Goal: Information Seeking & Learning: Check status

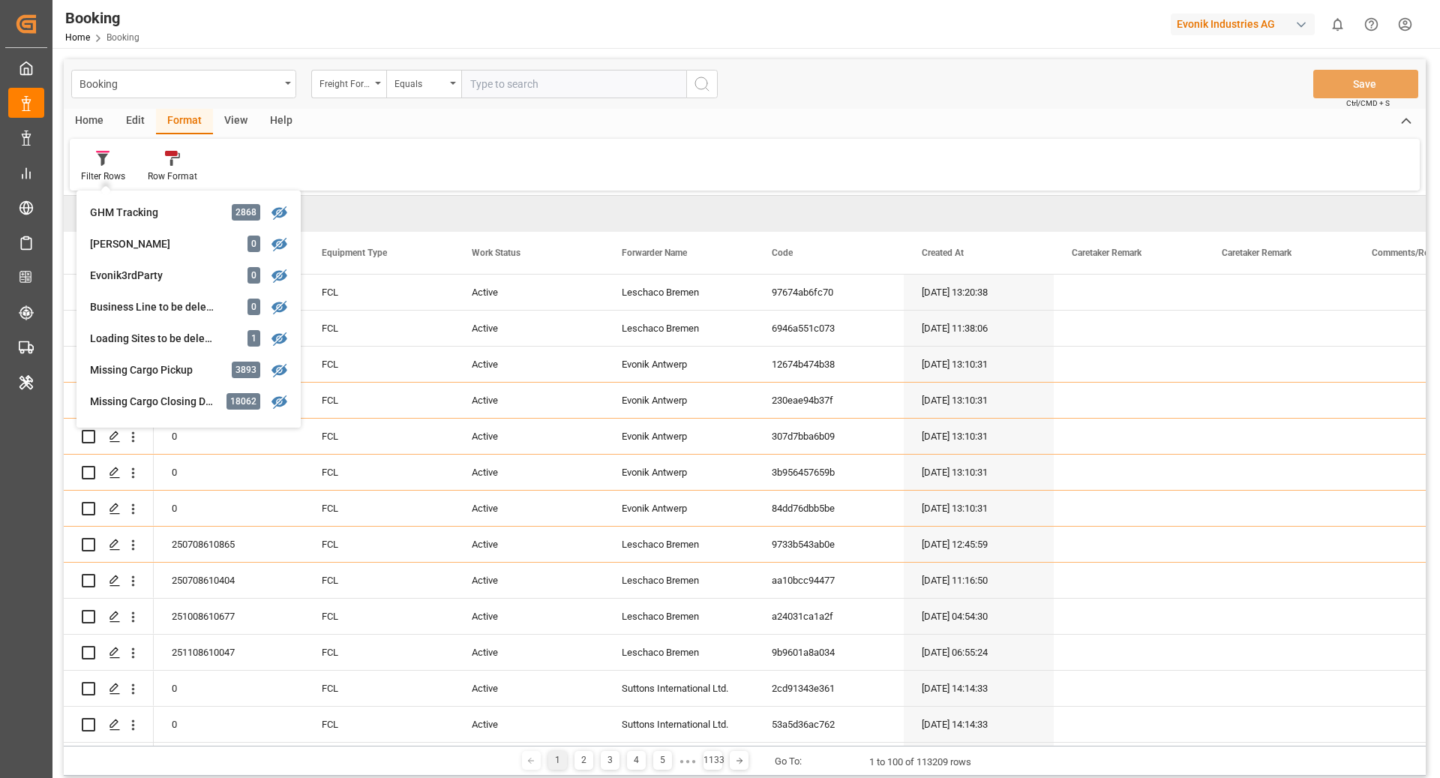
click at [160, 732] on div "Transhipment 2 194" at bounding box center [188, 747] width 212 height 31
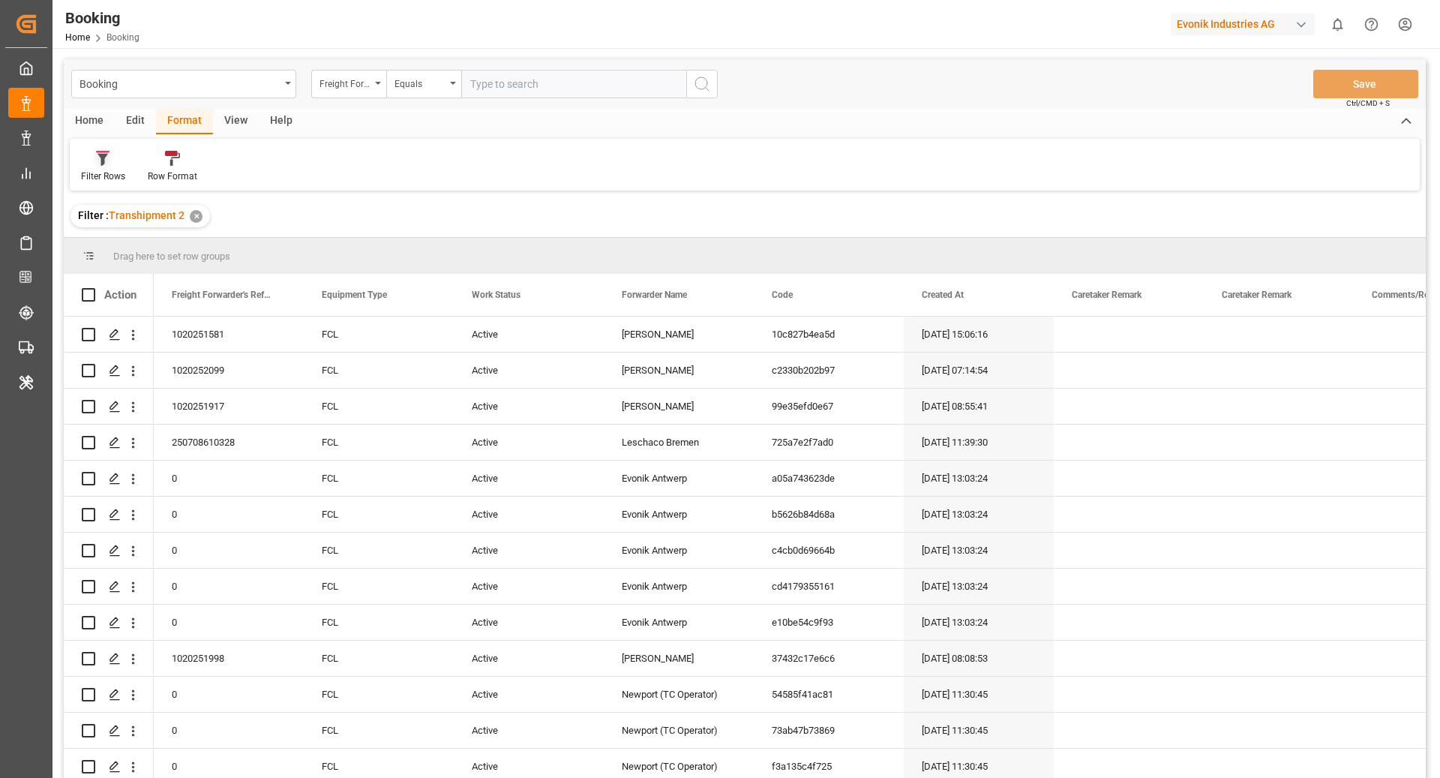
click at [109, 175] on div "Filter Rows" at bounding box center [103, 175] width 44 height 13
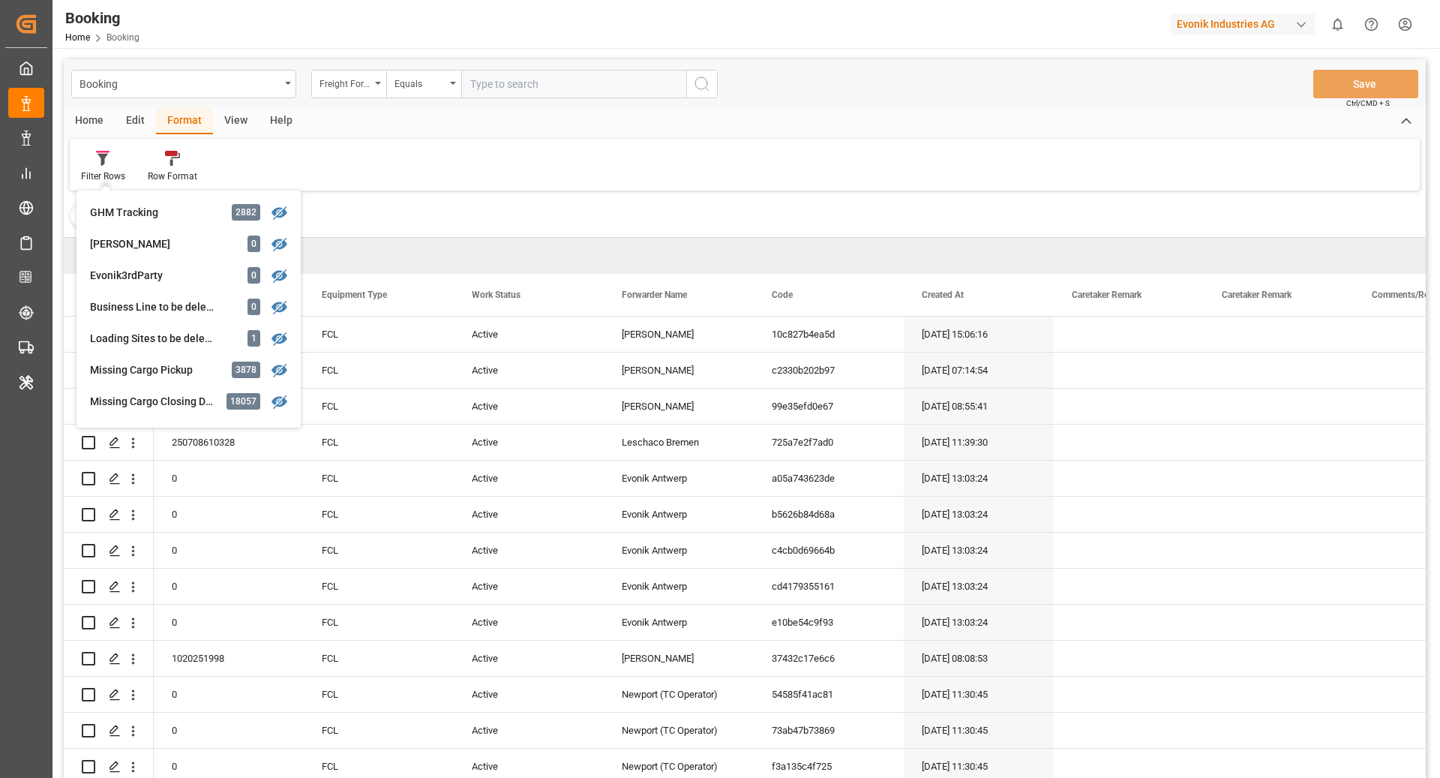
click at [496, 238] on div "Drag here to set row groups" at bounding box center [745, 256] width 1362 height 36
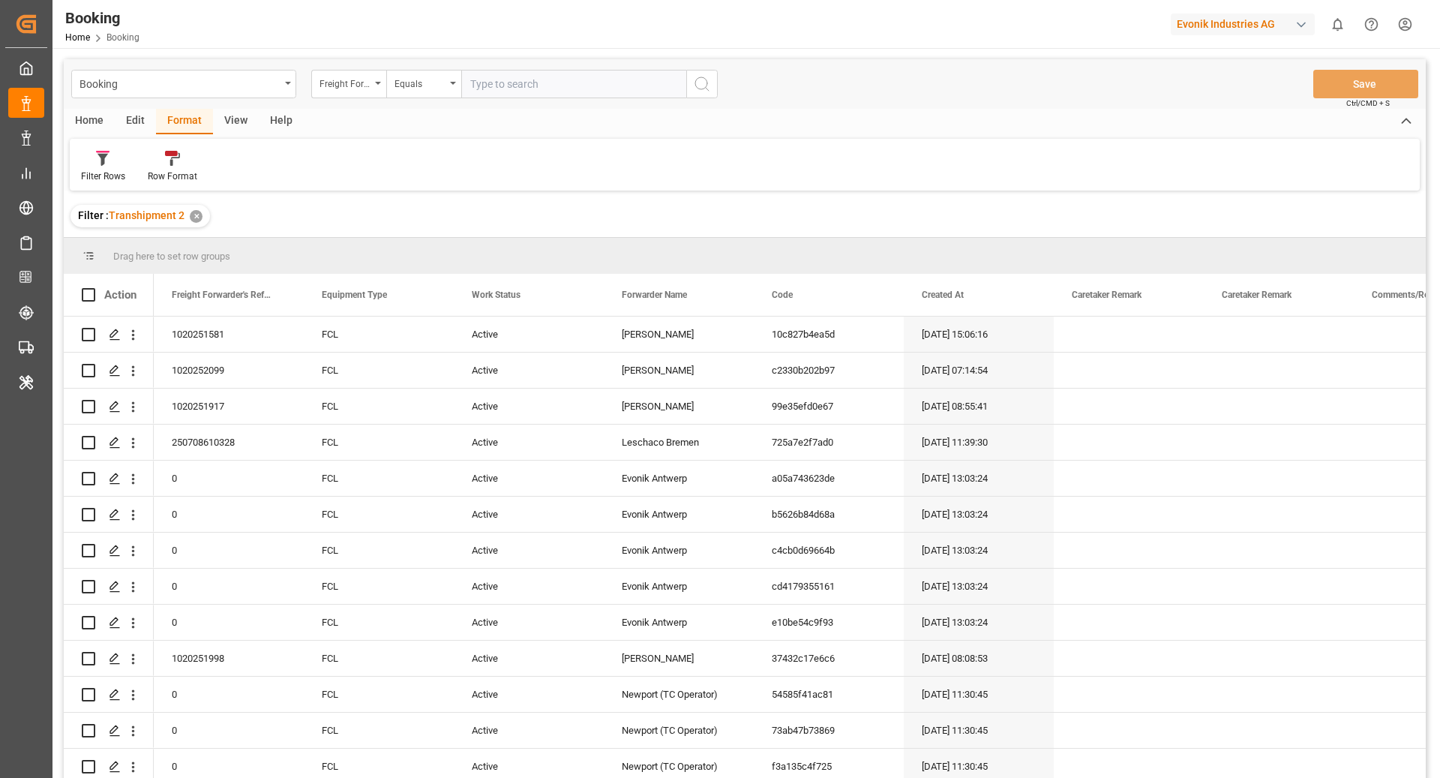
click at [243, 123] on div "View" at bounding box center [236, 121] width 46 height 25
drag, startPoint x: 87, startPoint y: 175, endPoint x: 85, endPoint y: 187, distance: 12.1
click at [86, 175] on div "Default" at bounding box center [95, 175] width 29 height 13
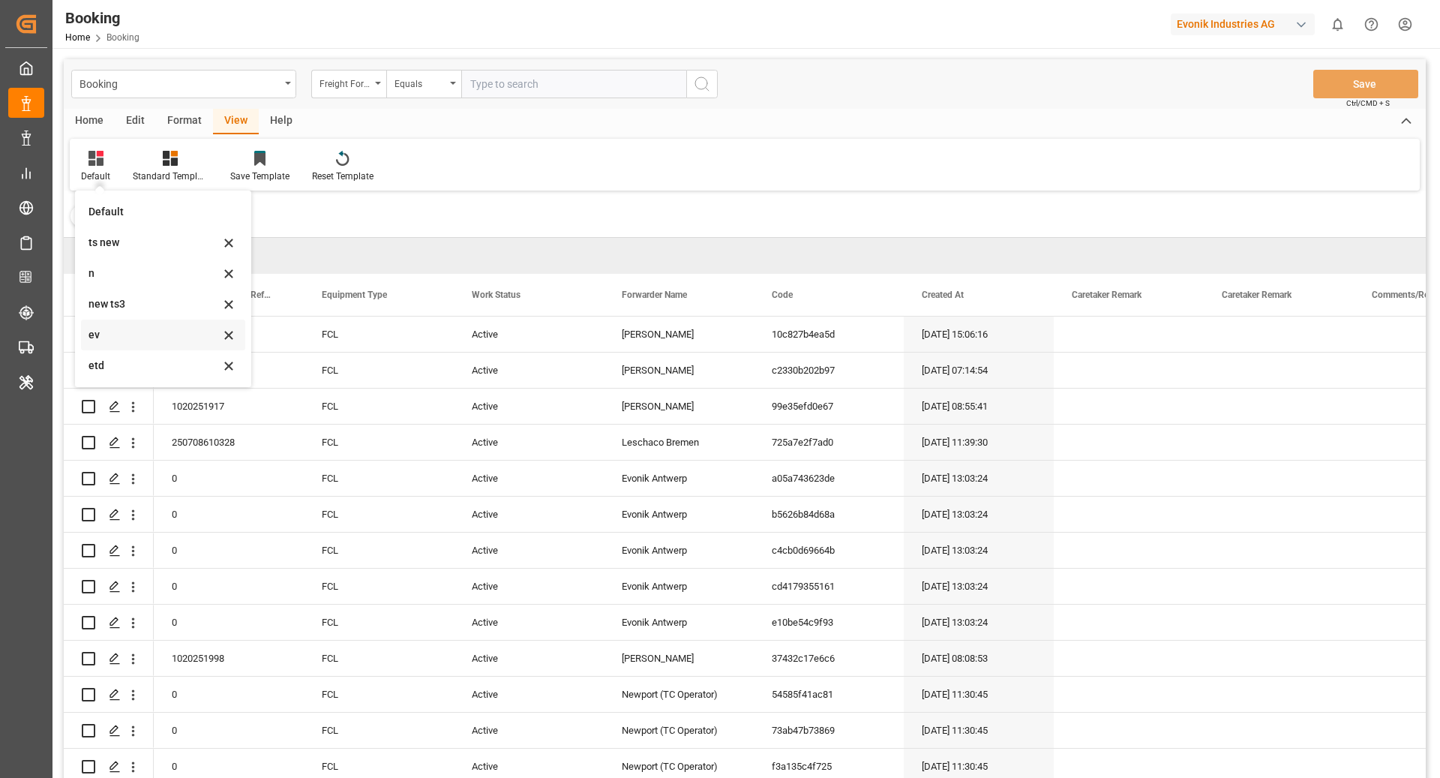
click at [124, 328] on div "ev" at bounding box center [153, 335] width 131 height 16
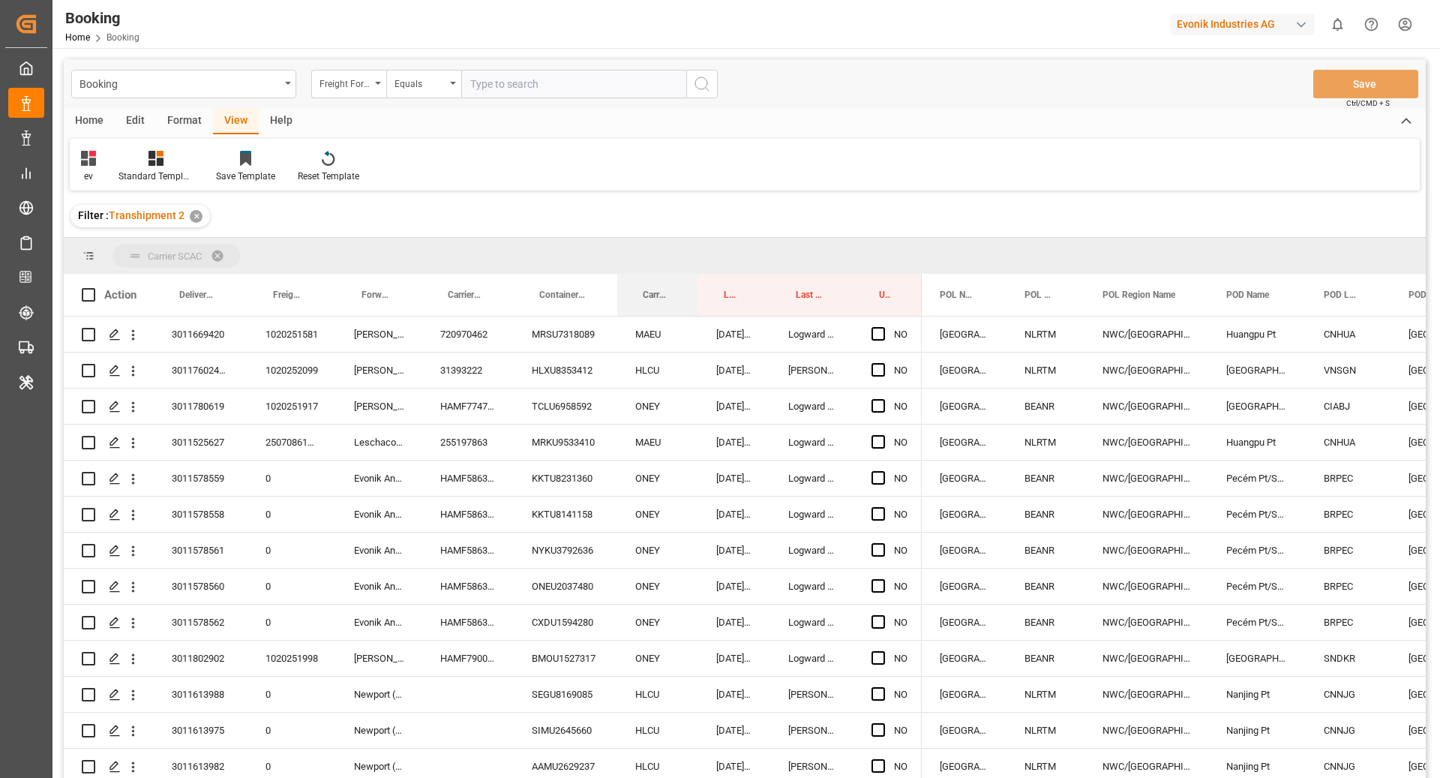
drag, startPoint x: 639, startPoint y: 292, endPoint x: 635, endPoint y: 249, distance: 43.7
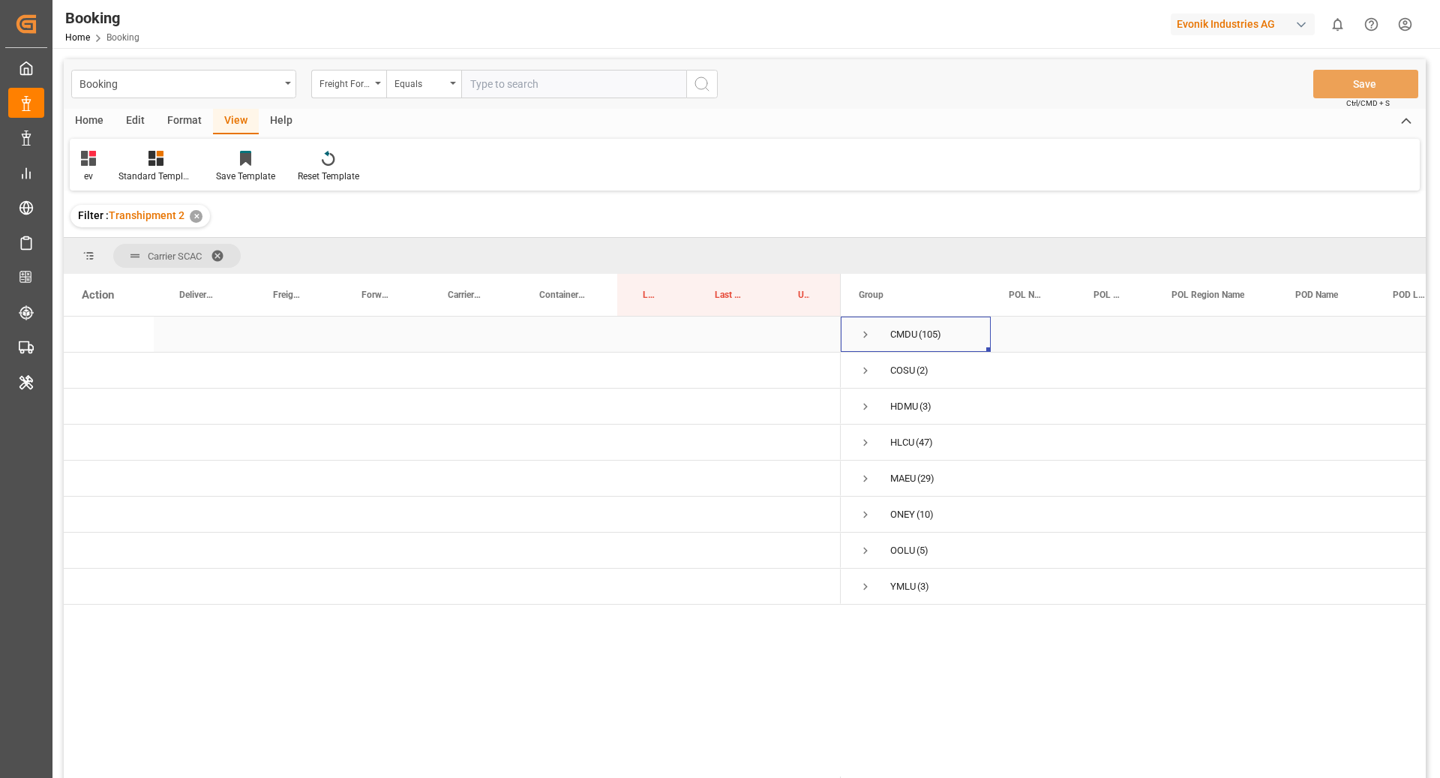
click at [866, 331] on span "Press SPACE to select this row." at bounding box center [865, 334] width 13 height 13
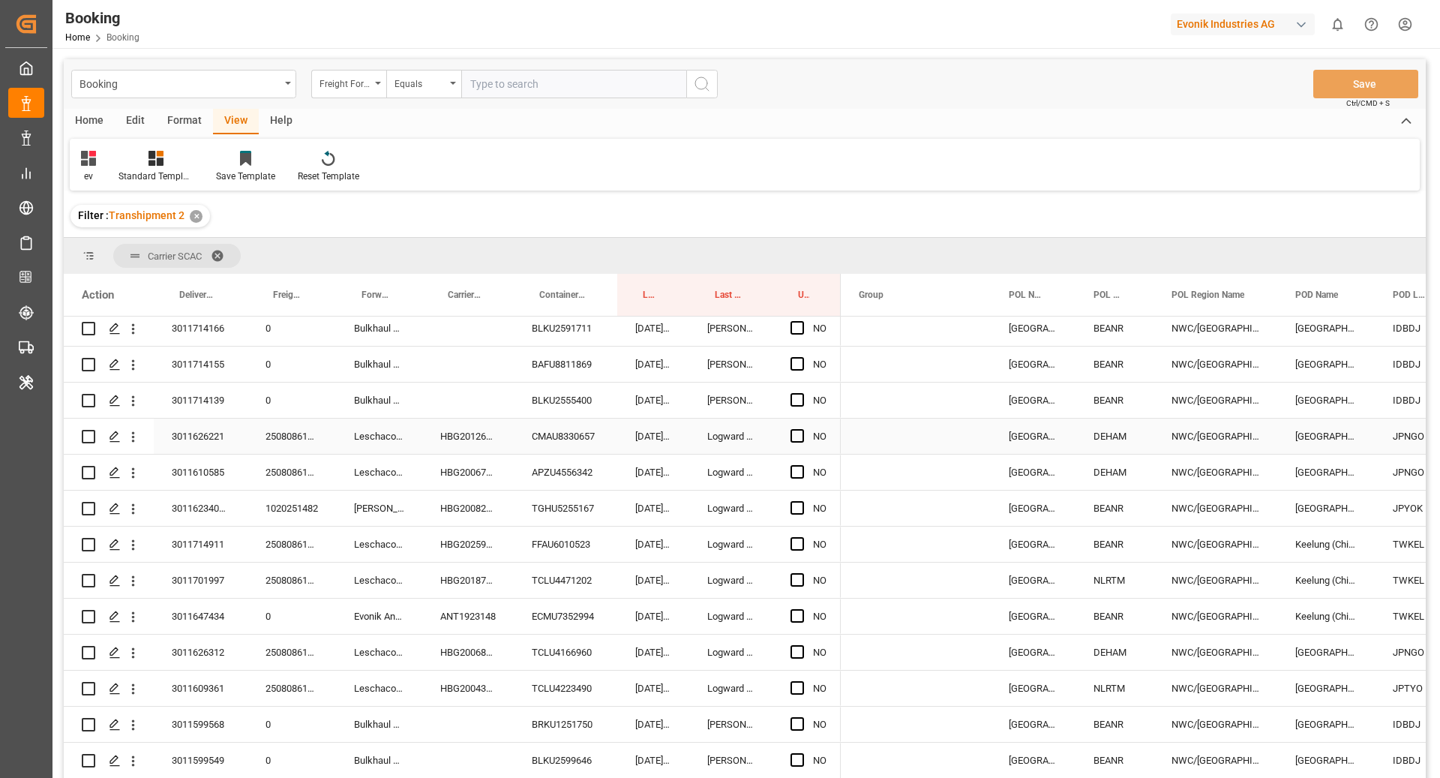
scroll to position [297, 0]
click at [465, 301] on div "Carrier Booking No." at bounding box center [465, 295] width 34 height 42
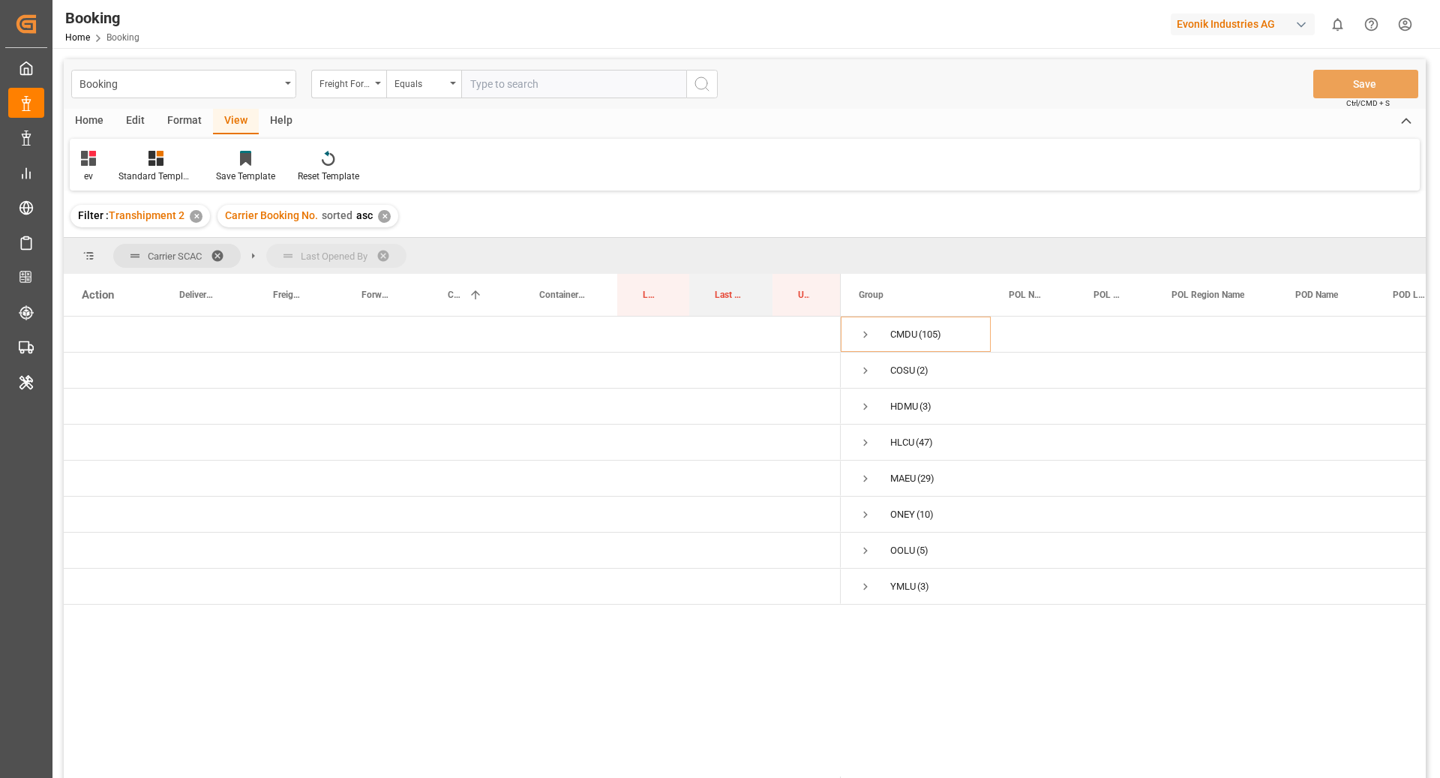
drag, startPoint x: 718, startPoint y: 298, endPoint x: 688, endPoint y: 241, distance: 64.7
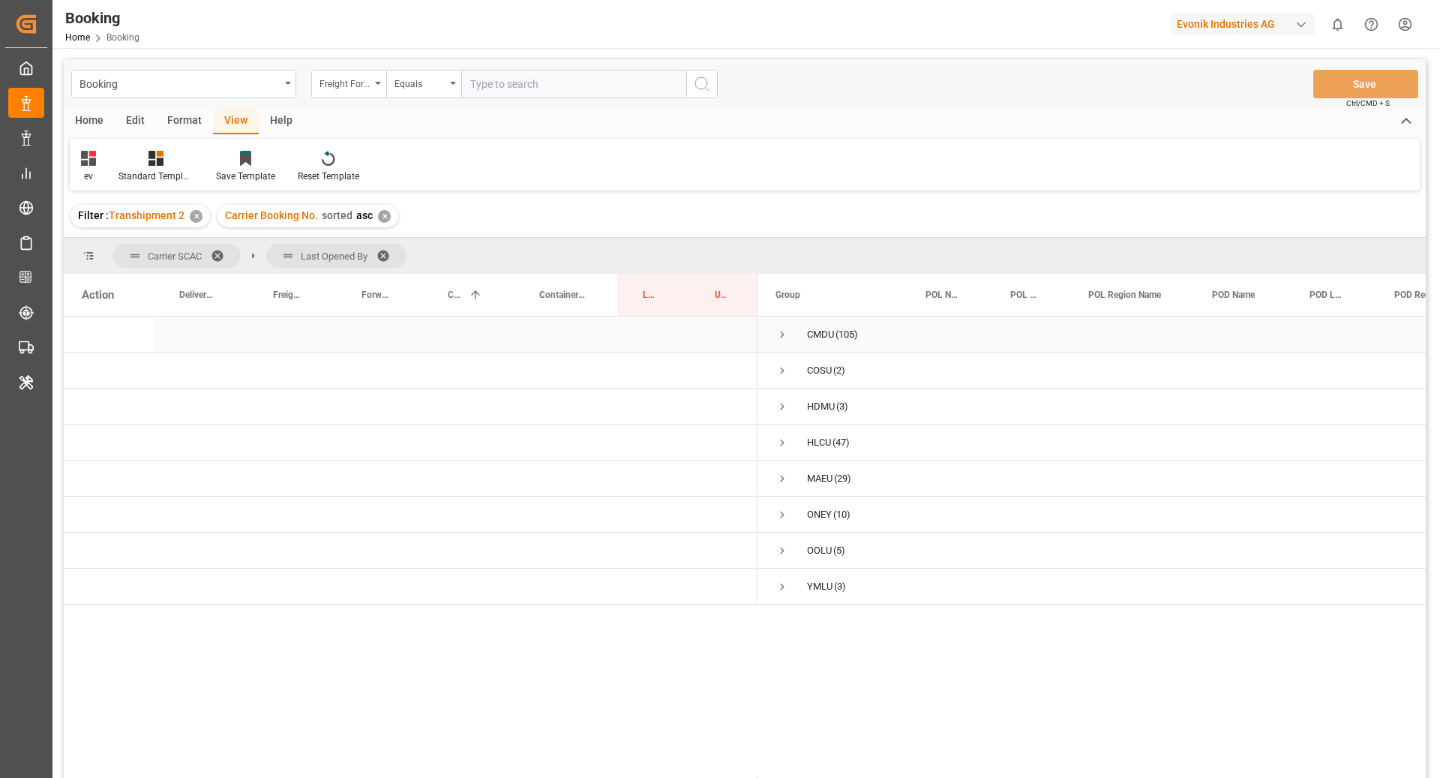
click at [789, 338] on span "CMDU (105)" at bounding box center [832, 334] width 114 height 34
click at [779, 333] on span "Press SPACE to select this row." at bounding box center [781, 334] width 13 height 13
click at [808, 474] on span "Press SPACE to select this row." at bounding box center [813, 478] width 13 height 13
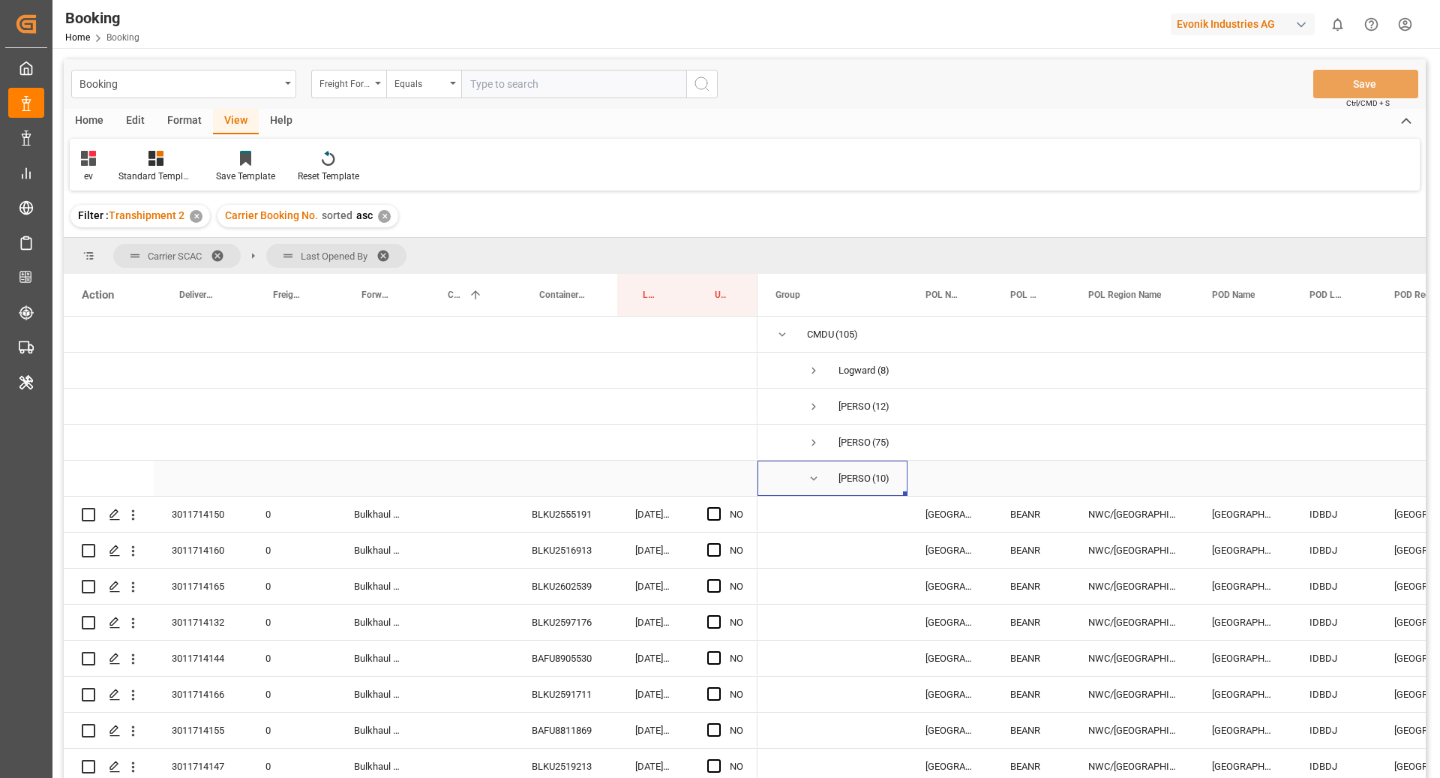
click at [808, 475] on span "Press SPACE to select this row." at bounding box center [813, 478] width 13 height 13
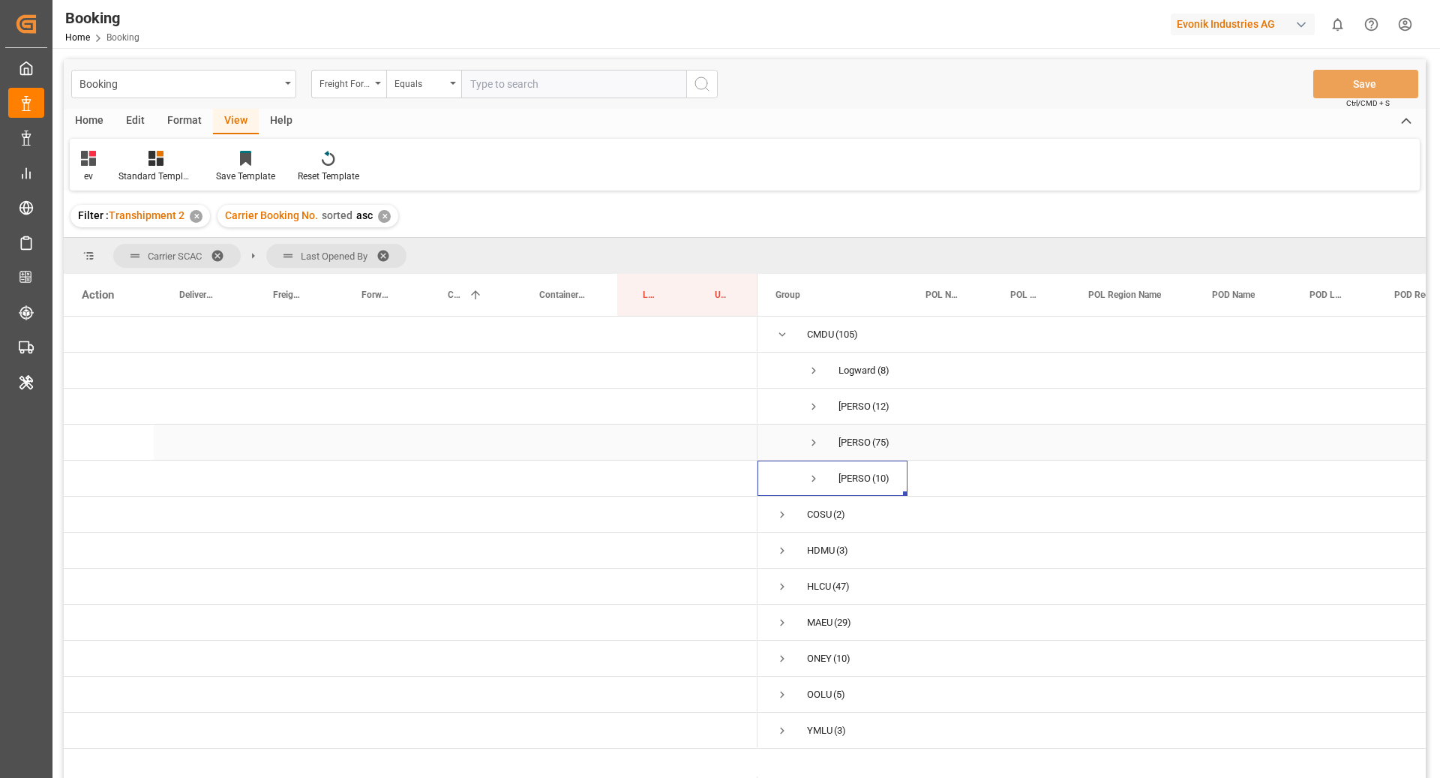
click at [811, 446] on span "Press SPACE to select this row." at bounding box center [813, 442] width 13 height 13
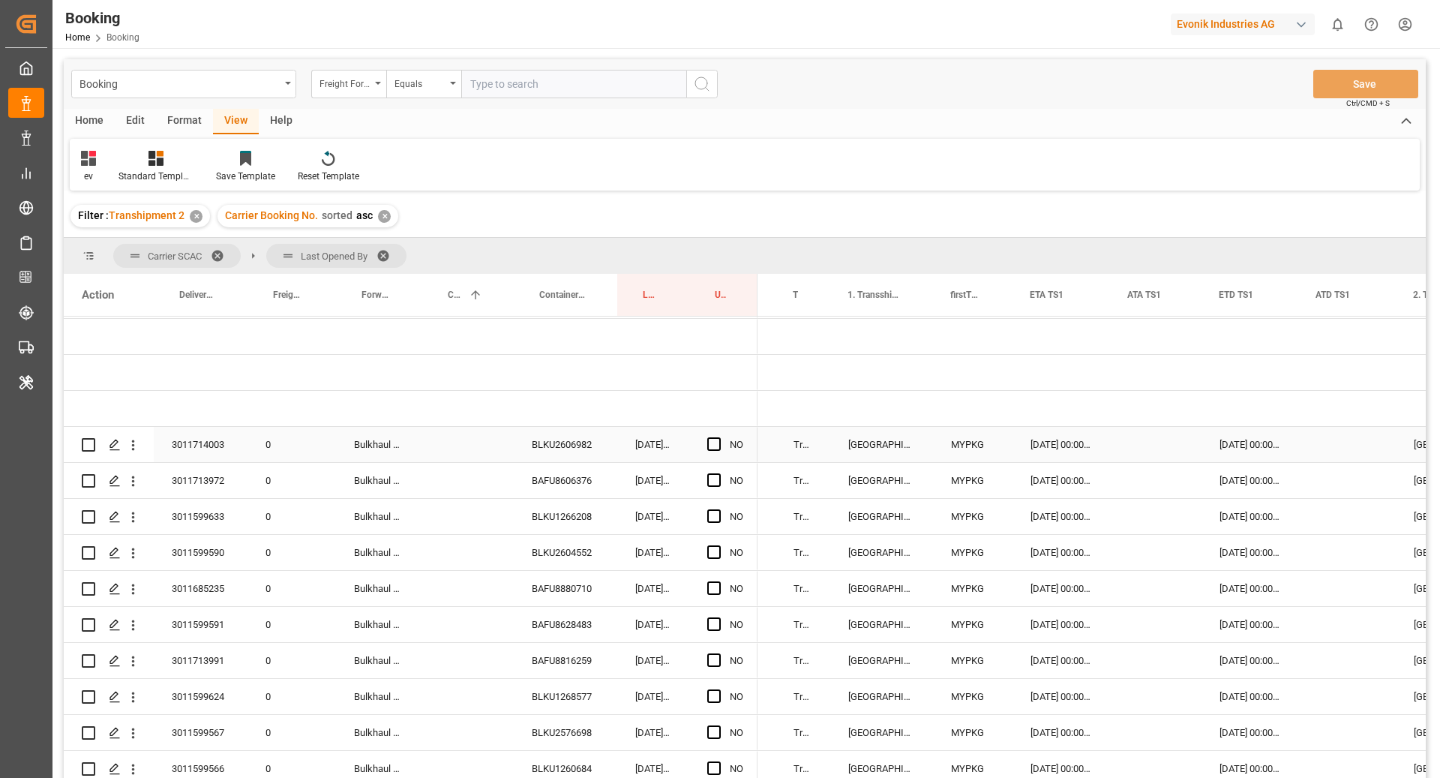
click at [538, 447] on div "BLKU2606982" at bounding box center [565, 444] width 103 height 35
click at [1153, 446] on div "Press SPACE to select this row." at bounding box center [1155, 444] width 91 height 35
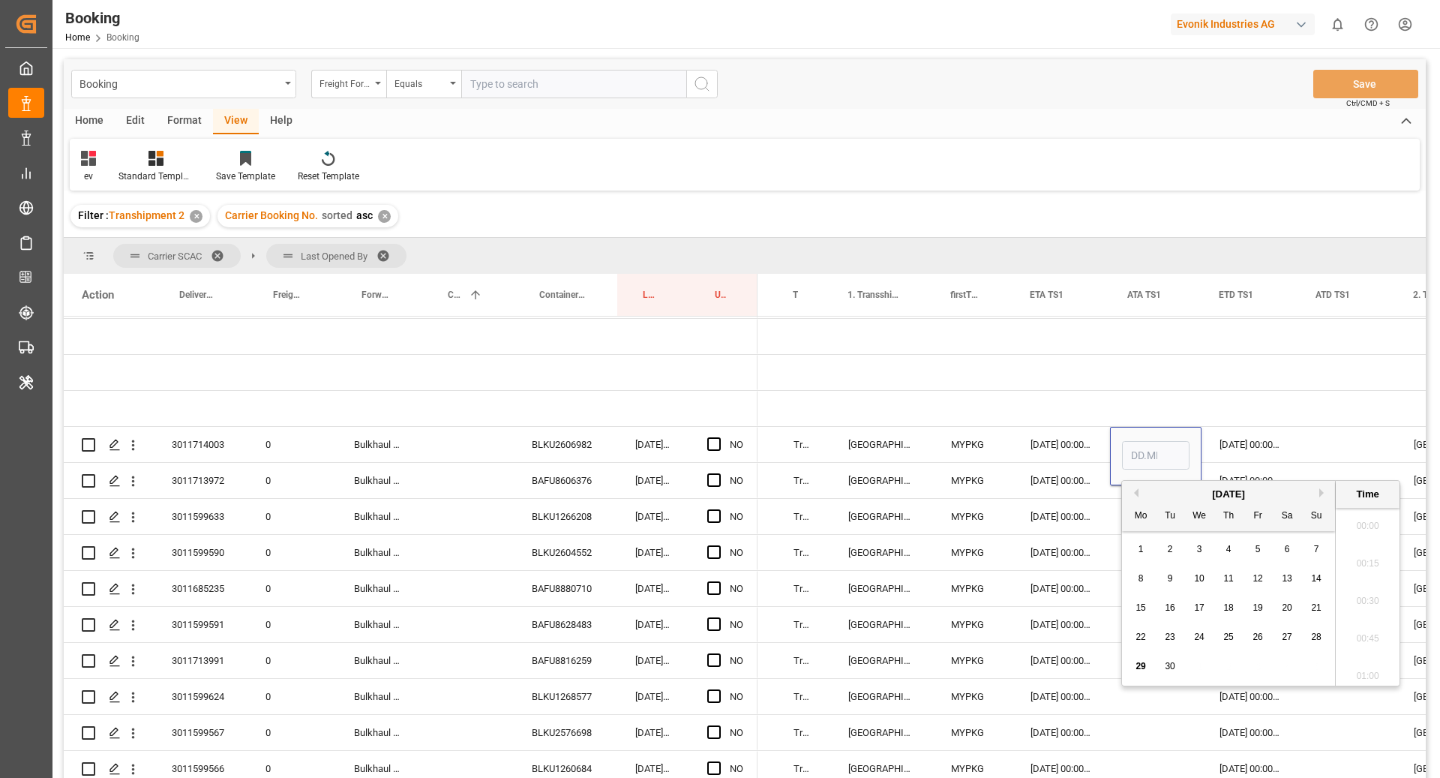
scroll to position [1954, 0]
click at [1316, 636] on span "28" at bounding box center [1316, 636] width 10 height 10
type input "[DATE] 00:00"
click at [1257, 450] on div "[DATE] 00:00:00" at bounding box center [1249, 444] width 97 height 35
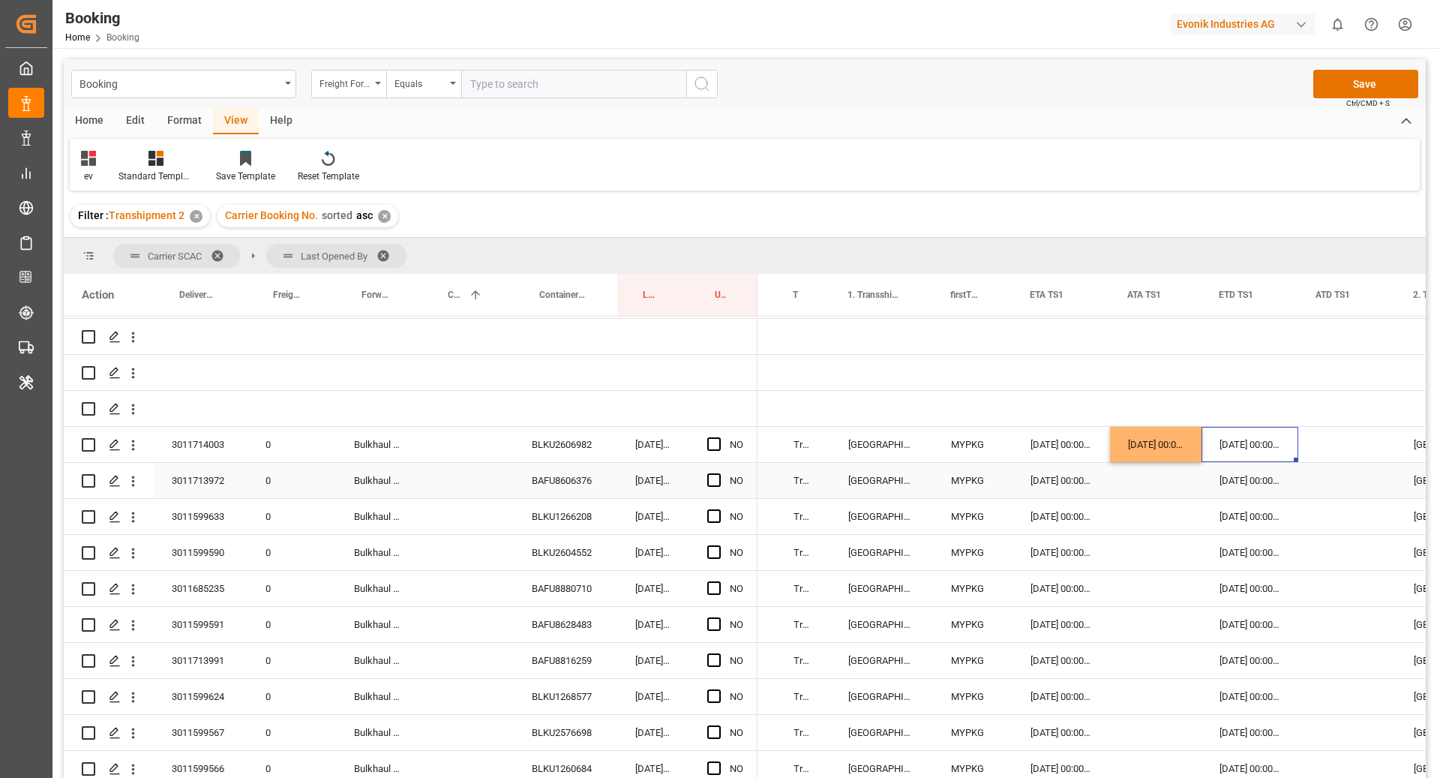
click at [544, 483] on div "BAFU8606376" at bounding box center [565, 480] width 103 height 35
click at [1161, 454] on div "[DATE] 00:00:00" at bounding box center [1155, 444] width 91 height 35
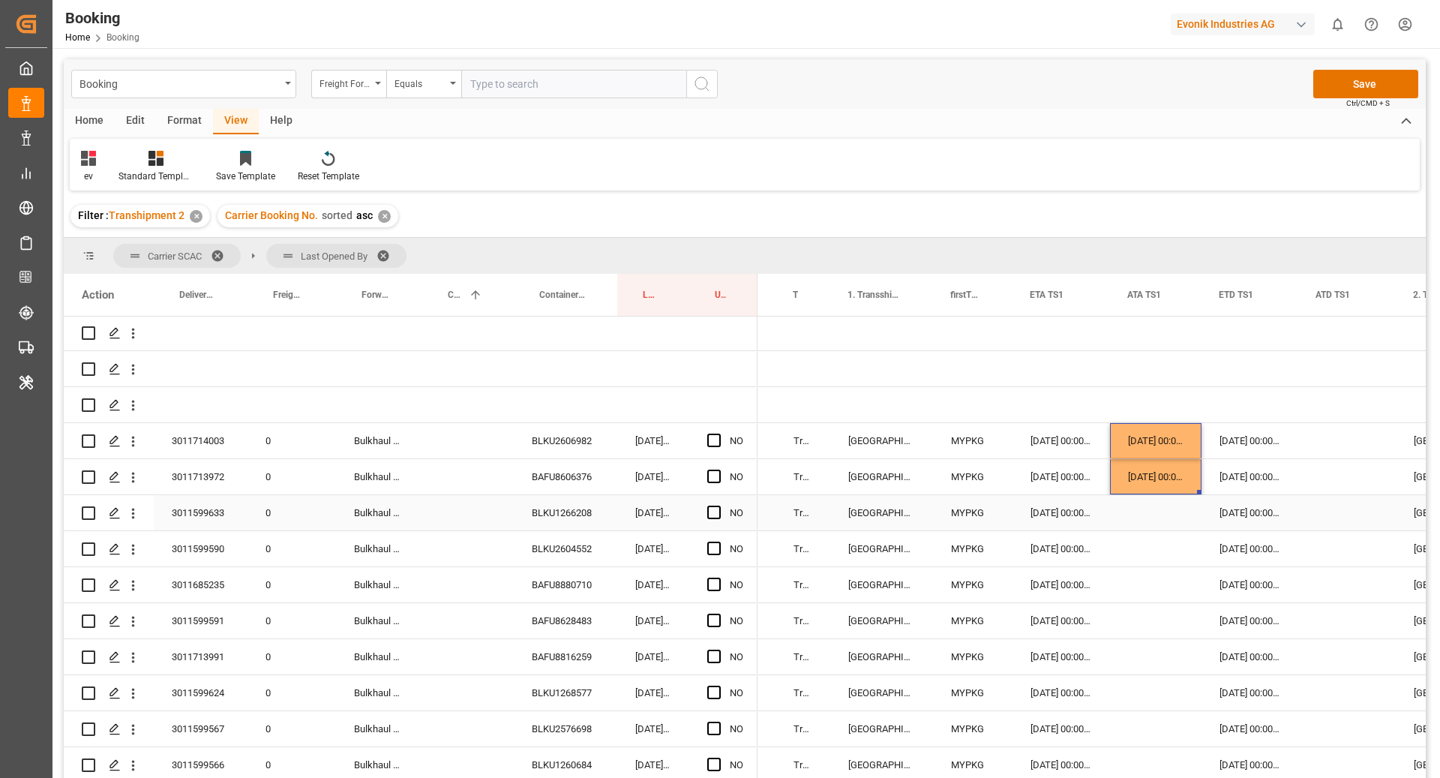
scroll to position [37, 0]
drag, startPoint x: 717, startPoint y: 509, endPoint x: 547, endPoint y: 515, distance: 170.3
click at [717, 509] on span "Press SPACE to select this row." at bounding box center [713, 511] width 13 height 13
click at [718, 505] on input "Press SPACE to select this row." at bounding box center [718, 505] width 0 height 0
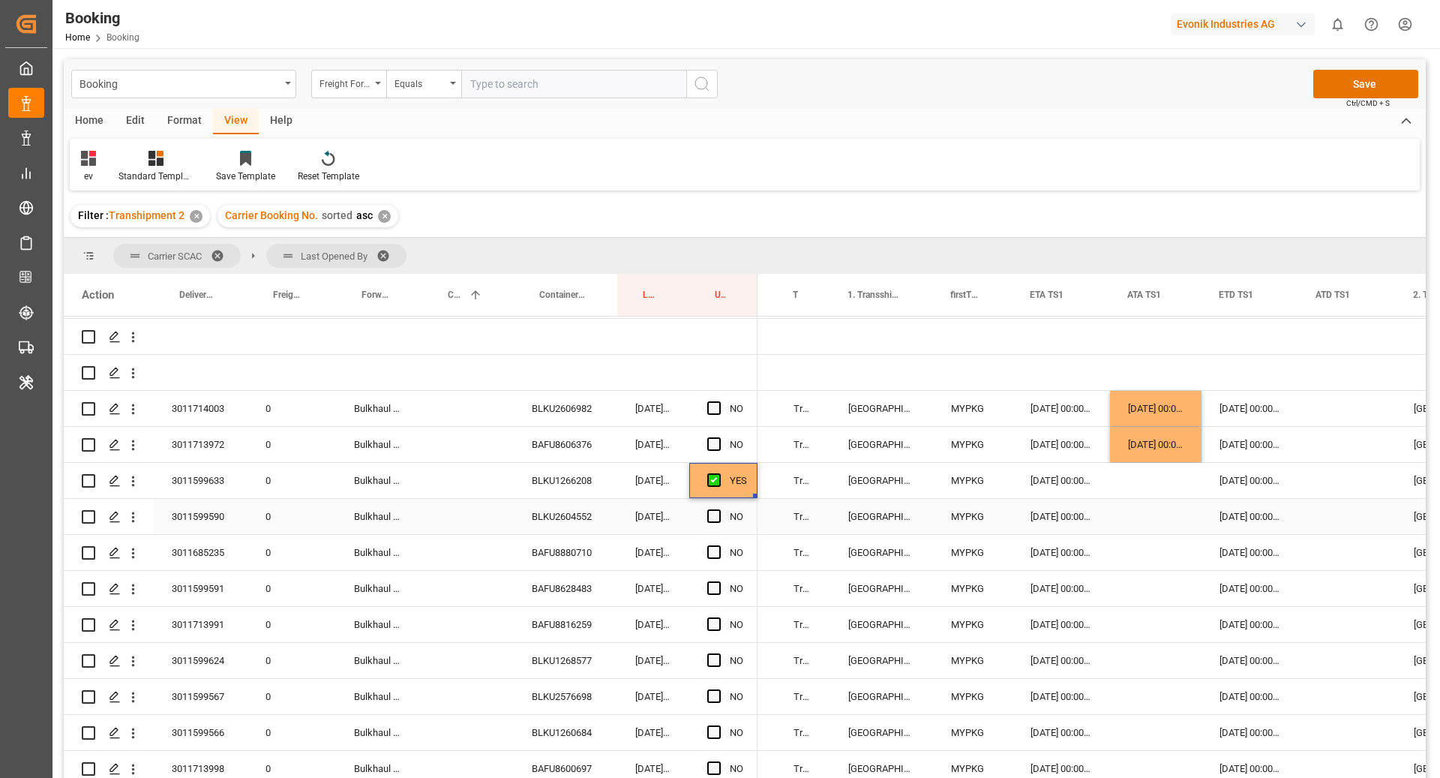
scroll to position [70, 0]
click at [548, 508] on div "BLKU2604552" at bounding box center [565, 515] width 103 height 35
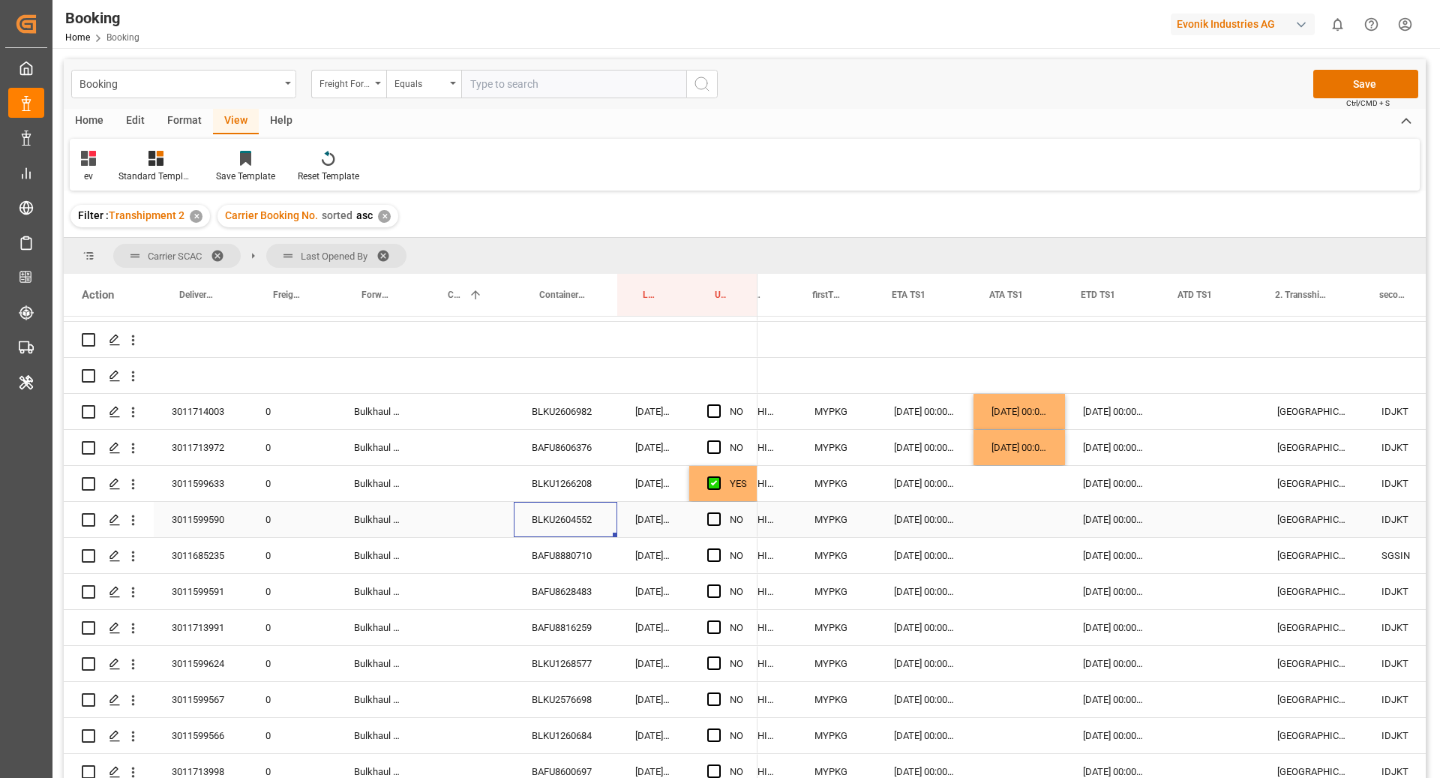
scroll to position [0, 1494]
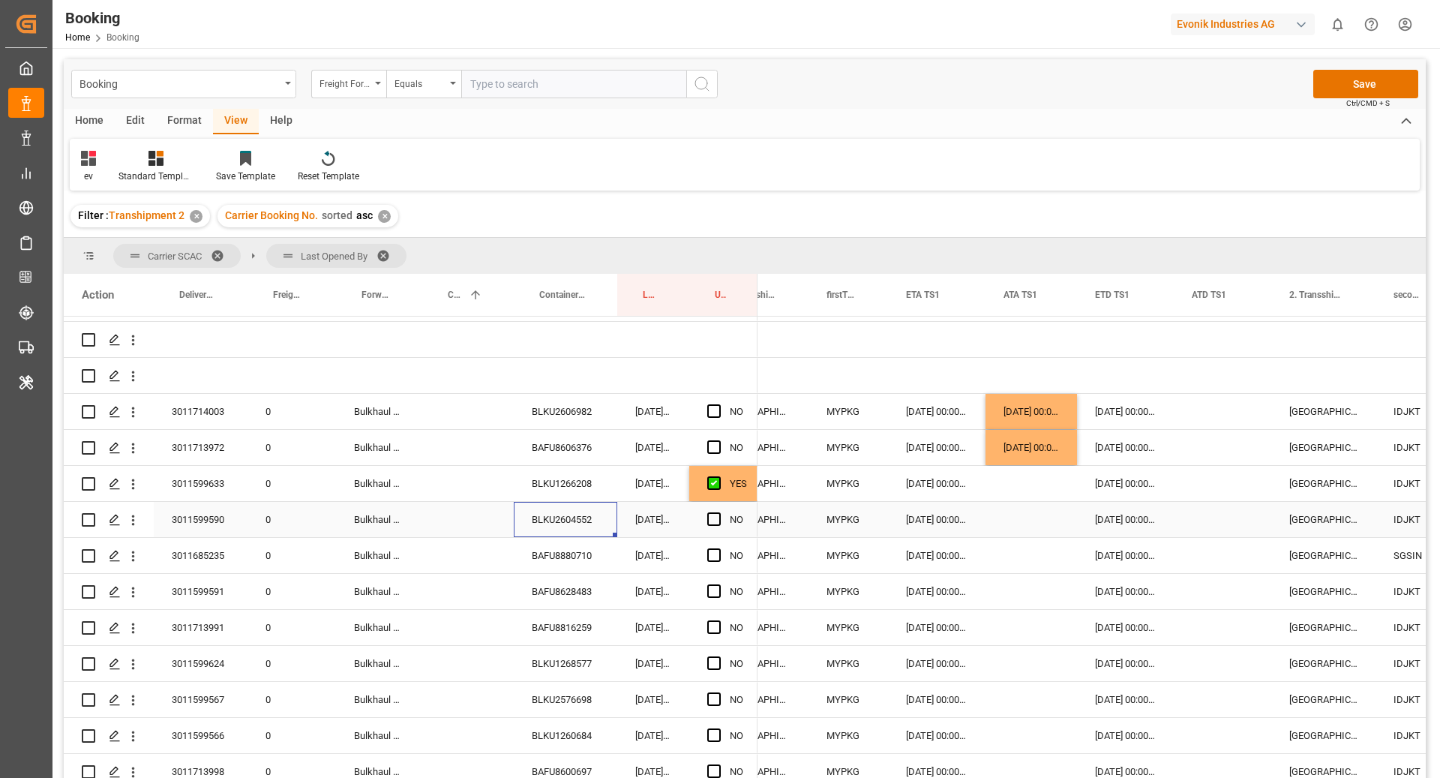
drag, startPoint x: 565, startPoint y: 560, endPoint x: 572, endPoint y: 559, distance: 7.5
click at [565, 560] on div "BAFU8880710" at bounding box center [565, 555] width 103 height 35
click at [717, 550] on span "Press SPACE to select this row." at bounding box center [713, 554] width 13 height 13
click at [718, 548] on input "Press SPACE to select this row." at bounding box center [718, 548] width 0 height 0
click at [597, 589] on div "BAFU8628483" at bounding box center [565, 591] width 103 height 35
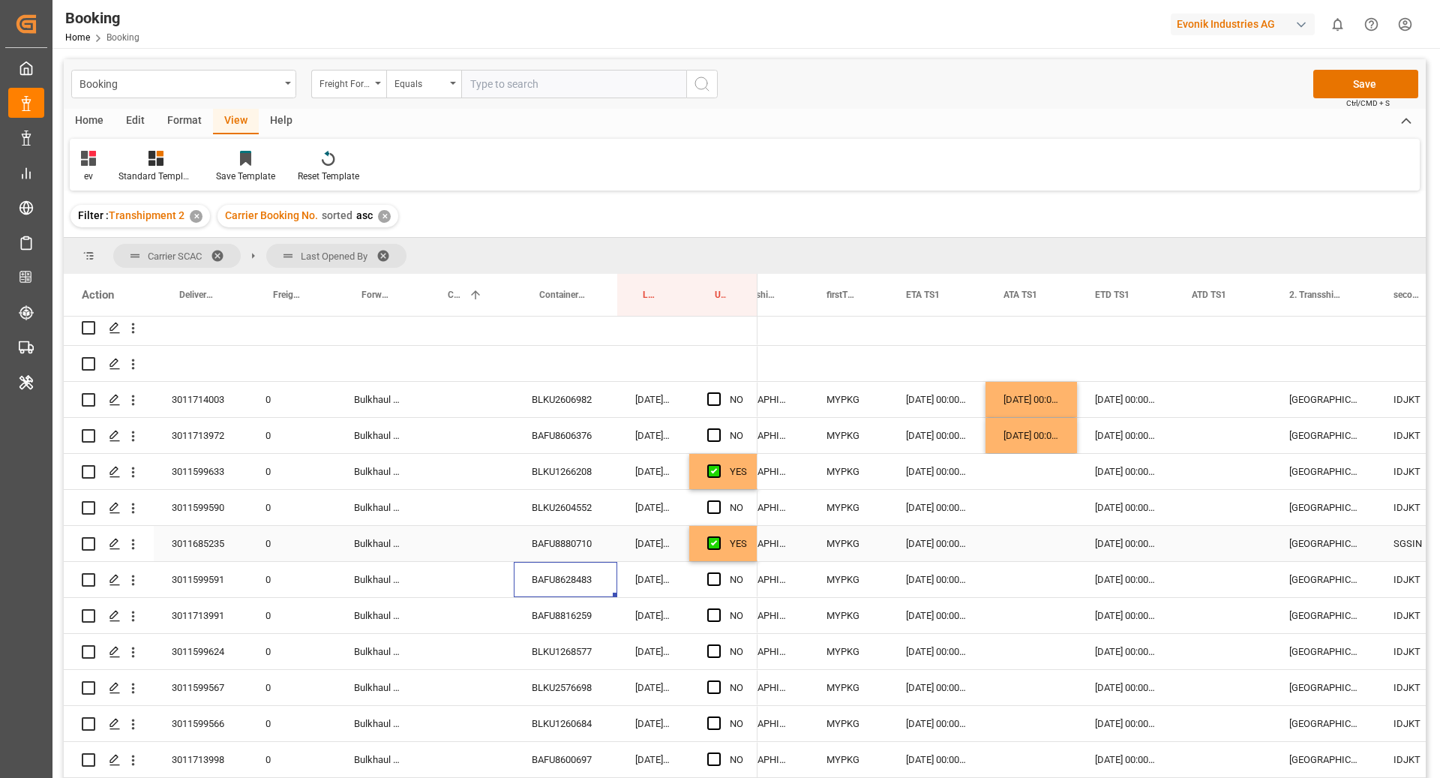
scroll to position [82, 0]
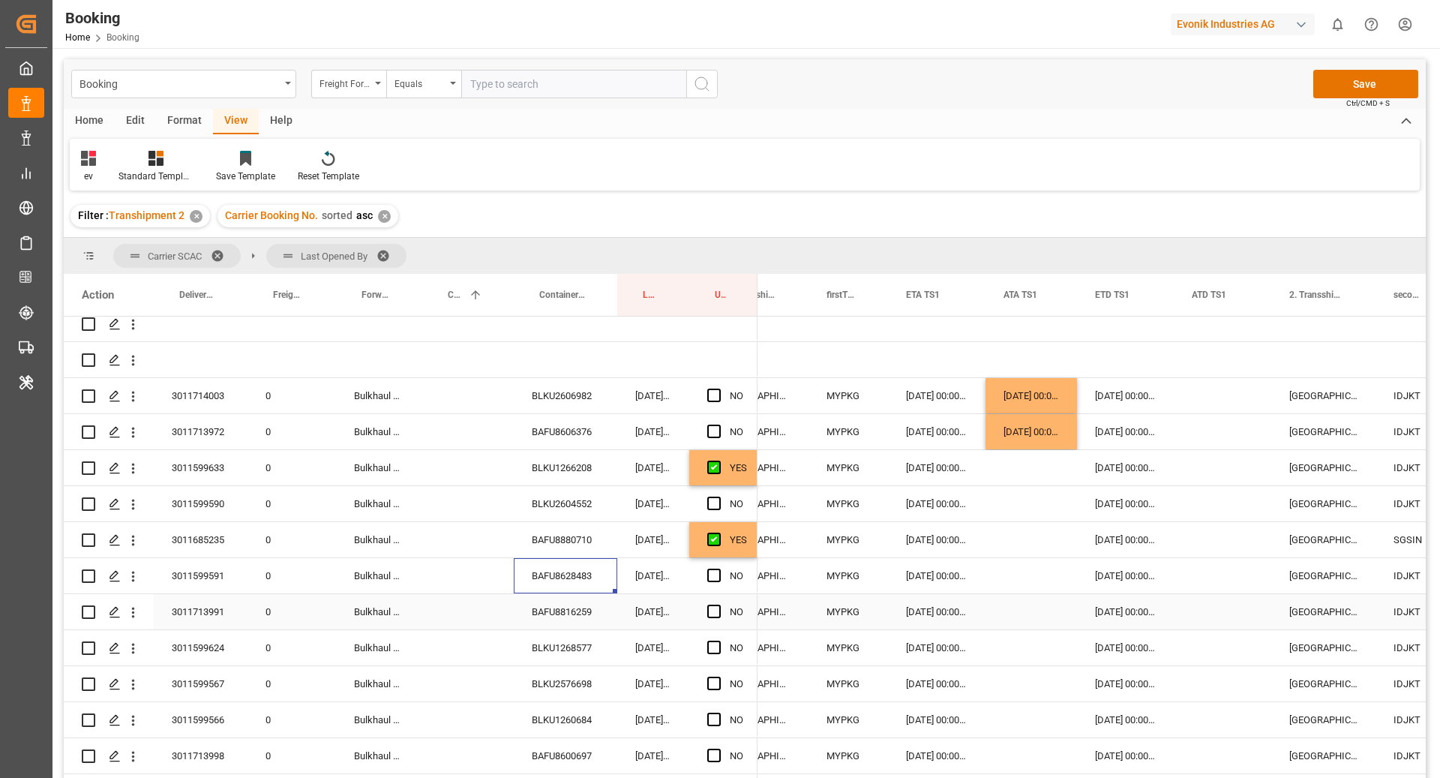
click at [570, 610] on div "BAFU8816259" at bounding box center [565, 611] width 103 height 35
click at [1013, 616] on div "Press SPACE to select this row." at bounding box center [1030, 611] width 91 height 35
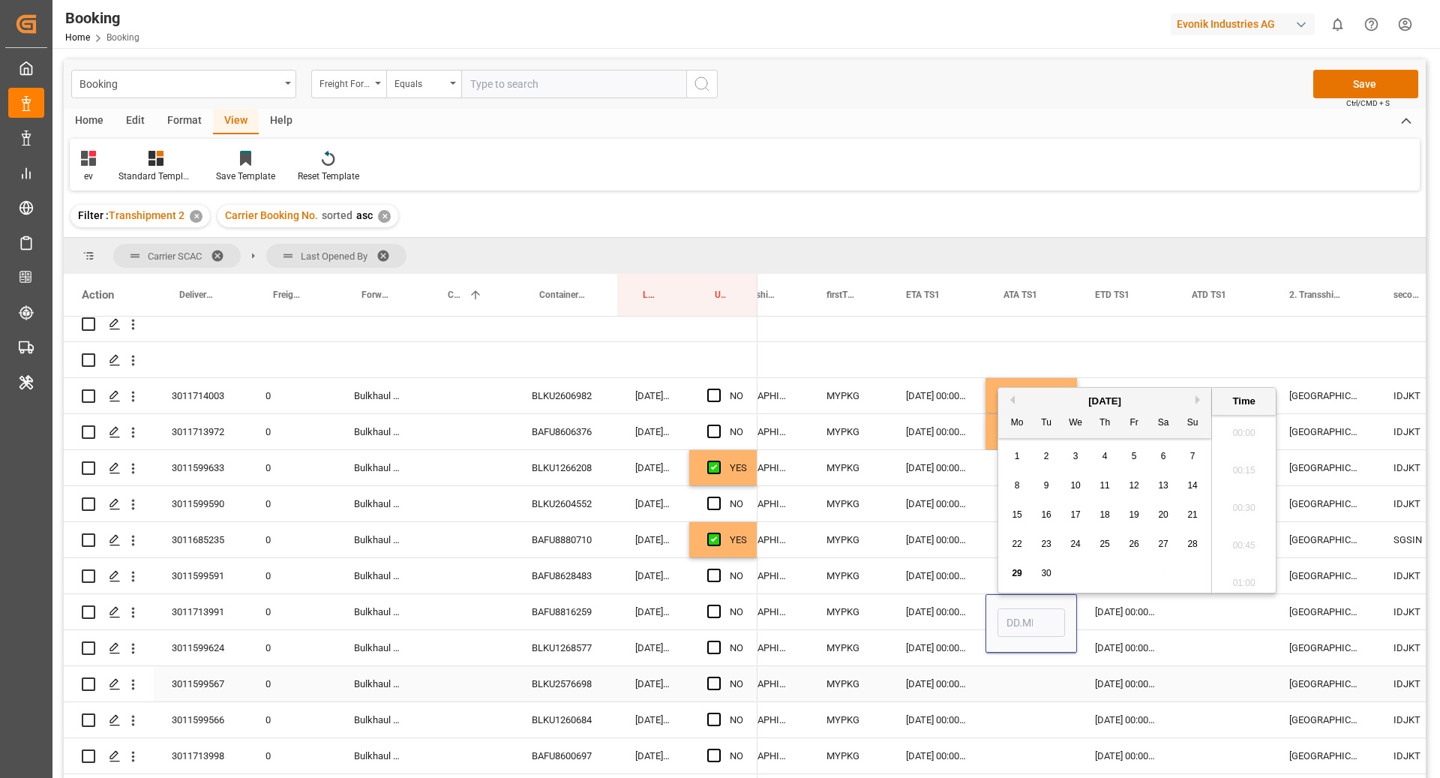
scroll to position [1954, 0]
click at [1192, 548] on span "28" at bounding box center [1192, 543] width 10 height 10
type input "[DATE] 00:00"
drag, startPoint x: 1099, startPoint y: 619, endPoint x: 1039, endPoint y: 621, distance: 60.8
click at [1099, 619] on div "[DATE] 00:00:00" at bounding box center [1125, 611] width 97 height 35
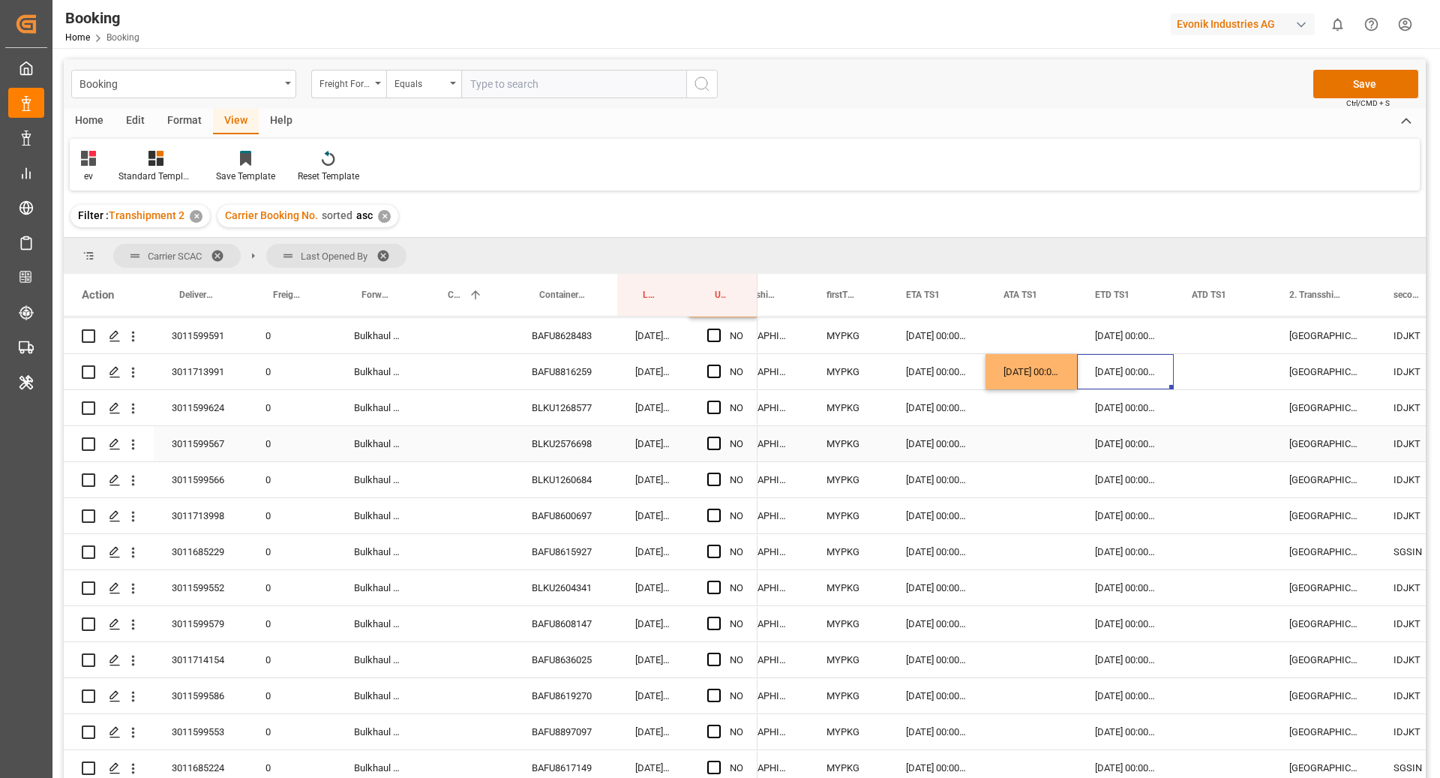
scroll to position [322, 0]
click at [711, 413] on span "Press SPACE to select this row." at bounding box center [713, 407] width 13 height 13
click at [718, 401] on input "Press SPACE to select this row." at bounding box center [718, 401] width 0 height 0
click at [564, 457] on div "BLKU2576698" at bounding box center [565, 444] width 103 height 35
click at [581, 483] on div "BLKU1260684" at bounding box center [565, 480] width 103 height 35
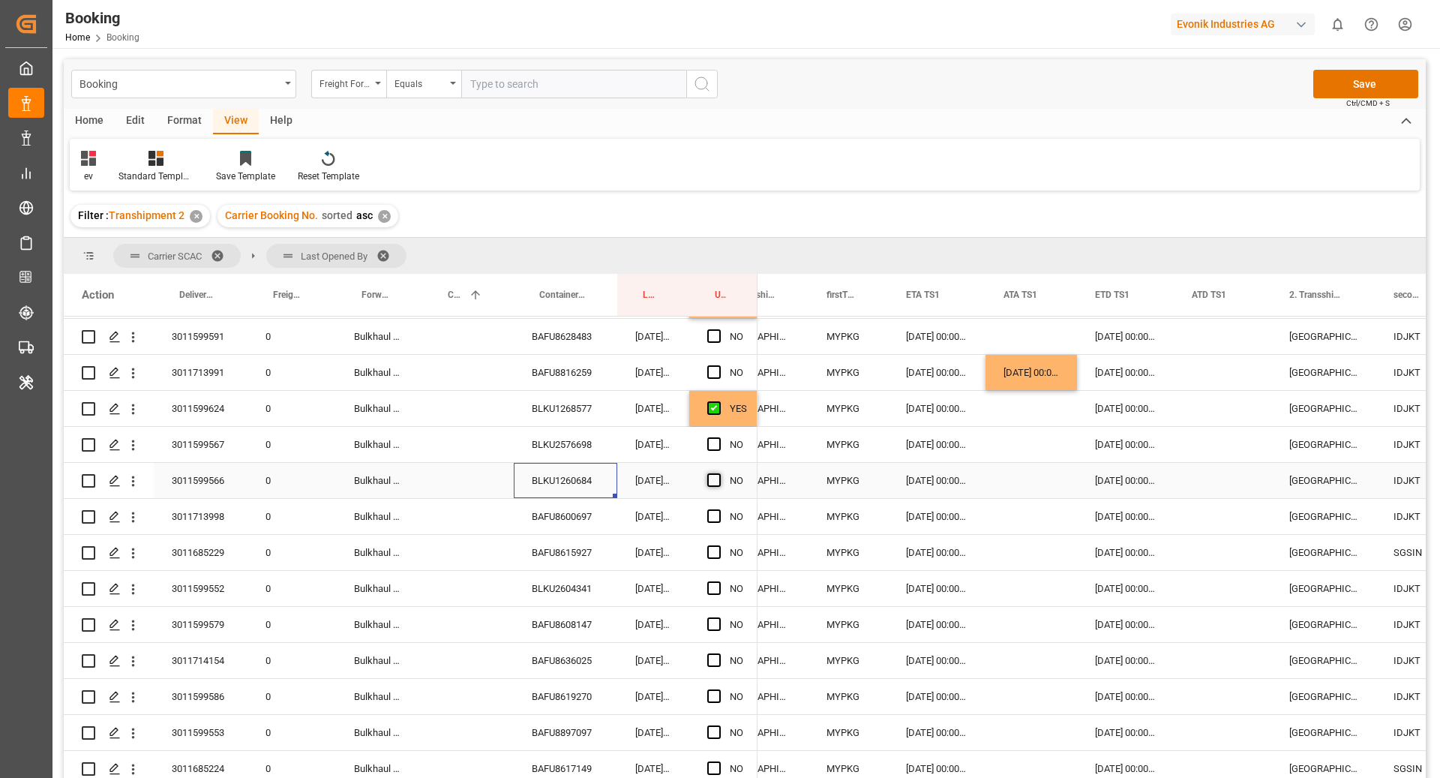
click at [716, 478] on span "Press SPACE to select this row." at bounding box center [713, 479] width 13 height 13
click at [718, 473] on input "Press SPACE to select this row." at bounding box center [718, 473] width 0 height 0
click at [605, 513] on div "BAFU8600697" at bounding box center [565, 516] width 103 height 35
click at [593, 556] on div "BAFU8615927" at bounding box center [565, 552] width 103 height 35
click at [720, 552] on div "Press SPACE to select this row." at bounding box center [718, 552] width 22 height 34
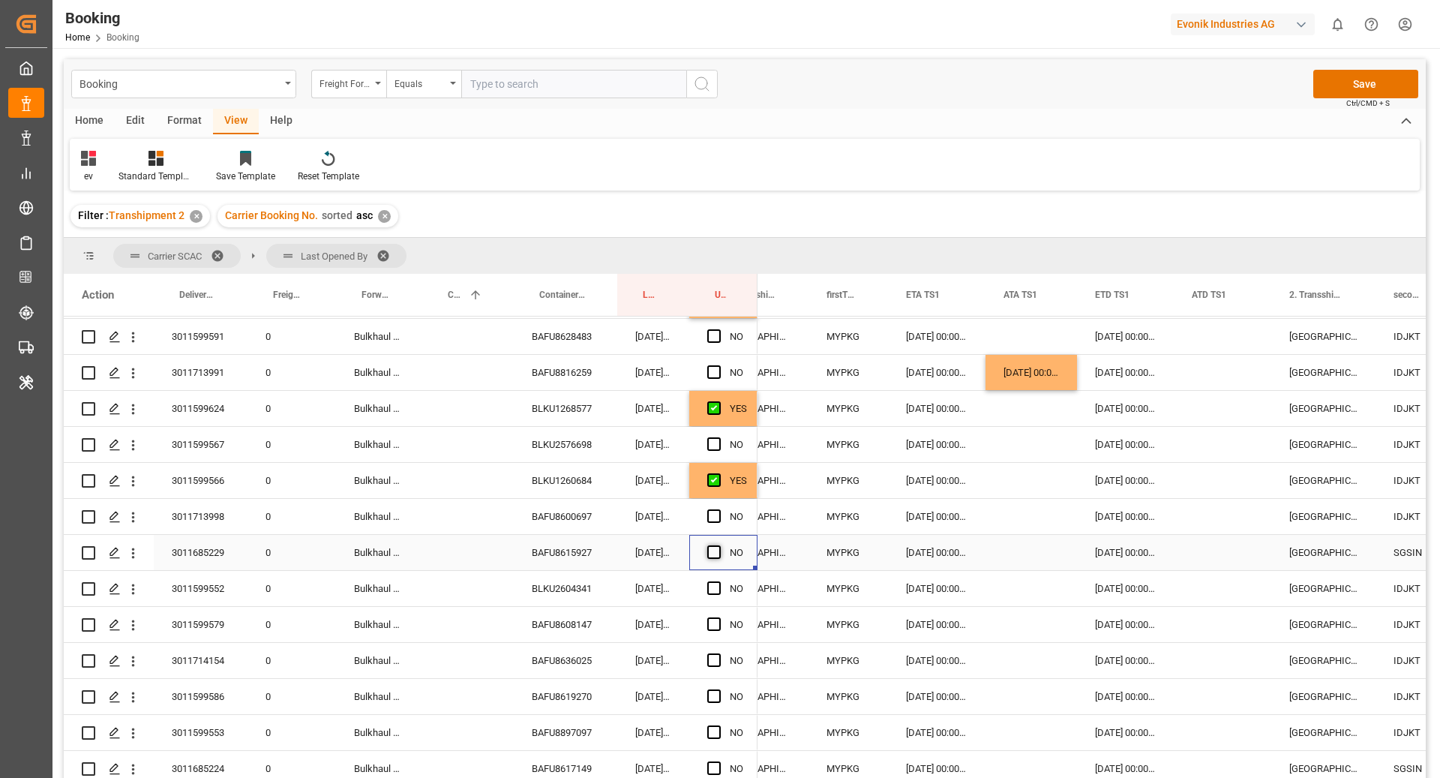
click at [716, 551] on span "Press SPACE to select this row." at bounding box center [713, 551] width 13 height 13
click at [718, 545] on input "Press SPACE to select this row." at bounding box center [718, 545] width 0 height 0
click at [563, 589] on div "BLKU2604341" at bounding box center [565, 588] width 103 height 35
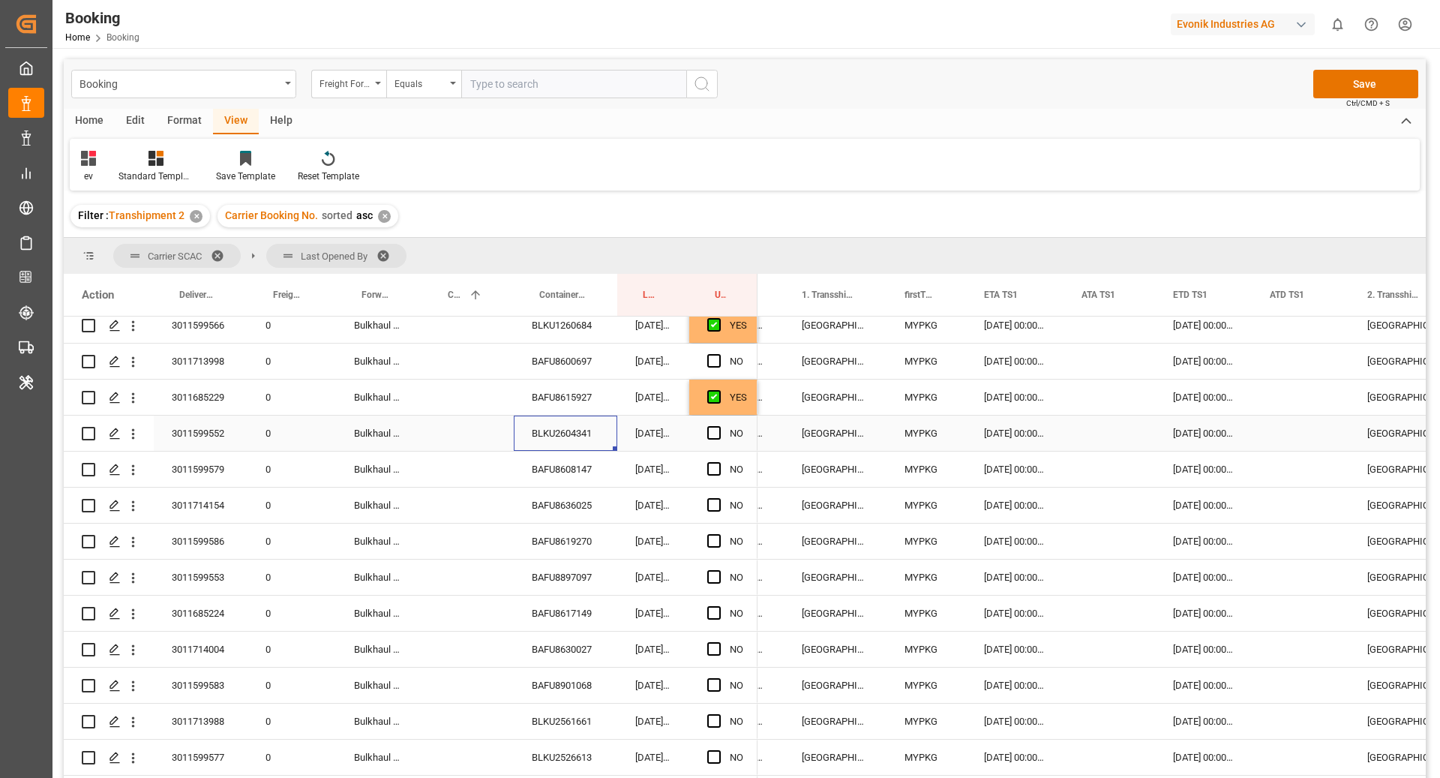
scroll to position [0, 1387]
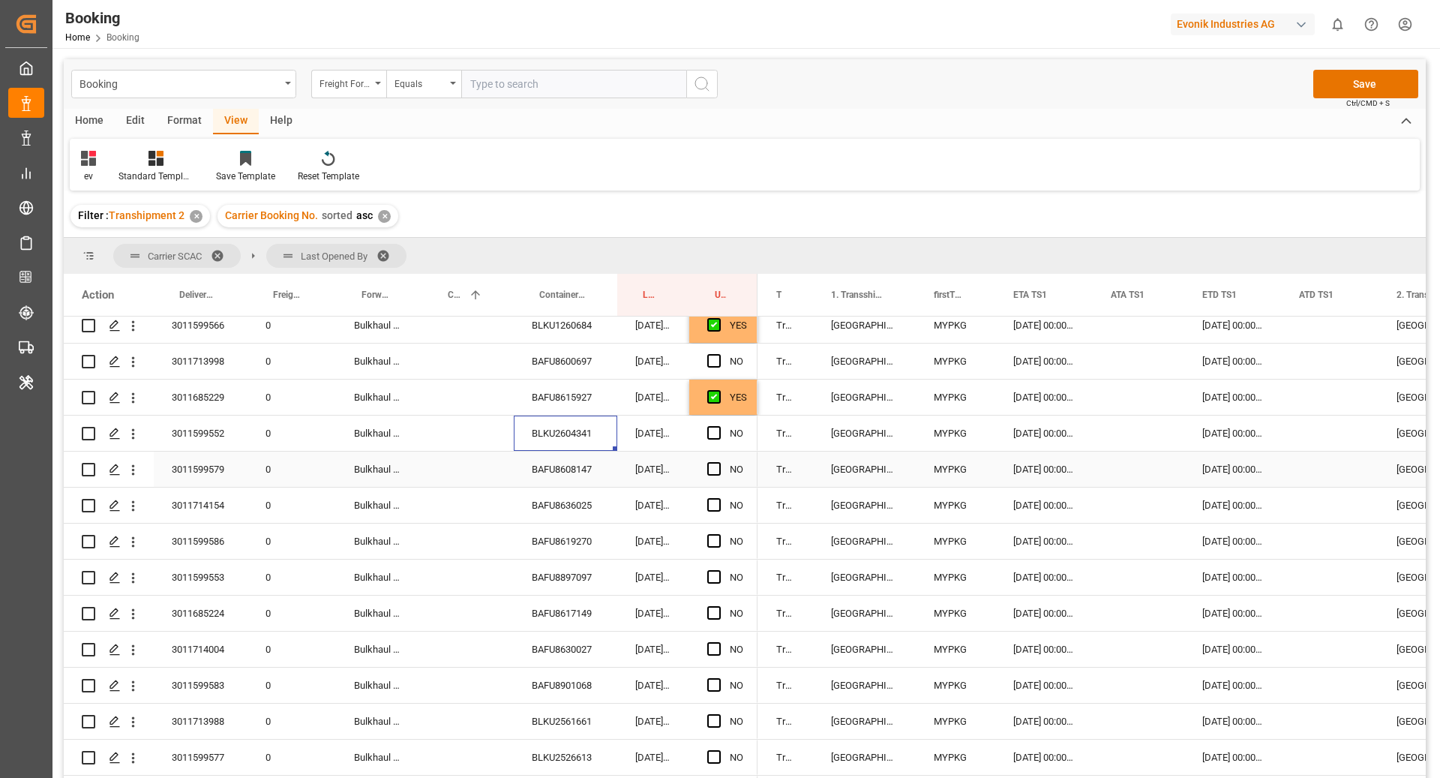
click at [529, 469] on div "BAFU8608147" at bounding box center [565, 468] width 103 height 35
click at [561, 503] on div "BAFU8636025" at bounding box center [565, 504] width 103 height 35
click at [1060, 506] on div "[DATE] 00:00:00" at bounding box center [1043, 504] width 97 height 35
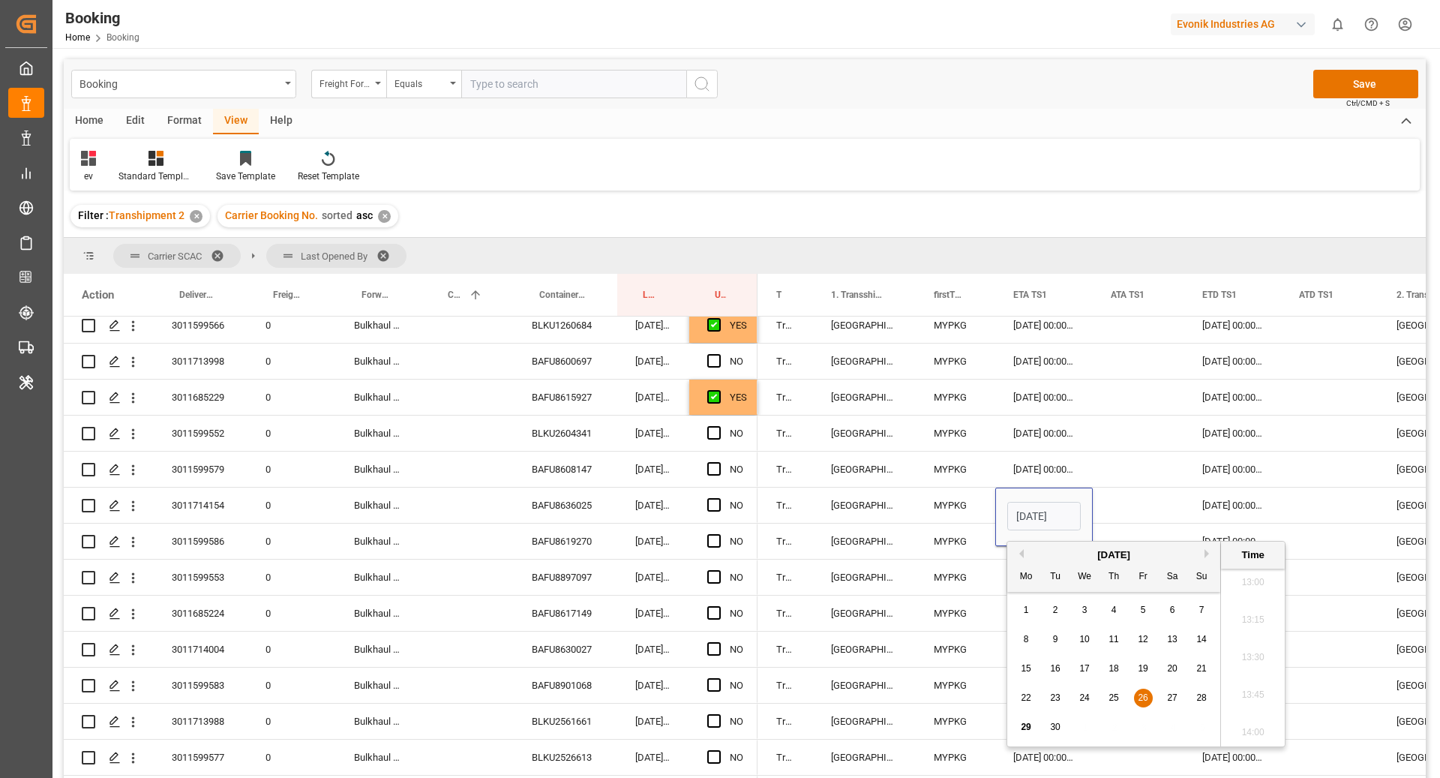
click at [1207, 553] on button "Next Month" at bounding box center [1208, 553] width 9 height 9
click at [1080, 644] on div "8" at bounding box center [1084, 640] width 19 height 18
type input "08.10.2025 00:00"
click at [1237, 511] on div "29.09.2025 00:00:00" at bounding box center [1232, 504] width 97 height 35
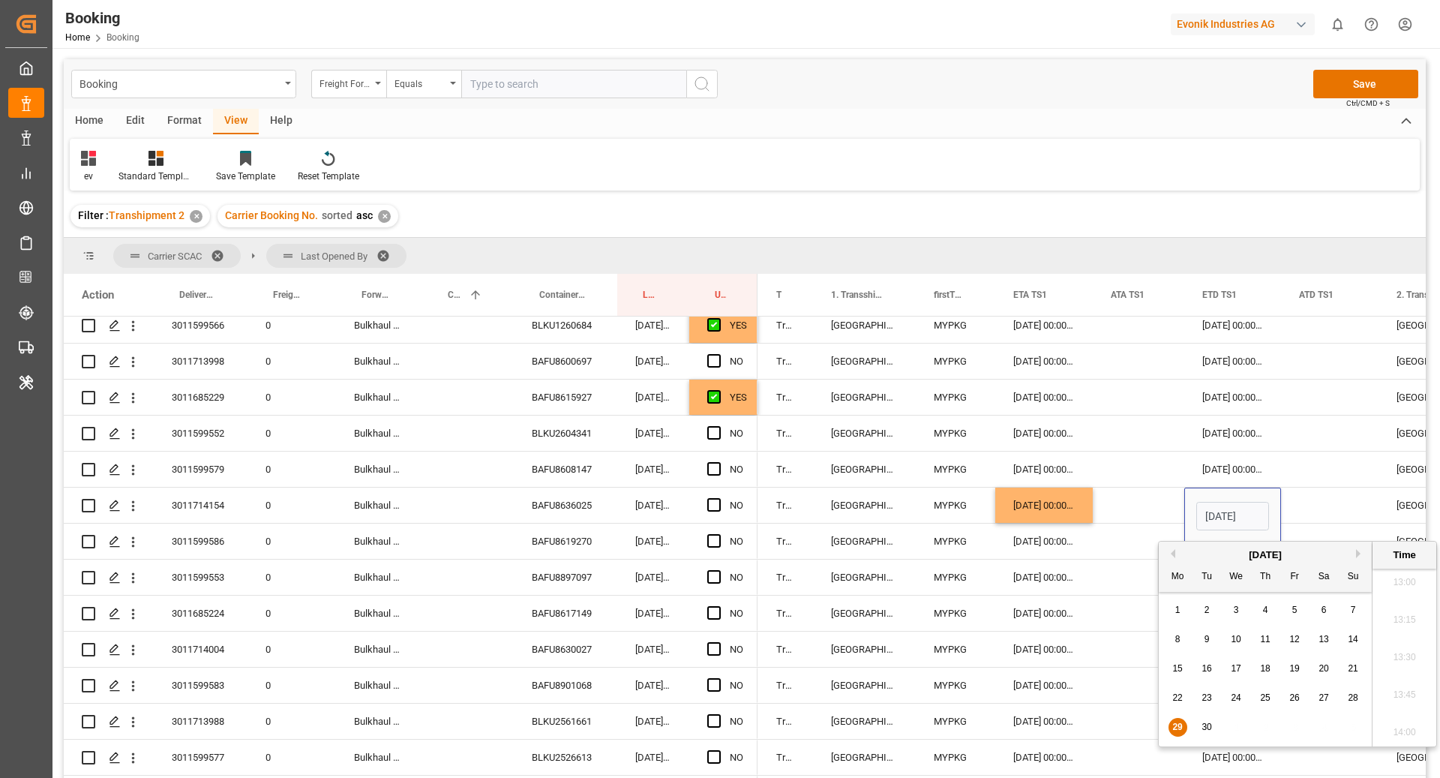
click at [1360, 543] on div "September 2025 Mo Tu We Th Fr Sa Su" at bounding box center [1265, 566] width 213 height 50
click at [1357, 552] on button "Next Month" at bounding box center [1360, 553] width 9 height 9
click at [1298, 639] on span "10" at bounding box center [1294, 639] width 10 height 10
type input "10.10.2025 00:00"
click at [1338, 508] on div "Press SPACE to select this row." at bounding box center [1329, 504] width 97 height 35
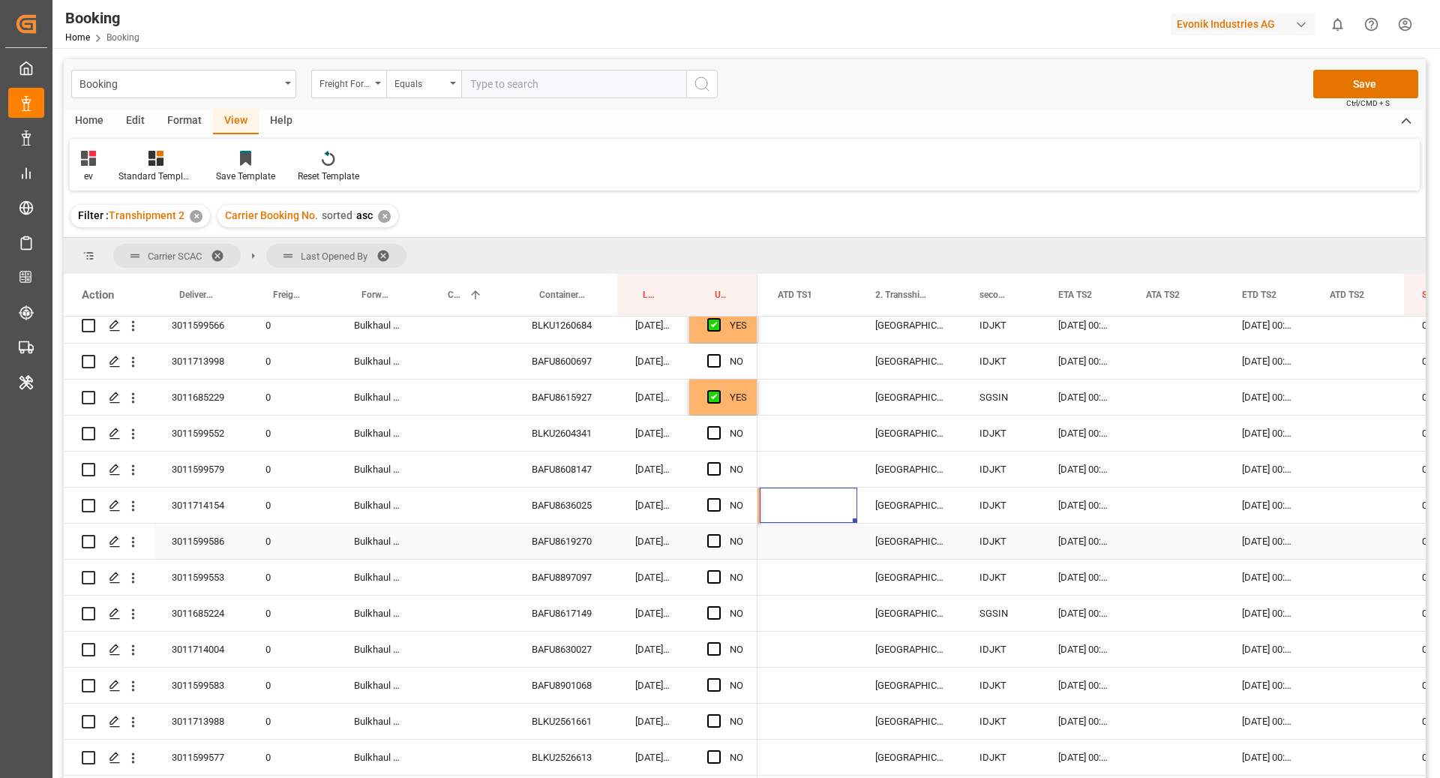
click at [1090, 511] on div "[DATE] 00:00:00" at bounding box center [1084, 504] width 88 height 35
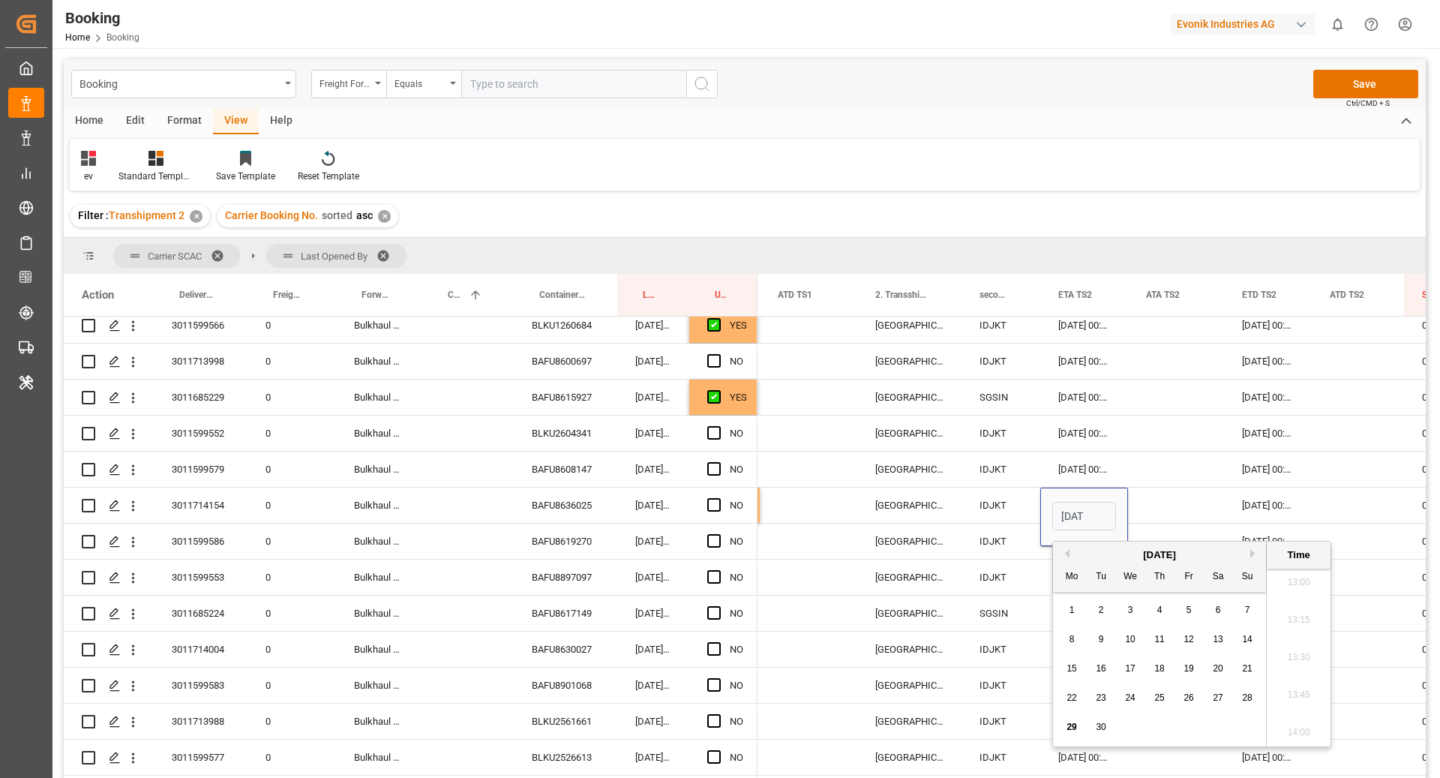
click at [1250, 553] on button "Next Month" at bounding box center [1254, 553] width 9 height 9
click at [1189, 634] on span "10" at bounding box center [1188, 639] width 10 height 10
type input "[DATE] 00:00"
click at [1288, 508] on div "[DATE] 00:00:00" at bounding box center [1268, 504] width 88 height 35
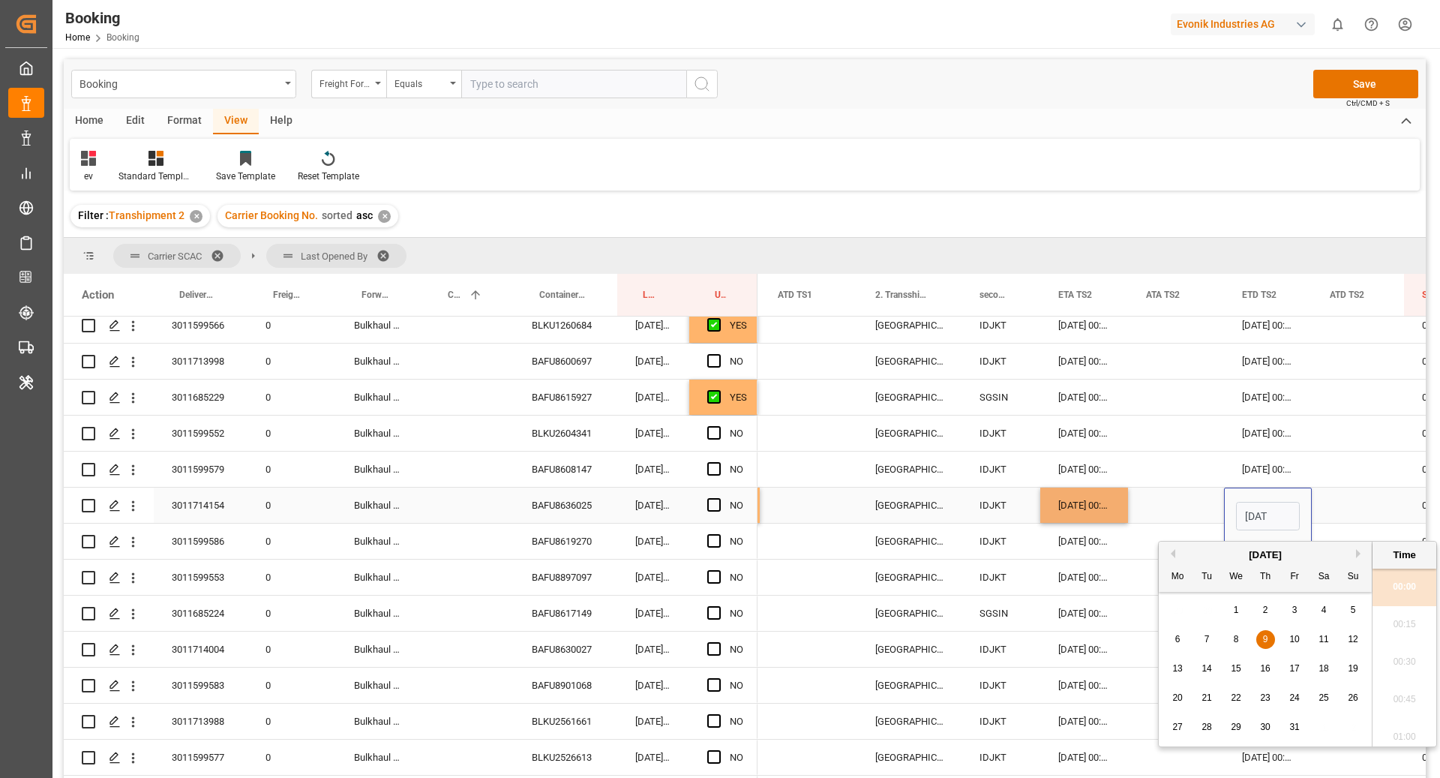
scroll to position [0, 57]
click at [1203, 667] on span "14" at bounding box center [1206, 668] width 10 height 10
type input "[DATE] 00:00"
click at [1165, 514] on div "Press SPACE to select this row." at bounding box center [1176, 504] width 96 height 35
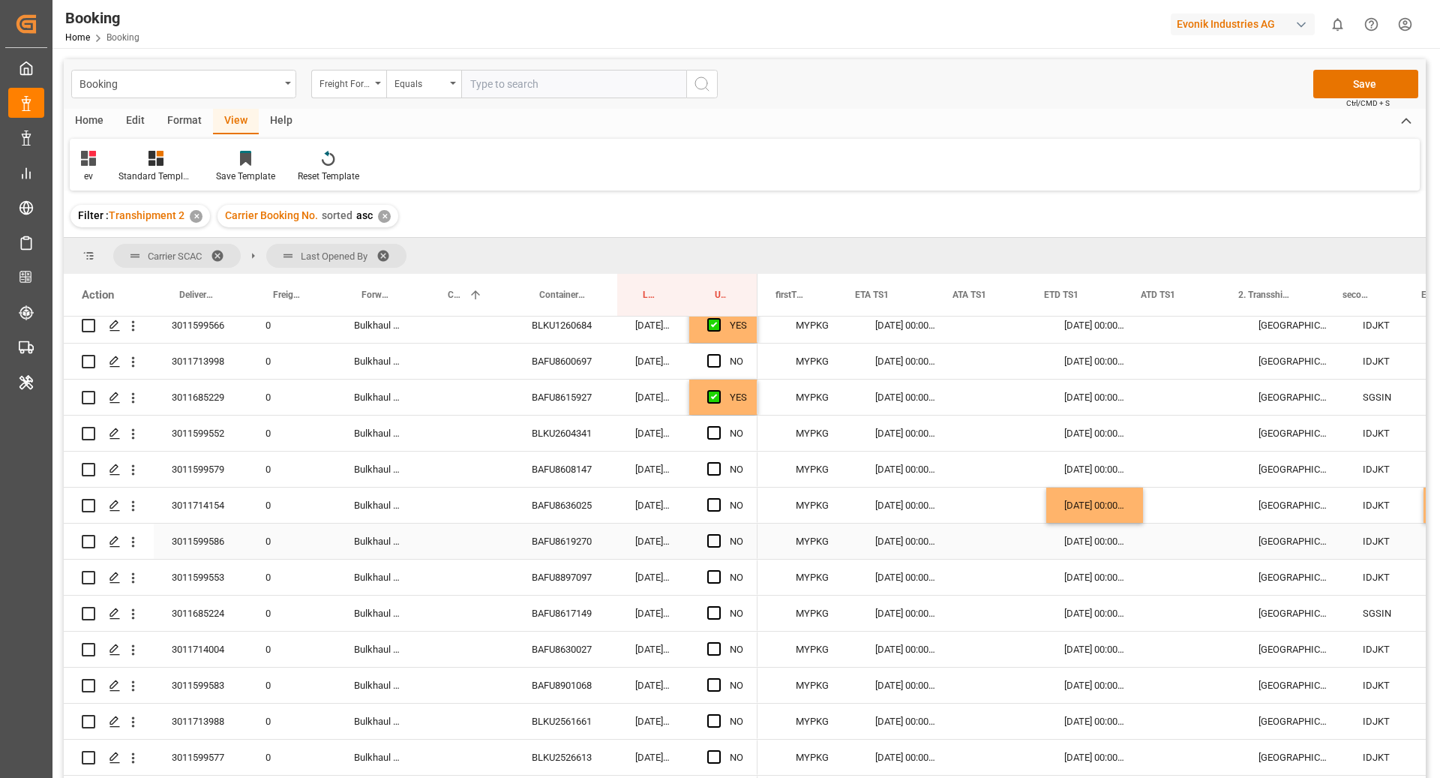
scroll to position [0, 1510]
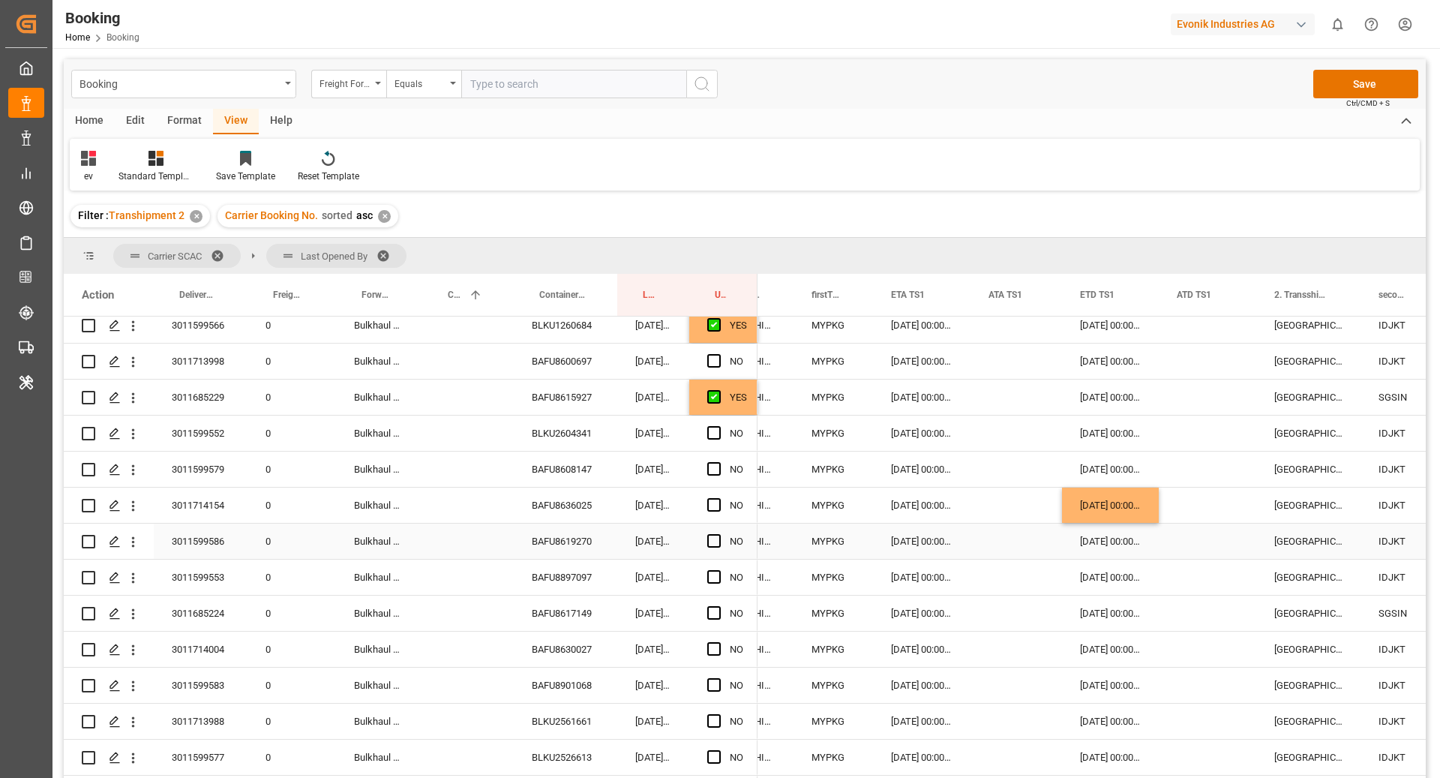
click at [550, 550] on div "BAFU8619270" at bounding box center [565, 540] width 103 height 35
click at [586, 585] on div "BAFU8897097" at bounding box center [565, 576] width 103 height 35
click at [718, 575] on span "Press SPACE to select this row." at bounding box center [713, 576] width 13 height 13
click at [718, 570] on input "Press SPACE to select this row." at bounding box center [718, 570] width 0 height 0
click at [719, 617] on span "Press SPACE to select this row." at bounding box center [713, 612] width 13 height 13
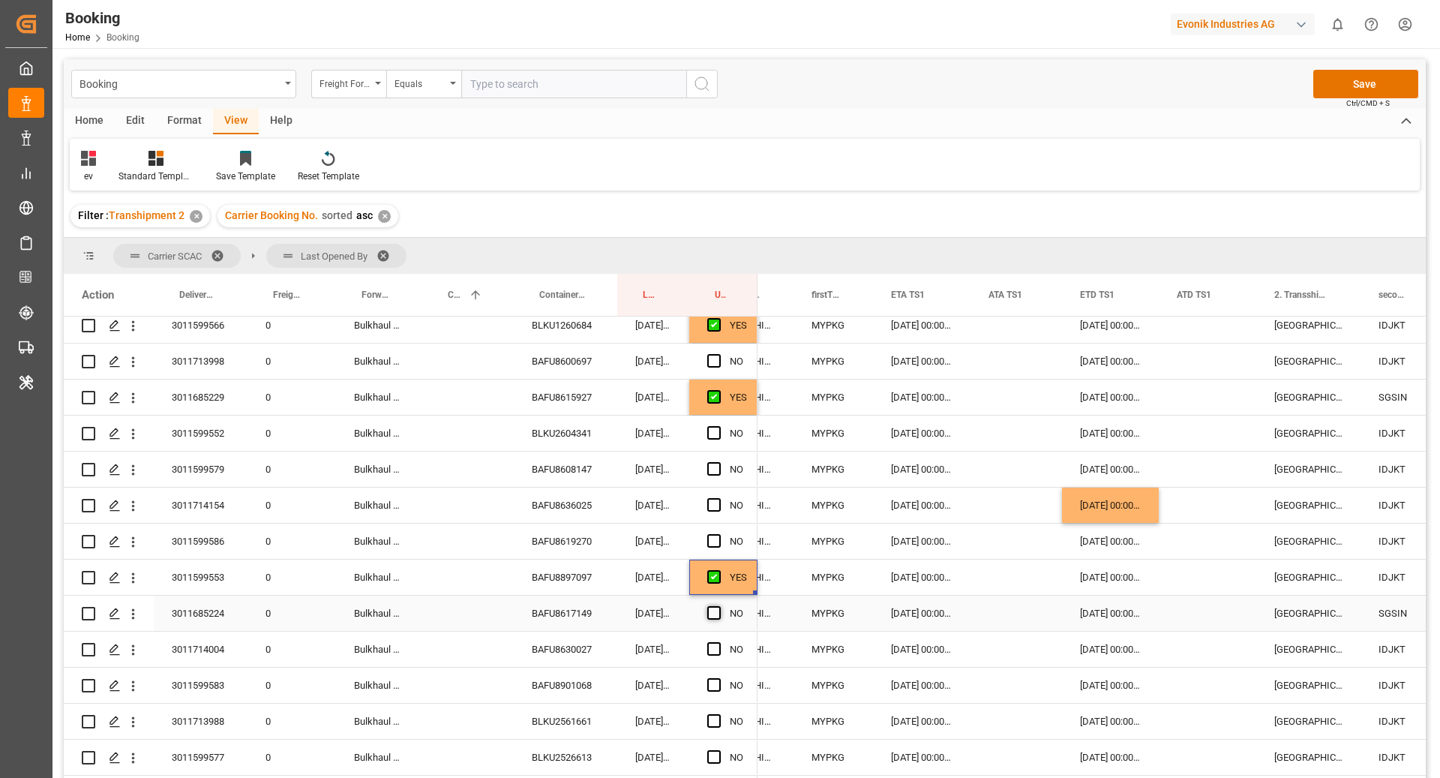
click at [718, 606] on input "Press SPACE to select this row." at bounding box center [718, 606] width 0 height 0
click at [593, 651] on div "BAFU8630027" at bounding box center [565, 648] width 103 height 35
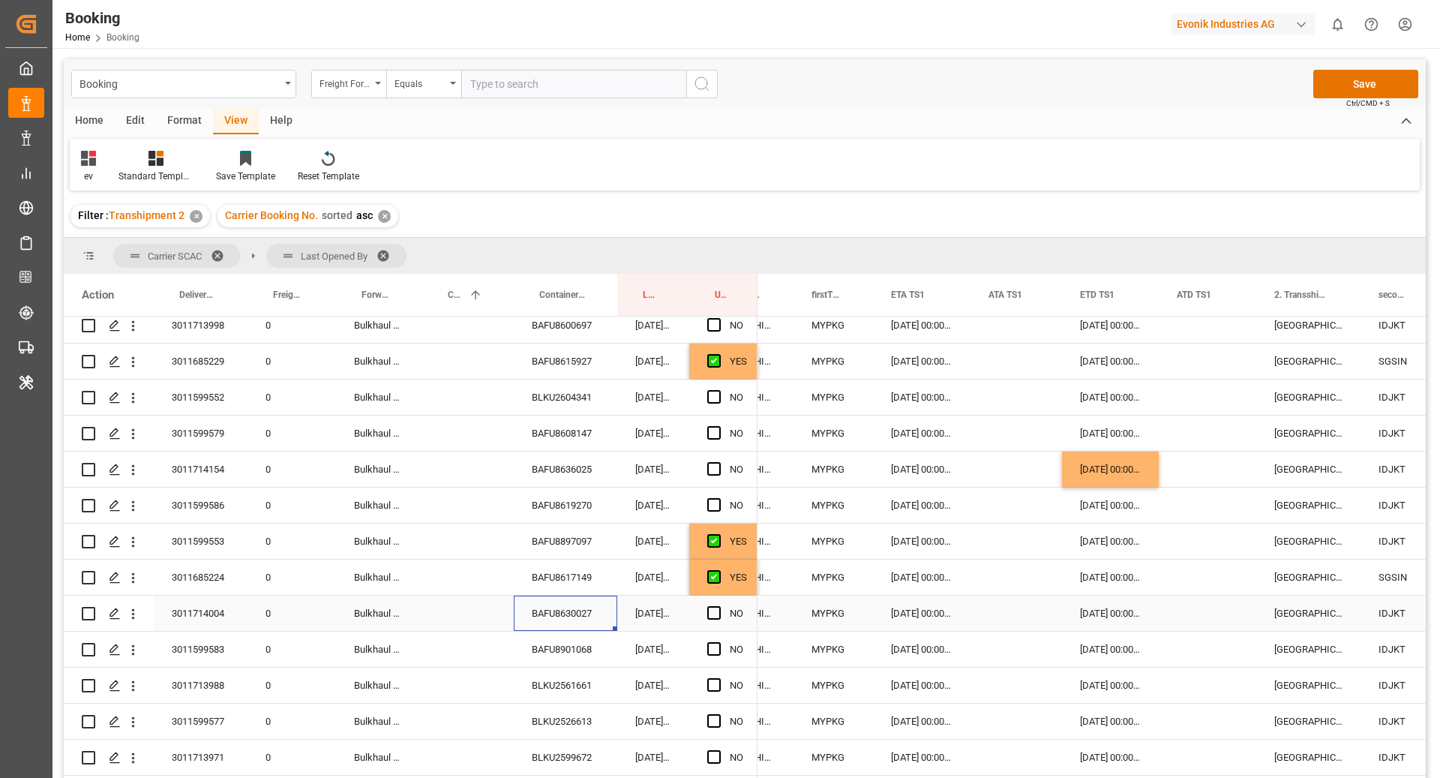
scroll to position [528, 0]
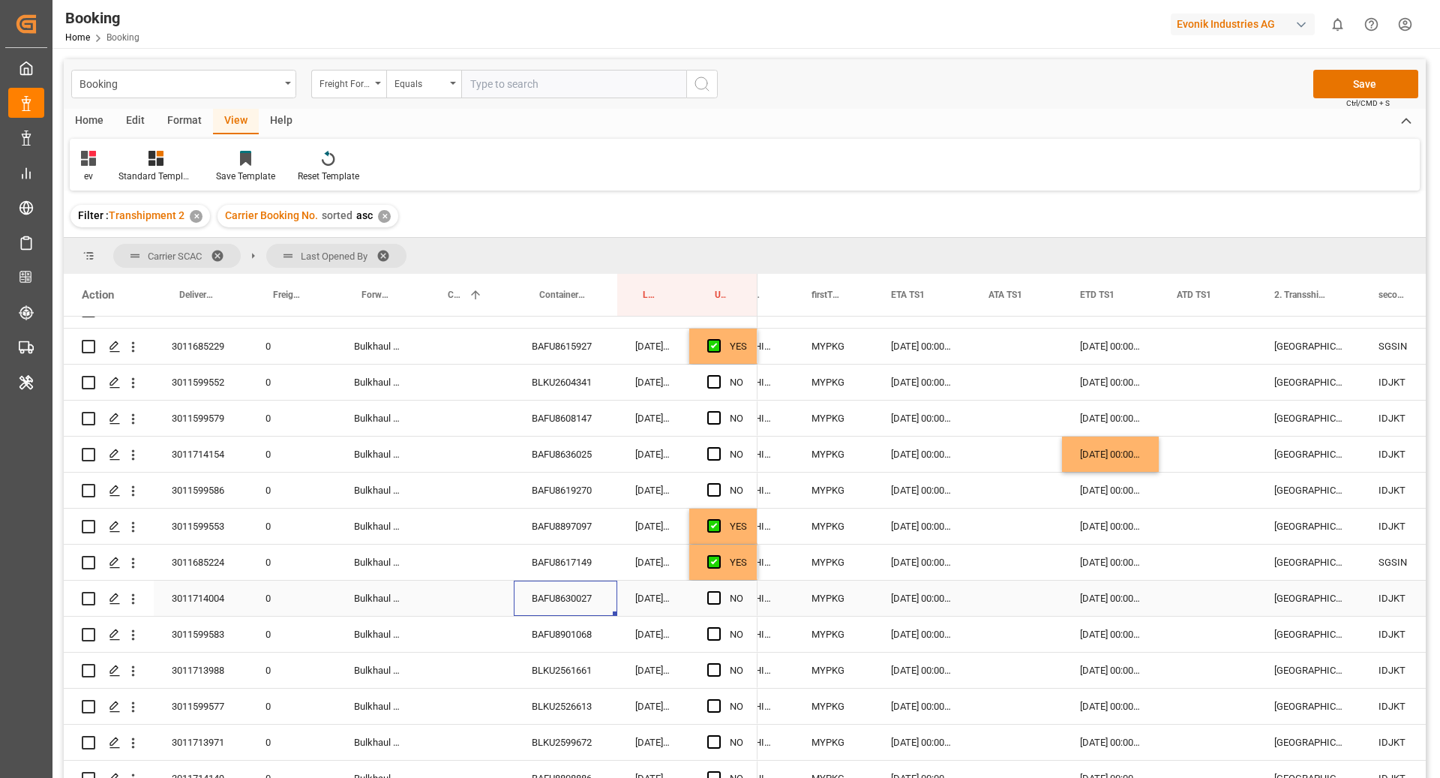
click at [541, 652] on div "BLKU2561661" at bounding box center [565, 669] width 103 height 35
click at [539, 631] on div "BAFU8901068" at bounding box center [565, 633] width 103 height 35
click at [129, 640] on icon "open menu" at bounding box center [133, 635] width 16 height 16
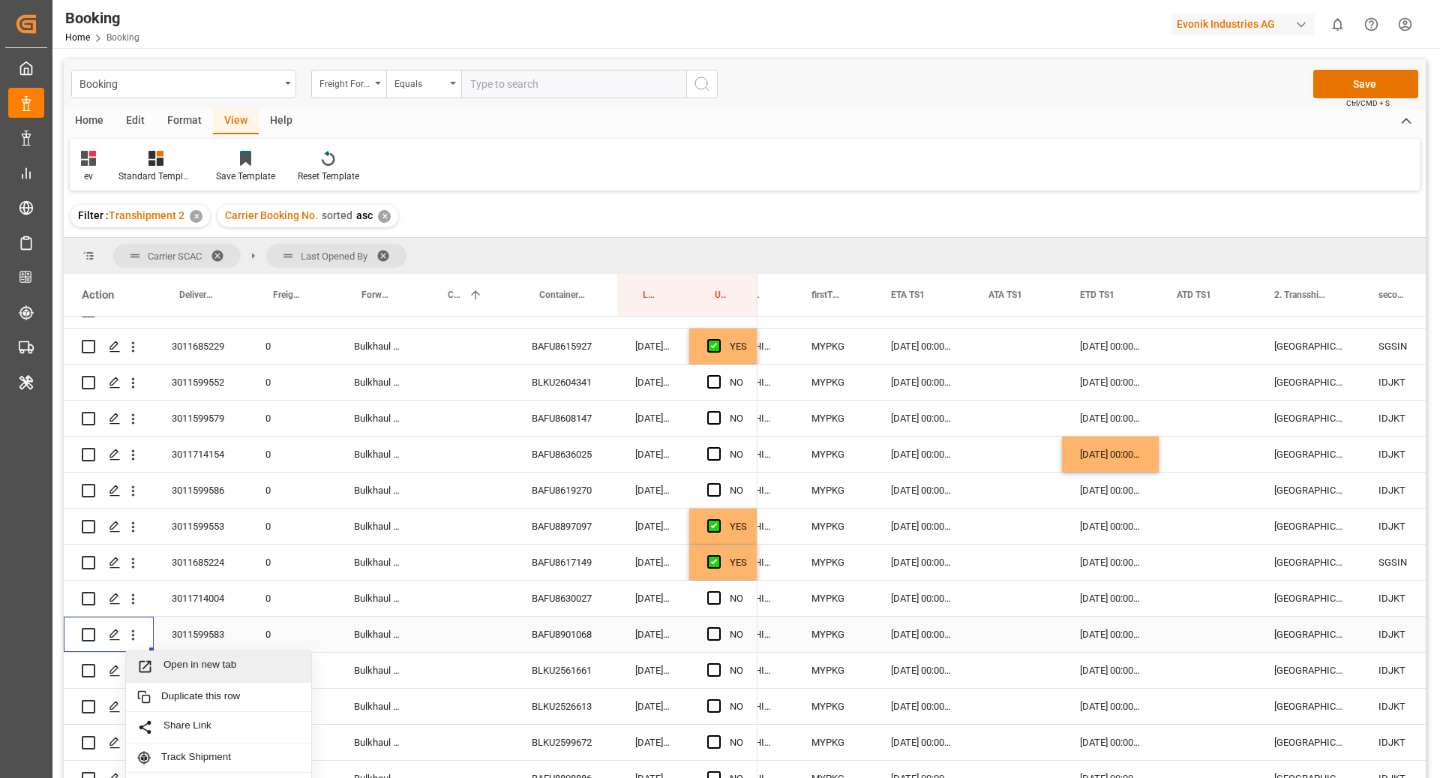
click at [163, 659] on span "Open in new tab" at bounding box center [231, 666] width 136 height 16
click at [711, 633] on span "Press SPACE to select this row." at bounding box center [713, 633] width 13 height 13
click at [718, 627] on input "Press SPACE to select this row." at bounding box center [718, 627] width 0 height 0
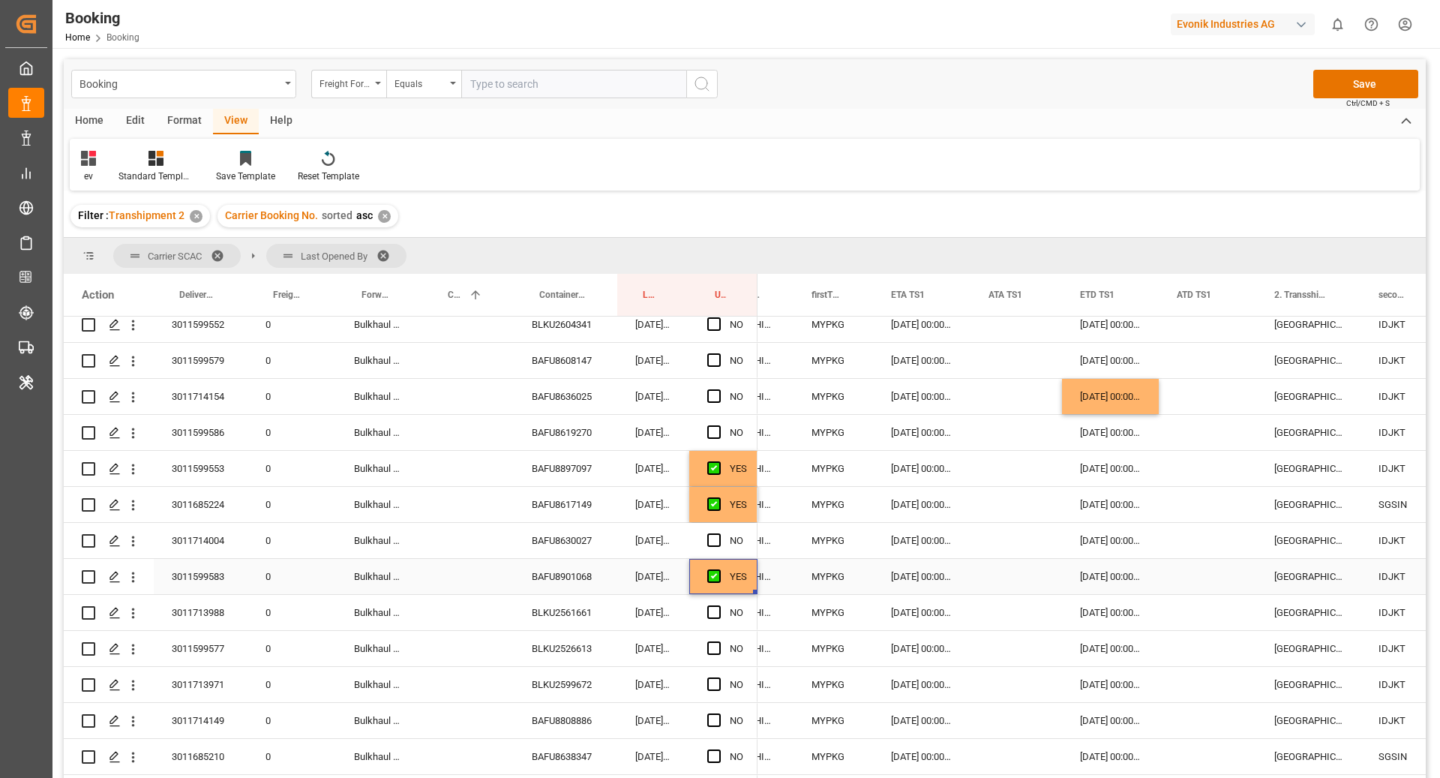
scroll to position [586, 0]
click at [576, 607] on div "BLKU2561661" at bounding box center [565, 611] width 103 height 35
click at [1011, 617] on div "Press SPACE to select this row." at bounding box center [1015, 611] width 91 height 35
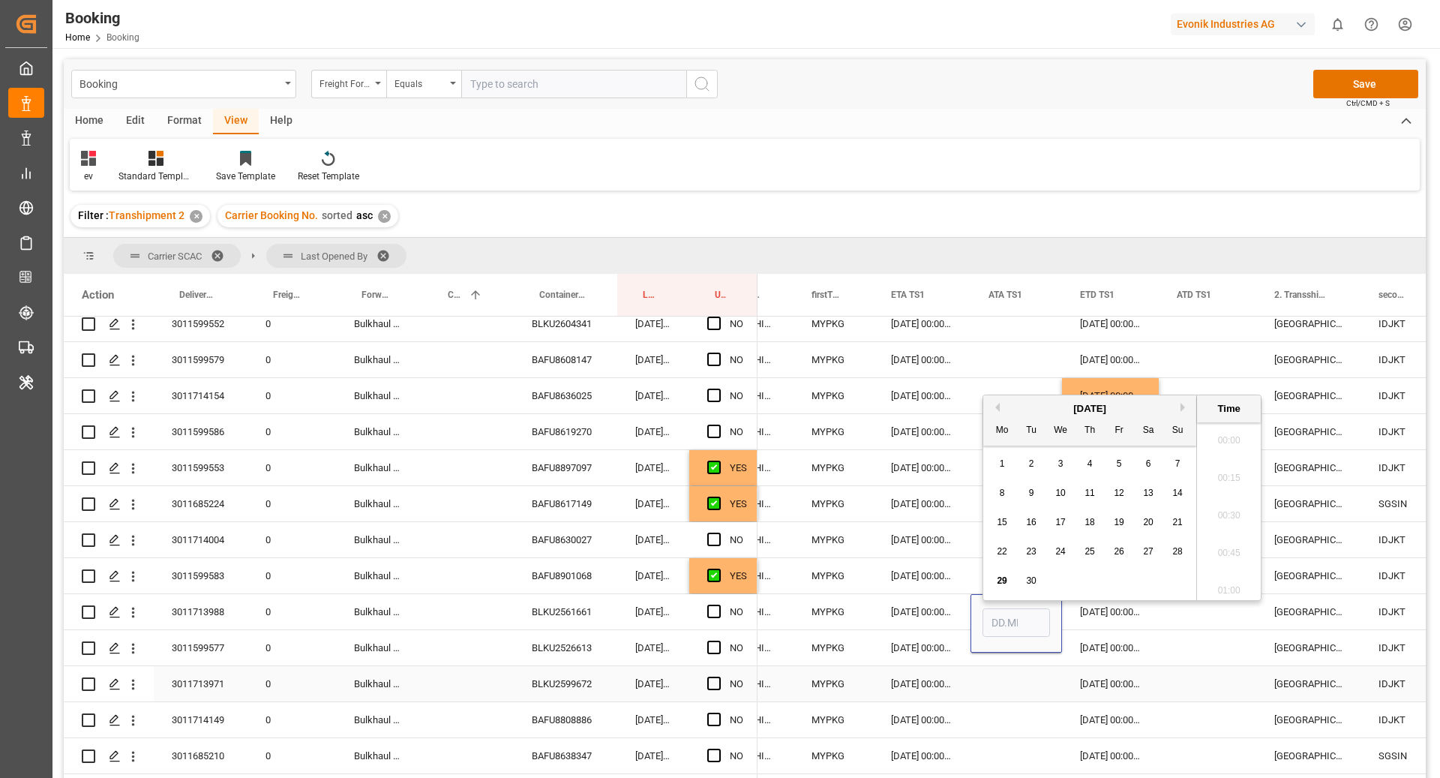
scroll to position [1992, 0]
click at [1177, 549] on div "28" at bounding box center [1177, 544] width 19 height 18
type input "[DATE] 00:00"
click at [755, 652] on div "NO" at bounding box center [723, 647] width 68 height 35
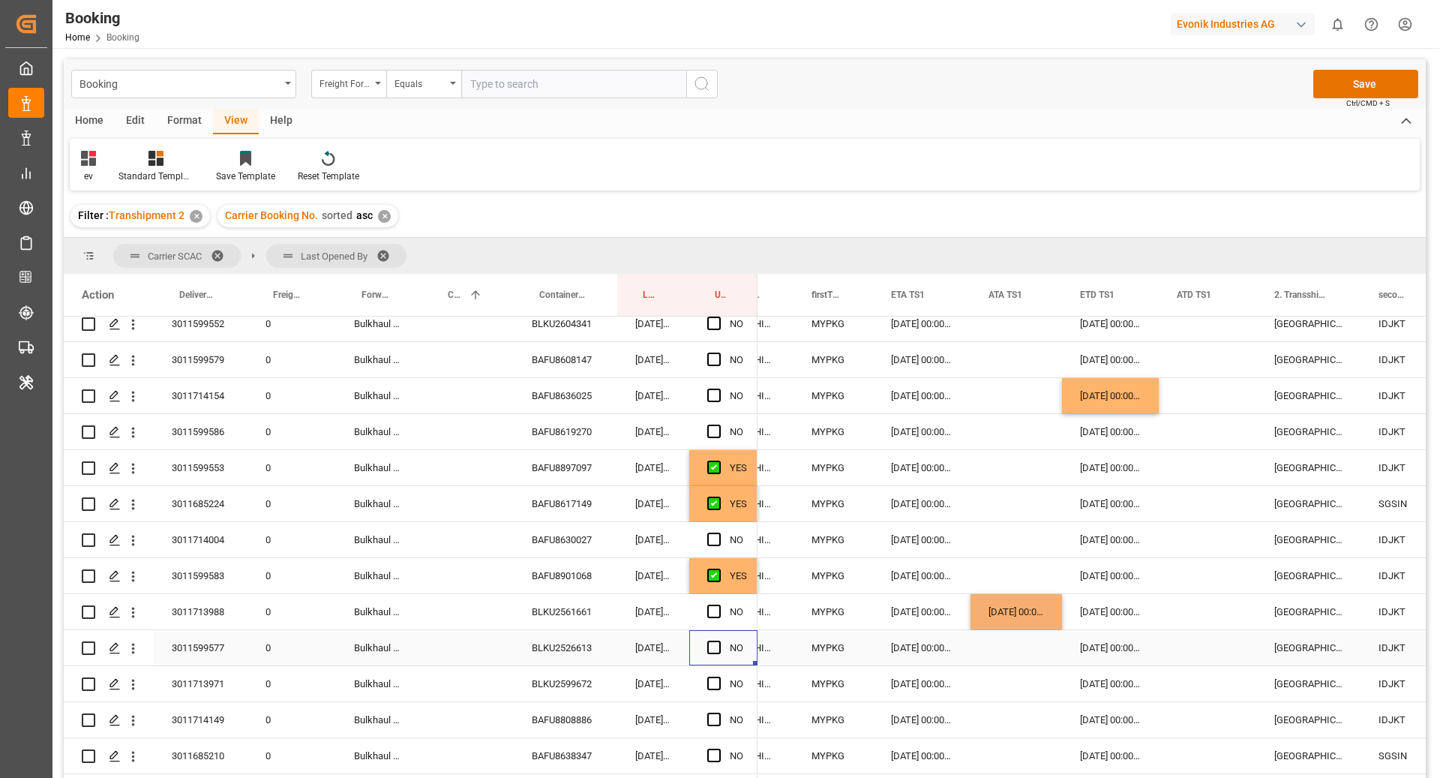
click at [835, 635] on div "MYPKG" at bounding box center [832, 647] width 79 height 35
click at [577, 653] on div "BLKU2526613" at bounding box center [565, 647] width 103 height 35
click at [137, 649] on icon "open menu" at bounding box center [133, 648] width 16 height 16
click at [226, 672] on span "Open in new tab" at bounding box center [231, 680] width 136 height 16
click at [703, 650] on div "NO" at bounding box center [723, 647] width 68 height 35
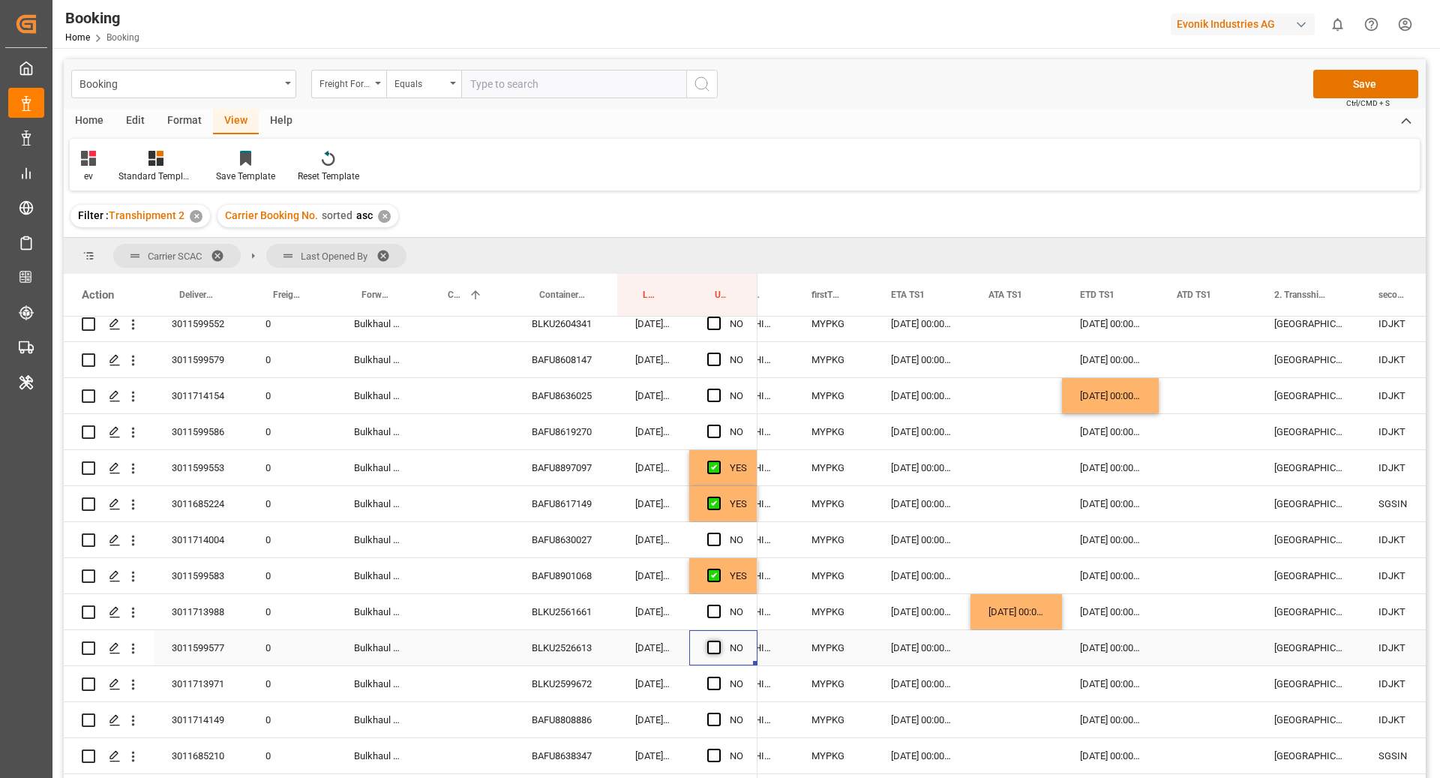
click at [715, 649] on span "Press SPACE to select this row." at bounding box center [713, 646] width 13 height 13
click at [718, 640] on input "Press SPACE to select this row." at bounding box center [718, 640] width 0 height 0
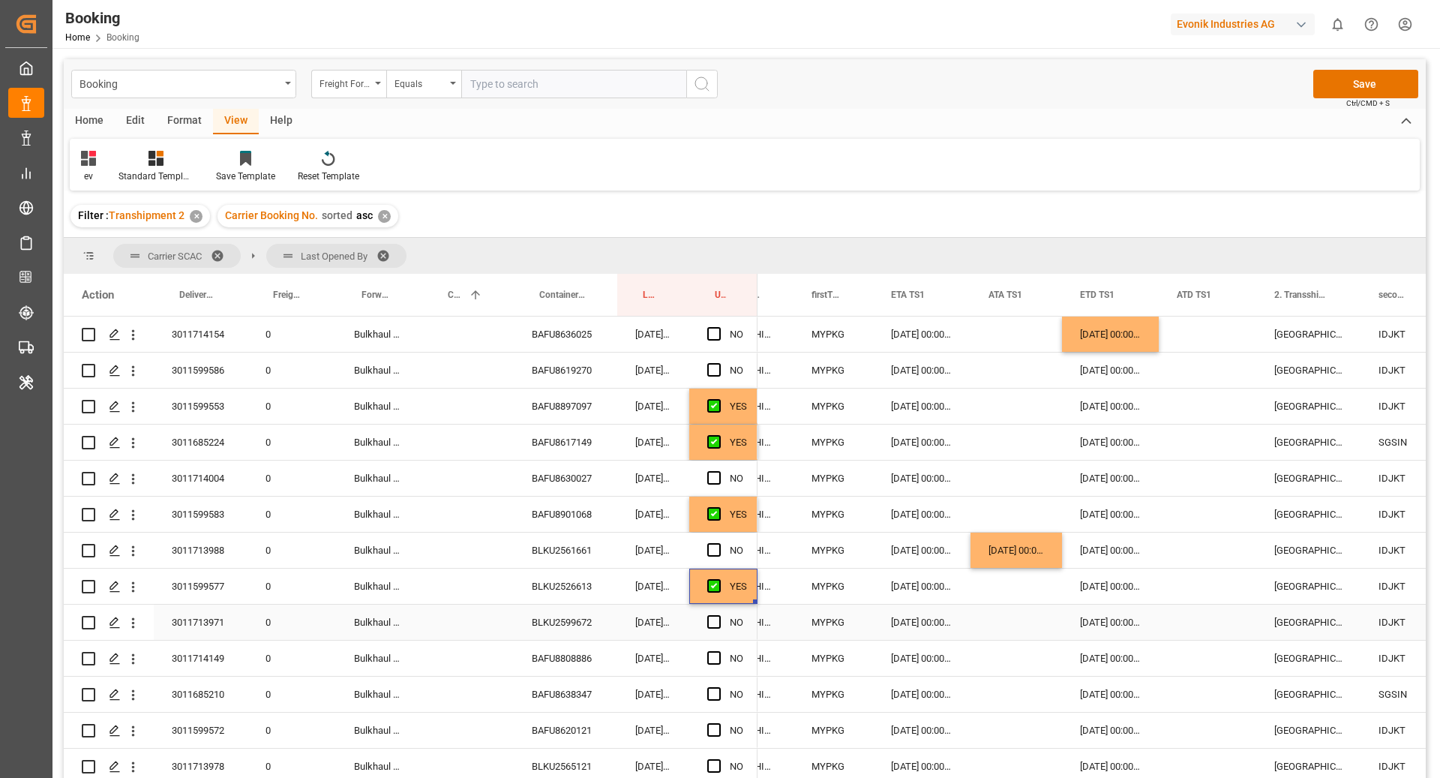
scroll to position [649, 0]
click at [560, 622] on div "BLKU2599672" at bounding box center [565, 620] width 103 height 35
drag, startPoint x: 1009, startPoint y: 620, endPoint x: 1020, endPoint y: 619, distance: 10.6
click at [1009, 620] on div "Press SPACE to select this row." at bounding box center [1015, 620] width 91 height 35
click at [1008, 620] on div "Press SPACE to select this row." at bounding box center [1015, 620] width 91 height 35
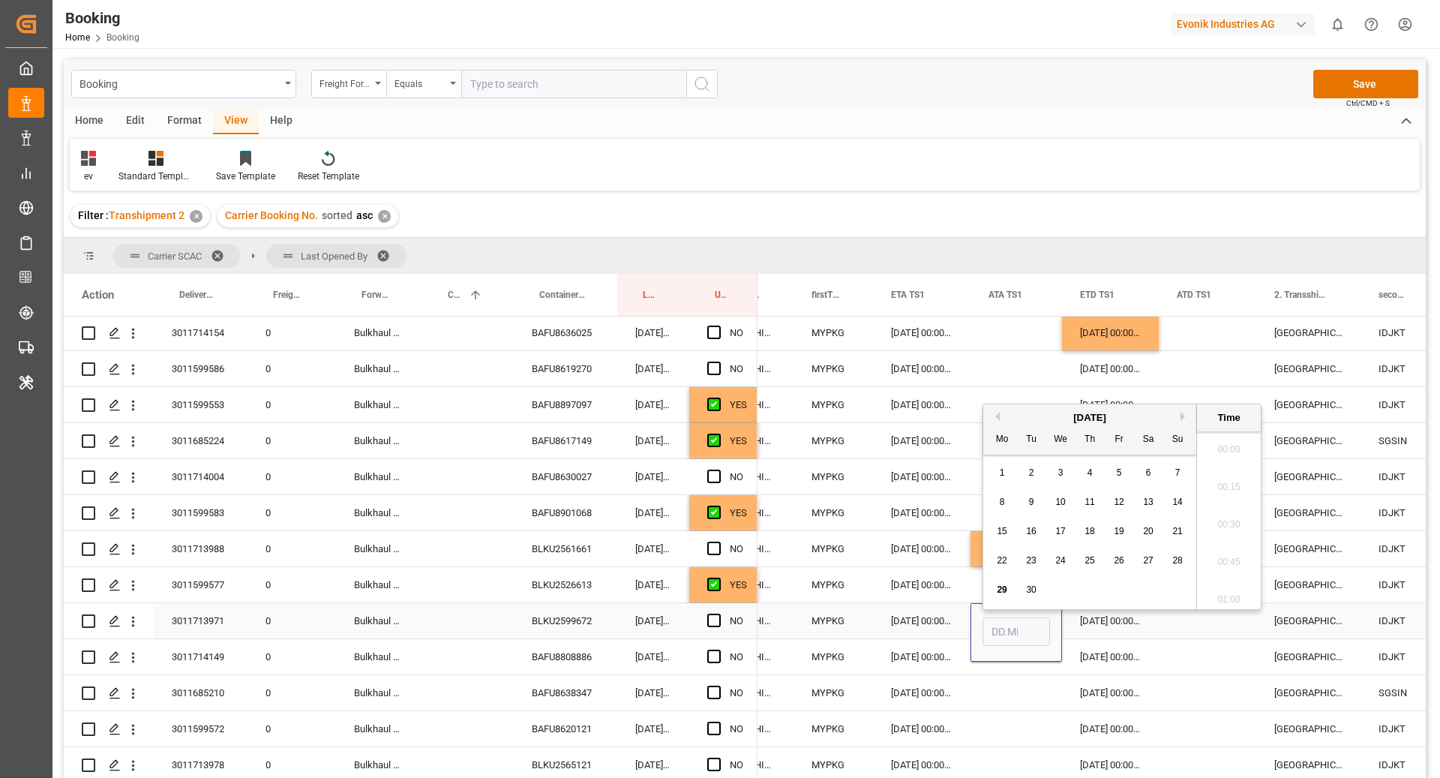
scroll to position [1992, 0]
click at [1177, 553] on span "28" at bounding box center [1177, 552] width 10 height 10
type input "28.09.2025 00:00"
click at [868, 639] on div "MYPKG" at bounding box center [832, 656] width 79 height 35
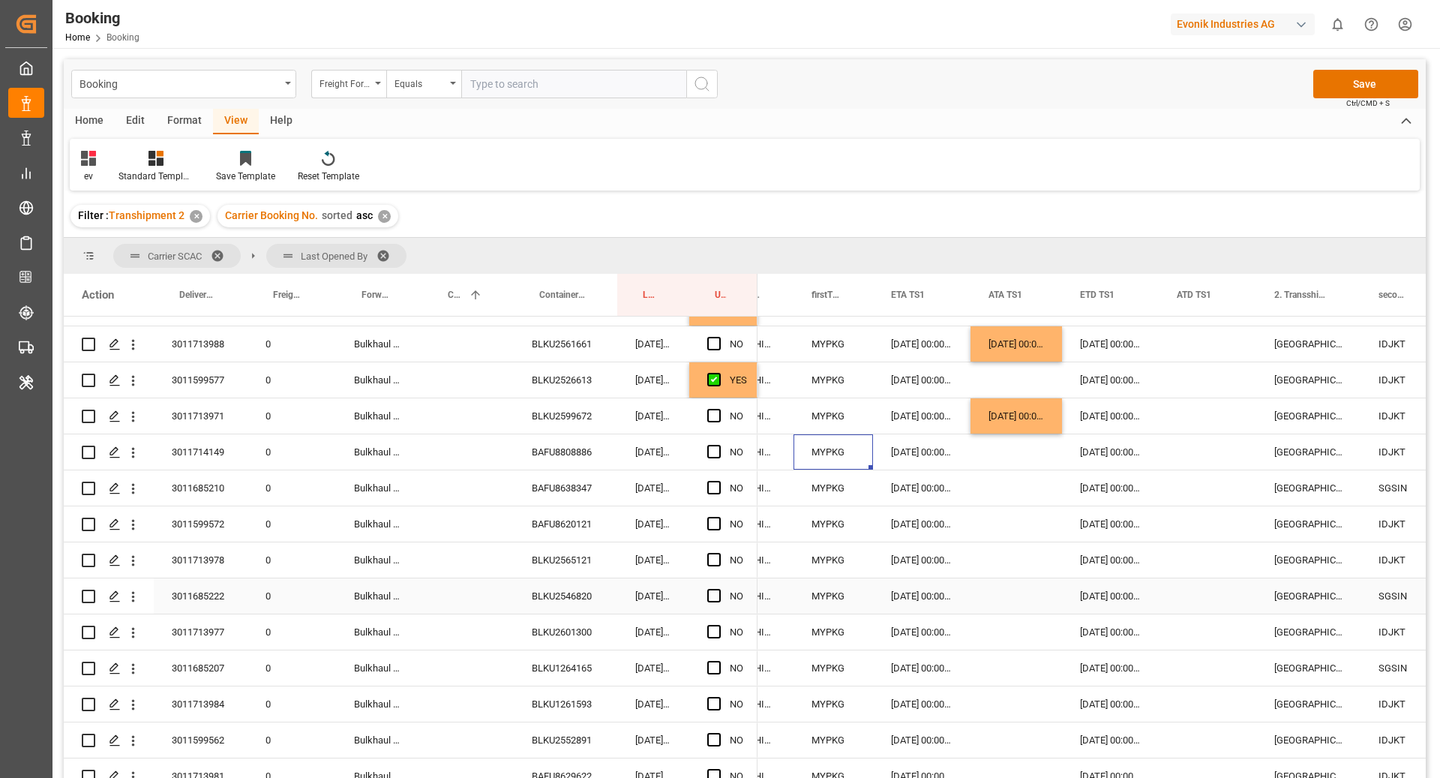
scroll to position [853, 0]
click at [551, 490] on div "BAFU8638347" at bounding box center [565, 488] width 103 height 35
click at [715, 487] on span "Press SPACE to select this row." at bounding box center [713, 487] width 13 height 13
click at [718, 481] on input "Press SPACE to select this row." at bounding box center [718, 481] width 0 height 0
click at [601, 527] on div "BAFU8620121" at bounding box center [565, 524] width 103 height 35
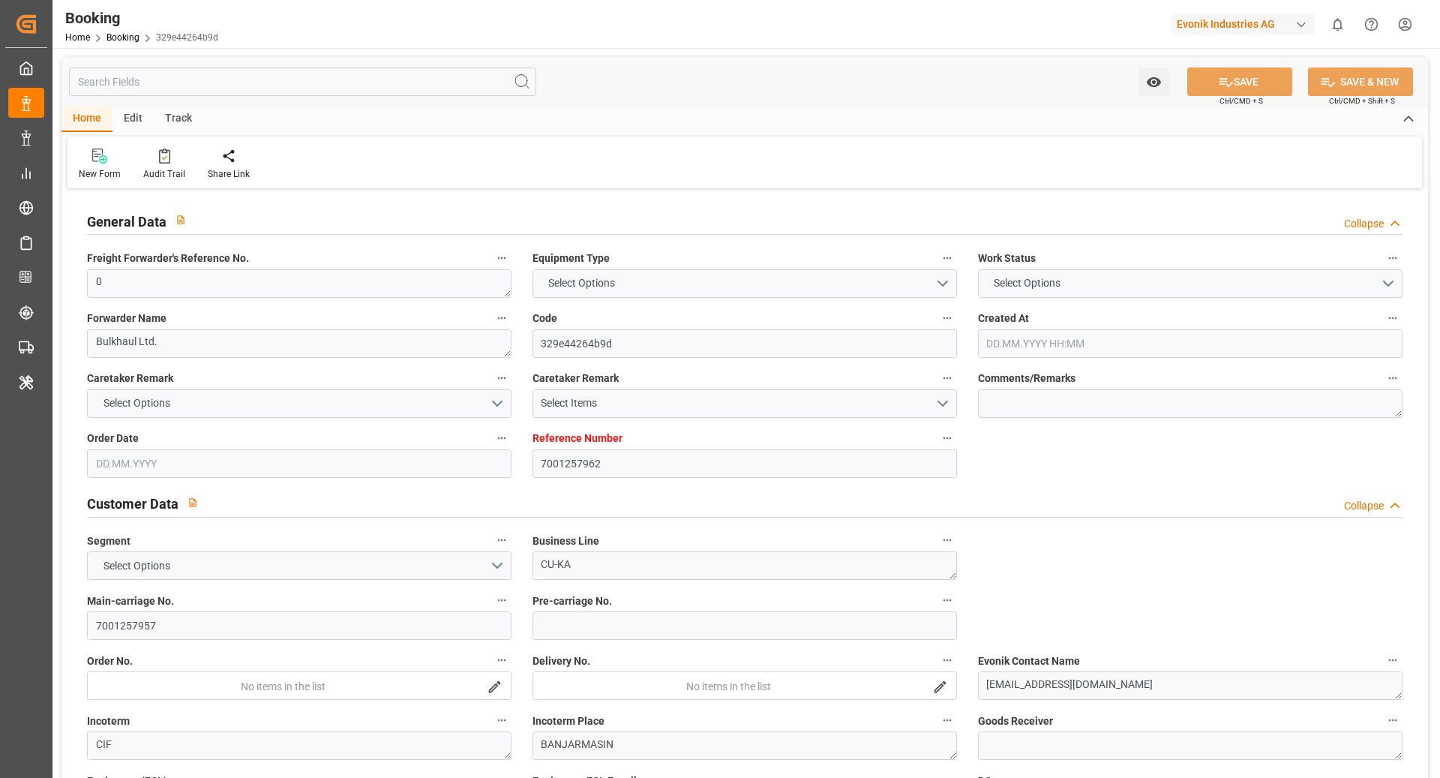
type textarea "0"
type textarea "Bulkhaul Ltd."
type input "329e44264b9d"
type input "7001257962"
type textarea "CU-KA"
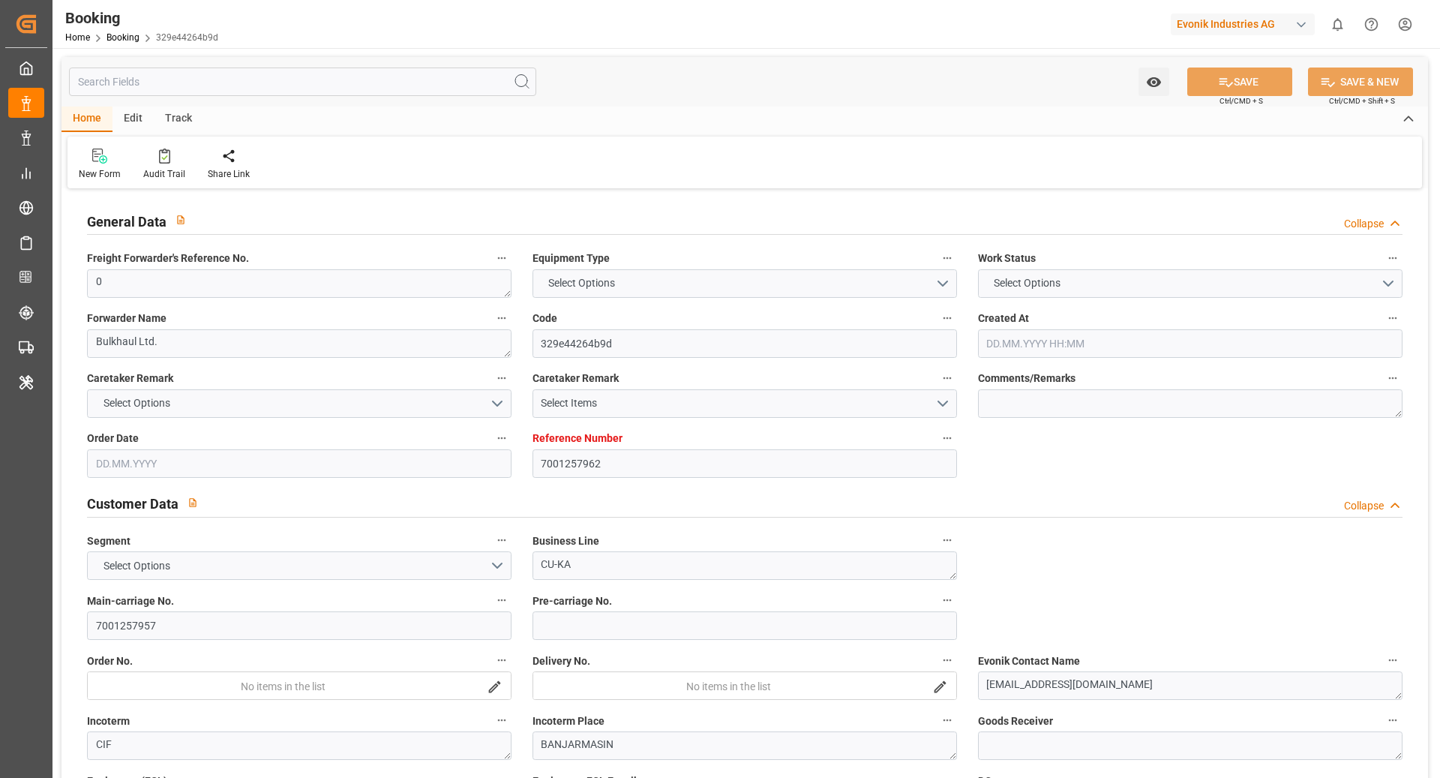
type input "7001257957"
type textarea "silke.slomack@evonik.com"
type textarea "CIF"
type textarea "BANJARMASIN"
type textarea "3"
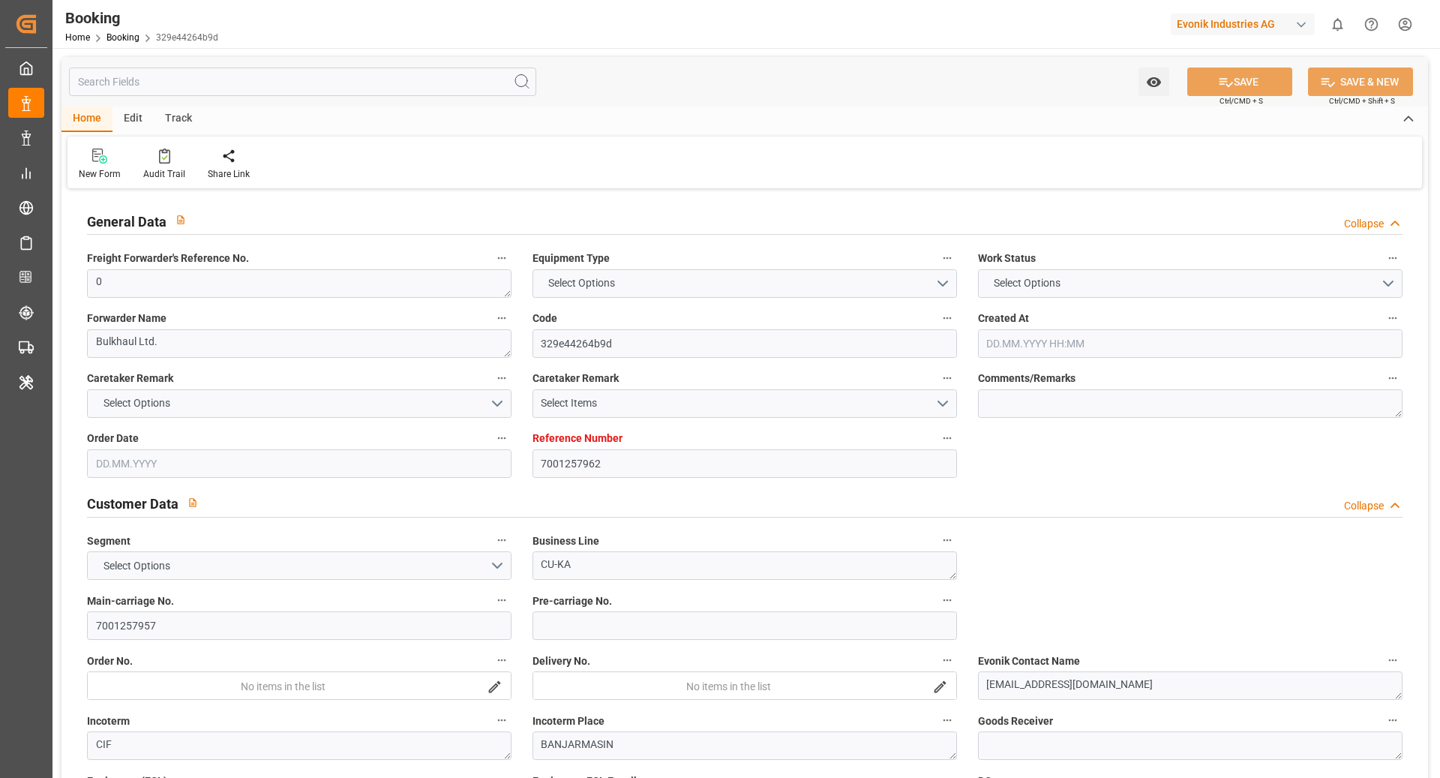
type textarea "Niederkassel"
type textarea "BAFU8901068"
type input "CMA CGM Louvre"
type input "CMDU"
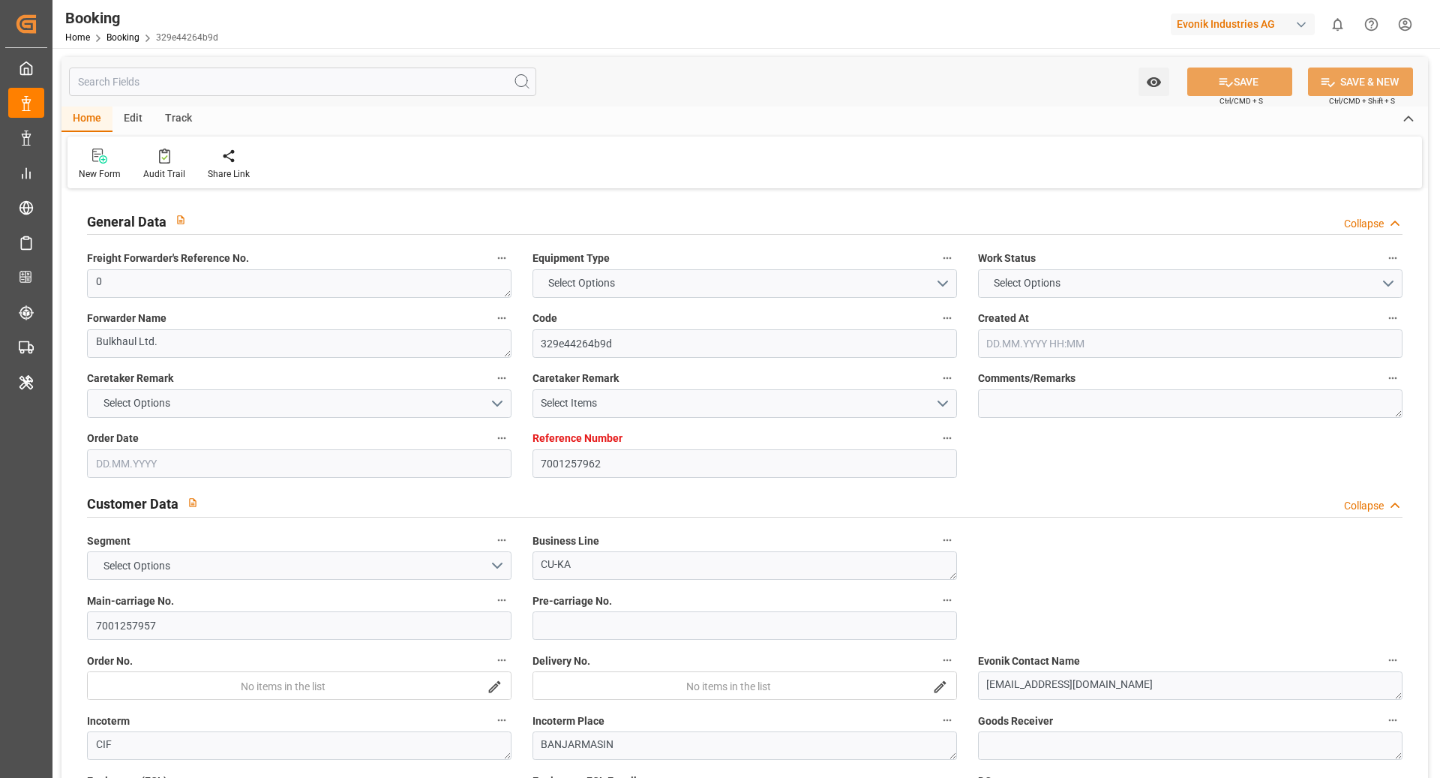
type input "Antwerp"
type input "Banjarmasin"
type input "[GEOGRAPHIC_DATA] ([GEOGRAPHIC_DATA])"
type input "[GEOGRAPHIC_DATA], [GEOGRAPHIC_DATA]"
type textarea "INPUT_Evonik_Seeburger_IFTMIN_1003122426_20250907181233611.edi"
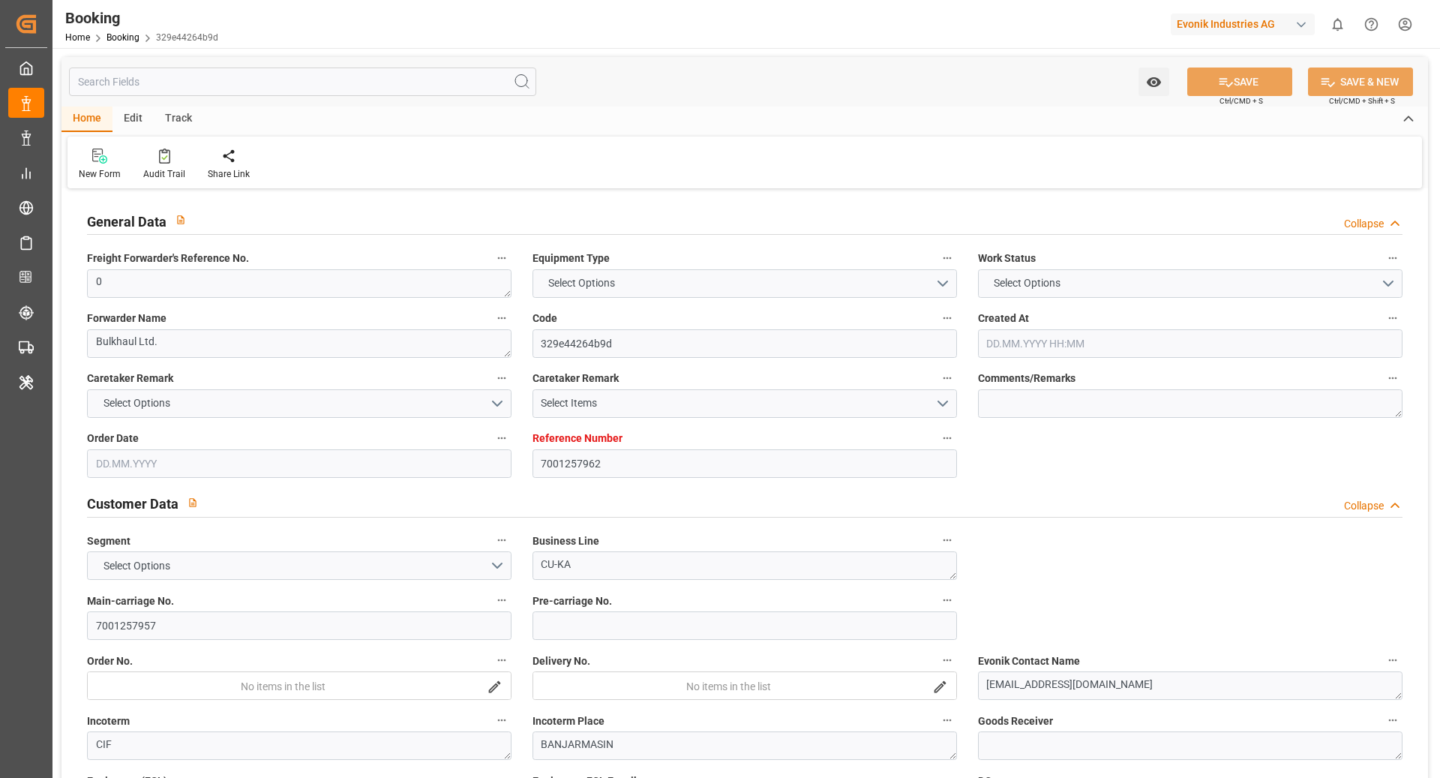
type textarea "NWC/UK North West Continent / UK_IDBDJ_CMDU_CU-KA"
type textarea "INPUT_Evonik_Seeburger_IFTMIN_1003085848_20250826072413851.edi,INPUT_Evonik_See…"
type textarea "1003122426"
type textarea "shaini ghorai"
type textarea "Pod-businessDivision-businessLine-"
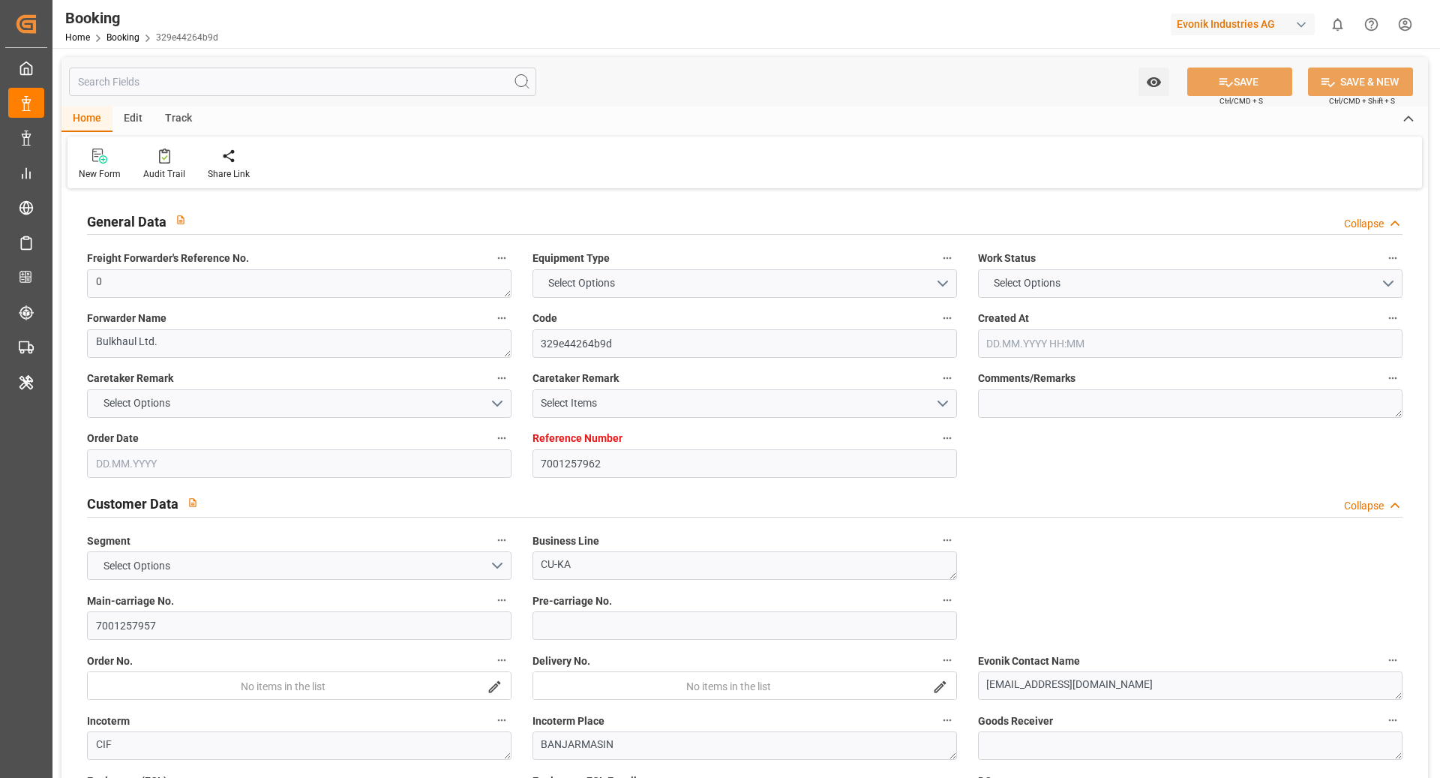
type textarea "IFTMIN"
type textarea "a011t00000LcJC5AAN"
type textarea "Yes"
type input "7001257962"
type input "9839143"
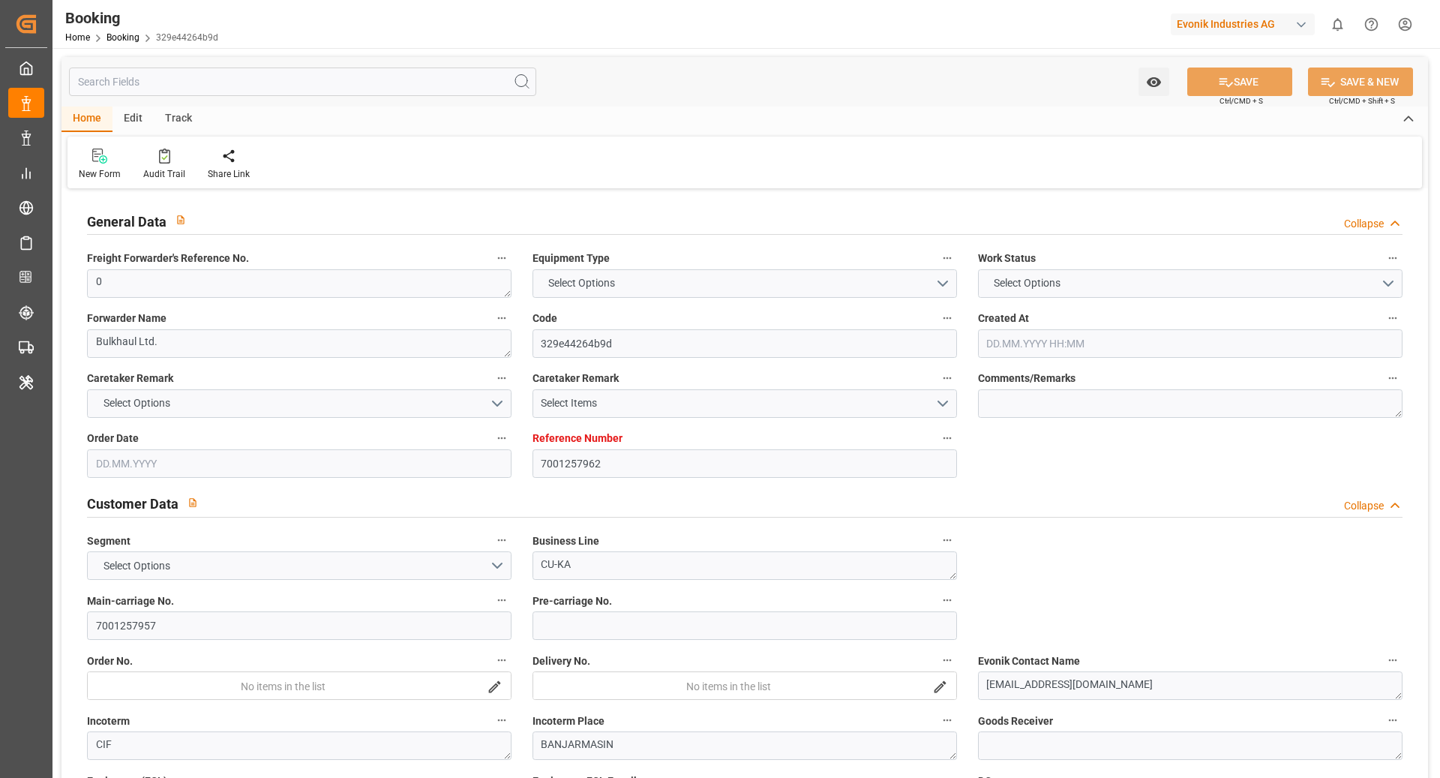
type input "9839143"
type input "CMACGM"
type input "CMA CGM Group"
type input "BEANR"
type input "IDBDJ"
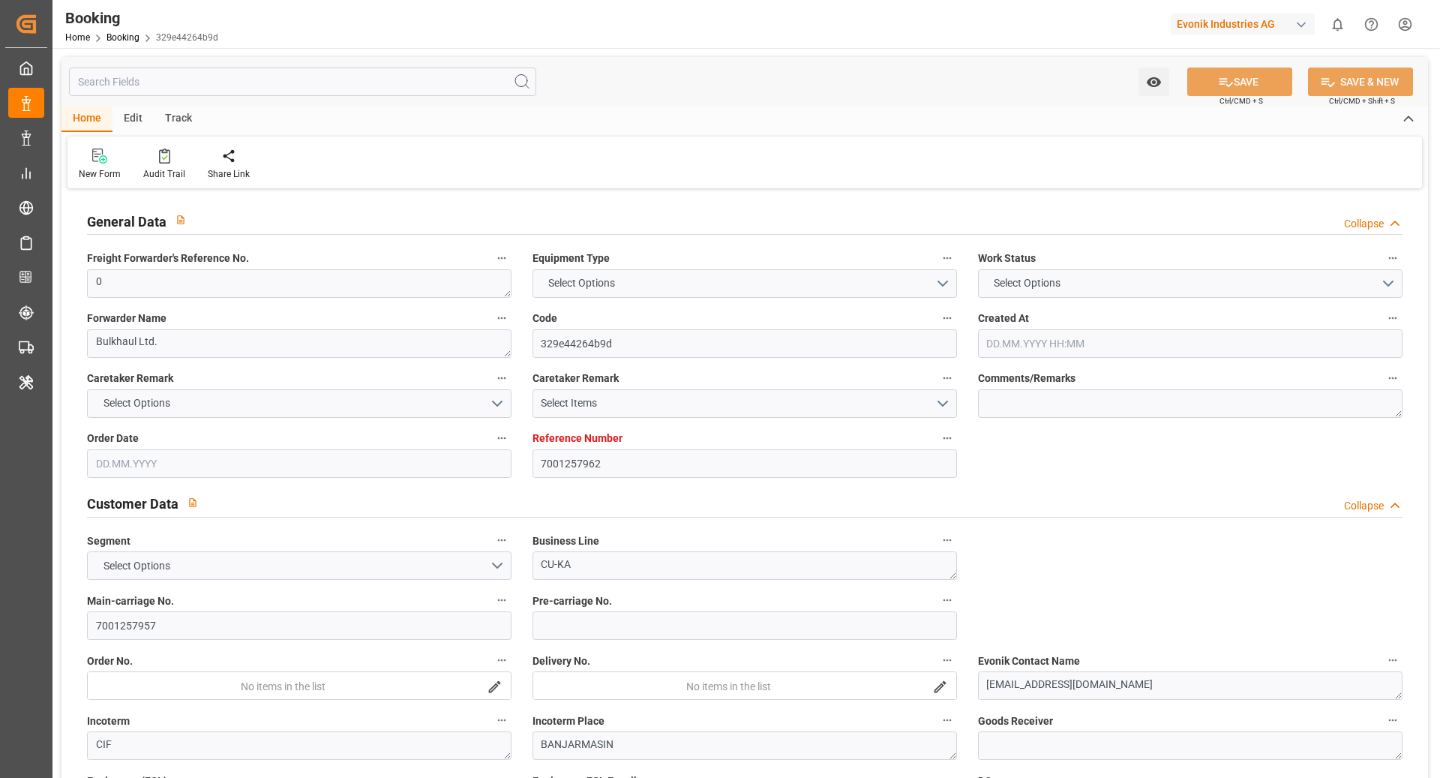
type input "MYPKG"
type input "IDJKT"
type input "0"
type input "26.08.2025 05:25"
type input "26.08.2025"
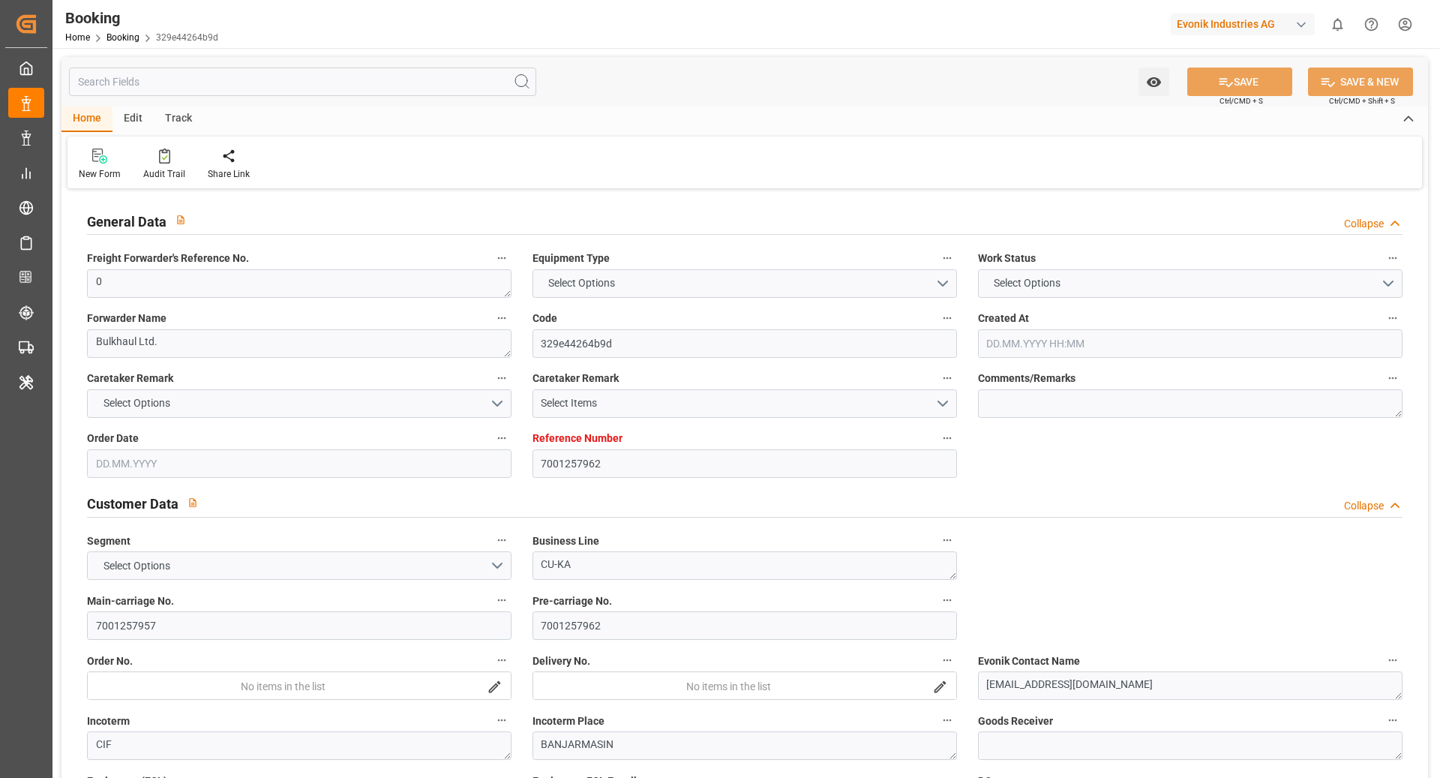
type input "02.11.2025"
type input "05.09.2025"
type input "05.09.2025 00:00"
type input "02.09.2025 00:00"
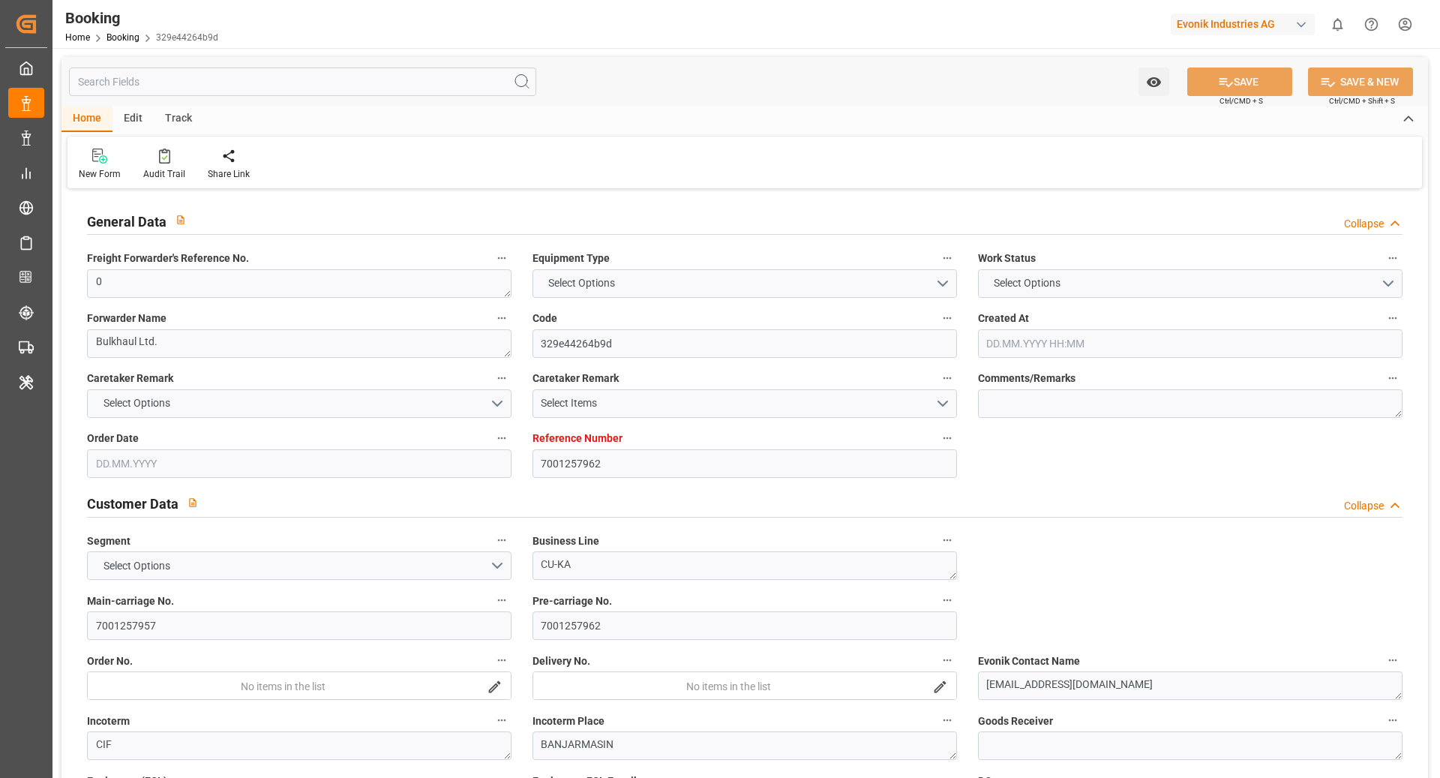
type input "07.09.2025 00:00"
type input "03.09.2025 00:00"
type input "26.10.2025 00:00"
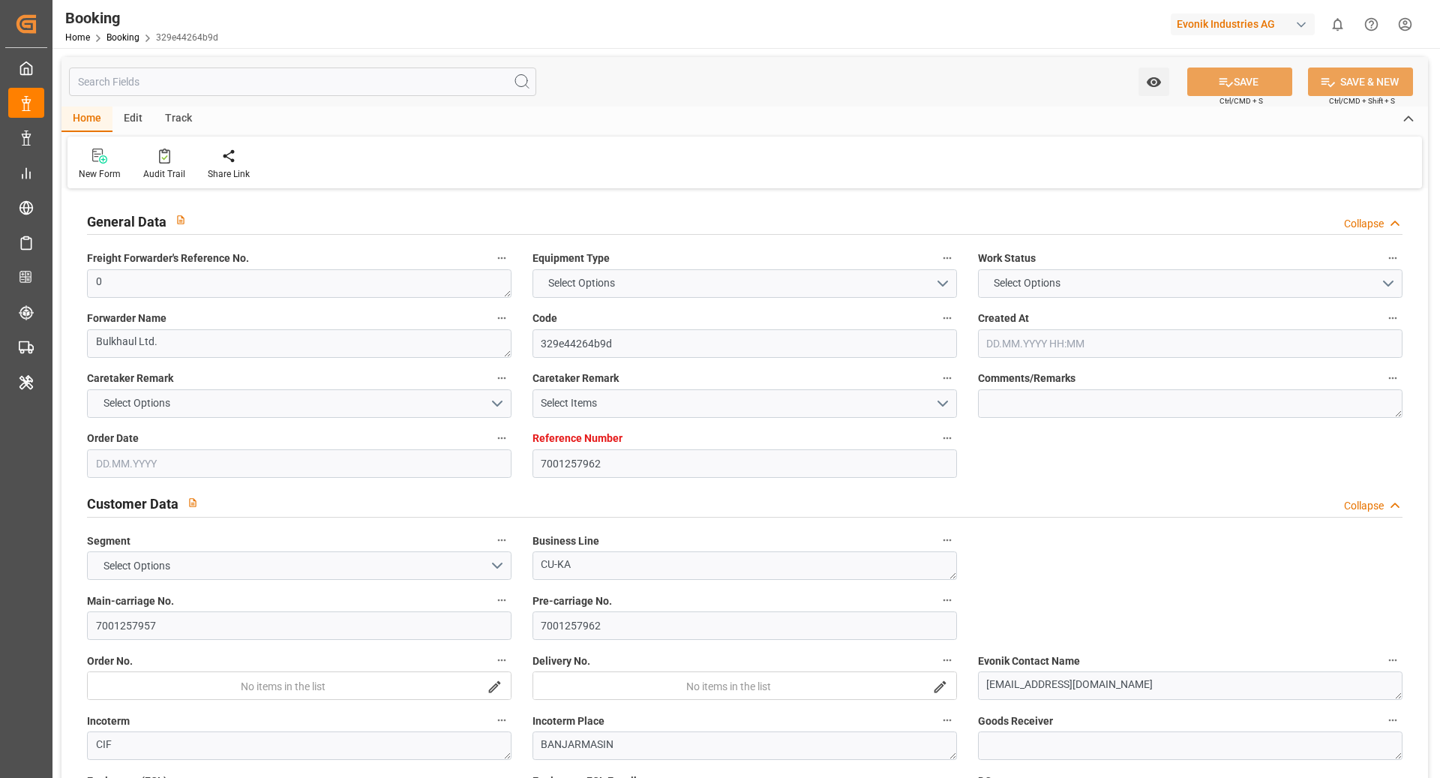
type input "02.11.2025 00:00"
type input "[DATE] 00:00"
type input "01.10.2025 00:00"
type input "[DATE] 00:00"
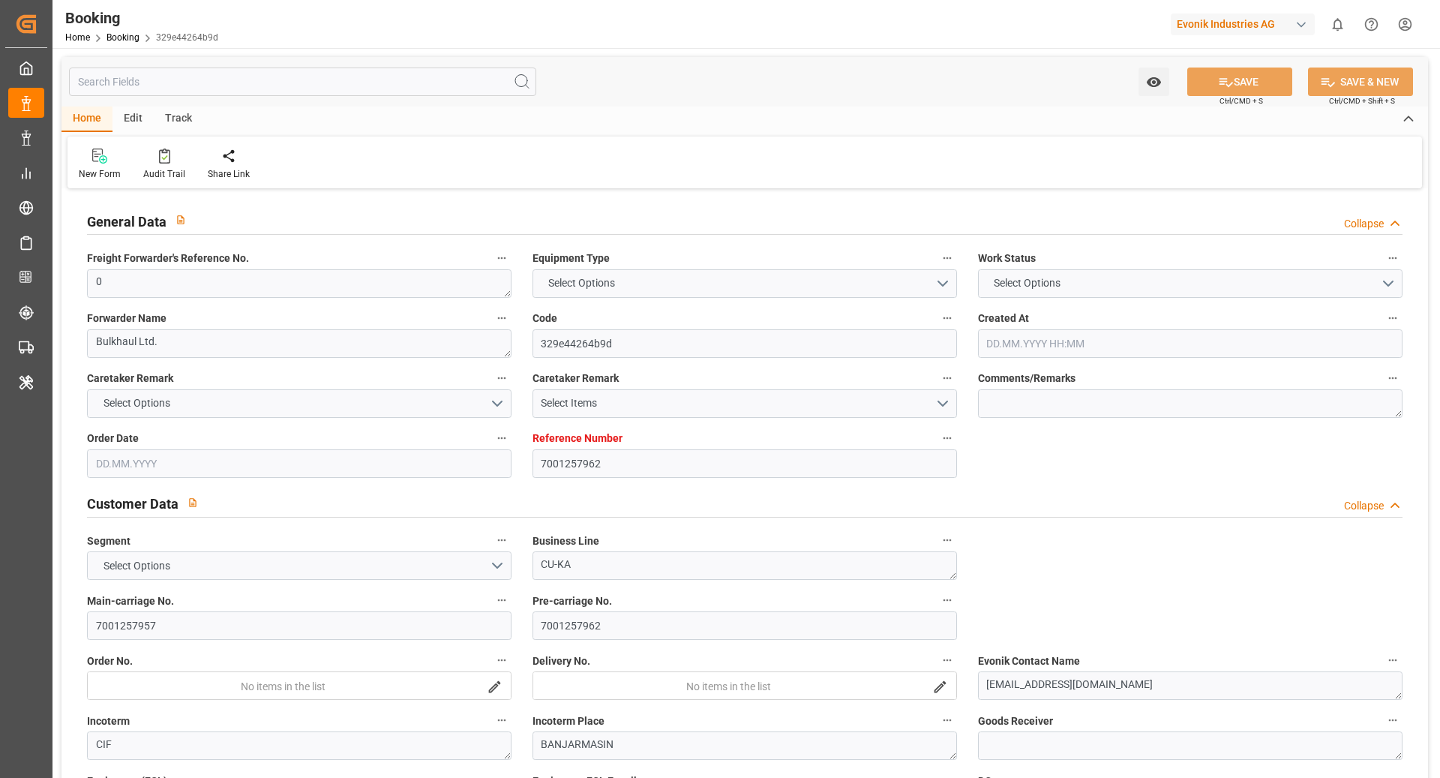
type input "[DATE] 00:00"
type input "11.10.2025 00:00"
type input "15.10.2025 00:00"
type input "26.09.2025 09:09"
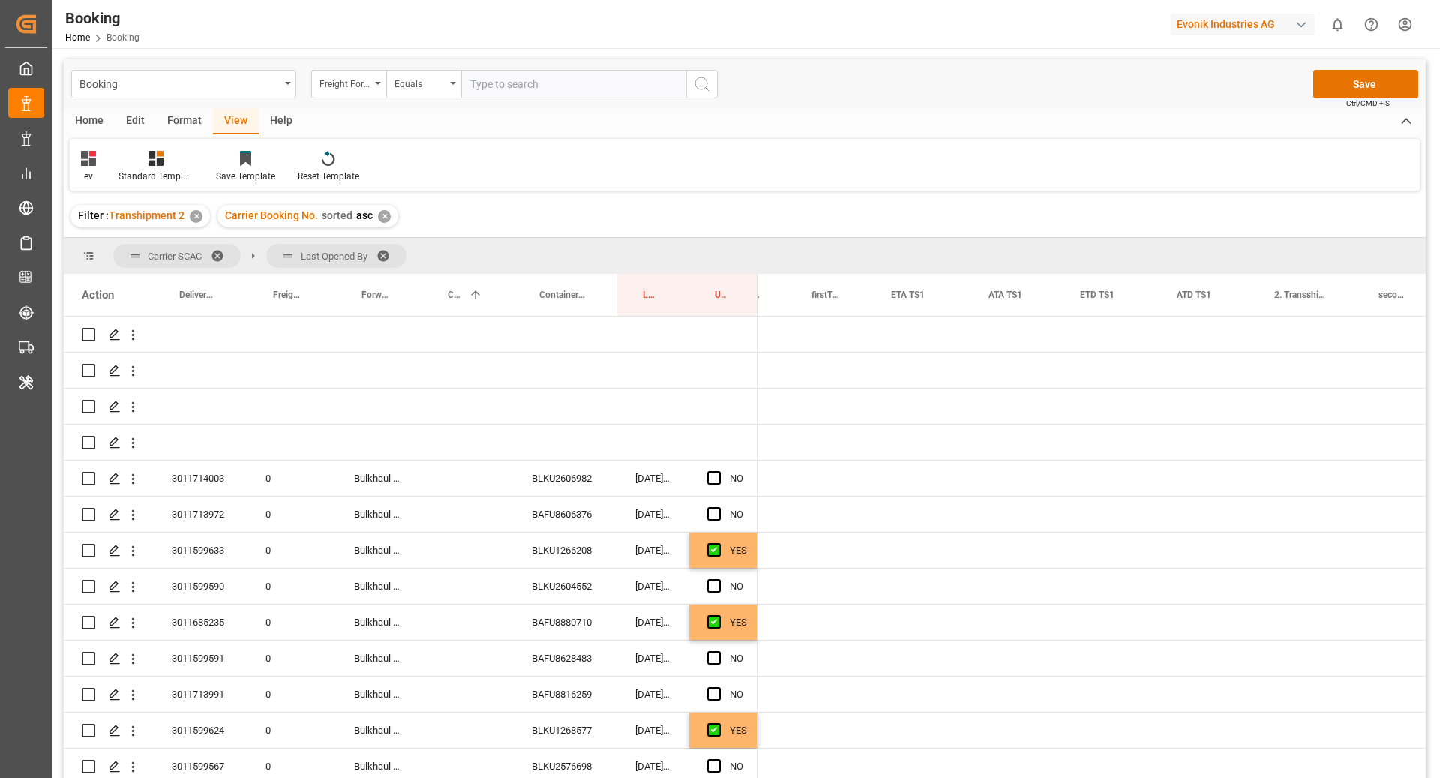
scroll to position [0, 1506]
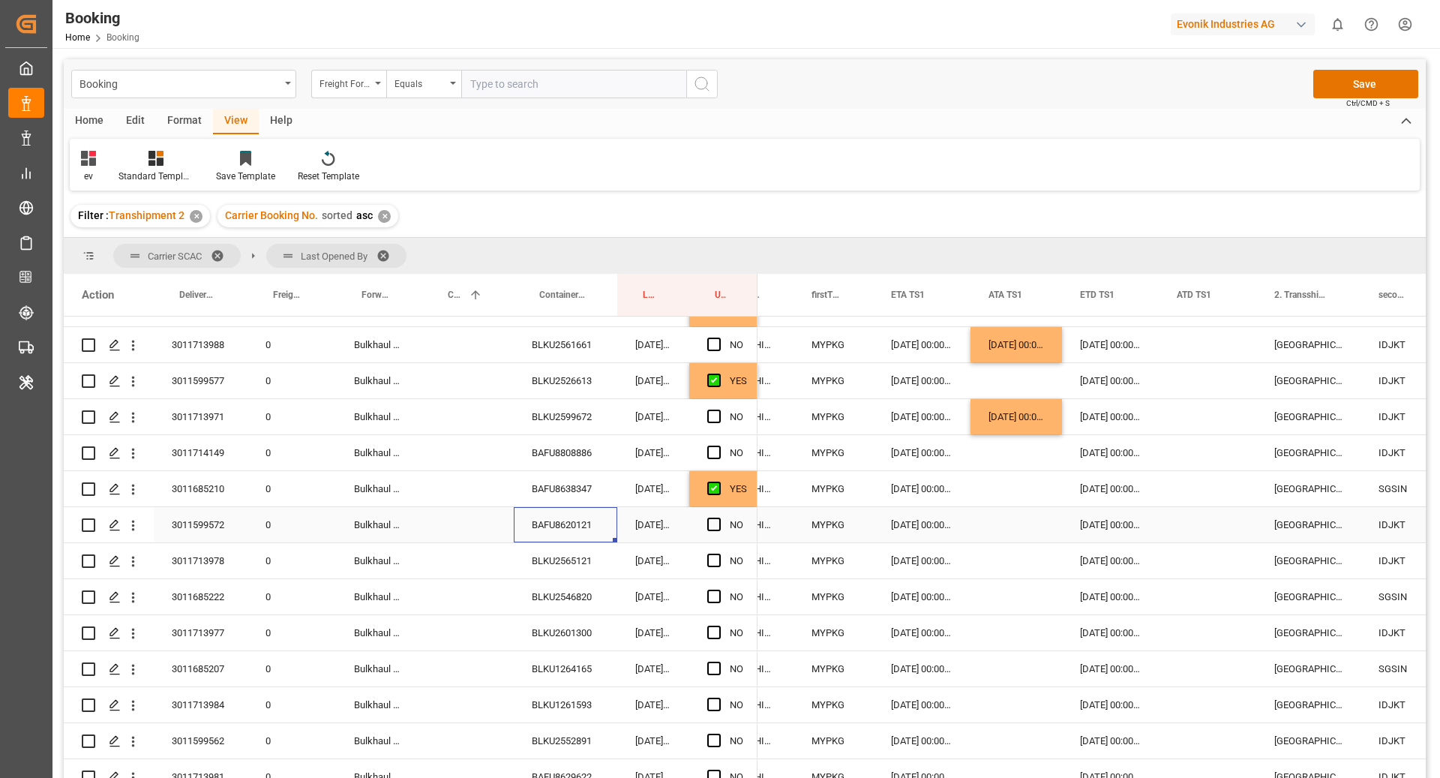
click at [131, 532] on icon "open menu" at bounding box center [133, 525] width 16 height 16
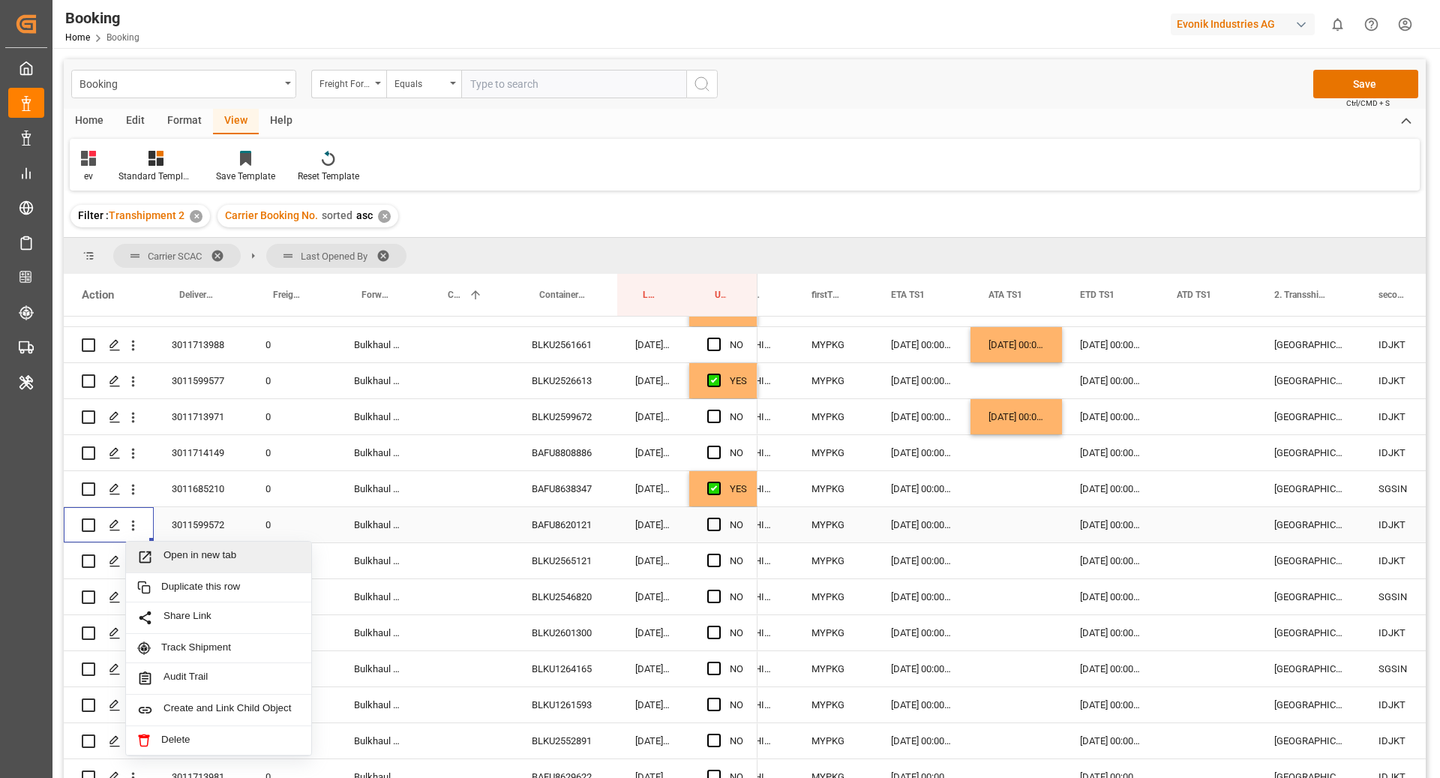
drag, startPoint x: 187, startPoint y: 553, endPoint x: 330, endPoint y: 354, distance: 245.6
click at [187, 554] on span "Open in new tab" at bounding box center [231, 557] width 136 height 16
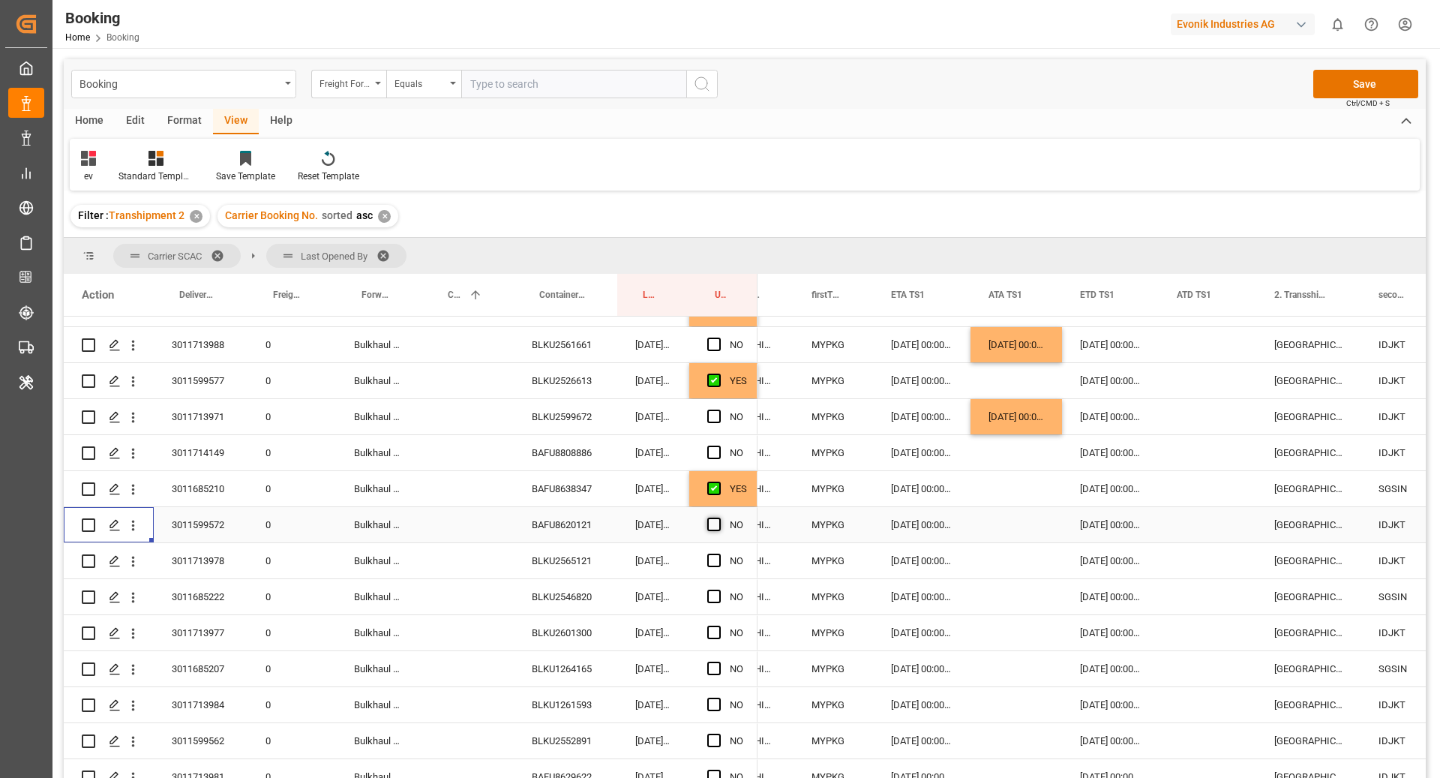
click at [720, 520] on span "Press SPACE to select this row." at bounding box center [713, 523] width 13 height 13
click at [718, 517] on input "Press SPACE to select this row." at bounding box center [718, 517] width 0 height 0
click at [571, 562] on div "BLKU2565121" at bounding box center [565, 560] width 103 height 35
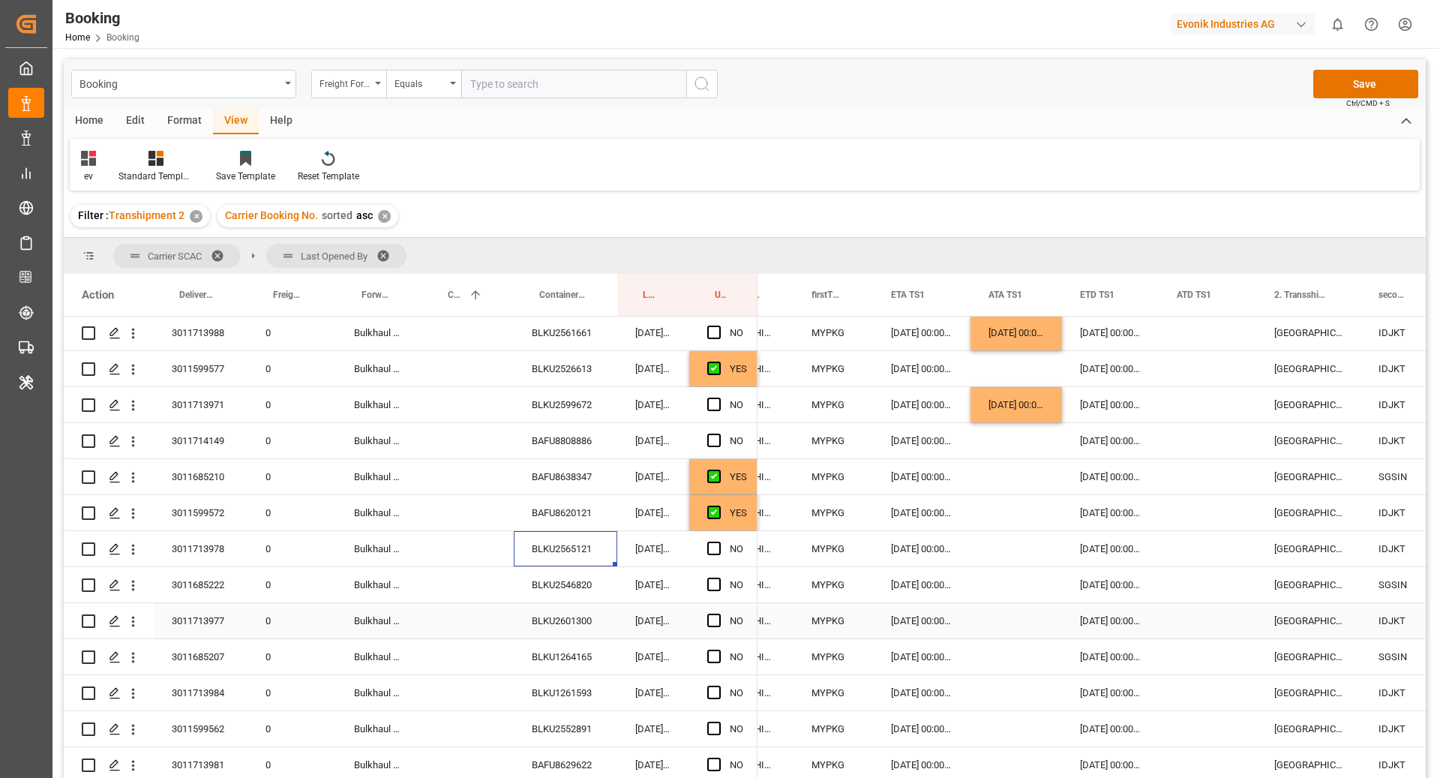
scroll to position [865, 0]
click at [714, 583] on span "Press SPACE to select this row." at bounding box center [713, 583] width 13 height 13
click at [718, 577] on input "Press SPACE to select this row." at bounding box center [718, 577] width 0 height 0
click at [574, 622] on div "BLKU2601300" at bounding box center [565, 620] width 103 height 35
click at [1006, 631] on div "Press SPACE to select this row." at bounding box center [1015, 620] width 91 height 35
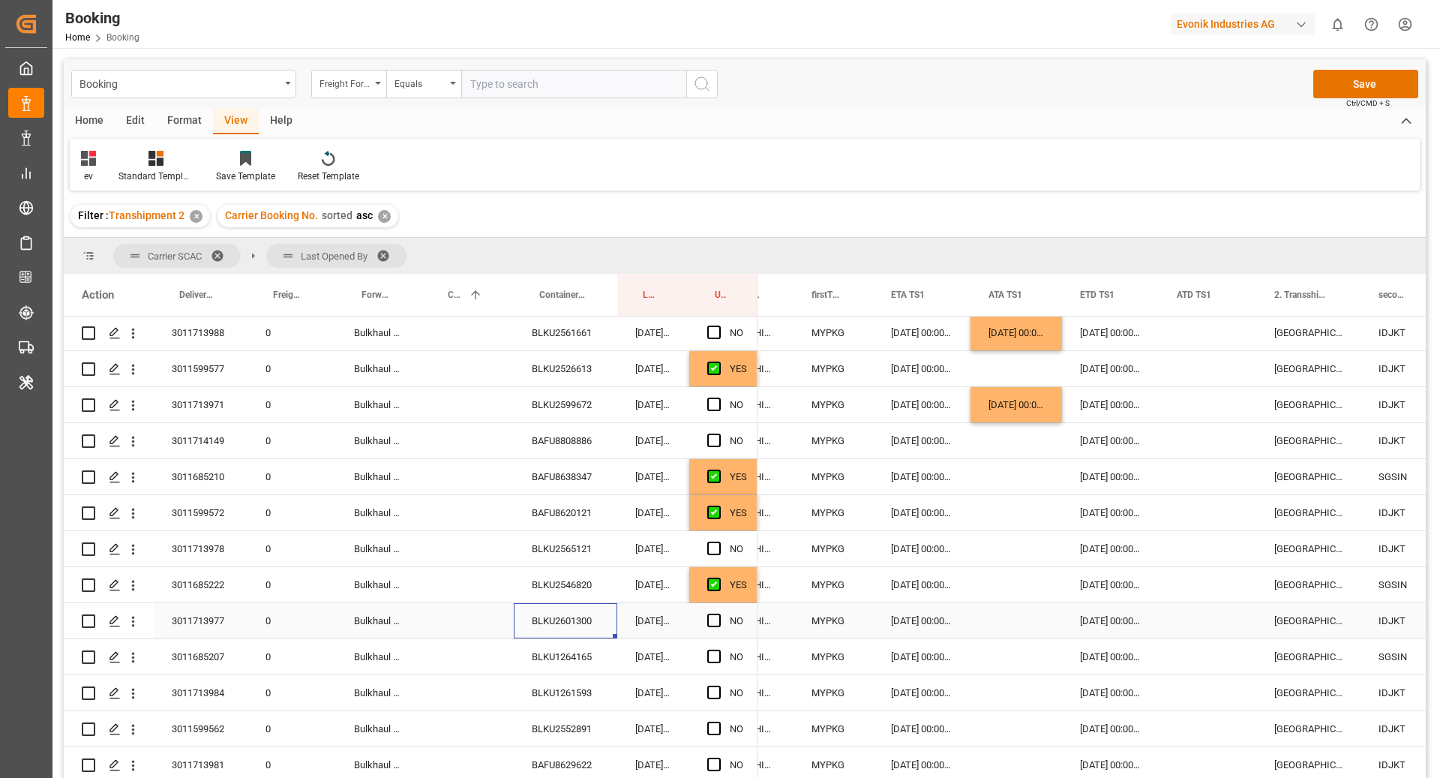
click at [1006, 631] on div "Press SPACE to select this row." at bounding box center [1015, 620] width 91 height 35
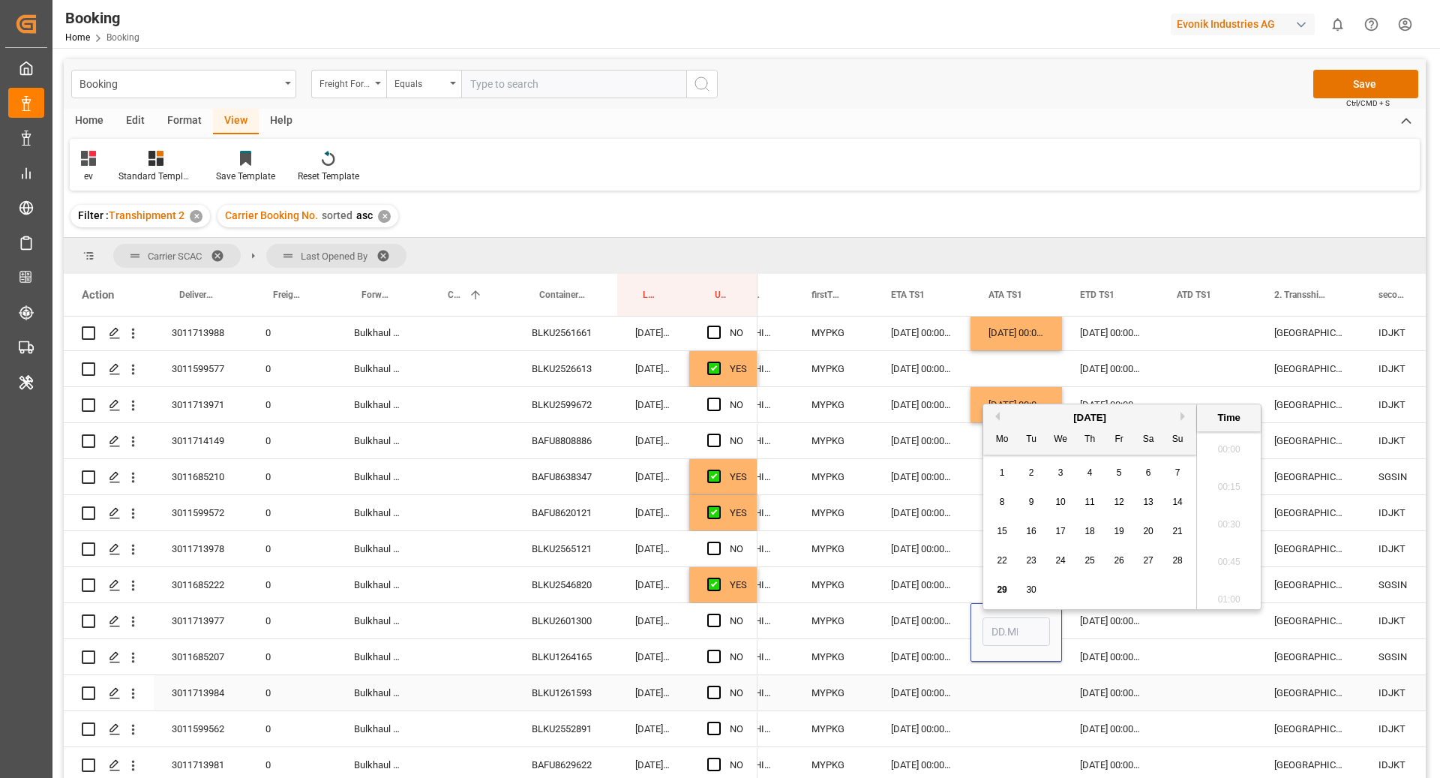
scroll to position [1992, 0]
click at [1174, 555] on span "28" at bounding box center [1177, 552] width 10 height 10
type input "[DATE] 00:00"
drag, startPoint x: 1128, startPoint y: 616, endPoint x: 970, endPoint y: 649, distance: 161.6
click at [1123, 619] on div "[DATE] 00:00:00" at bounding box center [1110, 620] width 97 height 35
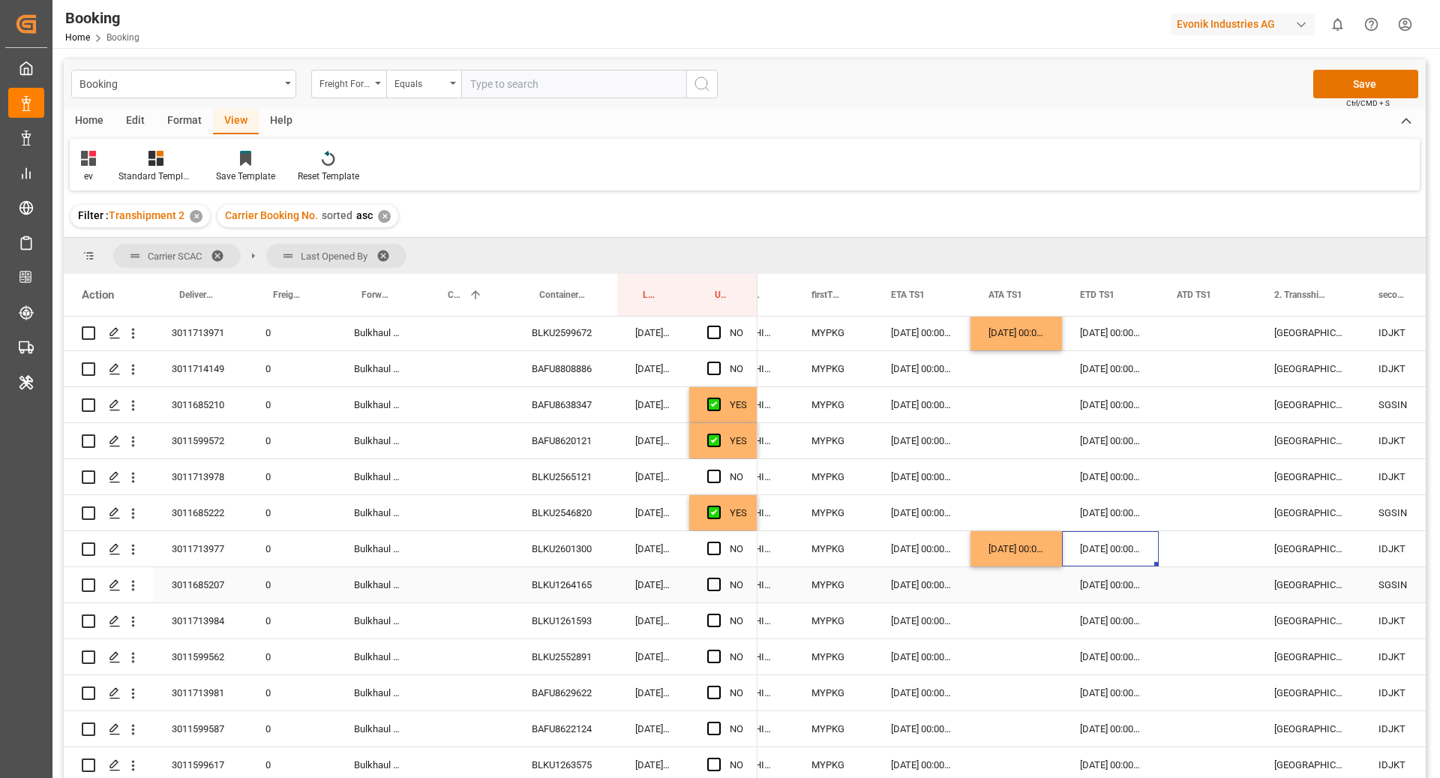
scroll to position [954, 0]
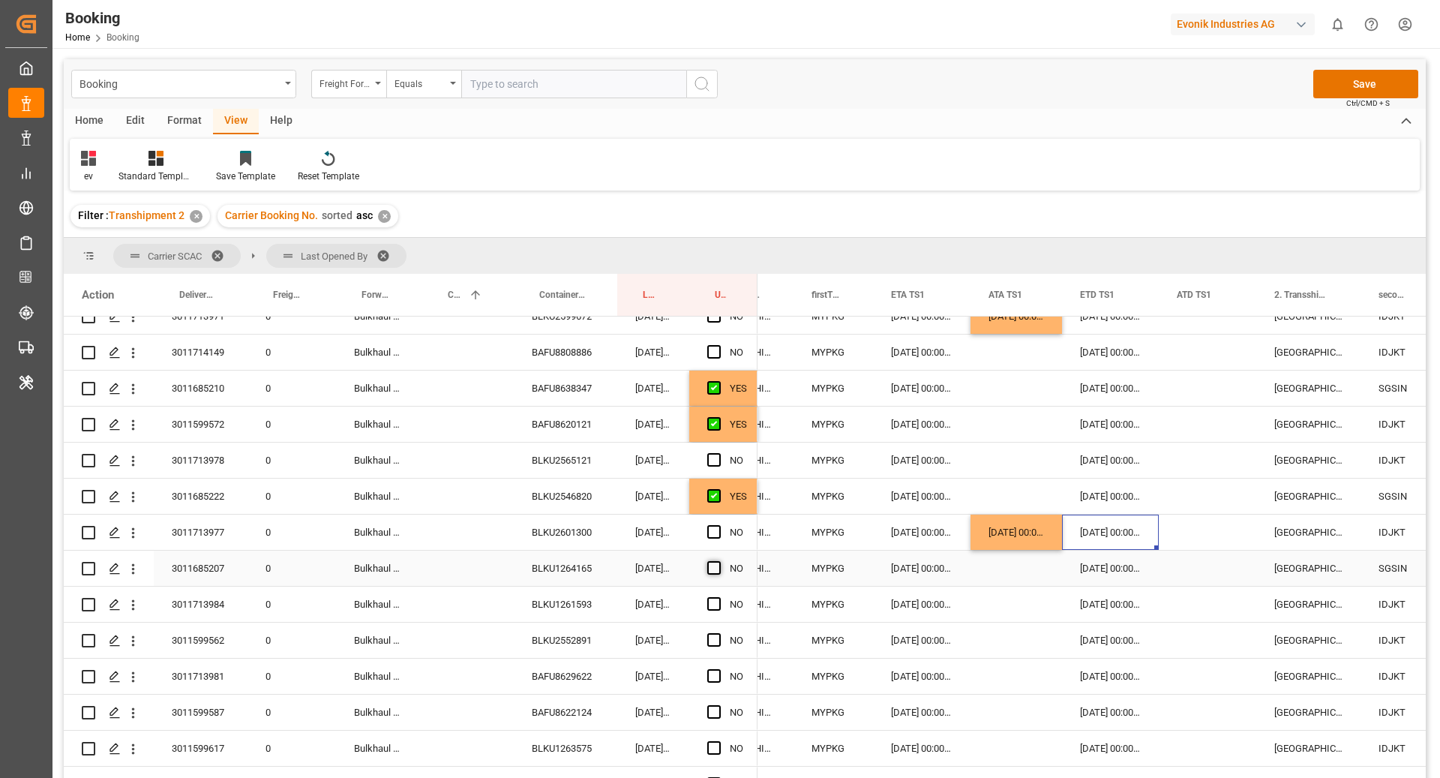
click at [713, 571] on span "Press SPACE to select this row." at bounding box center [713, 567] width 13 height 13
click at [718, 561] on input "Press SPACE to select this row." at bounding box center [718, 561] width 0 height 0
click at [591, 619] on div "BLKU1261593" at bounding box center [565, 603] width 103 height 35
click at [1014, 601] on div "Press SPACE to select this row." at bounding box center [1015, 603] width 91 height 35
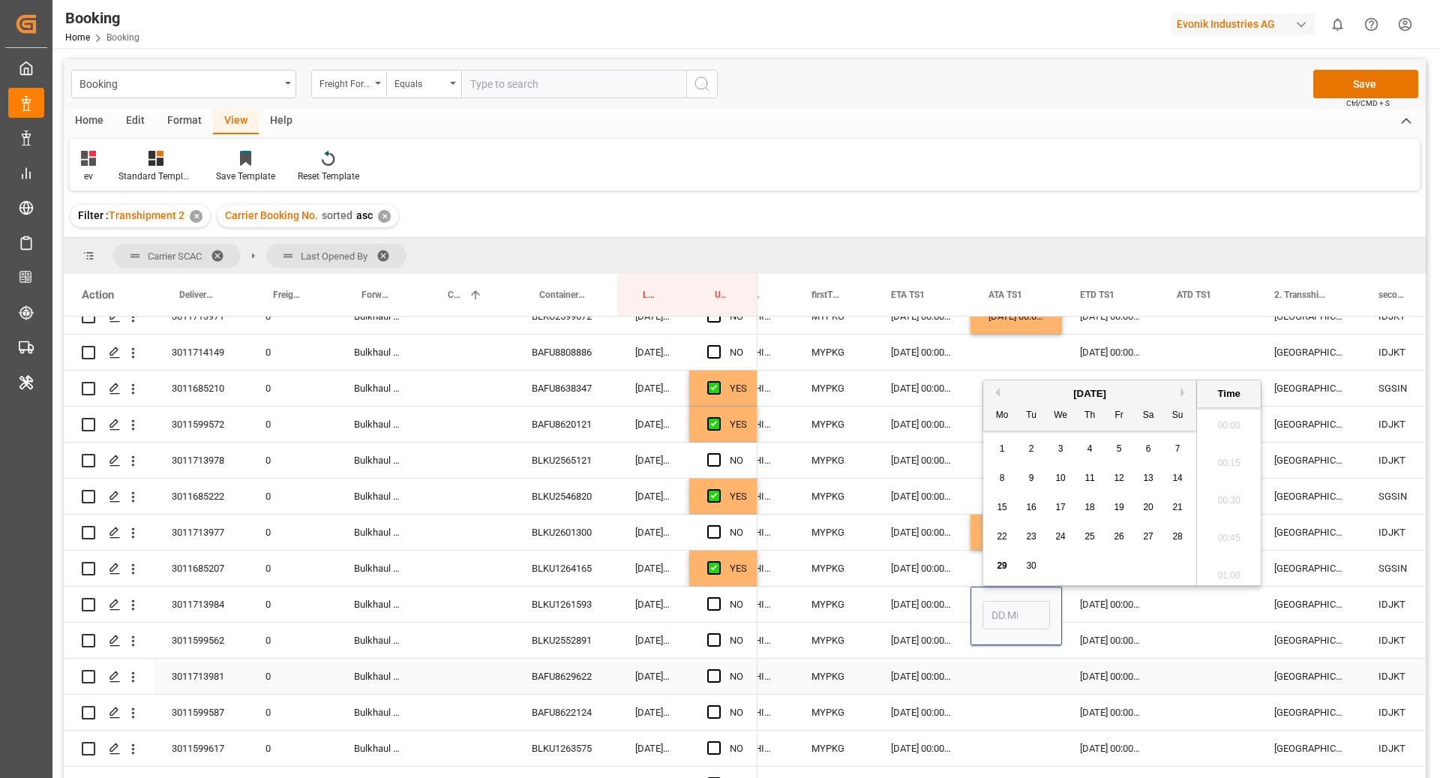
scroll to position [1992, 0]
click at [1168, 541] on div "28" at bounding box center [1177, 537] width 19 height 18
type input "28.09.2025 00:00"
click at [563, 653] on div "BLKU2552891" at bounding box center [565, 639] width 103 height 35
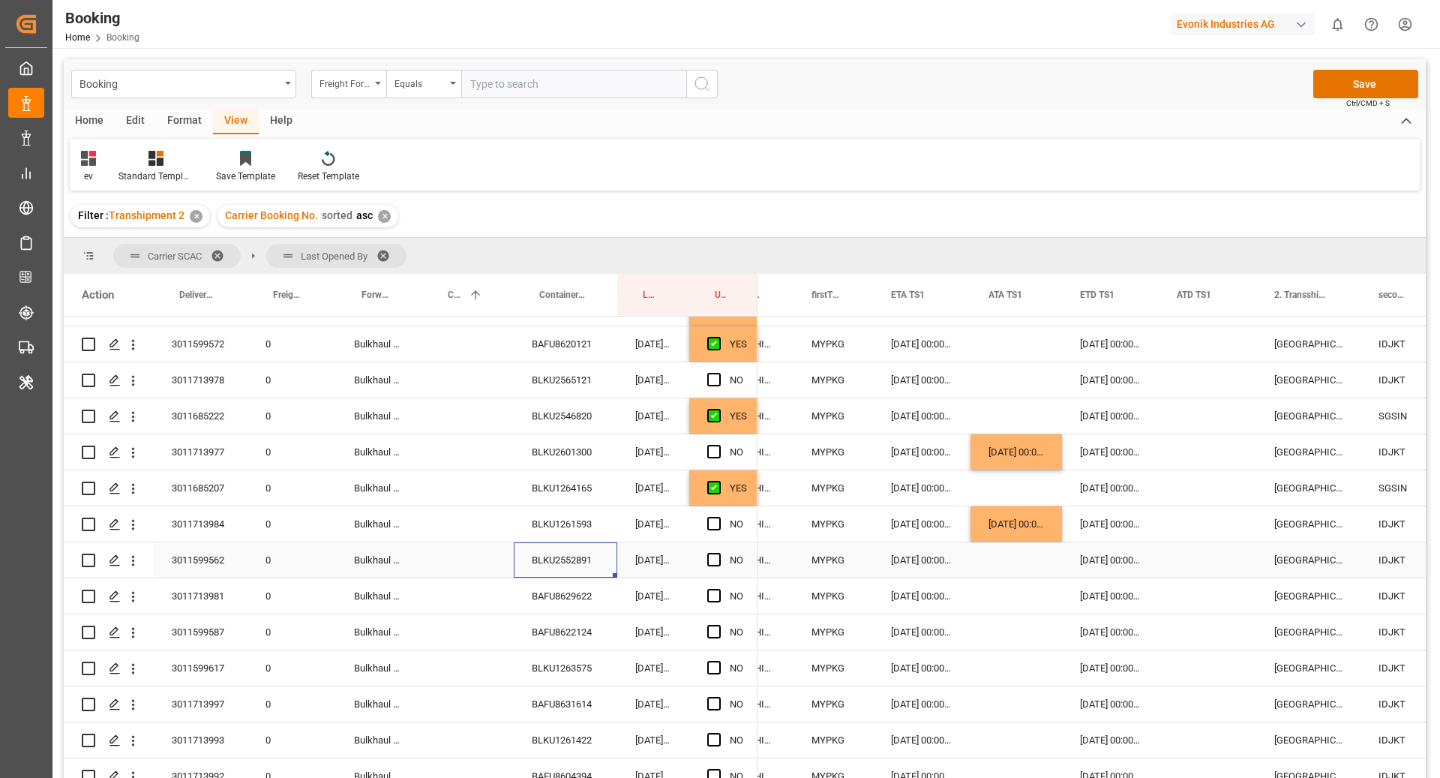
scroll to position [1035, 0]
click at [133, 563] on icon "open menu" at bounding box center [133, 560] width 3 height 10
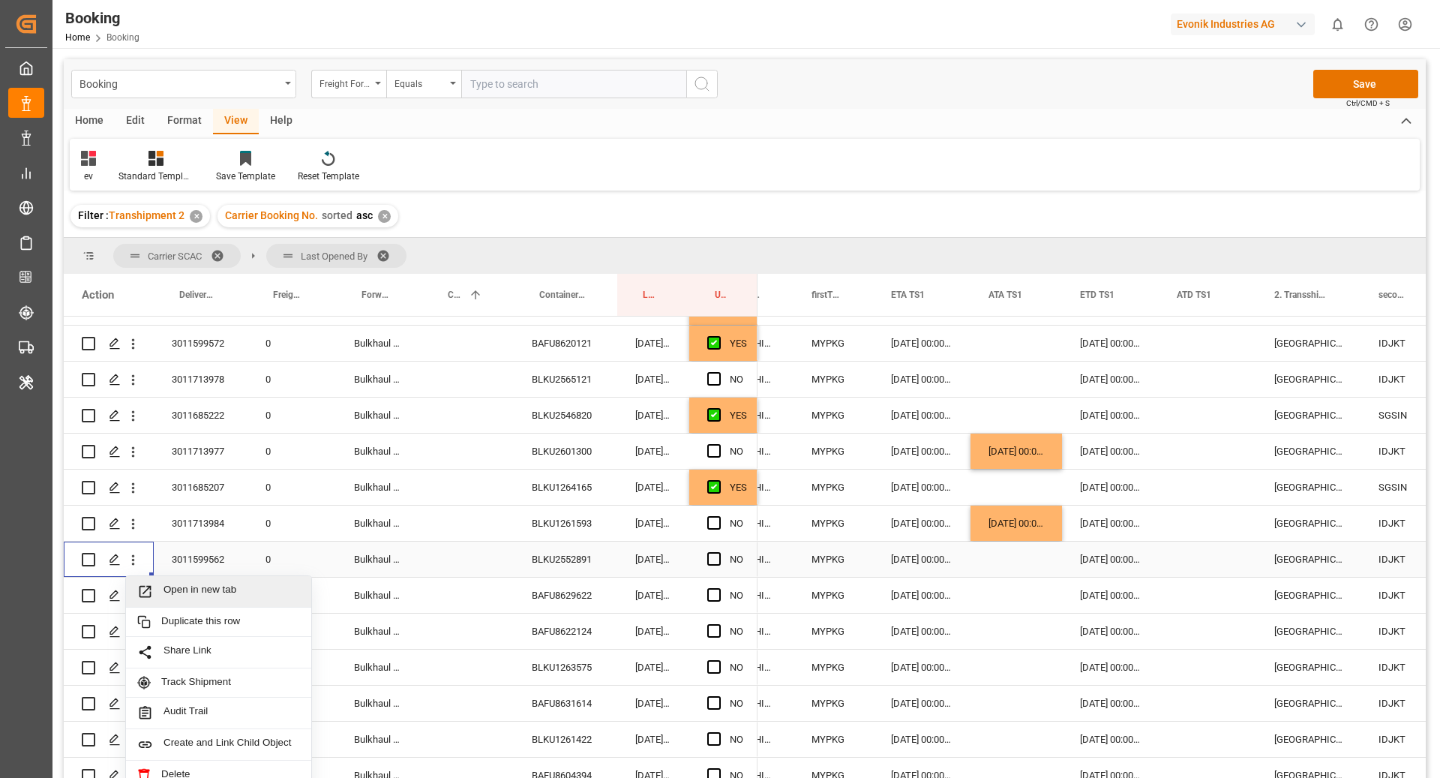
click at [223, 590] on span "Open in new tab" at bounding box center [231, 591] width 136 height 16
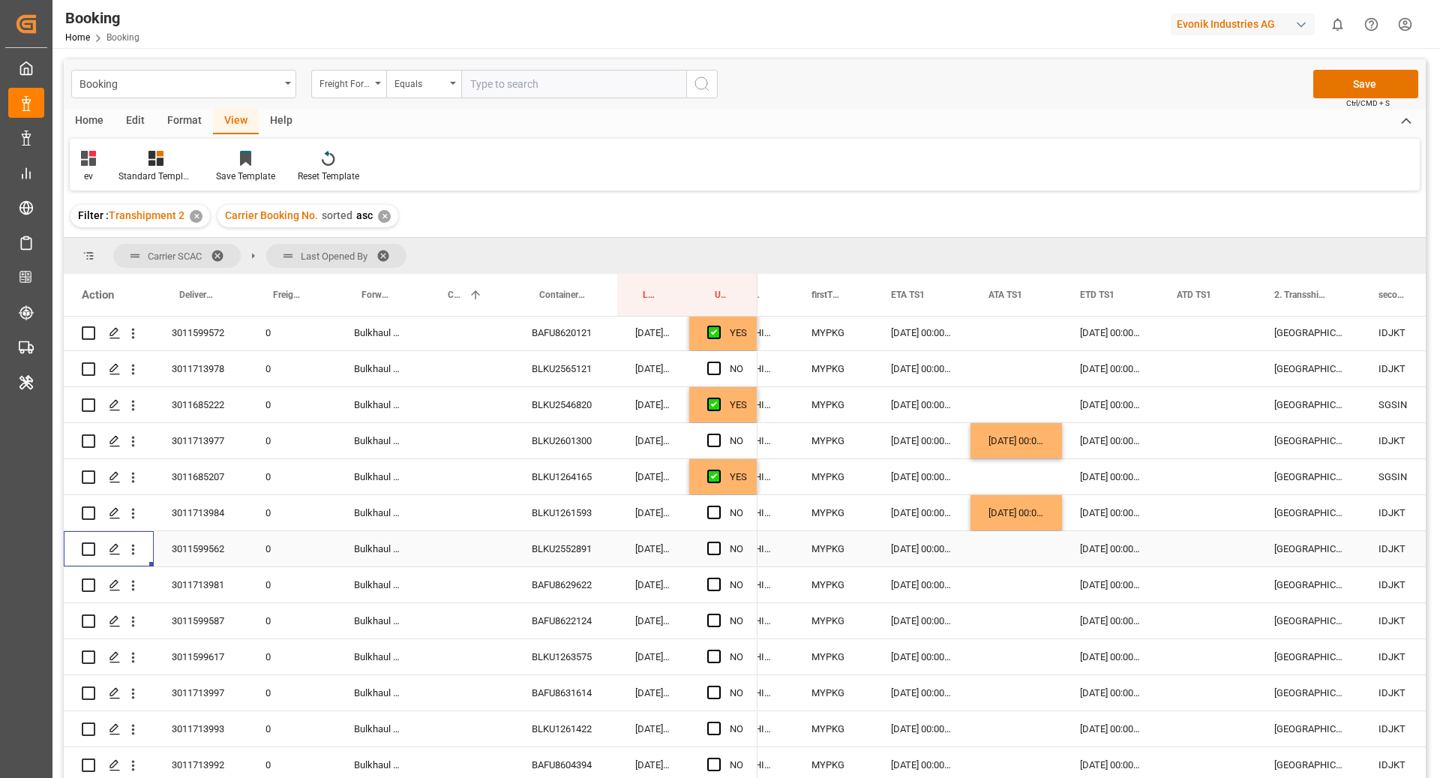
scroll to position [1060, 0]
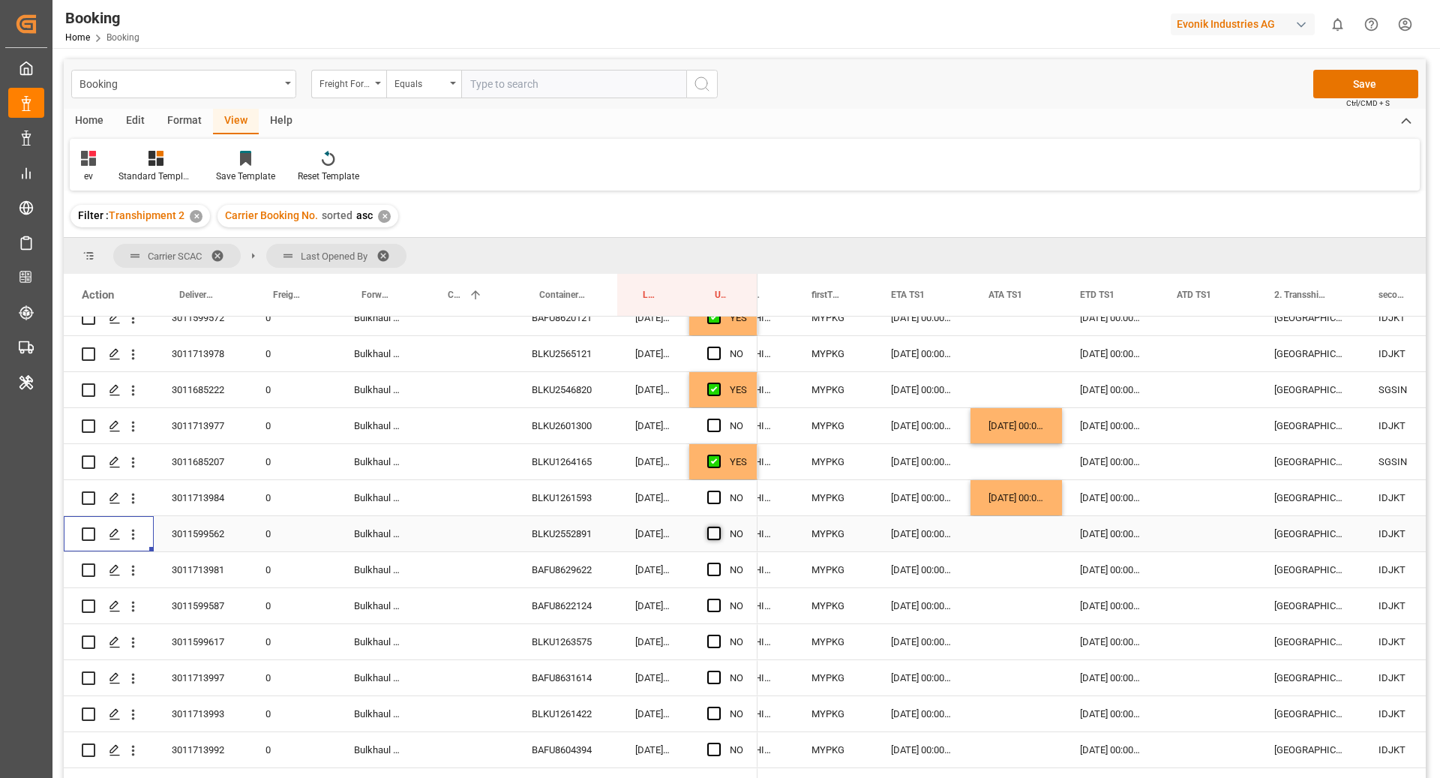
click at [710, 529] on span "Press SPACE to select this row." at bounding box center [713, 532] width 13 height 13
click at [718, 526] on input "Press SPACE to select this row." at bounding box center [718, 526] width 0 height 0
click at [565, 566] on div "BAFU8629622" at bounding box center [565, 569] width 103 height 35
click at [1006, 577] on div "Press SPACE to select this row." at bounding box center [1015, 569] width 91 height 35
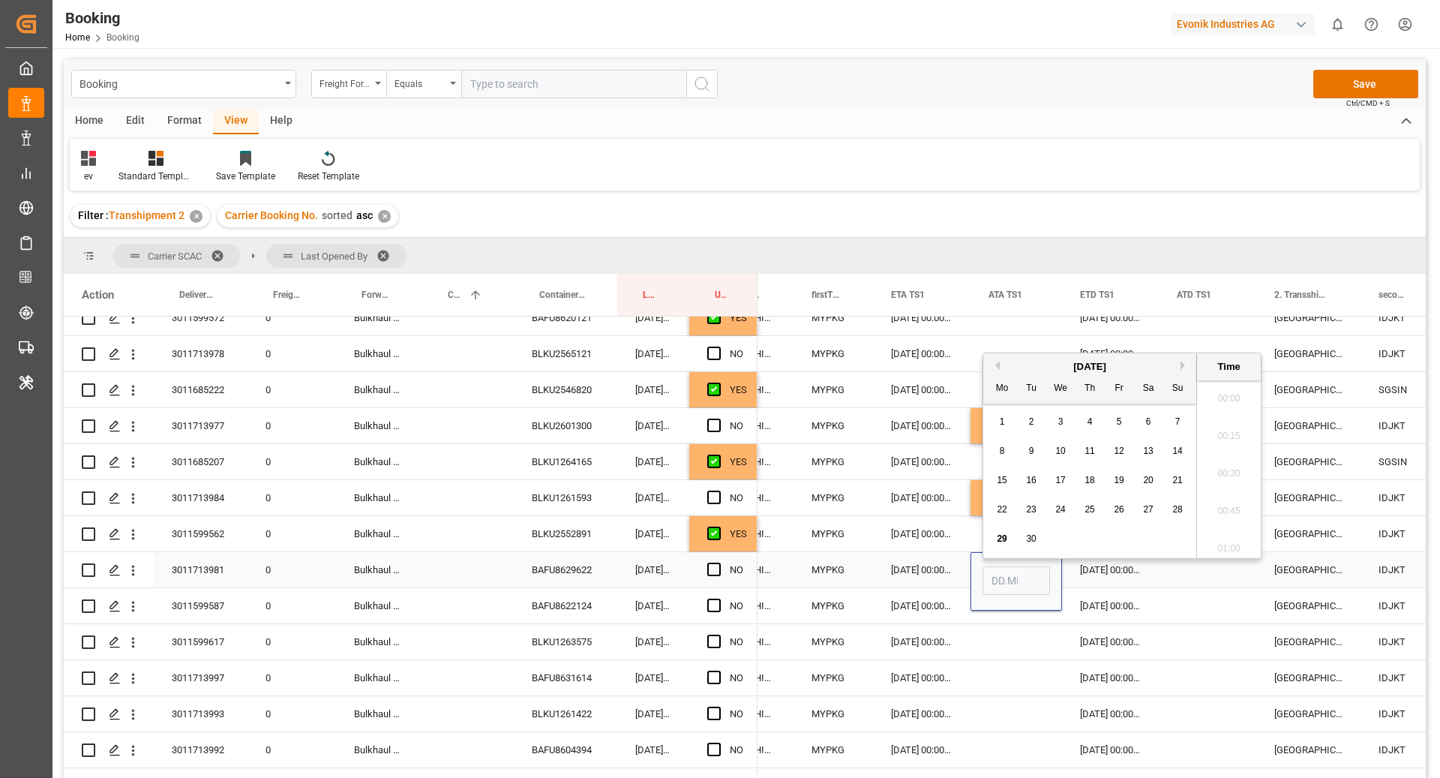
scroll to position [1992, 0]
click at [1172, 502] on span "28" at bounding box center [1177, 501] width 10 height 10
type input "28.09.2025 00:00"
click at [562, 605] on div "BAFU8622124" at bounding box center [565, 605] width 103 height 35
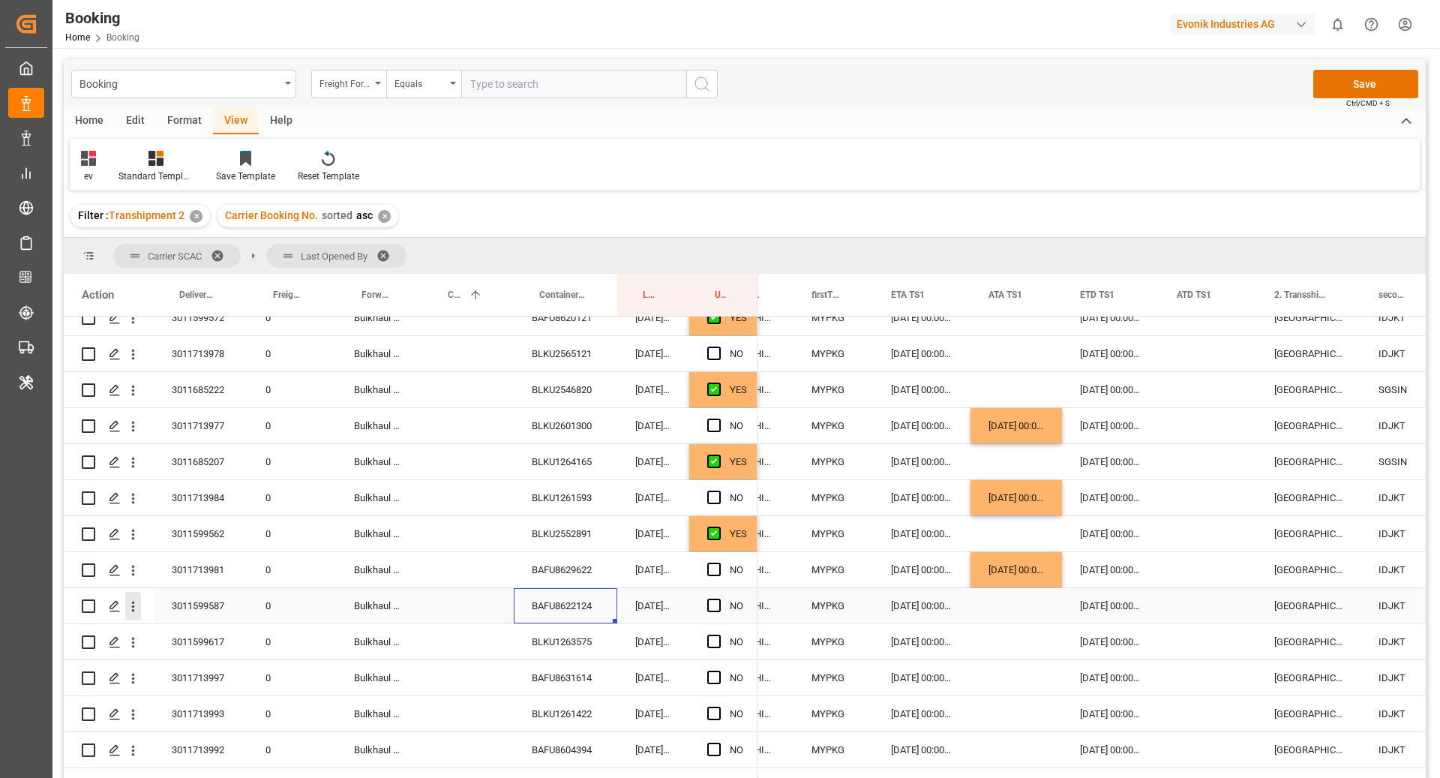
click at [136, 613] on icon "open menu" at bounding box center [133, 606] width 16 height 16
click at [205, 634] on span "Open in new tab" at bounding box center [231, 638] width 136 height 16
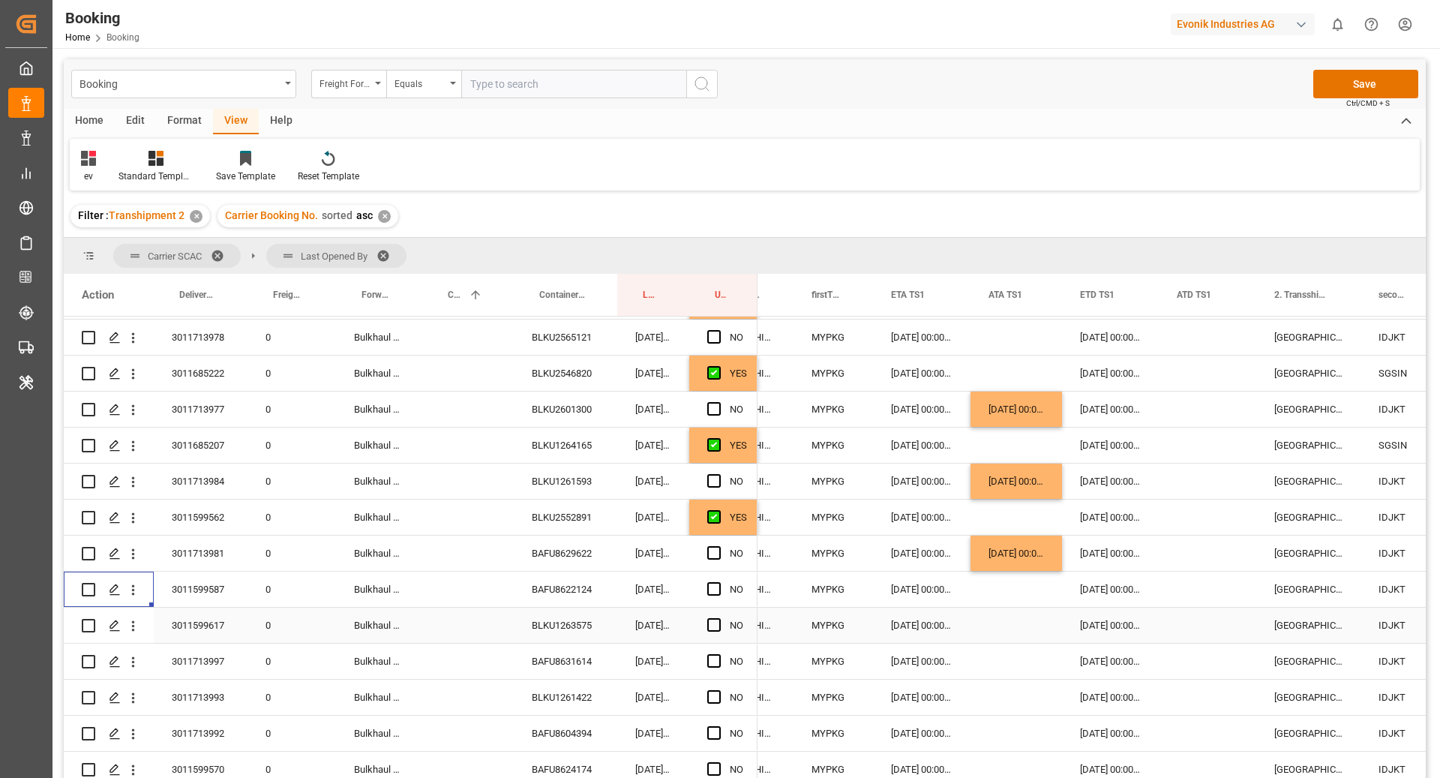
scroll to position [1078, 0]
click at [717, 590] on span "Press SPACE to select this row." at bounding box center [713, 586] width 13 height 13
click at [718, 580] on input "Press SPACE to select this row." at bounding box center [718, 580] width 0 height 0
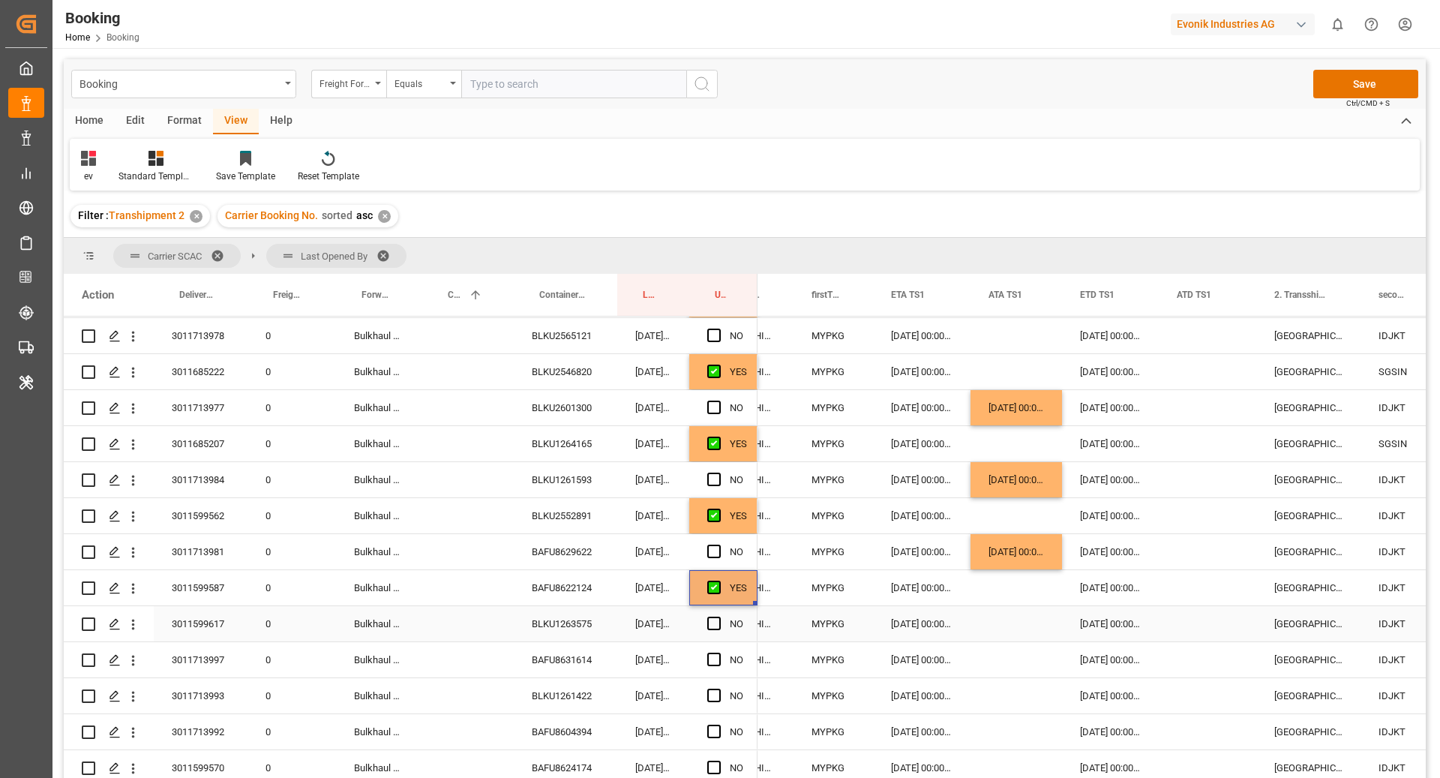
click at [599, 616] on div "BLKU1263575" at bounding box center [565, 623] width 103 height 35
click at [707, 620] on span "Press SPACE to select this row." at bounding box center [713, 622] width 13 height 13
click at [718, 616] on input "Press SPACE to select this row." at bounding box center [718, 616] width 0 height 0
click at [553, 669] on div "BAFU8631614" at bounding box center [565, 659] width 103 height 35
click at [1000, 655] on div "Press SPACE to select this row." at bounding box center [1015, 659] width 91 height 35
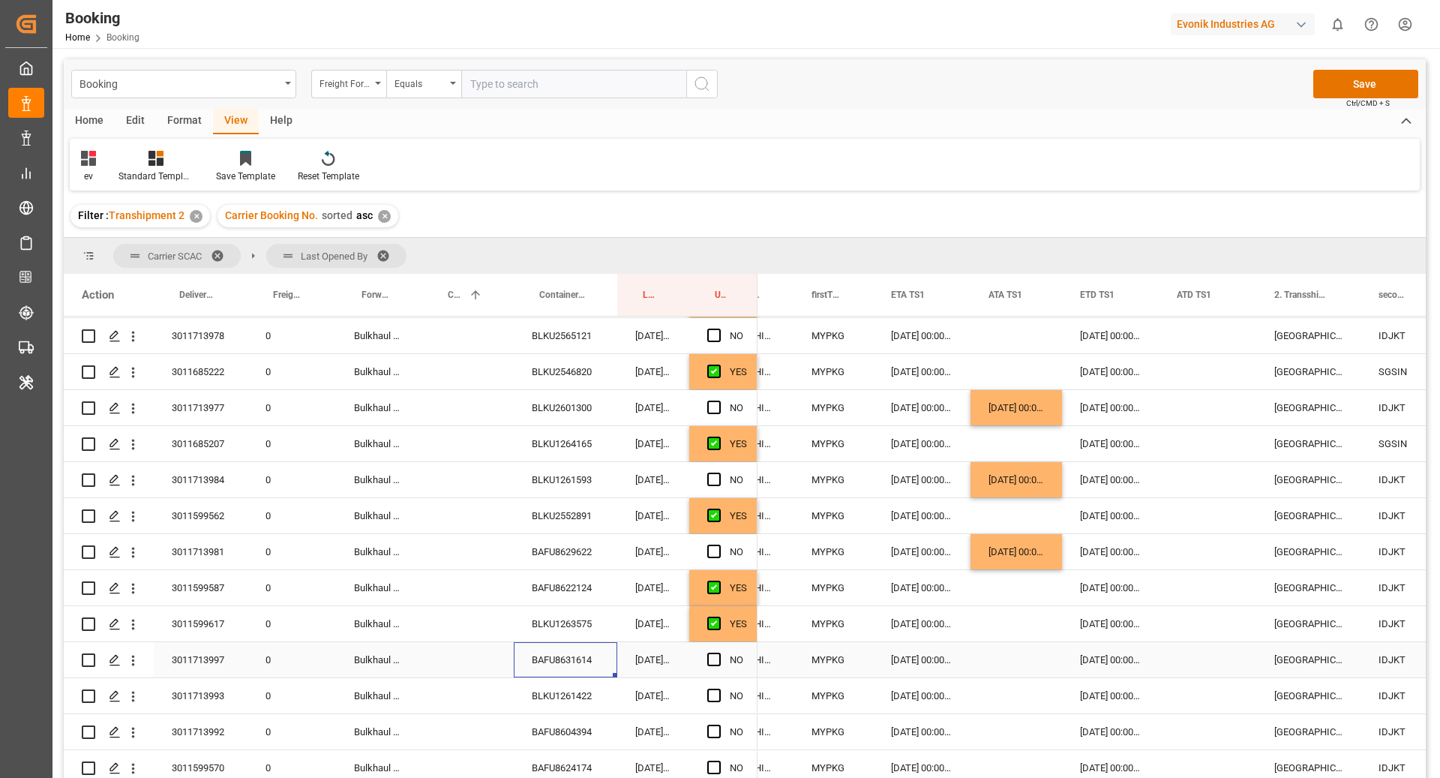
click at [1000, 655] on div "Press SPACE to select this row." at bounding box center [1015, 659] width 91 height 35
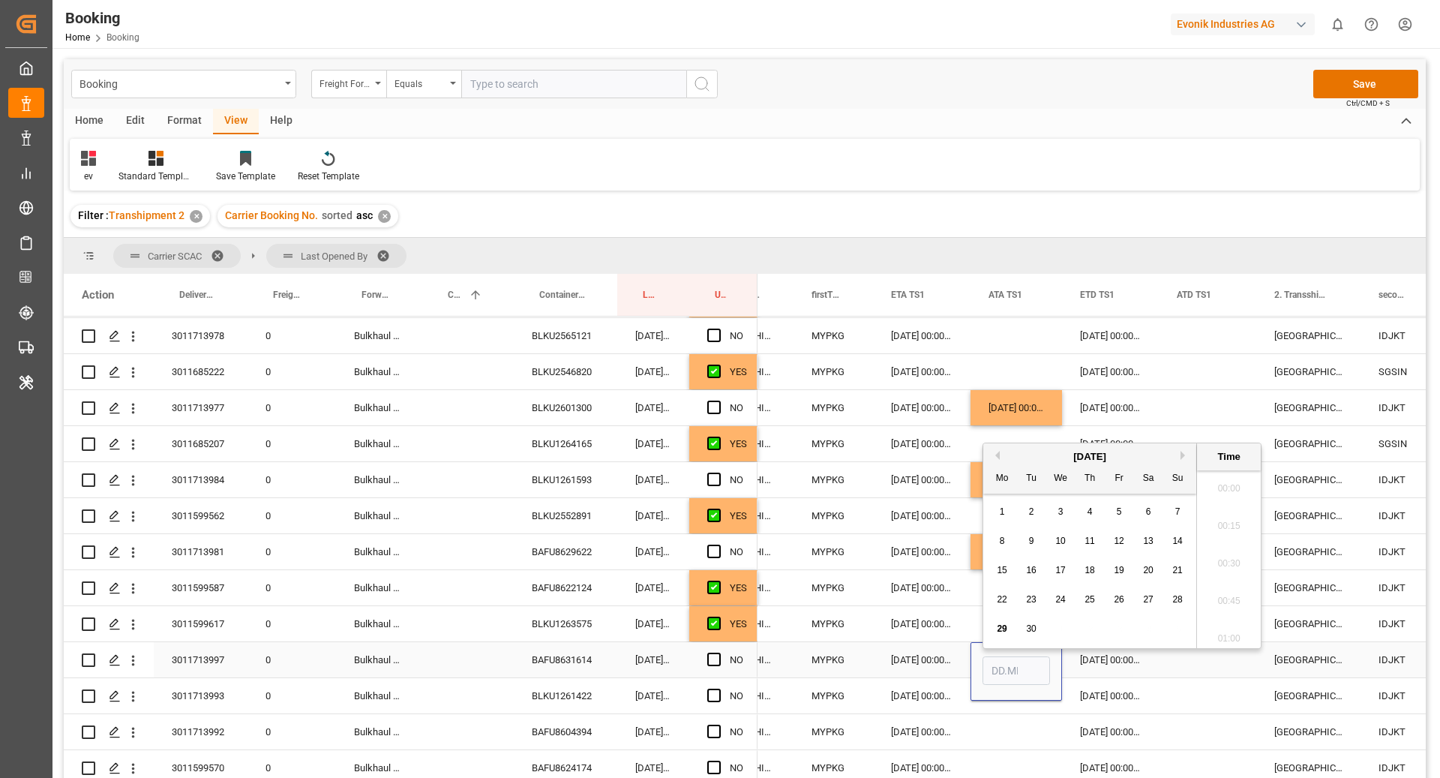
scroll to position [1992, 0]
click at [1174, 601] on div "28" at bounding box center [1177, 592] width 19 height 18
type input "28.09.2025 00:00"
click at [830, 671] on div "MYPKG" at bounding box center [832, 659] width 79 height 35
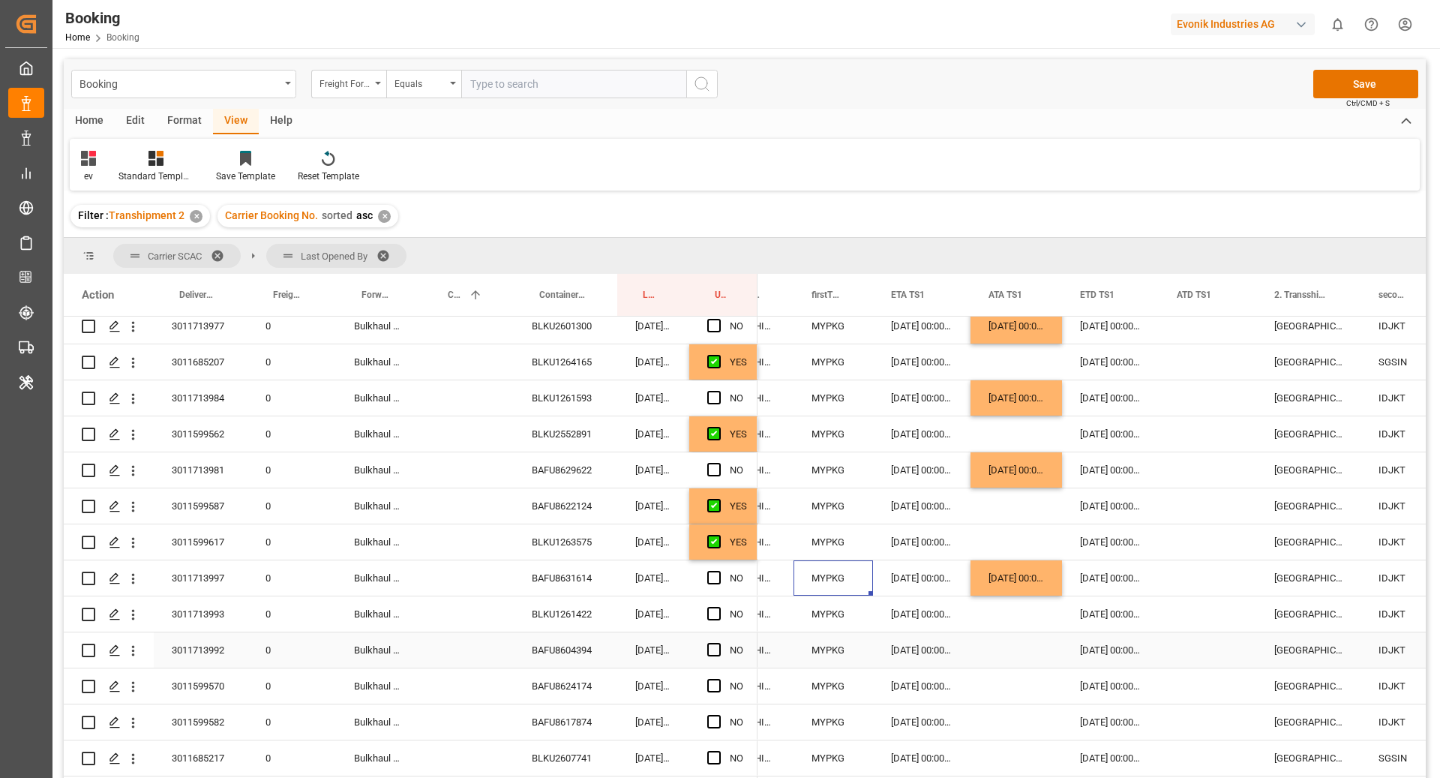
scroll to position [1168, 0]
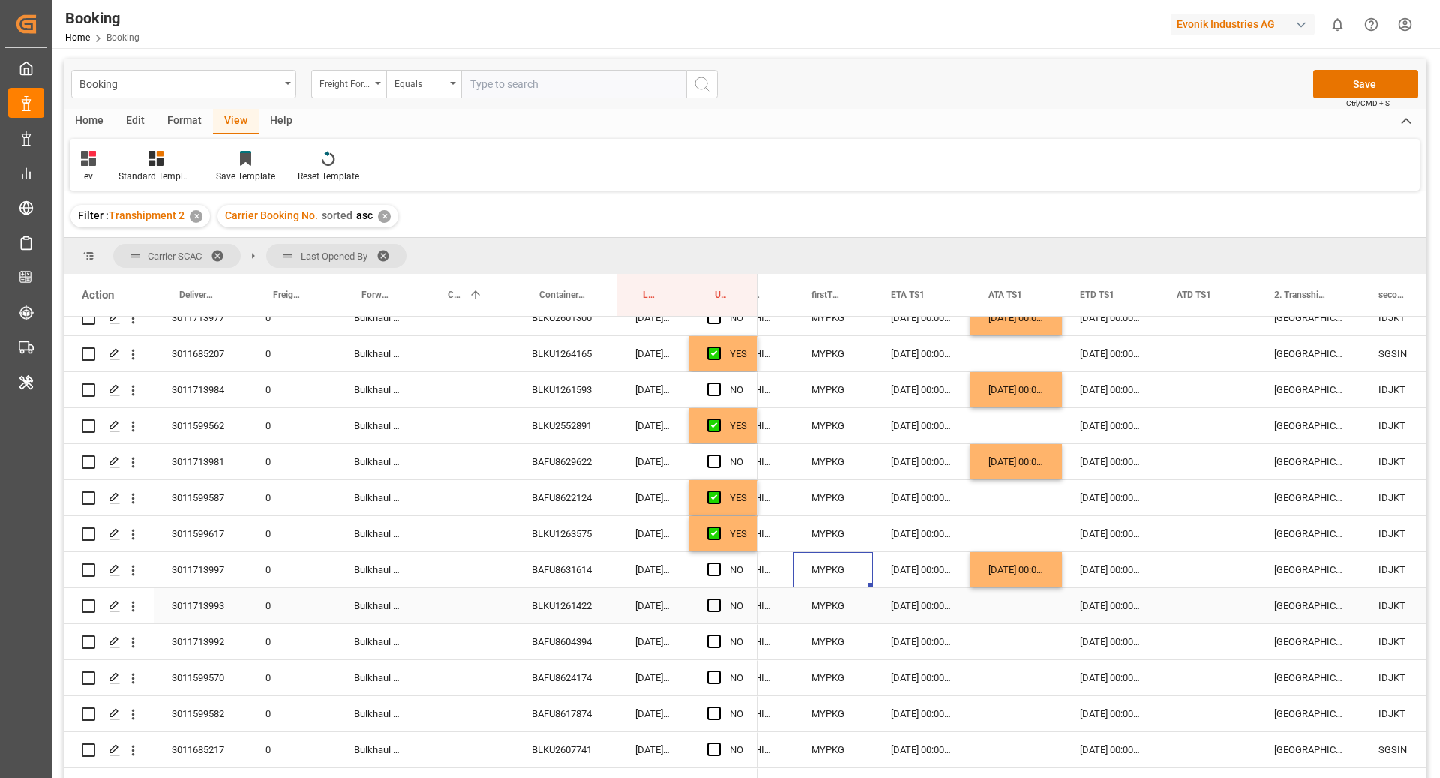
click at [565, 605] on div "BLKU1261422" at bounding box center [565, 605] width 103 height 35
click at [1000, 603] on div "Press SPACE to select this row." at bounding box center [1015, 605] width 91 height 35
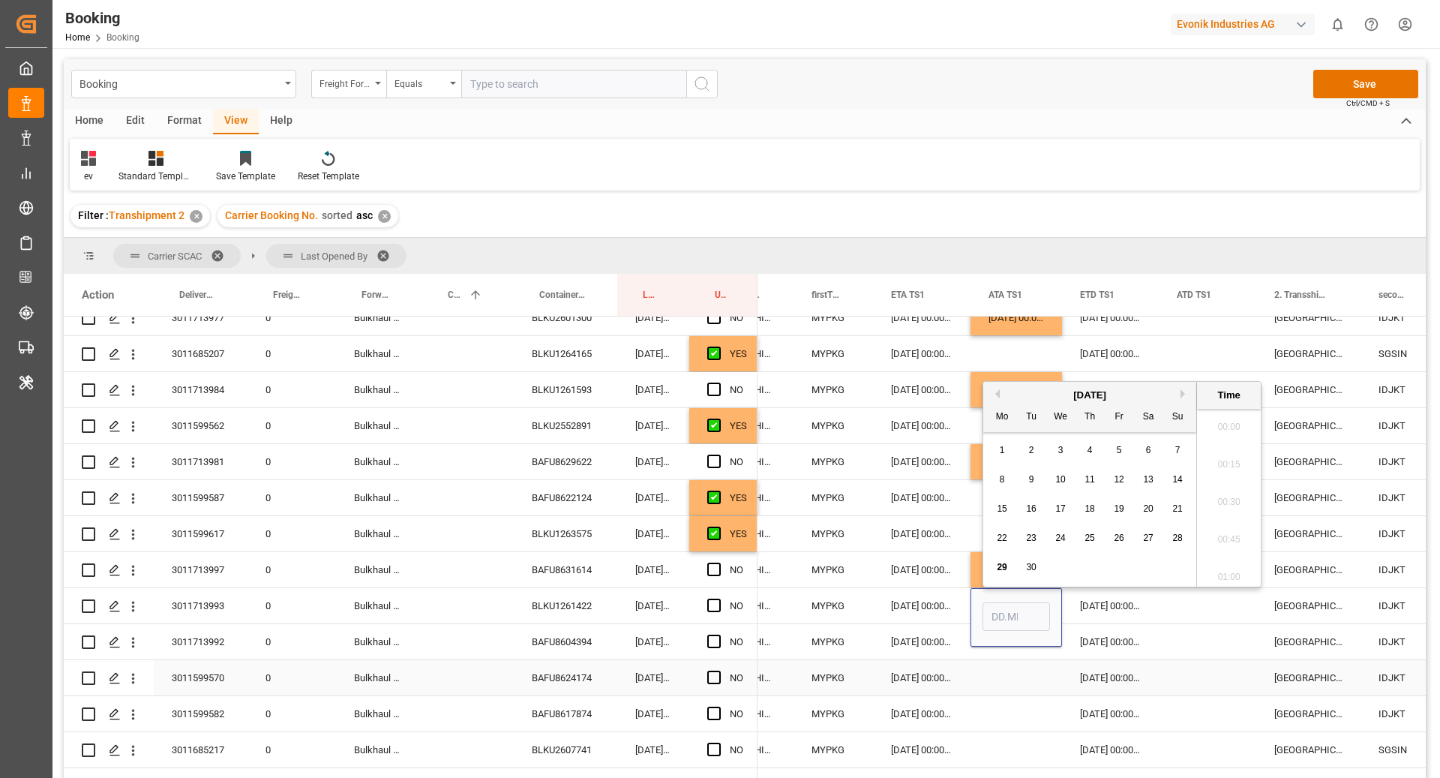
scroll to position [1992, 0]
click at [1180, 539] on span "28" at bounding box center [1177, 537] width 10 height 10
type input "28.09.2025 00:00"
click at [599, 645] on div "BAFU8604394" at bounding box center [565, 641] width 103 height 35
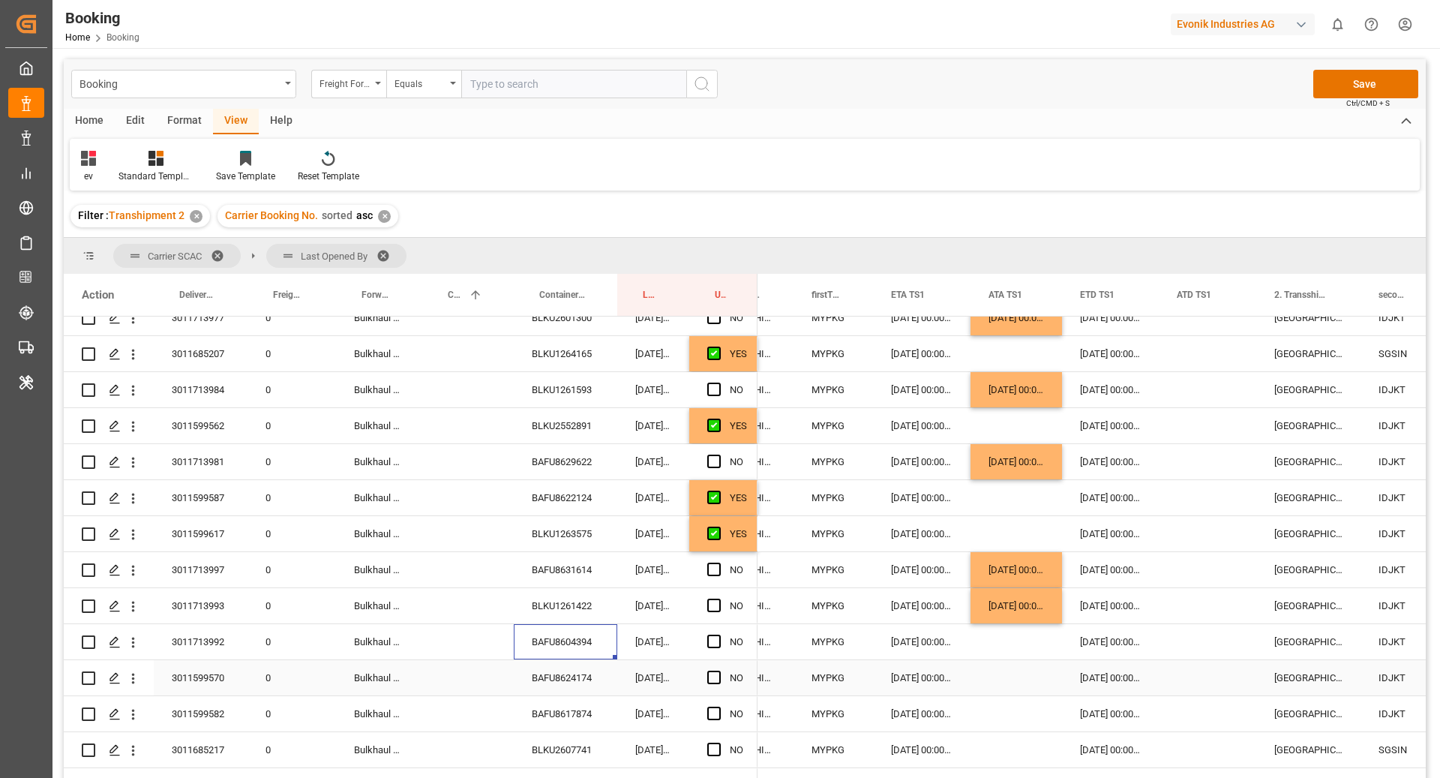
drag, startPoint x: 566, startPoint y: 673, endPoint x: 626, endPoint y: 715, distance: 72.8
click at [566, 673] on div "BAFU8624174" at bounding box center [565, 677] width 103 height 35
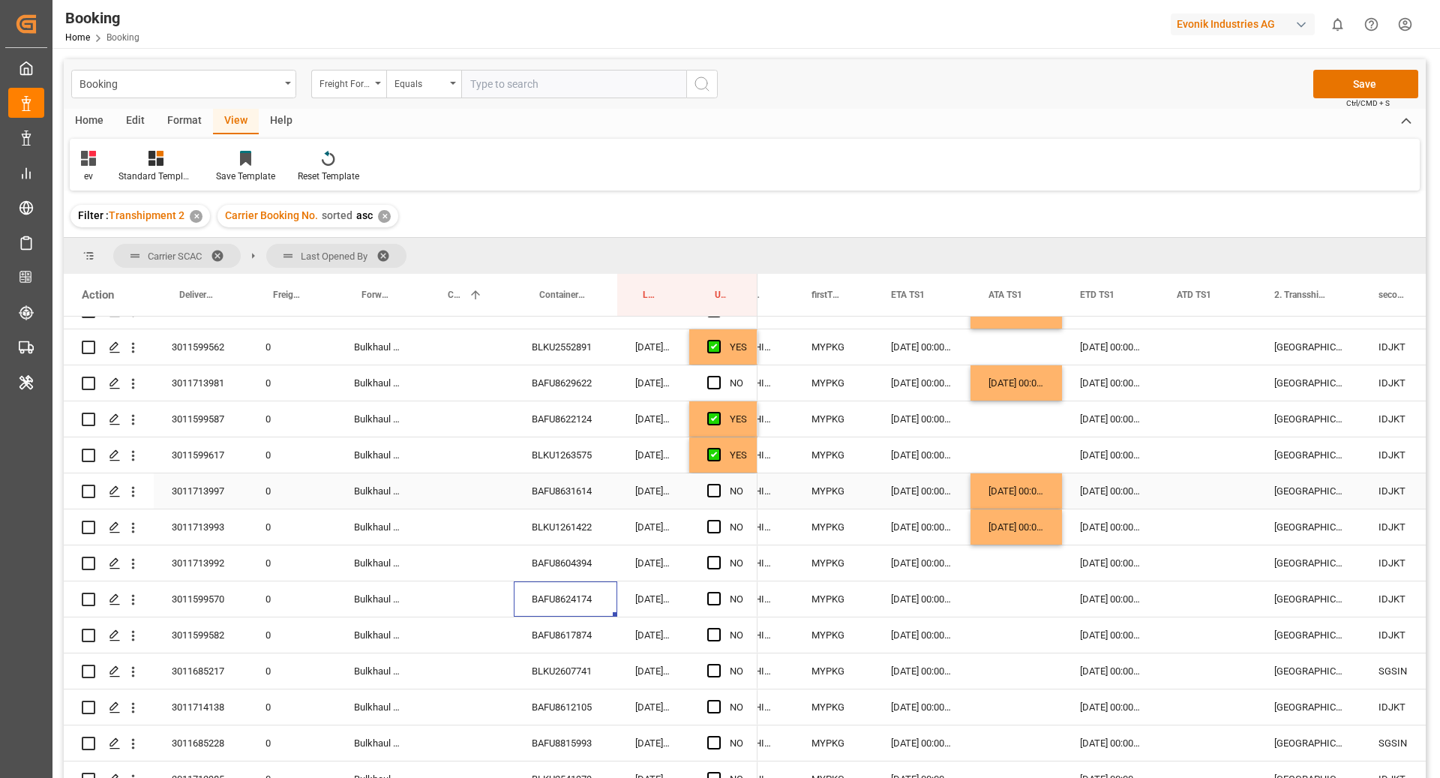
scroll to position [1264, 0]
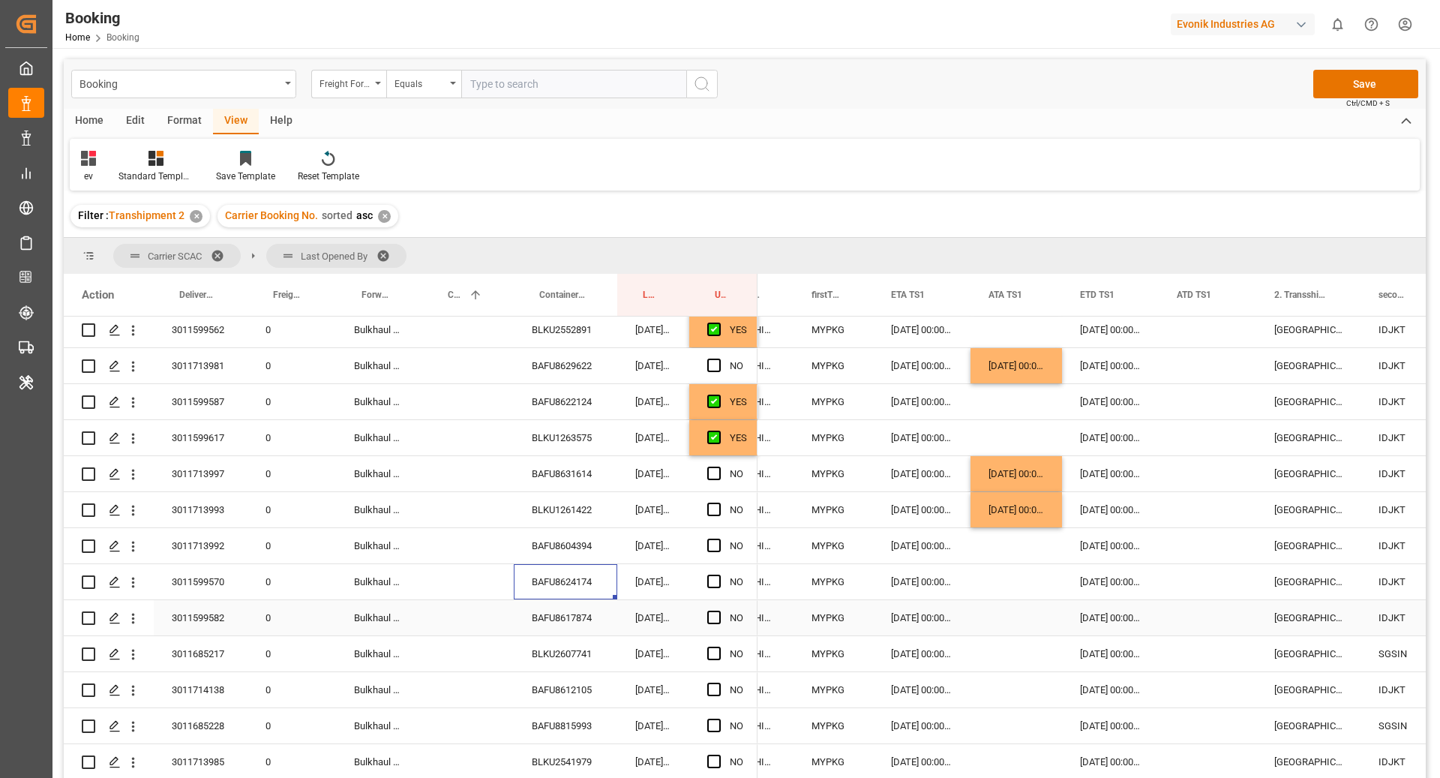
click at [550, 609] on div "BAFU8617874" at bounding box center [565, 617] width 103 height 35
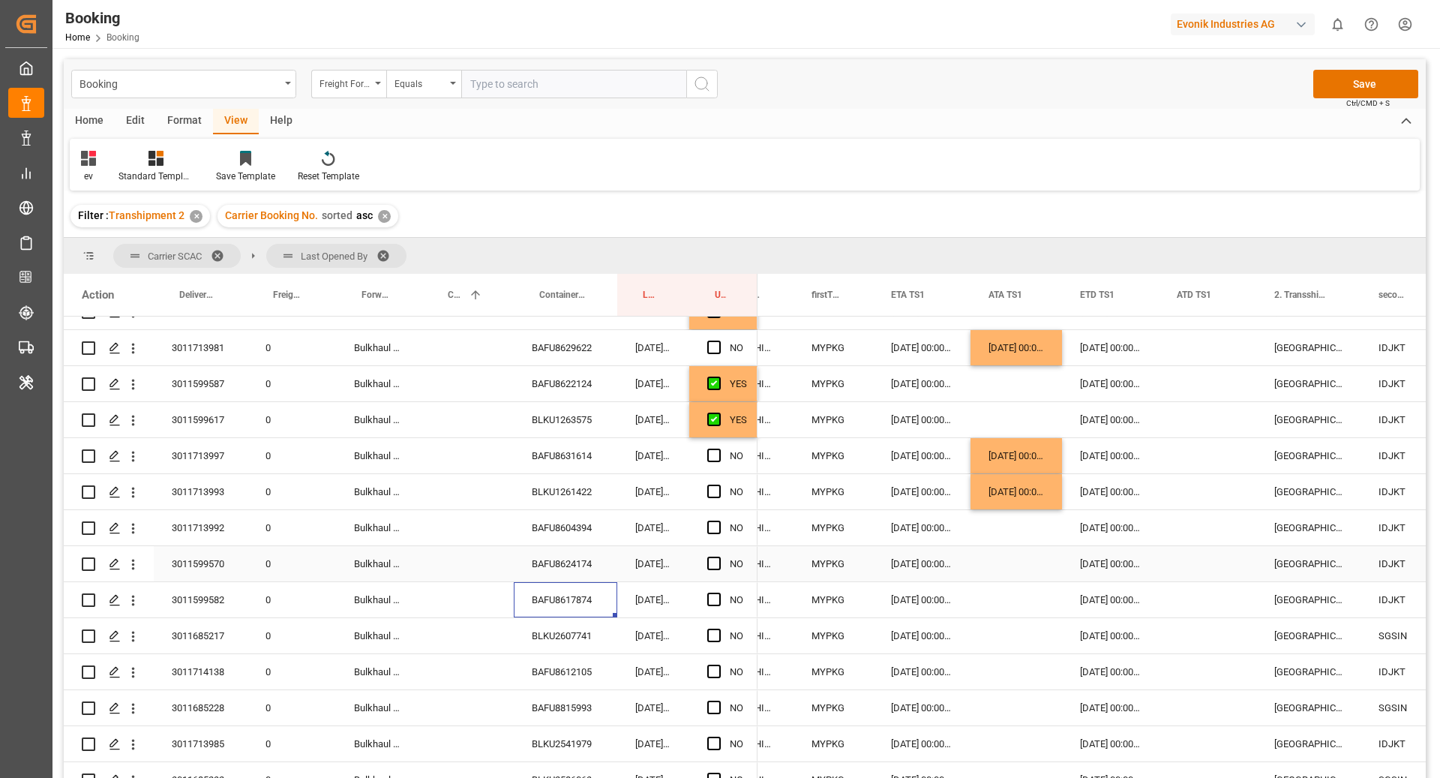
scroll to position [1297, 0]
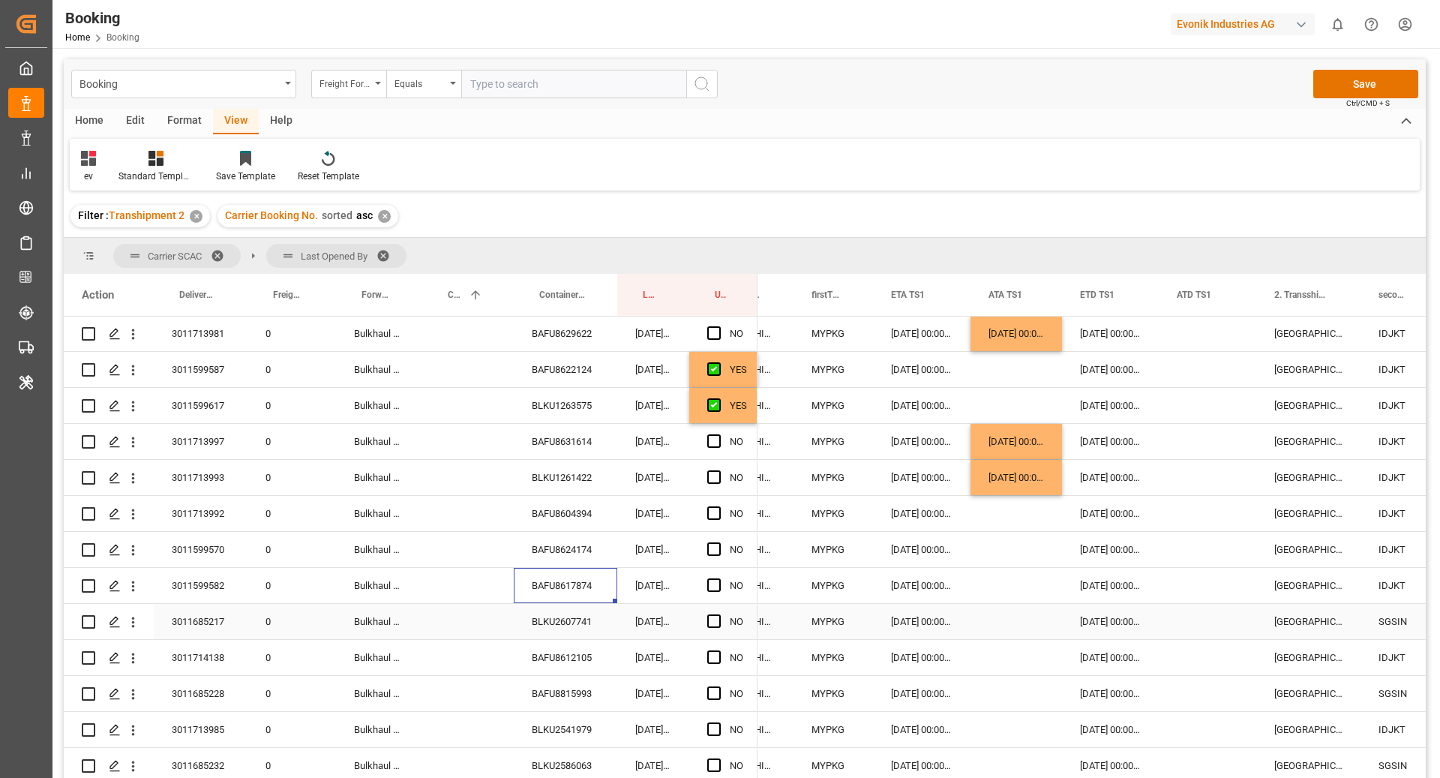
click at [556, 624] on div "BLKU2607741" at bounding box center [565, 621] width 103 height 35
click at [719, 617] on span "Press SPACE to select this row." at bounding box center [713, 620] width 13 height 13
click at [718, 614] on input "Press SPACE to select this row." at bounding box center [718, 614] width 0 height 0
click at [557, 658] on div "BAFU8612105" at bounding box center [565, 657] width 103 height 35
click at [906, 655] on div "26.09.2025 00:00:00" at bounding box center [921, 657] width 97 height 35
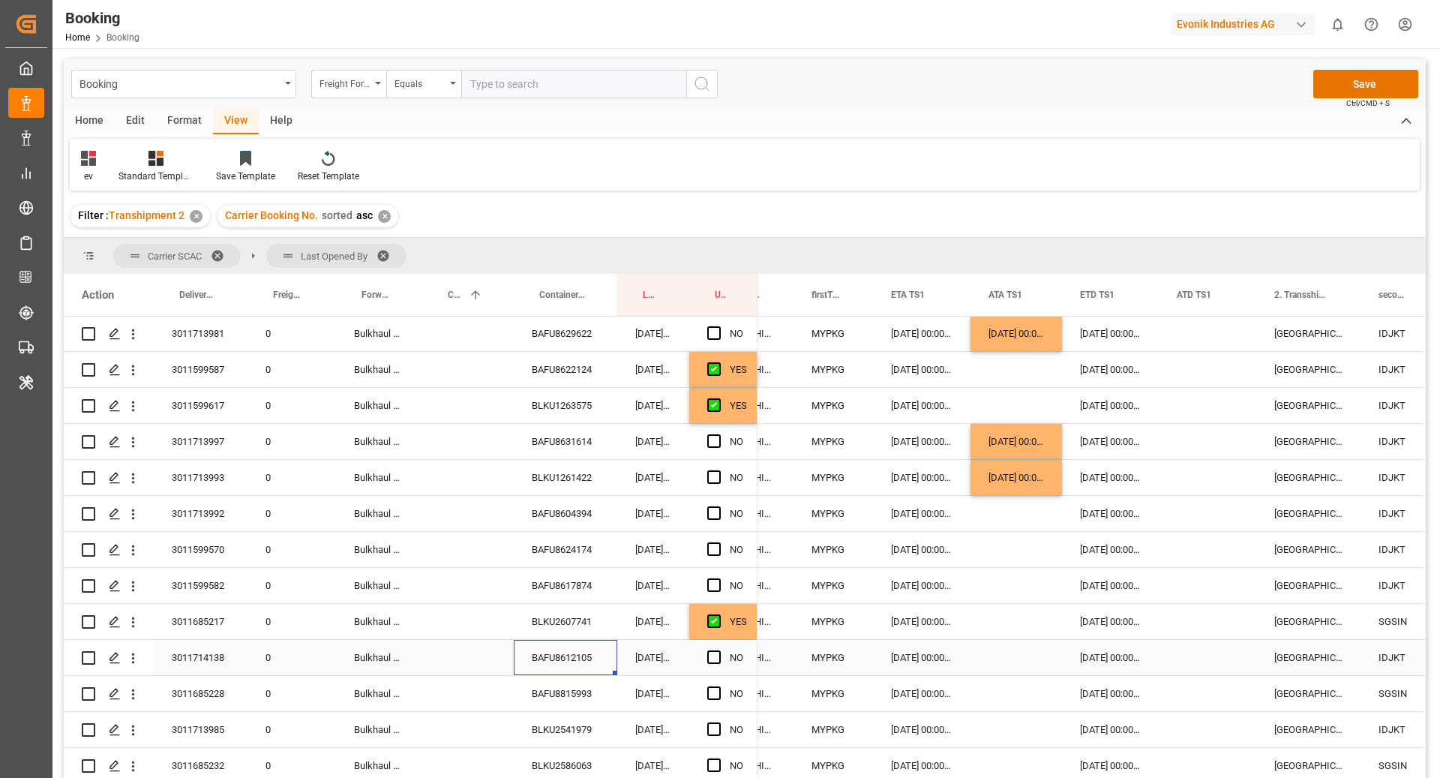
click at [904, 660] on div "26.09.2025 00:00:00" at bounding box center [921, 657] width 97 height 35
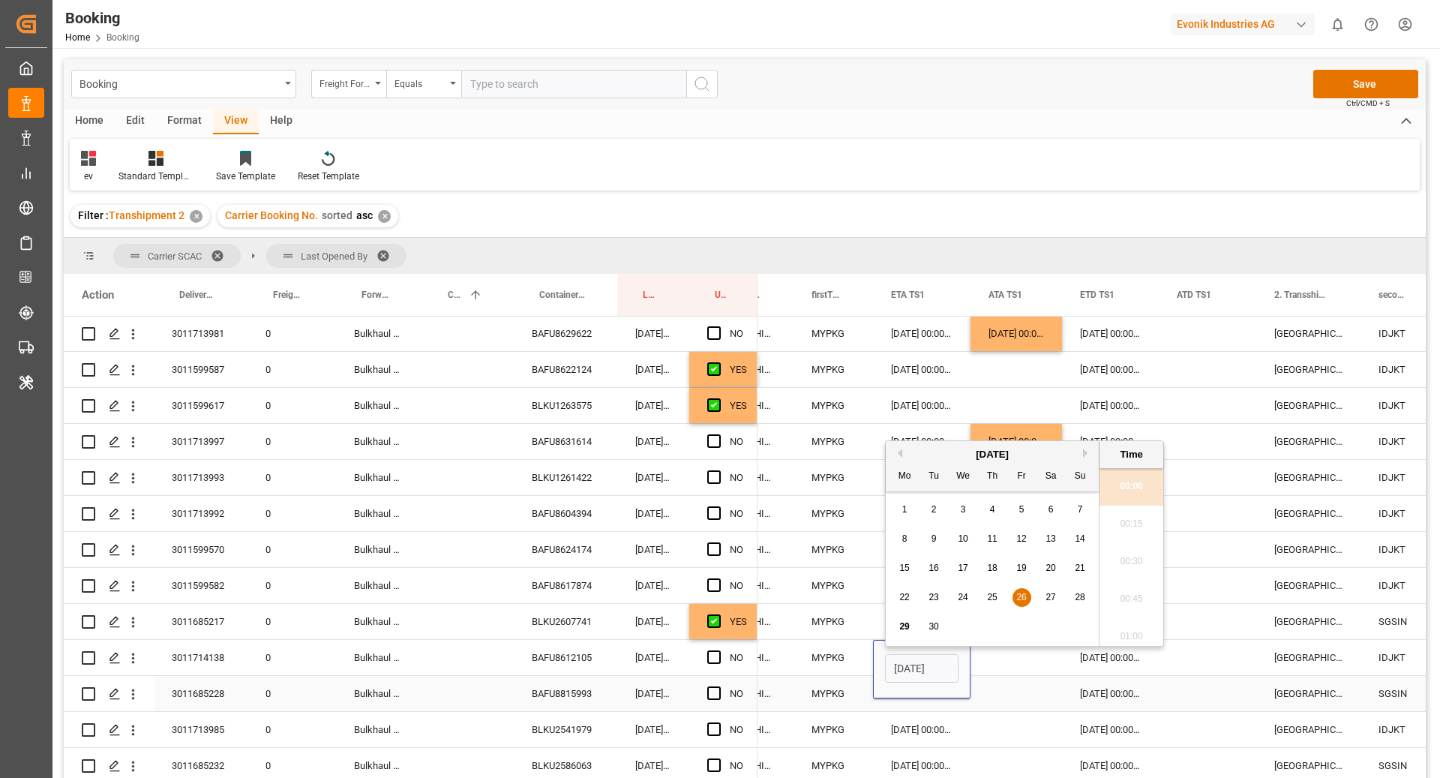
scroll to position [0, 48]
click at [1083, 448] on button "Next Month" at bounding box center [1087, 445] width 9 height 9
click at [967, 532] on div "8" at bounding box center [963, 532] width 19 height 18
type input "08.10.2025 00:00"
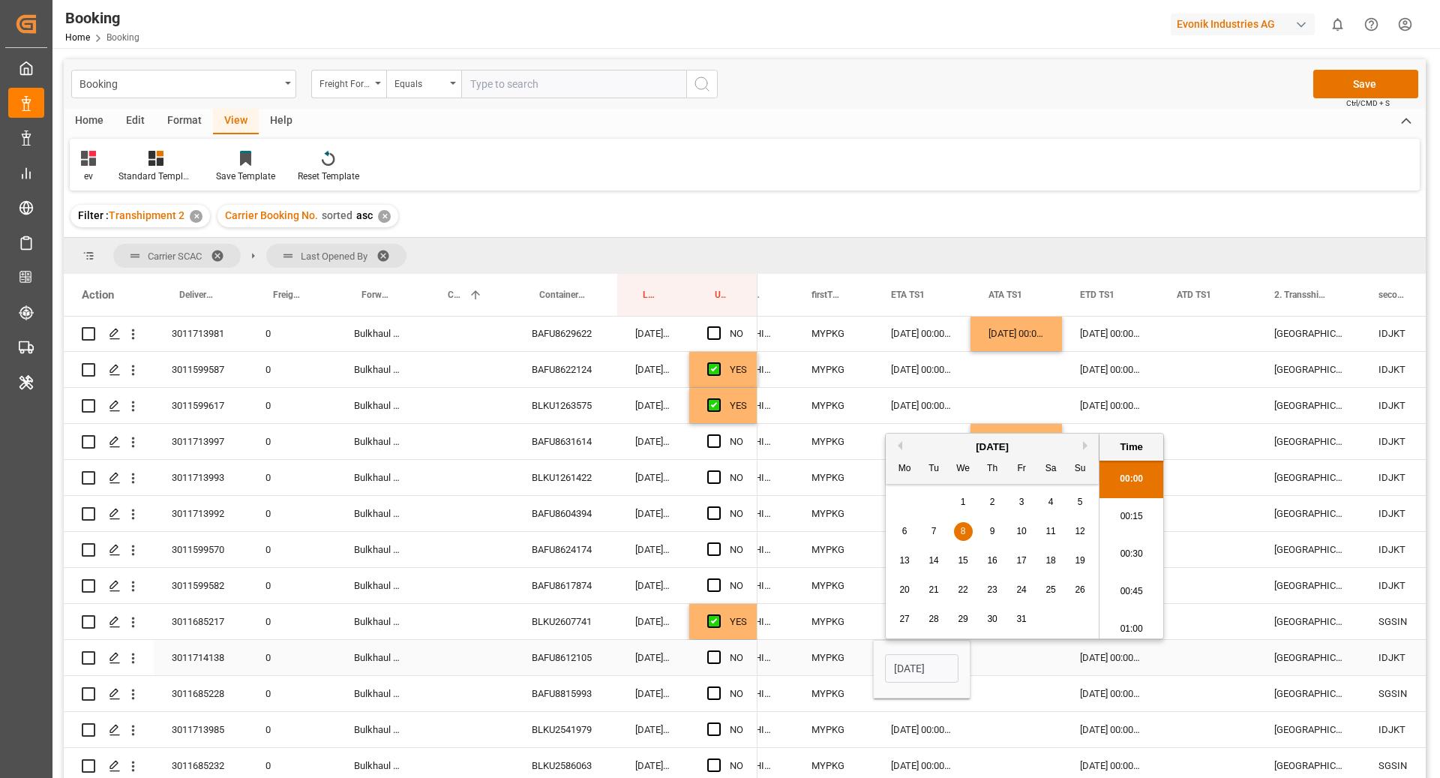
click at [1148, 662] on div "29.09.2025 00:00:00" at bounding box center [1110, 657] width 97 height 35
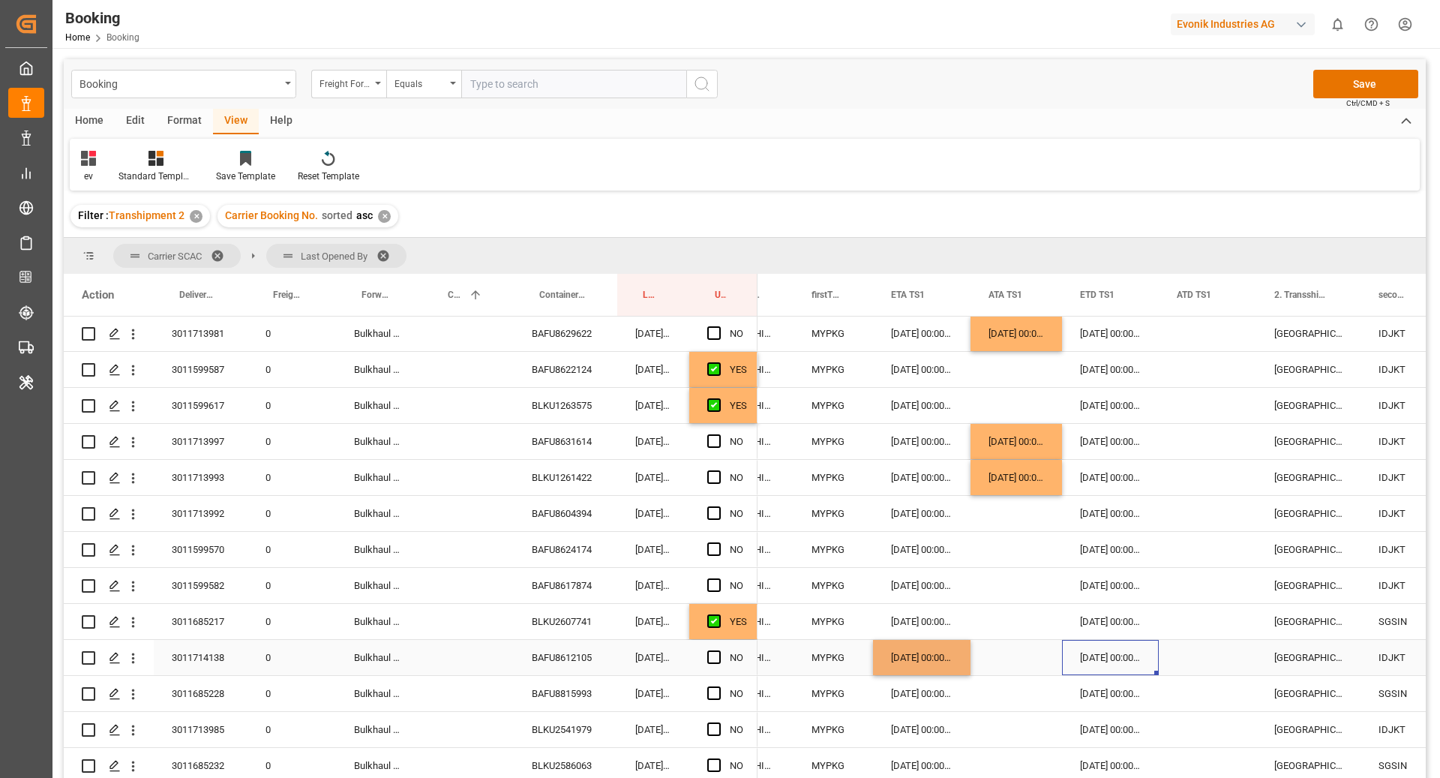
click at [1119, 657] on div "29.09.2025 00:00:00" at bounding box center [1110, 657] width 97 height 35
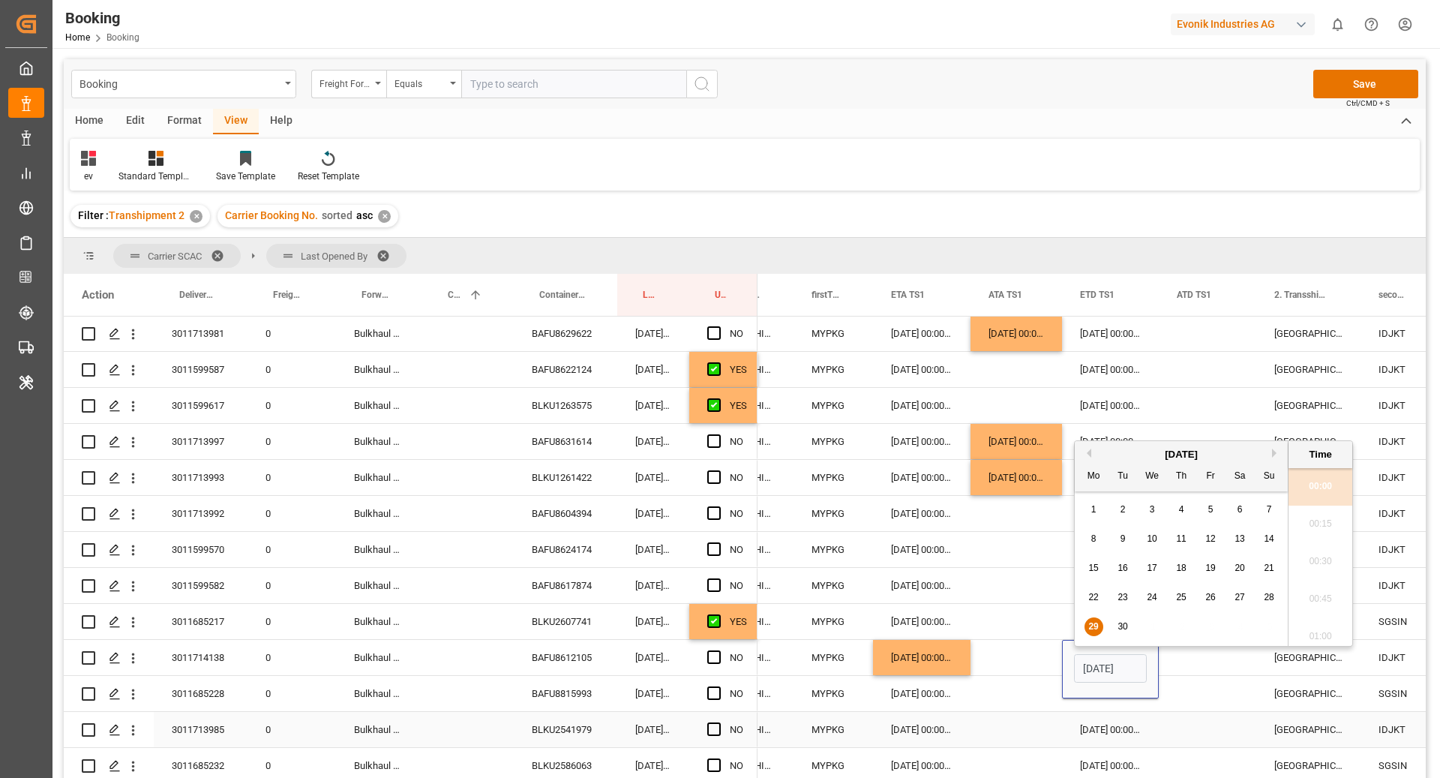
scroll to position [0, 48]
click at [1273, 443] on button "Next Month" at bounding box center [1276, 445] width 9 height 9
click at [1126, 559] on span "14" at bounding box center [1122, 560] width 10 height 10
click at [1223, 534] on div "6 7 8 9 10 11 12" at bounding box center [1181, 531] width 205 height 29
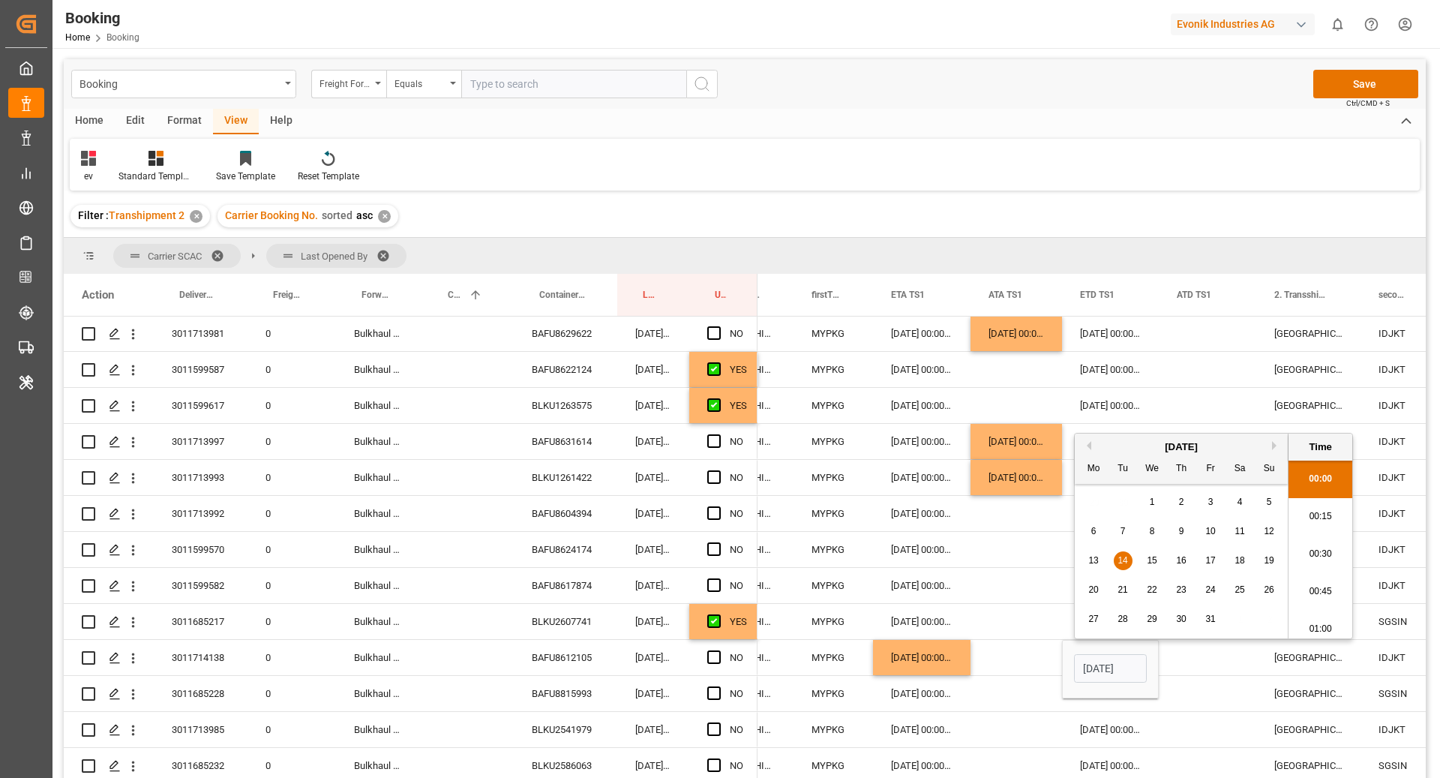
click at [1213, 534] on span "10" at bounding box center [1210, 531] width 10 height 10
type input "10.10.2025 00:00"
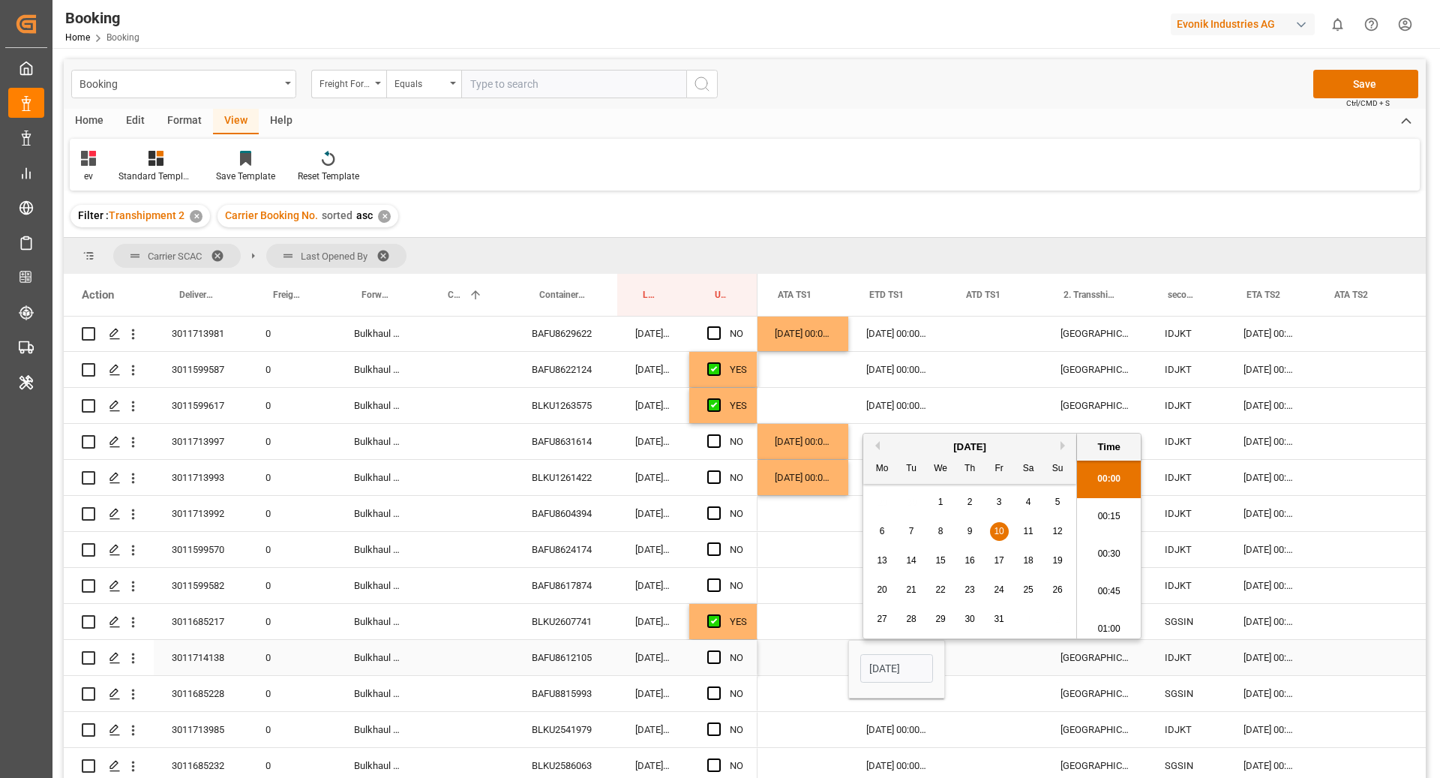
scroll to position [0, 1717]
click at [1279, 652] on div "07.10.2025 00:00:00" at bounding box center [1272, 657] width 88 height 35
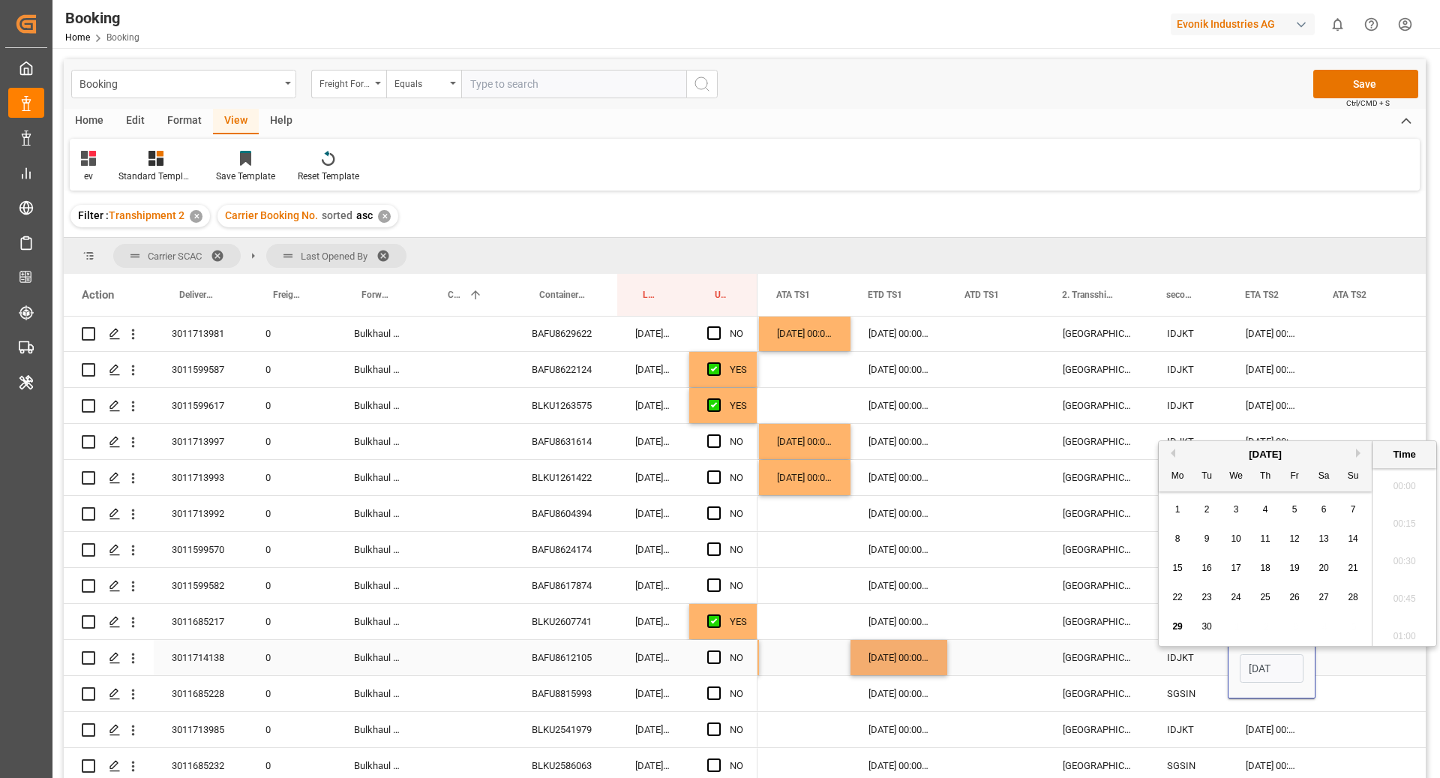
scroll to position [1992, 0]
click at [1241, 533] on div "10" at bounding box center [1236, 532] width 19 height 18
type input "10.09.2025 00:00"
click at [1070, 604] on div "Singapore" at bounding box center [1097, 621] width 104 height 35
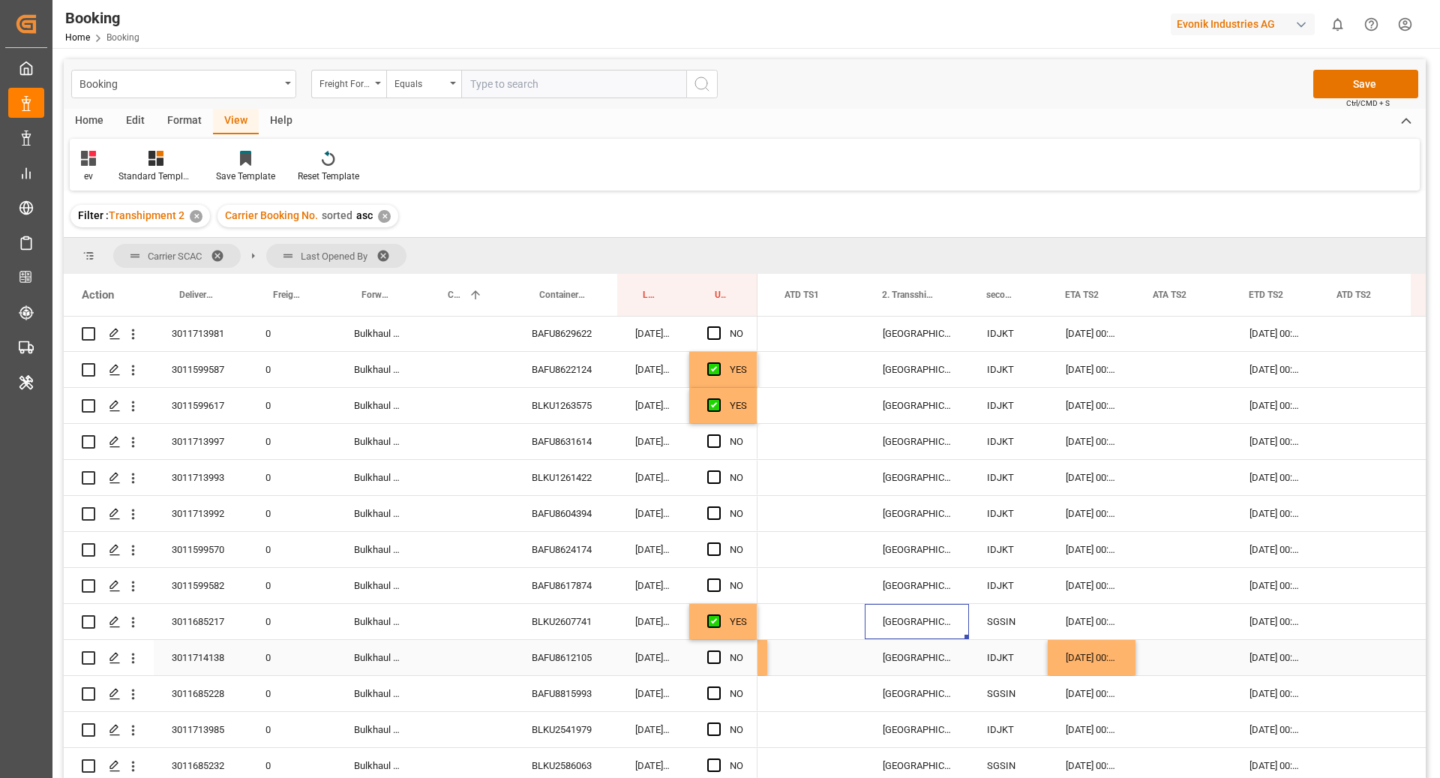
scroll to position [0, 1902]
click at [1259, 652] on div "09.10.2025 00:00:00" at bounding box center [1271, 657] width 88 height 35
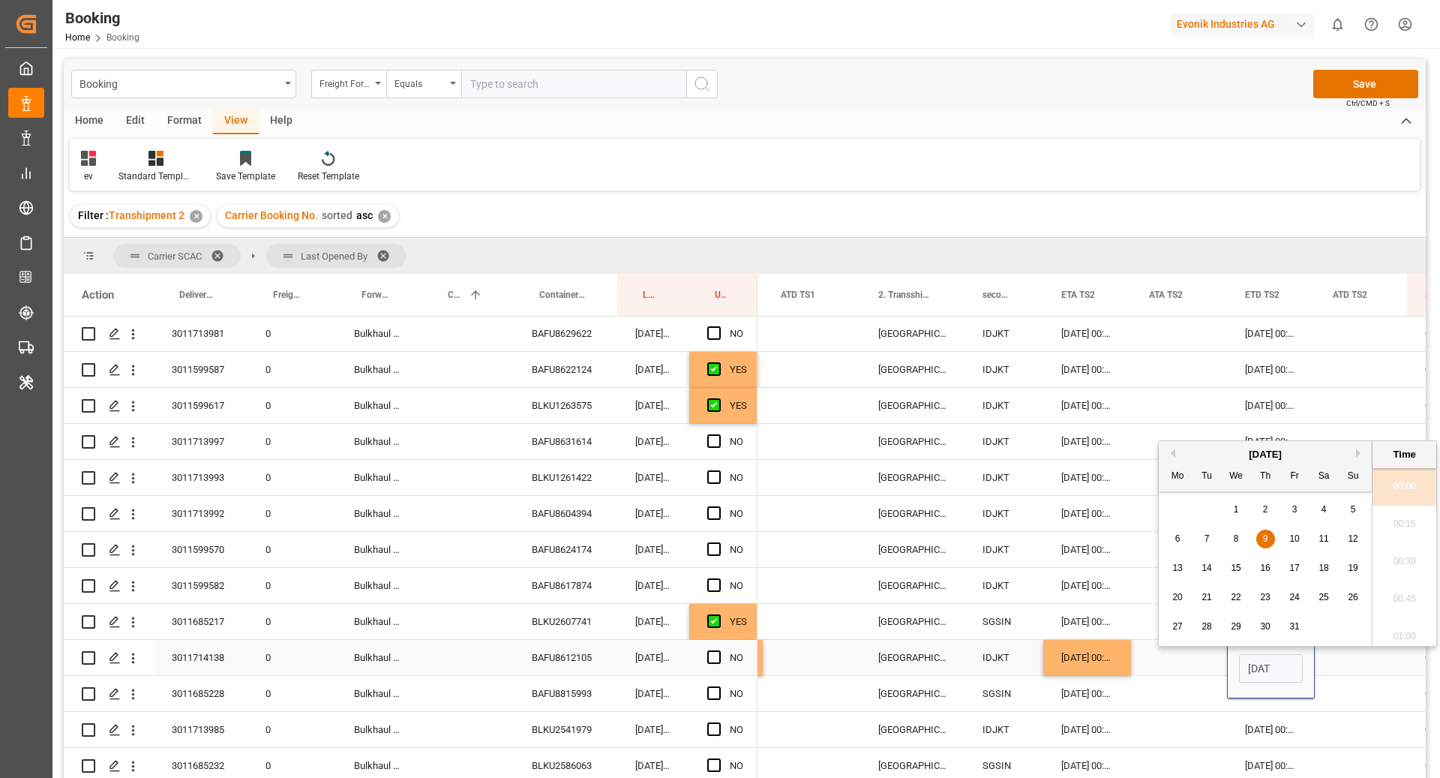
scroll to position [0, 57]
click at [1213, 565] on div "14" at bounding box center [1207, 561] width 19 height 18
type input "14.10.2025 00:00"
click at [1126, 599] on div "05.10.2025 00:00:00" at bounding box center [1087, 585] width 88 height 35
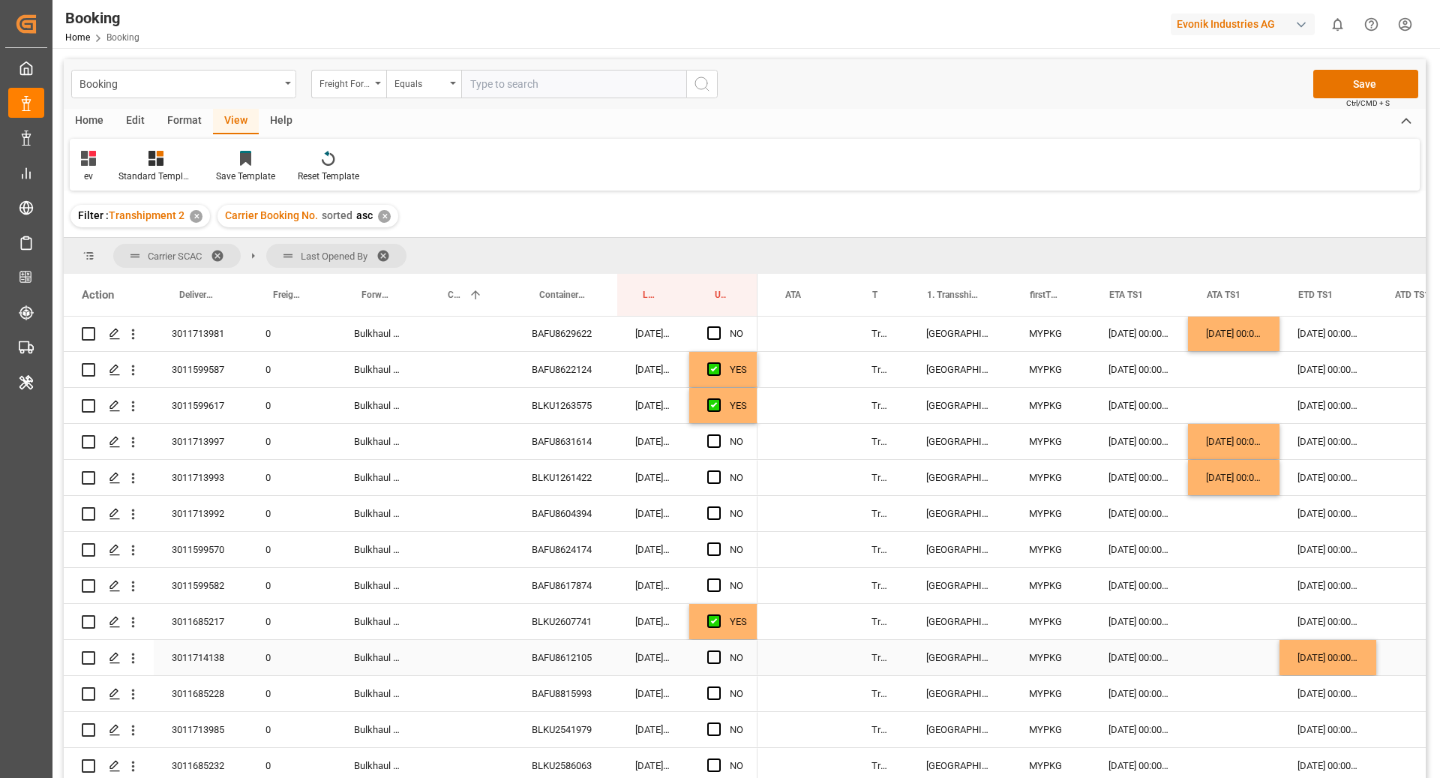
scroll to position [0, 1284]
click at [715, 662] on span "Press SPACE to select this row." at bounding box center [713, 656] width 13 height 13
click at [718, 650] on input "Press SPACE to select this row." at bounding box center [718, 650] width 0 height 0
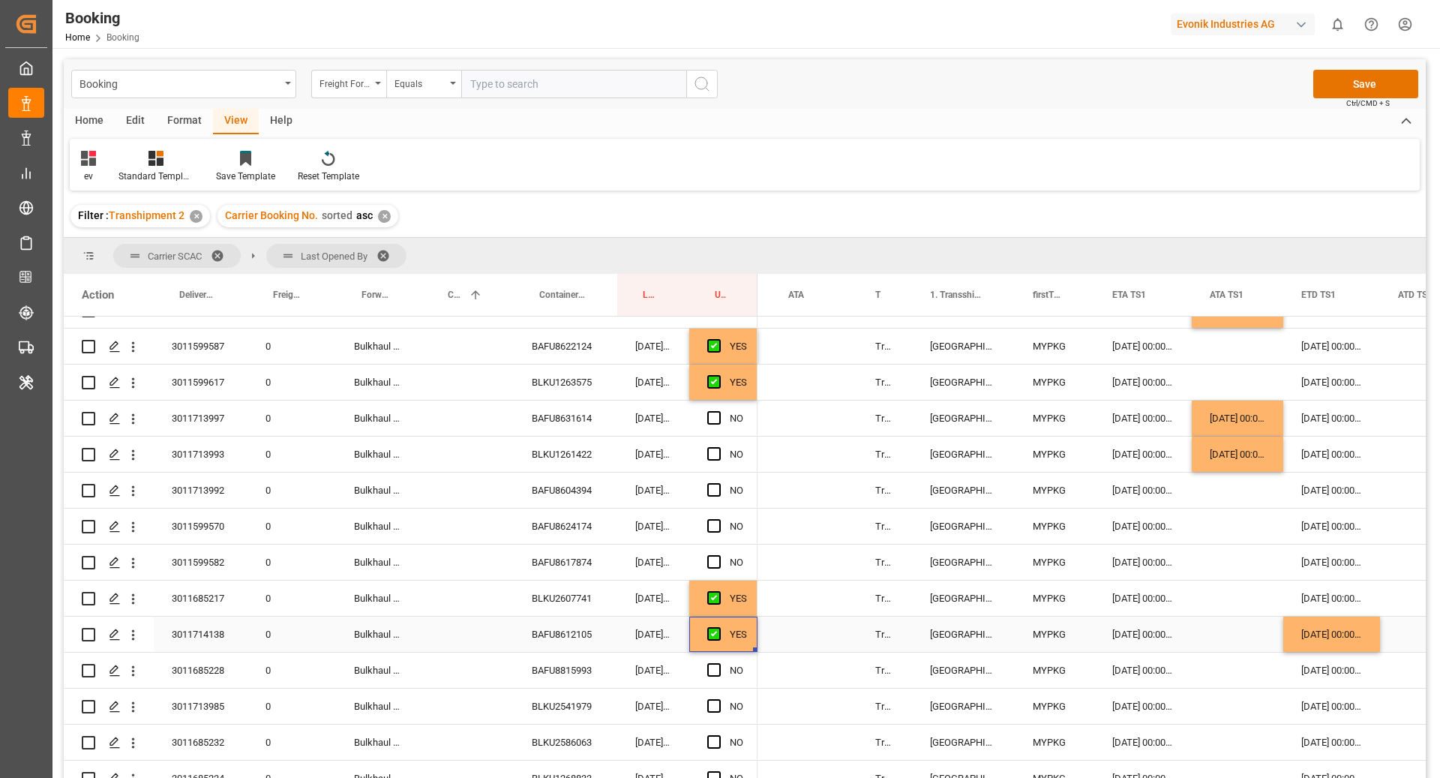
scroll to position [1321, 0]
click at [717, 665] on span "Press SPACE to select this row." at bounding box center [713, 667] width 13 height 13
click at [718, 661] on input "Press SPACE to select this row." at bounding box center [718, 661] width 0 height 0
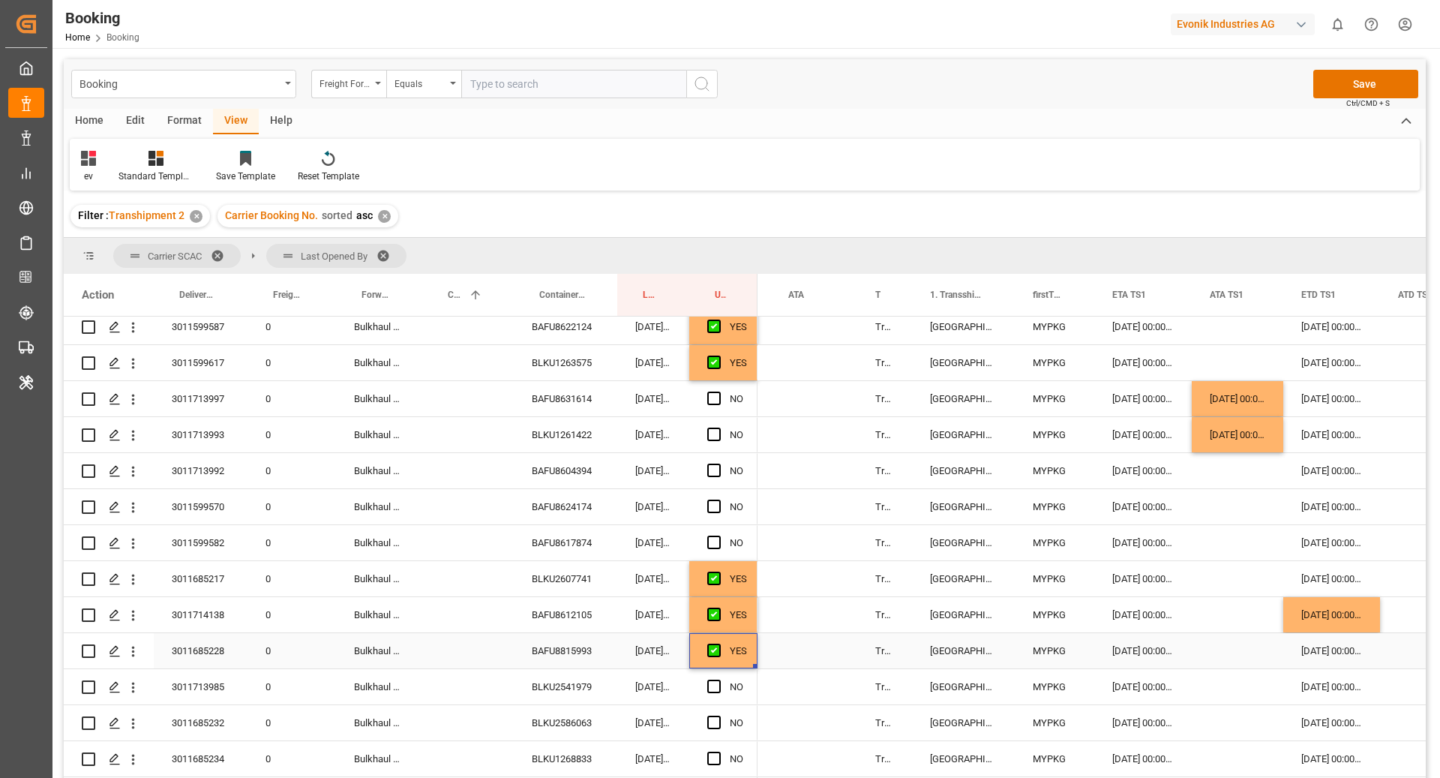
scroll to position [1342, 0]
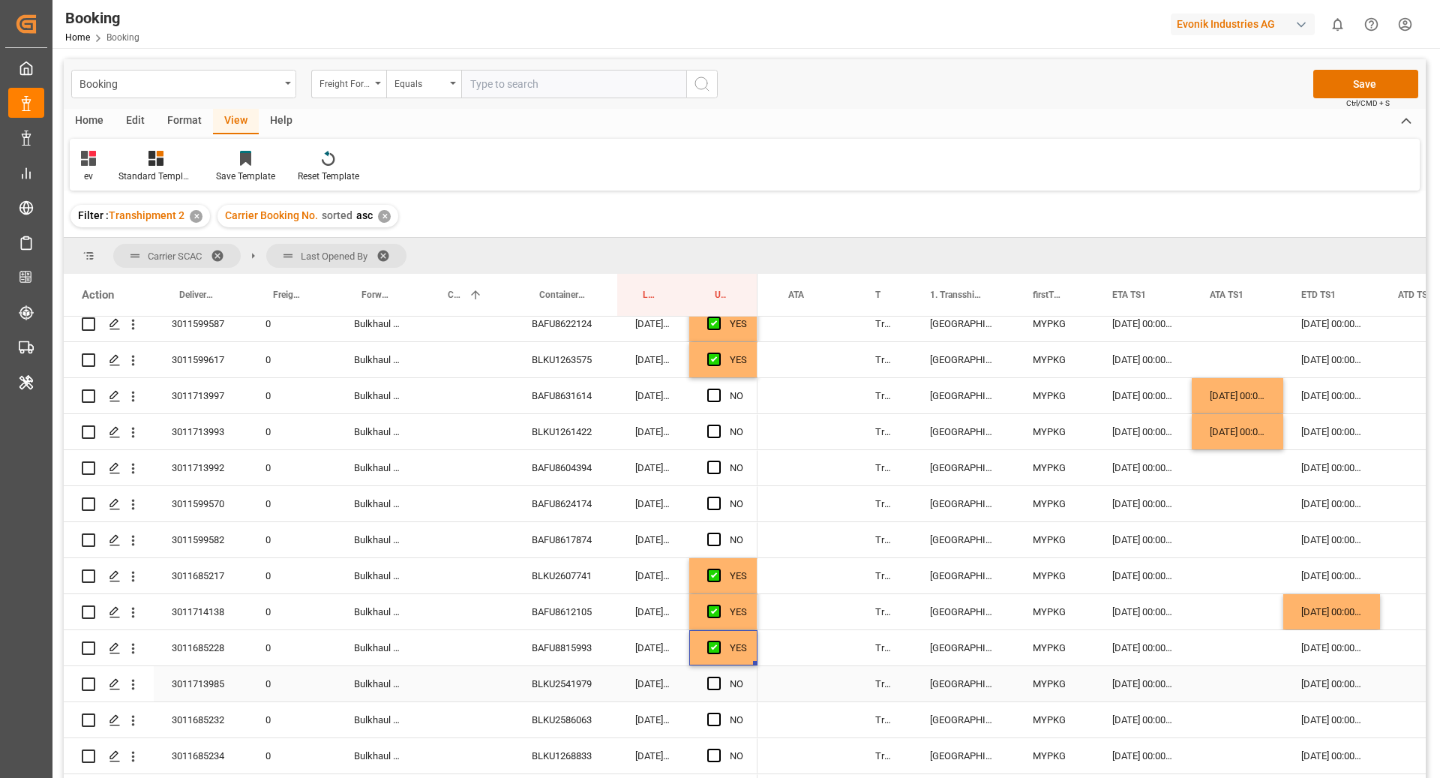
click at [564, 683] on div "BLKU2541979" at bounding box center [565, 683] width 103 height 35
click at [1234, 677] on div "Press SPACE to select this row." at bounding box center [1237, 683] width 91 height 35
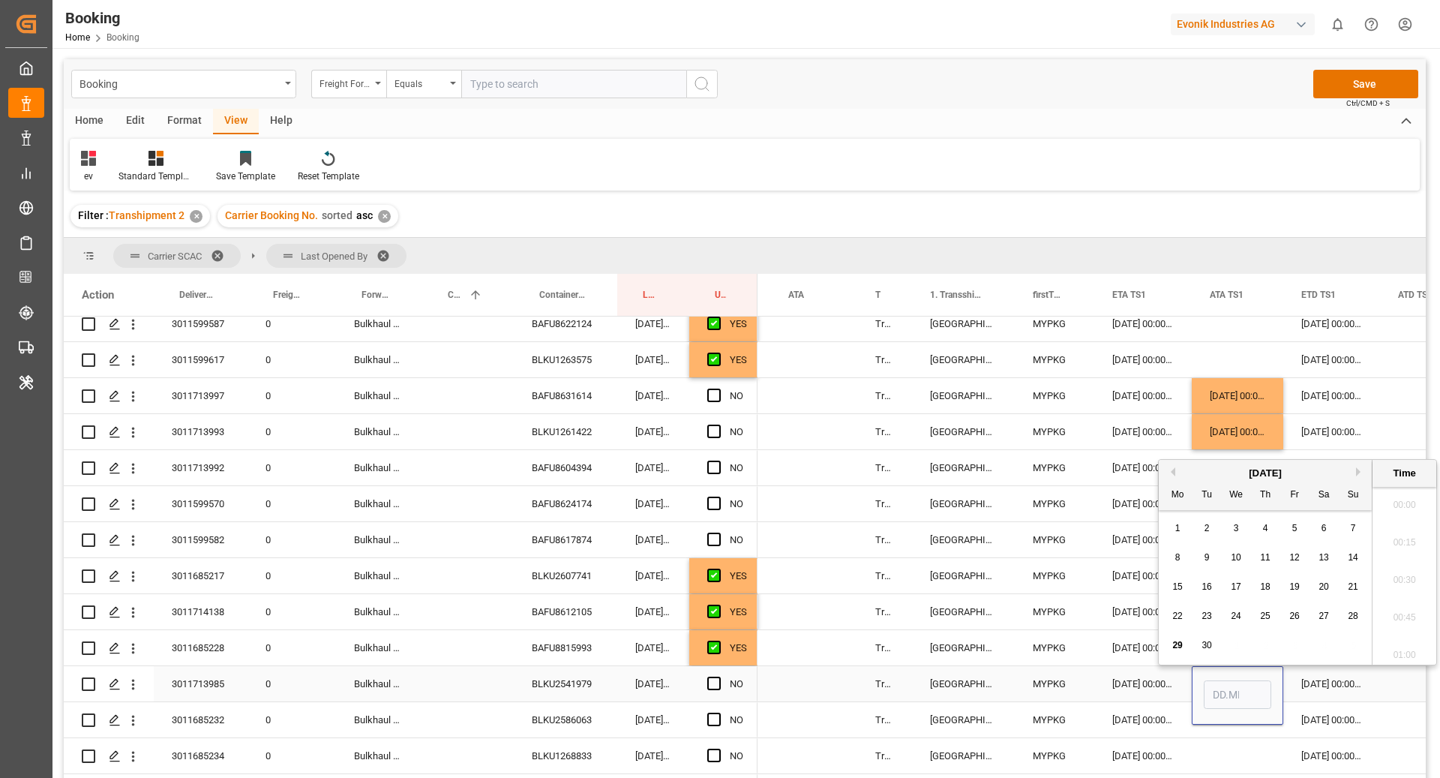
scroll to position [1992, 0]
click at [1365, 609] on div "22 23 24 25 26 27 28" at bounding box center [1265, 615] width 205 height 29
click at [1351, 615] on span "28" at bounding box center [1353, 615] width 10 height 10
type input "28.09.2025 00:00"
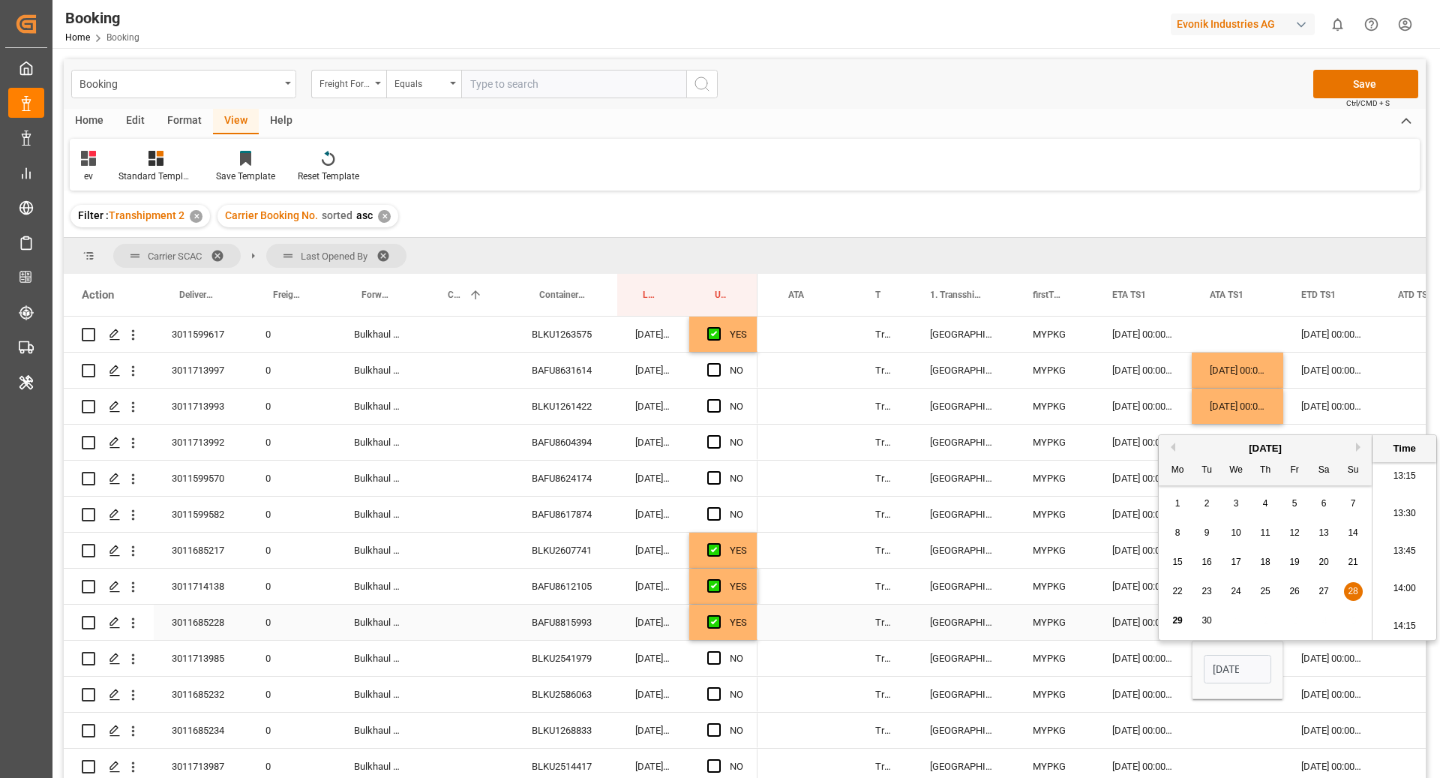
click at [431, 620] on div "Press SPACE to select this row." at bounding box center [467, 621] width 91 height 35
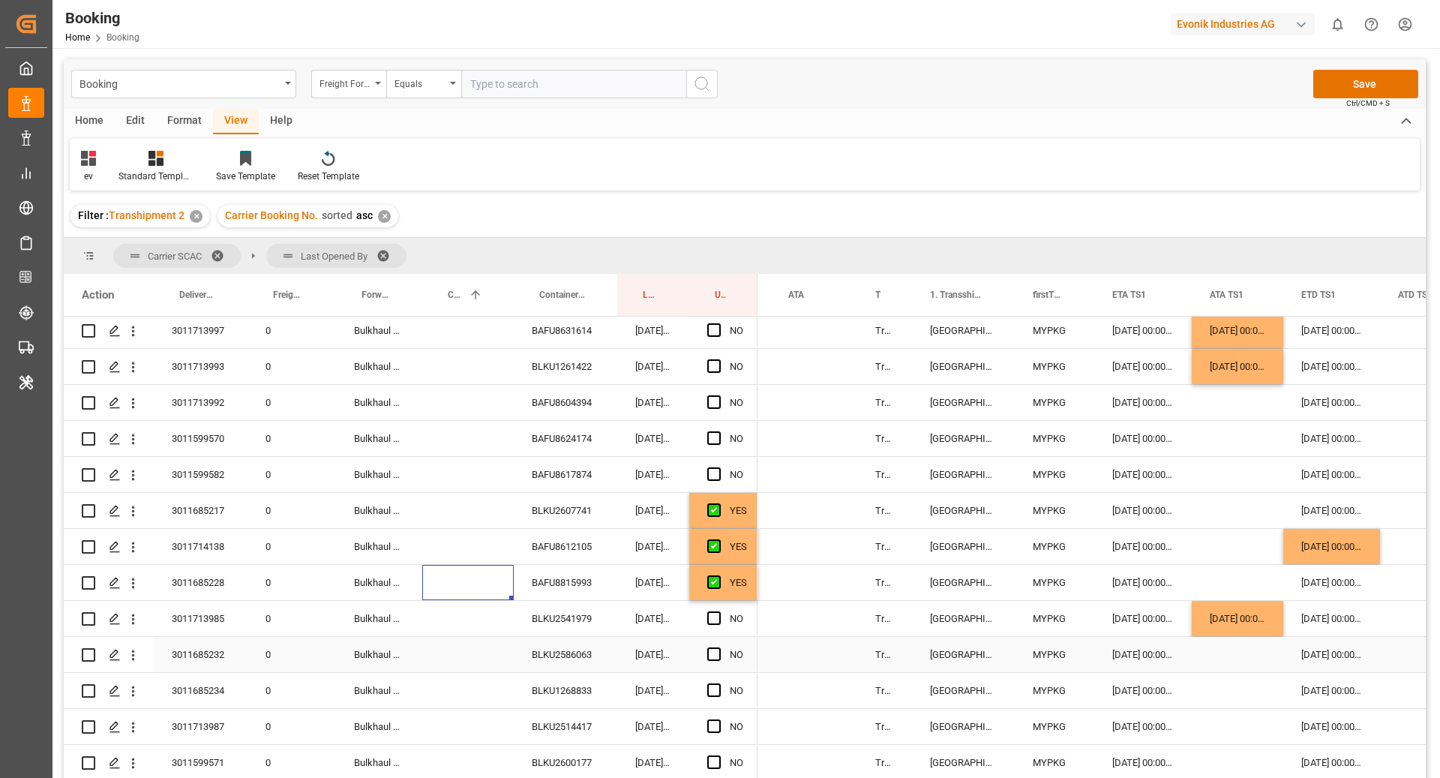
scroll to position [0, 0]
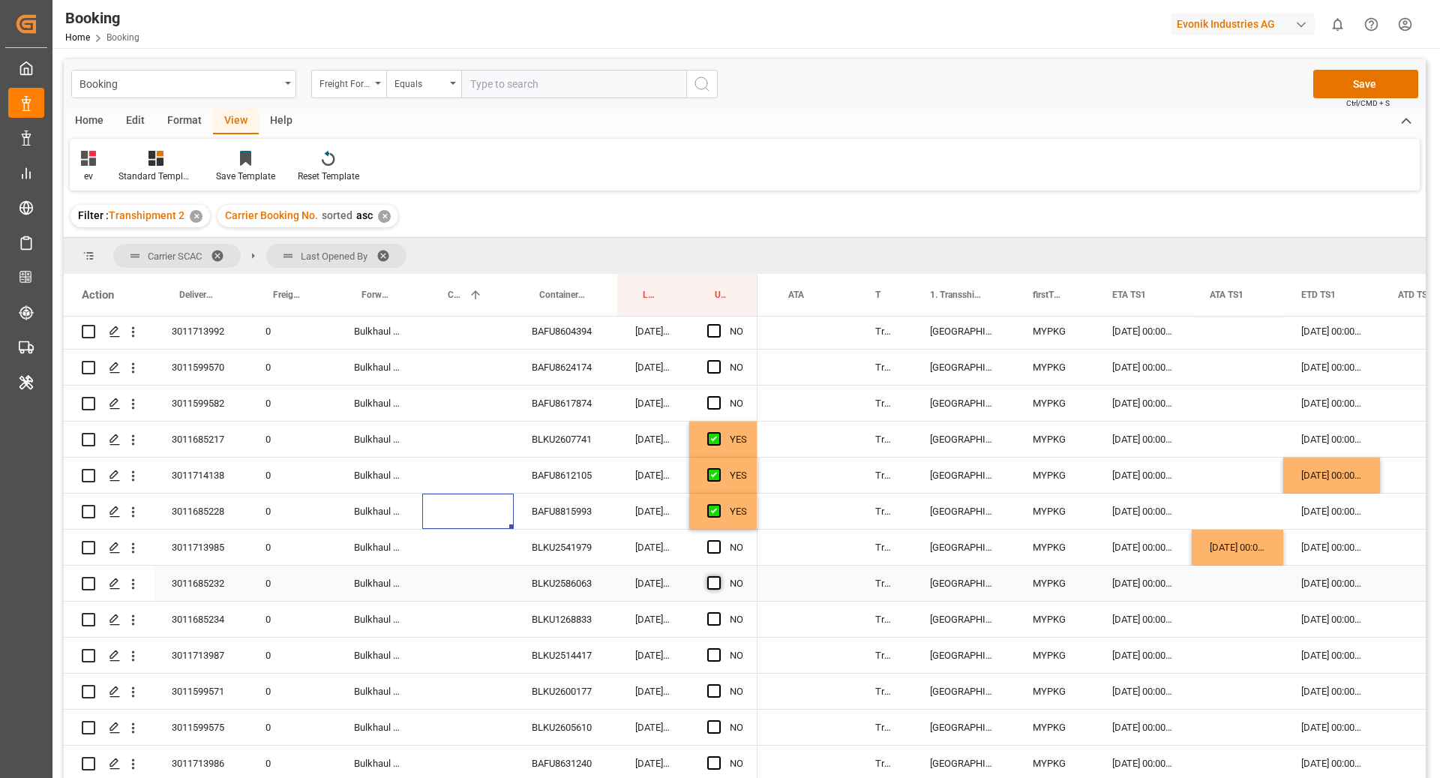
drag, startPoint x: 715, startPoint y: 582, endPoint x: 721, endPoint y: 612, distance: 30.7
click at [715, 582] on span "Press SPACE to select this row." at bounding box center [713, 582] width 13 height 13
click at [718, 576] on input "Press SPACE to select this row." at bounding box center [718, 576] width 0 height 0
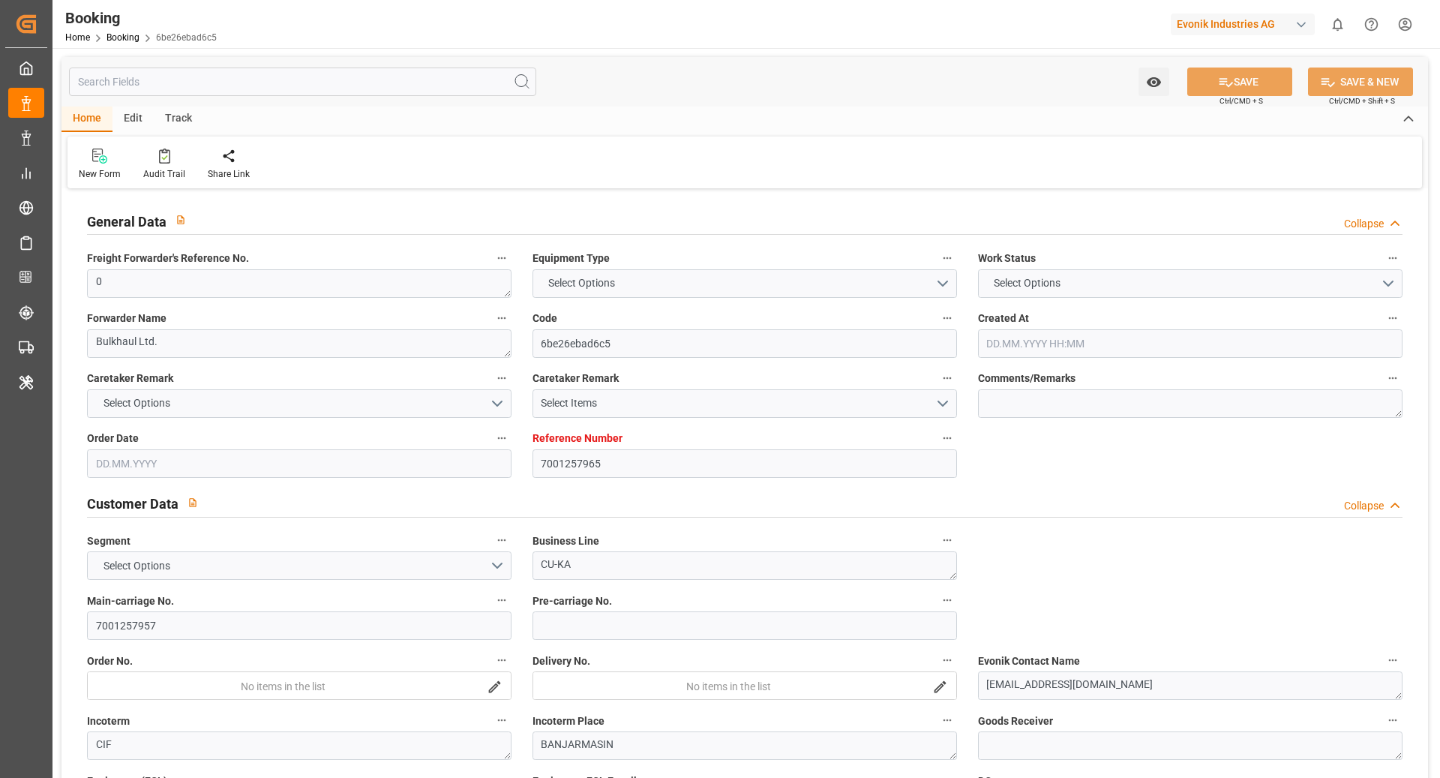
type input "7001257965"
type input "9839143"
type input "CMACGM"
type input "CMA CGM Group"
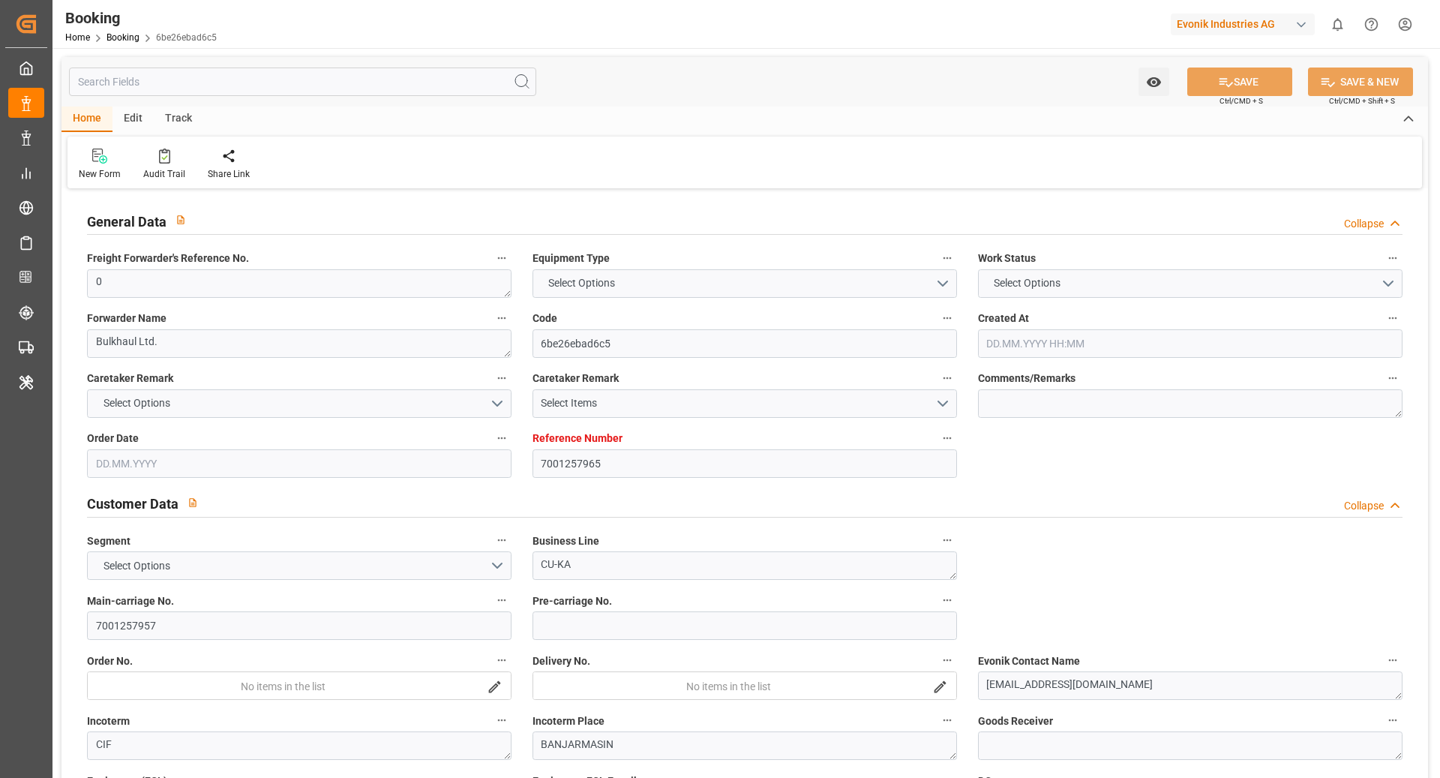
type input "BEANR"
type input "IDBDJ"
type input "MYPKG"
type input "IDJKT"
type input "0"
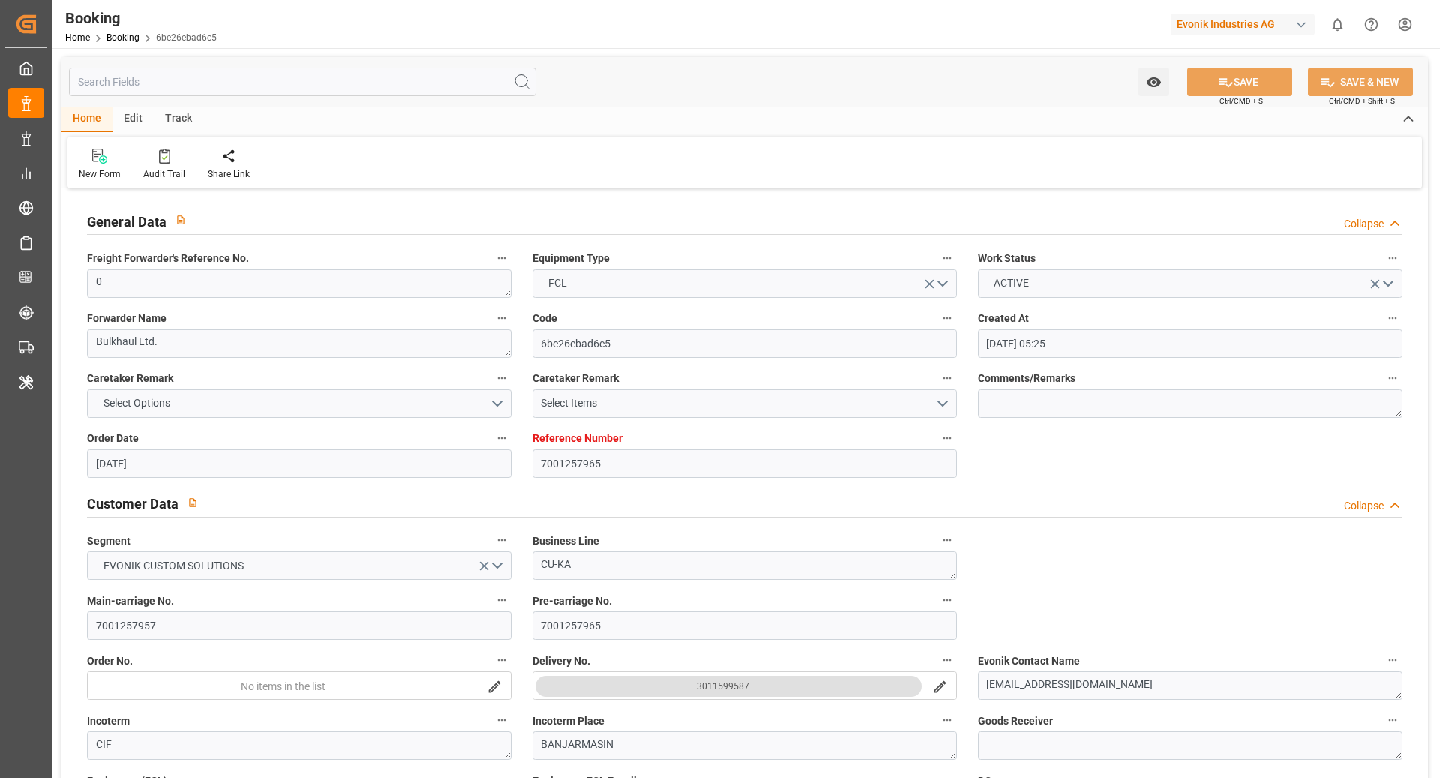
type input "[DATE] 05:25"
type input "[DATE]"
type input "[DATE] 00:00"
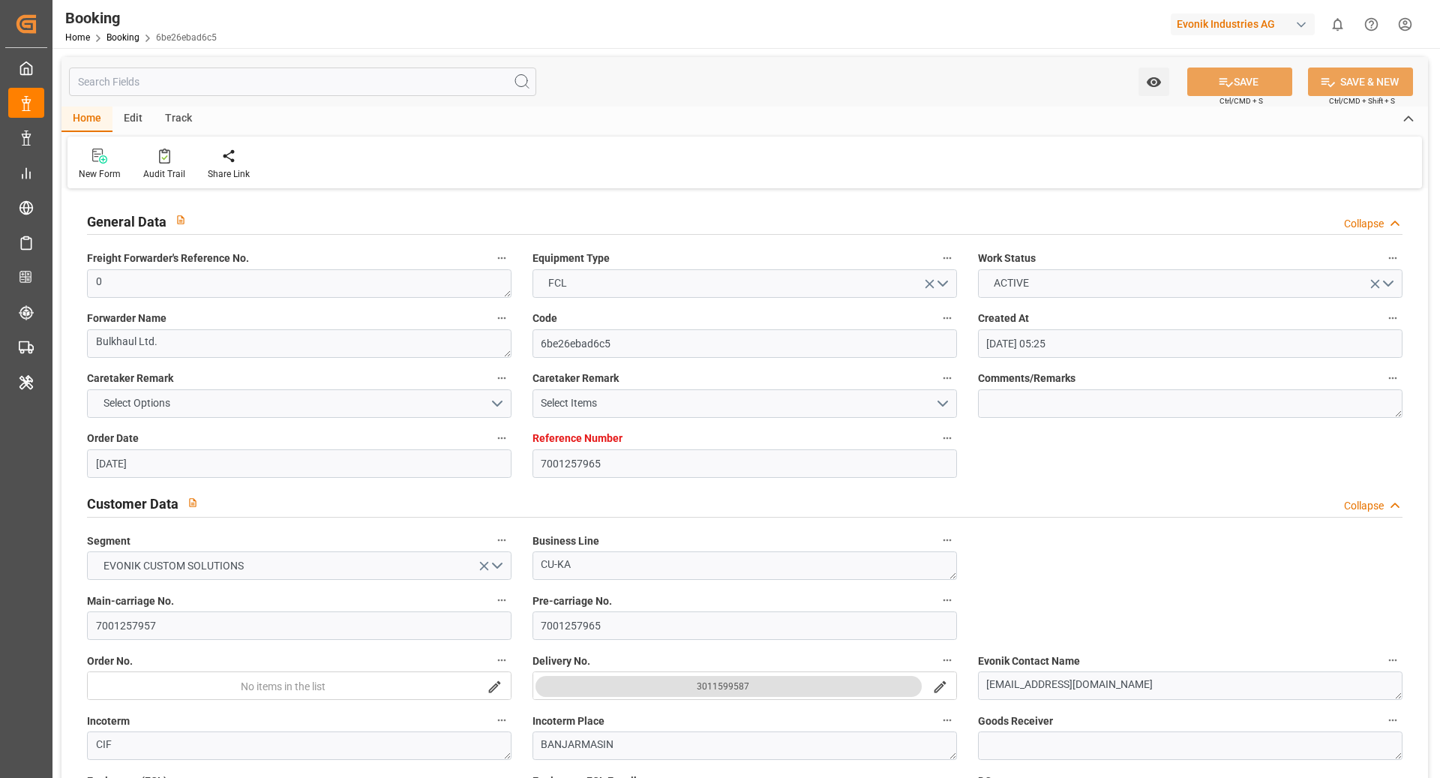
type input "[DATE] 00:00"
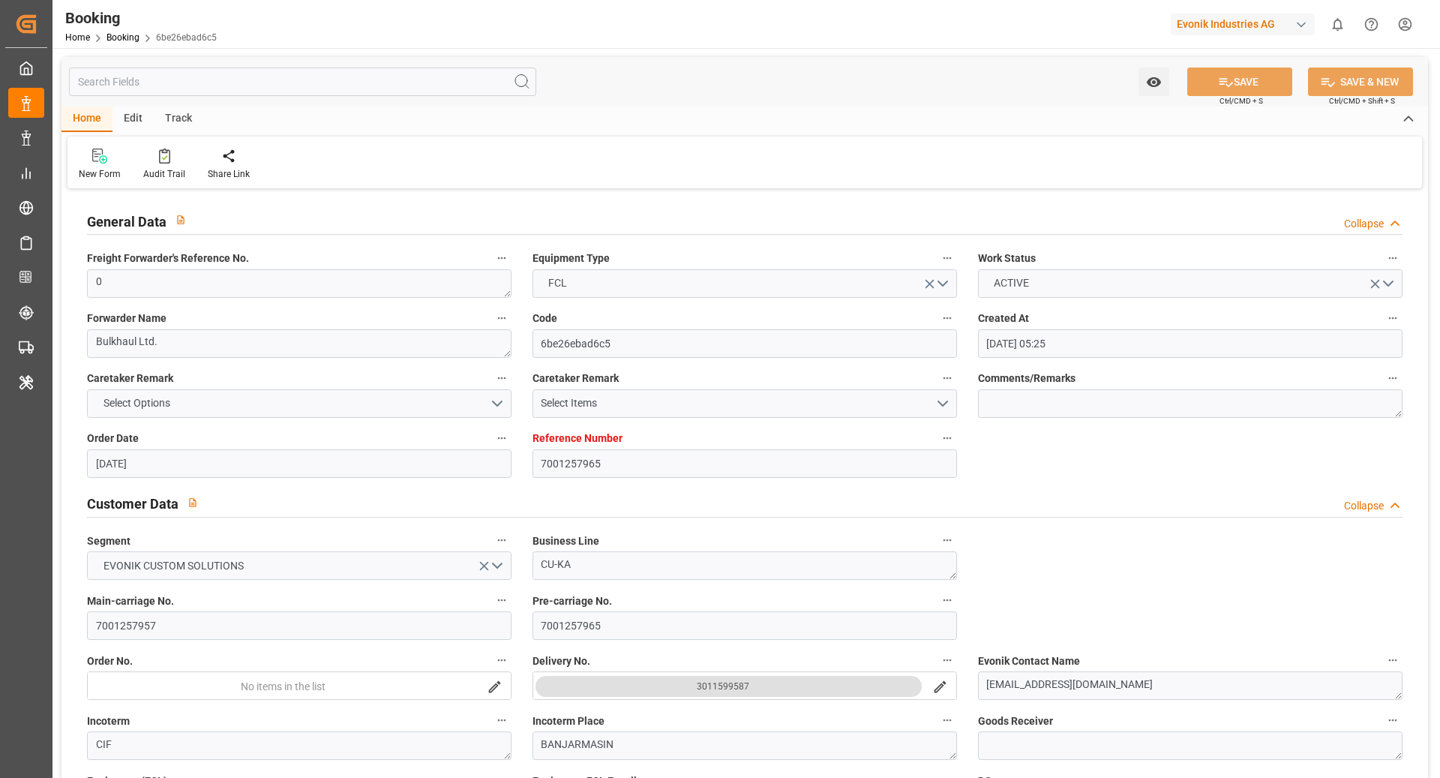
type input "[DATE] 00:00"
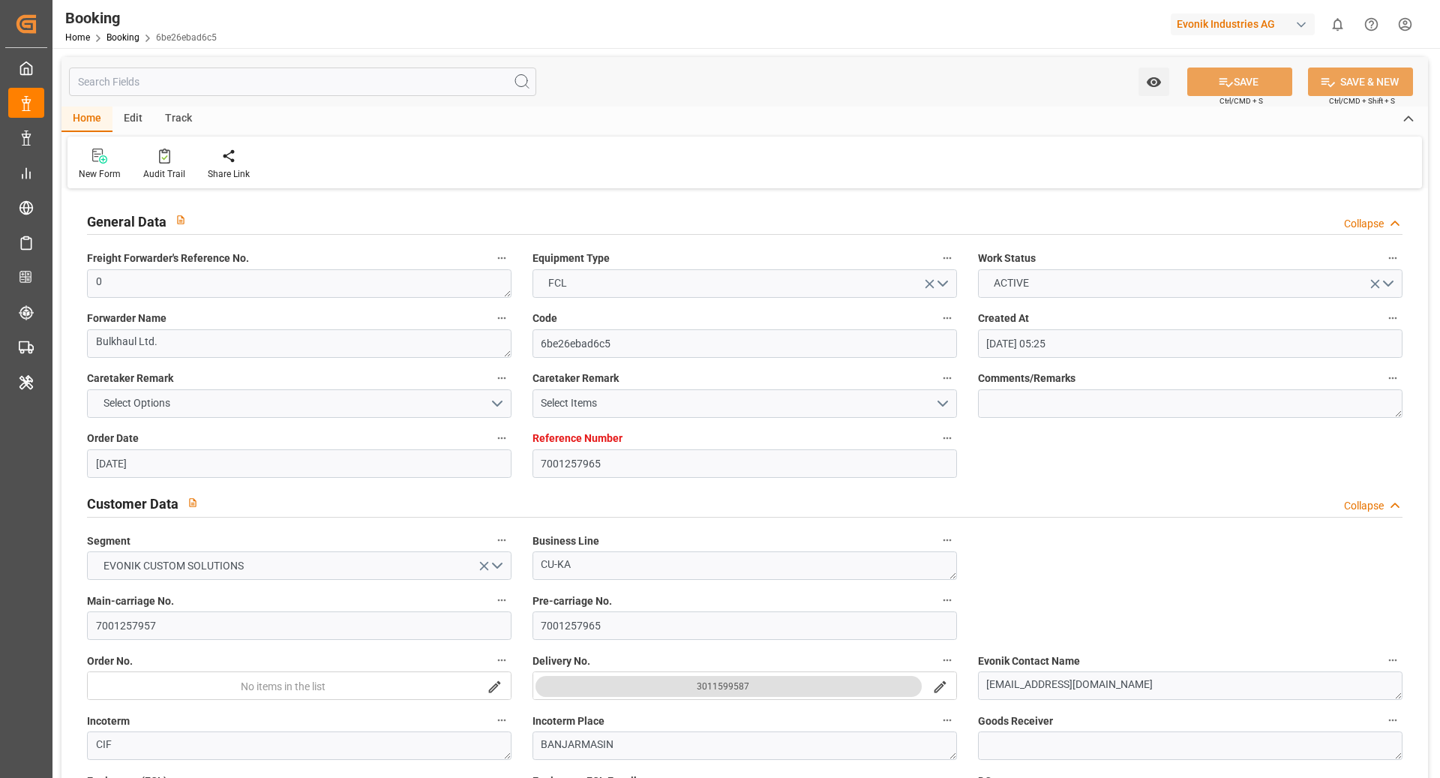
type input "[DATE] 00:00"
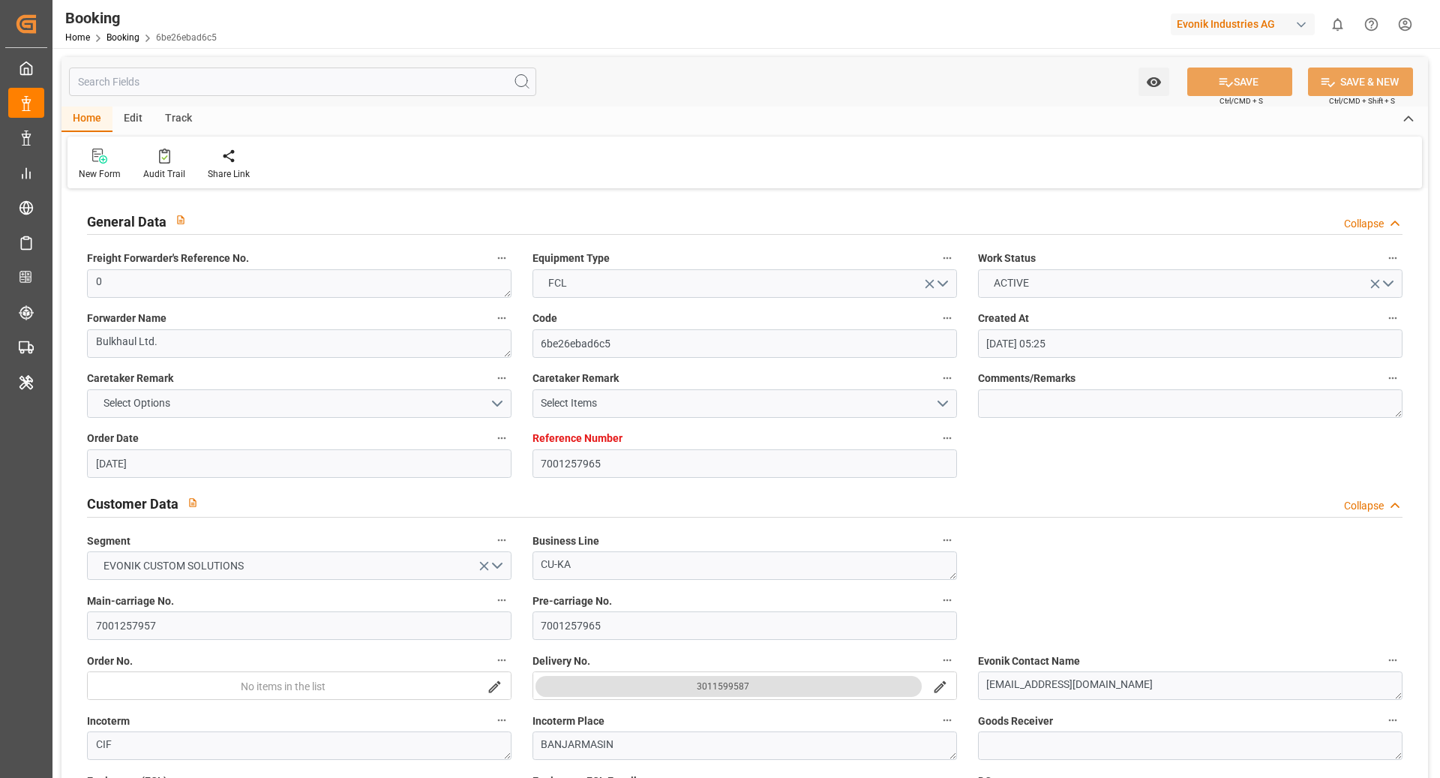
type input "[DATE] 00:00"
type input "[DATE] 09:09"
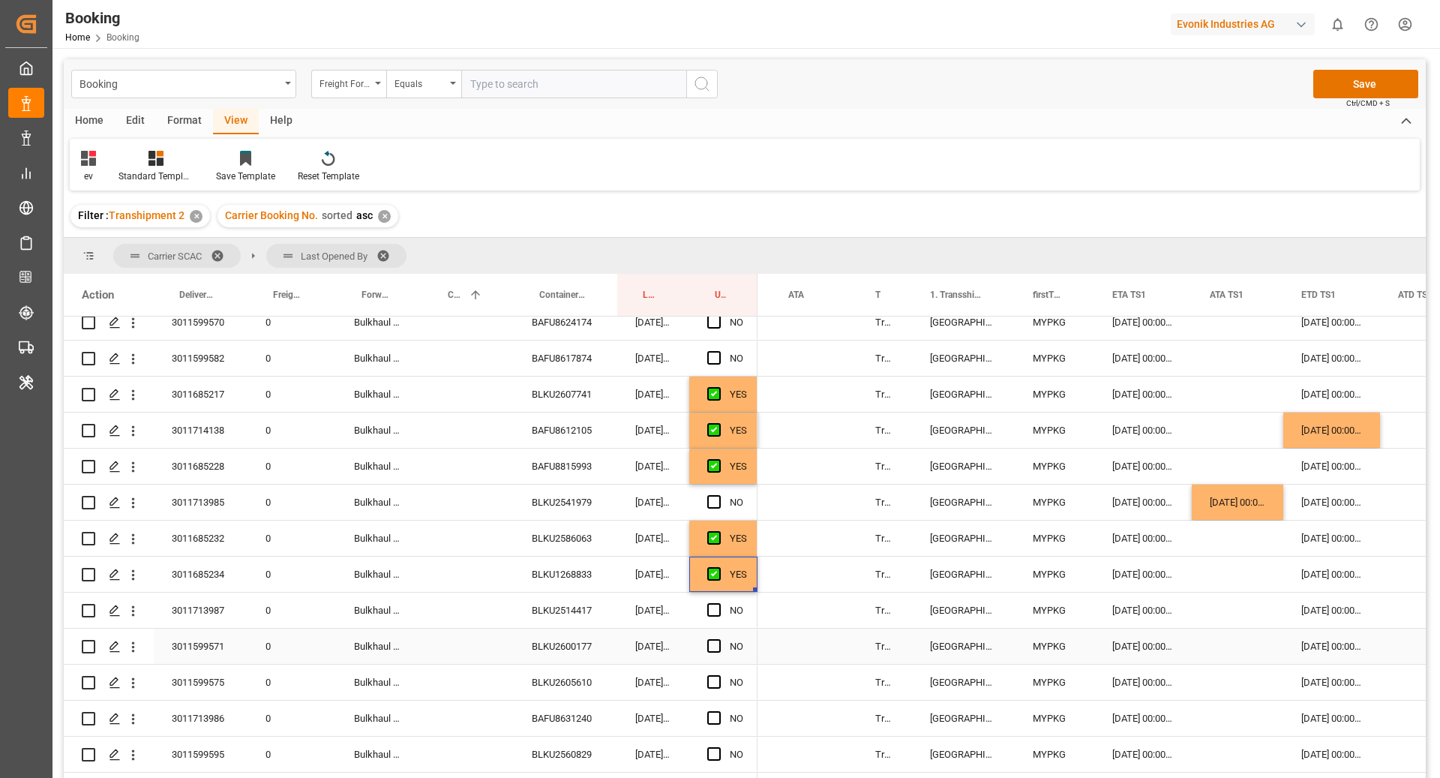
scroll to position [1524, 0]
click at [558, 616] on div "BLKU2514417" at bounding box center [565, 609] width 103 height 35
click at [714, 642] on span "Press SPACE to select this row." at bounding box center [713, 644] width 13 height 13
click at [718, 638] on input "Press SPACE to select this row." at bounding box center [718, 638] width 0 height 0
click at [550, 610] on div "BLKU2514417" at bounding box center [565, 609] width 103 height 35
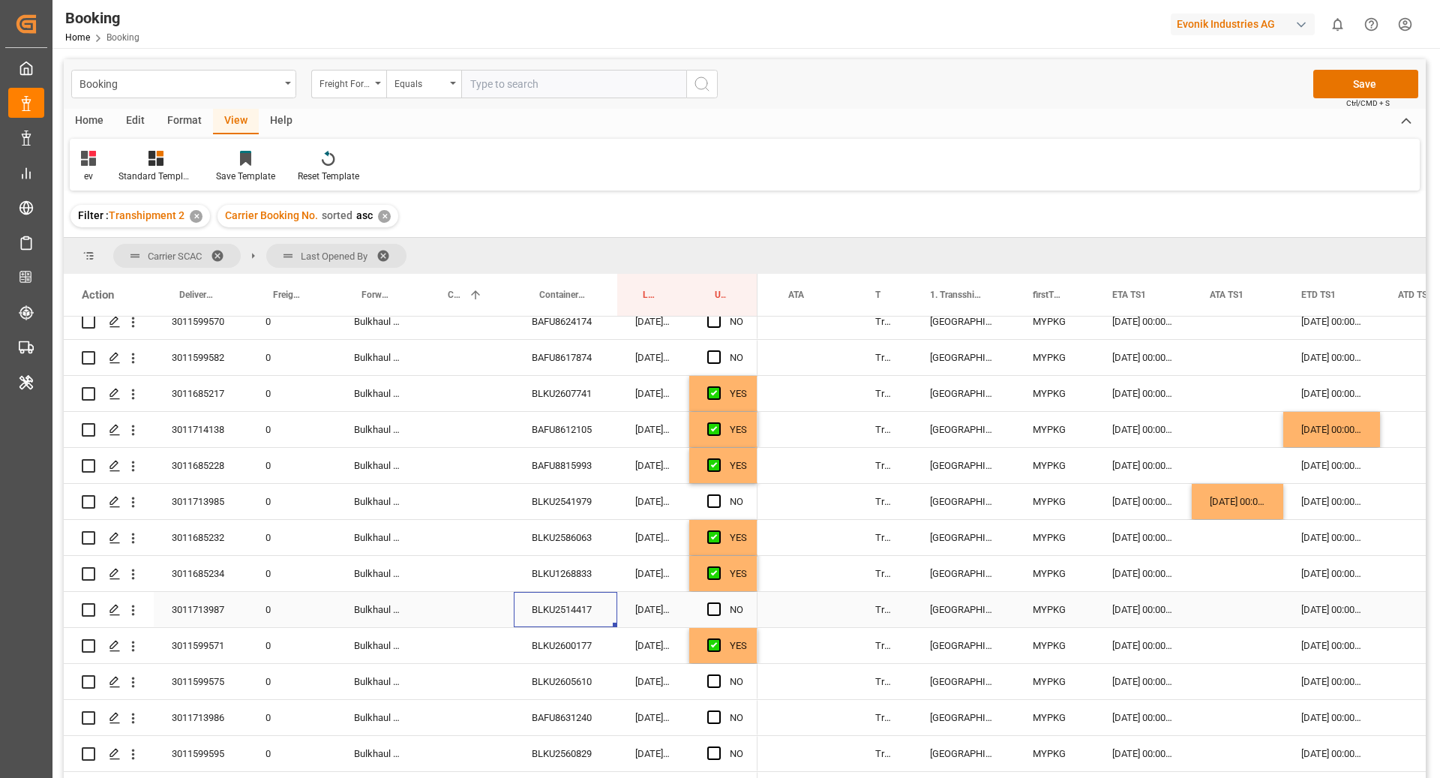
click at [1243, 602] on div "Press SPACE to select this row." at bounding box center [1237, 609] width 91 height 35
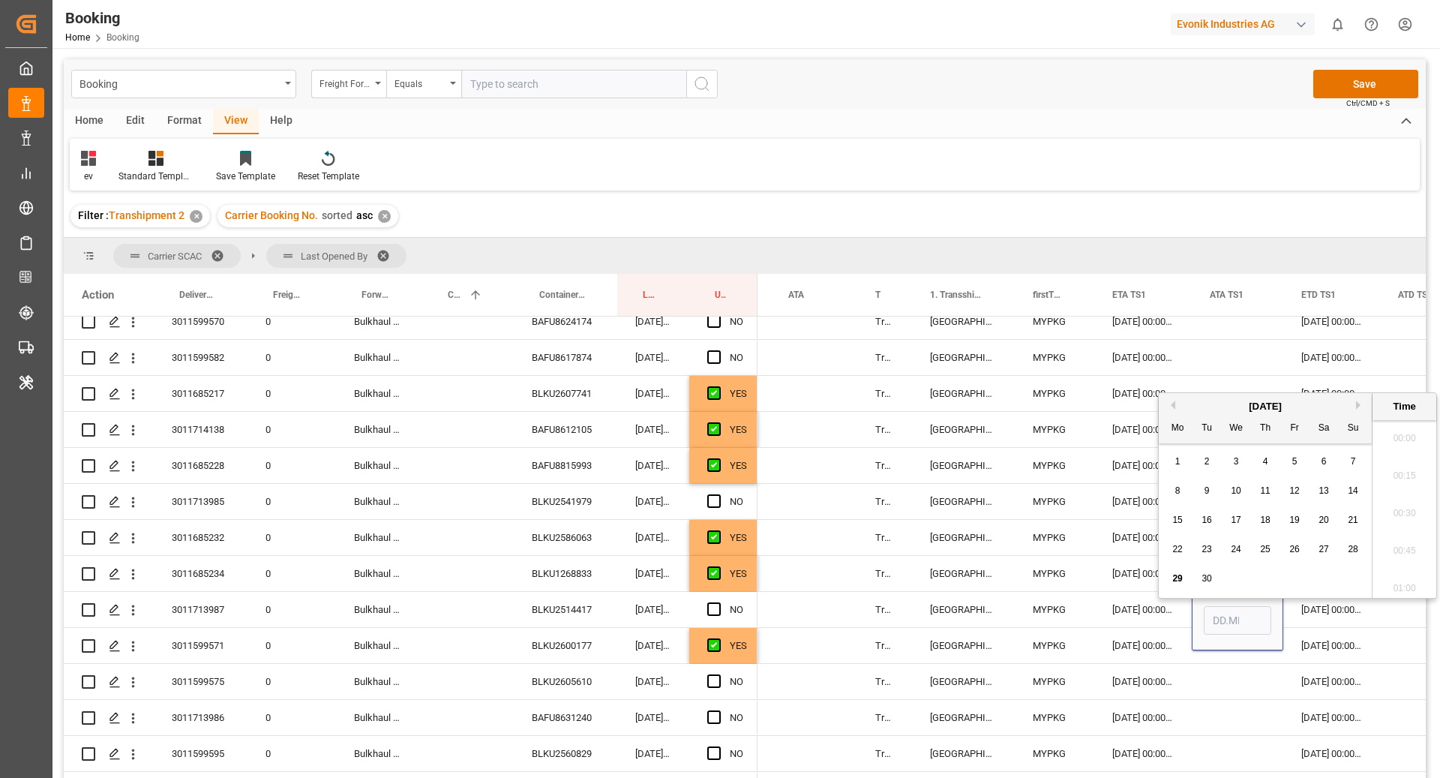
scroll to position [1992, 0]
click at [1352, 546] on span "28" at bounding box center [1353, 541] width 10 height 10
type input "[DATE] 00:00"
click at [483, 647] on div "Press SPACE to select this row." at bounding box center [467, 645] width 91 height 35
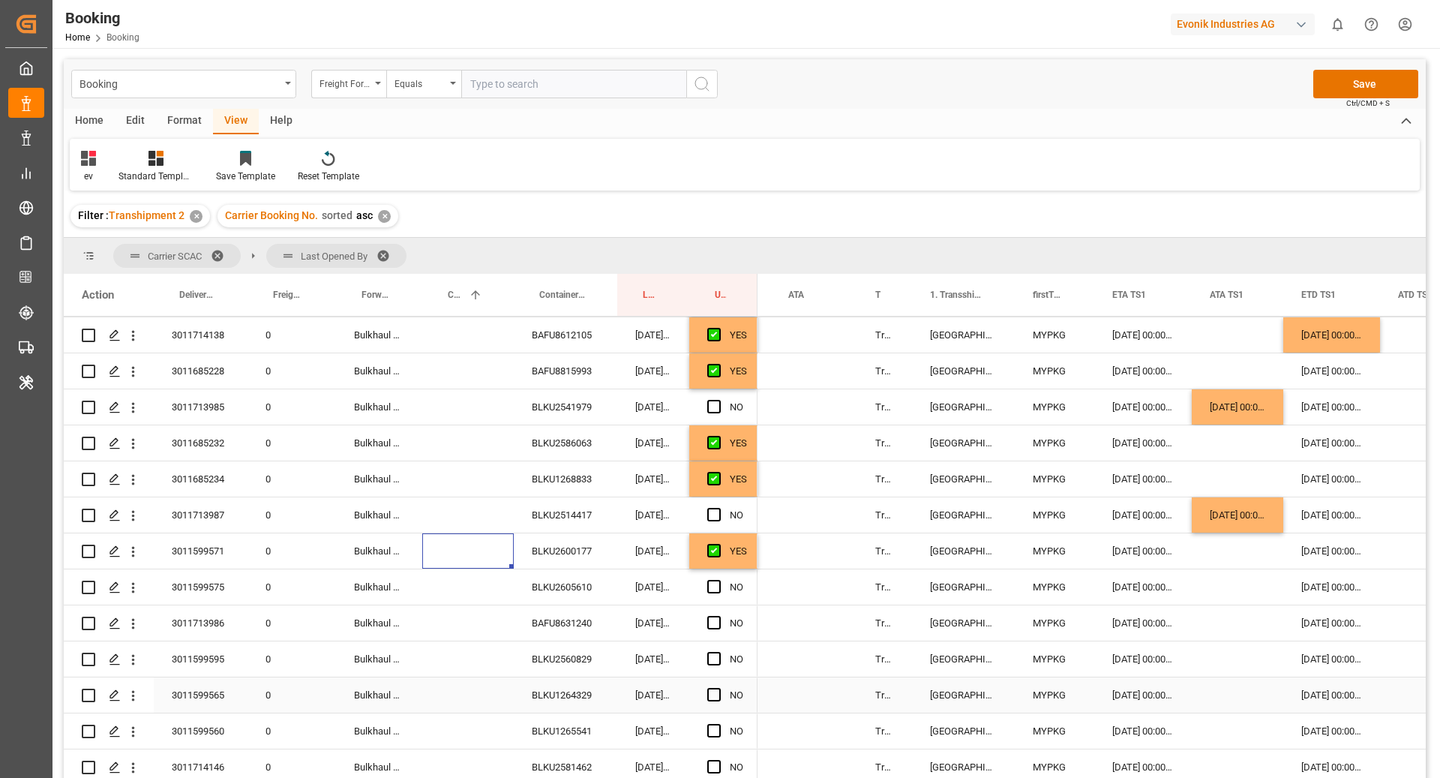
scroll to position [1620, 0]
click at [549, 579] on div "BLKU2605610" at bounding box center [565, 585] width 103 height 35
click at [568, 625] on div "BAFU8631240" at bounding box center [565, 621] width 103 height 35
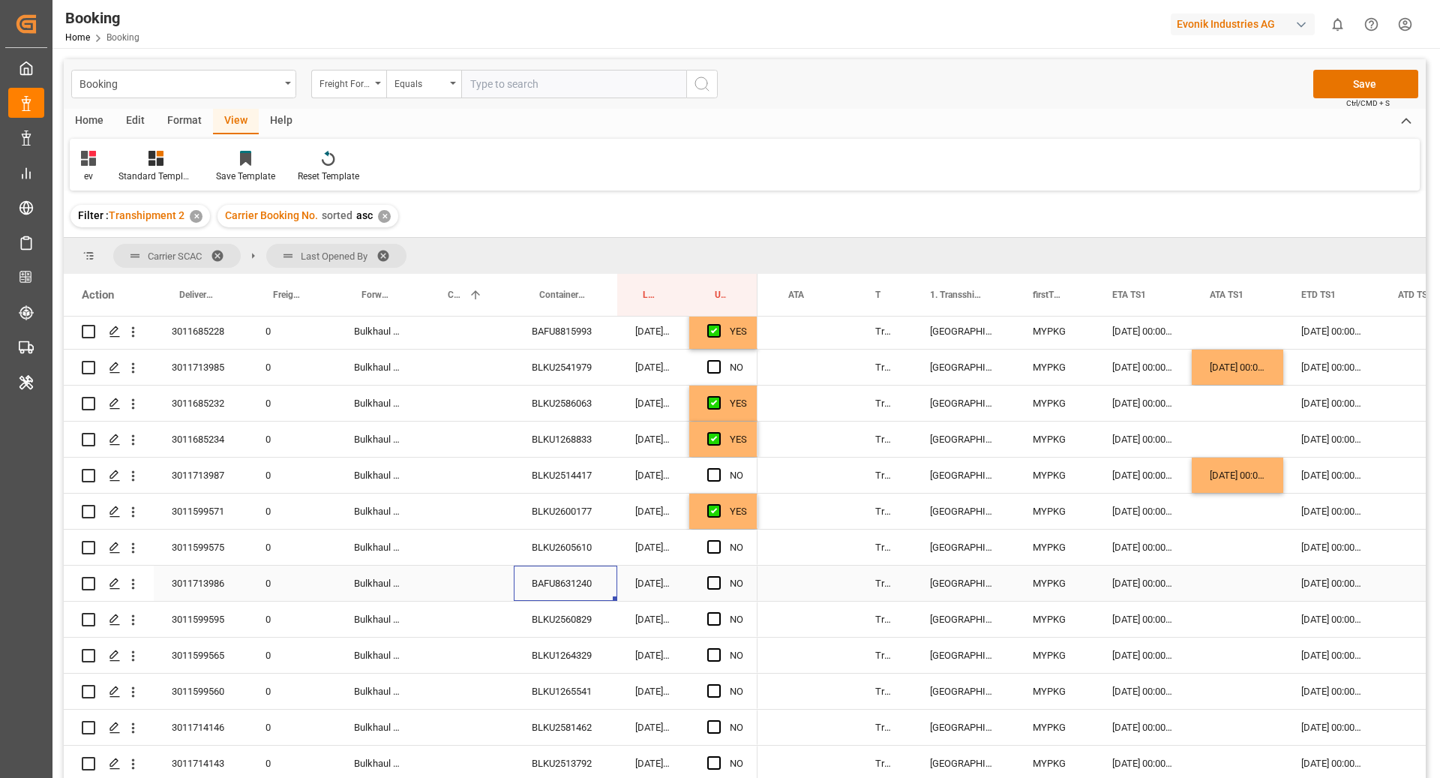
scroll to position [1661, 0]
click at [540, 632] on div "BLKU2560829" at bounding box center [565, 616] width 103 height 35
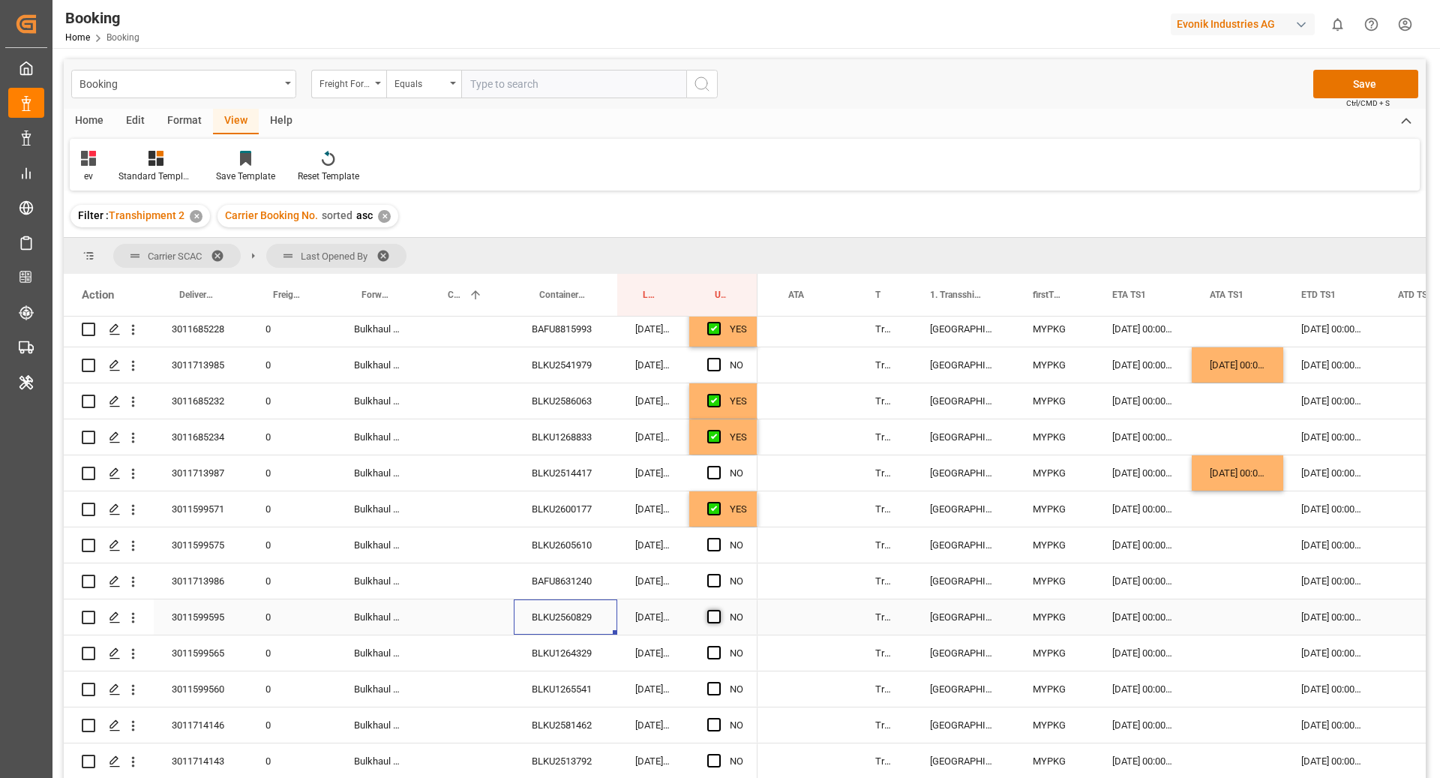
click at [715, 617] on span "Press SPACE to select this row." at bounding box center [713, 616] width 13 height 13
click at [718, 610] on input "Press SPACE to select this row." at bounding box center [718, 610] width 0 height 0
click at [138, 625] on icon "open menu" at bounding box center [133, 618] width 16 height 16
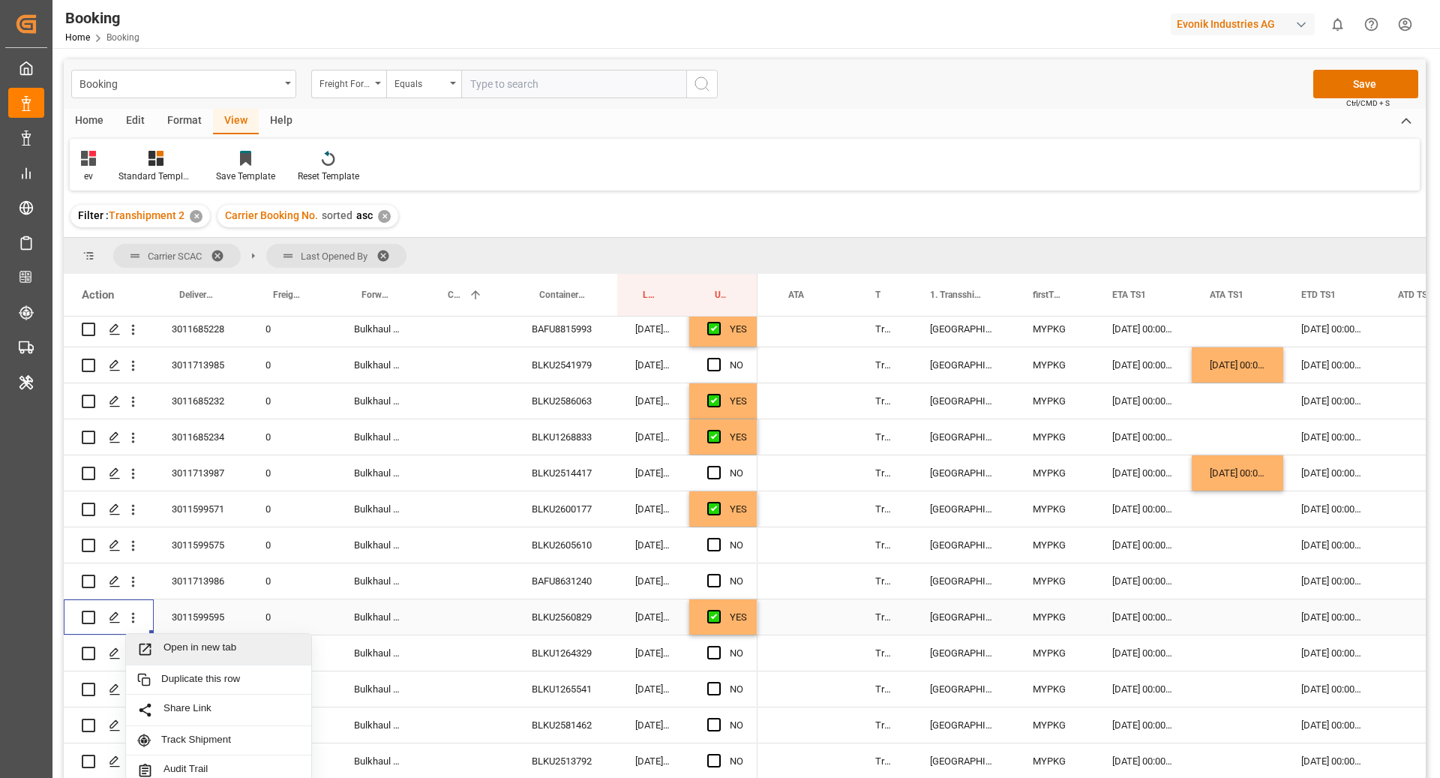
click at [223, 647] on span "Open in new tab" at bounding box center [231, 649] width 136 height 16
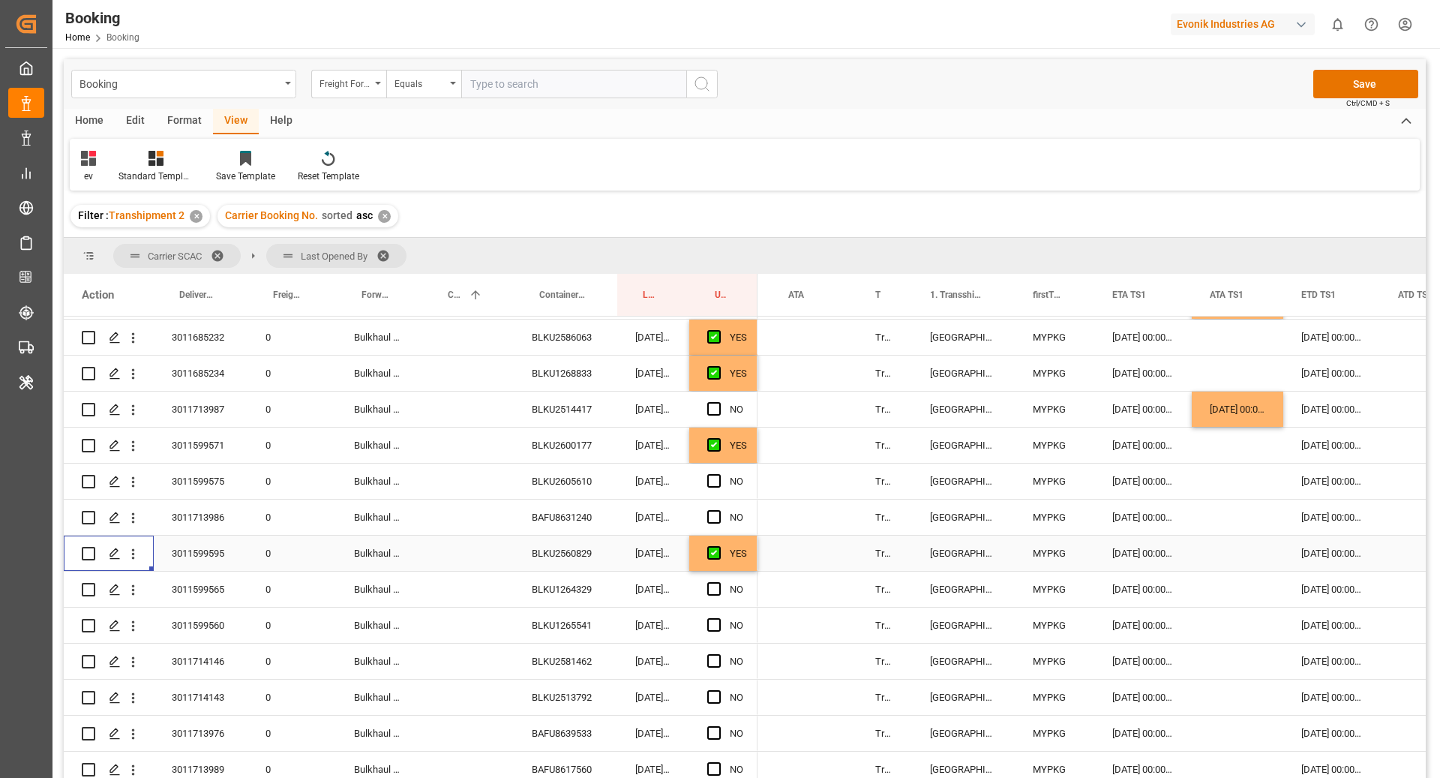
scroll to position [1725, 0]
click at [566, 590] on div "BLKU1264329" at bounding box center [565, 588] width 103 height 35
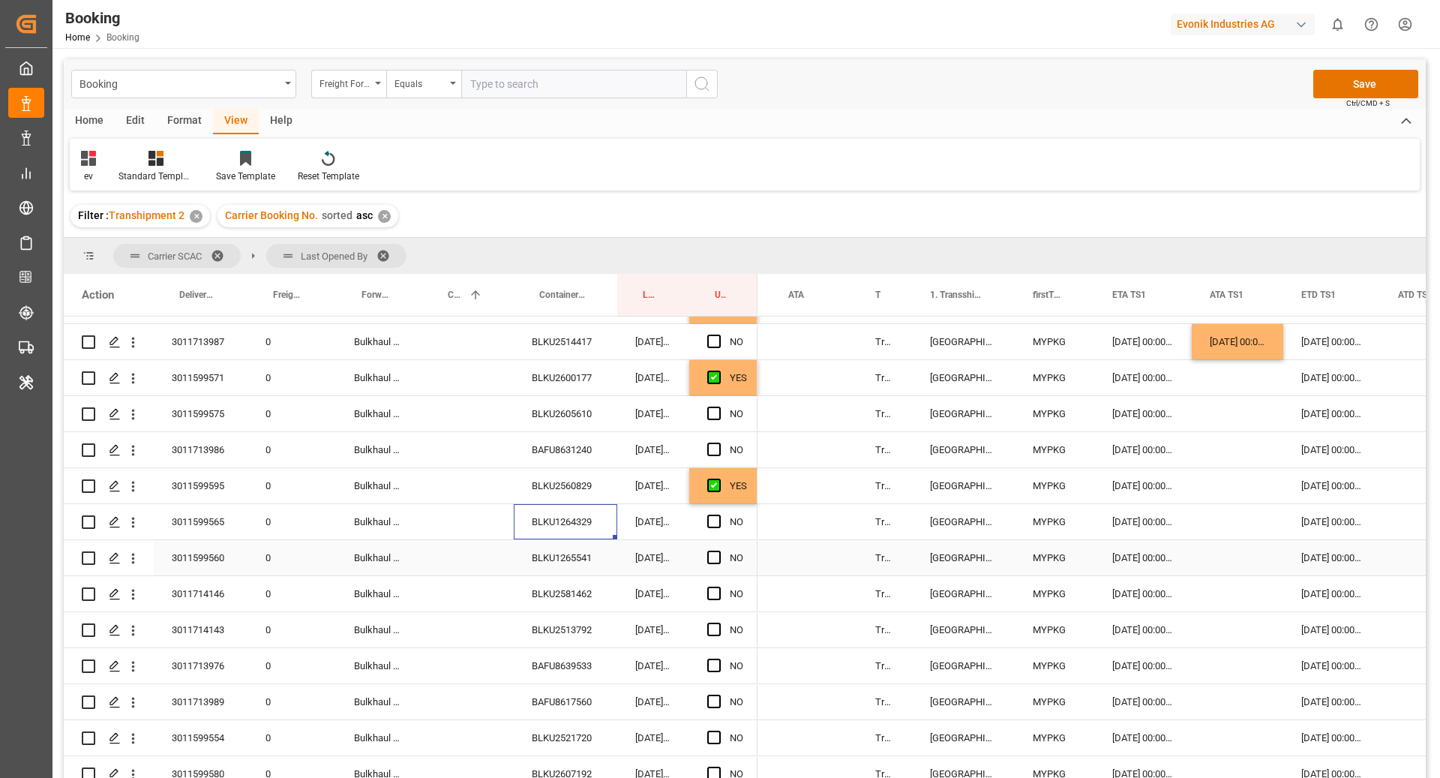
scroll to position [1824, 0]
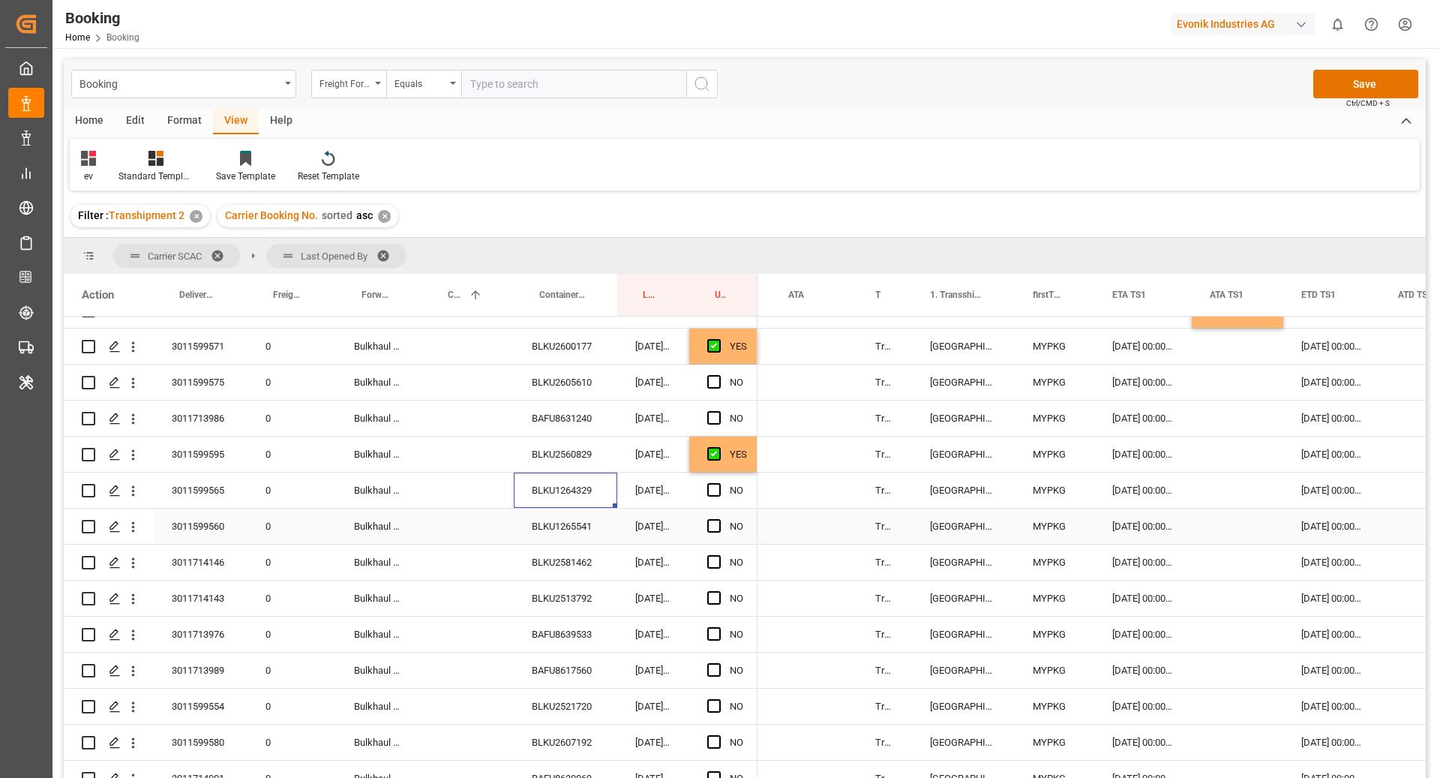
click at [548, 523] on div "BLKU1265541" at bounding box center [565, 525] width 103 height 35
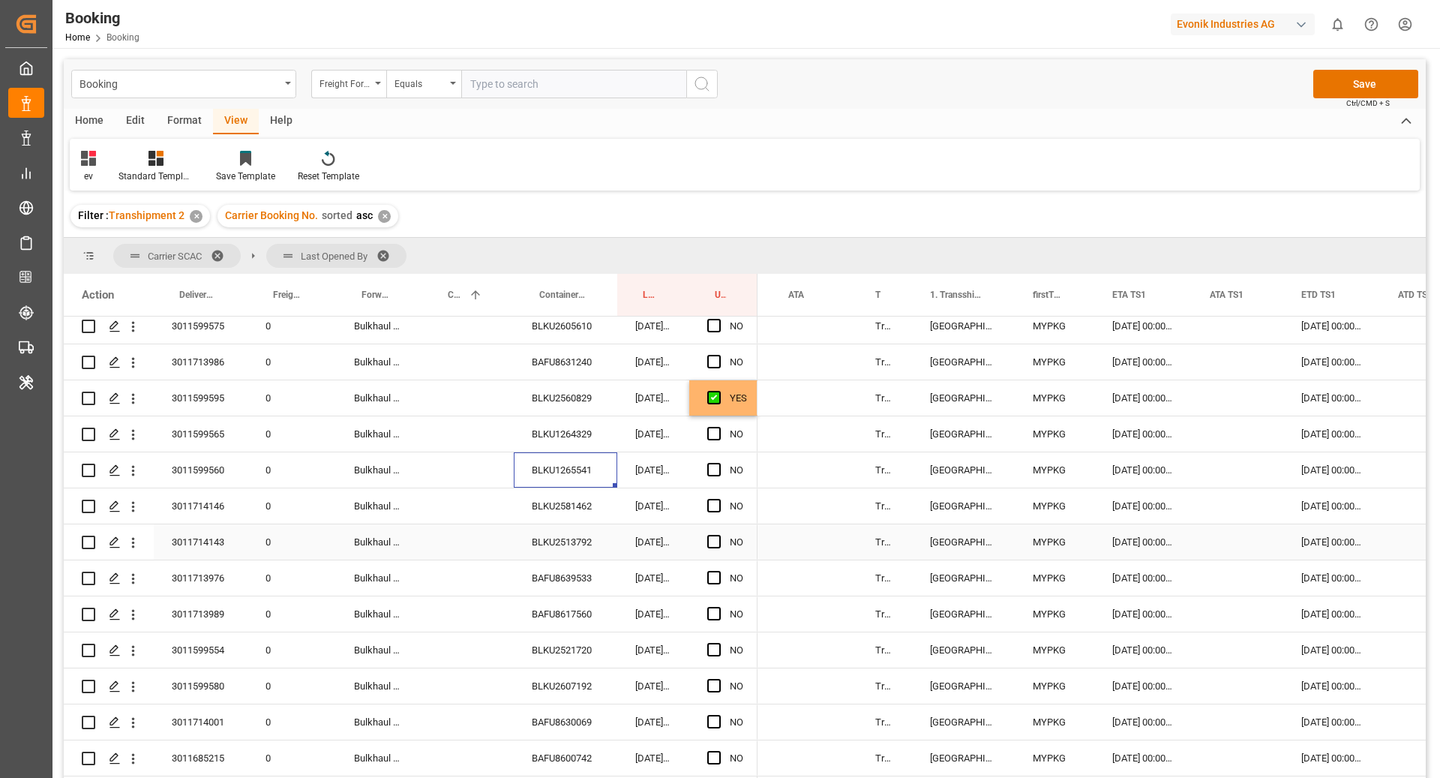
scroll to position [1902, 0]
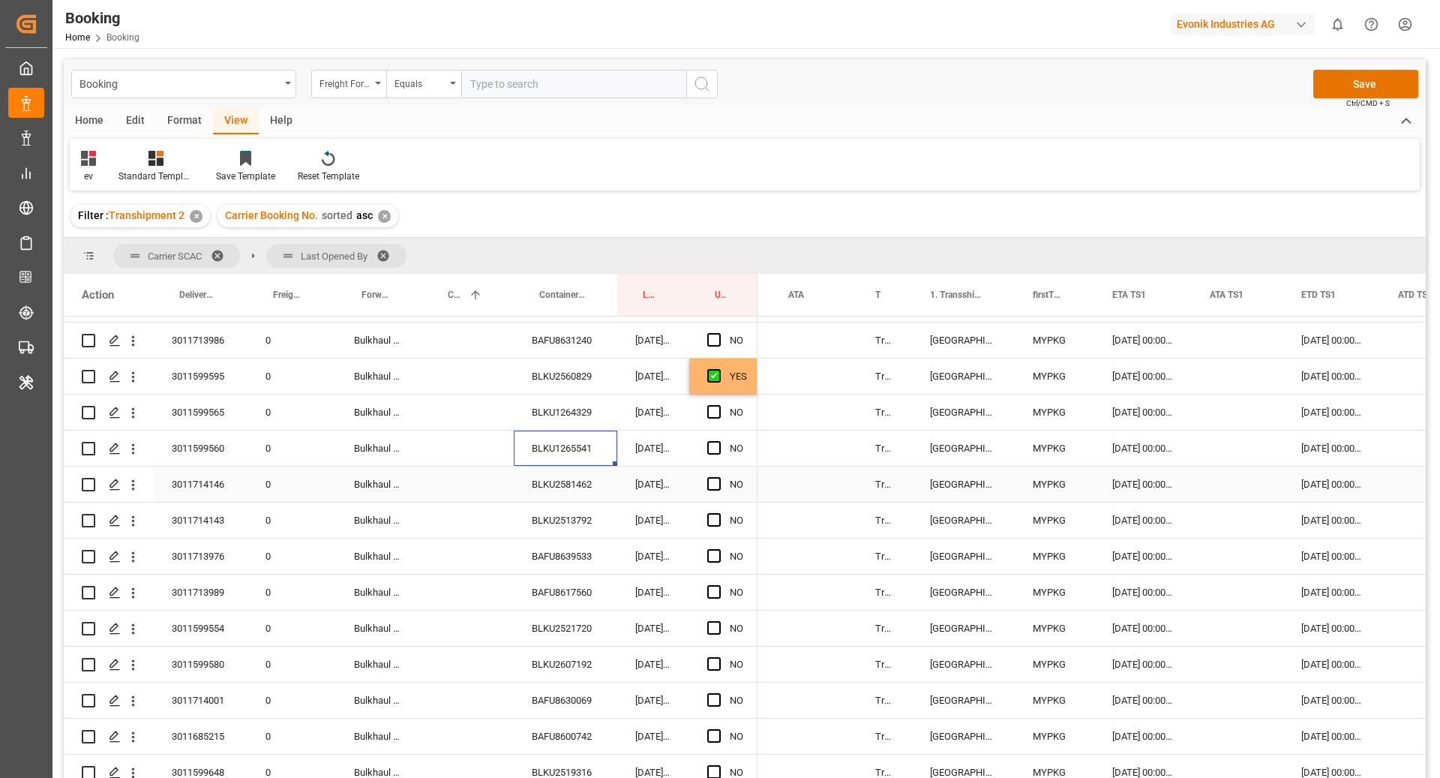
click at [561, 484] on div "BLKU2581462" at bounding box center [565, 483] width 103 height 35
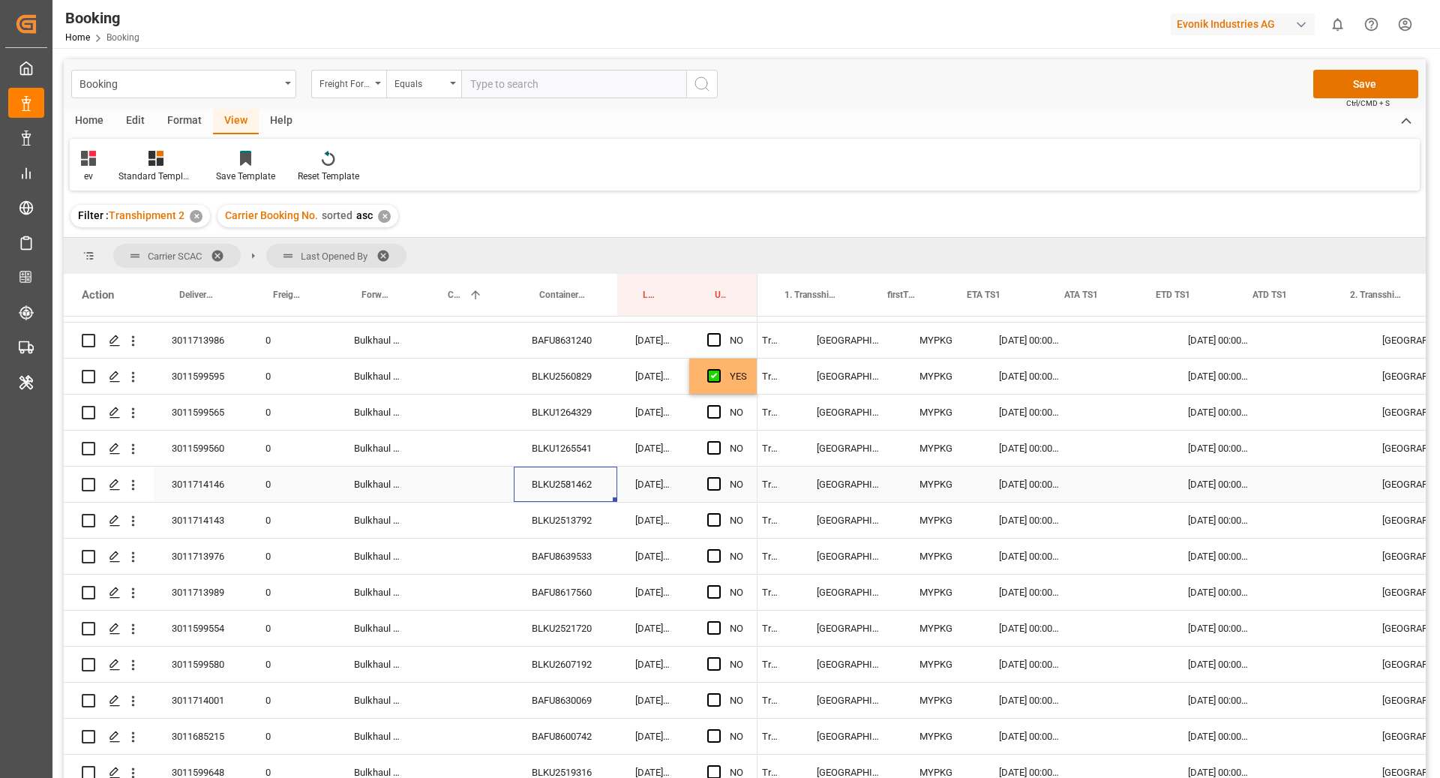
scroll to position [0, 1434]
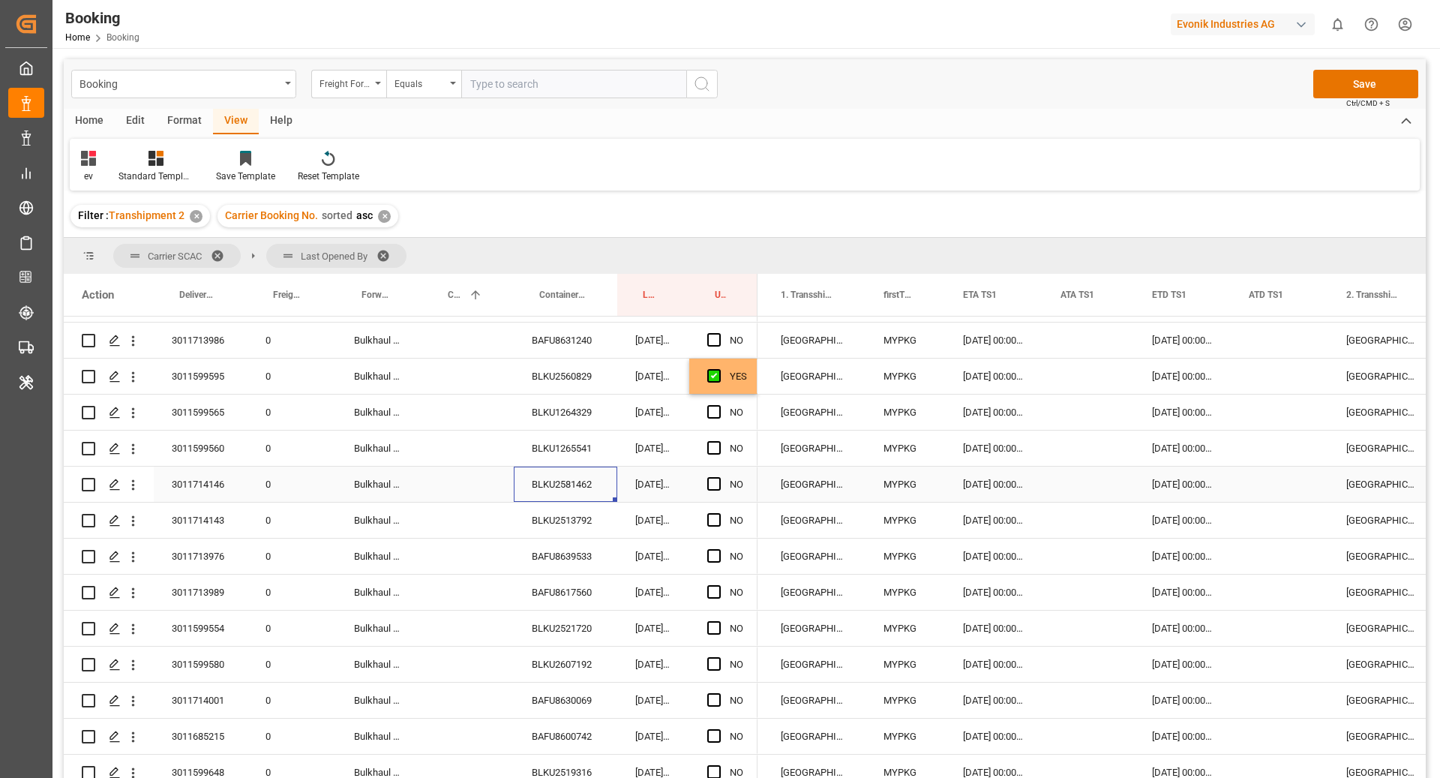
click at [999, 483] on div "[DATE] 00:00:00" at bounding box center [993, 483] width 97 height 35
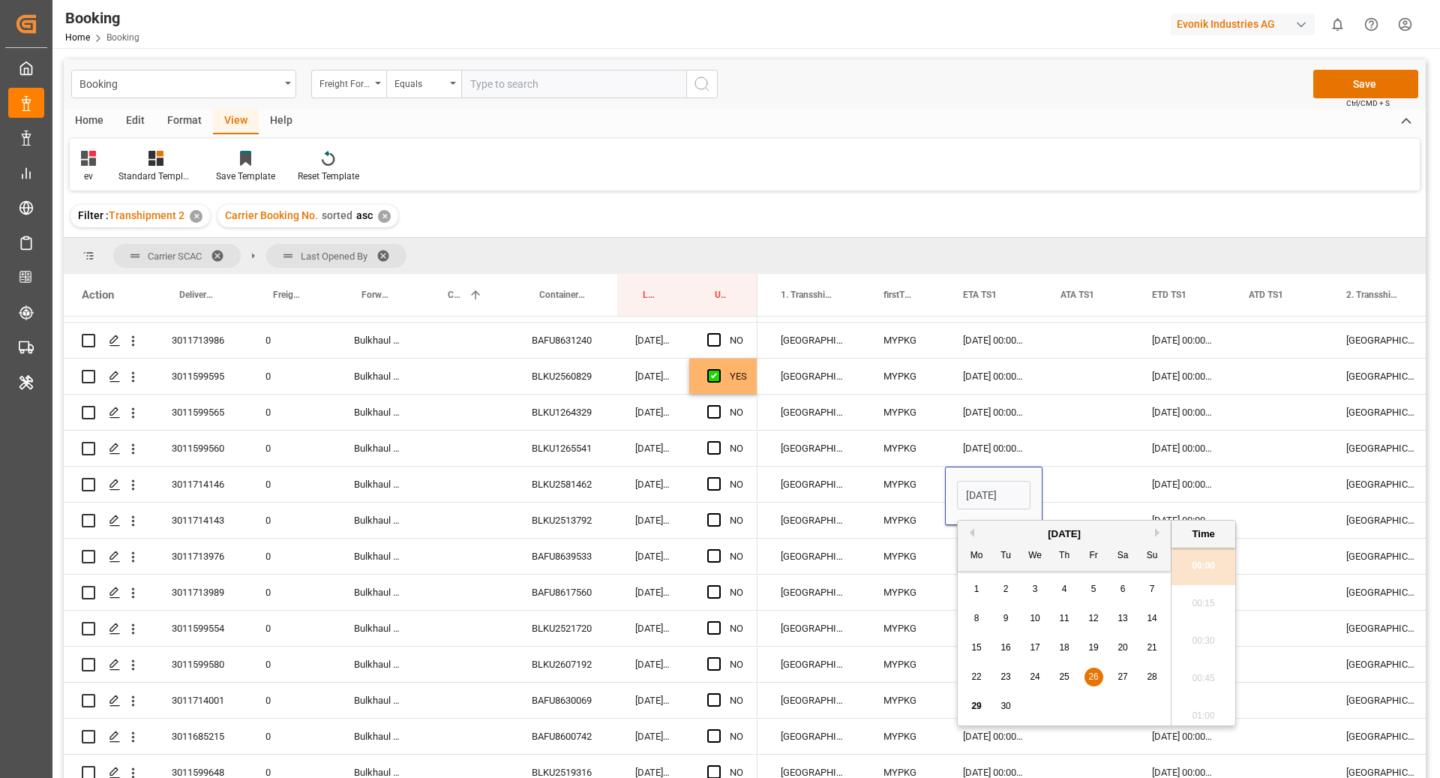
scroll to position [0, 48]
click at [1153, 535] on div "[DATE]" at bounding box center [1064, 533] width 213 height 15
click at [1155, 532] on button "Next Month" at bounding box center [1159, 532] width 9 height 9
click at [1030, 620] on div "8" at bounding box center [1035, 619] width 19 height 18
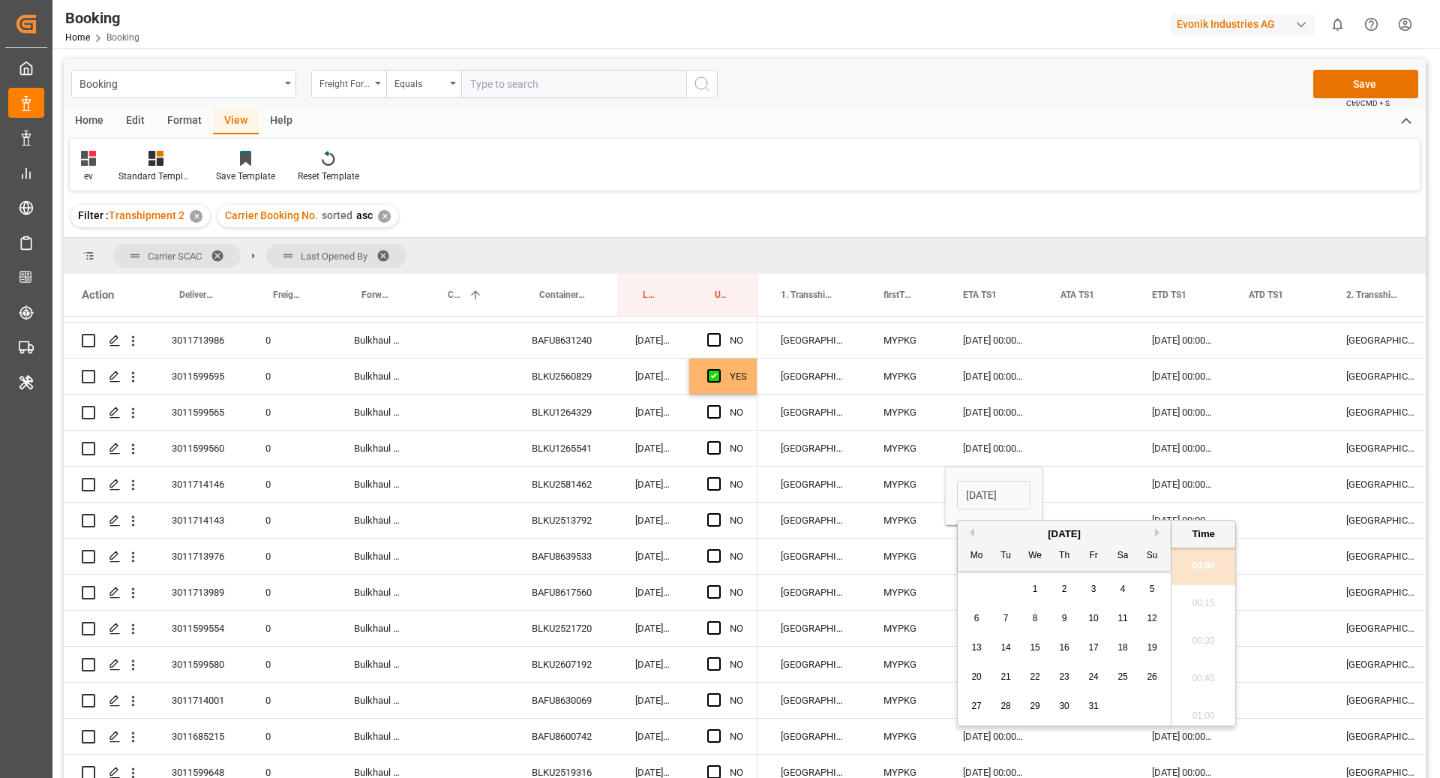
type input "[DATE] 00:00"
click at [1198, 476] on div "[DATE] 00:00:00" at bounding box center [1182, 483] width 97 height 35
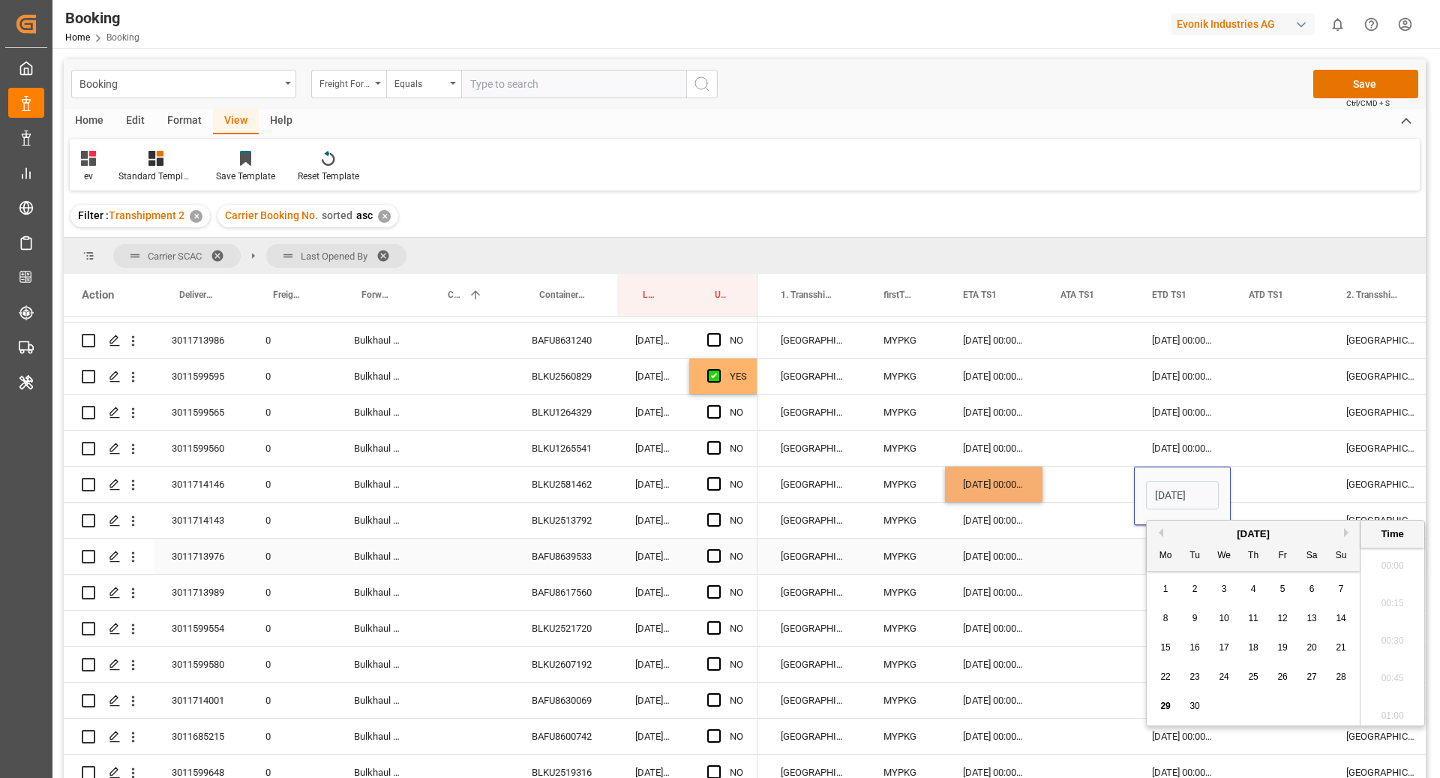
scroll to position [1992, 0]
click at [1344, 533] on button "Next Month" at bounding box center [1348, 532] width 9 height 9
click at [1294, 619] on div "6 7 8 9 10 11 12" at bounding box center [1253, 618] width 205 height 29
click at [1287, 618] on span "10" at bounding box center [1282, 618] width 10 height 10
type input "[DATE] 00:00"
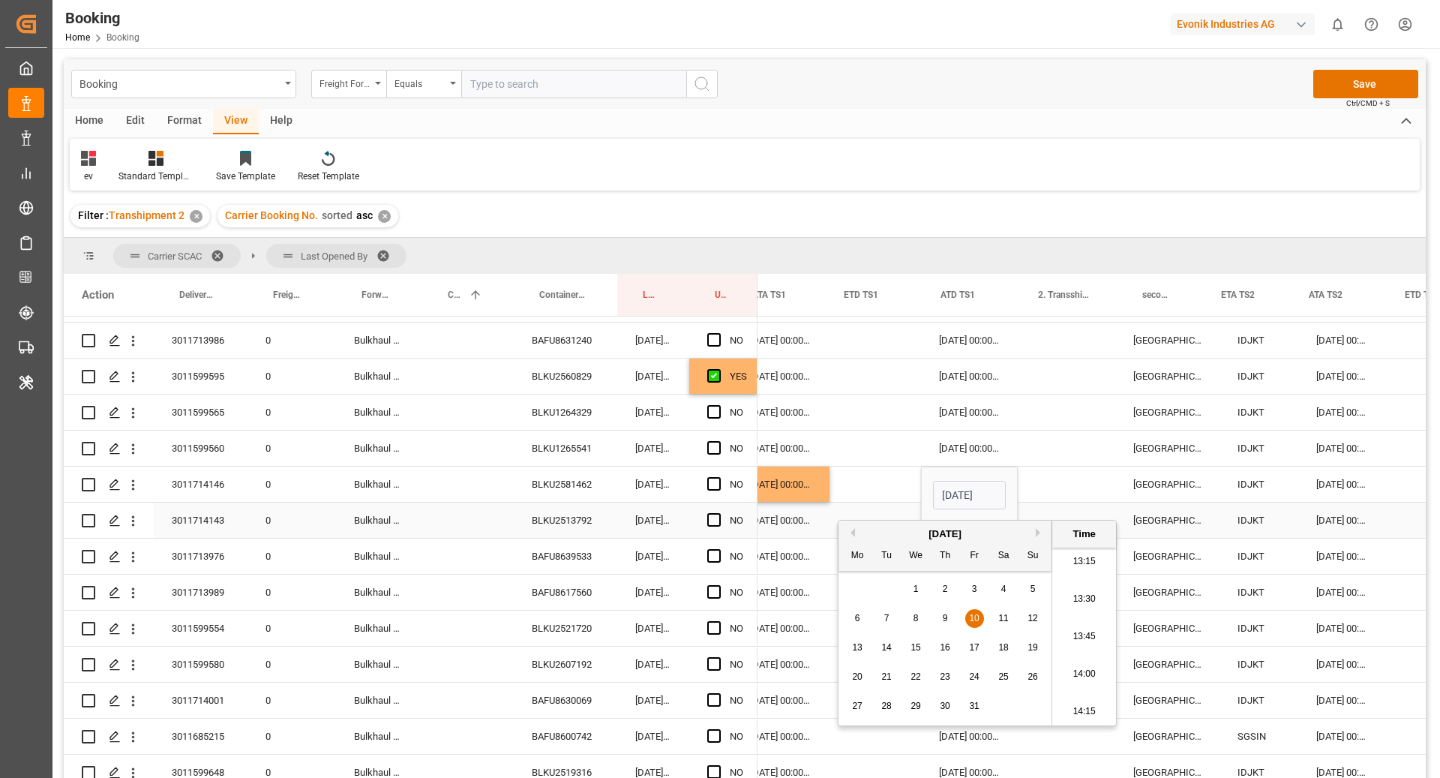
scroll to position [0, 1770]
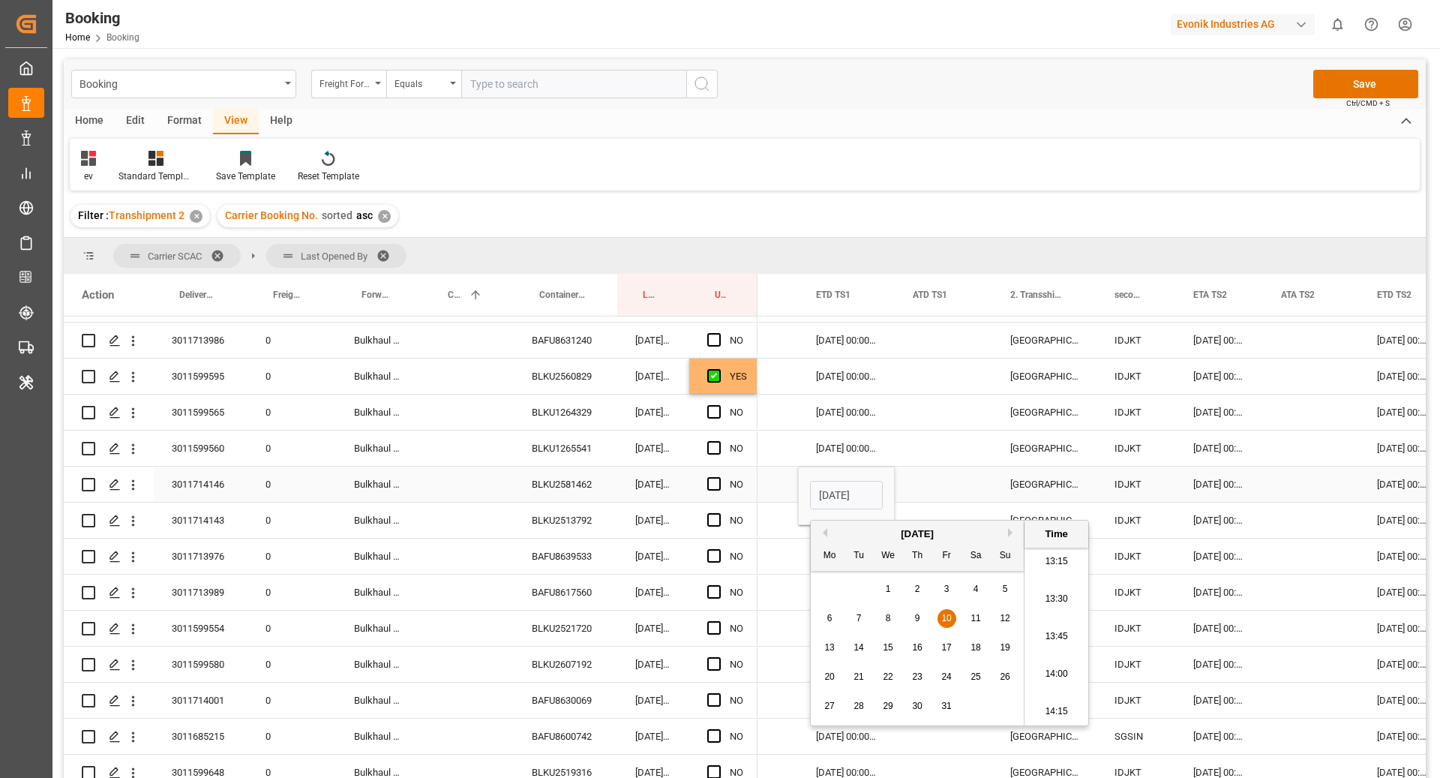
click at [1213, 489] on div "[DATE] 00:00:00" at bounding box center [1219, 483] width 88 height 35
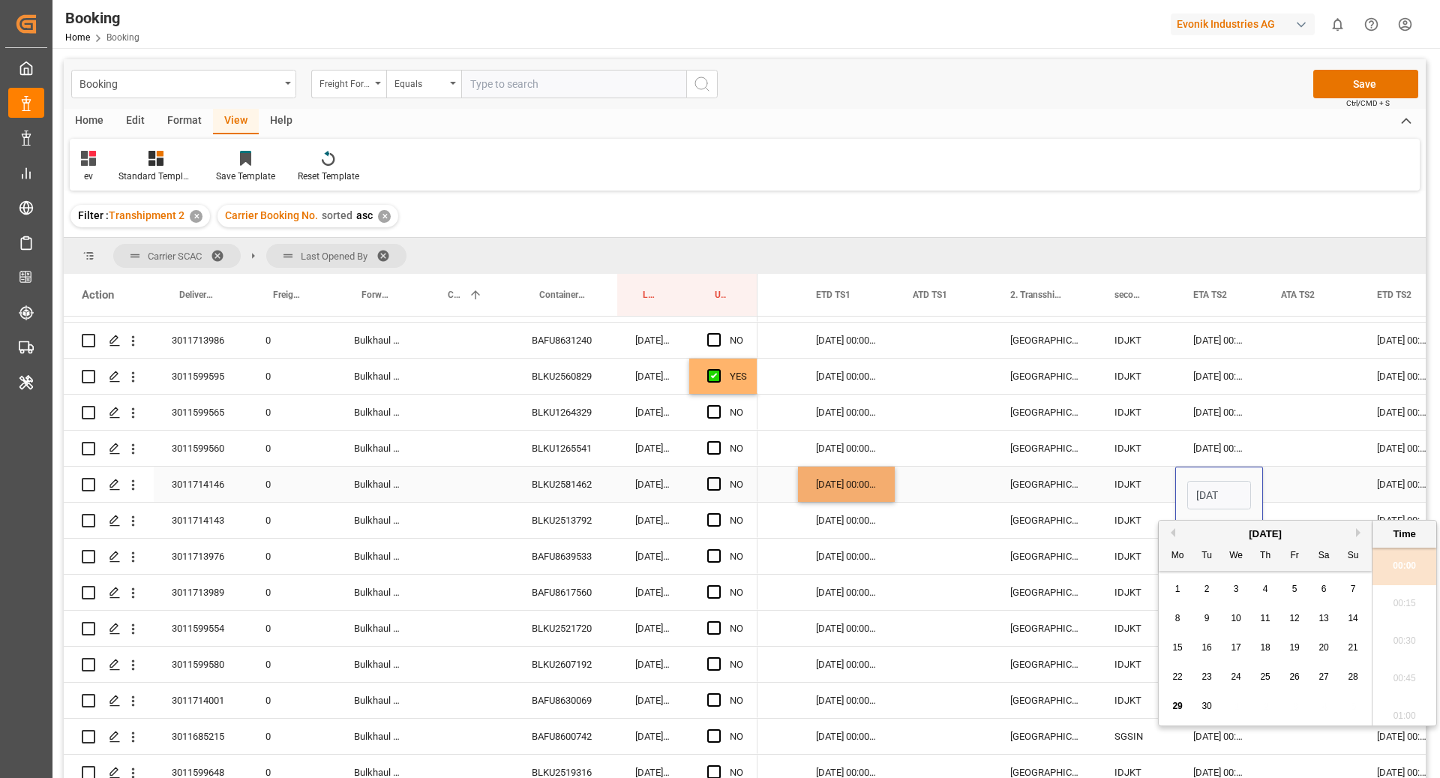
scroll to position [1992, 0]
click at [1357, 532] on button "Next Month" at bounding box center [1360, 532] width 9 height 9
click at [1306, 622] on div "6 7 8 9 10 11 12" at bounding box center [1265, 618] width 205 height 29
drag, startPoint x: 1295, startPoint y: 620, endPoint x: 1282, endPoint y: 607, distance: 18.6
click at [1295, 620] on span "10" at bounding box center [1294, 618] width 10 height 10
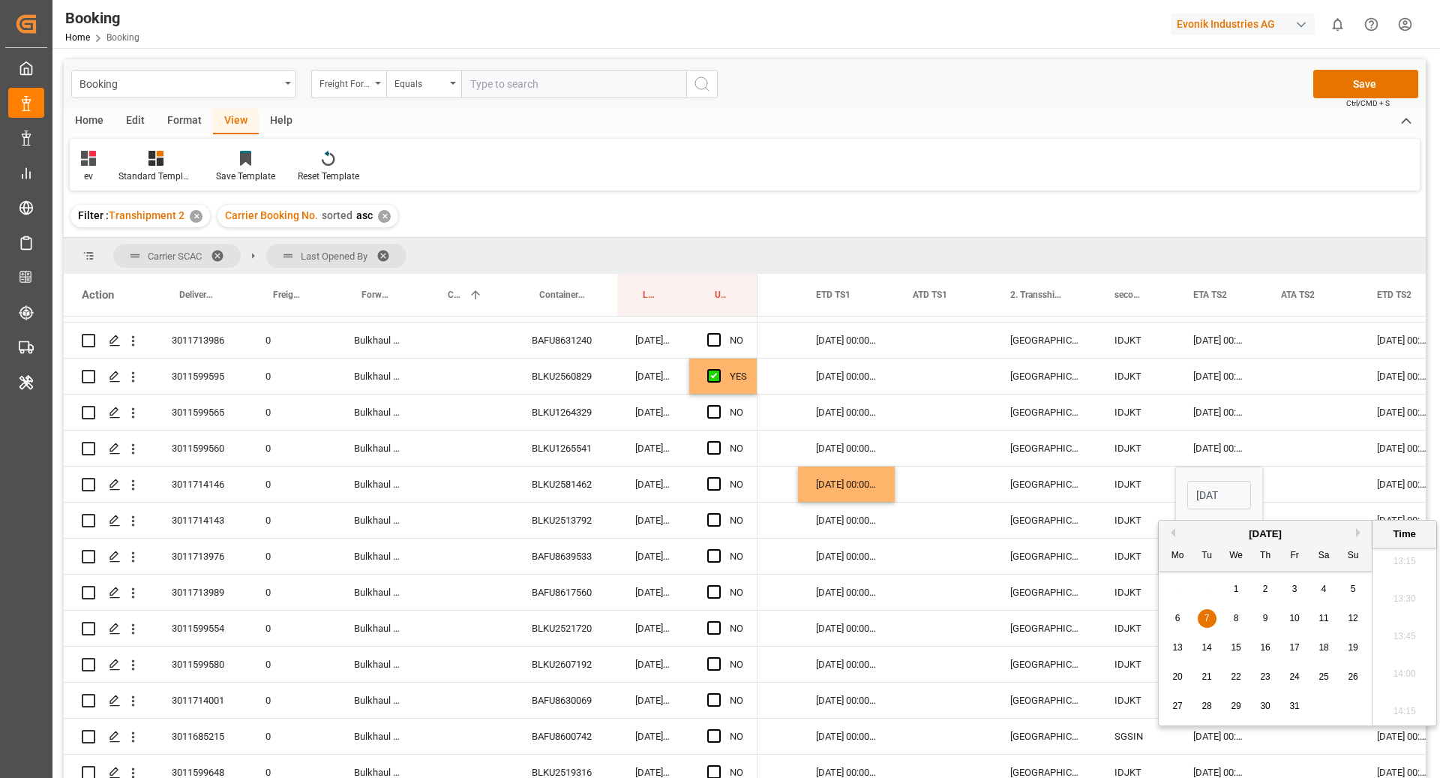
type input "[DATE] 00:00"
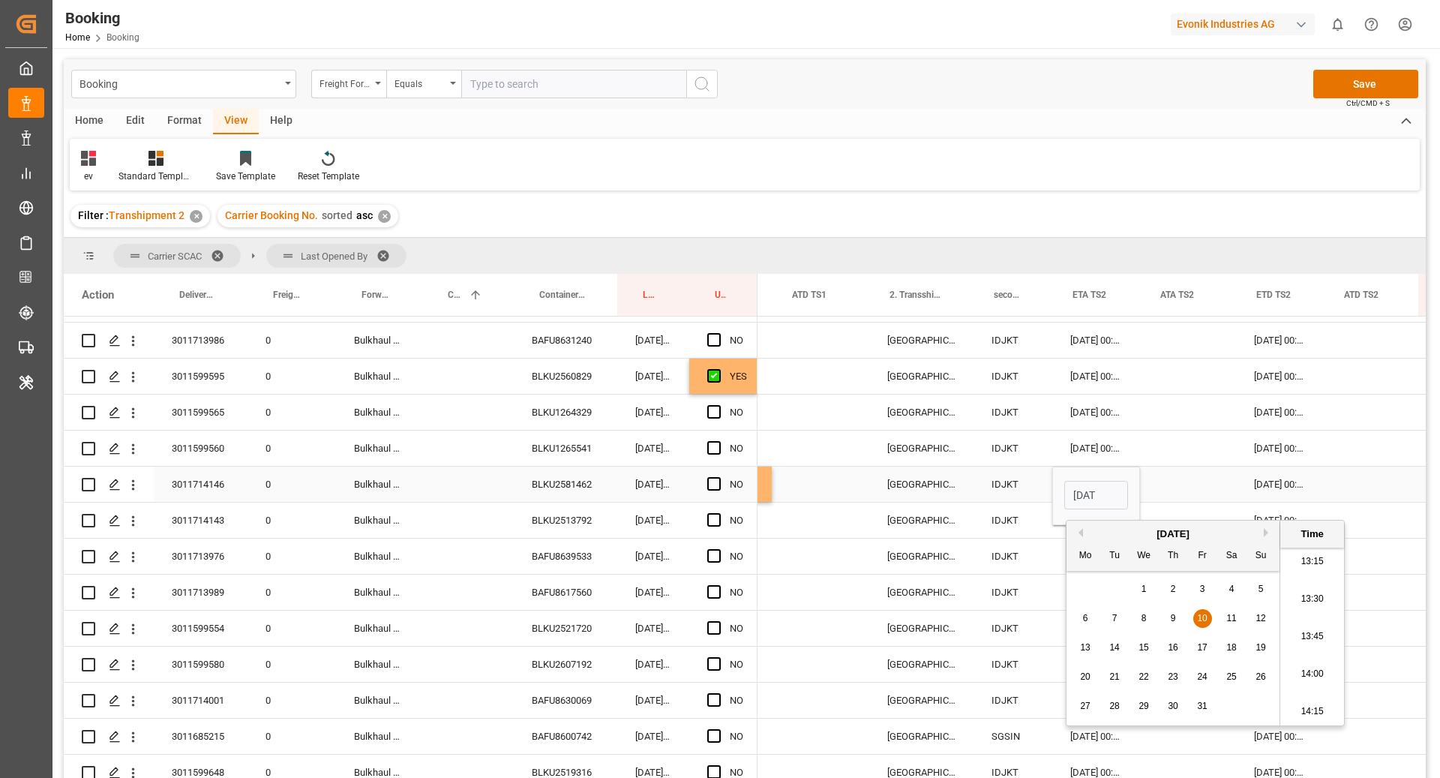
scroll to position [0, 1893]
click at [1265, 492] on div "[DATE] 00:00:00" at bounding box center [1280, 483] width 88 height 35
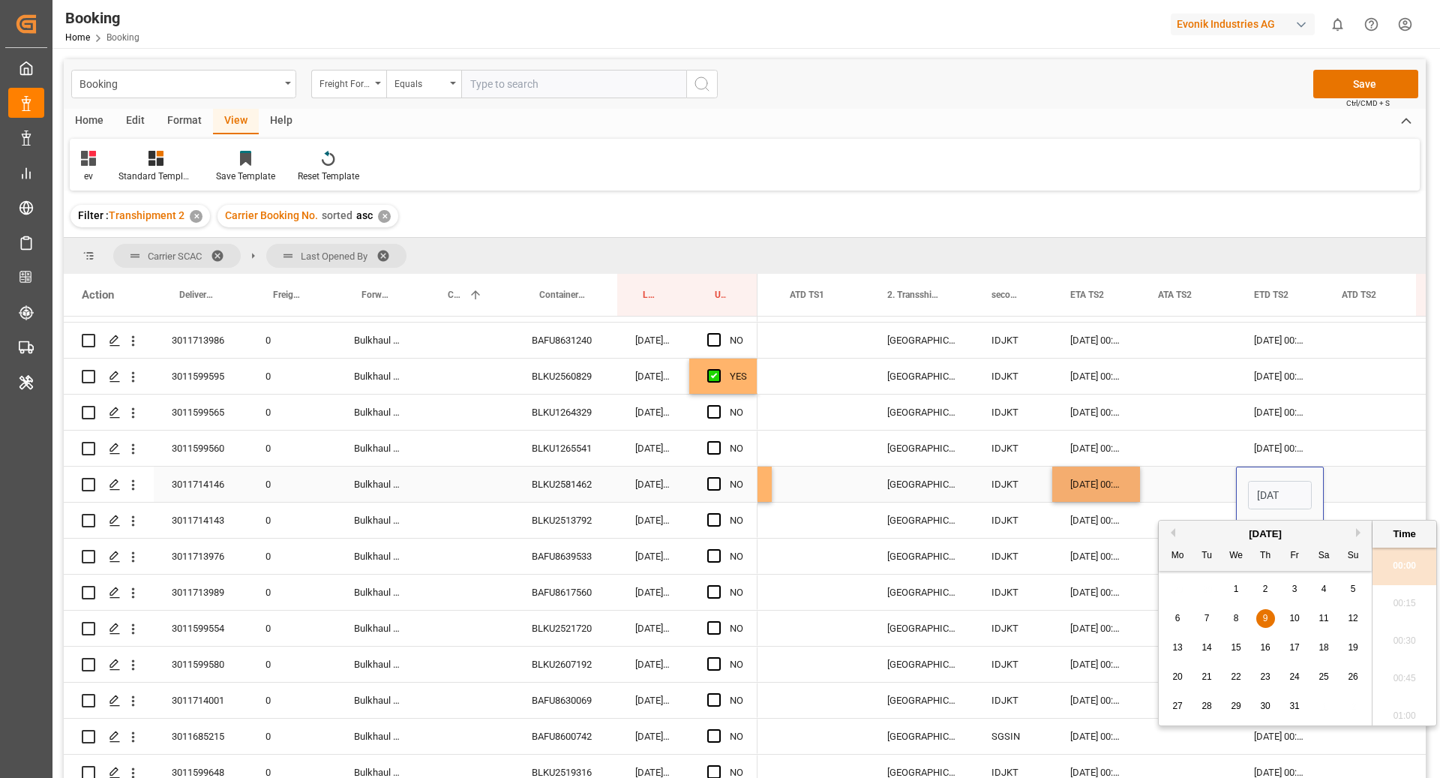
scroll to position [0, 57]
click at [1211, 652] on div "14" at bounding box center [1207, 648] width 19 height 18
type input "[DATE] 00:00"
click at [1185, 485] on div "Press SPACE to select this row." at bounding box center [1188, 483] width 96 height 35
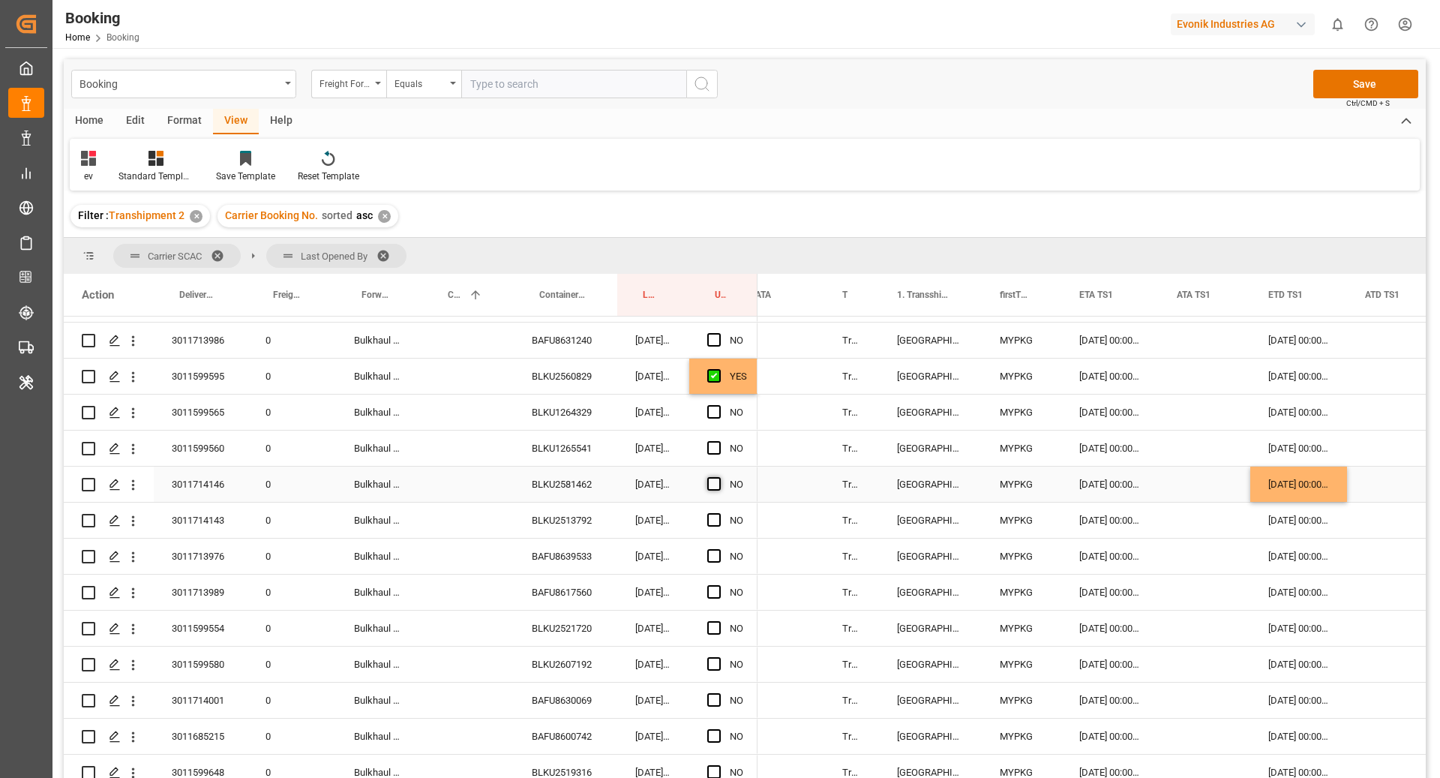
click at [707, 483] on span "Press SPACE to select this row." at bounding box center [713, 483] width 13 height 13
click at [718, 477] on input "Press SPACE to select this row." at bounding box center [718, 477] width 0 height 0
click at [587, 519] on div "BLKU2513792" at bounding box center [565, 519] width 103 height 35
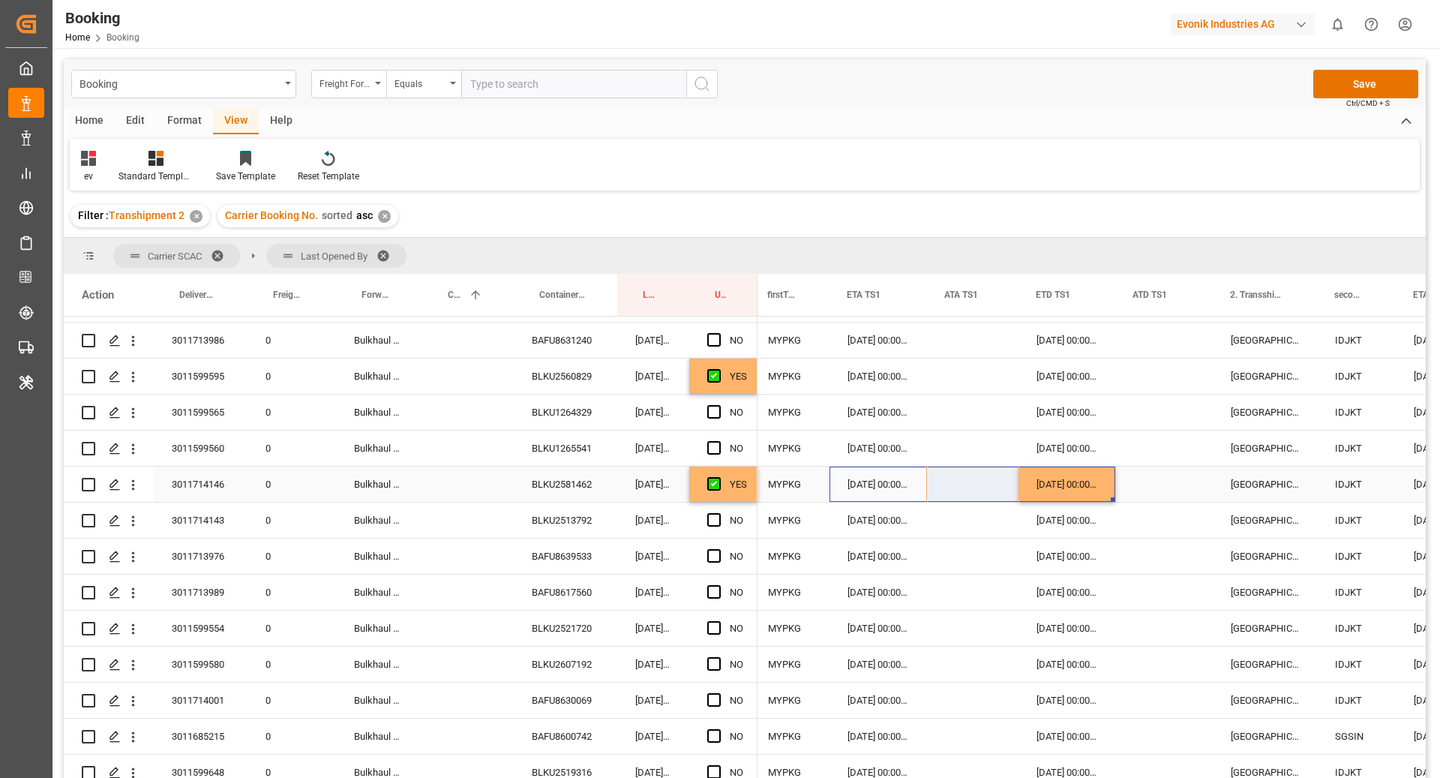
drag, startPoint x: 863, startPoint y: 481, endPoint x: 1085, endPoint y: 478, distance: 222.0
click at [1085, 478] on div "10.10.2025 00:00:00 Jakarta, Java IDJKT 08.10.2025 00:00:00 MYPKG Port Klang (P…" at bounding box center [1054, 484] width 3693 height 36
drag, startPoint x: 1113, startPoint y: 499, endPoint x: 1114, endPoint y: 510, distance: 11.3
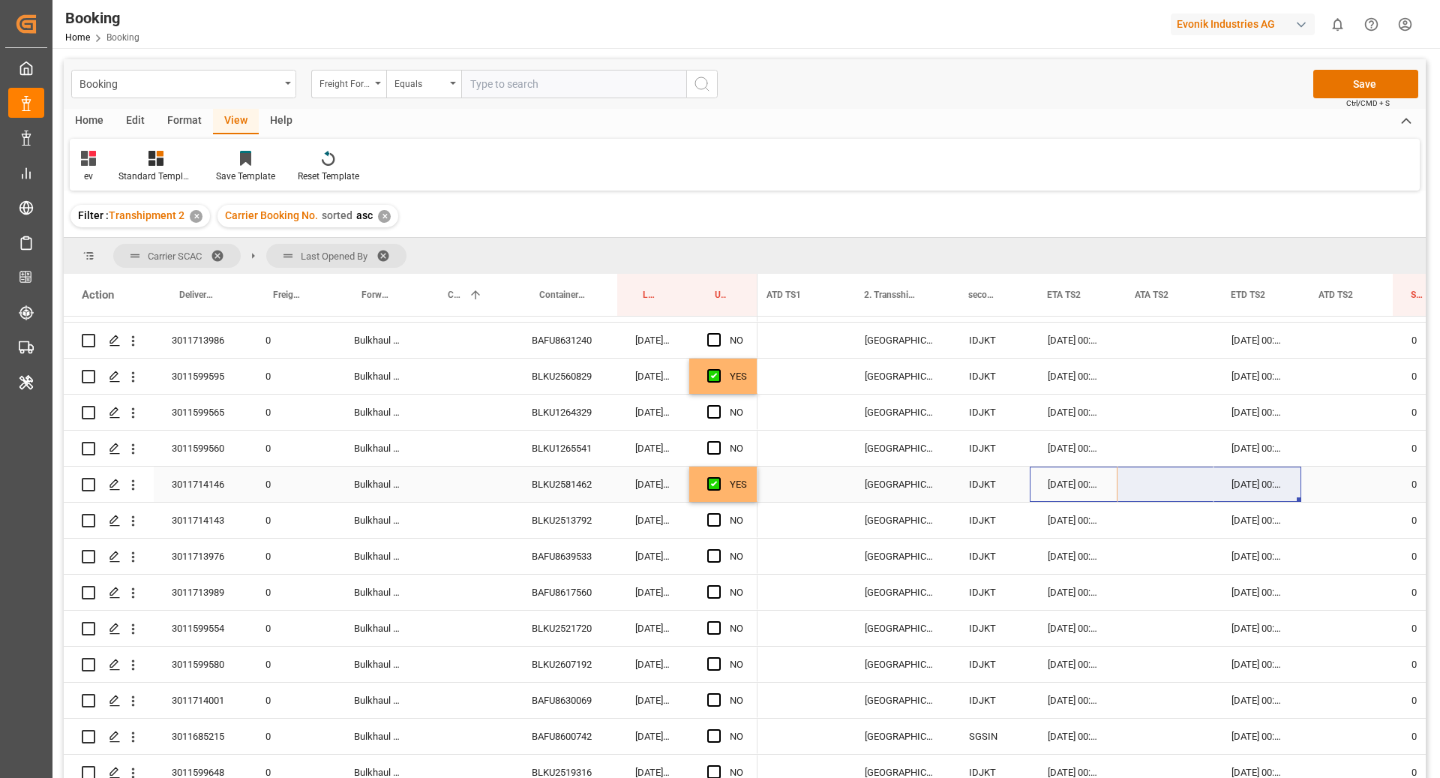
drag, startPoint x: 1084, startPoint y: 485, endPoint x: 1247, endPoint y: 476, distance: 163.7
click at [1247, 476] on div "10.10.2025 00:00:00 Jakarta, Java IDJKT 08.10.2025 00:00:00 10.10.2025 00:00:00…" at bounding box center [688, 484] width 3693 height 36
drag, startPoint x: 1297, startPoint y: 499, endPoint x: 1298, endPoint y: 514, distance: 15.0
click at [712, 526] on div "Press SPACE to select this row." at bounding box center [718, 520] width 22 height 34
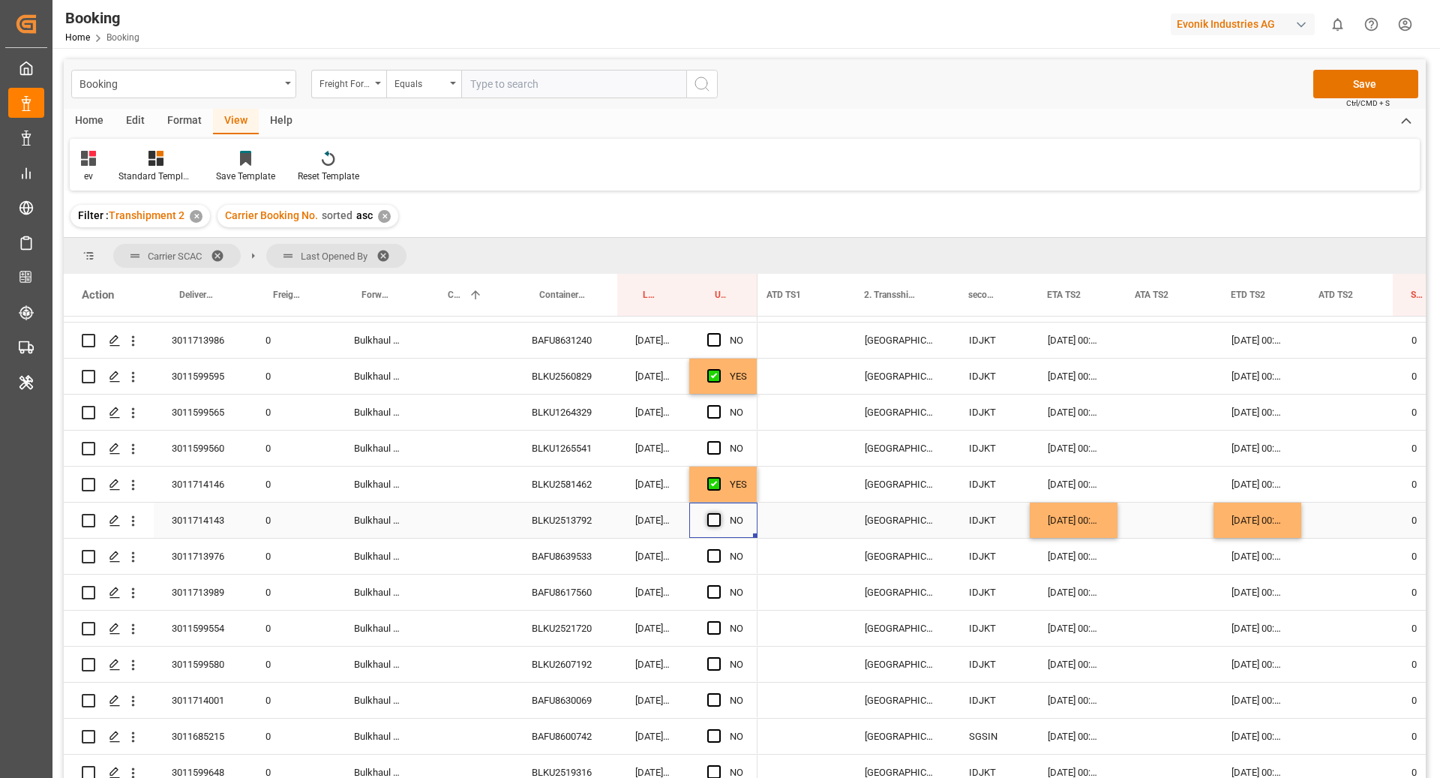
drag, startPoint x: 710, startPoint y: 523, endPoint x: 955, endPoint y: 544, distance: 246.1
click at [710, 524] on span "Press SPACE to select this row." at bounding box center [713, 519] width 13 height 13
click at [718, 513] on input "Press SPACE to select this row." at bounding box center [718, 513] width 0 height 0
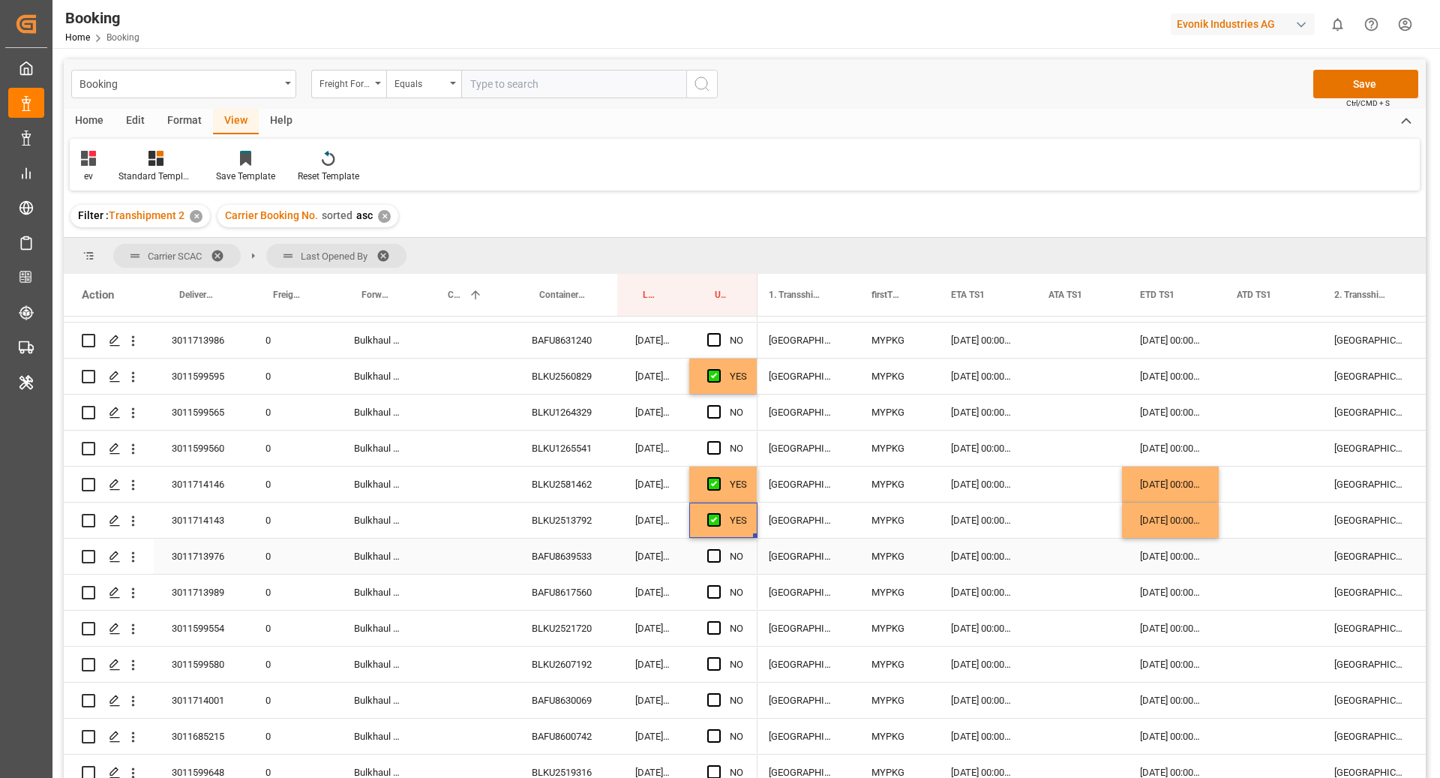
click at [556, 569] on div "BAFU8639533" at bounding box center [565, 555] width 103 height 35
click at [1040, 556] on div "Press SPACE to select this row." at bounding box center [1075, 555] width 91 height 35
click at [1037, 557] on div "Press SPACE to select this row." at bounding box center [1075, 555] width 91 height 35
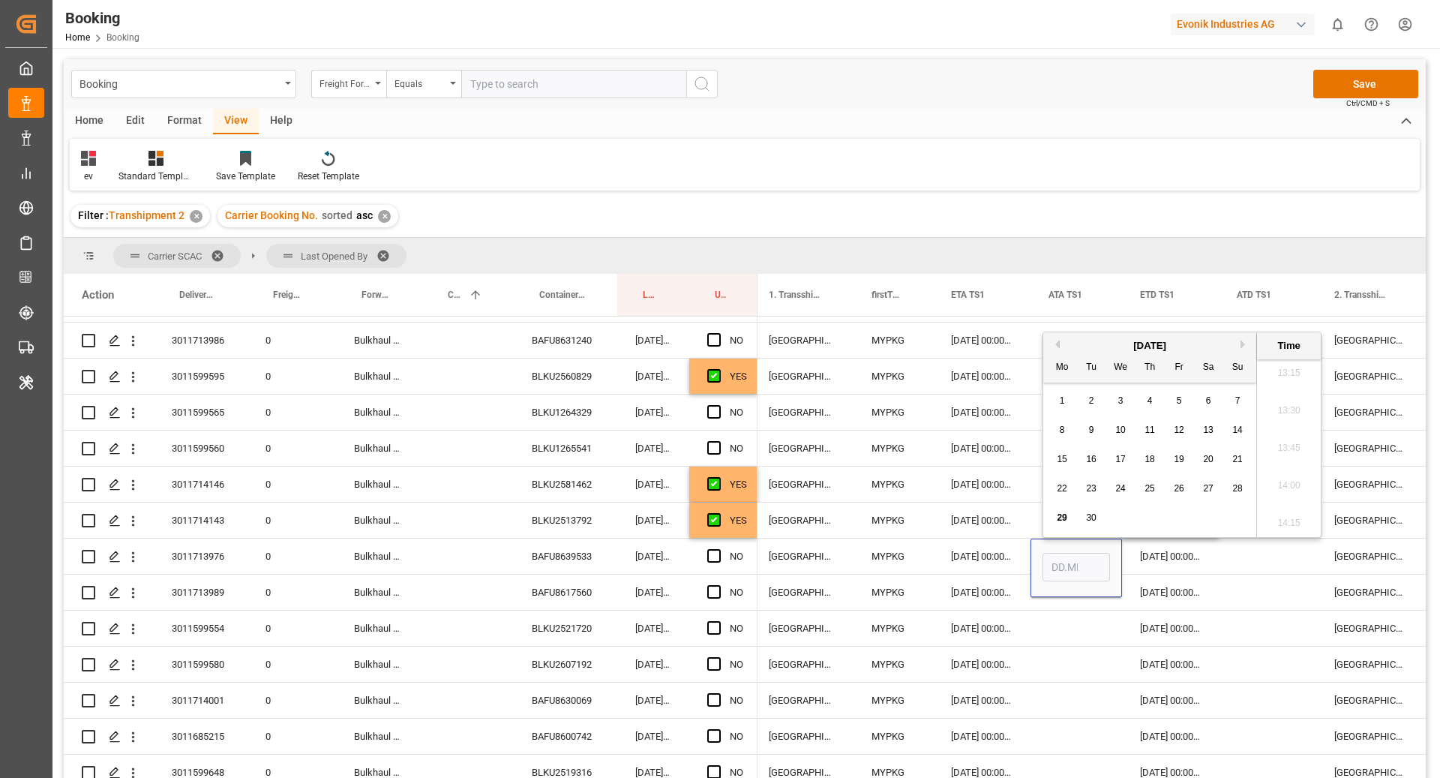
click at [1238, 492] on span "28" at bounding box center [1237, 488] width 10 height 10
type input "[DATE] 00:00"
drag, startPoint x: 578, startPoint y: 599, endPoint x: 655, endPoint y: 700, distance: 126.9
click at [577, 599] on div "BAFU8617560" at bounding box center [565, 591] width 103 height 35
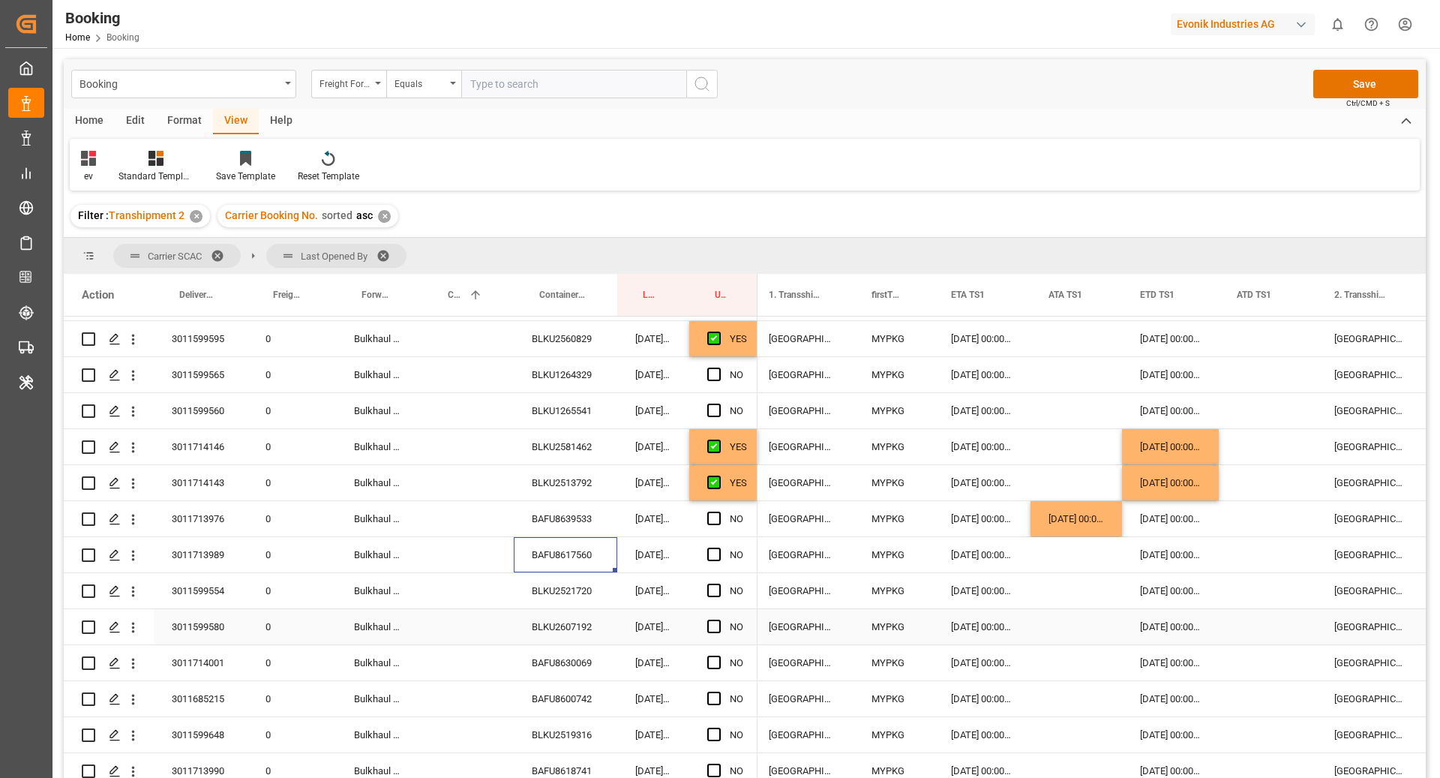
click at [576, 610] on div "BLKU2607192" at bounding box center [565, 626] width 103 height 35
click at [574, 587] on div "BLKU2521720" at bounding box center [565, 590] width 103 height 35
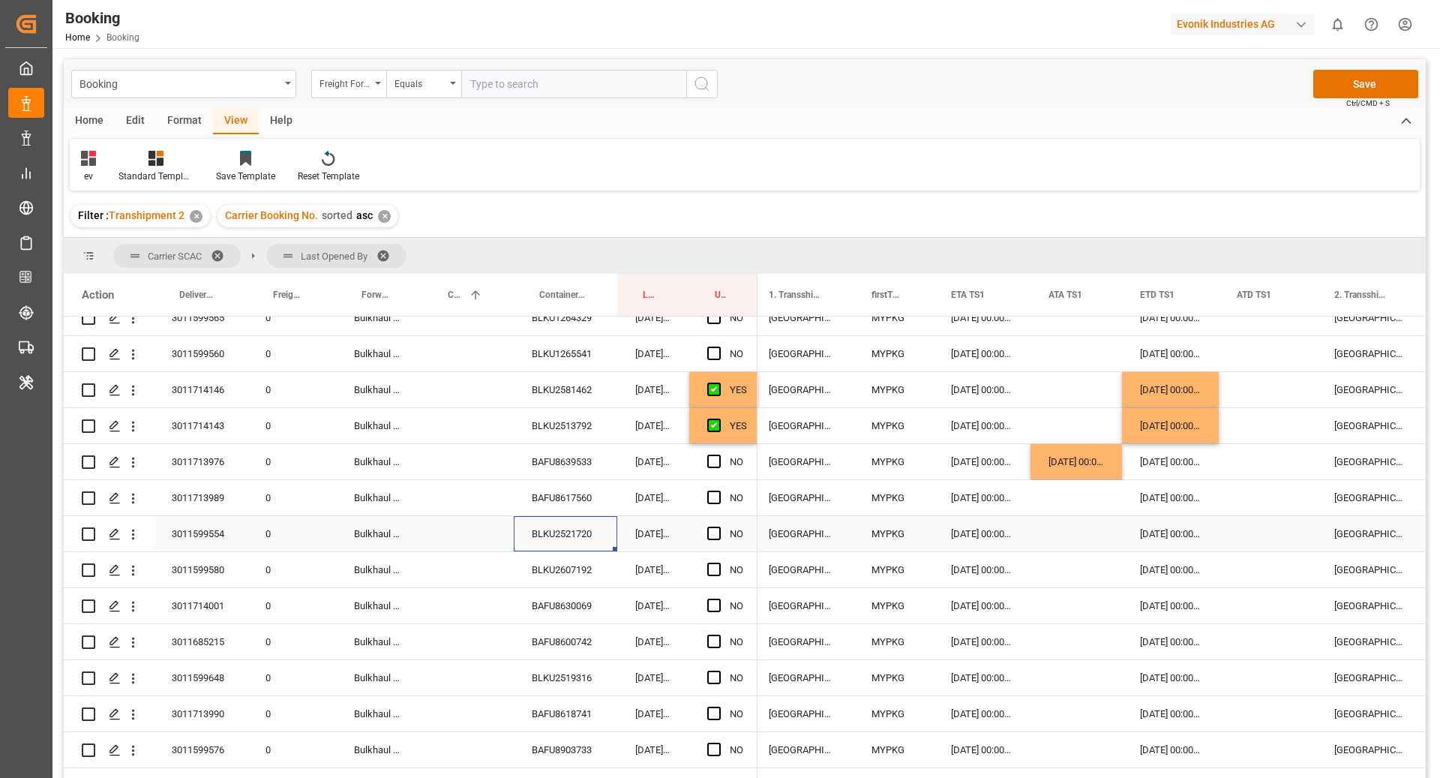
click at [128, 537] on icon "open menu" at bounding box center [133, 534] width 16 height 16
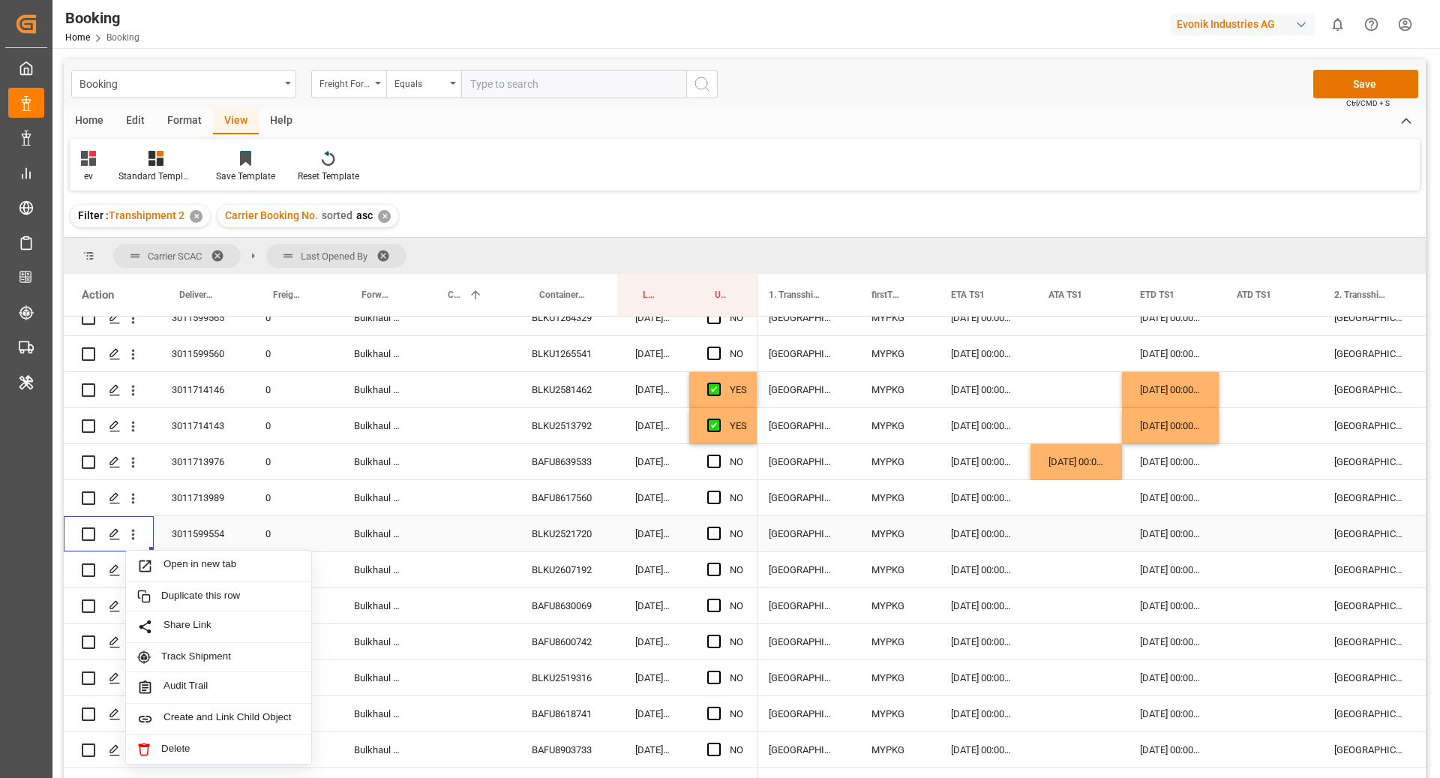
click at [194, 556] on div "Open in new tab" at bounding box center [218, 565] width 185 height 31
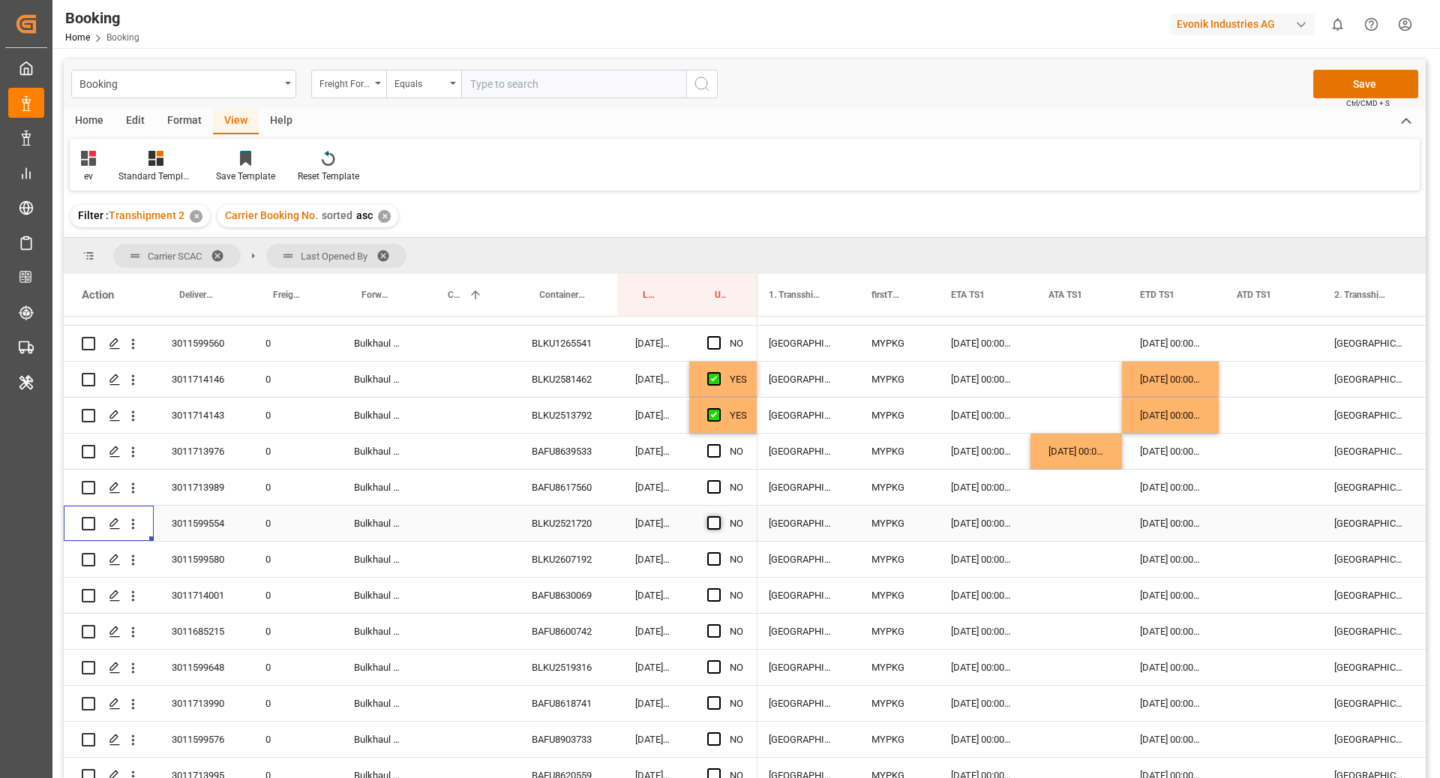
click at [715, 520] on span "Press SPACE to select this row." at bounding box center [713, 522] width 13 height 13
click at [718, 516] on input "Press SPACE to select this row." at bounding box center [718, 516] width 0 height 0
click at [595, 552] on div "BLKU2607192" at bounding box center [565, 558] width 103 height 35
click at [136, 564] on icon "open menu" at bounding box center [133, 560] width 16 height 16
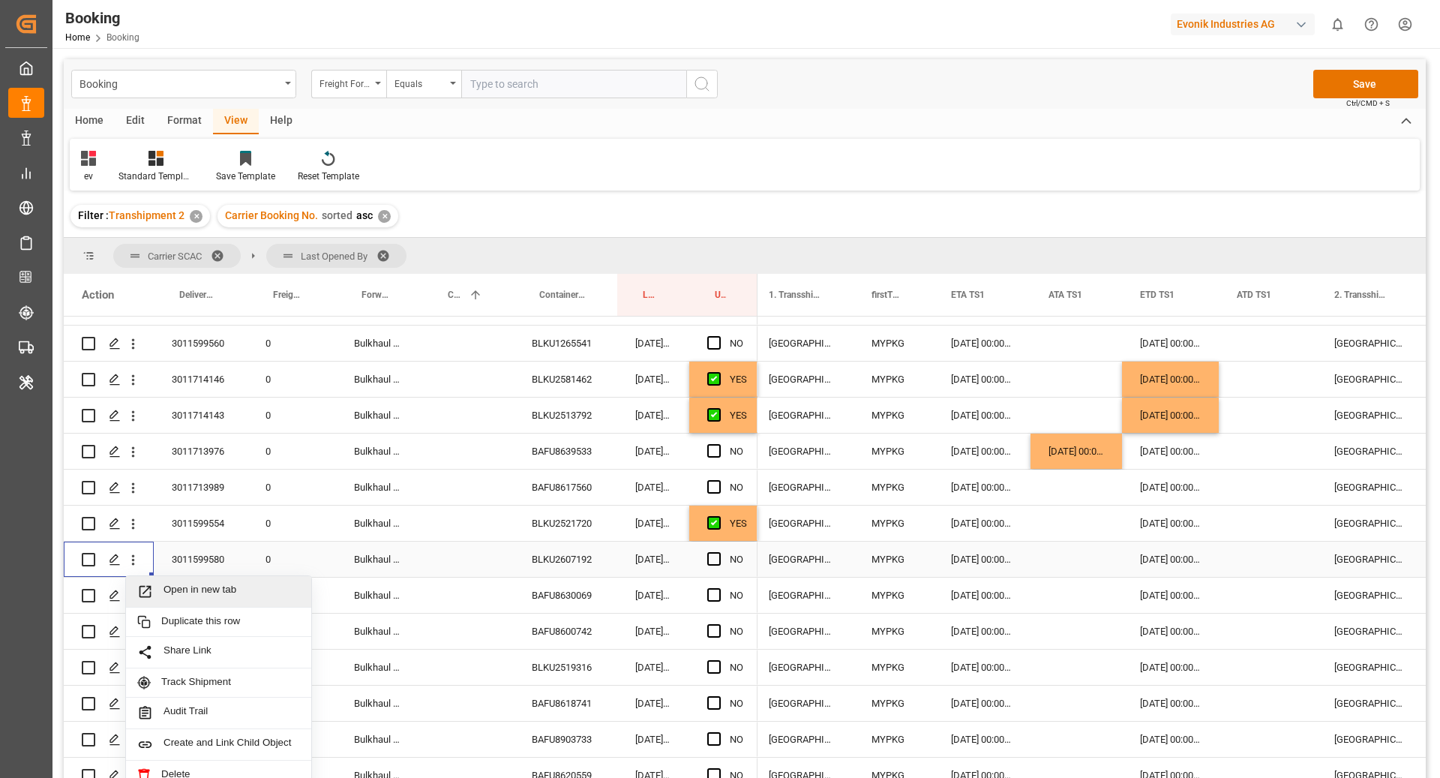
click at [182, 585] on span "Open in new tab" at bounding box center [231, 591] width 136 height 16
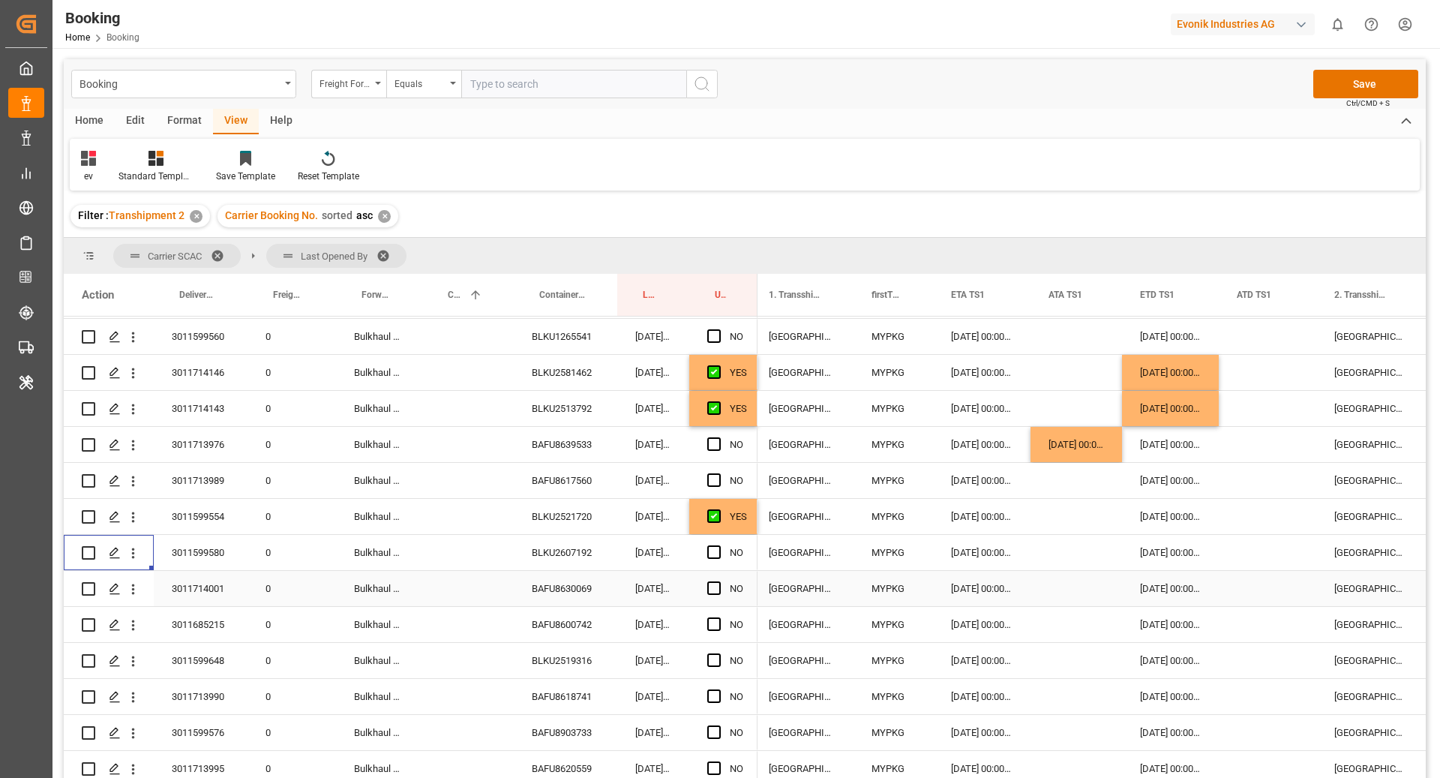
scroll to position [2016, 0]
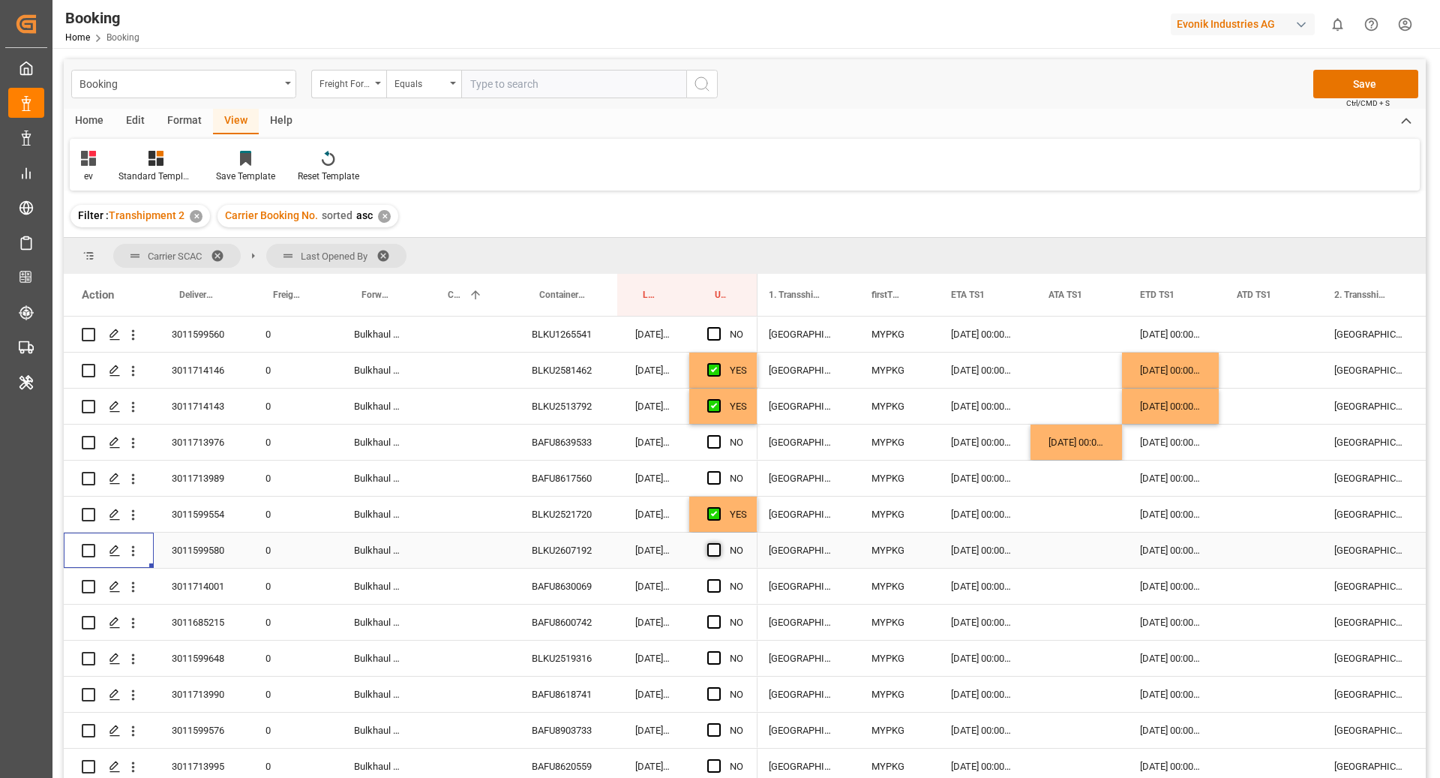
click at [709, 554] on span "Press SPACE to select this row." at bounding box center [713, 549] width 13 height 13
click at [718, 543] on input "Press SPACE to select this row." at bounding box center [718, 543] width 0 height 0
click at [592, 588] on div "BAFU8630069" at bounding box center [565, 585] width 103 height 35
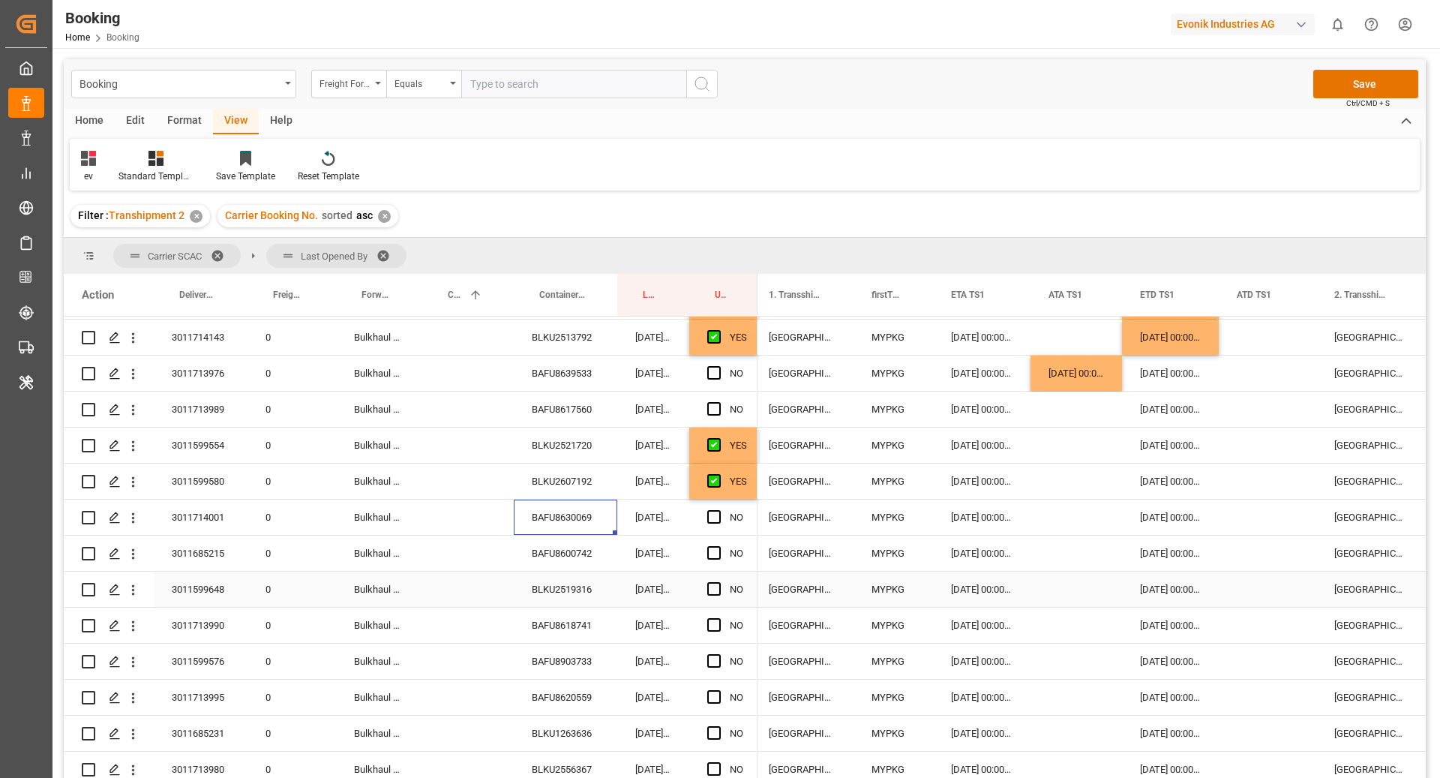
scroll to position [2088, 0]
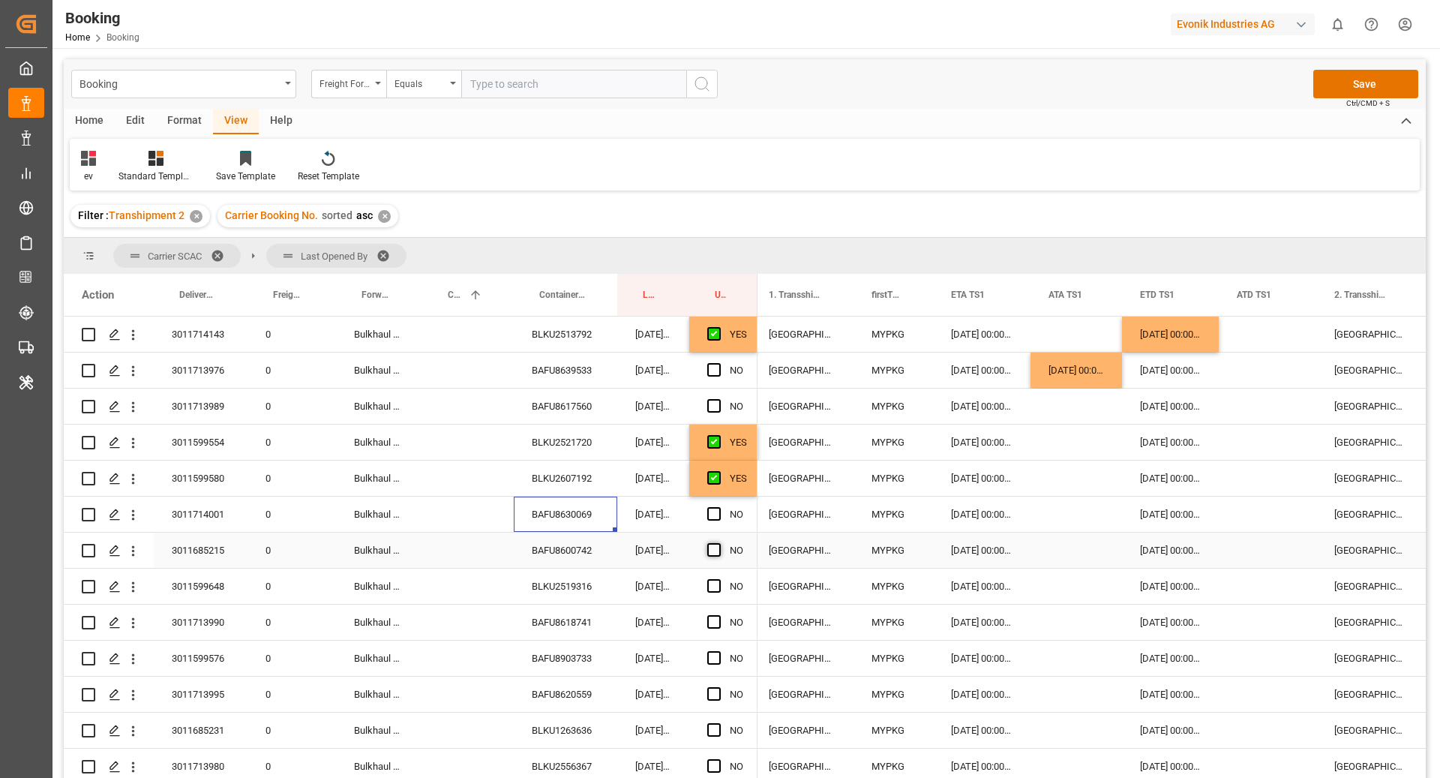
click at [713, 551] on span "Press SPACE to select this row." at bounding box center [713, 549] width 13 height 13
click at [718, 543] on input "Press SPACE to select this row." at bounding box center [718, 543] width 0 height 0
click at [715, 593] on div "Press SPACE to select this row." at bounding box center [718, 586] width 22 height 34
click at [710, 584] on span "Press SPACE to select this row." at bounding box center [713, 585] width 13 height 13
click at [718, 579] on input "Press SPACE to select this row." at bounding box center [718, 579] width 0 height 0
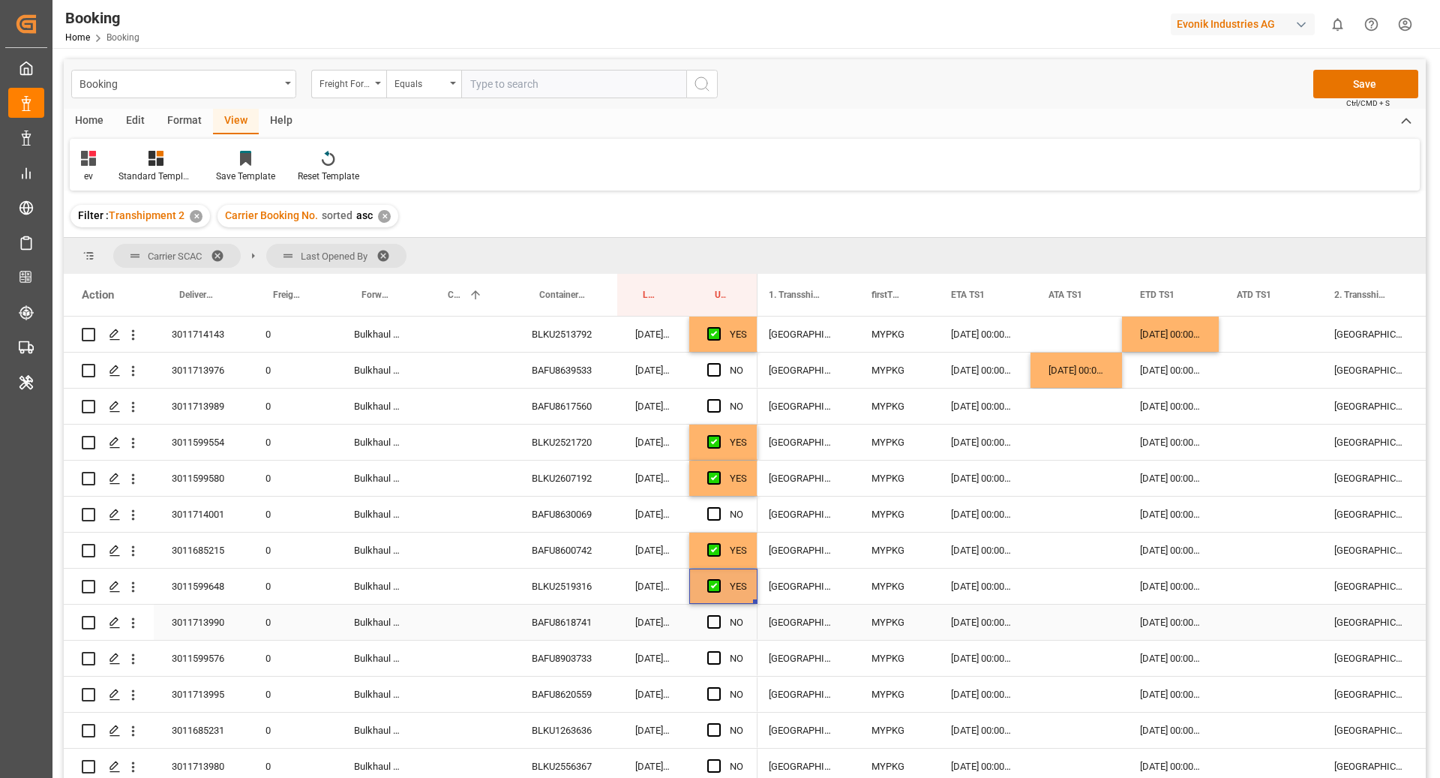
click at [553, 616] on div "BAFU8618741" at bounding box center [565, 621] width 103 height 35
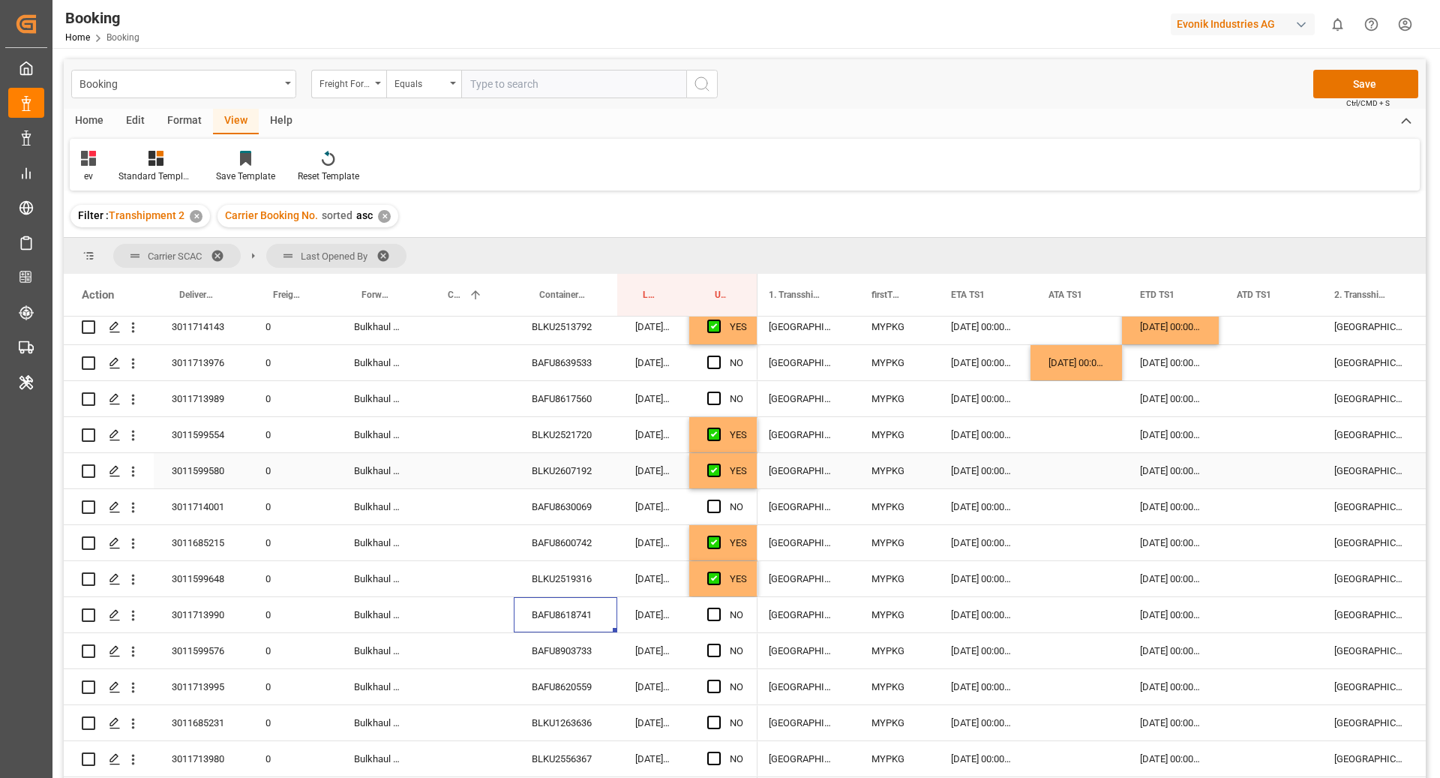
scroll to position [2287, 0]
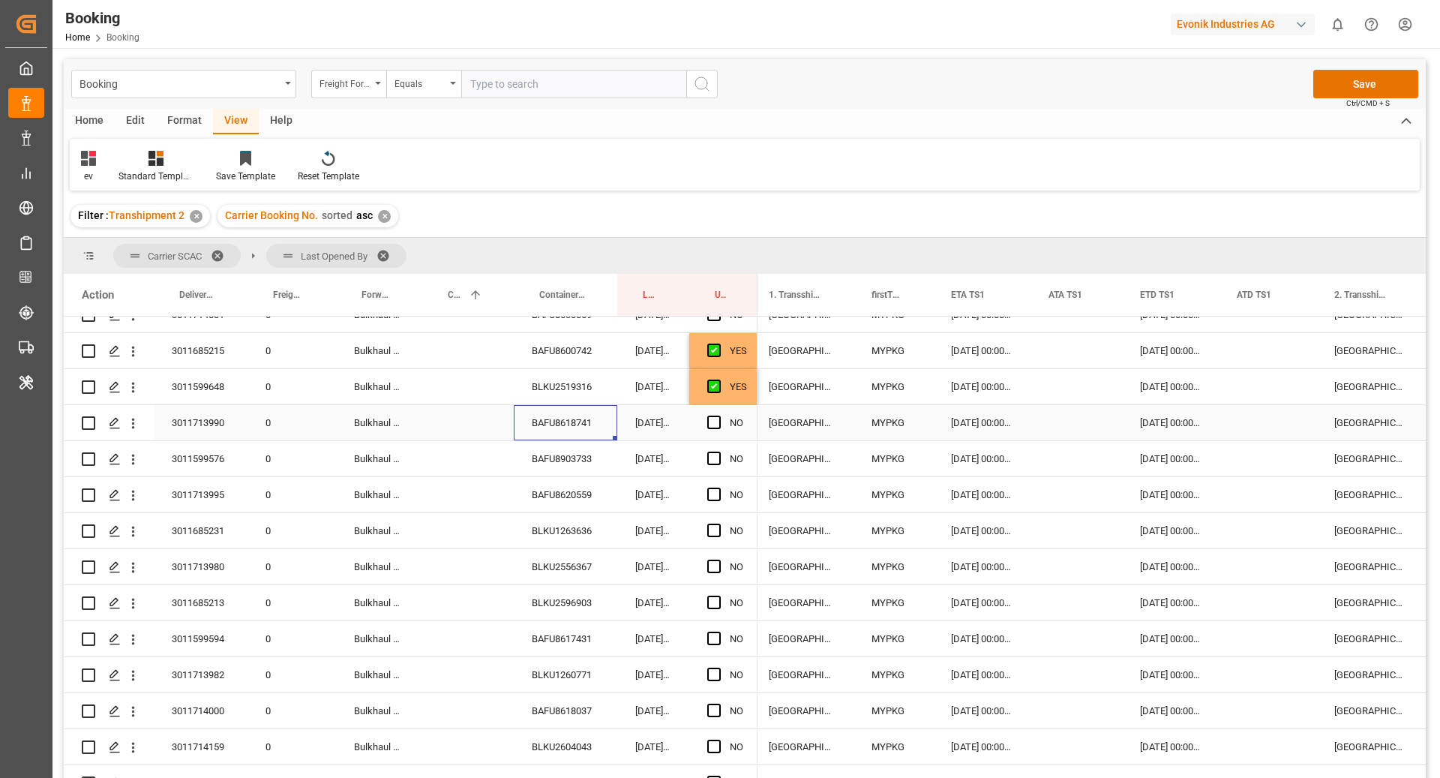
click at [1065, 430] on div "Press SPACE to select this row." at bounding box center [1075, 422] width 91 height 35
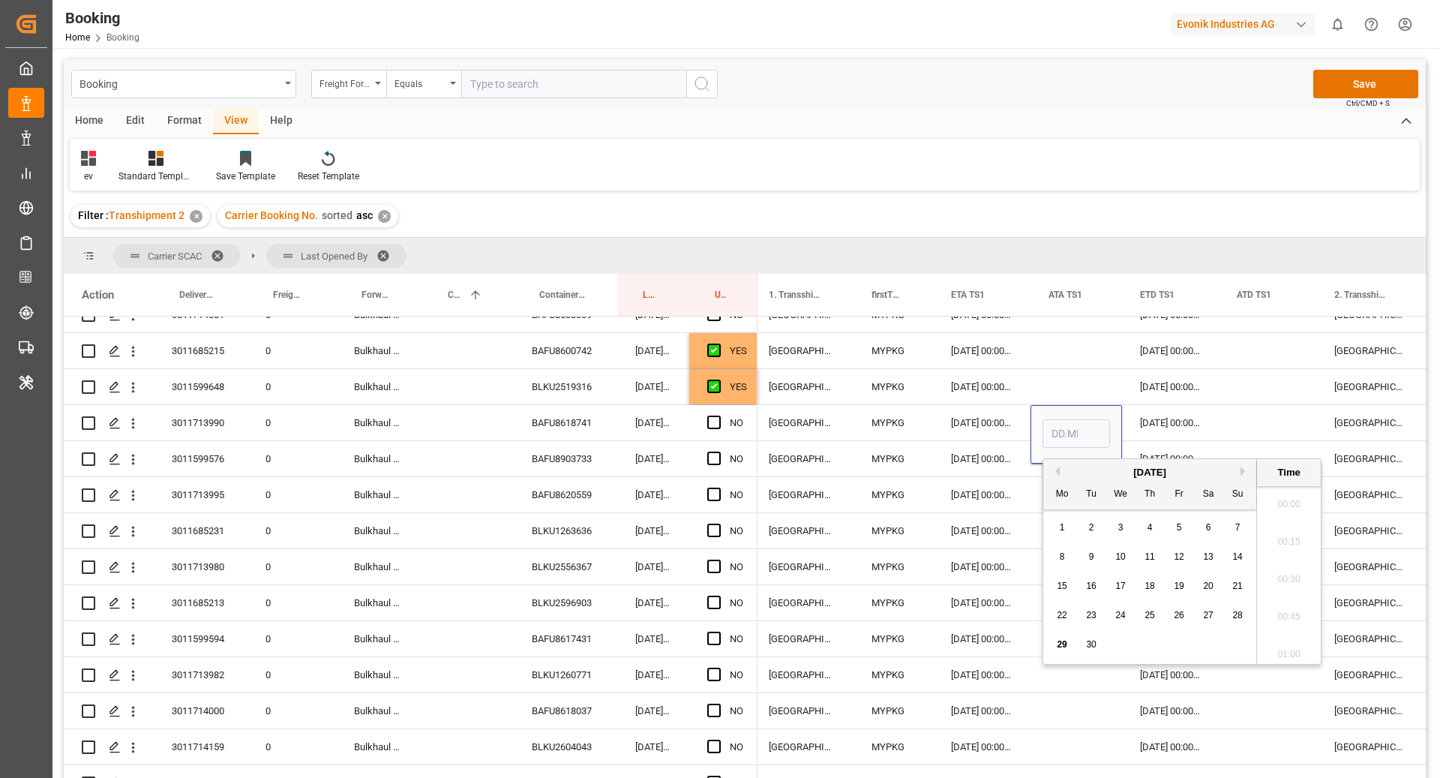
scroll to position [1992, 0]
click at [1229, 613] on div "28" at bounding box center [1237, 616] width 19 height 18
type input "[DATE] 00:00"
click at [712, 427] on span "Press SPACE to select this row." at bounding box center [713, 421] width 13 height 13
click at [718, 415] on input "Press SPACE to select this row." at bounding box center [718, 415] width 0 height 0
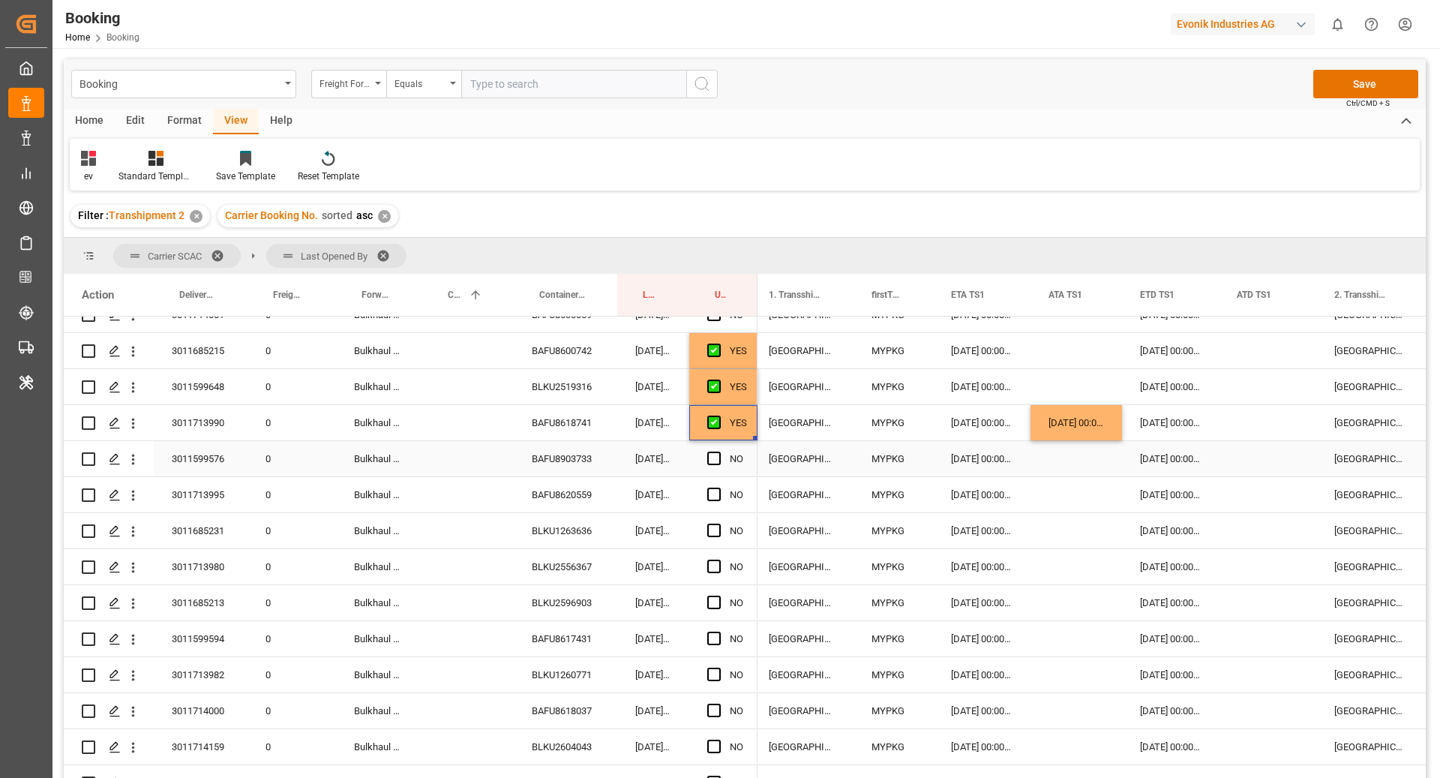
click at [558, 462] on div "BAFU8903733" at bounding box center [565, 458] width 103 height 35
click at [709, 462] on span "Press SPACE to select this row." at bounding box center [713, 457] width 13 height 13
click at [718, 451] on input "Press SPACE to select this row." at bounding box center [718, 451] width 0 height 0
drag, startPoint x: 568, startPoint y: 496, endPoint x: 655, endPoint y: 523, distance: 91.1
click at [568, 498] on div "BAFU8620559" at bounding box center [565, 494] width 103 height 35
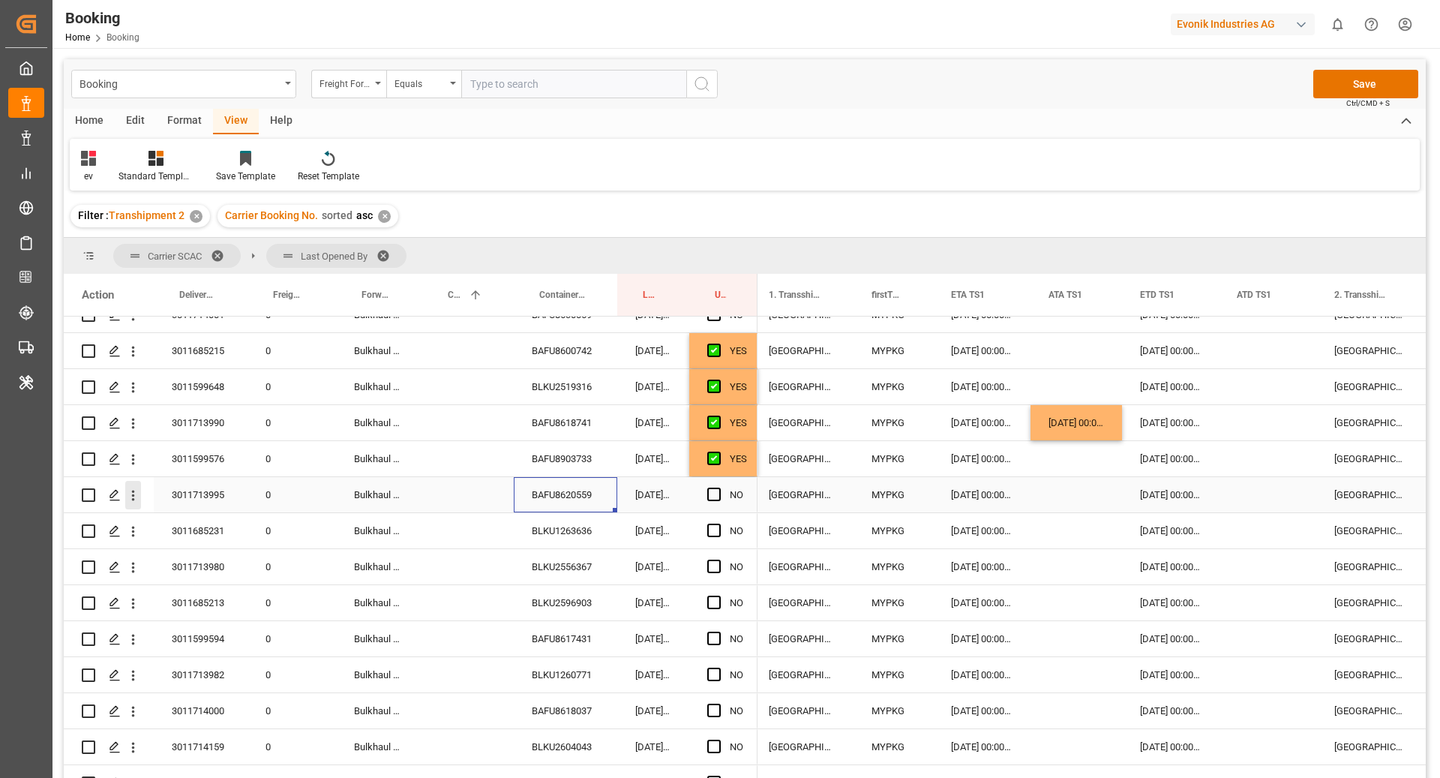
click at [134, 502] on button "open menu" at bounding box center [133, 495] width 16 height 28
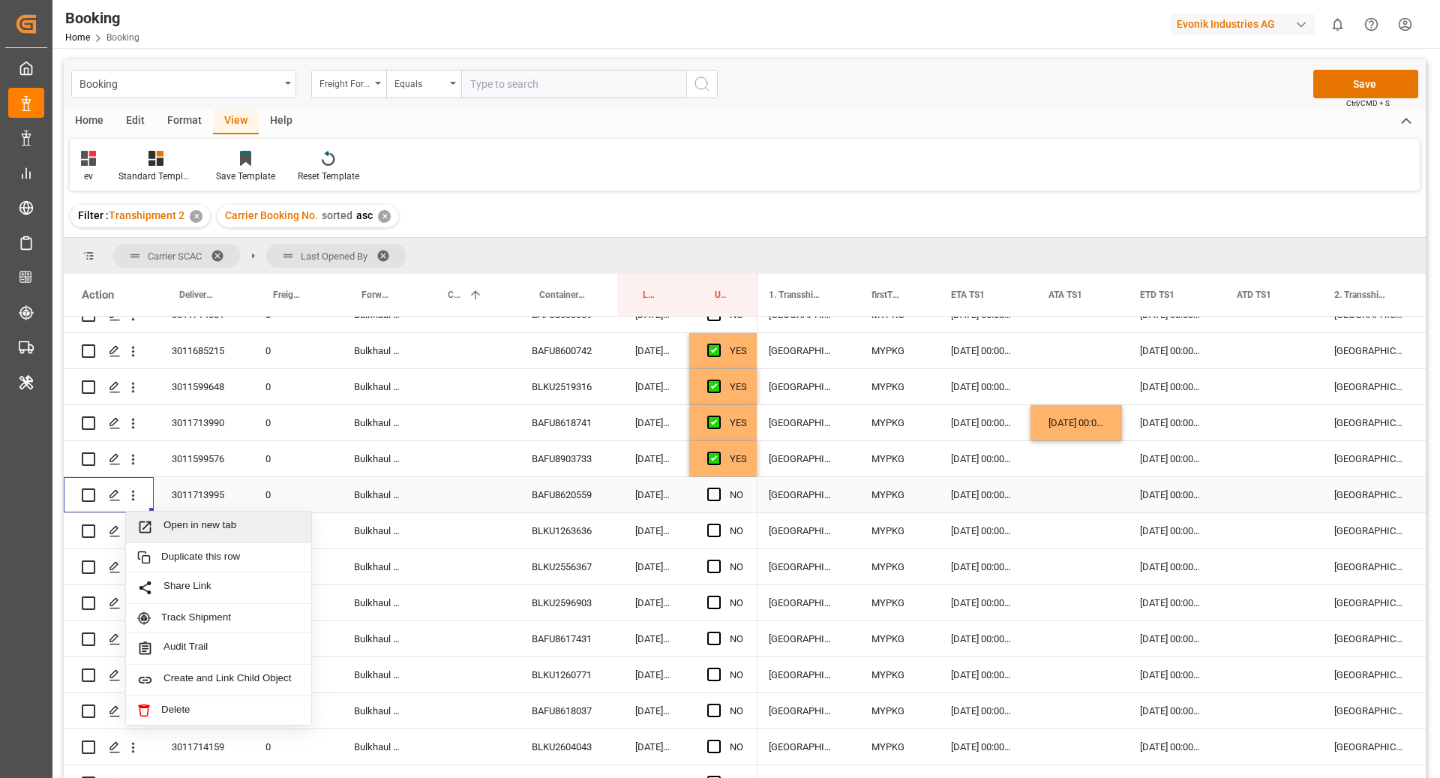
click at [195, 526] on span "Open in new tab" at bounding box center [231, 527] width 136 height 16
click at [712, 495] on span "Press SPACE to select this row." at bounding box center [713, 493] width 13 height 13
click at [718, 487] on input "Press SPACE to select this row." at bounding box center [718, 487] width 0 height 0
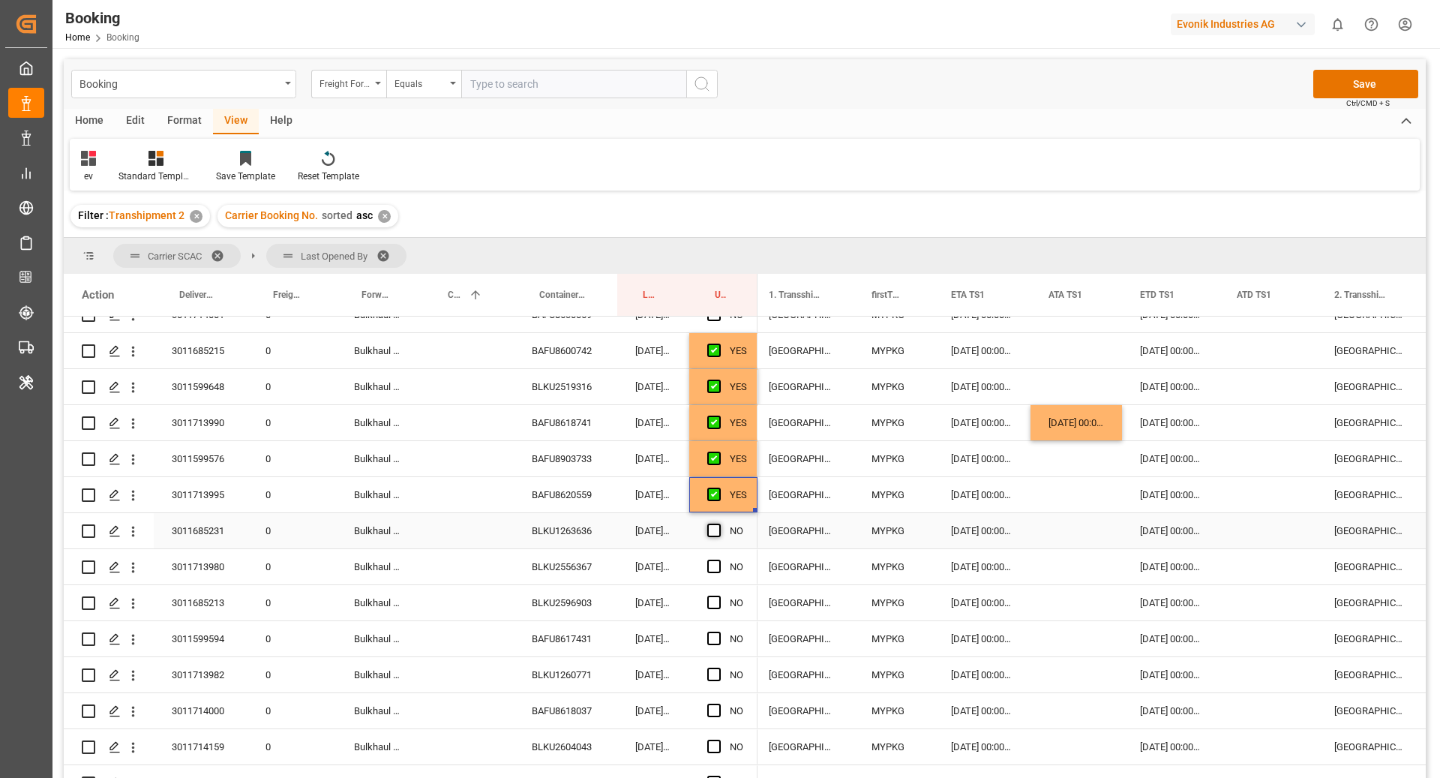
click at [715, 528] on span "Press SPACE to select this row." at bounding box center [713, 529] width 13 height 13
click at [718, 523] on input "Press SPACE to select this row." at bounding box center [718, 523] width 0 height 0
click at [595, 571] on div "BLKU2556367" at bounding box center [565, 566] width 103 height 35
click at [1054, 564] on div "Press SPACE to select this row." at bounding box center [1075, 566] width 91 height 35
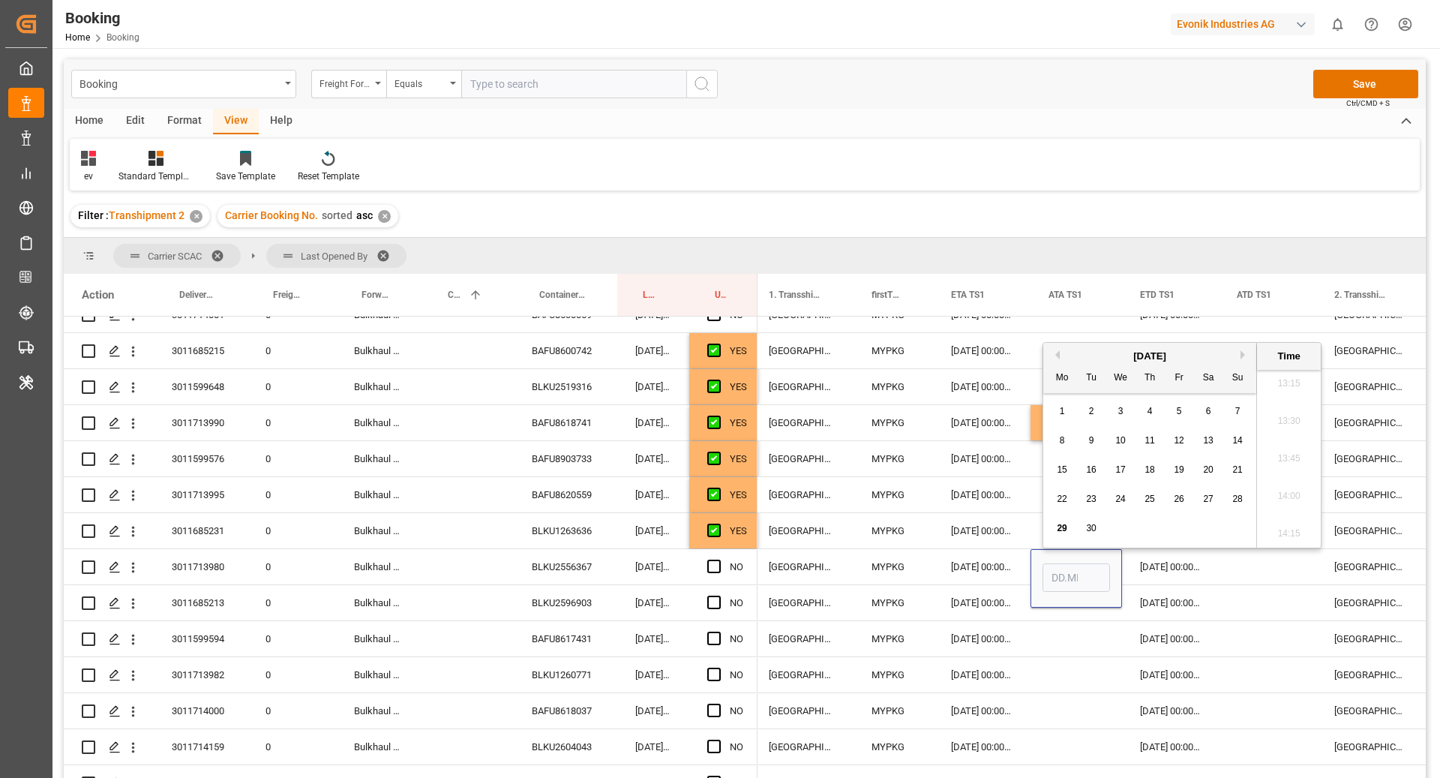
click at [1228, 494] on div "28" at bounding box center [1237, 499] width 19 height 18
type input "28.09.2025 00:00"
click at [808, 602] on div "[GEOGRAPHIC_DATA] ([GEOGRAPHIC_DATA])" at bounding box center [802, 602] width 103 height 35
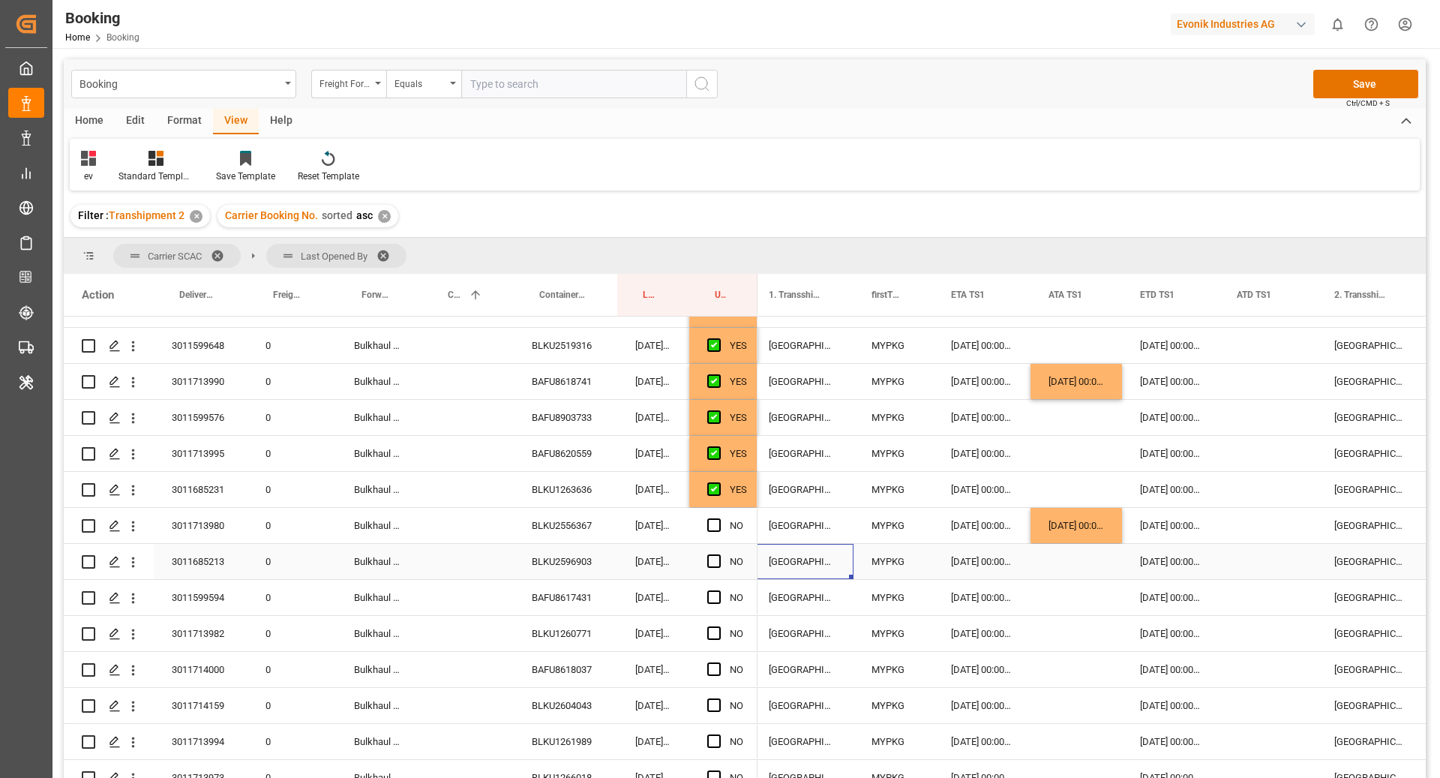
scroll to position [2345, 0]
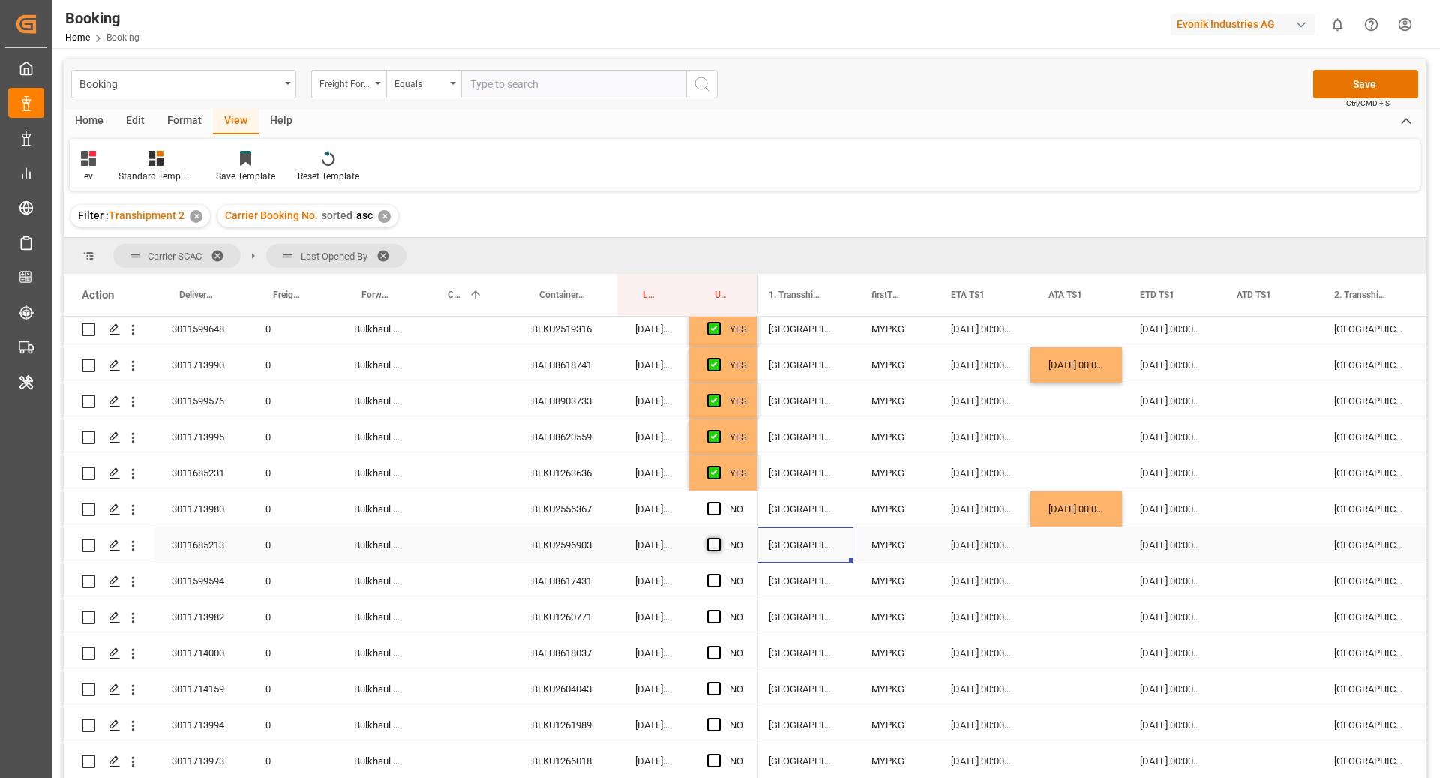
click at [715, 544] on span "Press SPACE to select this row." at bounding box center [713, 544] width 13 height 13
click at [718, 538] on input "Press SPACE to select this row." at bounding box center [718, 538] width 0 height 0
click at [578, 583] on div "BAFU8617431" at bounding box center [565, 580] width 103 height 35
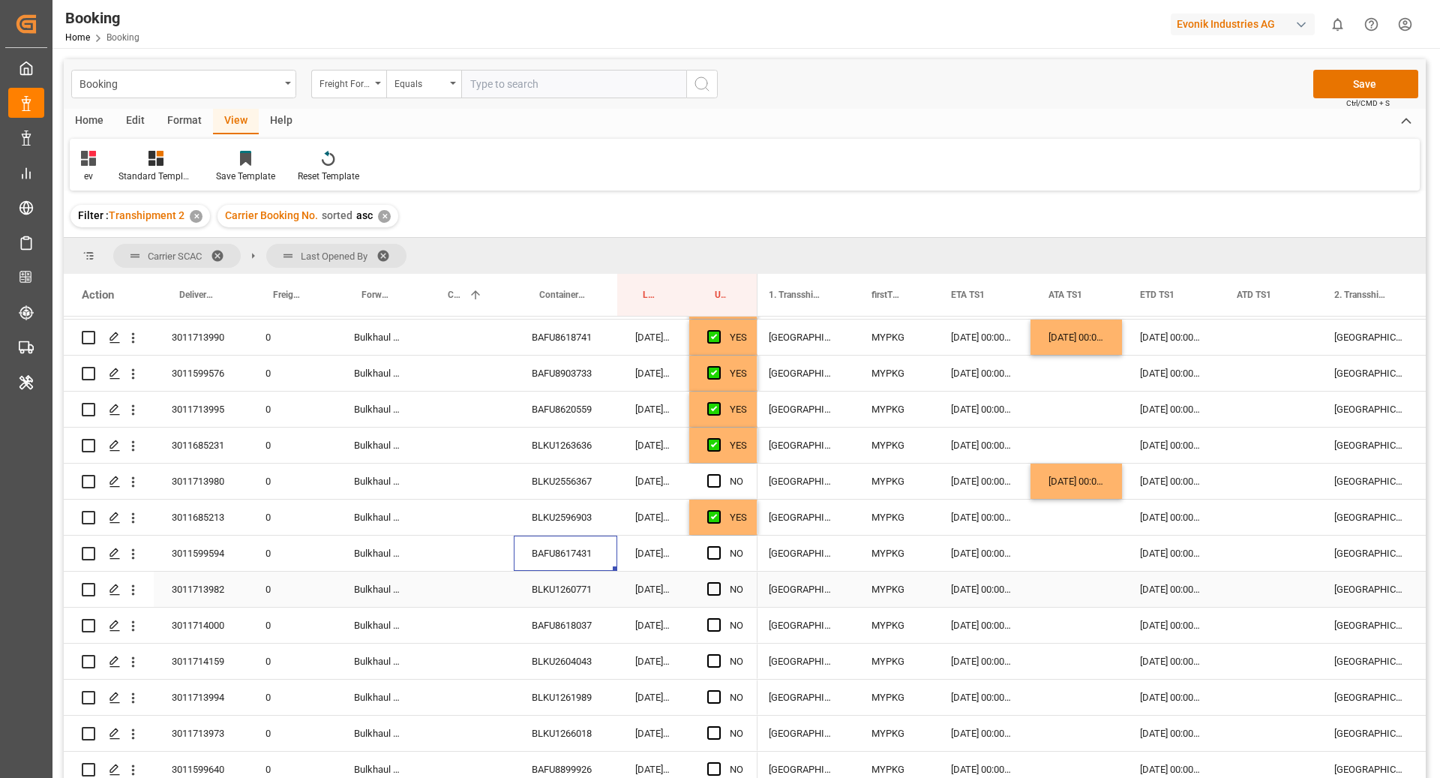
scroll to position [2430, 0]
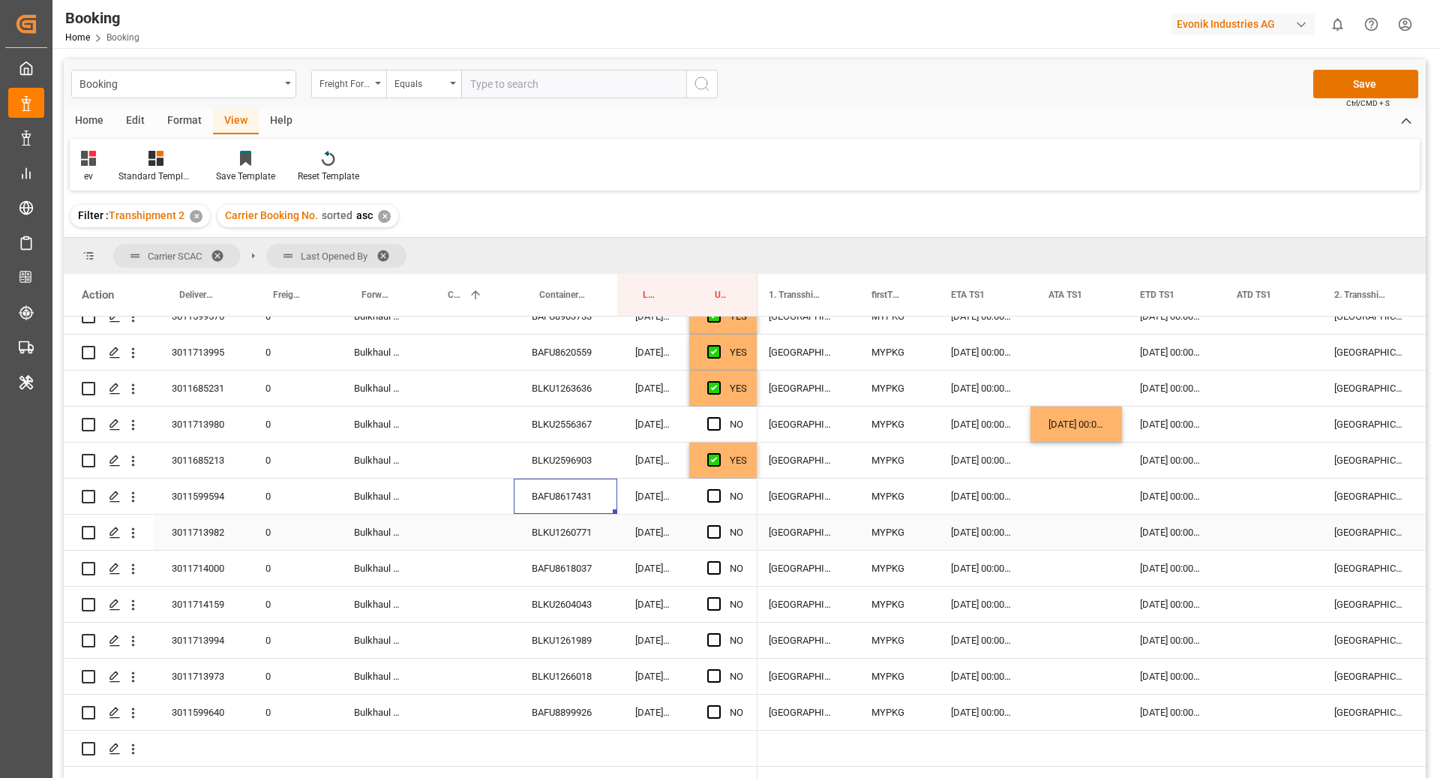
click at [566, 542] on div "BLKU1260771" at bounding box center [565, 531] width 103 height 35
click at [558, 571] on div "BAFU8618037" at bounding box center [565, 567] width 103 height 35
click at [996, 565] on div "27.09.2025 00:00:00" at bounding box center [981, 567] width 97 height 35
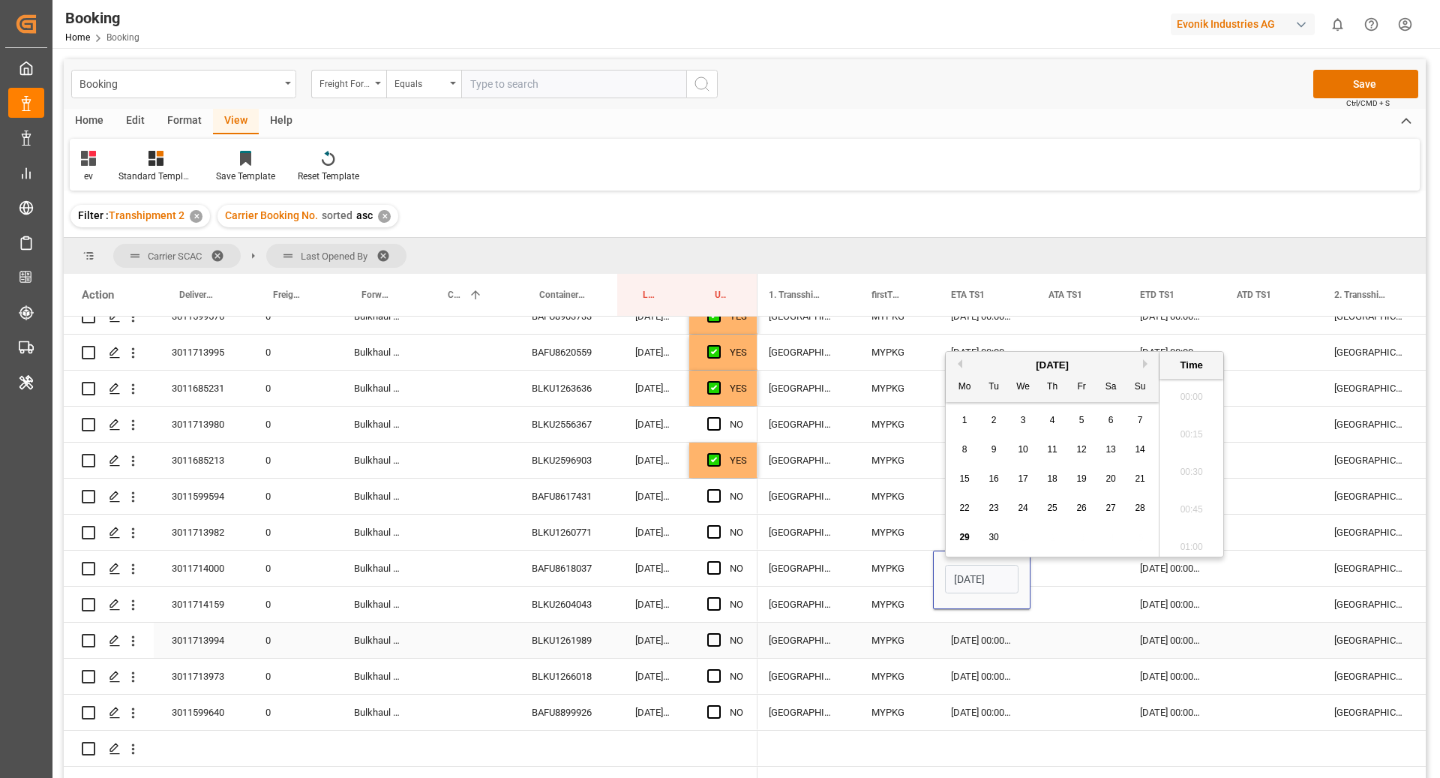
scroll to position [1992, 0]
click at [1141, 358] on div "[DATE]" at bounding box center [1052, 357] width 213 height 15
click at [1143, 354] on button "Next Month" at bounding box center [1147, 356] width 9 height 9
click at [1024, 443] on span "8" at bounding box center [1023, 441] width 5 height 10
type input "08.10.2025 00:00"
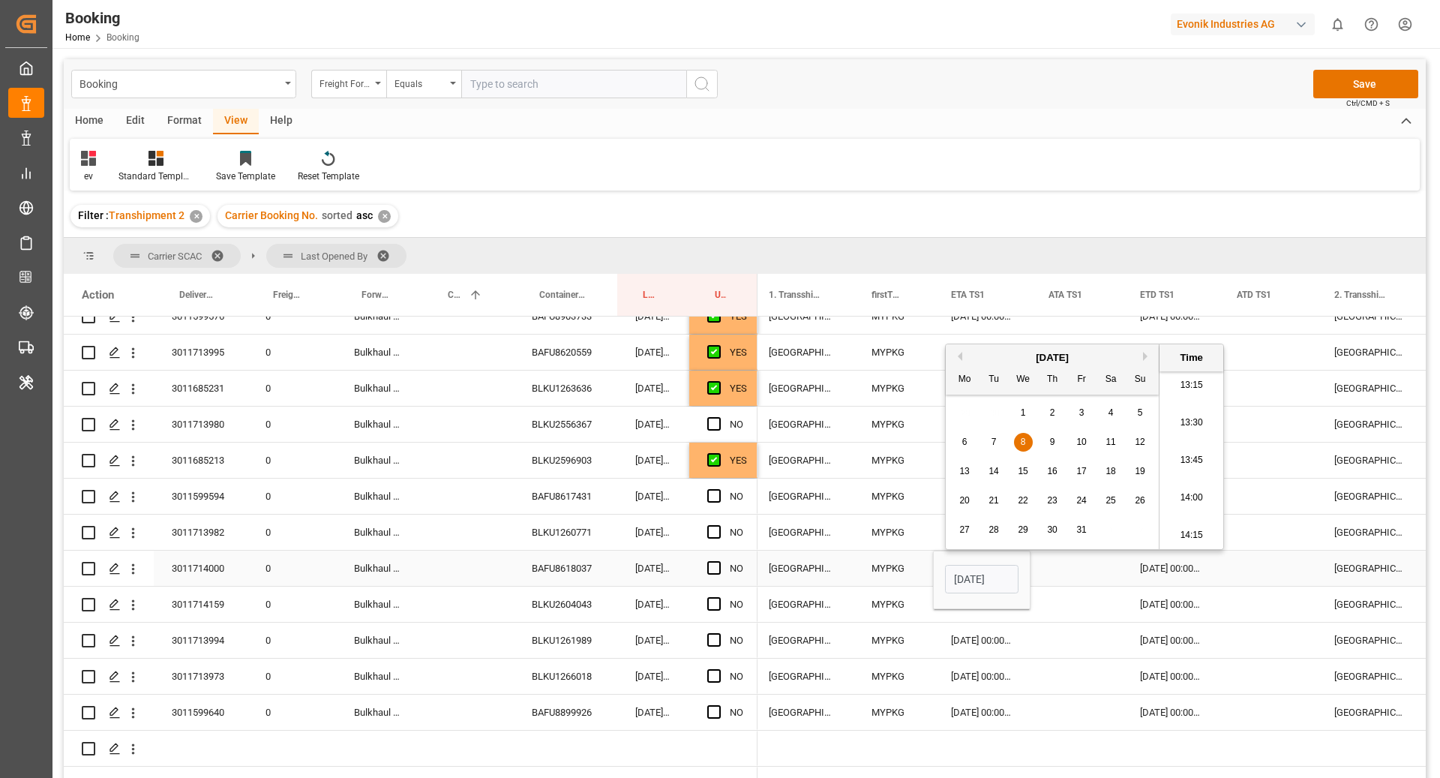
click at [1204, 580] on div "[DATE] 00:00:00" at bounding box center [1170, 567] width 97 height 35
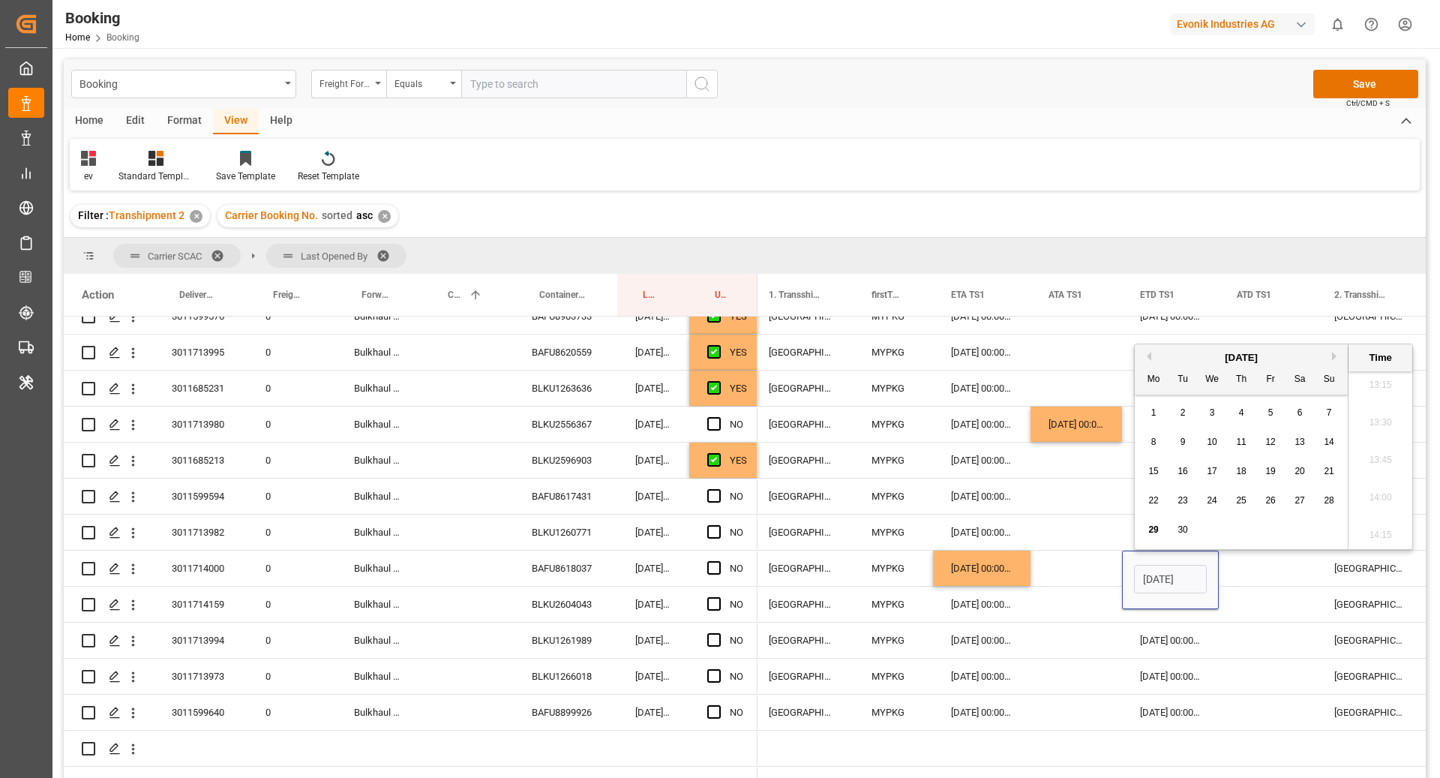
click at [1209, 448] on div "10" at bounding box center [1212, 442] width 19 height 18
type input "10.09.2025 00:00"
click at [1249, 572] on div "Press SPACE to select this row." at bounding box center [1267, 567] width 97 height 35
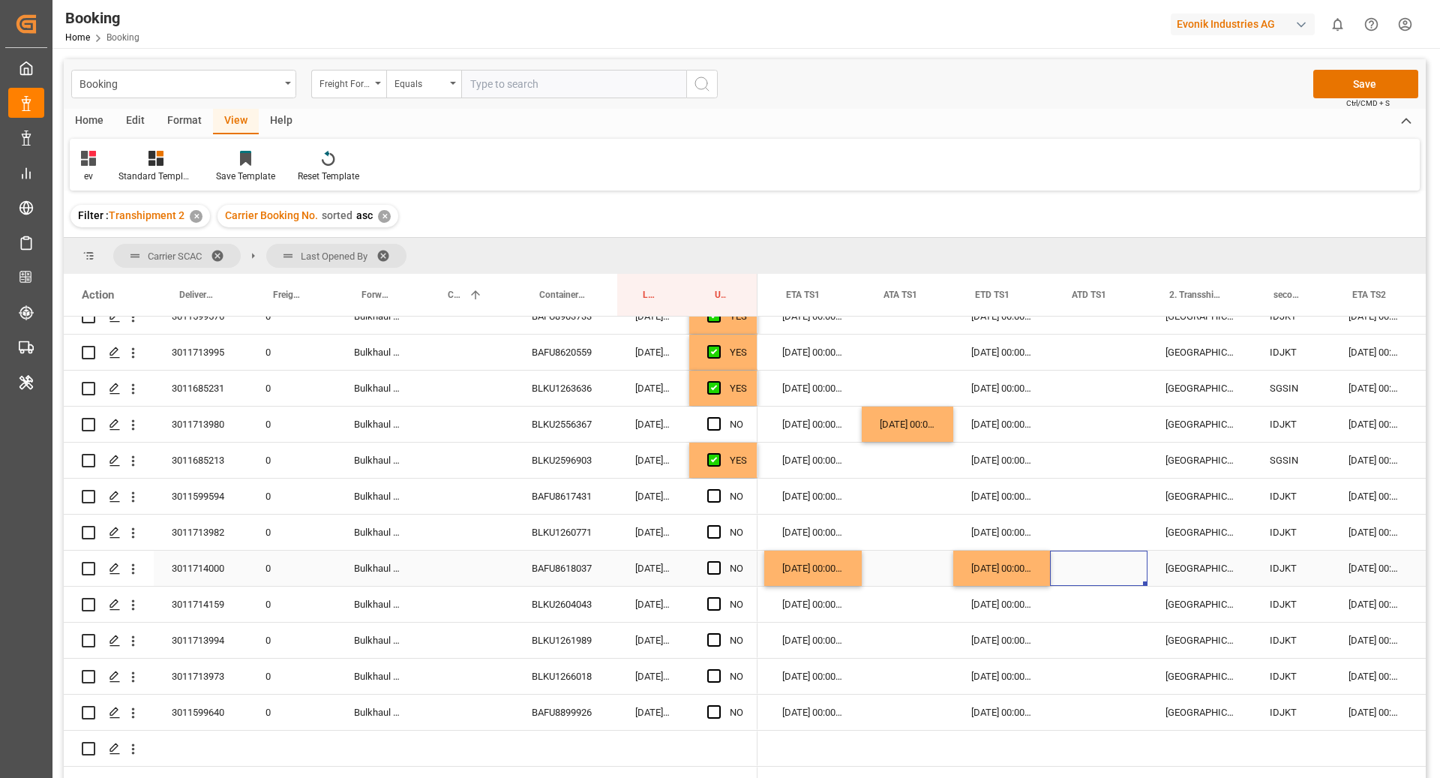
scroll to position [0, 1608]
click at [1030, 573] on div "[DATE] 00:00:00" at bounding box center [1008, 567] width 97 height 35
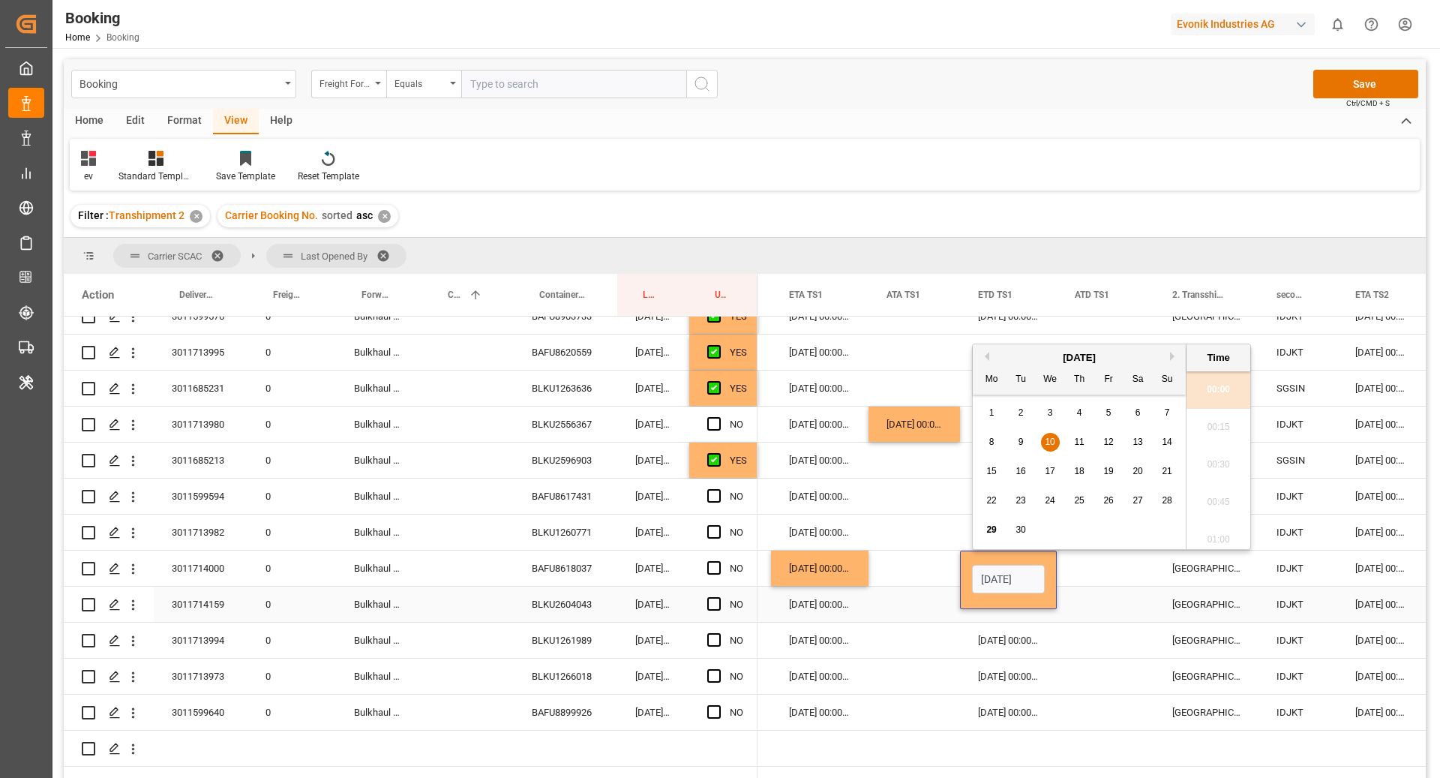
scroll to position [0, 48]
click at [1175, 359] on button "Next Month" at bounding box center [1174, 356] width 9 height 9
click at [1106, 444] on span "10" at bounding box center [1108, 441] width 10 height 10
type input "[DATE] 00:00"
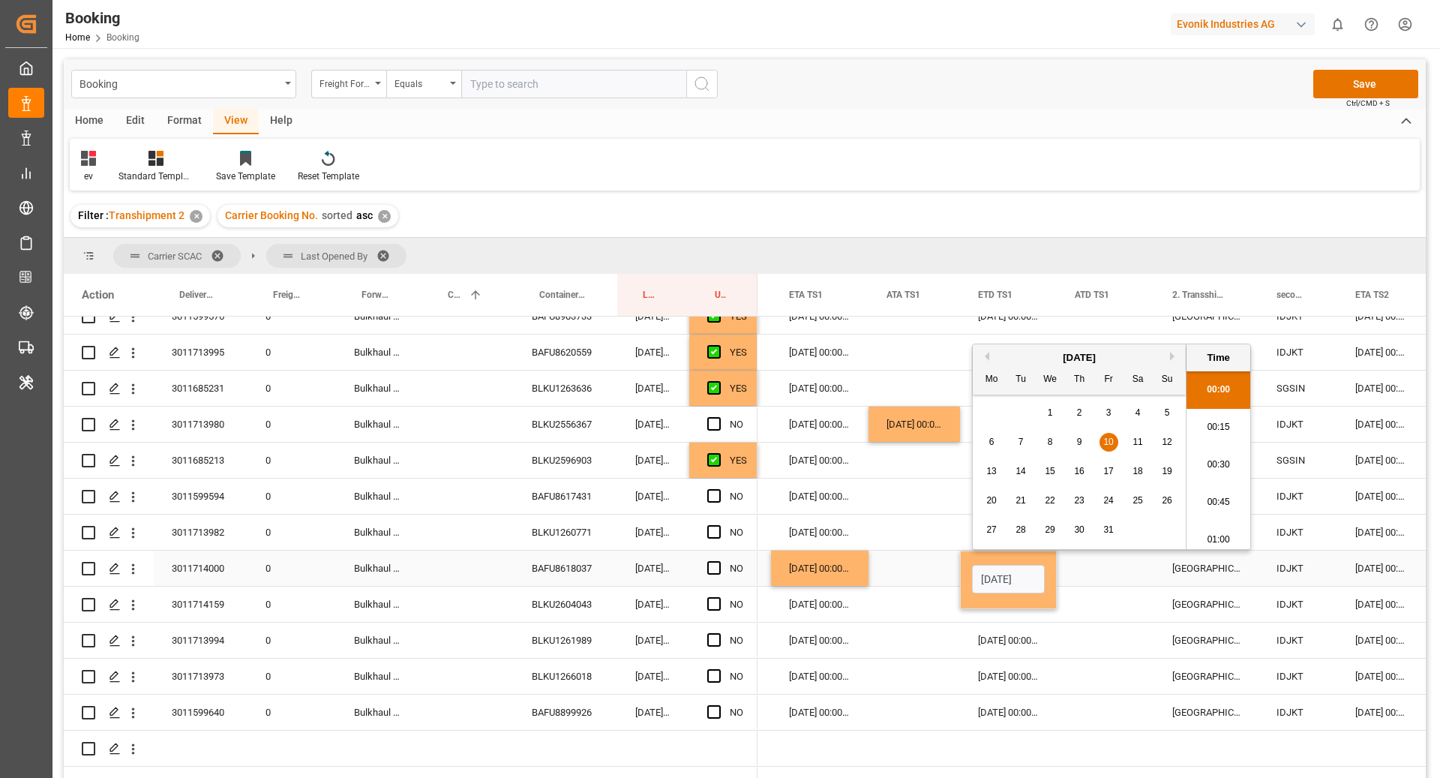
click at [1246, 563] on div "[GEOGRAPHIC_DATA], [GEOGRAPHIC_DATA]" at bounding box center [1206, 567] width 104 height 35
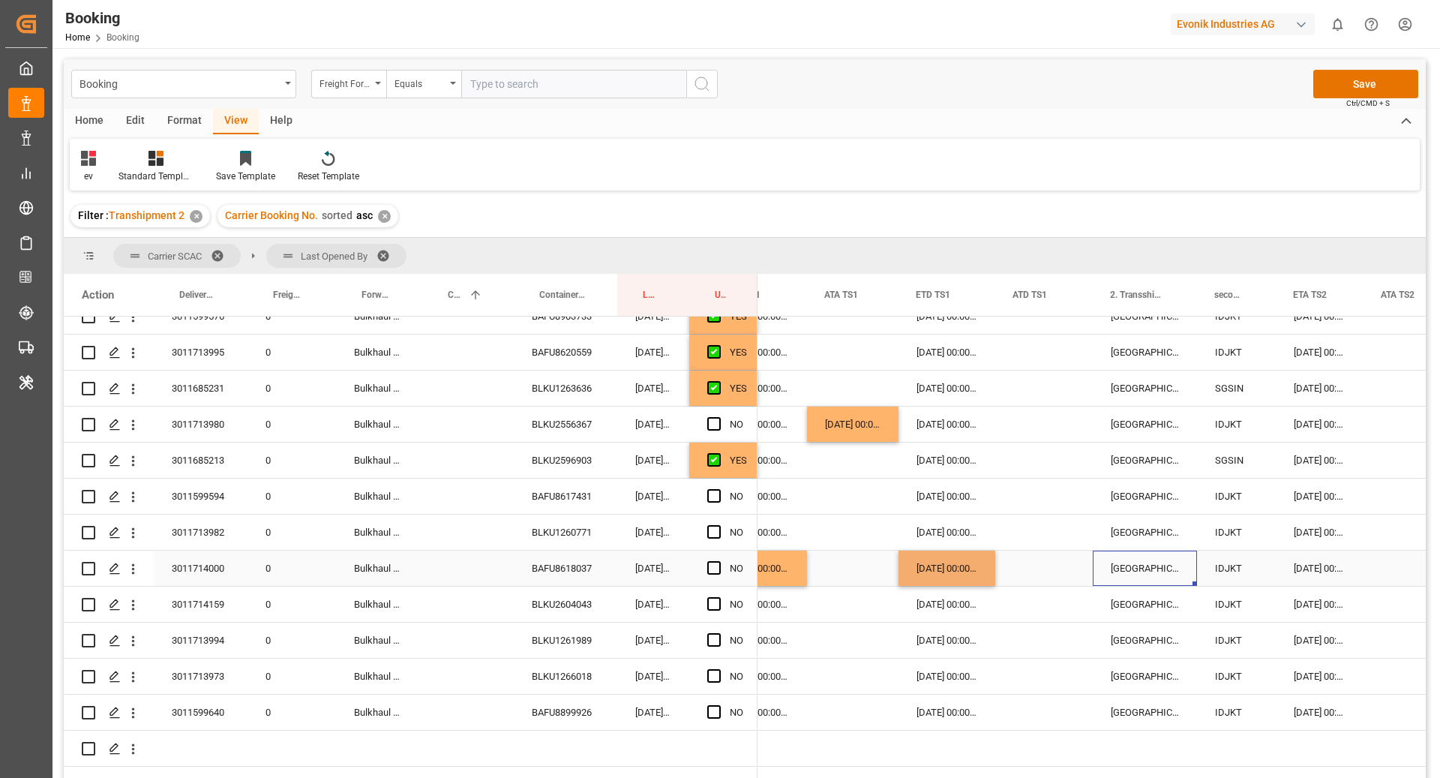
scroll to position [0, 1752]
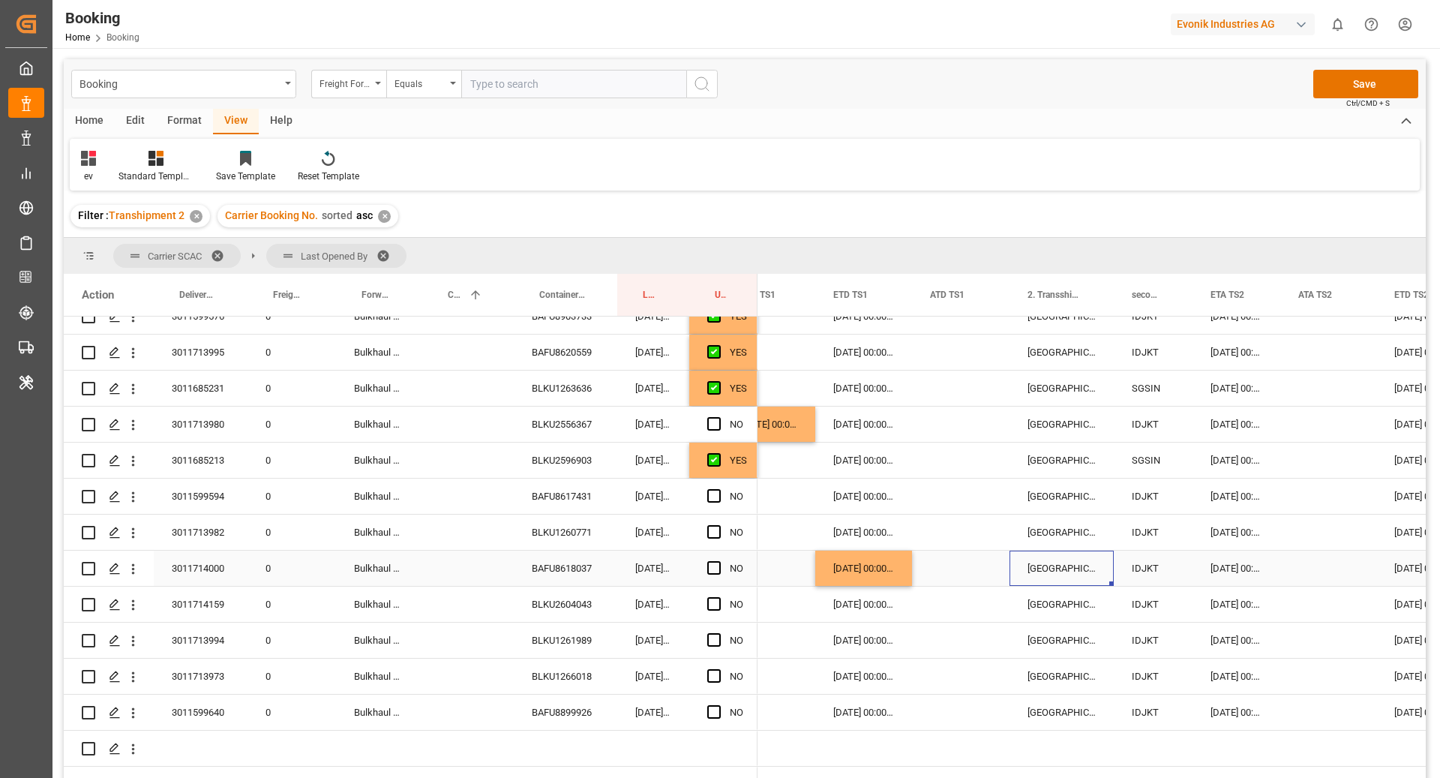
click at [1208, 568] on div "[DATE] 00:00:00" at bounding box center [1236, 567] width 88 height 35
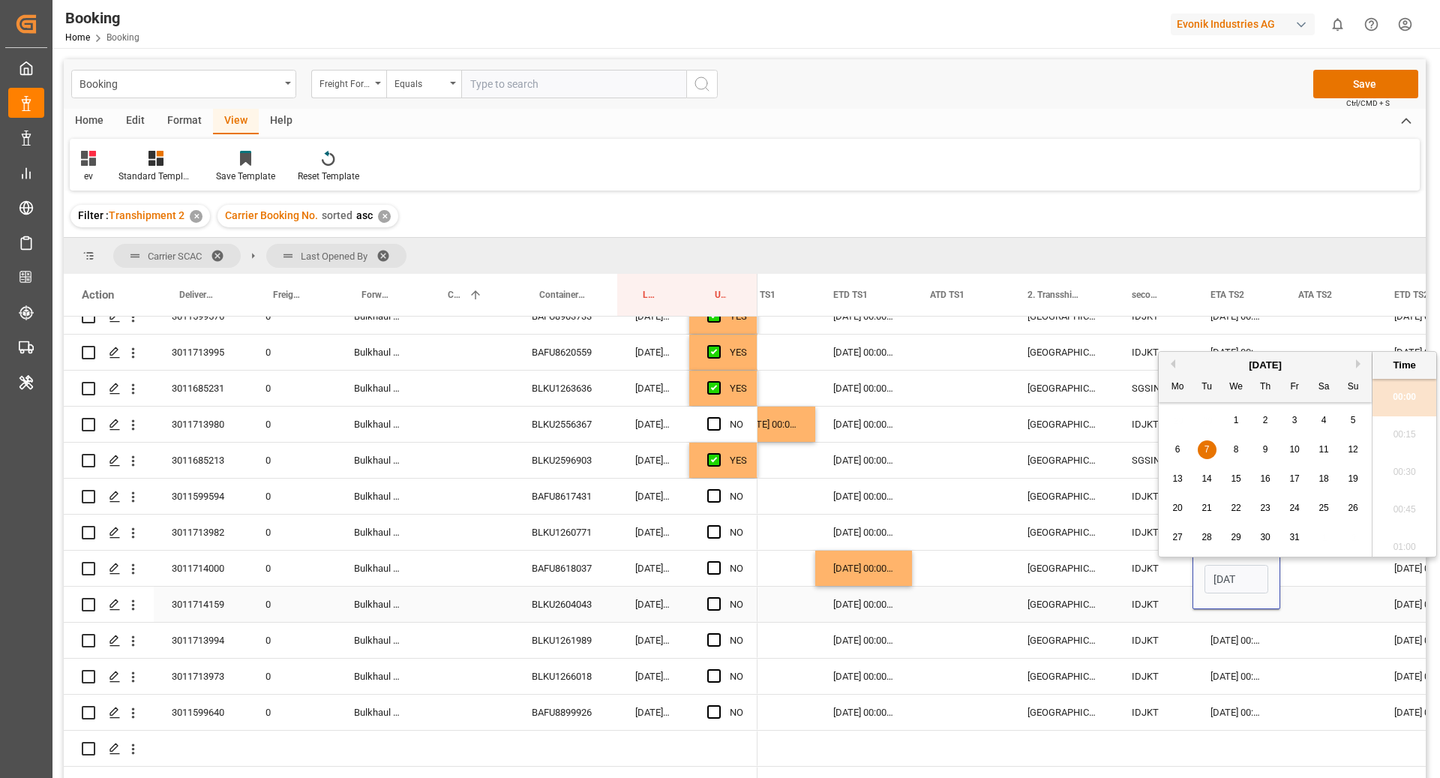
scroll to position [0, 57]
click at [1235, 472] on span "15" at bounding box center [1236, 471] width 10 height 10
type input "15.10.2025 00:00"
click at [1323, 572] on div "Press SPACE to select this row." at bounding box center [1328, 567] width 96 height 35
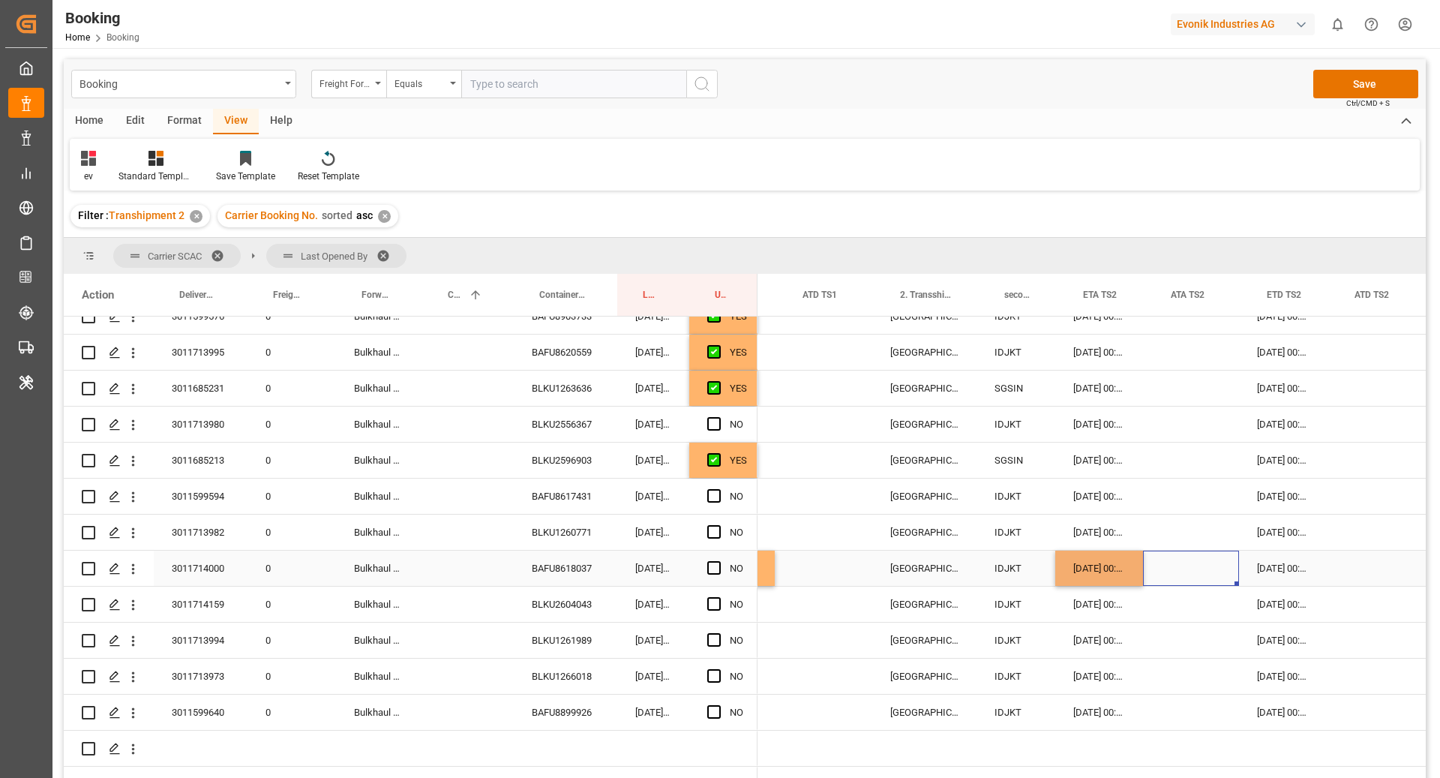
scroll to position [0, 1893]
click at [1272, 569] on div "[DATE] 00:00:00" at bounding box center [1280, 567] width 88 height 35
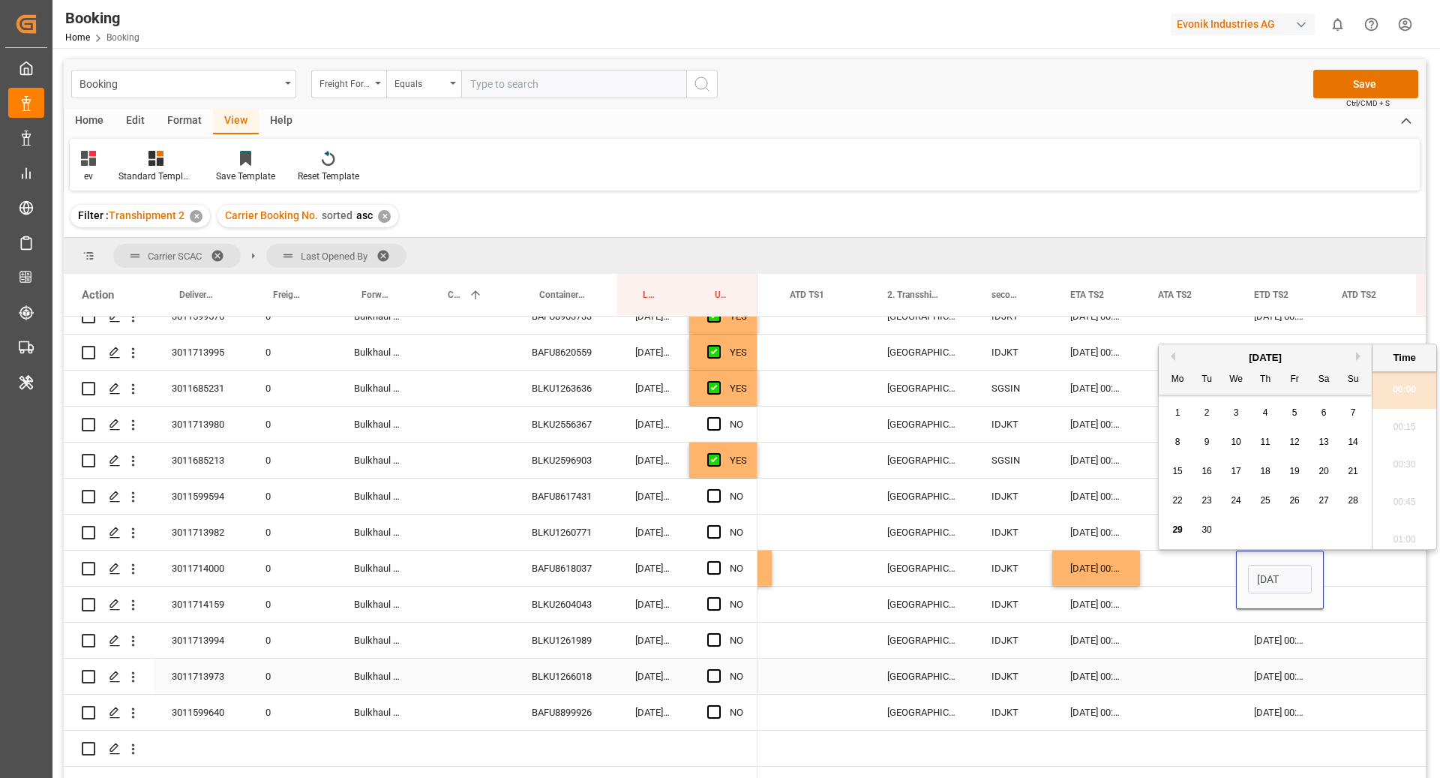
scroll to position [1992, 0]
click at [1360, 355] on button "Next Month" at bounding box center [1360, 356] width 9 height 9
click at [1352, 463] on div "19" at bounding box center [1353, 472] width 19 height 18
type input "19.10.2025 00:00"
click at [1221, 565] on div "Press SPACE to select this row." at bounding box center [1188, 567] width 96 height 35
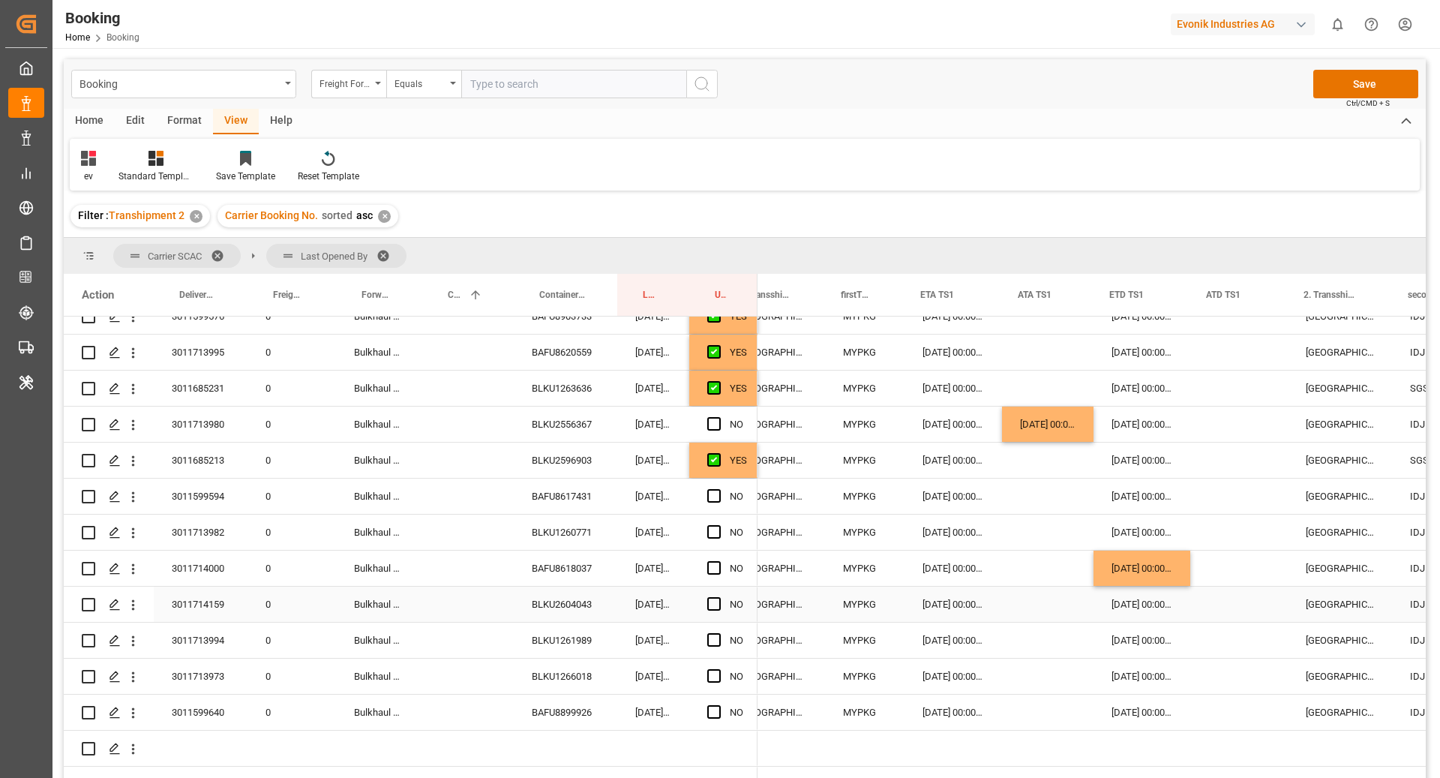
scroll to position [0, 0]
click at [718, 571] on span "Press SPACE to select this row." at bounding box center [713, 567] width 13 height 13
click at [718, 561] on input "Press SPACE to select this row." at bounding box center [718, 561] width 0 height 0
click at [556, 604] on div "BLKU2604043" at bounding box center [565, 603] width 103 height 35
click at [951, 577] on div "[DATE] 00:00:00" at bounding box center [955, 567] width 97 height 35
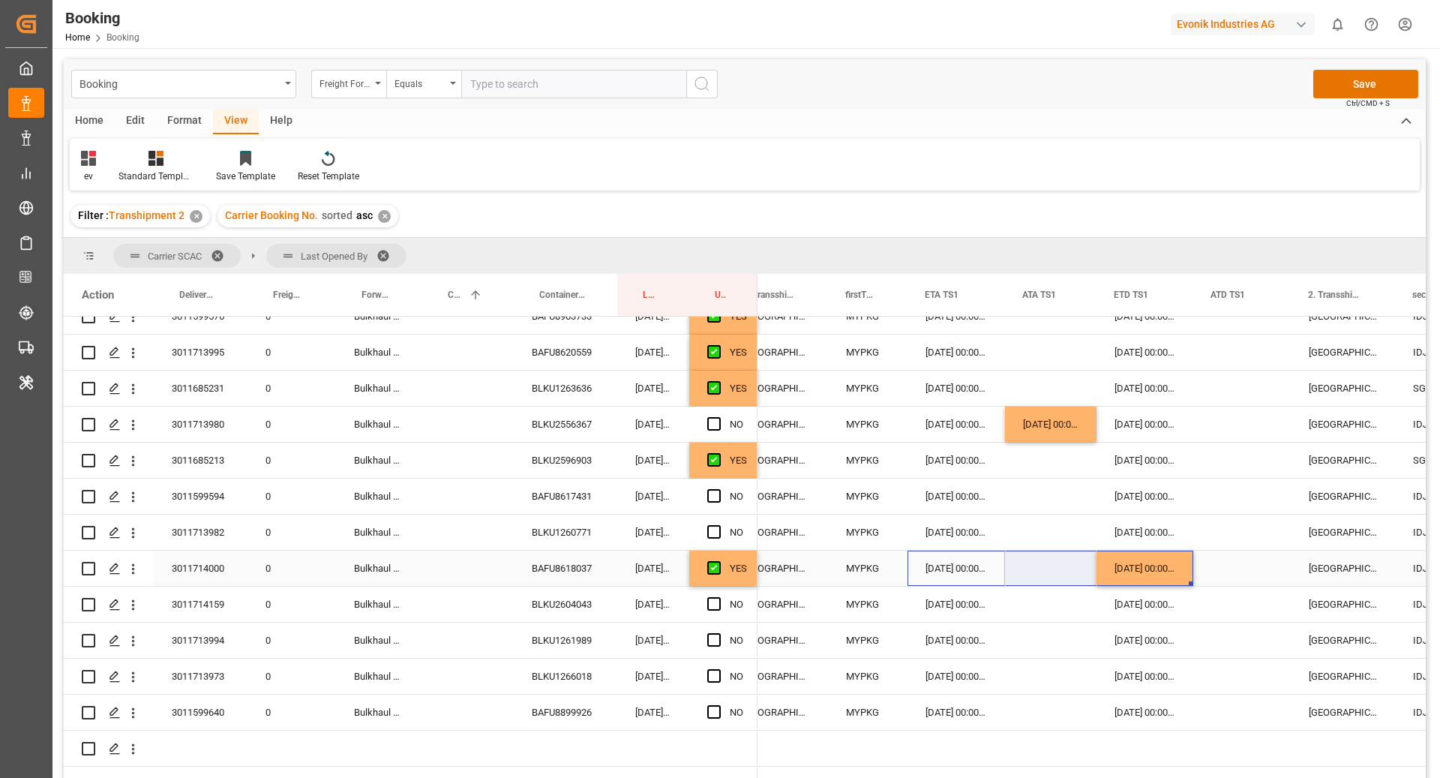
drag, startPoint x: 984, startPoint y: 572, endPoint x: 1154, endPoint y: 573, distance: 170.2
click at [1132, 568] on div "10.10.2025 00:00:00 Jakarta, Java IDJKT 15.10.2025 00:00:00 08.10.2025 00:00:00…" at bounding box center [1132, 568] width 3693 height 36
drag, startPoint x: 1191, startPoint y: 580, endPoint x: 1192, endPoint y: 595, distance: 14.3
click at [1133, 573] on div "[DATE] 00:00:00" at bounding box center [1144, 567] width 97 height 35
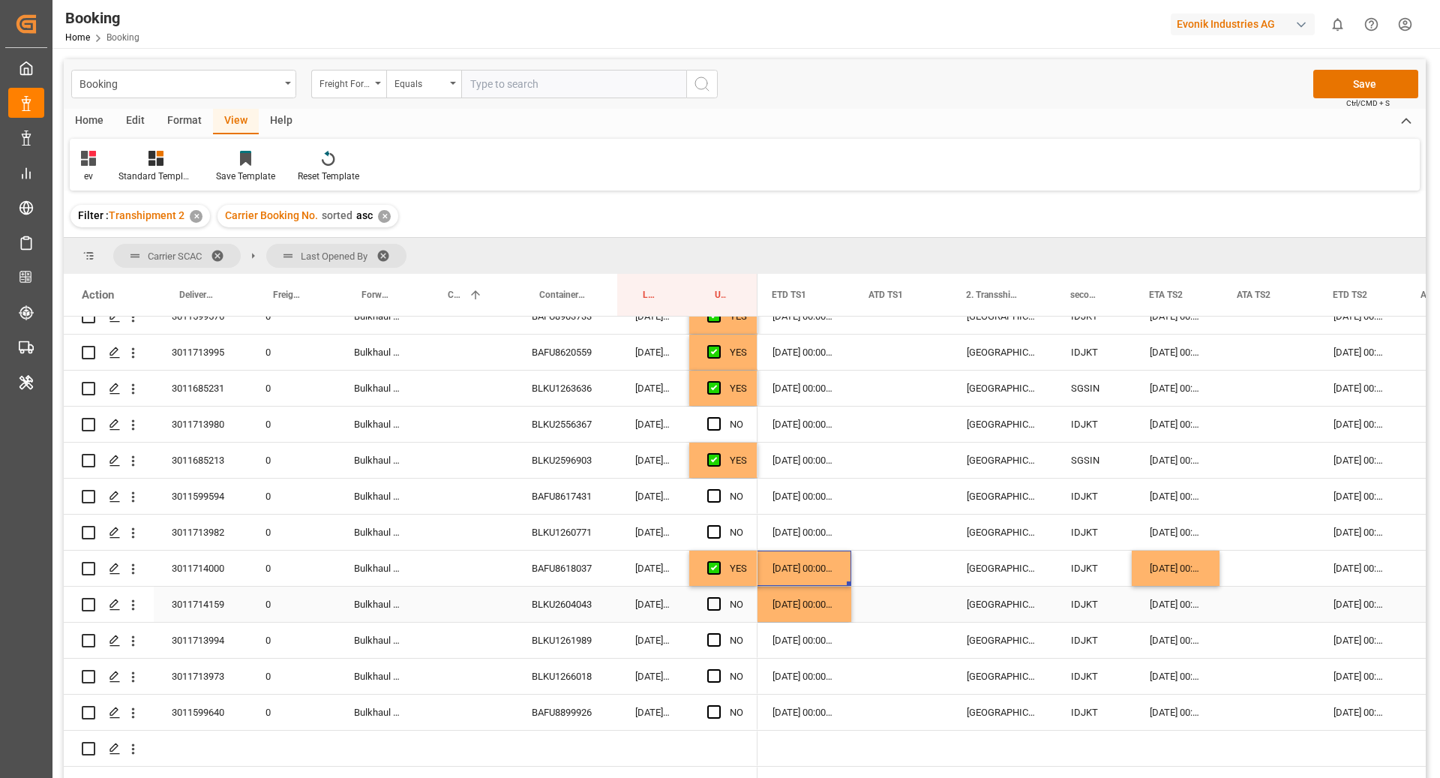
click at [1193, 602] on div "[DATE] 00:00:00" at bounding box center [1176, 603] width 88 height 35
click at [1313, 593] on div "Press SPACE to select this row." at bounding box center [1267, 603] width 96 height 35
click at [1195, 601] on div "[DATE] 00:00:00" at bounding box center [1176, 603] width 88 height 35
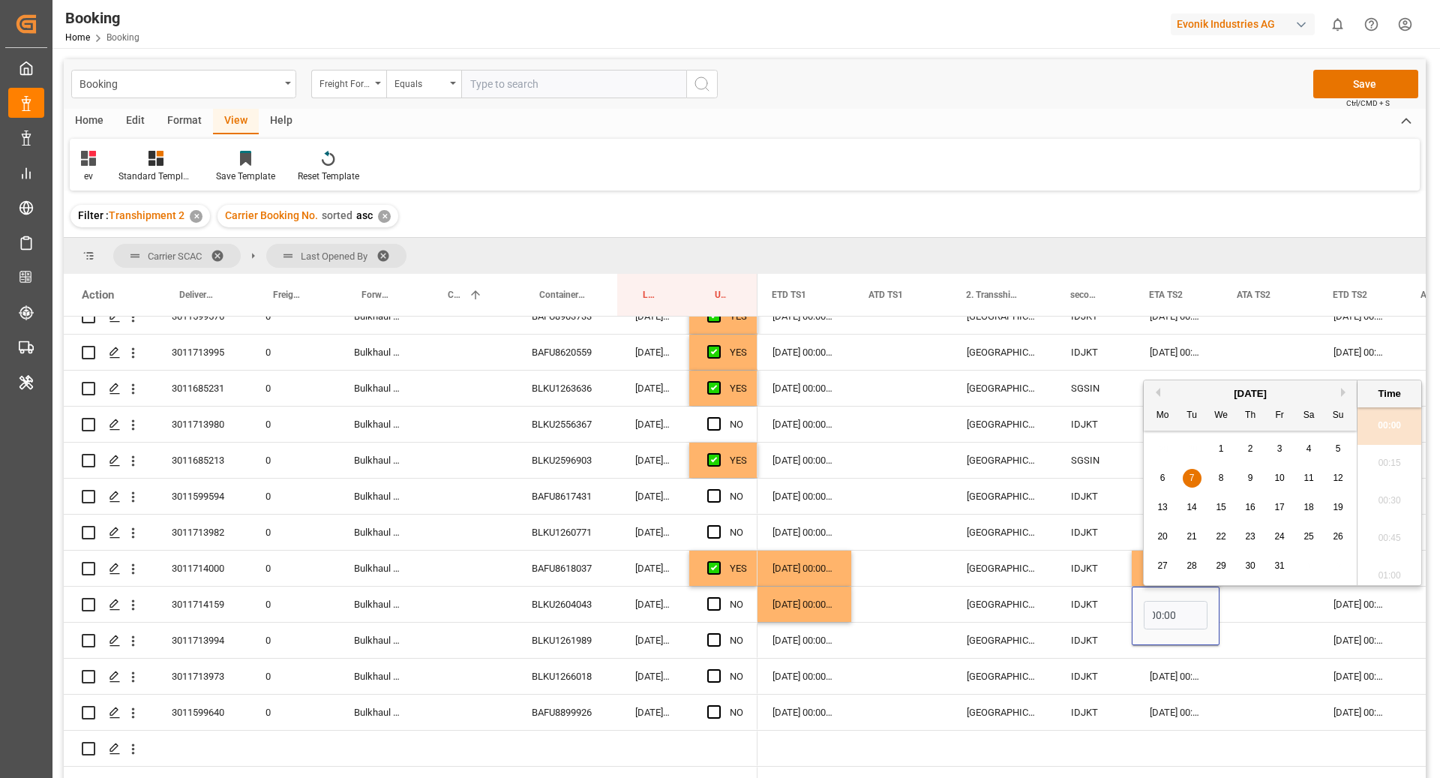
click at [1273, 481] on div "10" at bounding box center [1279, 478] width 19 height 18
type input "[DATE] 00:00"
click at [1336, 597] on div "[DATE] 00:00:00" at bounding box center [1359, 603] width 88 height 35
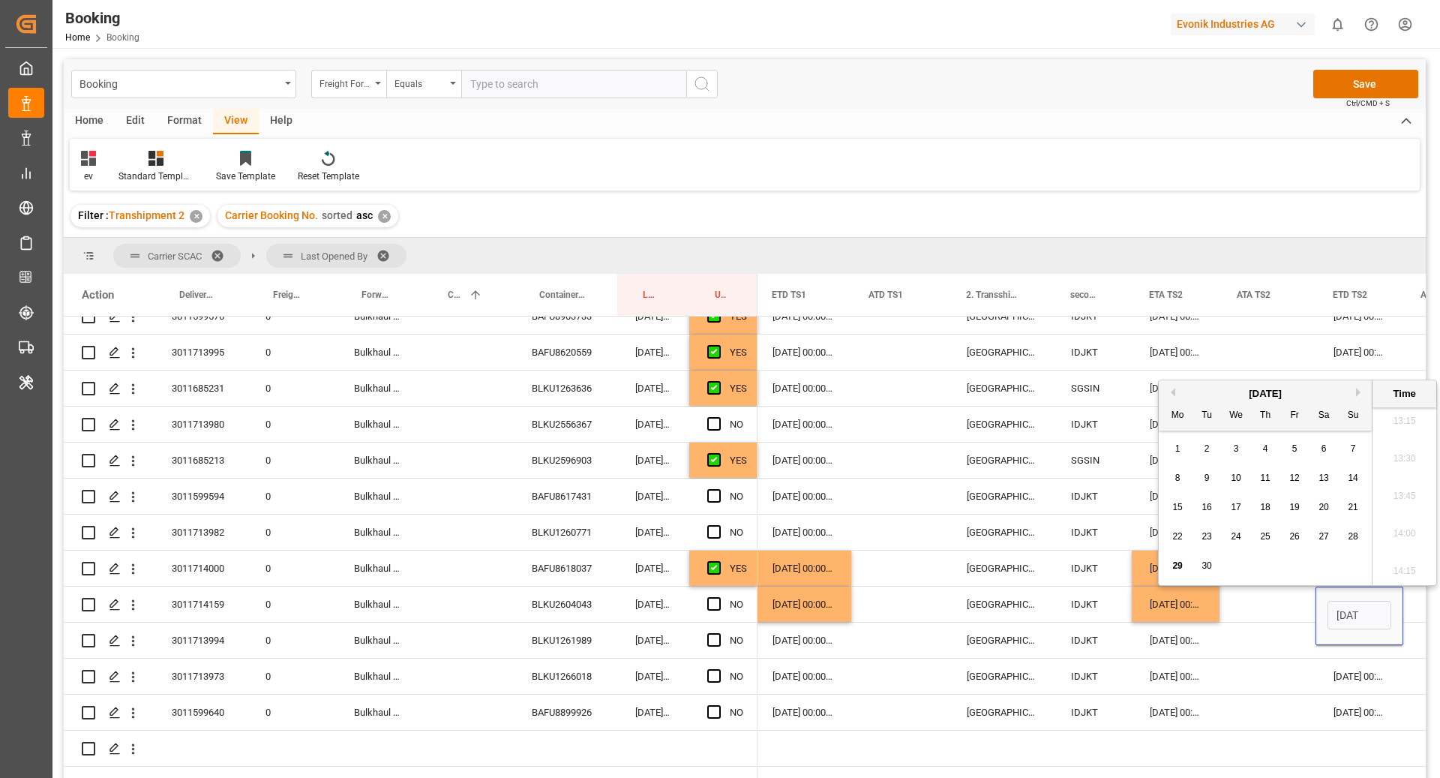
click at [1356, 394] on button "Next Month" at bounding box center [1360, 392] width 9 height 9
click at [1215, 510] on div "13 14 15 16 17 18 19" at bounding box center [1265, 507] width 205 height 29
click at [1203, 513] on div "14" at bounding box center [1207, 508] width 19 height 18
type input "14.10.2025 00:00"
click at [552, 637] on div "BLKU1261989" at bounding box center [565, 639] width 103 height 35
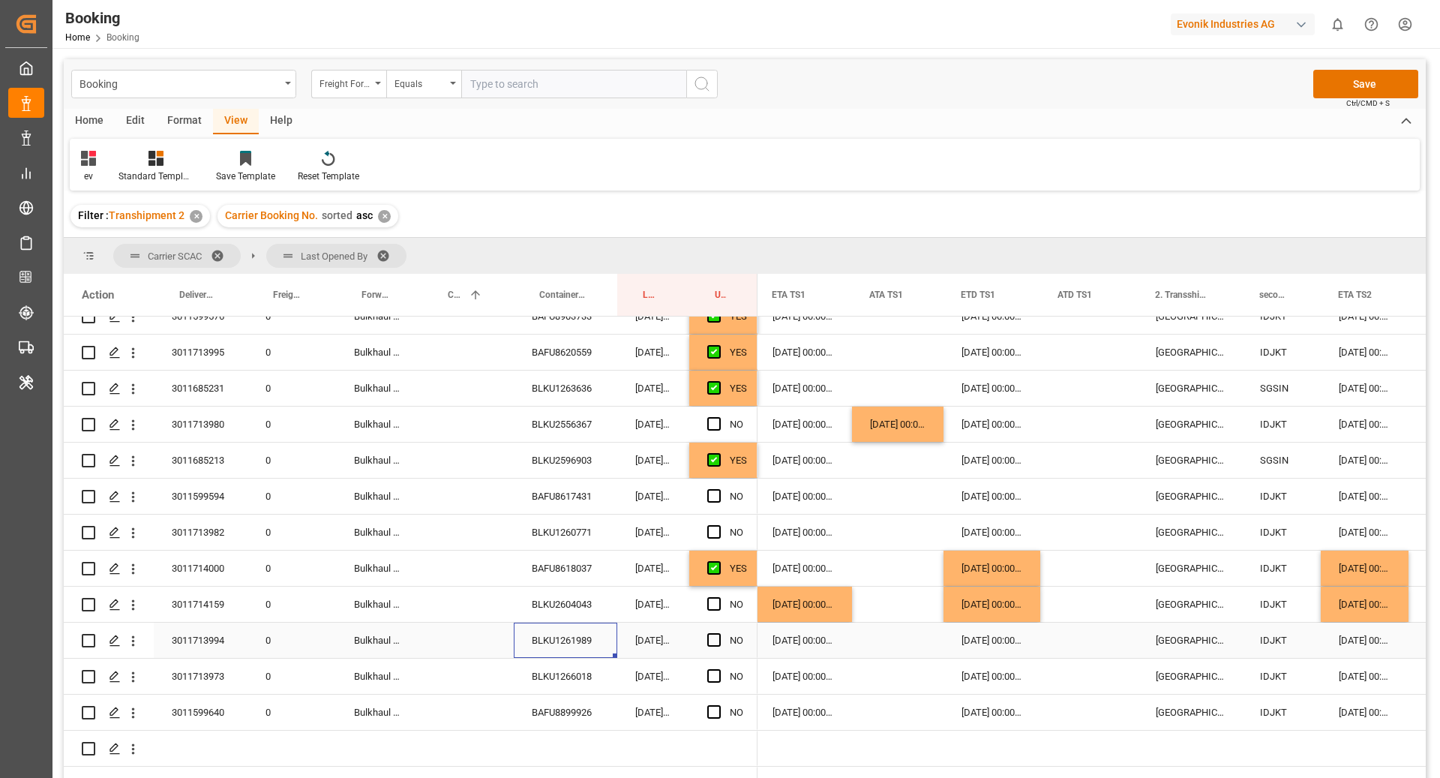
click at [793, 639] on div "27.09.2025 00:00:00" at bounding box center [802, 639] width 97 height 35
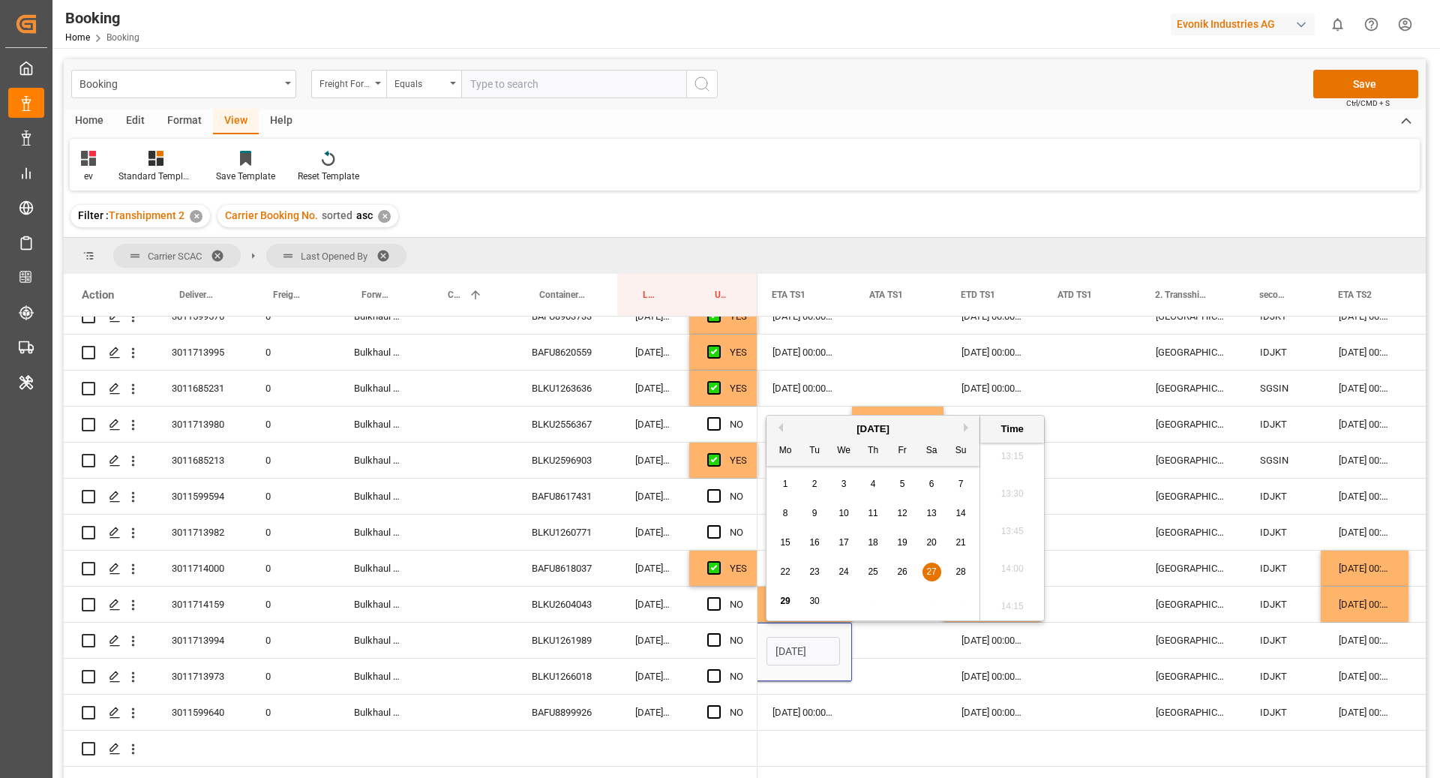
click at [961, 577] on div "28" at bounding box center [961, 572] width 19 height 18
type input "[DATE] 00:00"
click at [871, 643] on div "Press SPACE to select this row." at bounding box center [897, 639] width 91 height 35
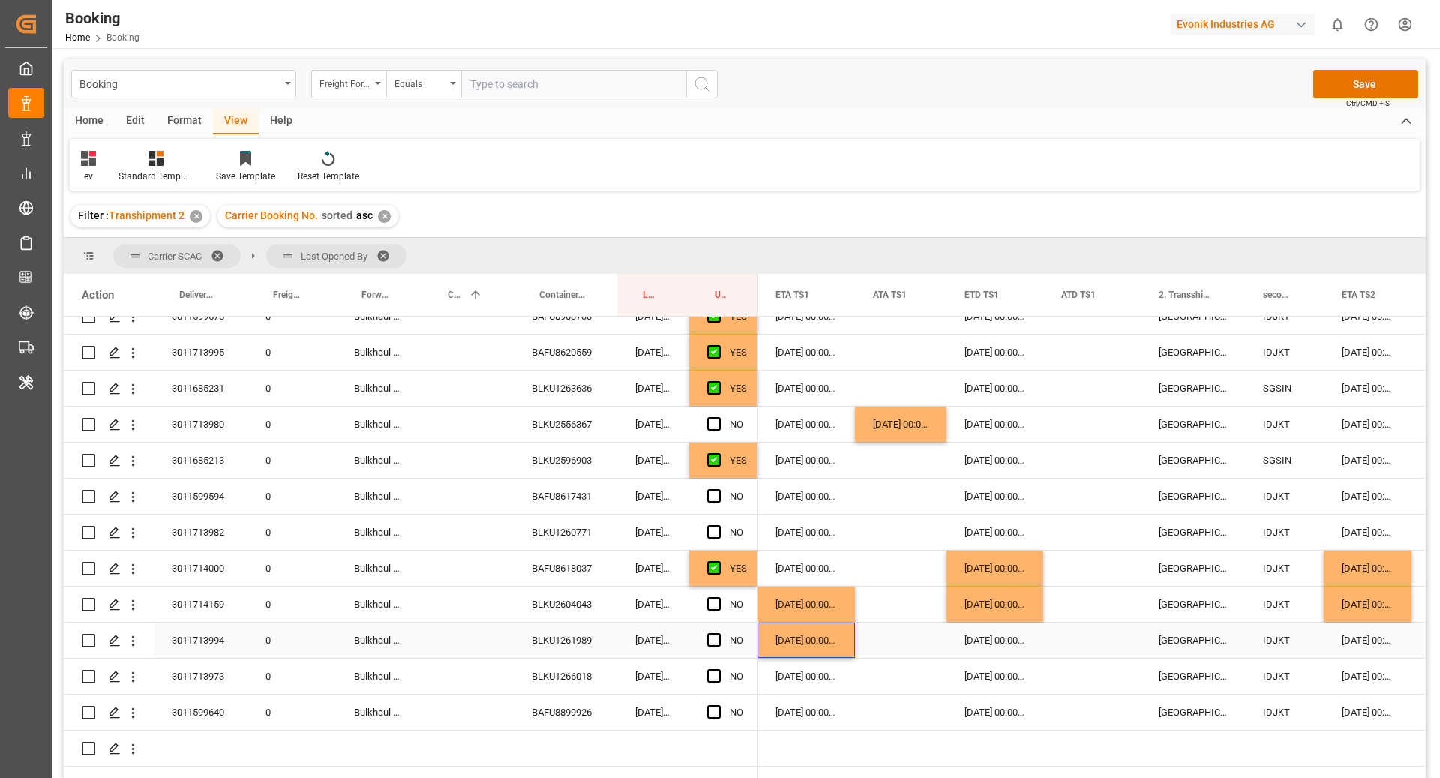
click at [923, 634] on div "Press SPACE to select this row." at bounding box center [900, 639] width 91 height 35
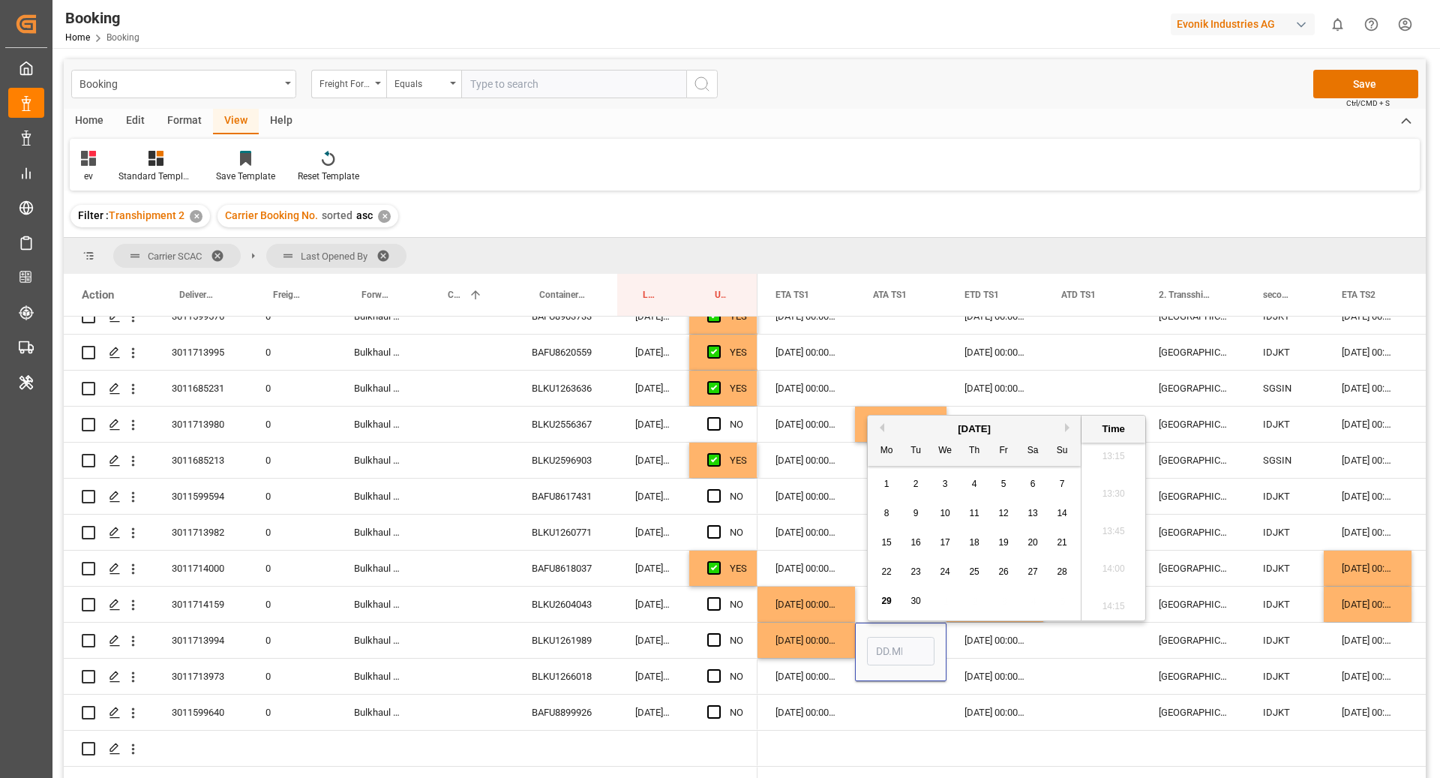
click at [1067, 571] on div "28" at bounding box center [1062, 572] width 19 height 18
type input "28.09.2025 00:00"
click at [919, 652] on input "28.09.2025 00:00" at bounding box center [900, 651] width 67 height 28
click at [583, 669] on div "BLKU1266018" at bounding box center [565, 675] width 103 height 35
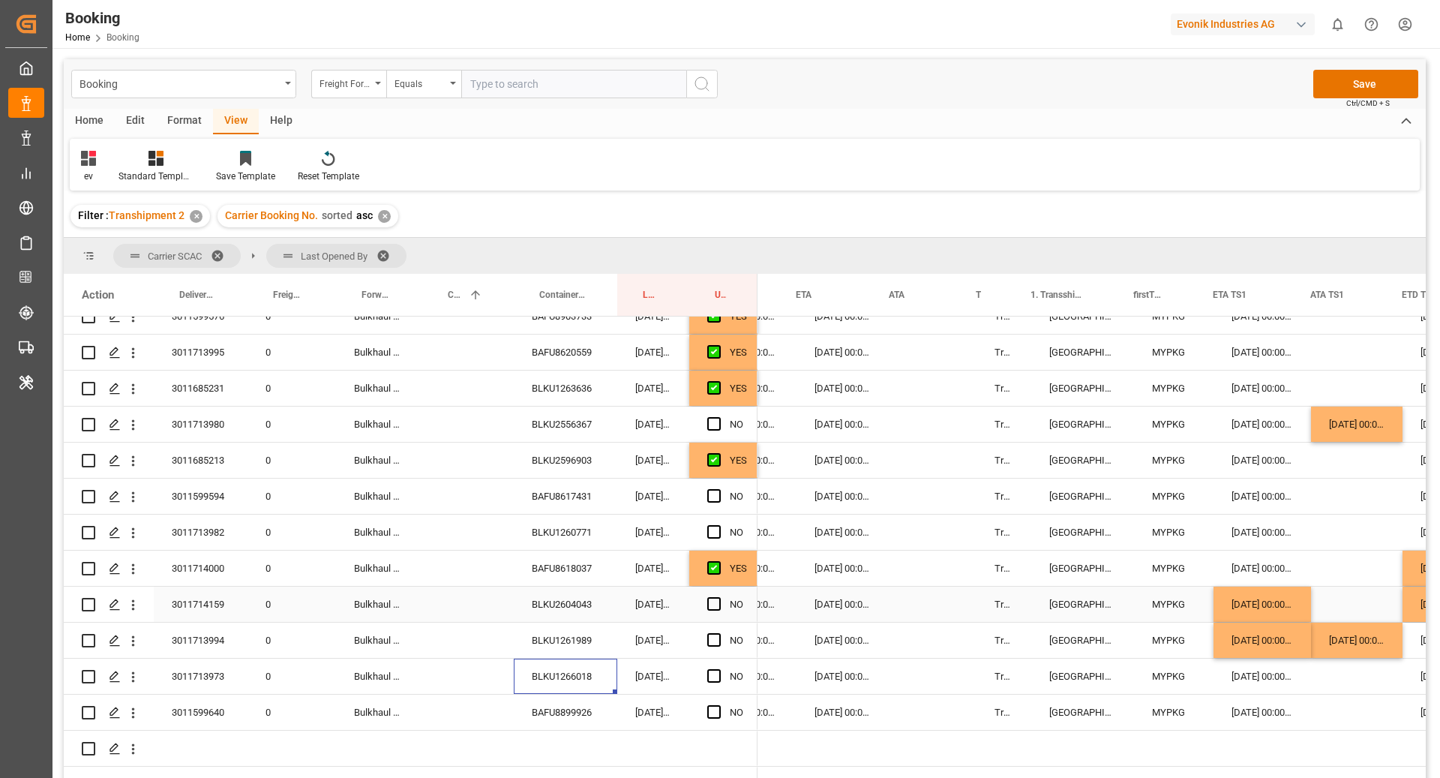
scroll to position [0, 1273]
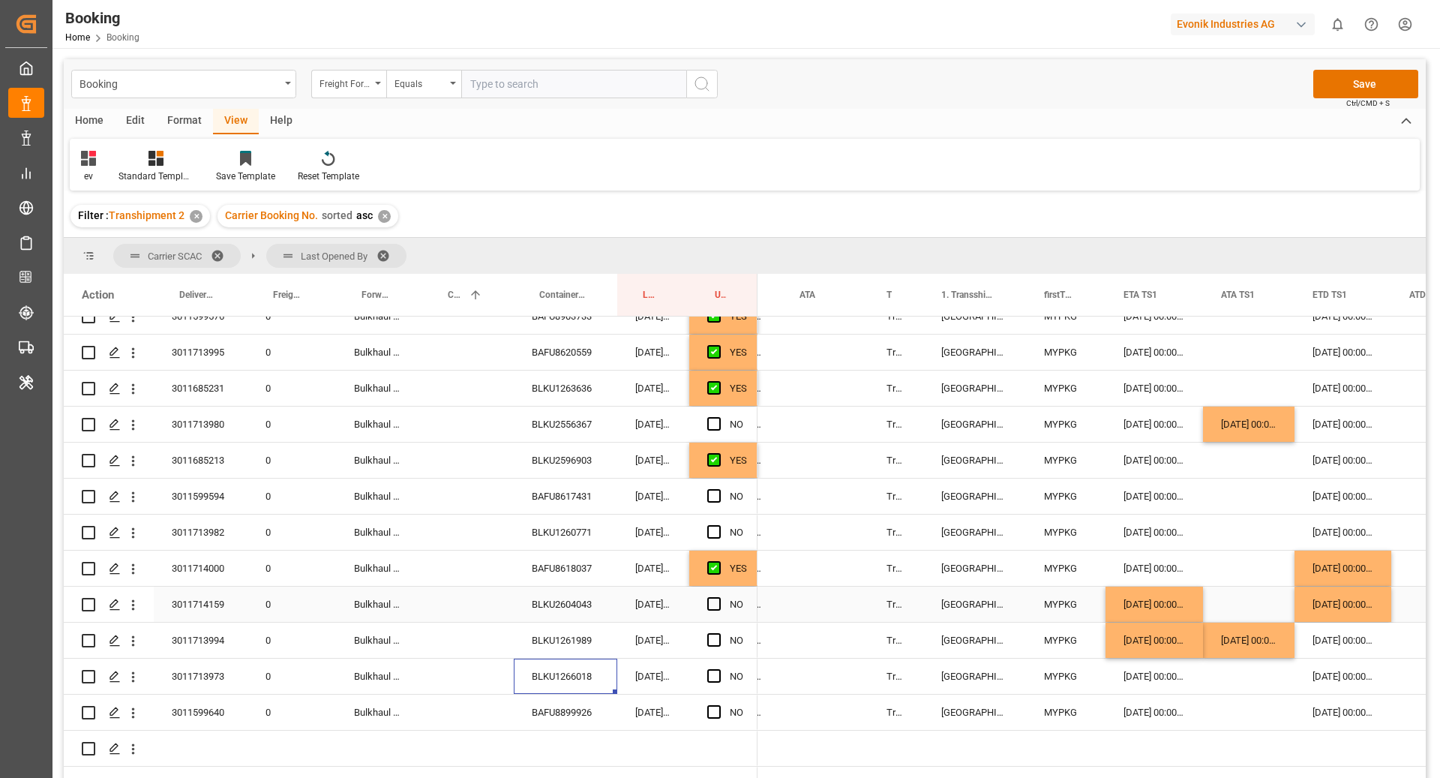
click at [613, 597] on div "BLKU2604043" at bounding box center [565, 603] width 103 height 35
drag, startPoint x: 580, startPoint y: 609, endPoint x: 595, endPoint y: 608, distance: 15.0
click at [580, 609] on div "BLKU2604043" at bounding box center [565, 603] width 103 height 35
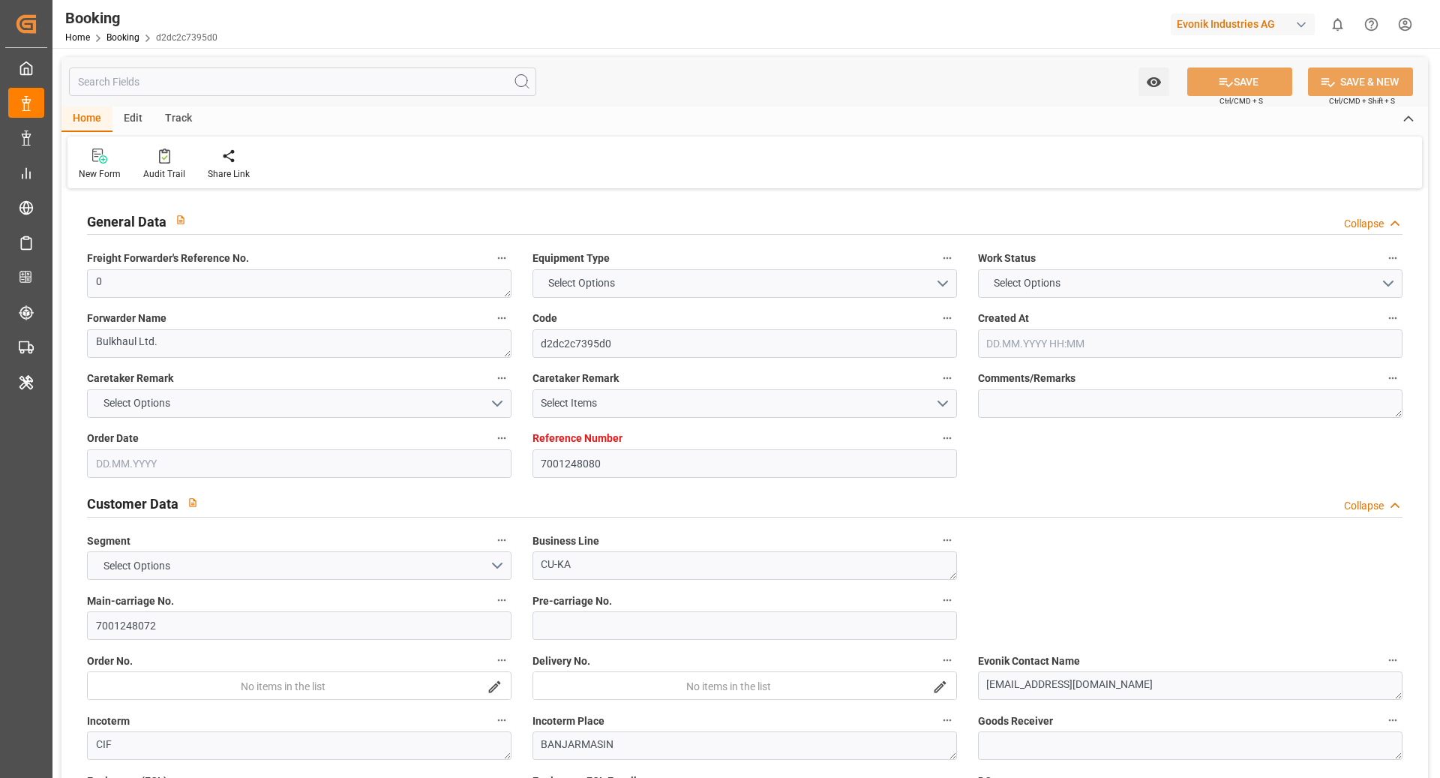
type textarea "0"
type textarea "Bulkhaul Ltd."
type input "d2dc2c7395d0"
type input "7001248080"
type textarea "CU-KA"
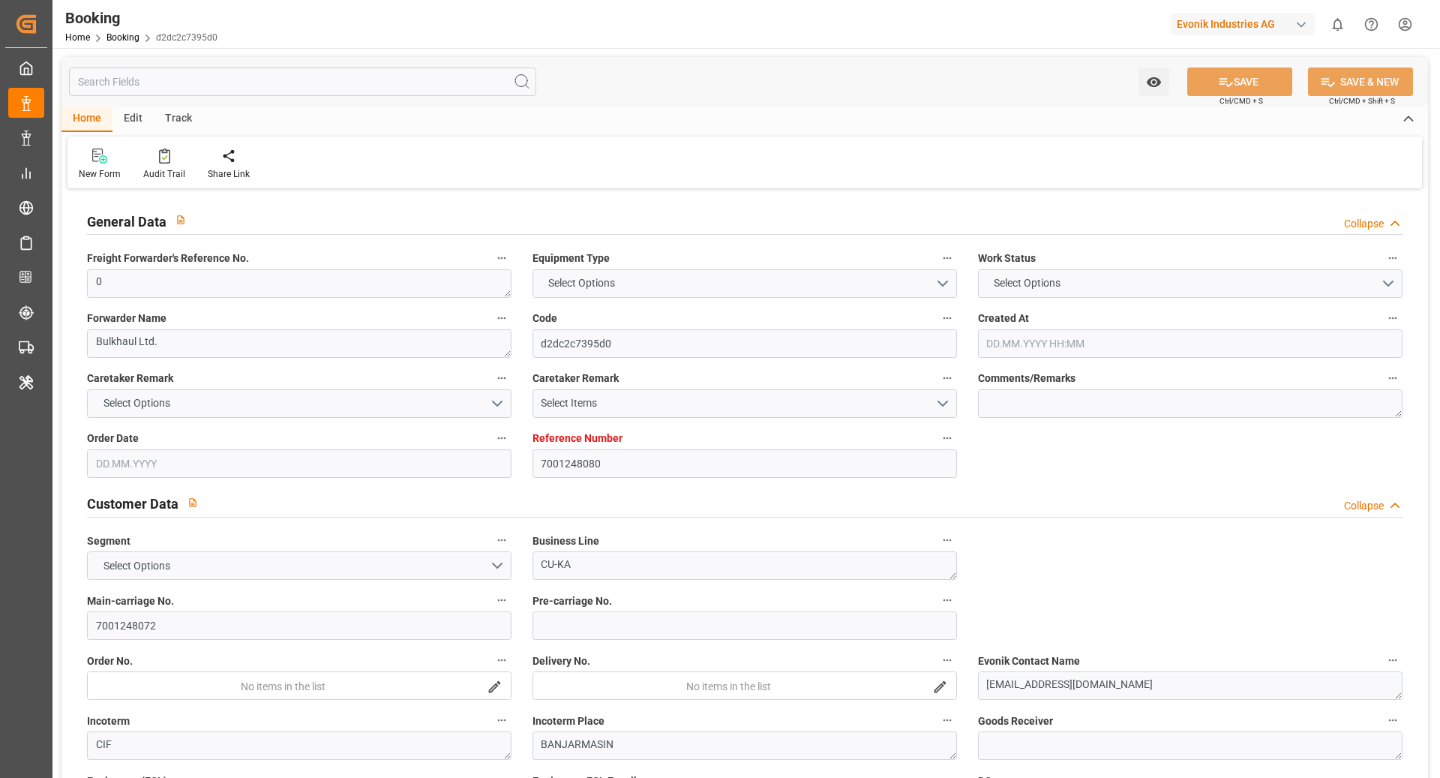
type input "7001248072"
type textarea "silke.slomack@evonik.com"
type textarea "CIF"
type textarea "BANJARMASIN"
type textarea "3"
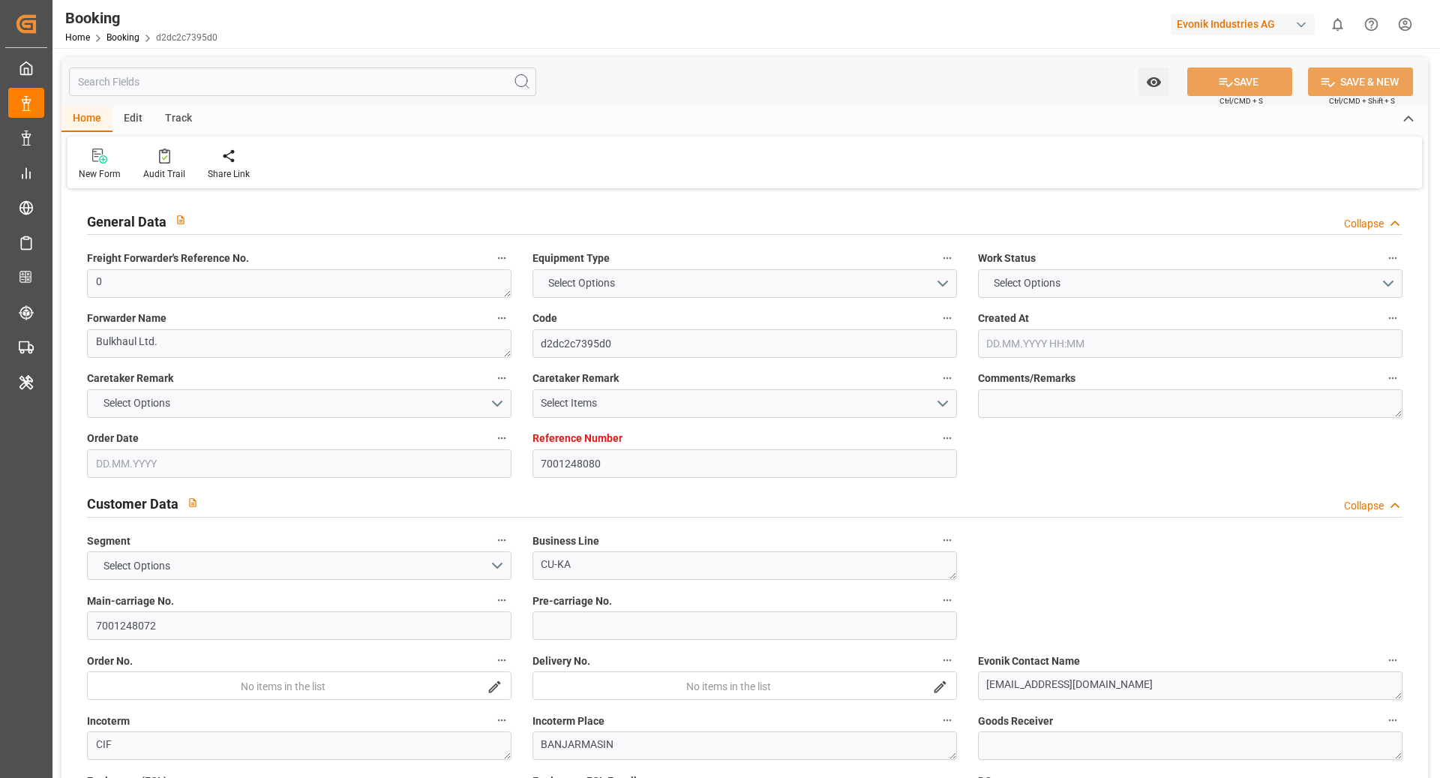
type textarea "Niederkassel"
type textarea "BAFU8620559"
type input "CMA CGM [PERSON_NAME] EXUPERY"
type input "CMDU"
type input "[GEOGRAPHIC_DATA]"
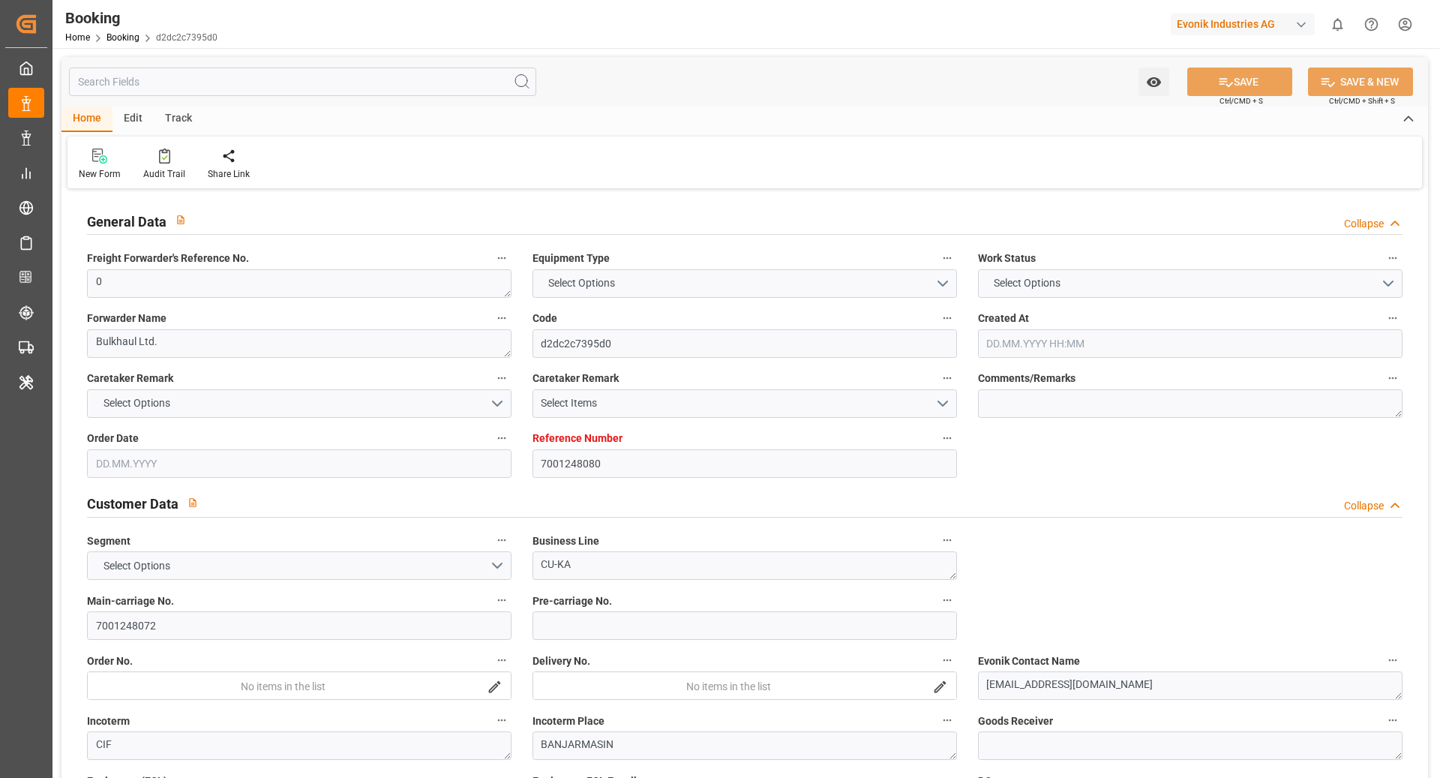
type input "[GEOGRAPHIC_DATA]"
type input "[GEOGRAPHIC_DATA] ([GEOGRAPHIC_DATA])"
type input "[GEOGRAPHIC_DATA], [GEOGRAPHIC_DATA]"
type textarea "vesselName etd eta"
type textarea "INPUT_Evonik_Seeburger_IFTMIN_1003082462_20250823205341606.edi"
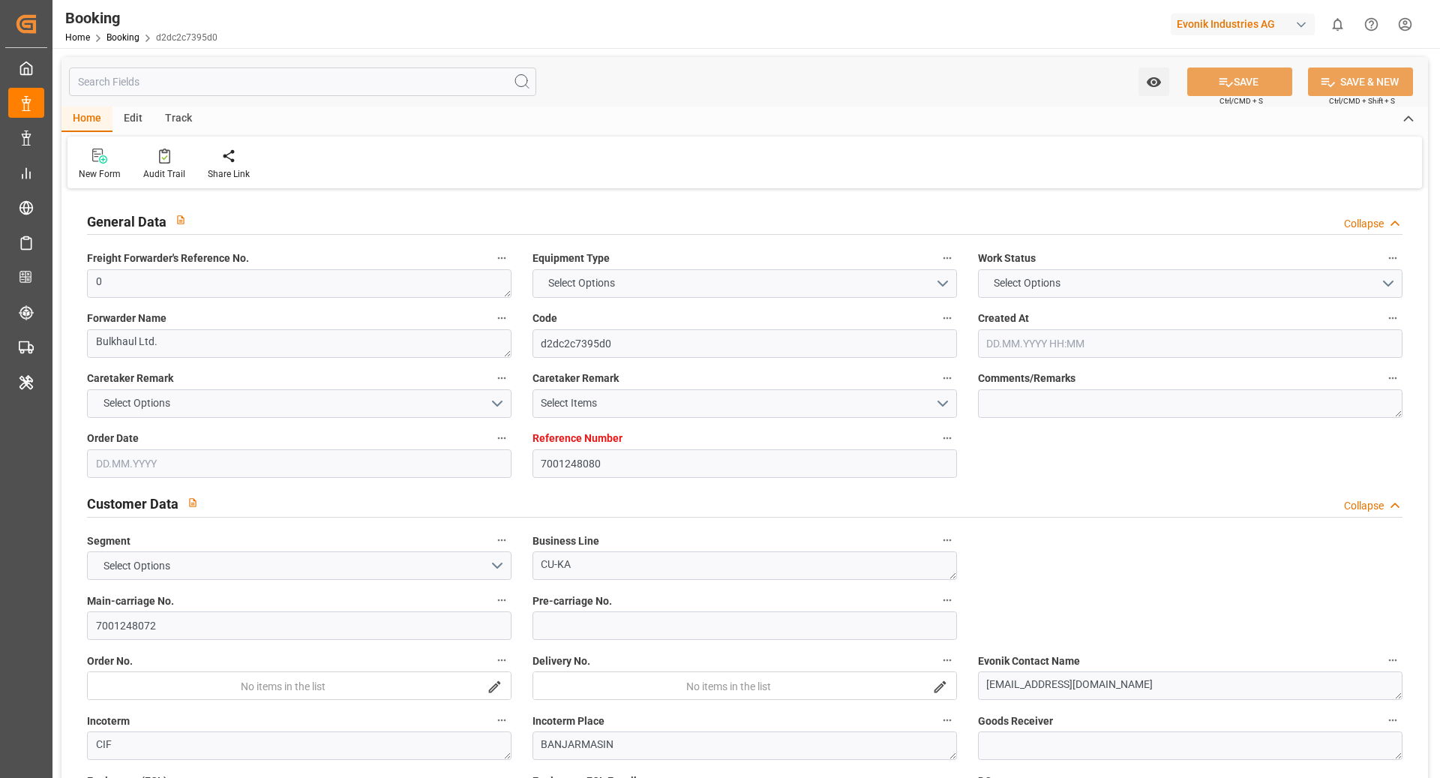
type textarea "NWC/UK North West Continent / UK_IDBDJ_CMDU_CU-KA"
type textarea "INPUT_Evonik_Seeburger_IFTMIN_1003049390_20250813172601916.edi,INPUT_Evonik_See…"
type textarea "1003082462"
type textarea "[PERSON_NAME]"
type textarea "Pod-businessDivision-businessLine-"
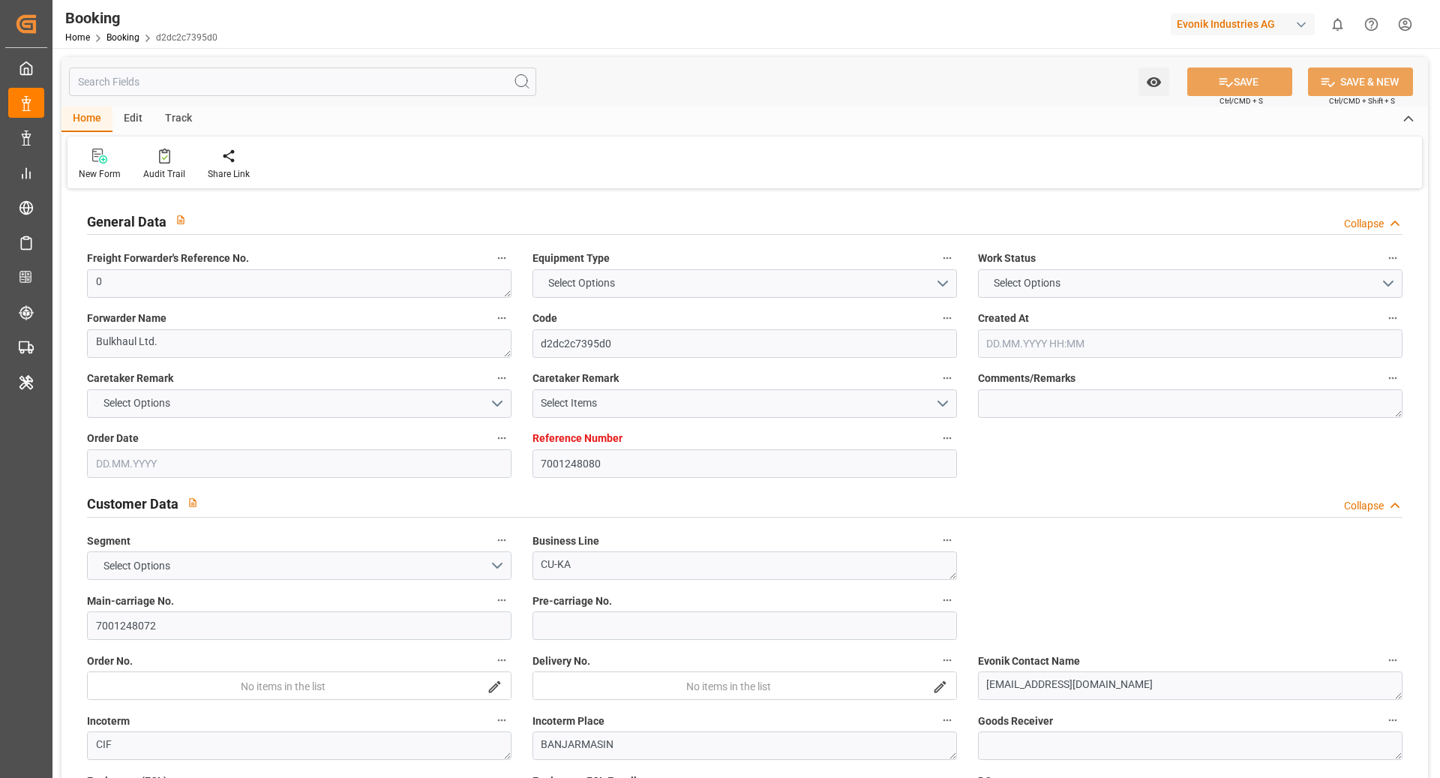
type textarea "IFTMIN"
type textarea "a011t00000LcJC5AAN"
type textarea "Yes"
type input "7001248080"
type input "9776418"
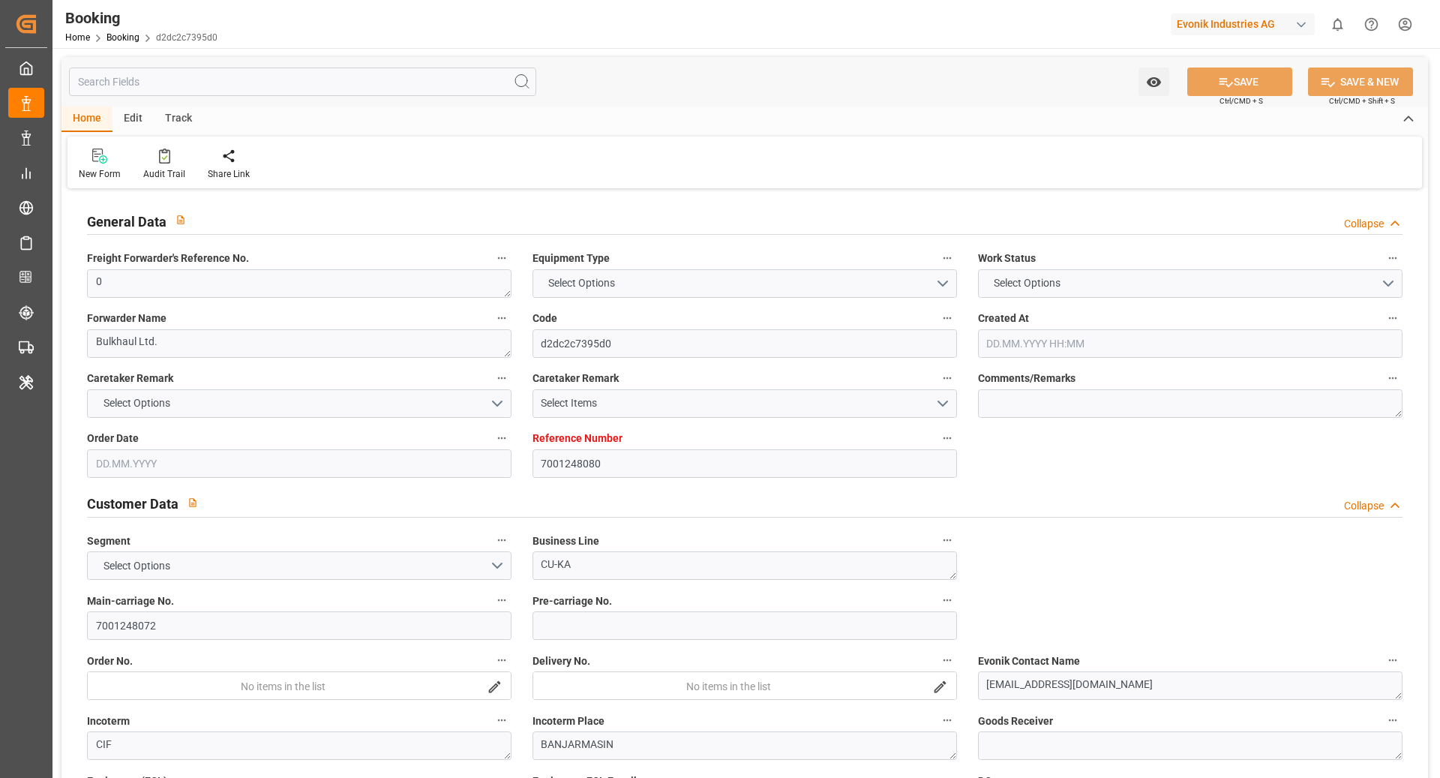
type input "CMACGM"
type input "CMA CGM Group"
type input "BEANR"
type input "IDBDJ"
type input "MYPKG"
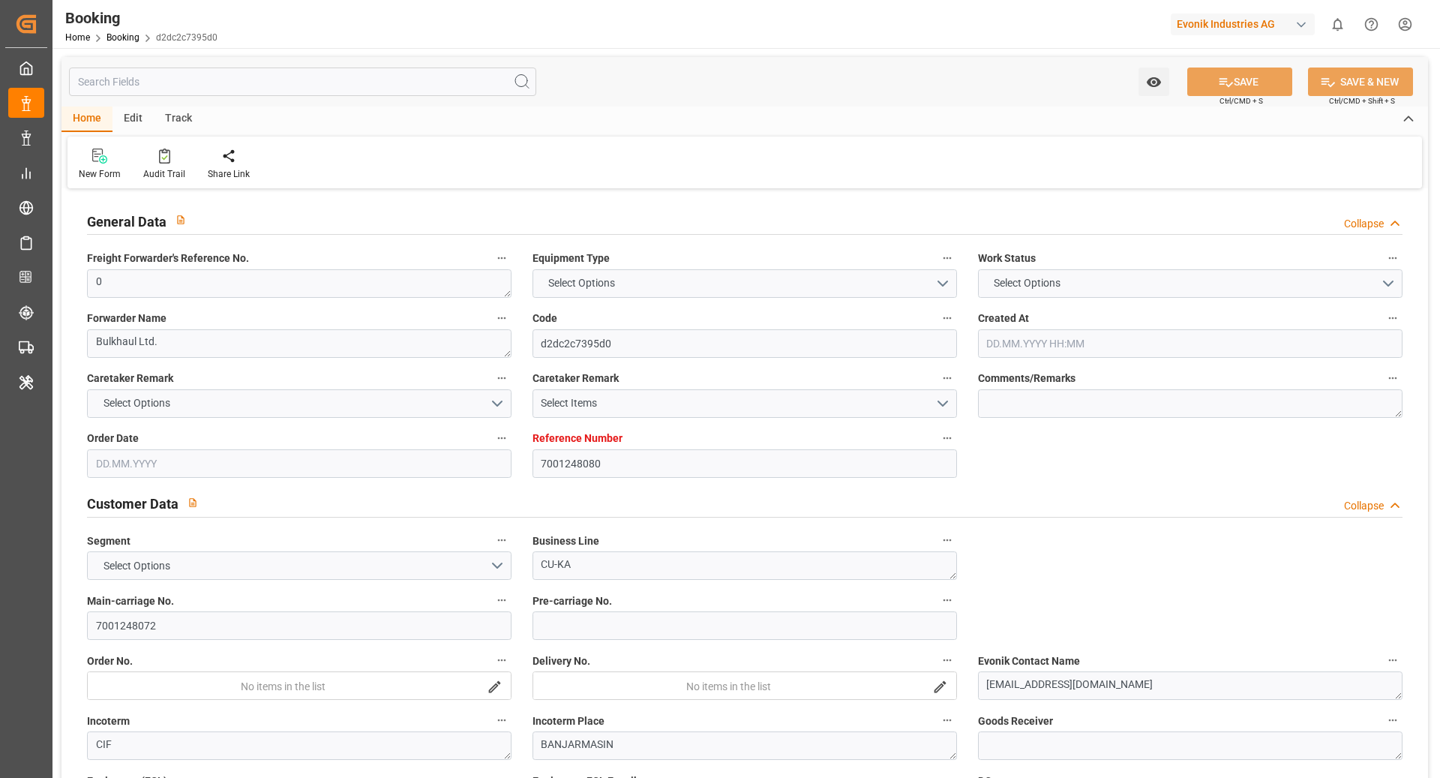
type input "IDJKT"
type input "0"
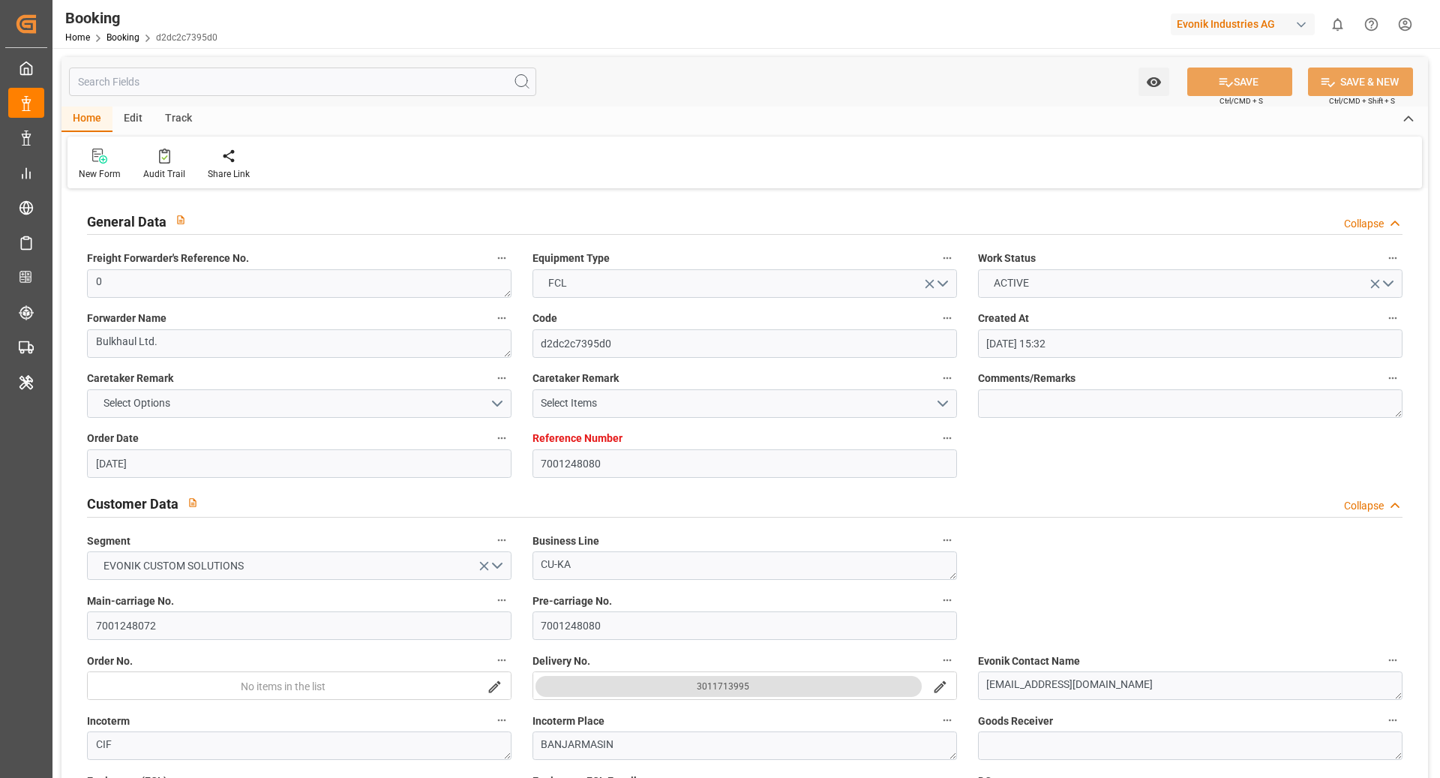
type input "13.08.2025 15:32"
type input "13.08.2025"
type input "16.10.2025"
type input "20.08.2025"
type input "22.08.2025 00:00"
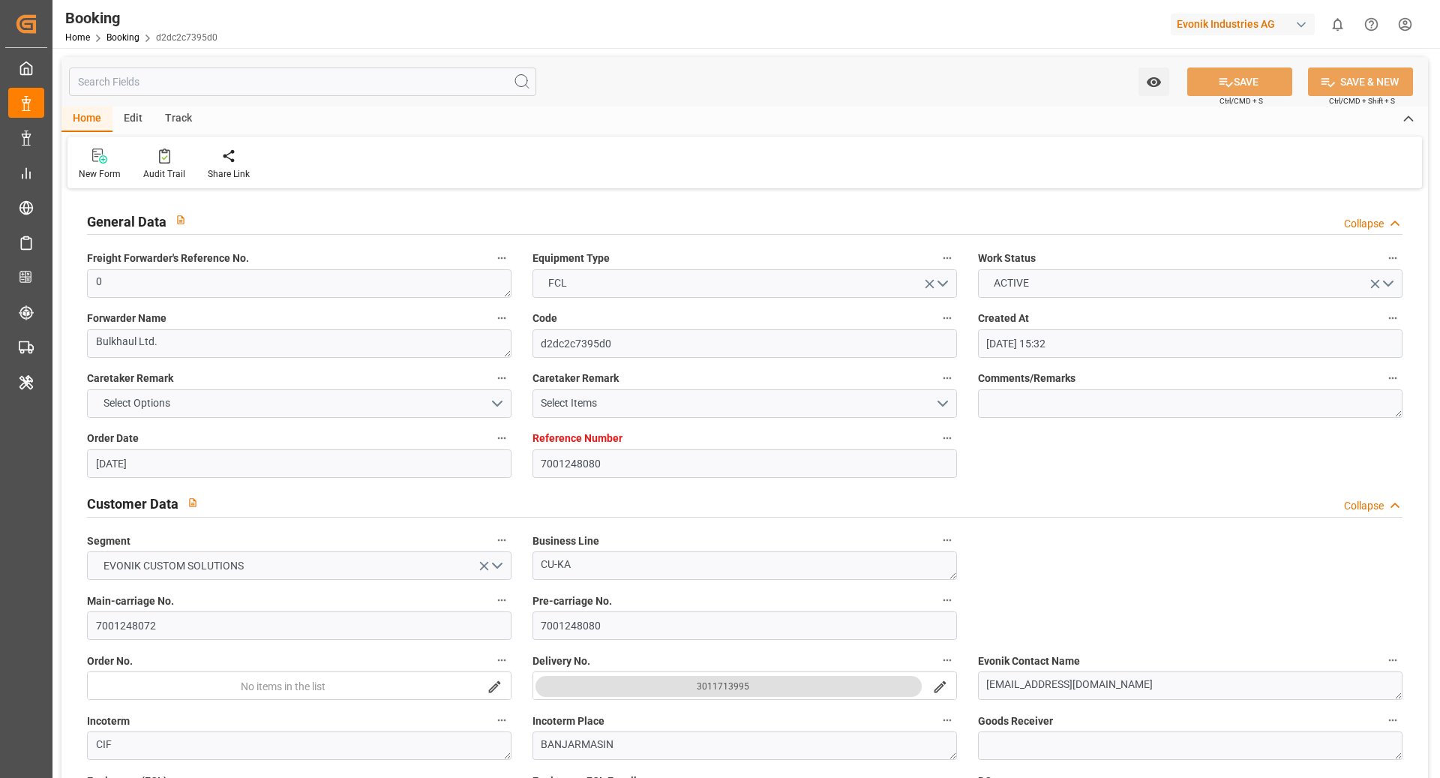
type input "28.08.2025 00:00"
type input "27.08.2025 00:00"
type input "28.08.2025 00:00"
type input "22.08.2025 00:00"
type input "10.10.2025 00:00"
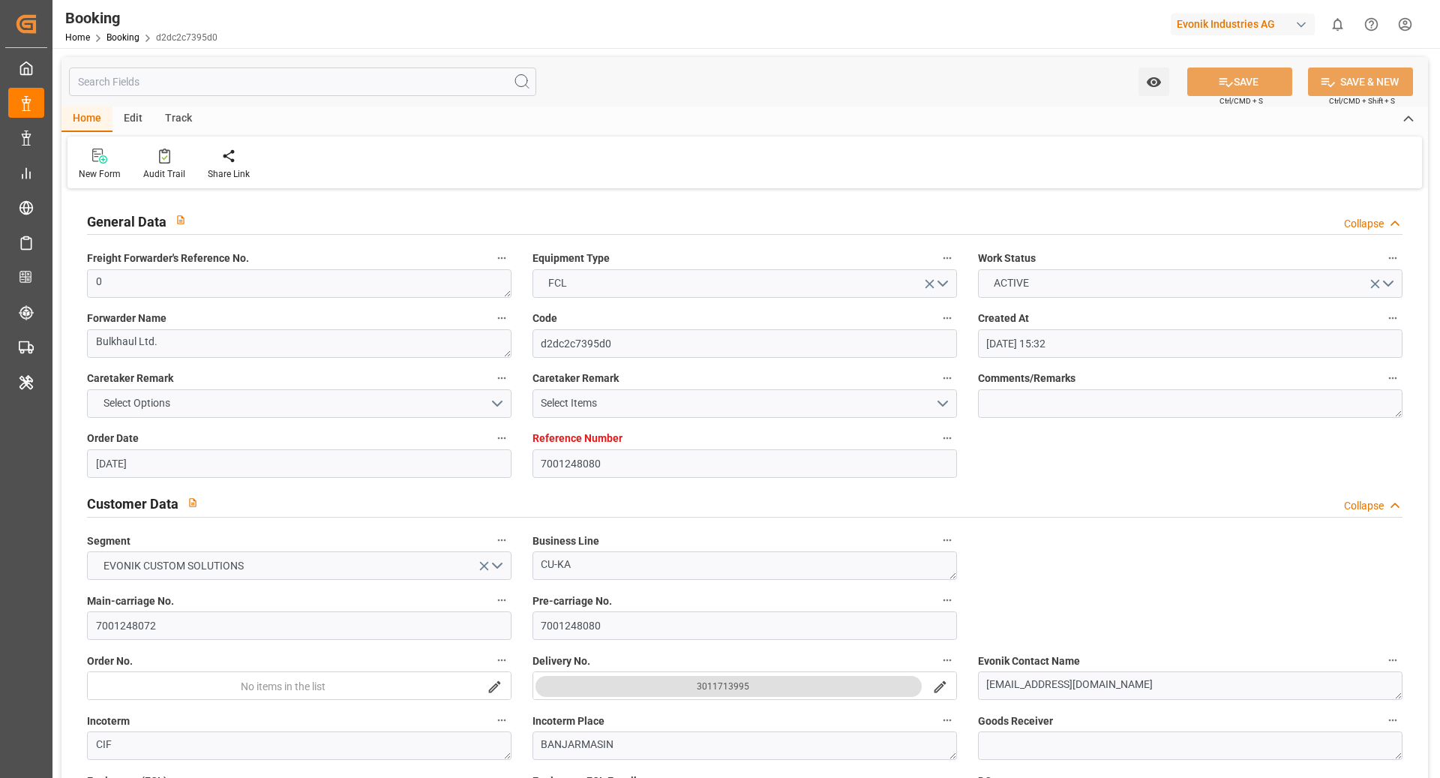
type input "16.10.2025 00:00"
type input "26.09.2025 00:00"
type input "01.10.2025 00:00"
type input "29.09.2025 00:00"
type input "08.10.2025 00:00"
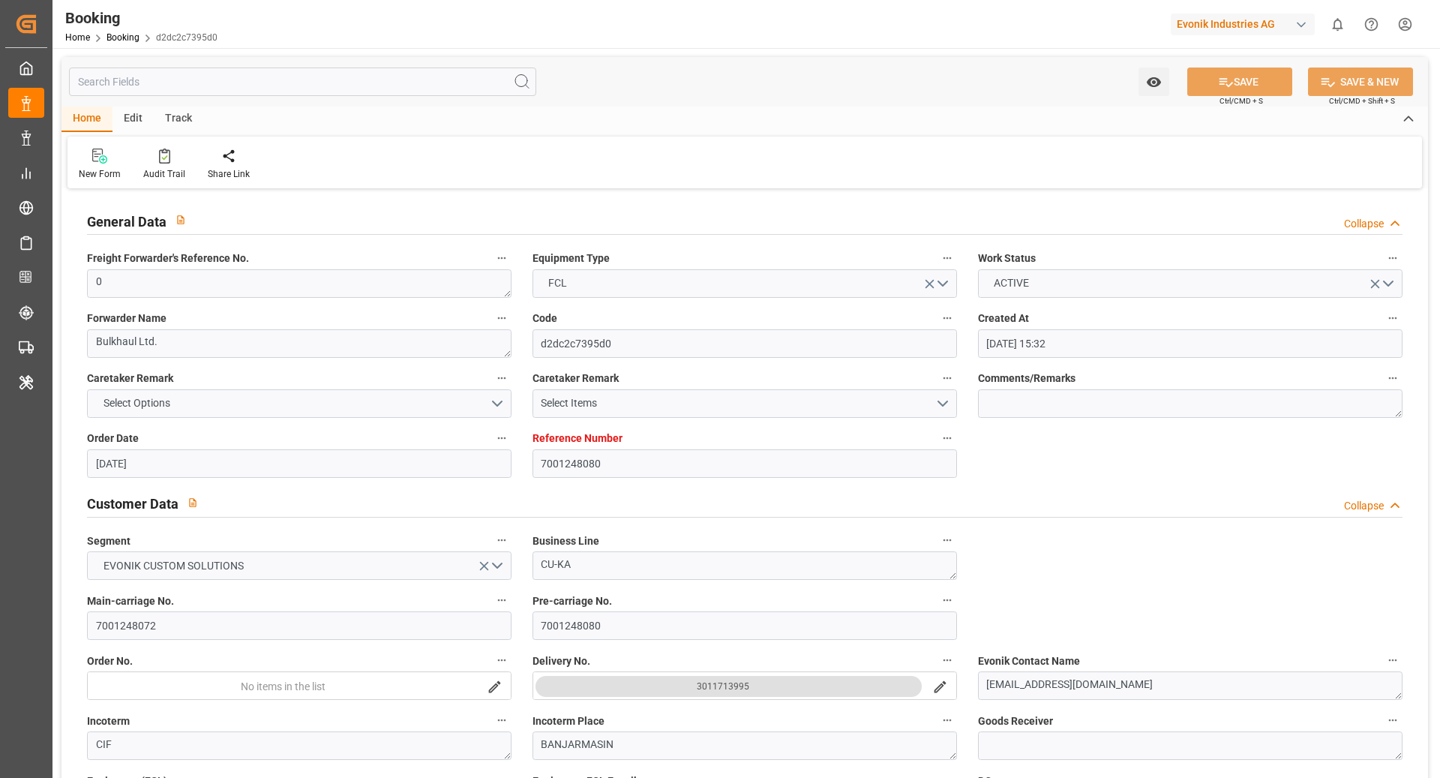
type input "05.10.2025 00:00"
type input "10.10.2025 00:00"
type input "07.10.2025 00:00"
type input "13.10.2025 00:00"
type input "22.08.2025"
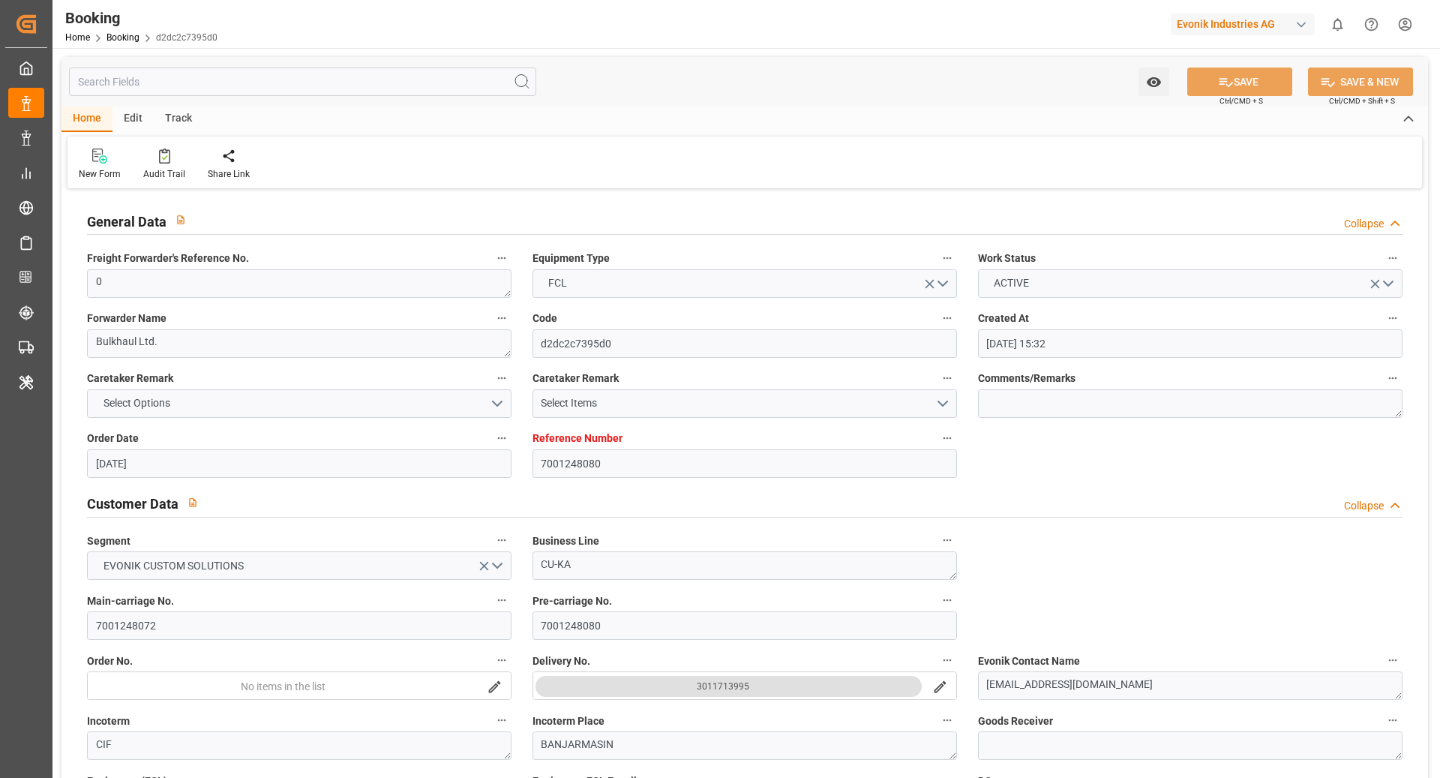
type input "26.09.2025 09:12"
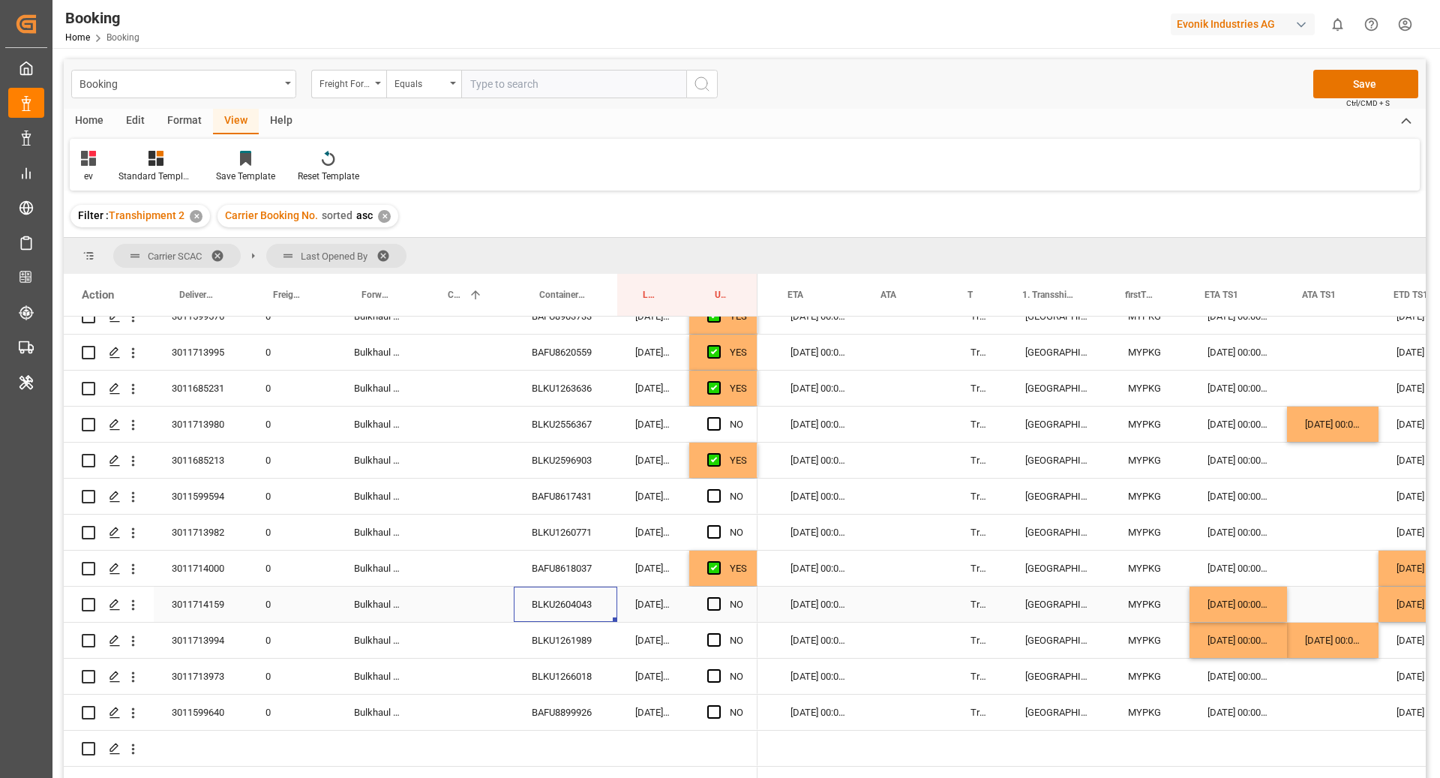
scroll to position [0, 1192]
click at [836, 608] on div "[DATE] 00:00:00" at bounding box center [815, 603] width 93 height 35
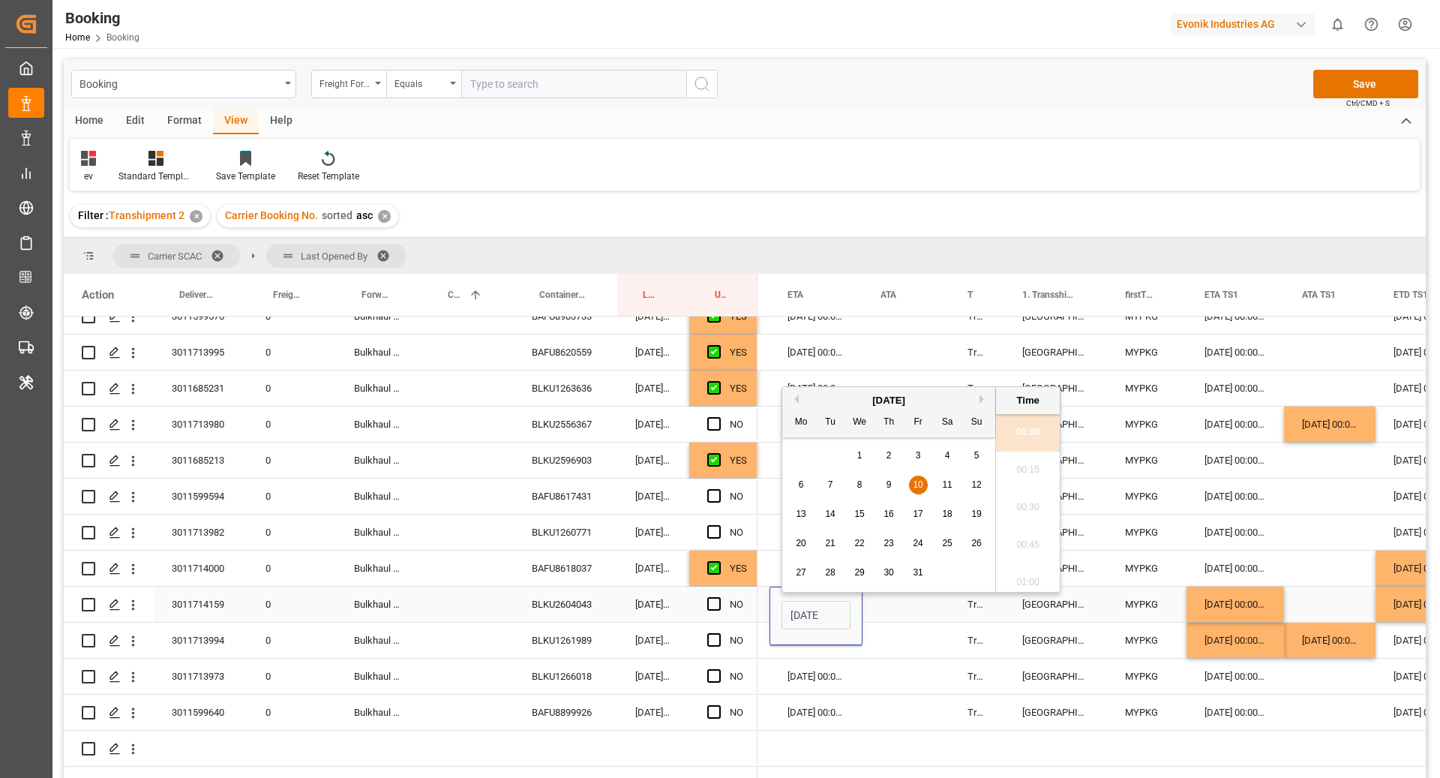
scroll to position [0, 52]
click at [910, 508] on div "17" at bounding box center [918, 507] width 19 height 18
type input "[DATE] 00:00"
click at [936, 621] on div "[DATE] 00:00:00 [DATE] 00:00:00 MYPKG [DATE] 00:00:00 [DATE] 00:00:00 [DATE] 00…" at bounding box center [1411, 604] width 3693 height 36
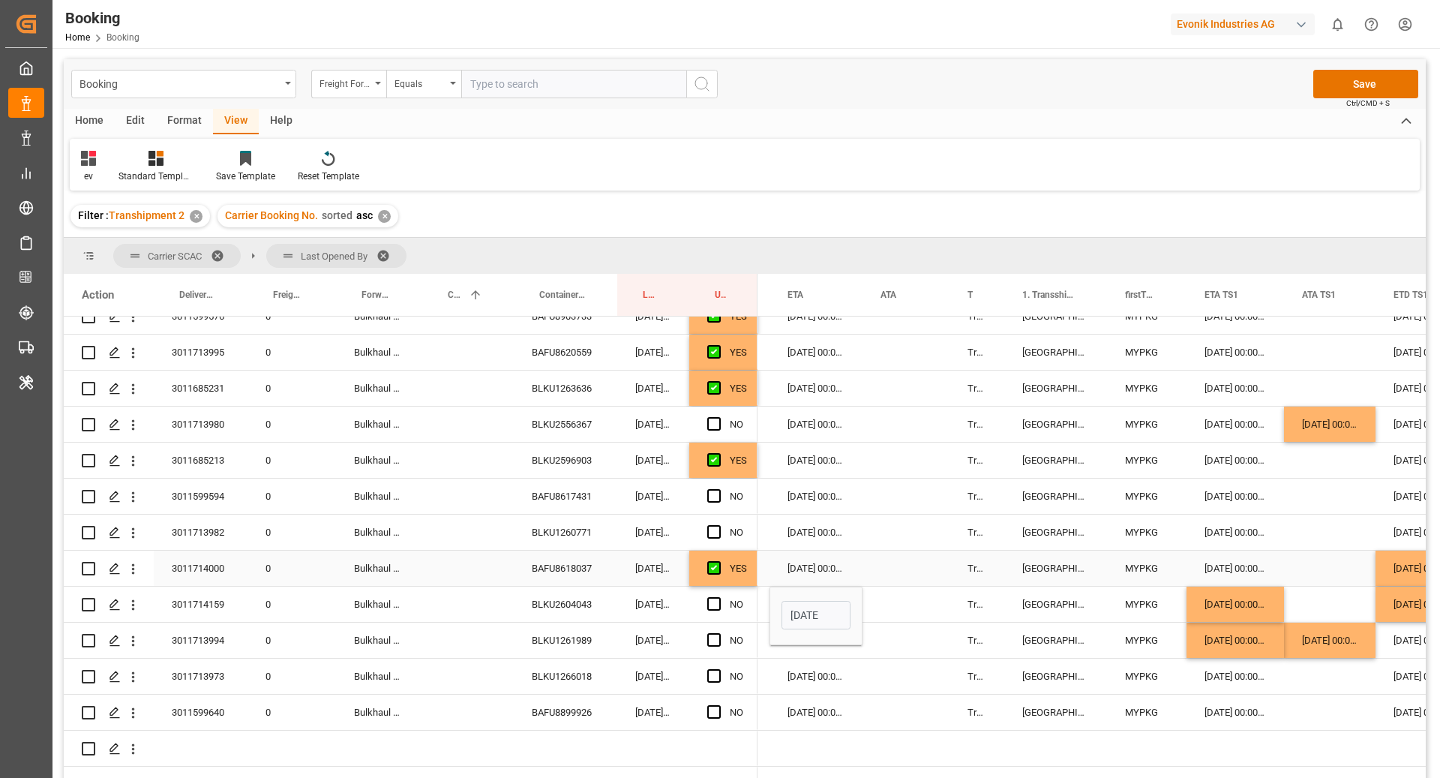
click at [893, 581] on div "Press SPACE to select this row." at bounding box center [905, 567] width 87 height 35
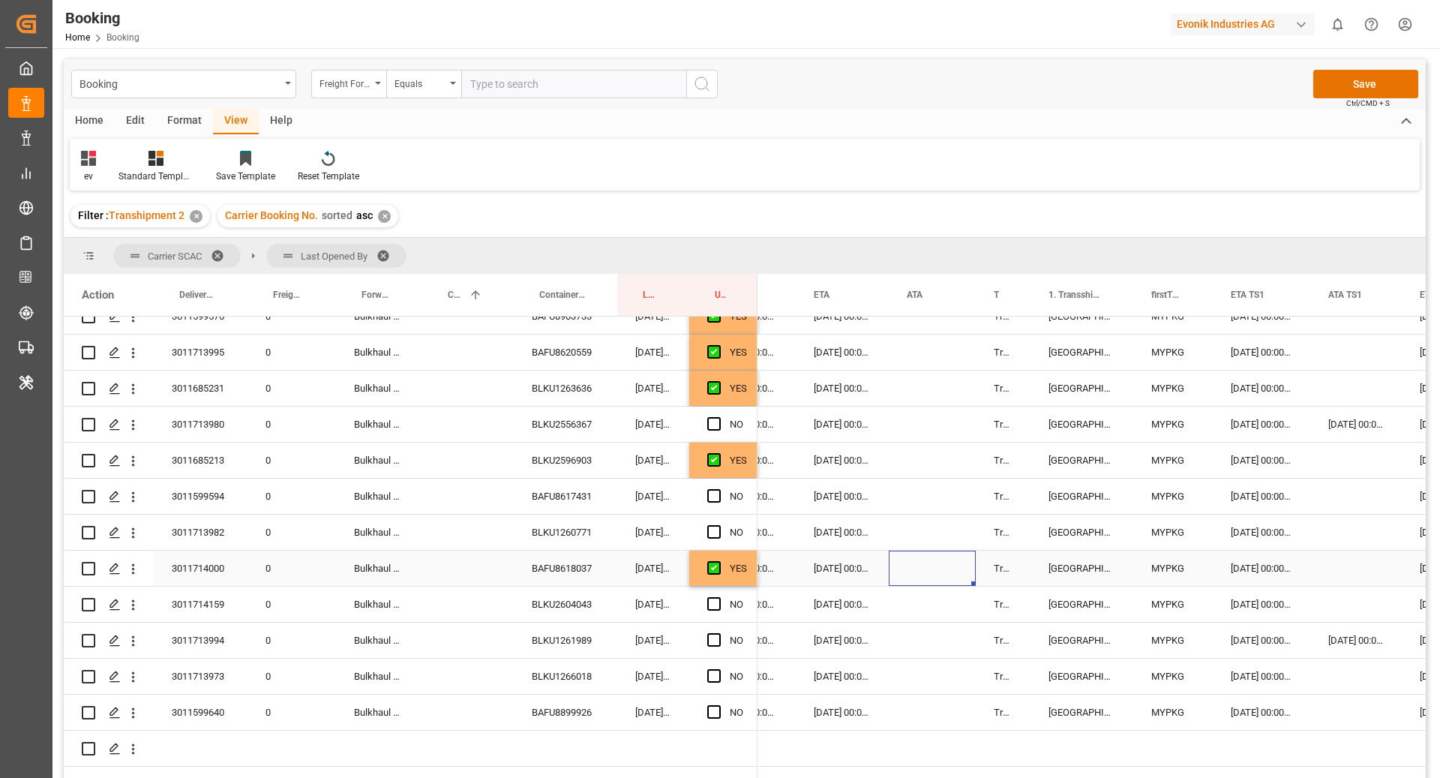
click at [560, 563] on div "BAFU8618037" at bounding box center [565, 567] width 103 height 35
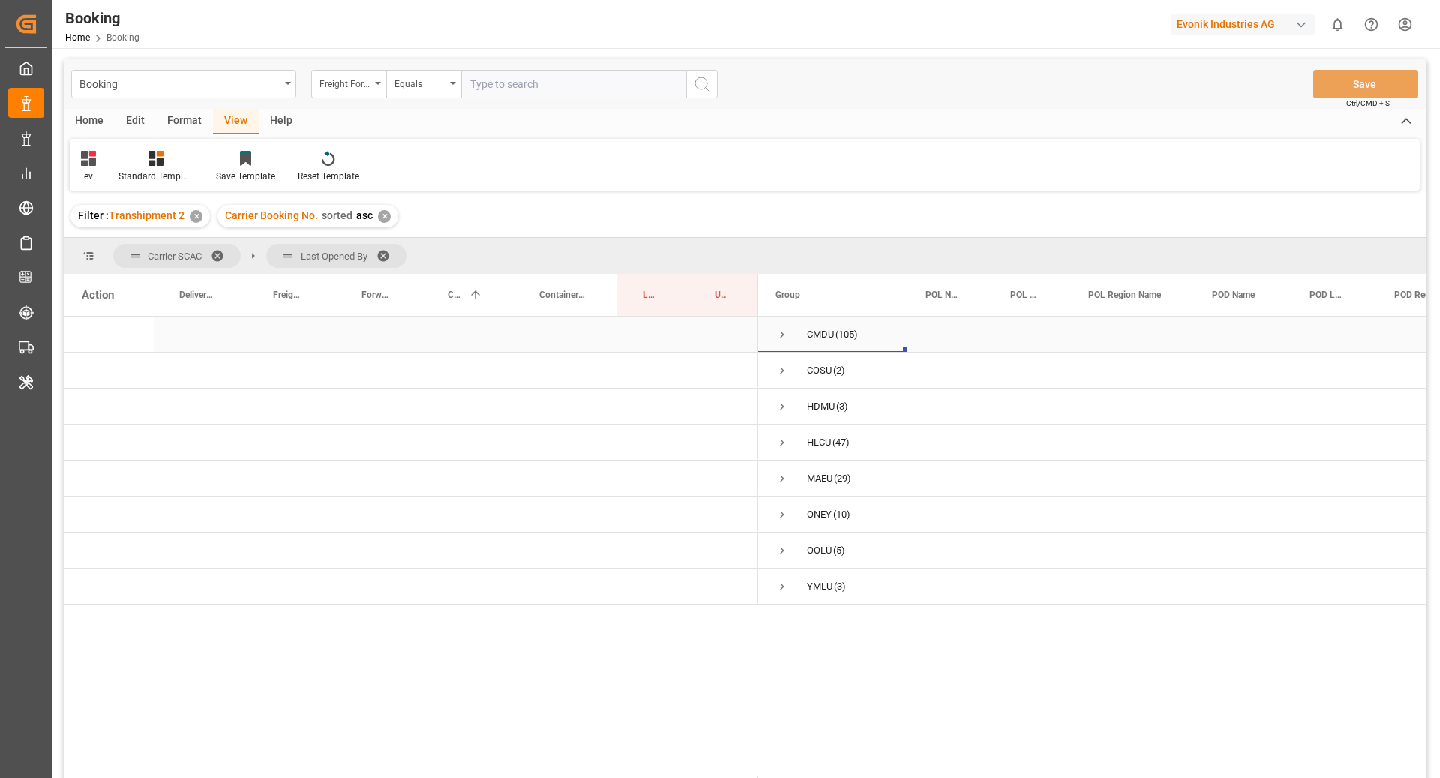
click at [781, 338] on span "Press SPACE to select this row." at bounding box center [781, 334] width 13 height 13
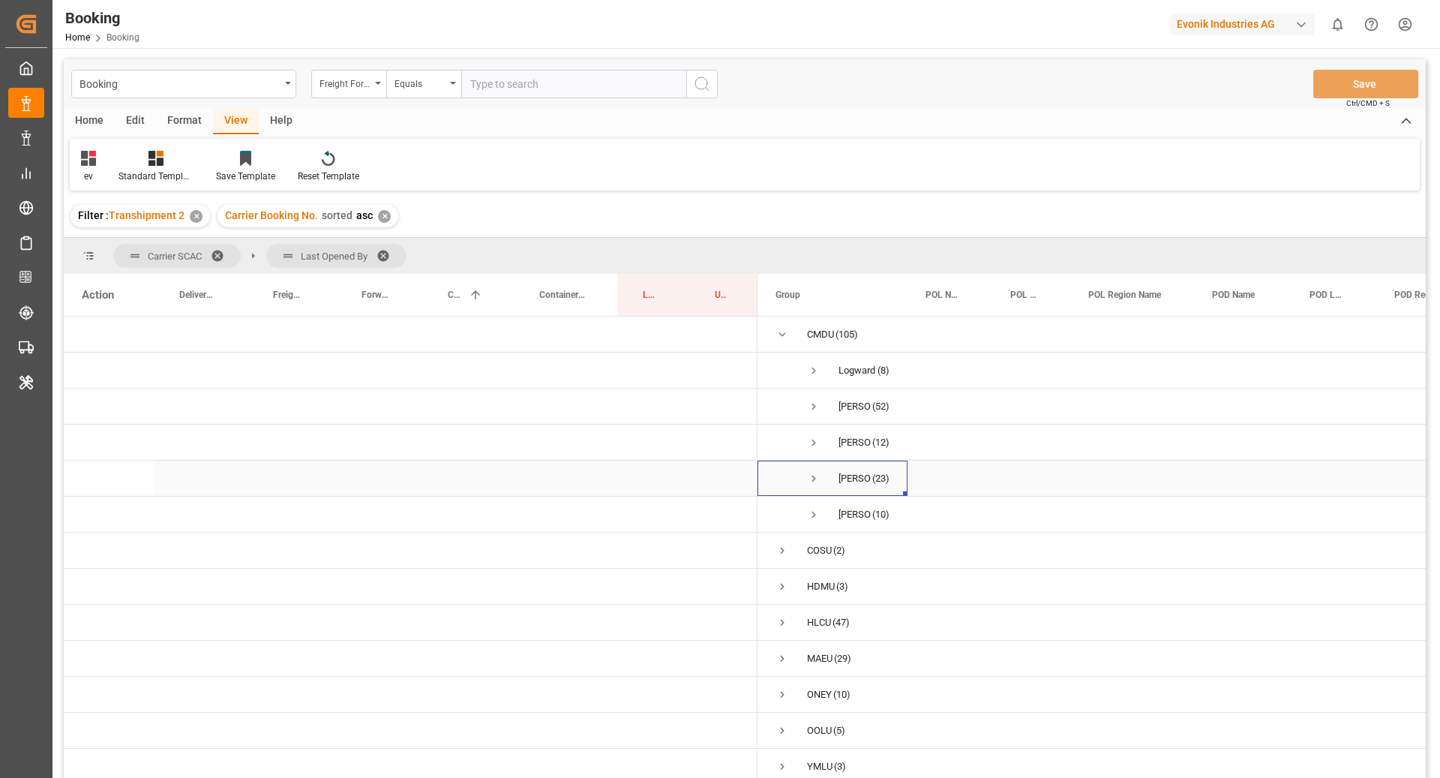
click at [813, 484] on span "Press SPACE to select this row." at bounding box center [813, 478] width 13 height 13
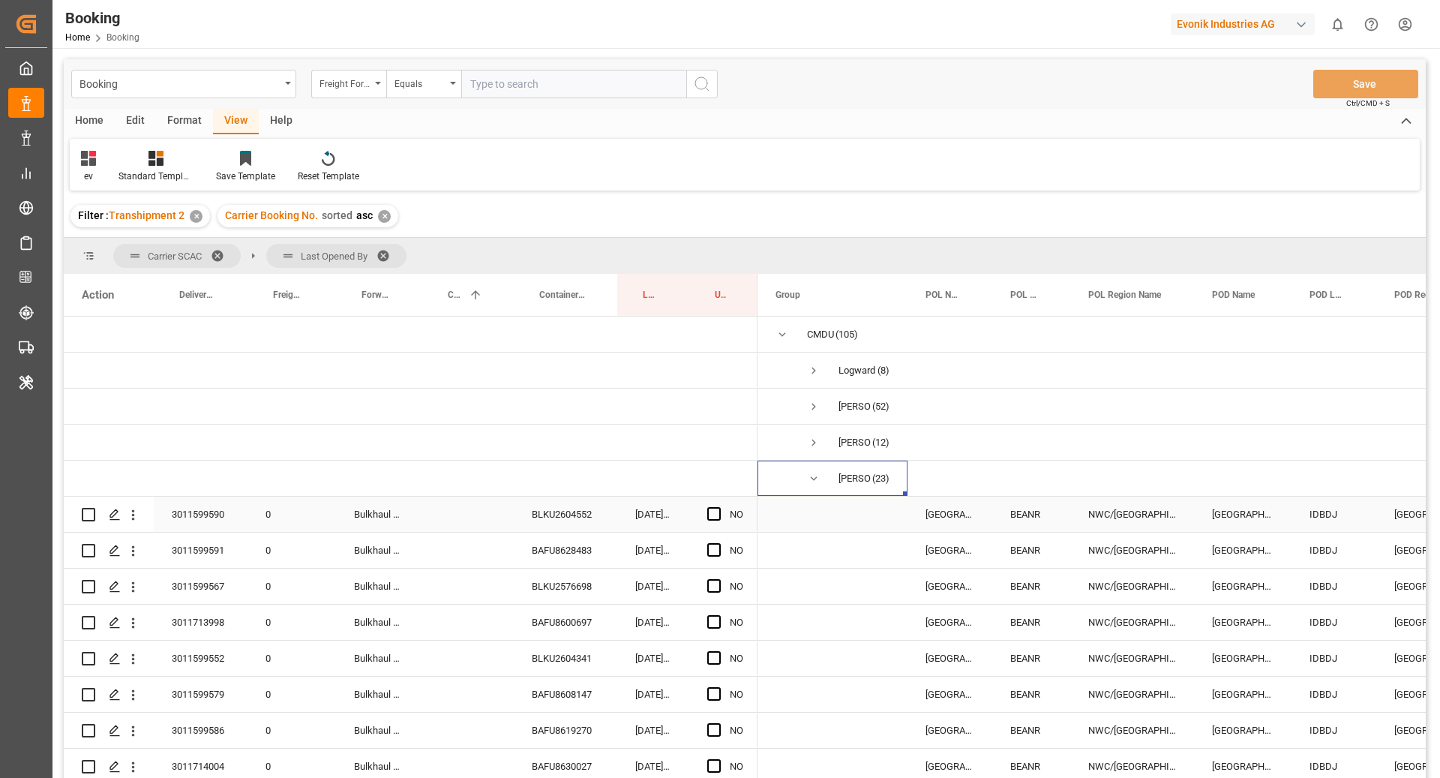
click at [571, 528] on div "BLKU2604552" at bounding box center [565, 513] width 103 height 35
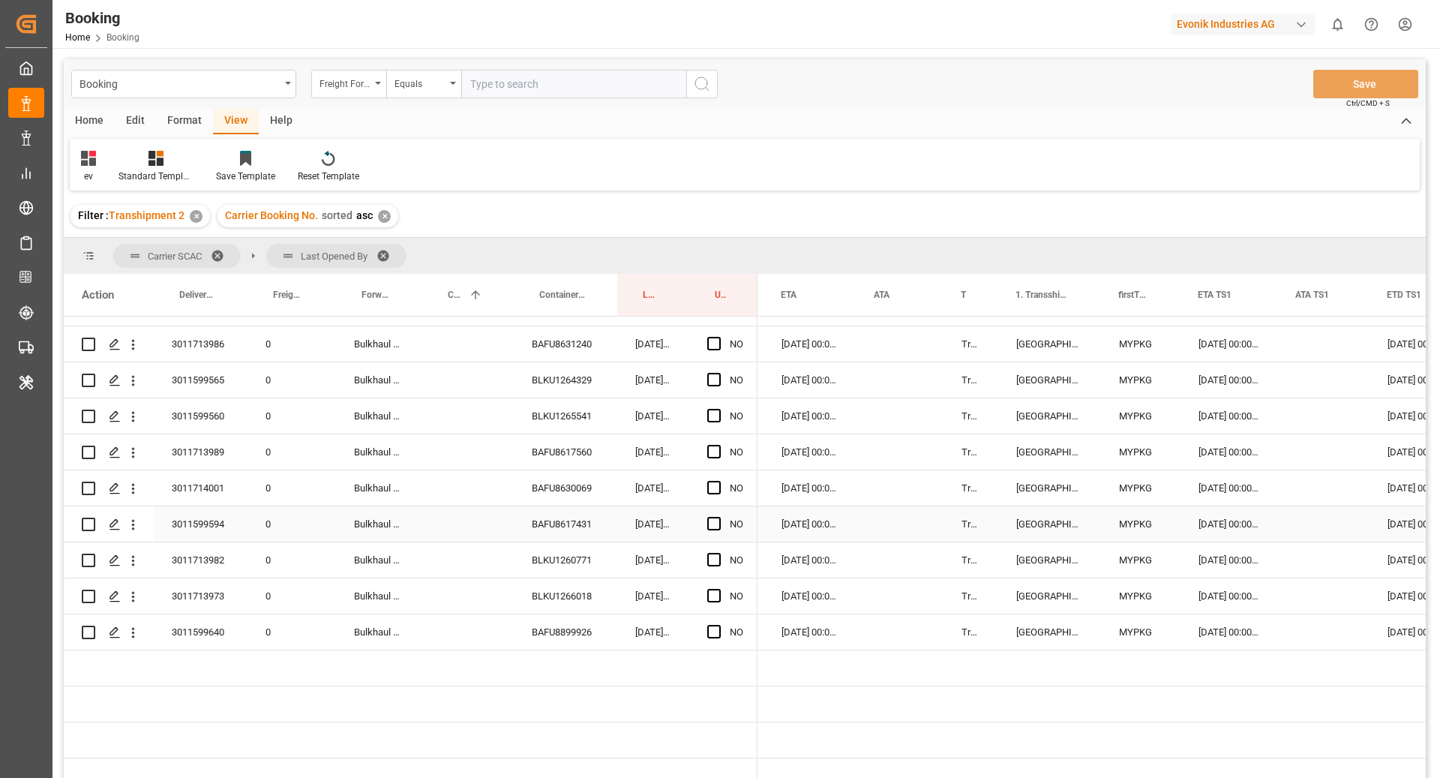
scroll to position [658, 0]
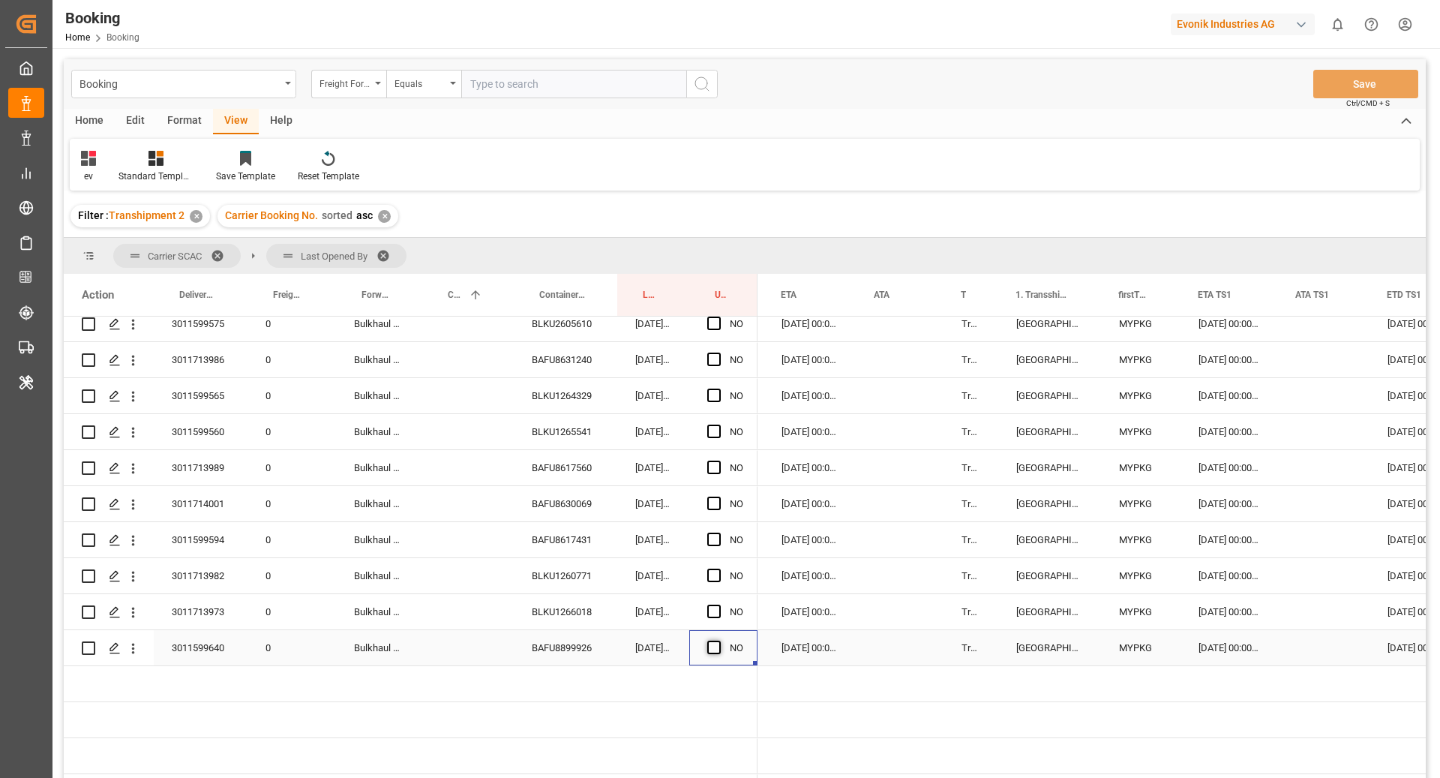
click at [712, 649] on span "Press SPACE to select this row." at bounding box center [713, 646] width 13 height 13
click at [718, 640] on input "Press SPACE to select this row." at bounding box center [718, 640] width 0 height 0
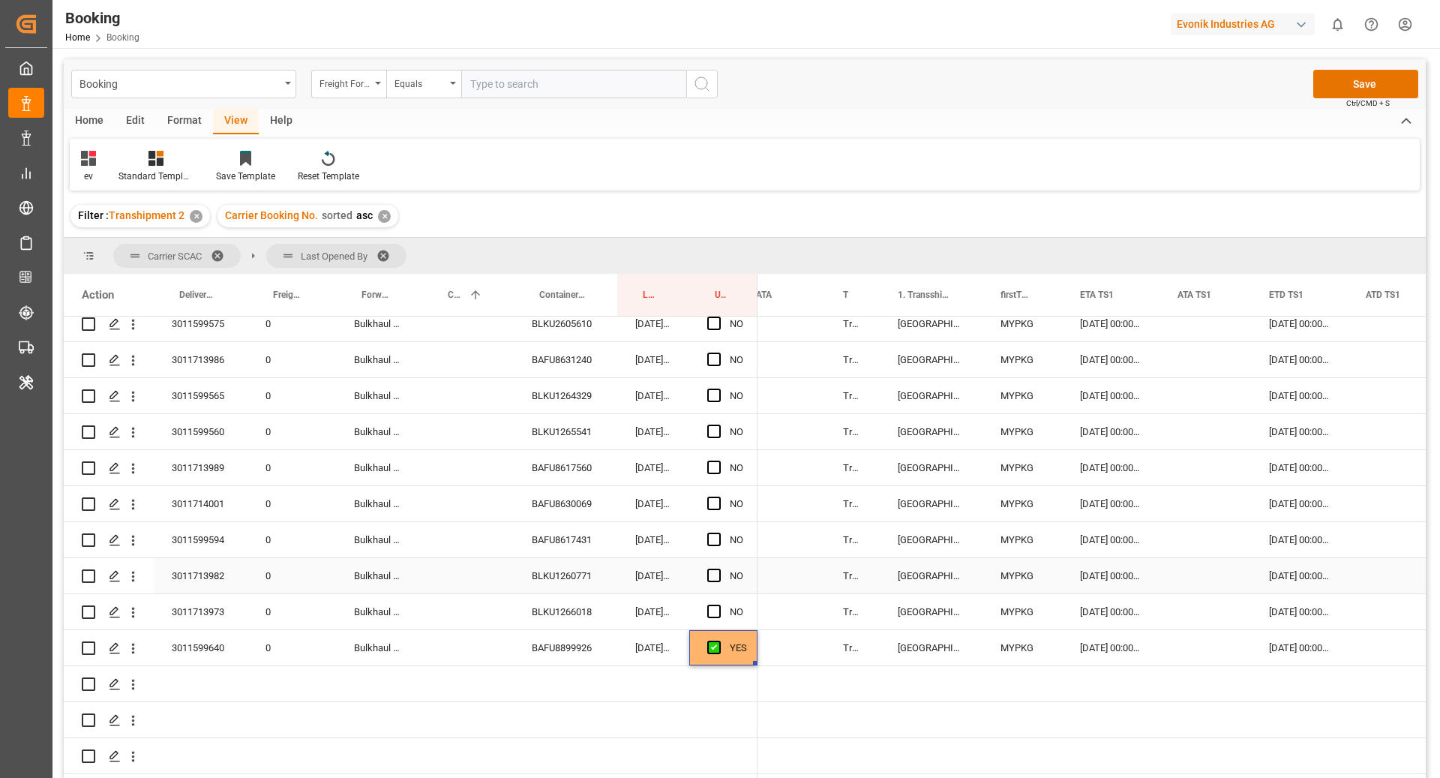
scroll to position [0, 1324]
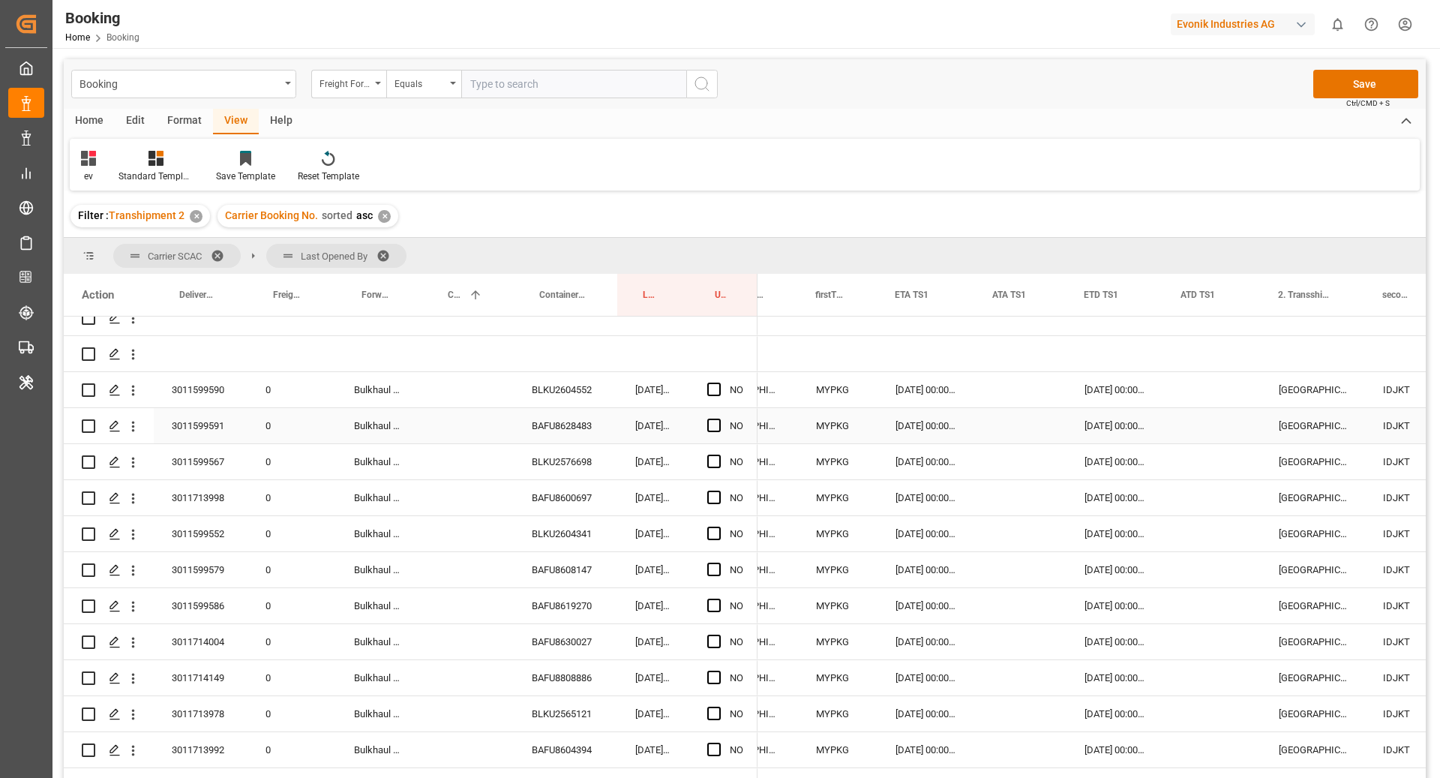
click at [568, 424] on div "BAFU8628483" at bounding box center [565, 425] width 103 height 35
click at [125, 424] on icon "open menu" at bounding box center [133, 426] width 16 height 16
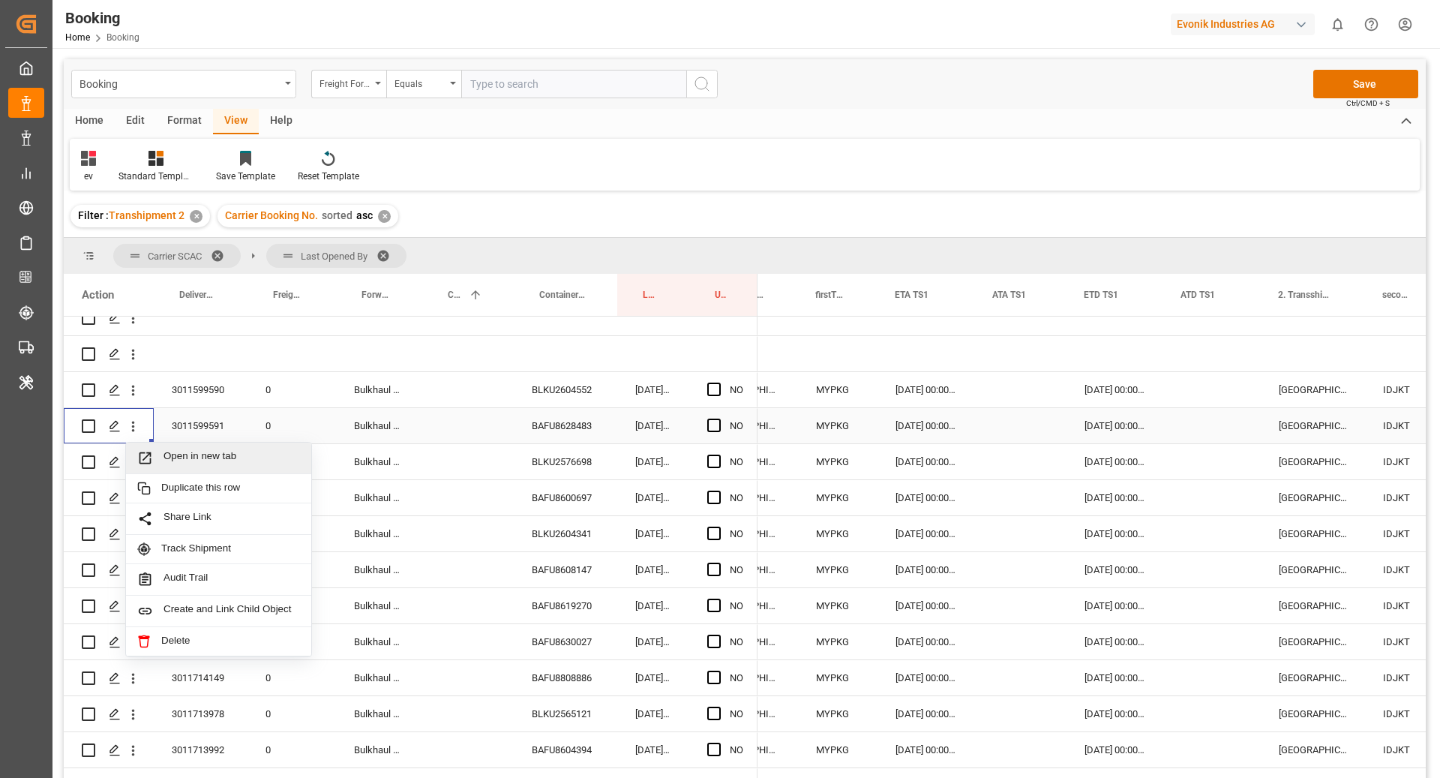
click at [176, 443] on div "Open in new tab" at bounding box center [218, 457] width 185 height 31
click at [712, 428] on span "Press SPACE to select this row." at bounding box center [713, 424] width 13 height 13
click at [718, 418] on input "Press SPACE to select this row." at bounding box center [718, 418] width 0 height 0
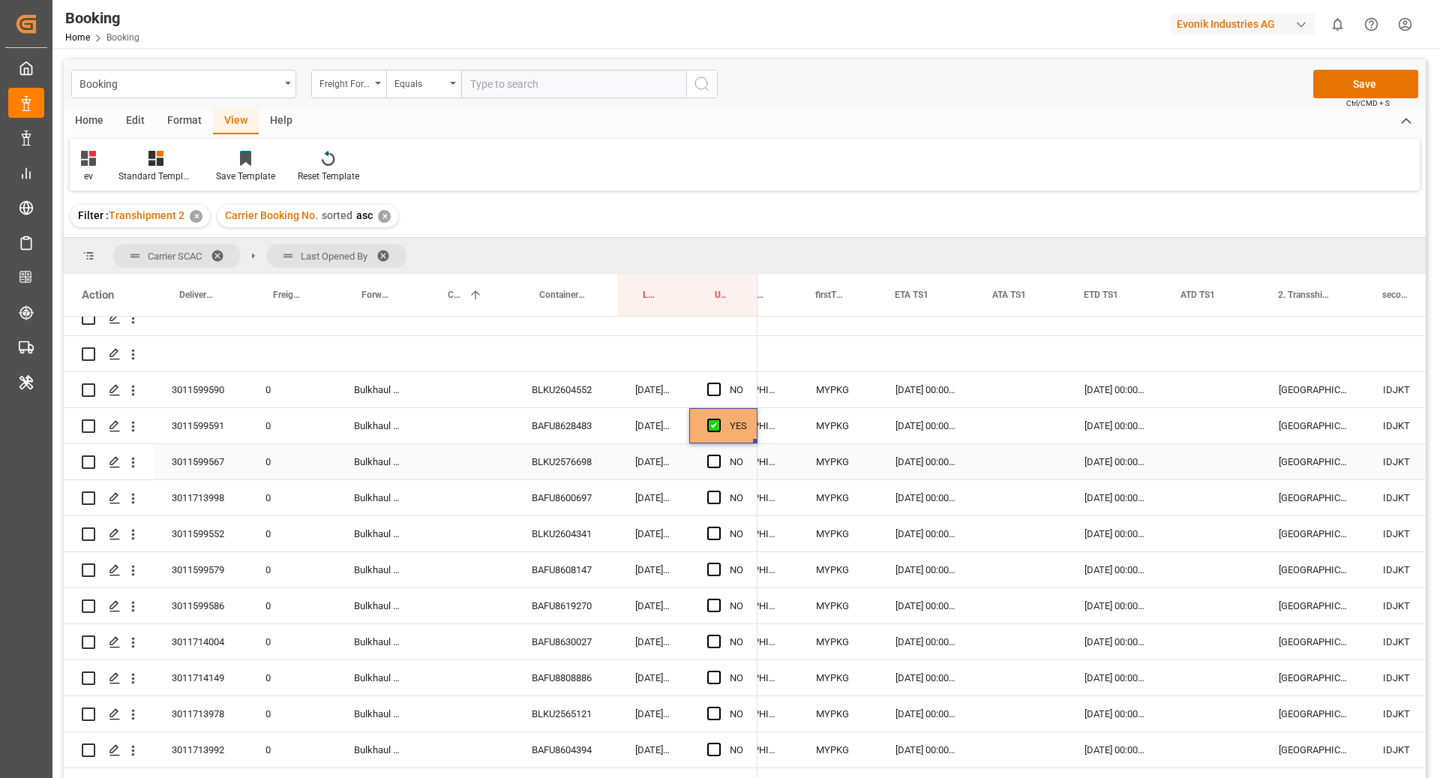
click at [572, 448] on div "BLKU2576698" at bounding box center [565, 461] width 103 height 35
click at [129, 469] on icon "open menu" at bounding box center [133, 462] width 16 height 16
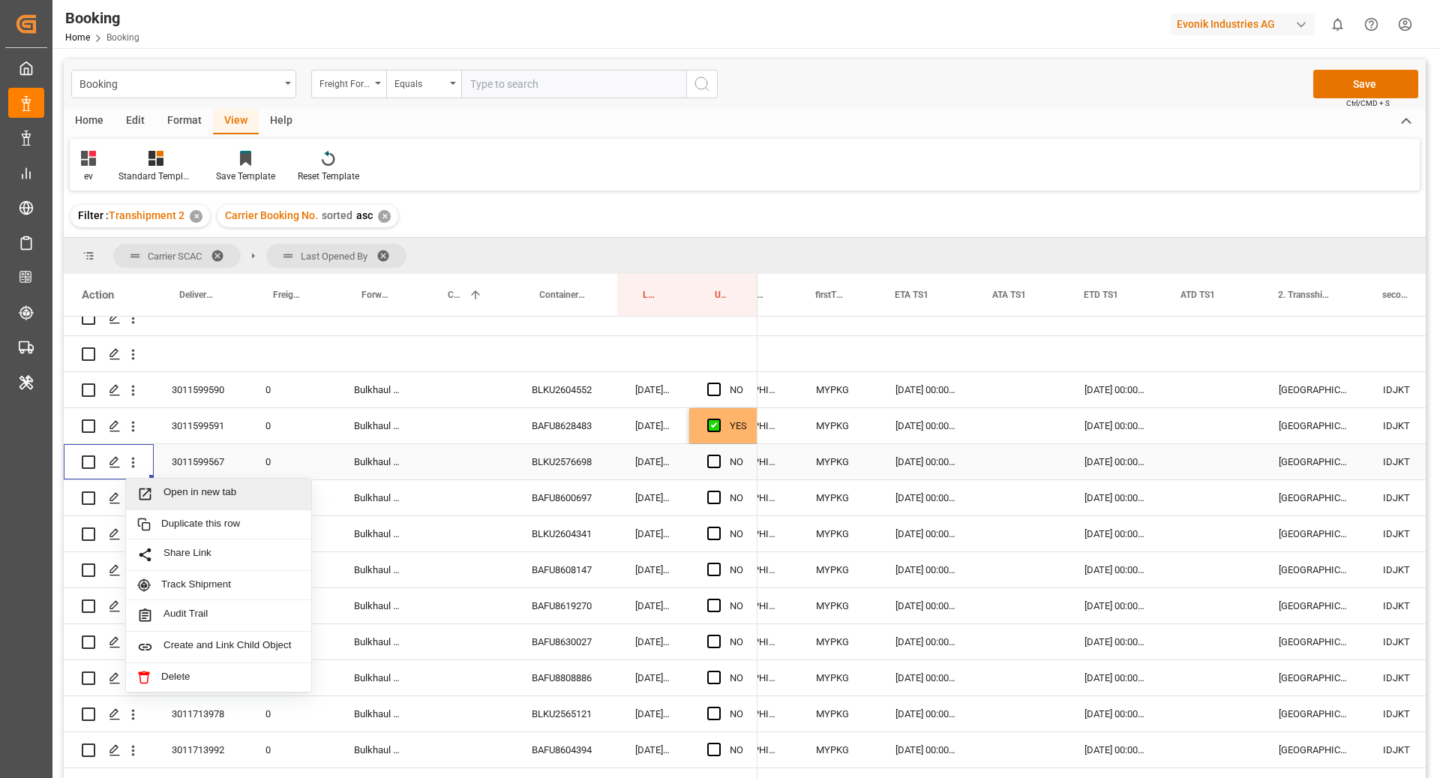
click at [155, 486] on span "Press SPACE to select this row." at bounding box center [150, 494] width 26 height 16
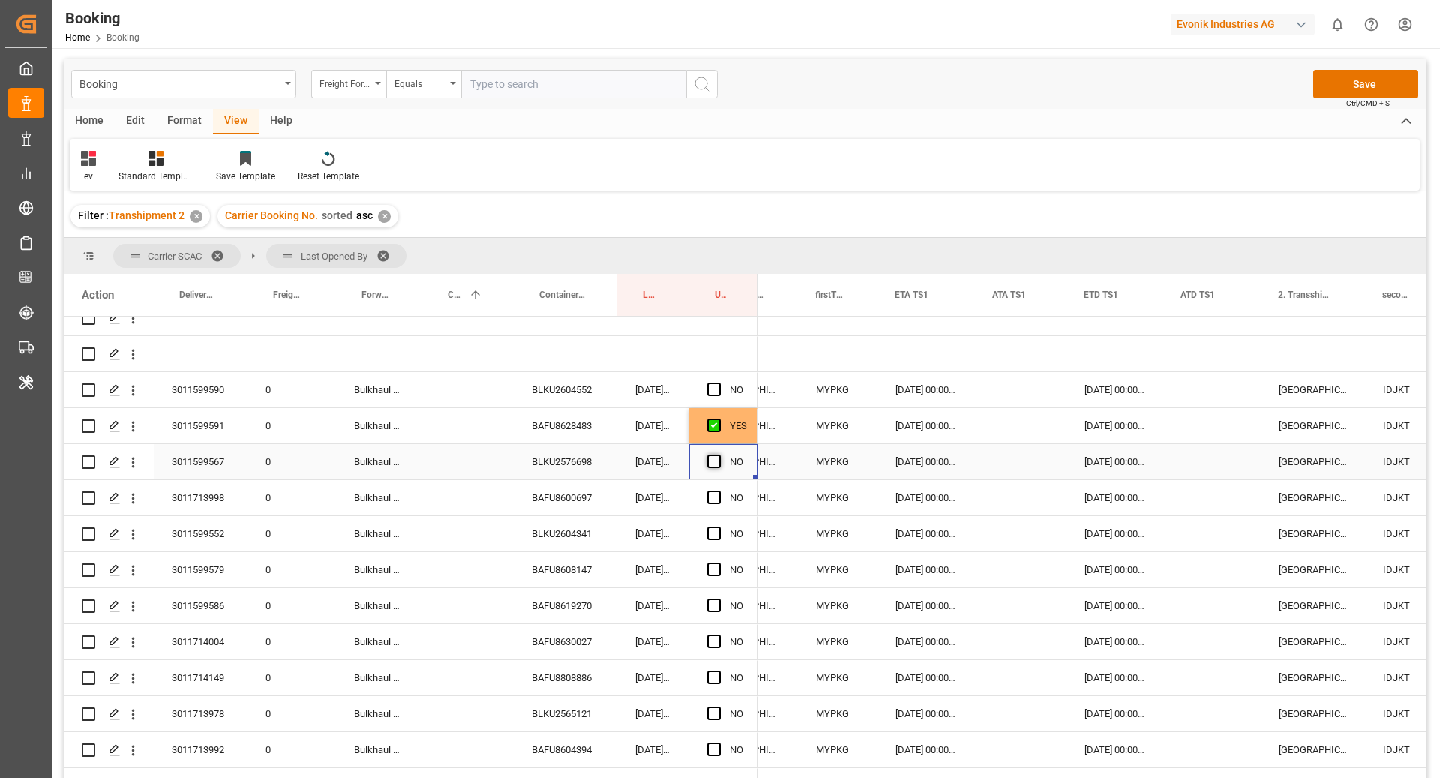
click at [714, 460] on span "Press SPACE to select this row." at bounding box center [713, 460] width 13 height 13
click at [718, 454] on input "Press SPACE to select this row." at bounding box center [718, 454] width 0 height 0
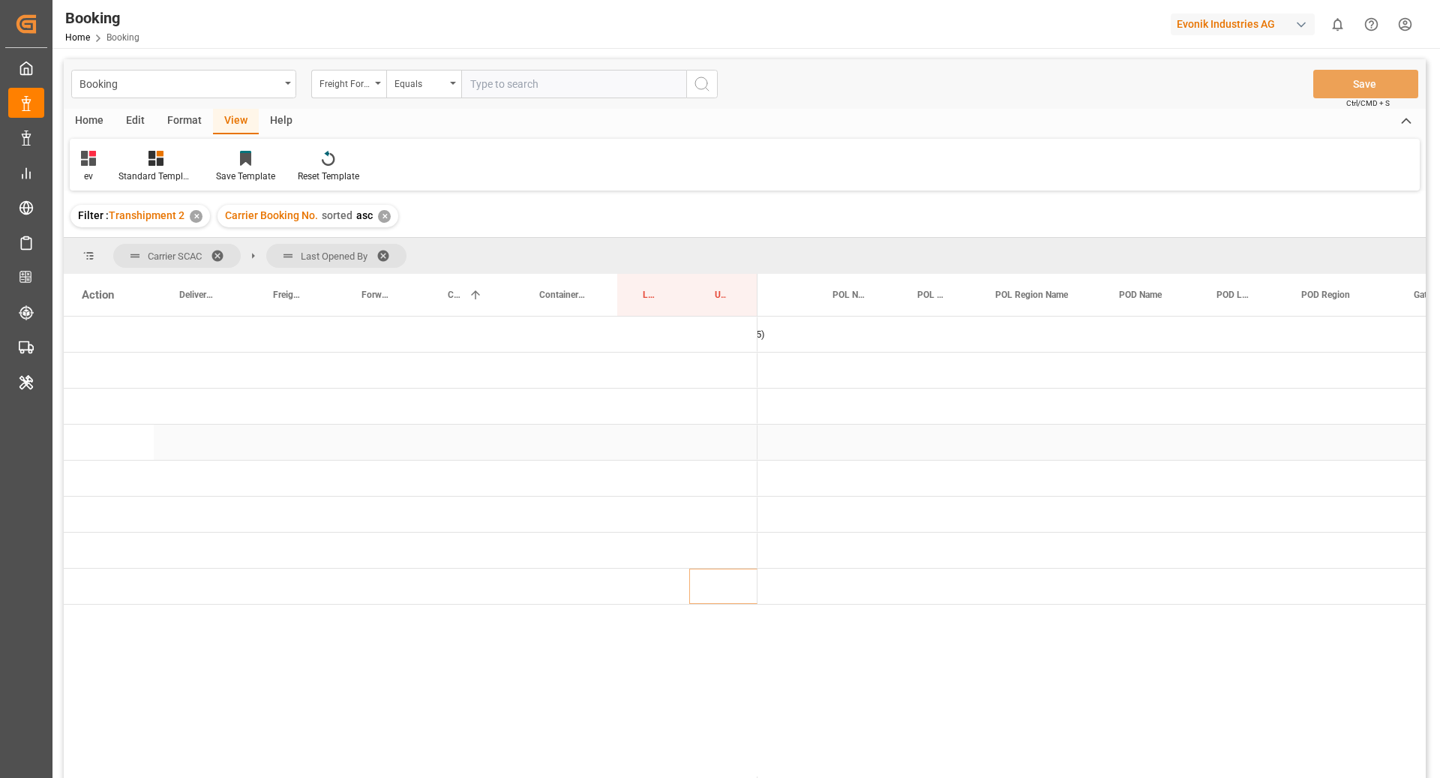
scroll to position [0, 0]
click at [783, 339] on span "Press SPACE to select this row." at bounding box center [781, 334] width 13 height 13
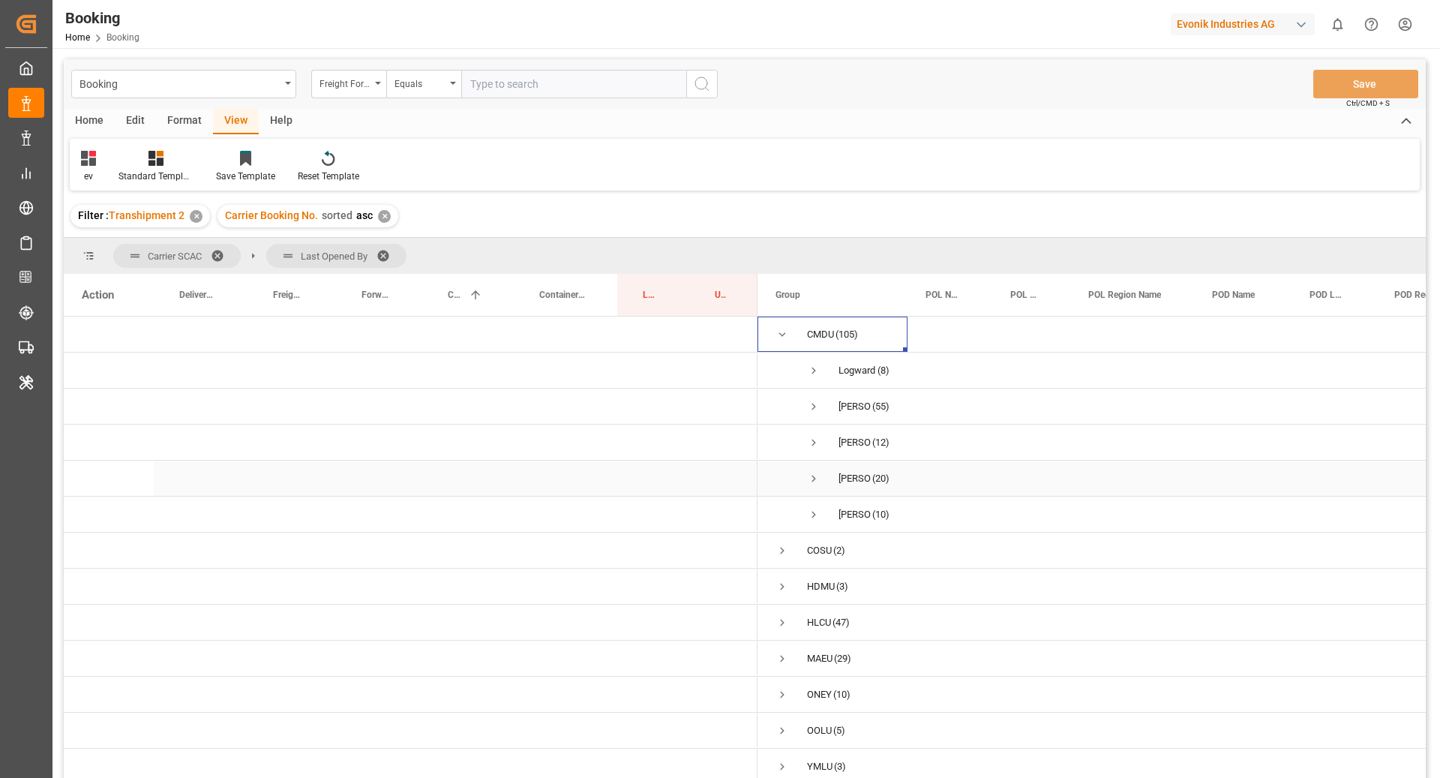
click at [809, 481] on span "Press SPACE to select this row." at bounding box center [813, 478] width 13 height 13
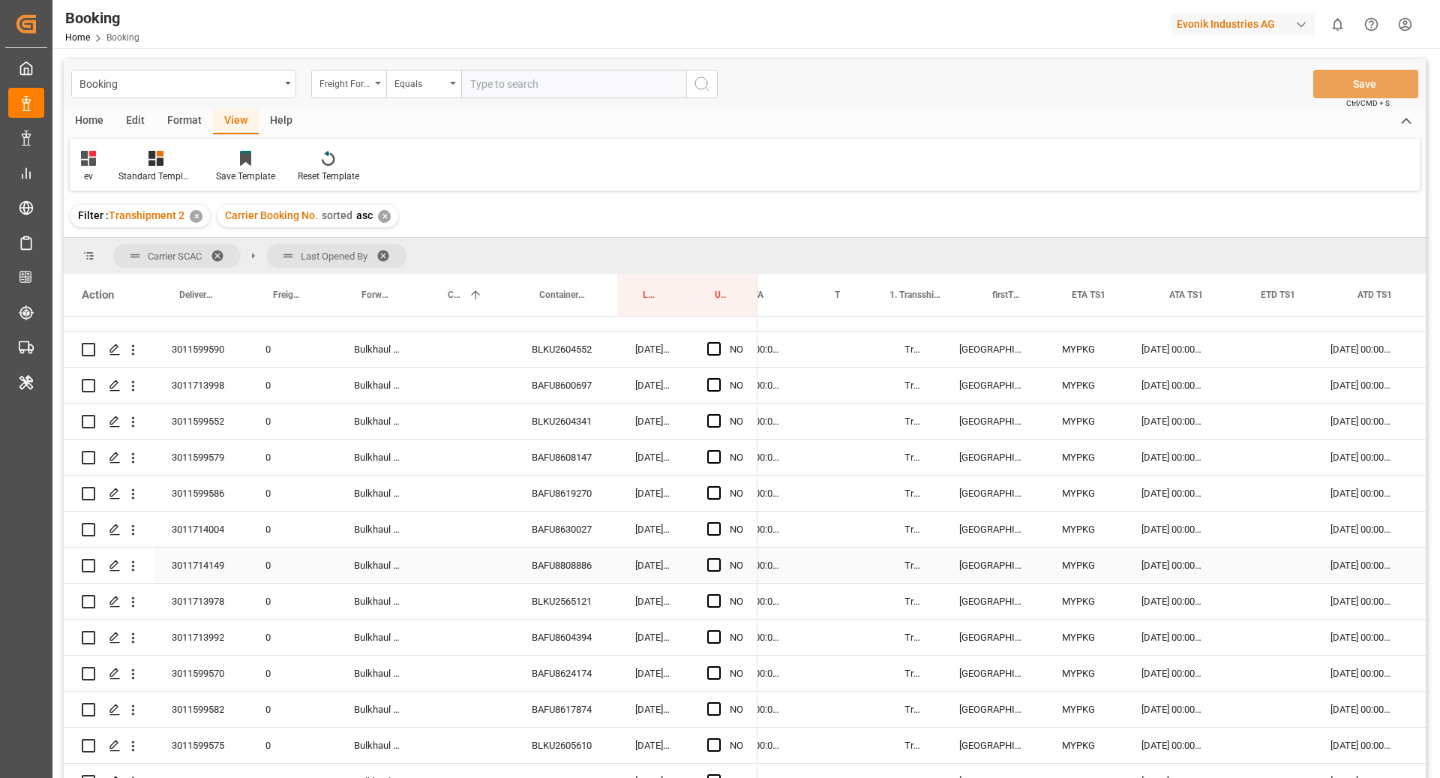
scroll to position [0, 1443]
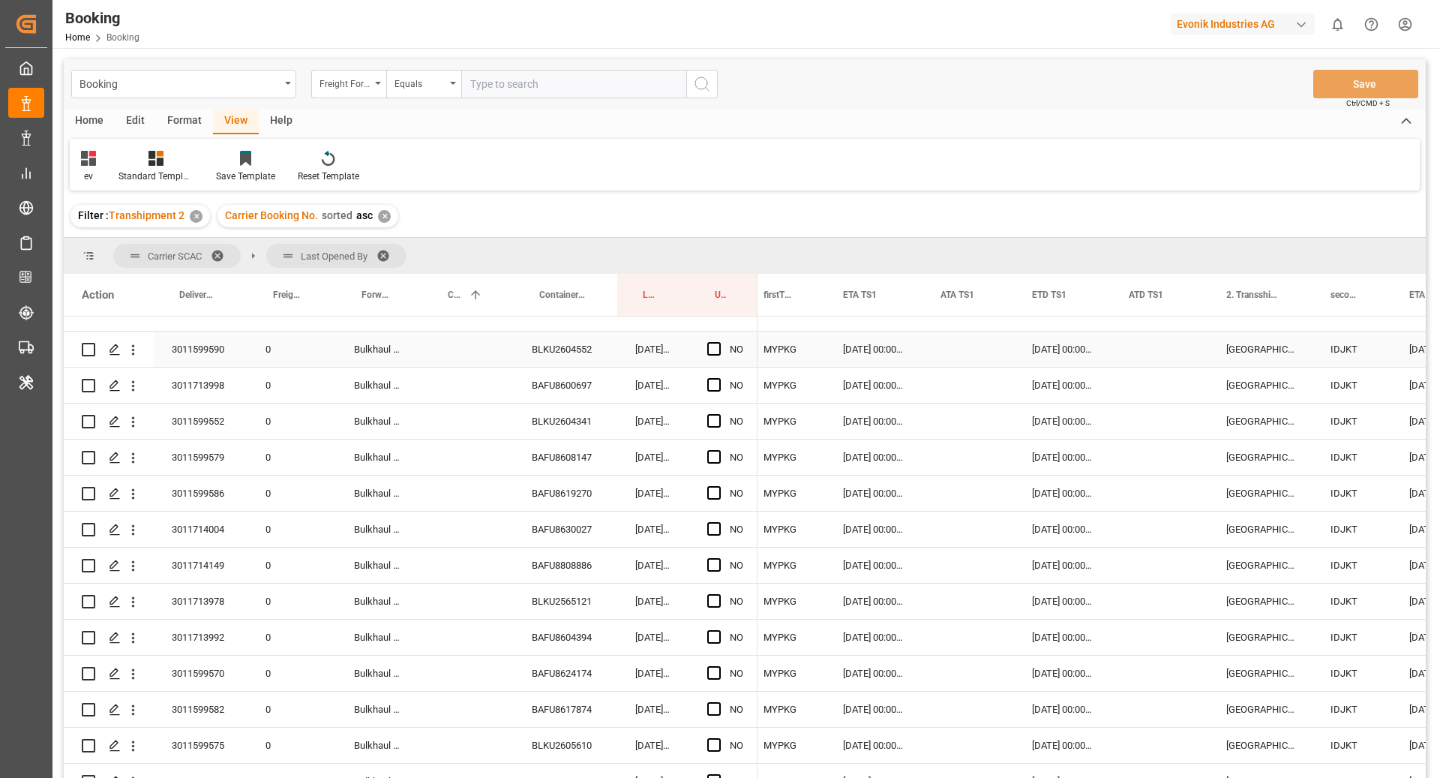
click at [877, 351] on div "[DATE] 00:00:00" at bounding box center [873, 348] width 97 height 35
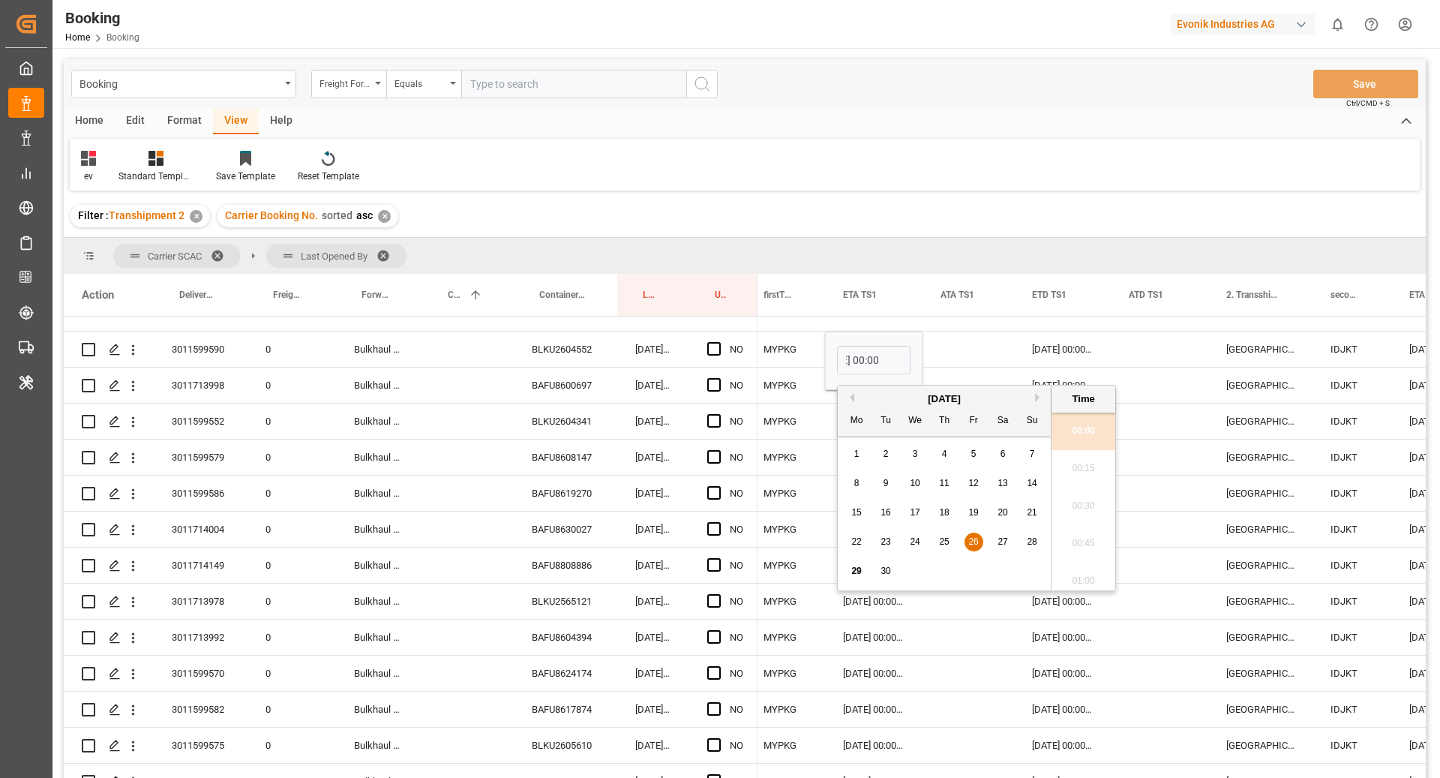
click at [1033, 399] on div "[DATE]" at bounding box center [944, 398] width 213 height 15
click at [1035, 397] on button "Next Month" at bounding box center [1039, 397] width 9 height 9
click at [943, 455] on span "2" at bounding box center [944, 453] width 5 height 10
type input "[DATE] 00:00"
click at [1077, 349] on div "[DATE] 00:00:00" at bounding box center [1062, 348] width 97 height 35
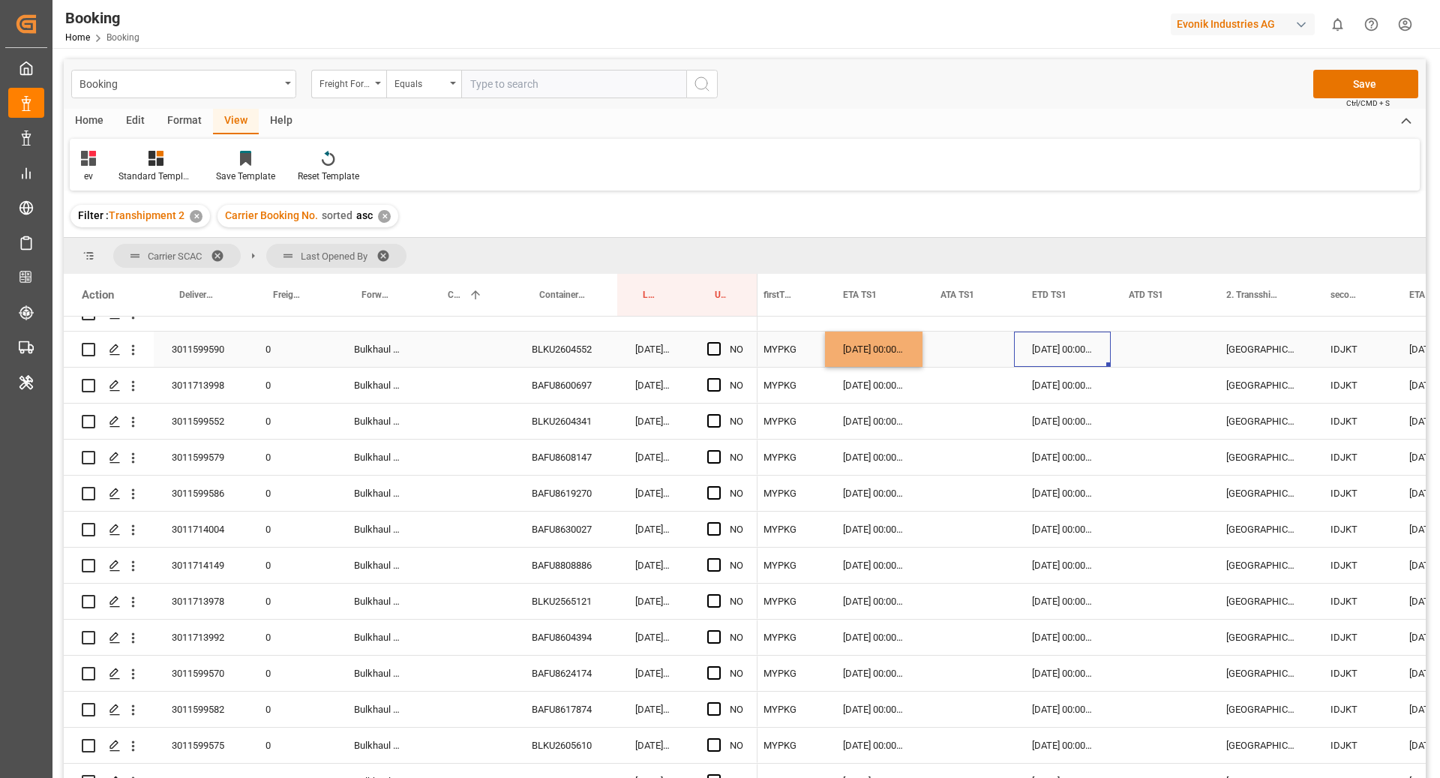
click at [1077, 349] on div "[DATE] 00:00:00" at bounding box center [1062, 348] width 97 height 35
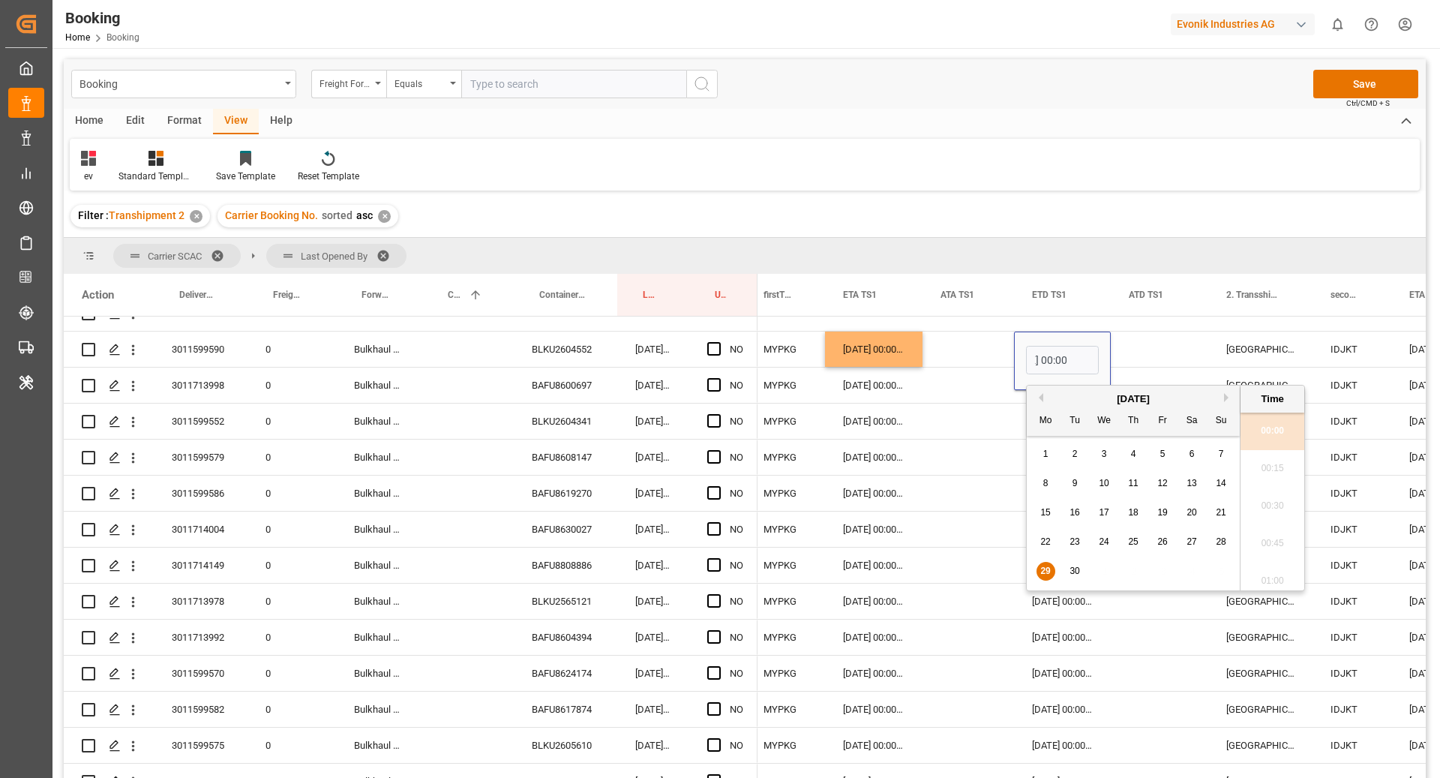
click at [1230, 394] on button "Next Month" at bounding box center [1228, 397] width 9 height 9
click at [1223, 451] on div "5" at bounding box center [1221, 454] width 19 height 18
type input "[DATE] 00:00"
click at [1153, 349] on div "Press SPACE to select this row." at bounding box center [1159, 348] width 97 height 35
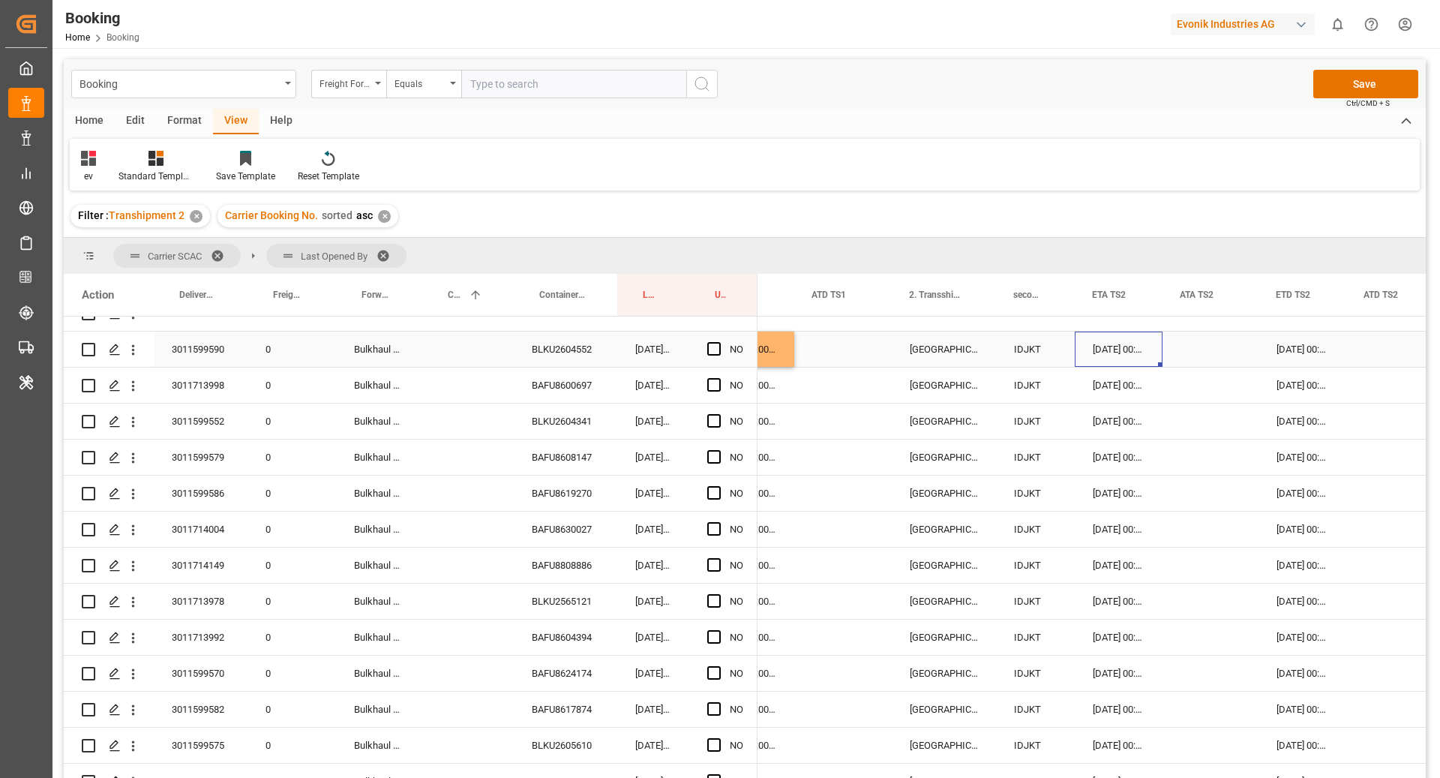
click at [1147, 352] on div "[DATE] 00:00:00" at bounding box center [1119, 348] width 88 height 35
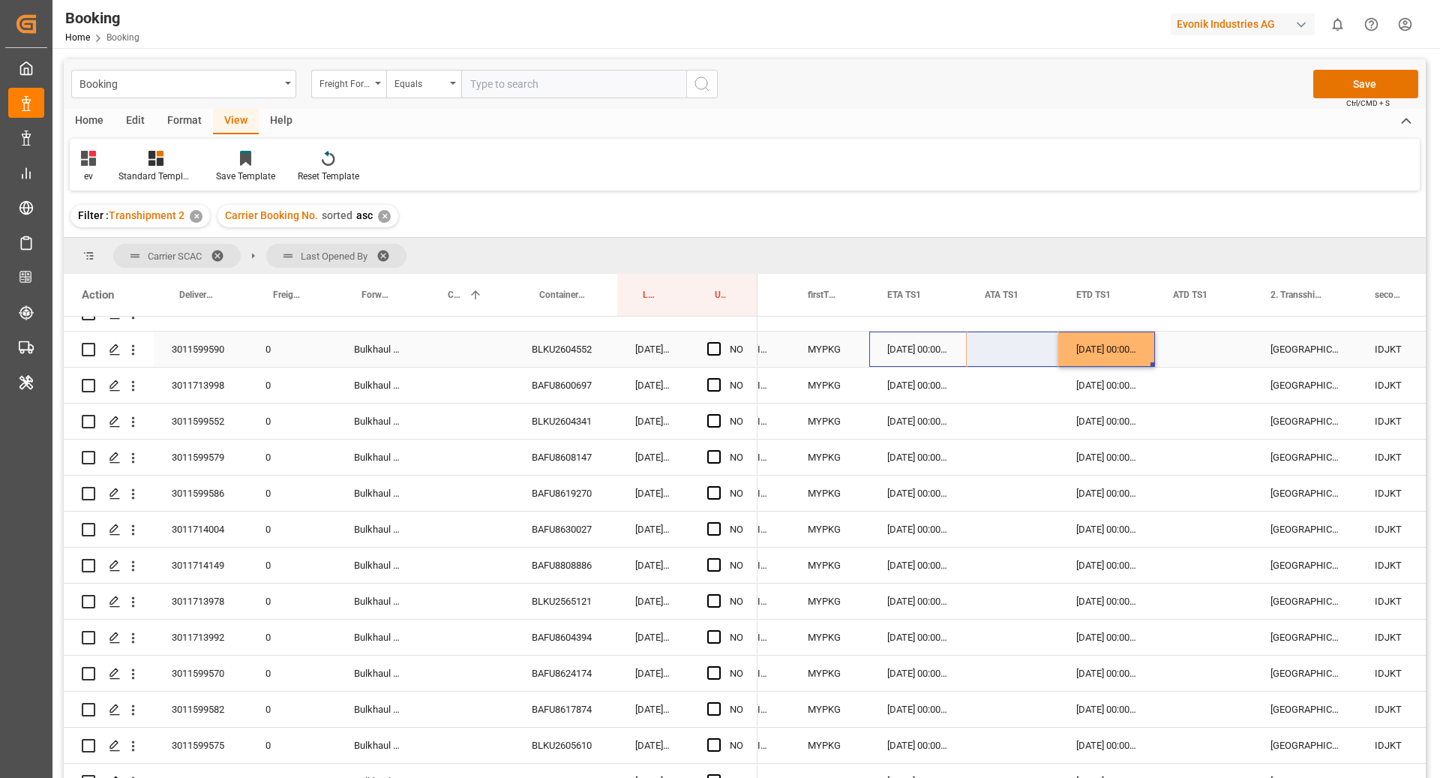
drag, startPoint x: 922, startPoint y: 351, endPoint x: 1134, endPoint y: 349, distance: 212.2
click at [1134, 349] on div "[DATE] 00:00:00 [DATE] 00:00:00 [DATE] 00:00:00 MYPKG [GEOGRAPHIC_DATA] ([GEOGR…" at bounding box center [1094, 349] width 3693 height 36
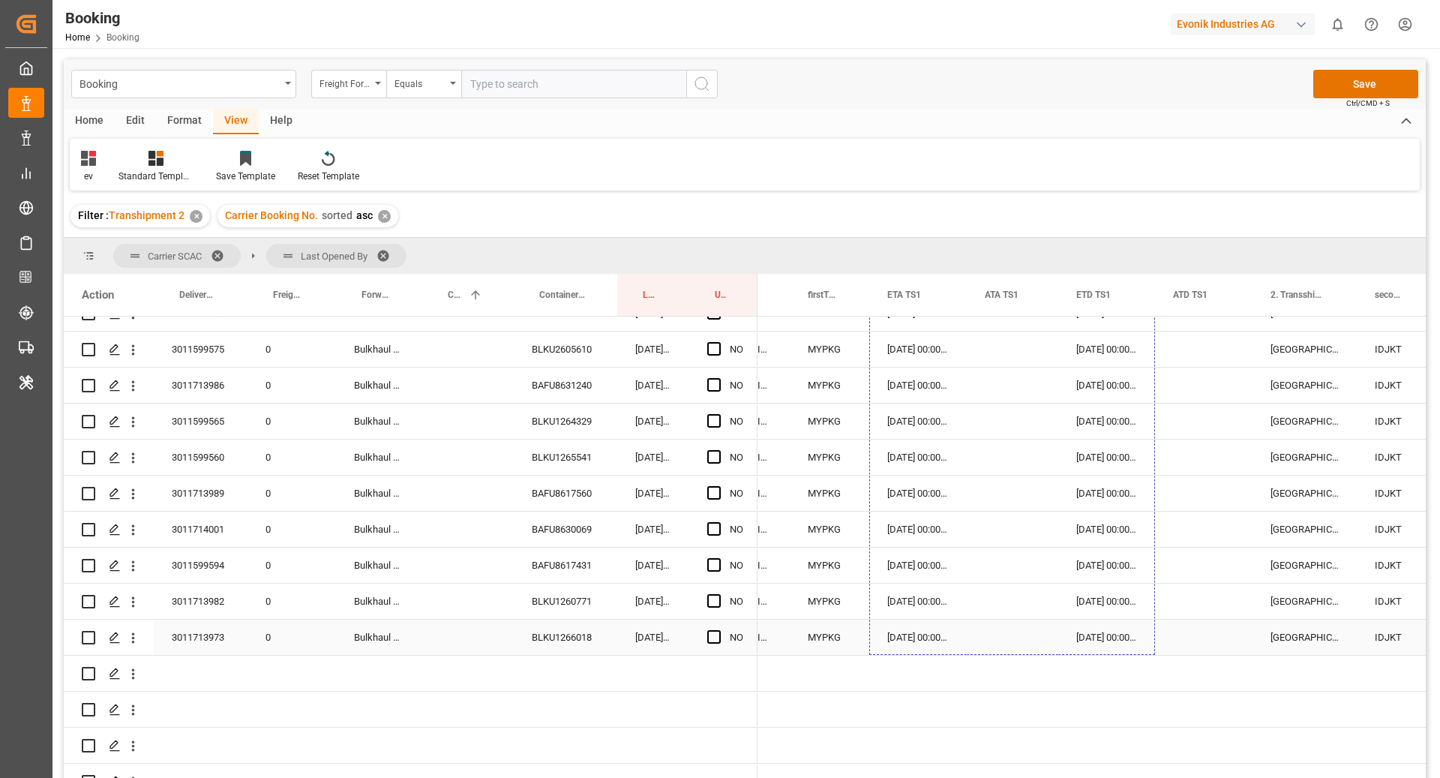
drag, startPoint x: 1153, startPoint y: 365, endPoint x: 1120, endPoint y: 617, distance: 254.1
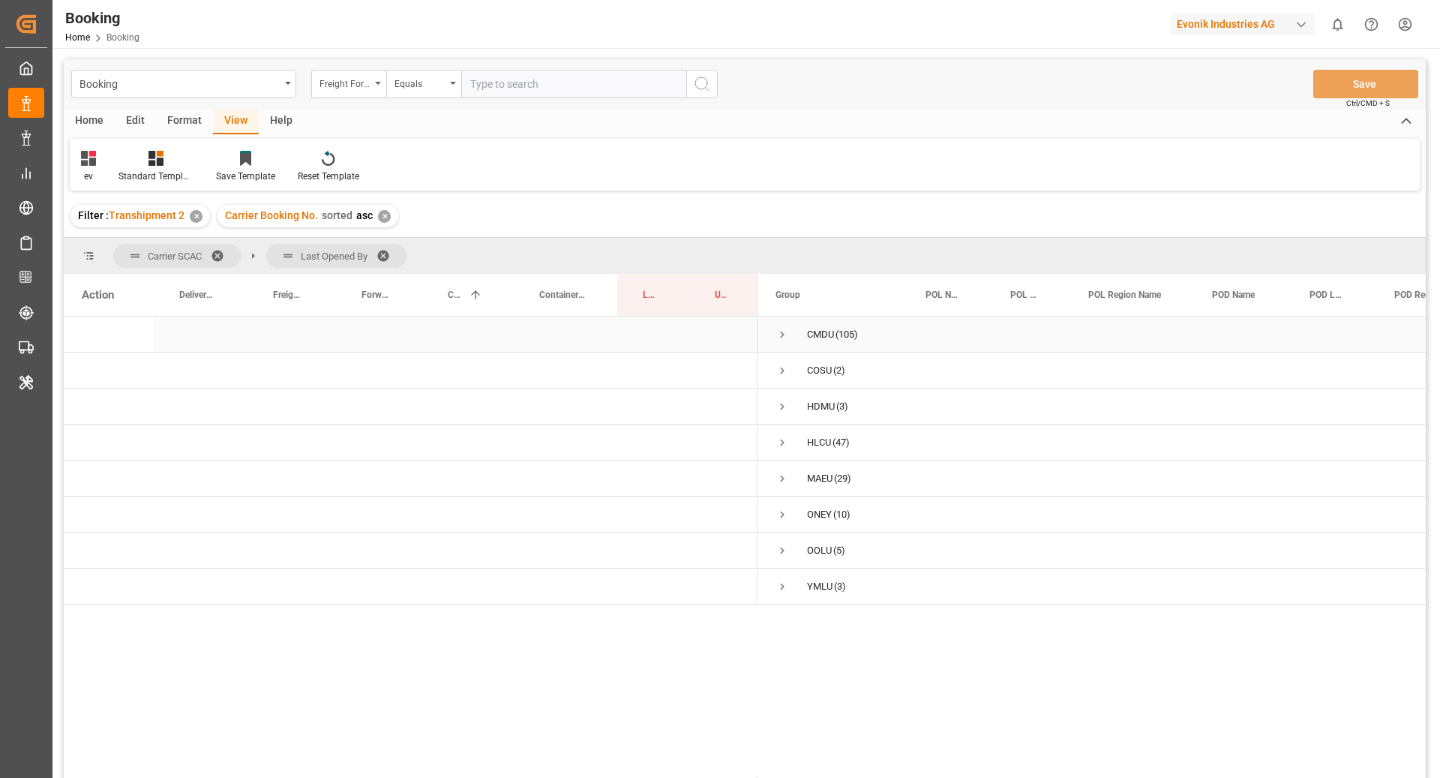
click at [780, 336] on span "Press SPACE to select this row." at bounding box center [781, 334] width 13 height 13
click at [812, 370] on span "Press SPACE to select this row." at bounding box center [813, 370] width 13 height 13
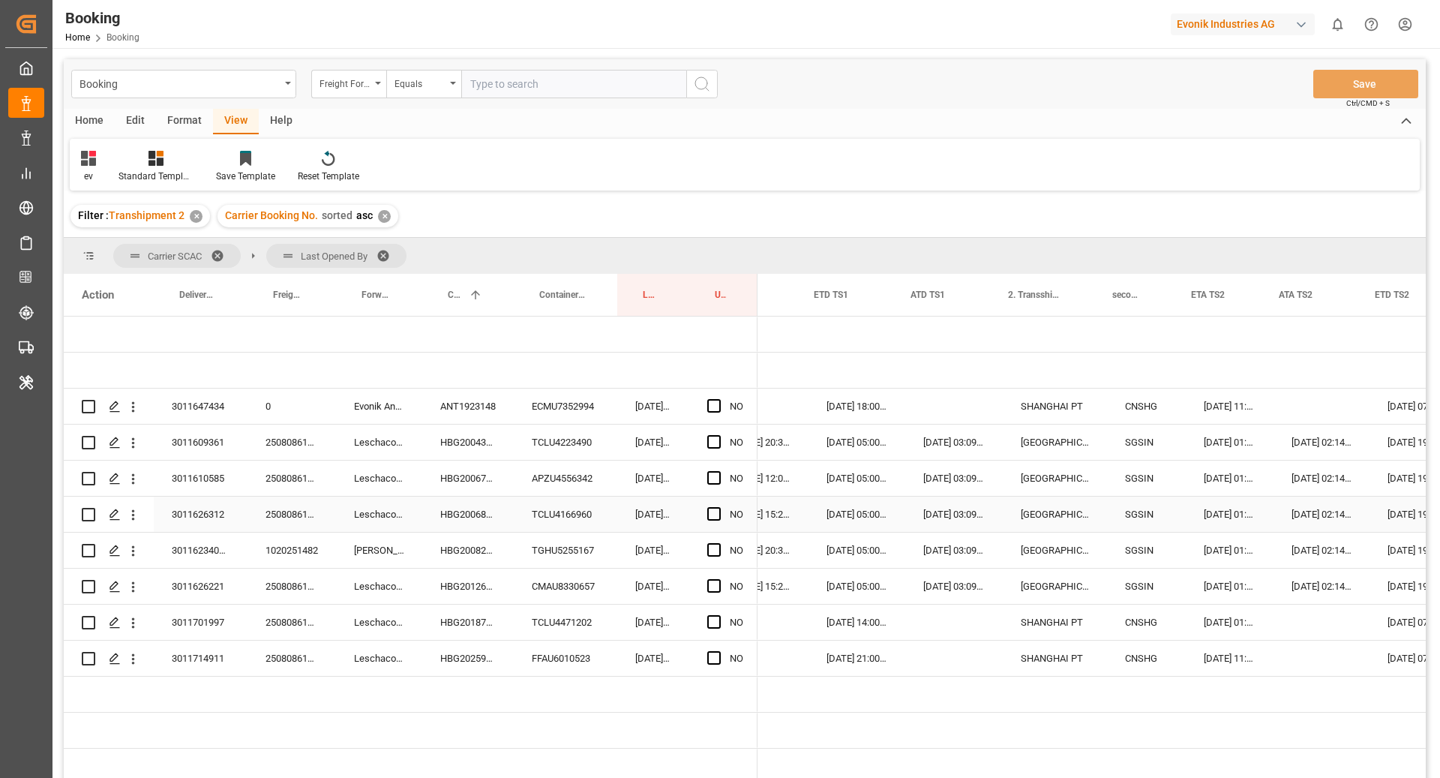
scroll to position [0, 1719]
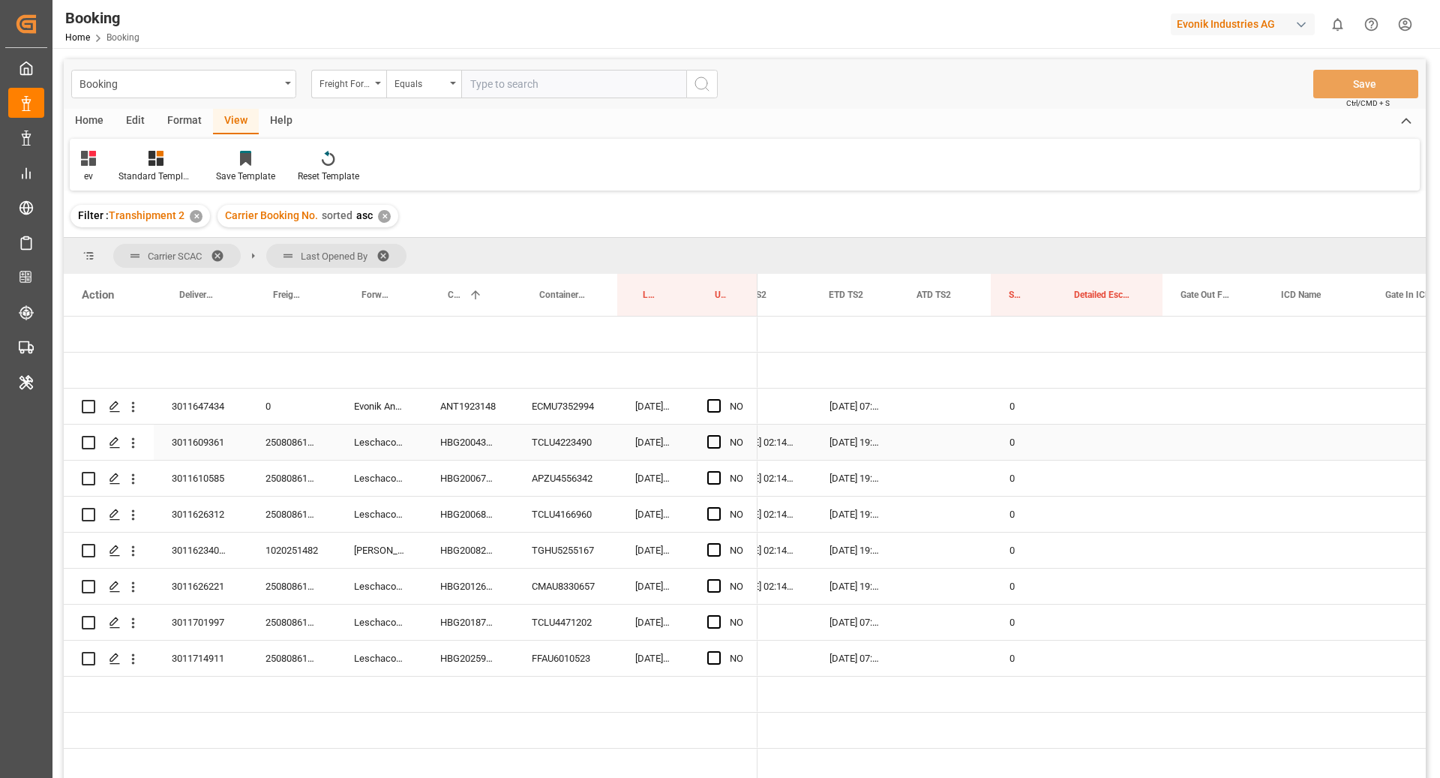
click at [465, 448] on div "HBG2004306" at bounding box center [467, 441] width 91 height 35
click at [713, 412] on div "Press SPACE to select this row." at bounding box center [718, 406] width 22 height 34
click at [717, 405] on span "Press SPACE to select this row." at bounding box center [713, 405] width 13 height 13
click at [718, 399] on input "Press SPACE to select this row." at bounding box center [718, 399] width 0 height 0
drag, startPoint x: 754, startPoint y: 421, endPoint x: 714, endPoint y: 649, distance: 231.5
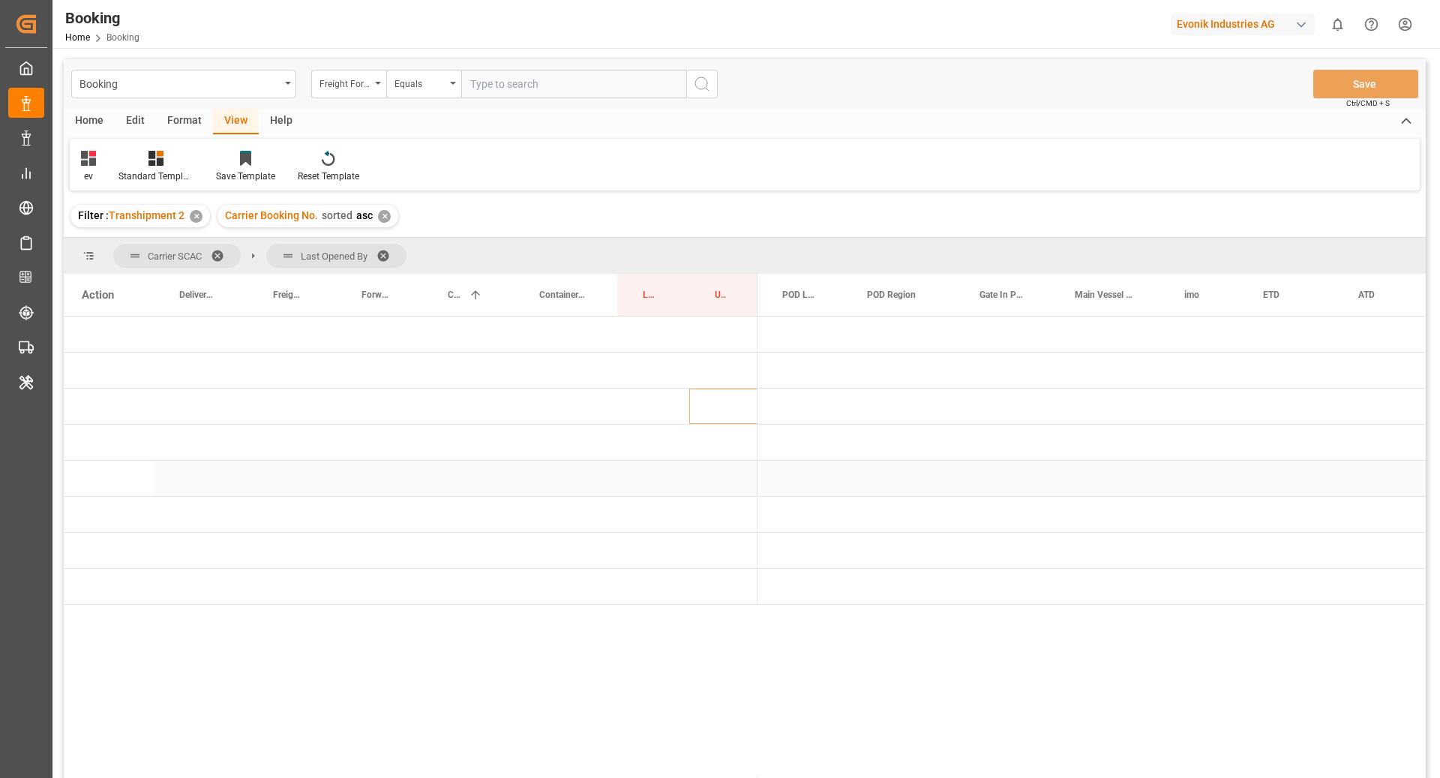
scroll to position [0, 0]
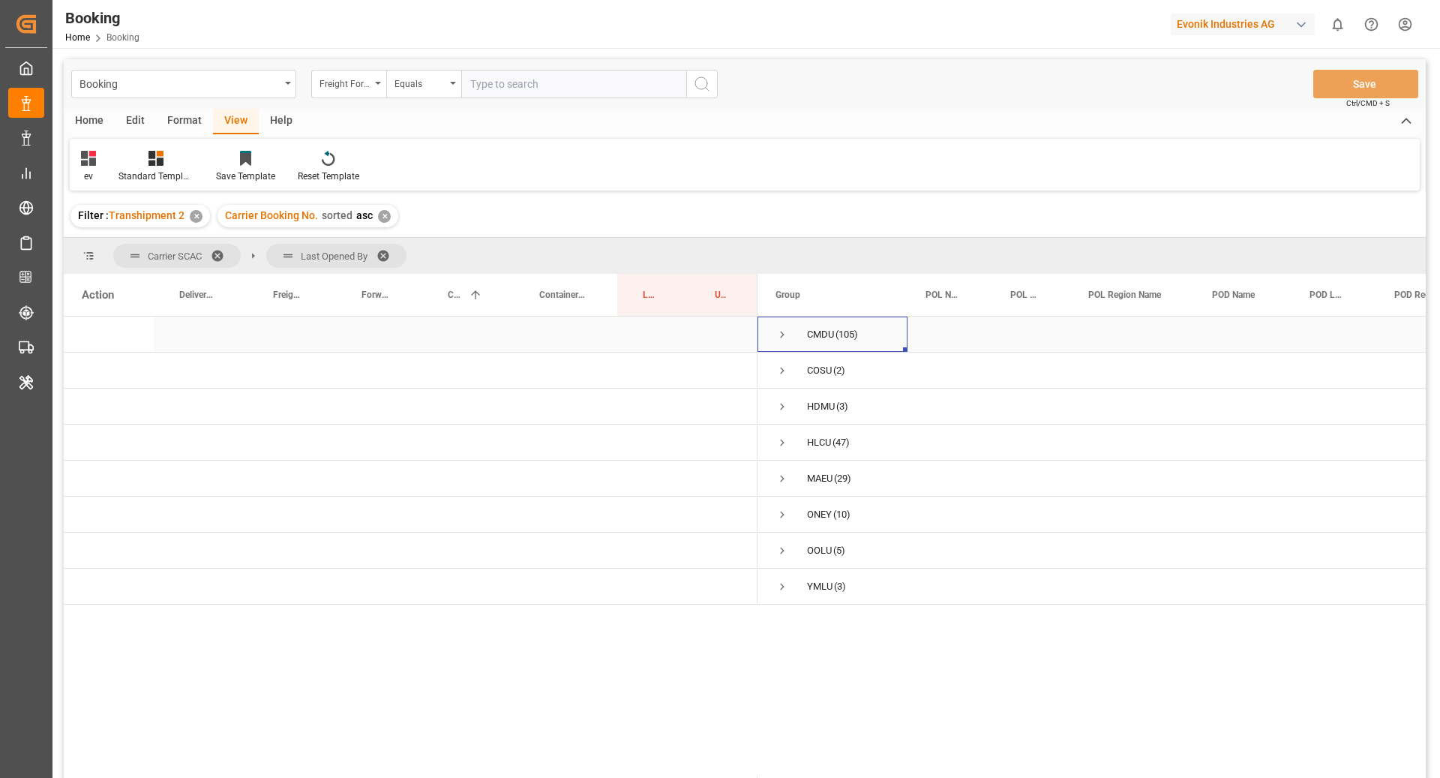
click at [781, 329] on span "Press SPACE to select this row." at bounding box center [781, 334] width 13 height 13
click at [814, 442] on span "Press SPACE to select this row." at bounding box center [813, 442] width 13 height 13
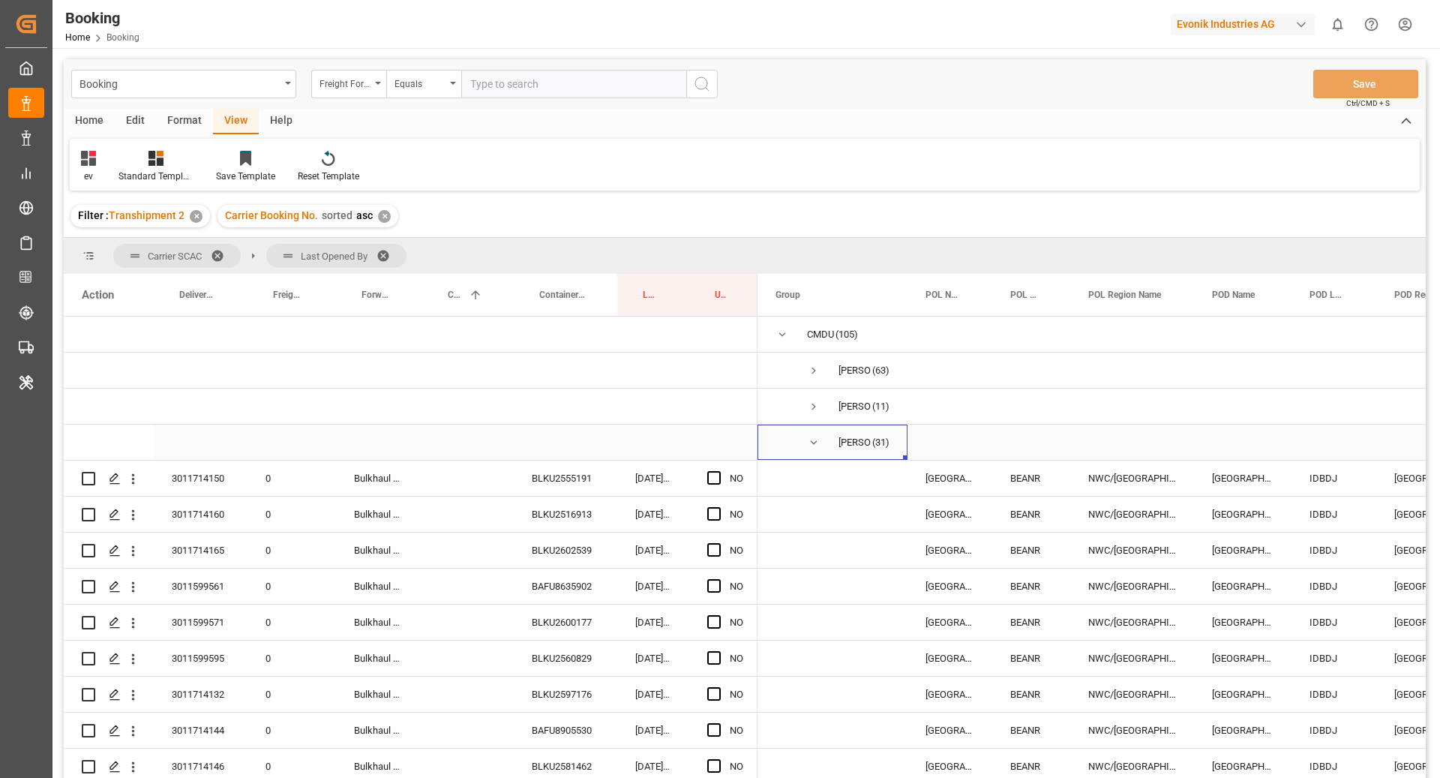
click at [816, 444] on span "Press SPACE to select this row." at bounding box center [813, 442] width 13 height 13
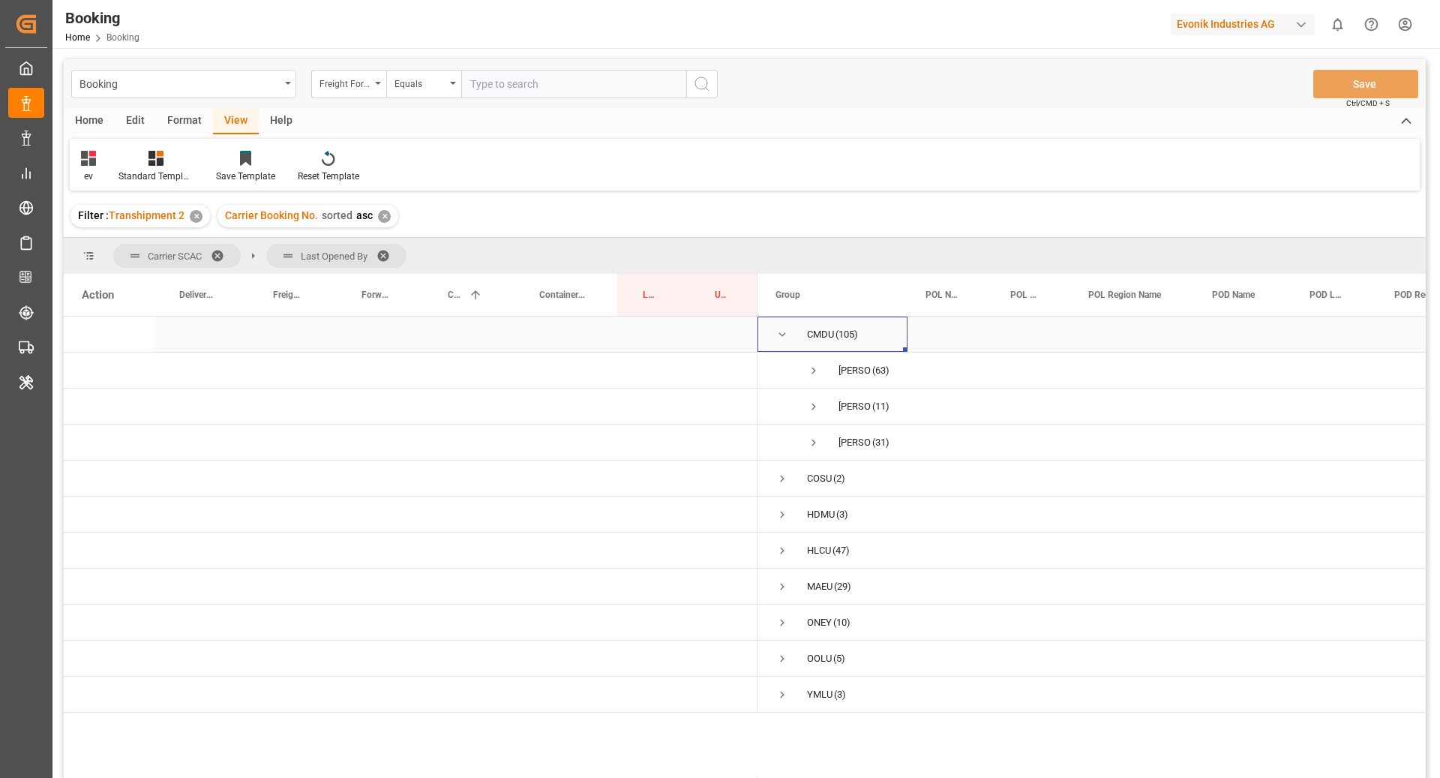
click at [782, 335] on span "Press SPACE to select this row." at bounding box center [781, 334] width 13 height 13
click at [781, 375] on span "Press SPACE to select this row." at bounding box center [781, 370] width 13 height 13
click at [813, 411] on span "Press SPACE to select this row." at bounding box center [813, 406] width 13 height 13
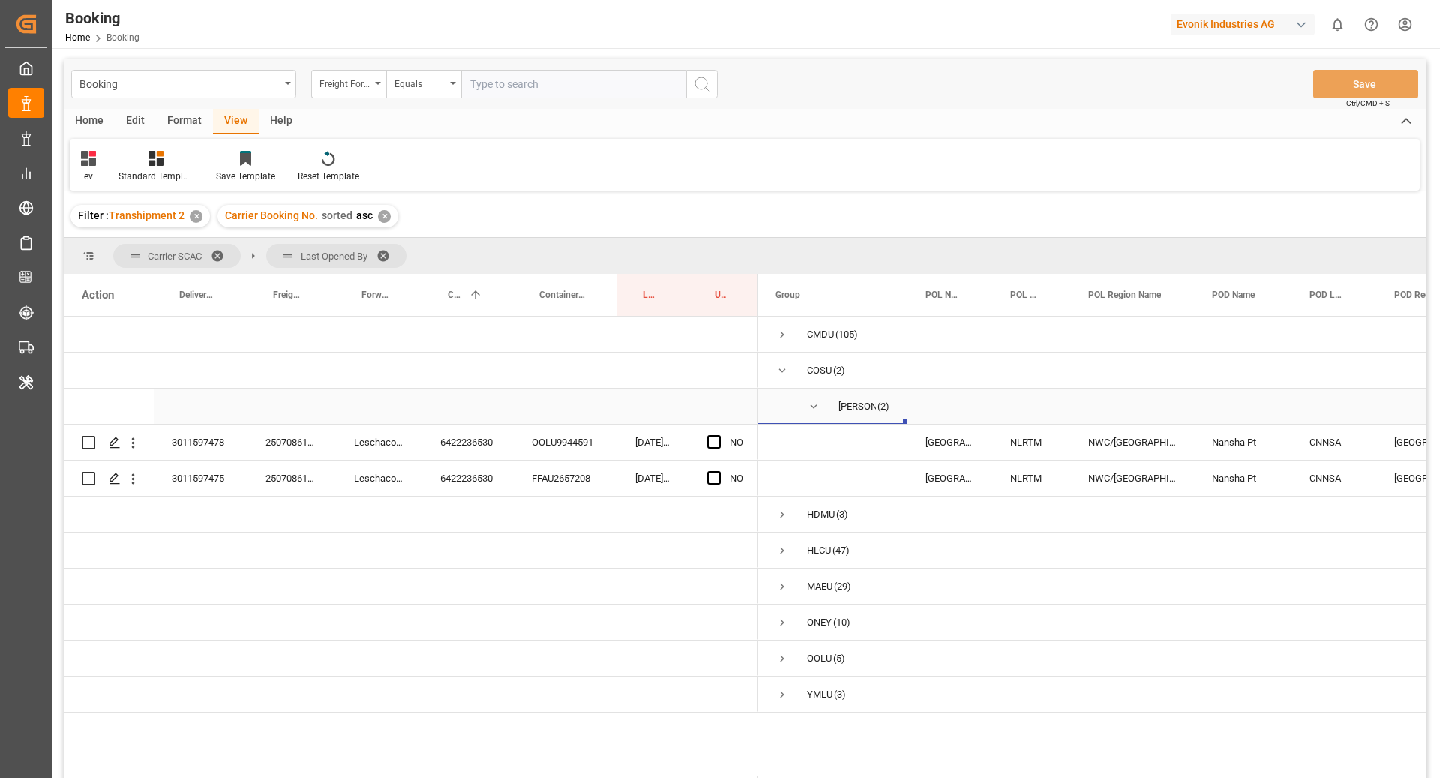
click at [813, 411] on span "Press SPACE to select this row." at bounding box center [813, 406] width 13 height 13
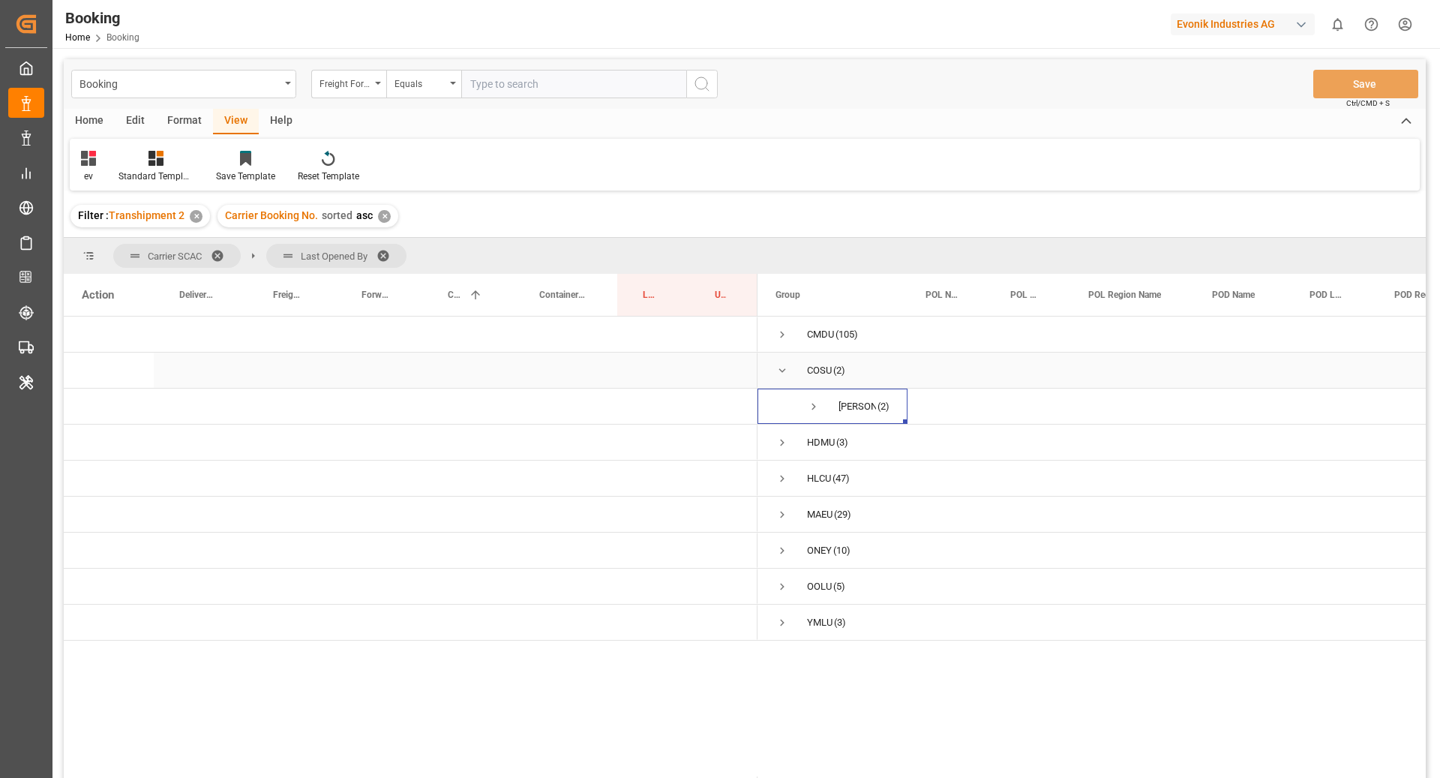
click at [787, 377] on span "Press SPACE to select this row." at bounding box center [781, 370] width 13 height 34
click at [778, 412] on span "Press SPACE to select this row." at bounding box center [781, 406] width 13 height 13
click at [814, 442] on span "Press SPACE to select this row." at bounding box center [813, 442] width 13 height 13
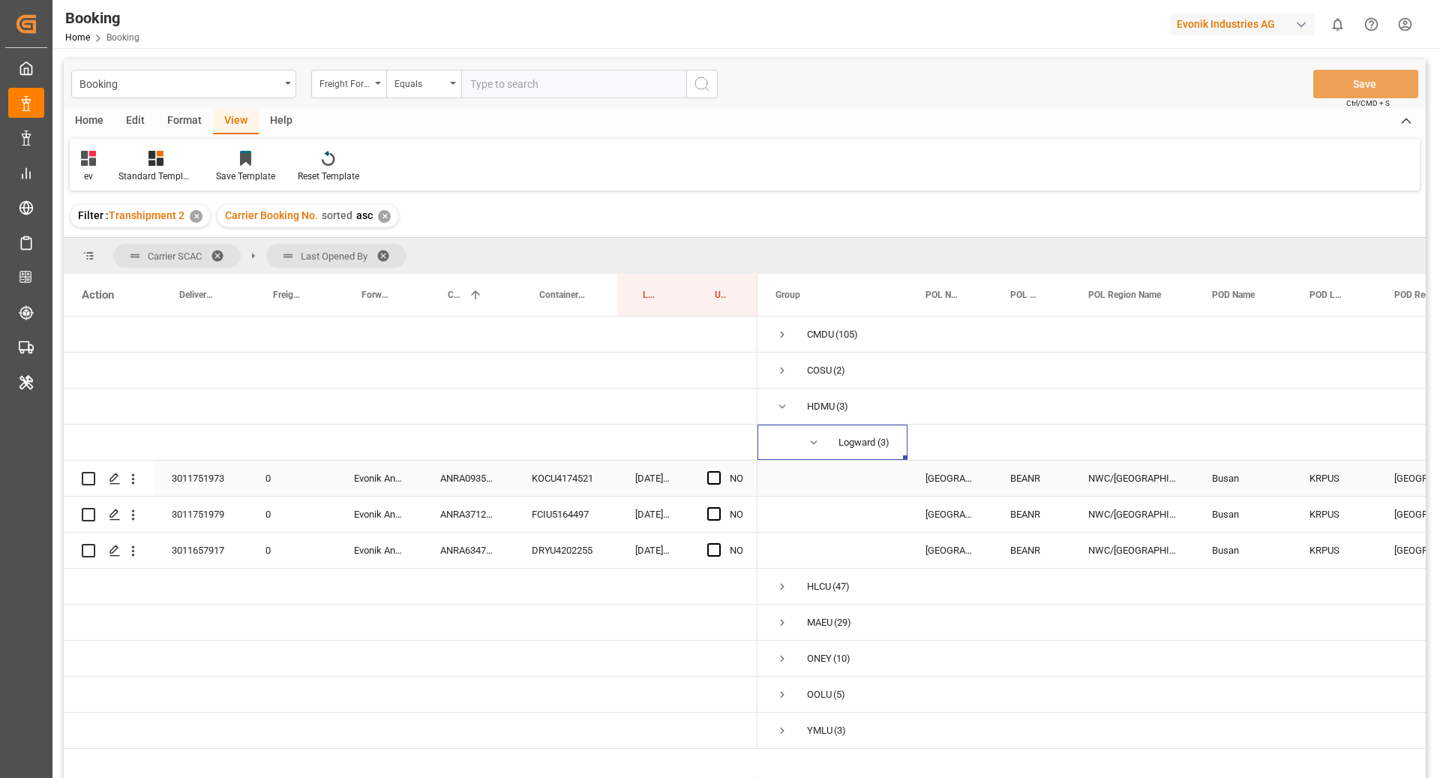
click at [486, 486] on div "ANRA09357900" at bounding box center [467, 477] width 91 height 35
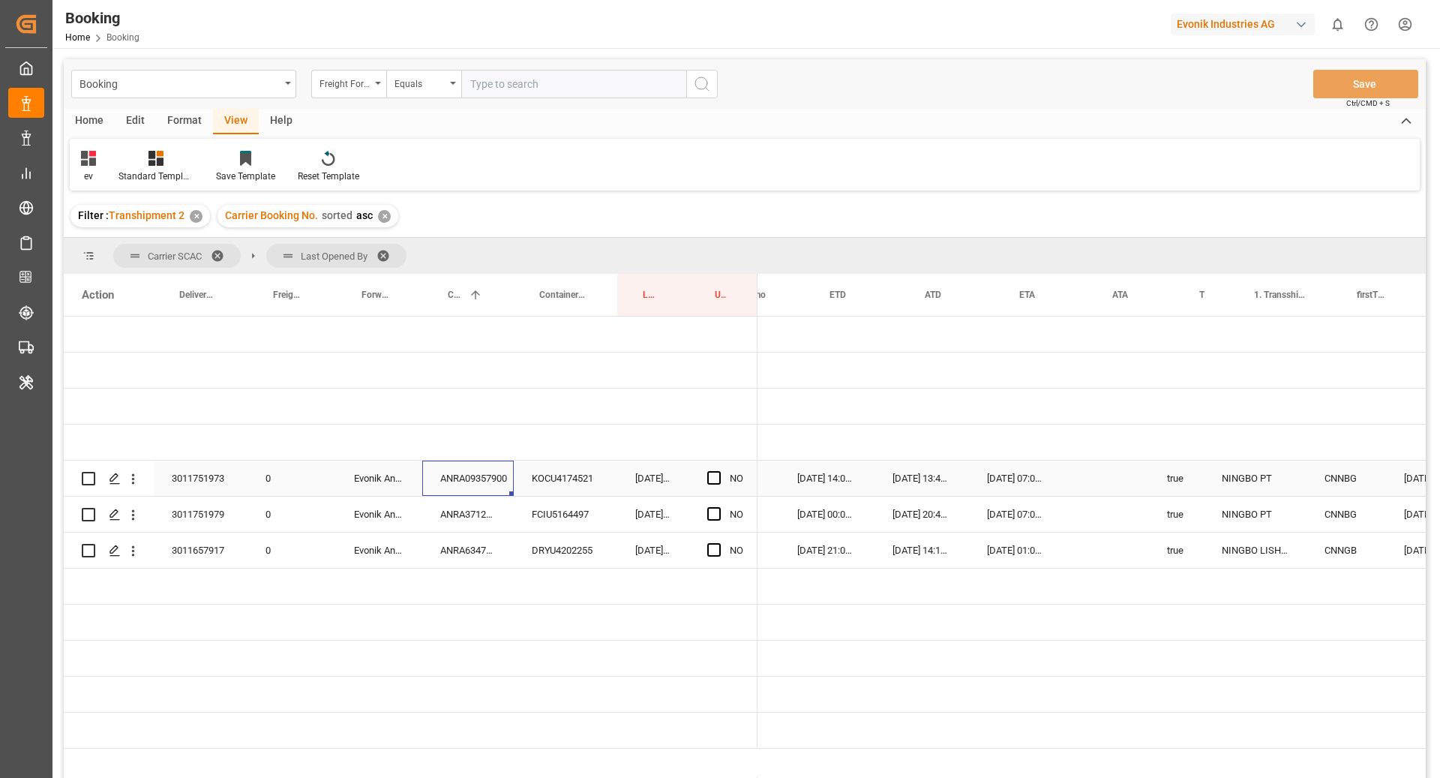
scroll to position [0, 1057]
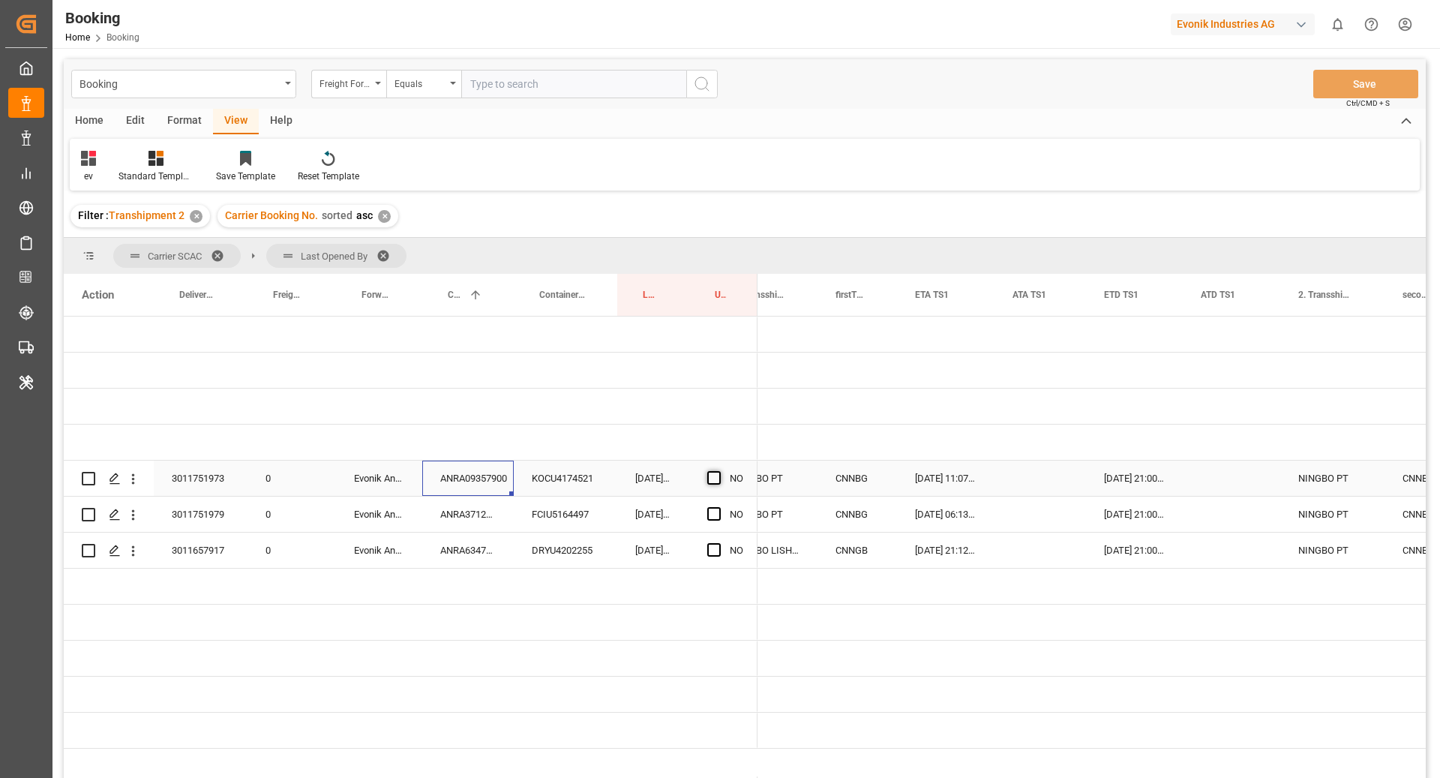
click at [717, 474] on span "Press SPACE to select this row." at bounding box center [713, 477] width 13 height 13
click at [718, 471] on input "Press SPACE to select this row." at bounding box center [718, 471] width 0 height 0
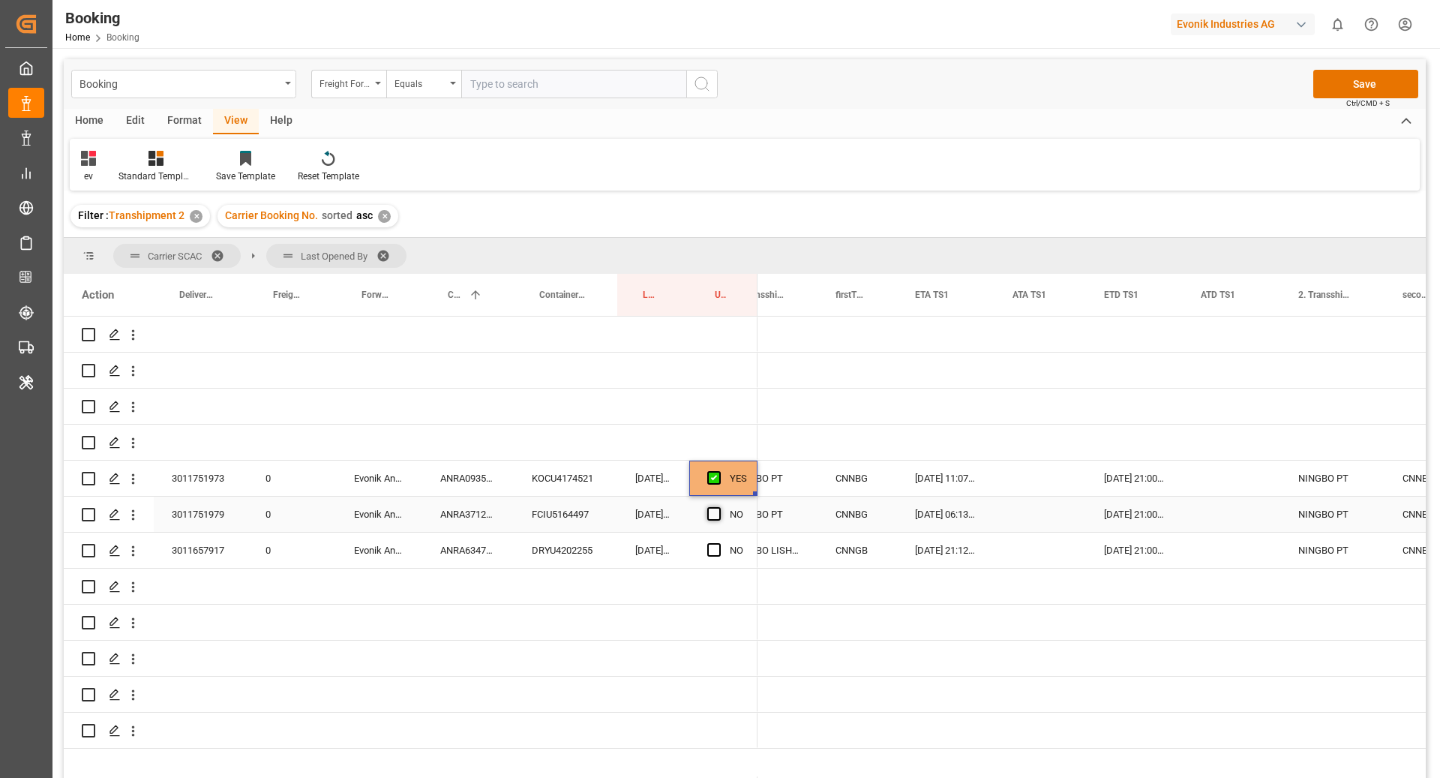
click at [712, 510] on span "Press SPACE to select this row." at bounding box center [713, 513] width 13 height 13
click at [718, 507] on input "Press SPACE to select this row." at bounding box center [718, 507] width 0 height 0
click at [712, 544] on span "Press SPACE to select this row." at bounding box center [713, 549] width 13 height 13
click at [718, 543] on input "Press SPACE to select this row." at bounding box center [718, 543] width 0 height 0
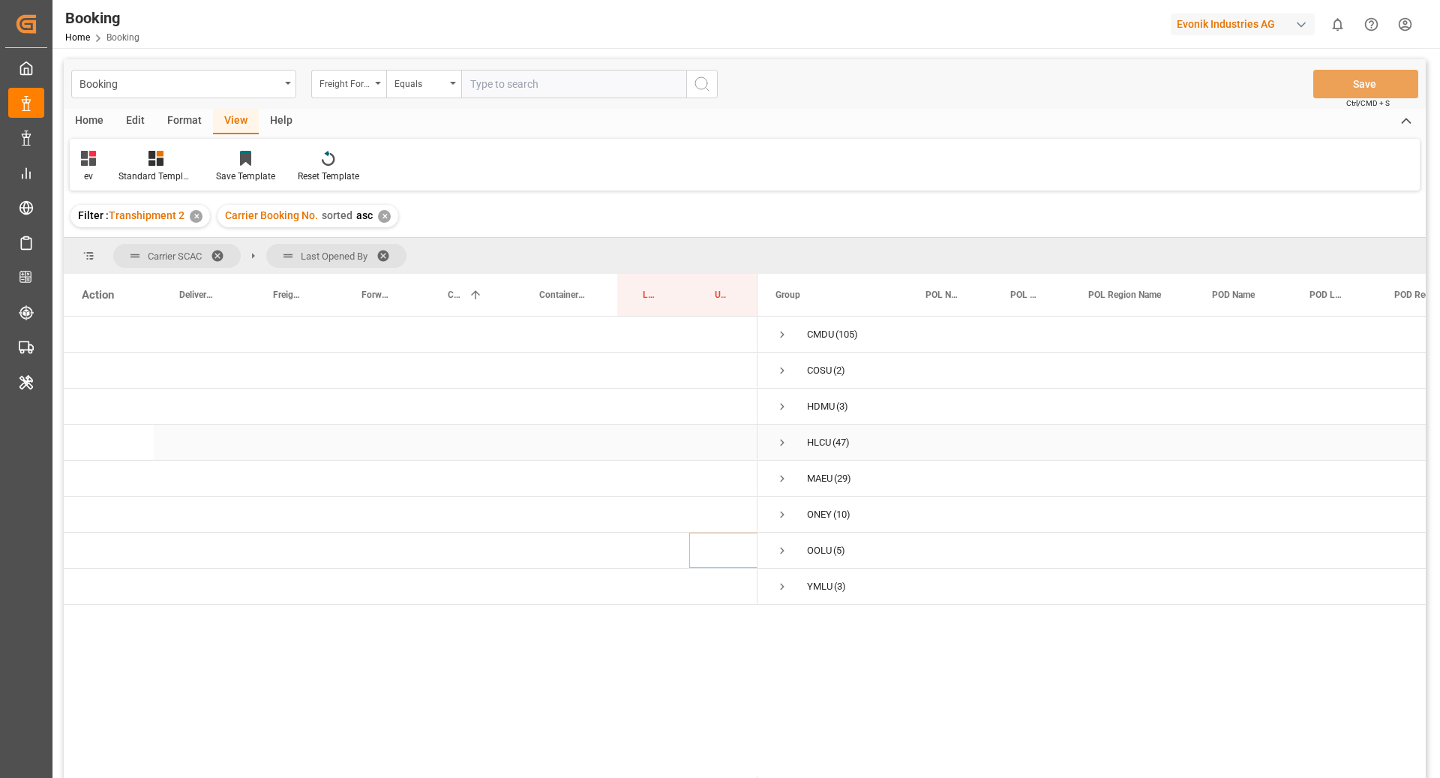
click at [778, 445] on span "Press SPACE to select this row." at bounding box center [781, 442] width 13 height 13
click at [784, 438] on span "Press SPACE to select this row." at bounding box center [781, 442] width 13 height 13
click at [778, 588] on span "Press SPACE to select this row." at bounding box center [781, 586] width 13 height 13
click at [802, 626] on span "Logward System (3)" at bounding box center [832, 622] width 114 height 34
click at [813, 625] on span "Press SPACE to select this row." at bounding box center [813, 622] width 13 height 13
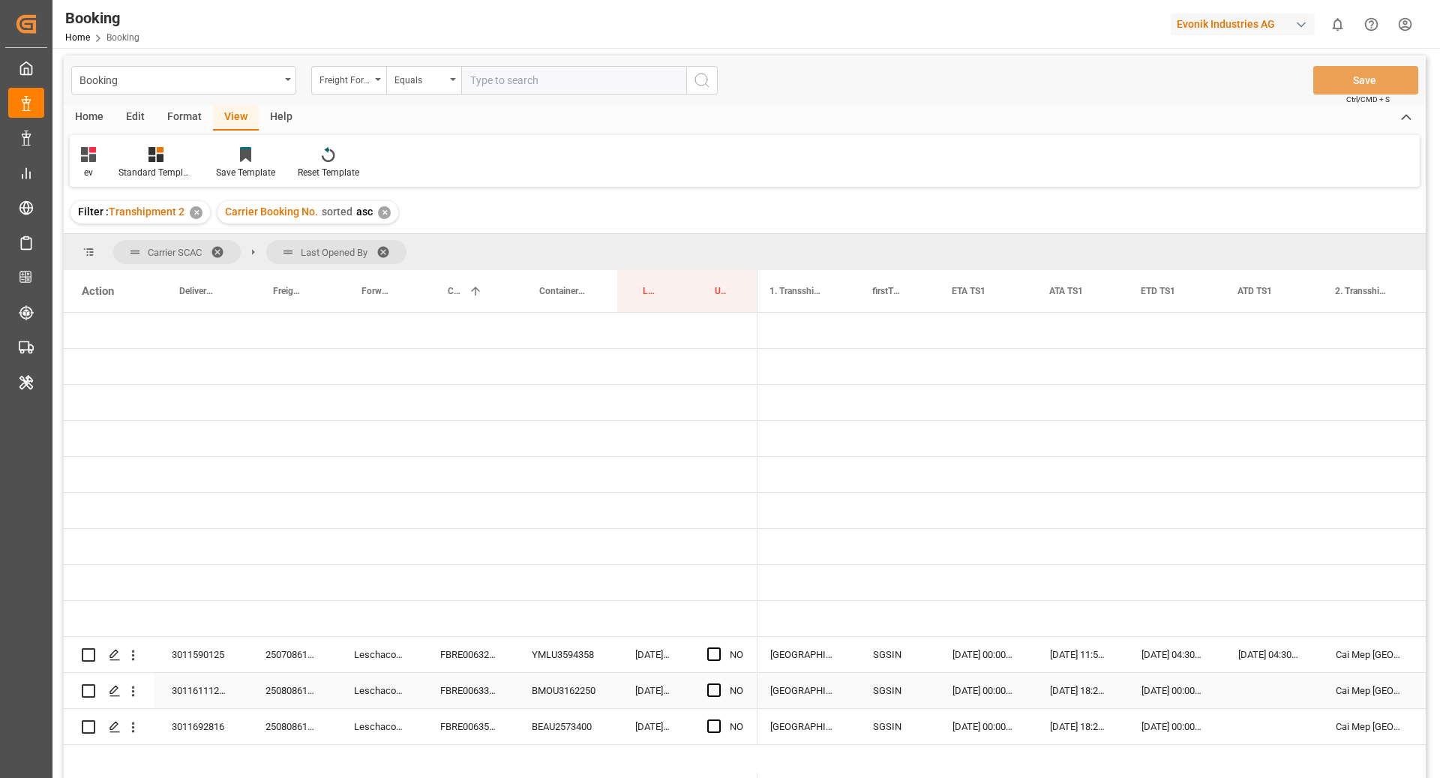
click at [489, 678] on div "FBRE0063315" at bounding box center [467, 690] width 91 height 35
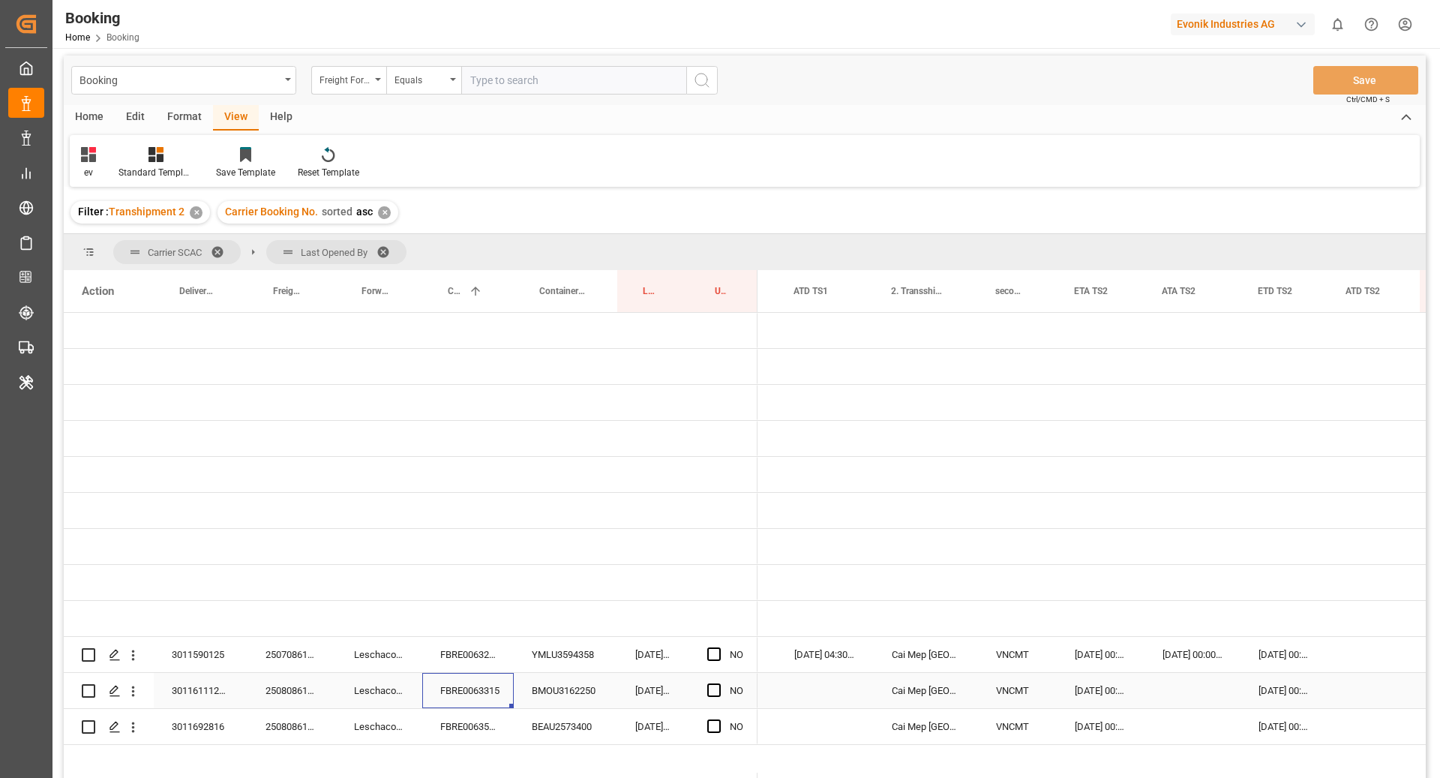
click at [1094, 694] on div "[DATE] 00:00:00" at bounding box center [1101, 690] width 88 height 35
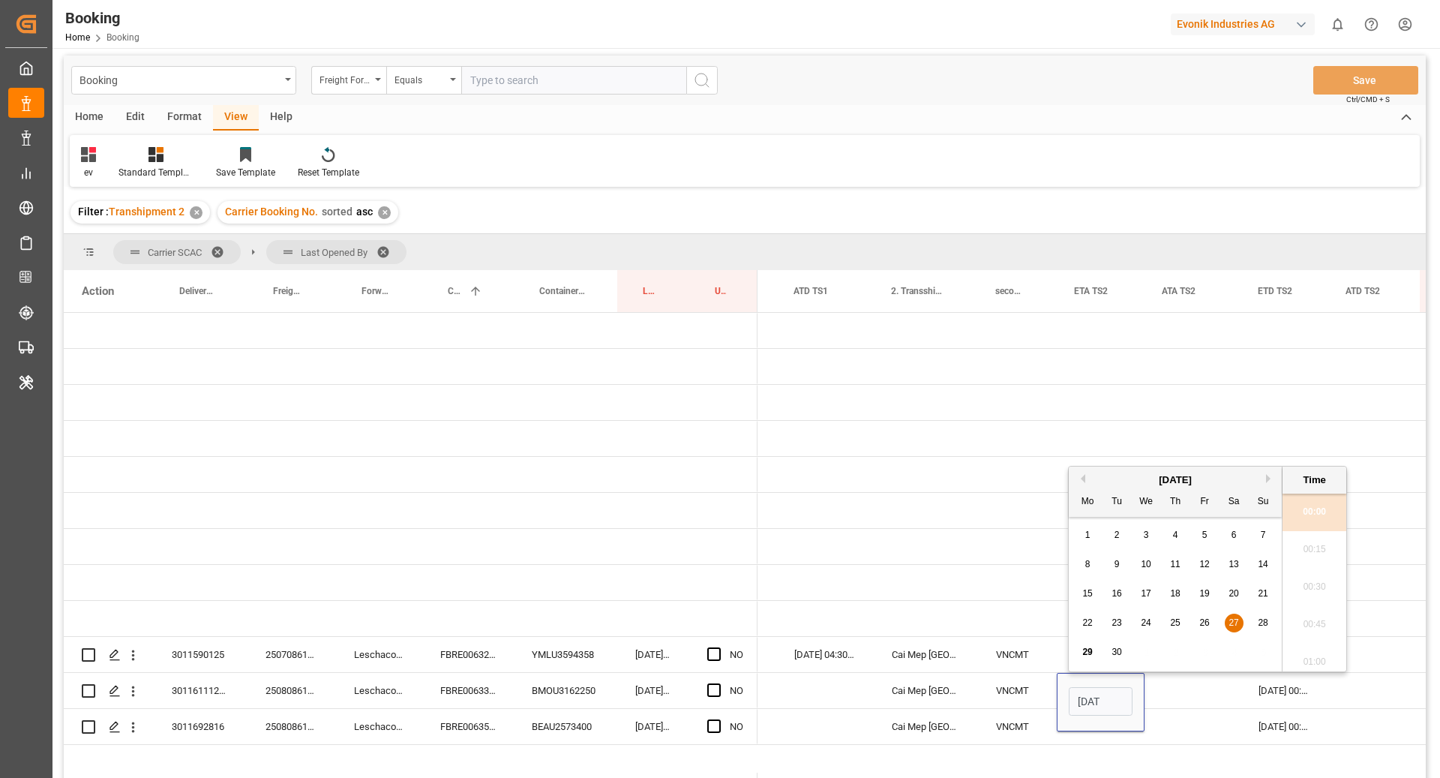
click at [1267, 481] on button "Next Month" at bounding box center [1270, 478] width 9 height 9
click at [1261, 535] on span "5" at bounding box center [1263, 534] width 5 height 10
type input "[DATE] 00:00"
click at [932, 682] on div "Cai Mep [GEOGRAPHIC_DATA]" at bounding box center [926, 690] width 104 height 35
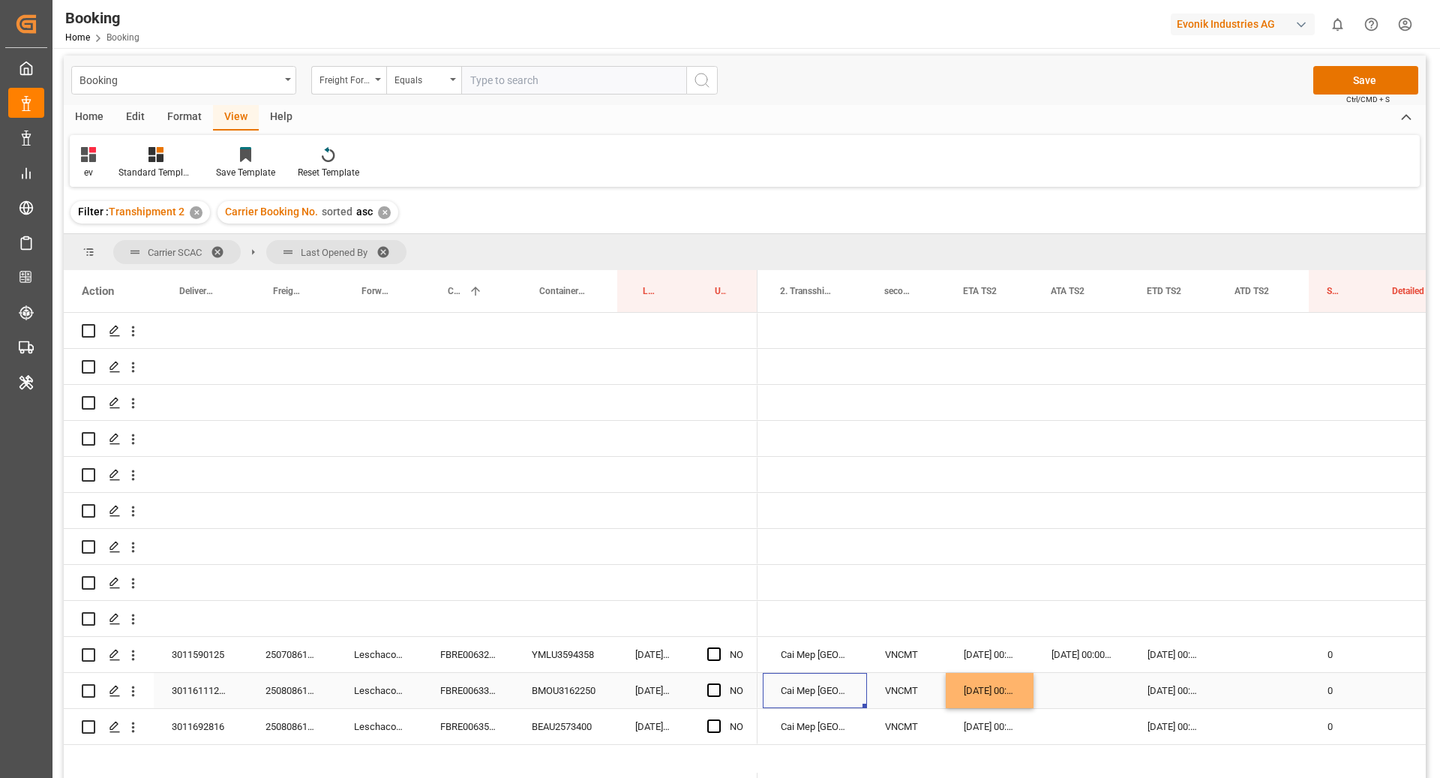
click at [1184, 696] on div "[DATE] 00:00:00" at bounding box center [1173, 690] width 88 height 35
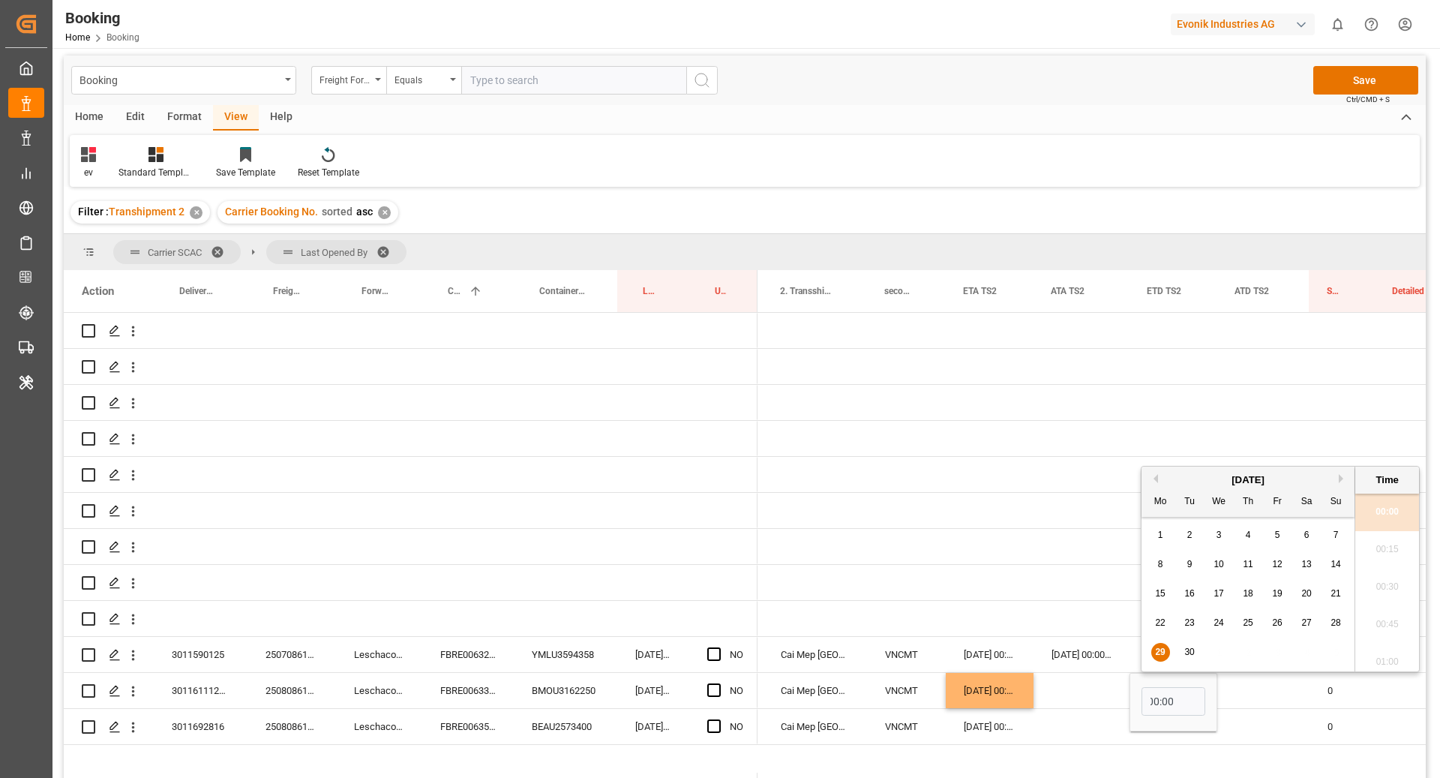
click at [1341, 477] on button "Next Month" at bounding box center [1343, 478] width 9 height 9
click at [1188, 562] on span "7" at bounding box center [1189, 564] width 5 height 10
type input "[DATE] 00:00"
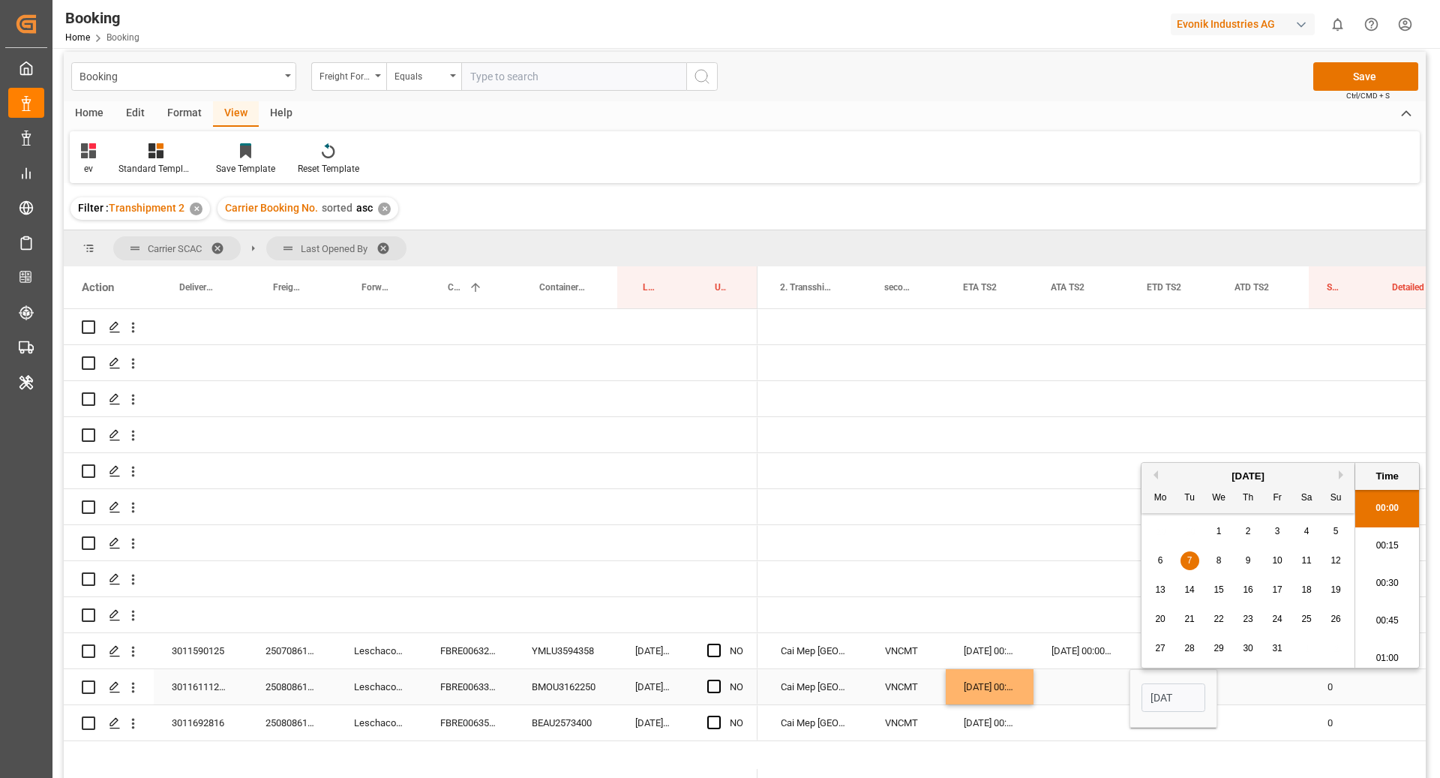
click at [1067, 684] on div "Press SPACE to select this row." at bounding box center [1081, 686] width 96 height 35
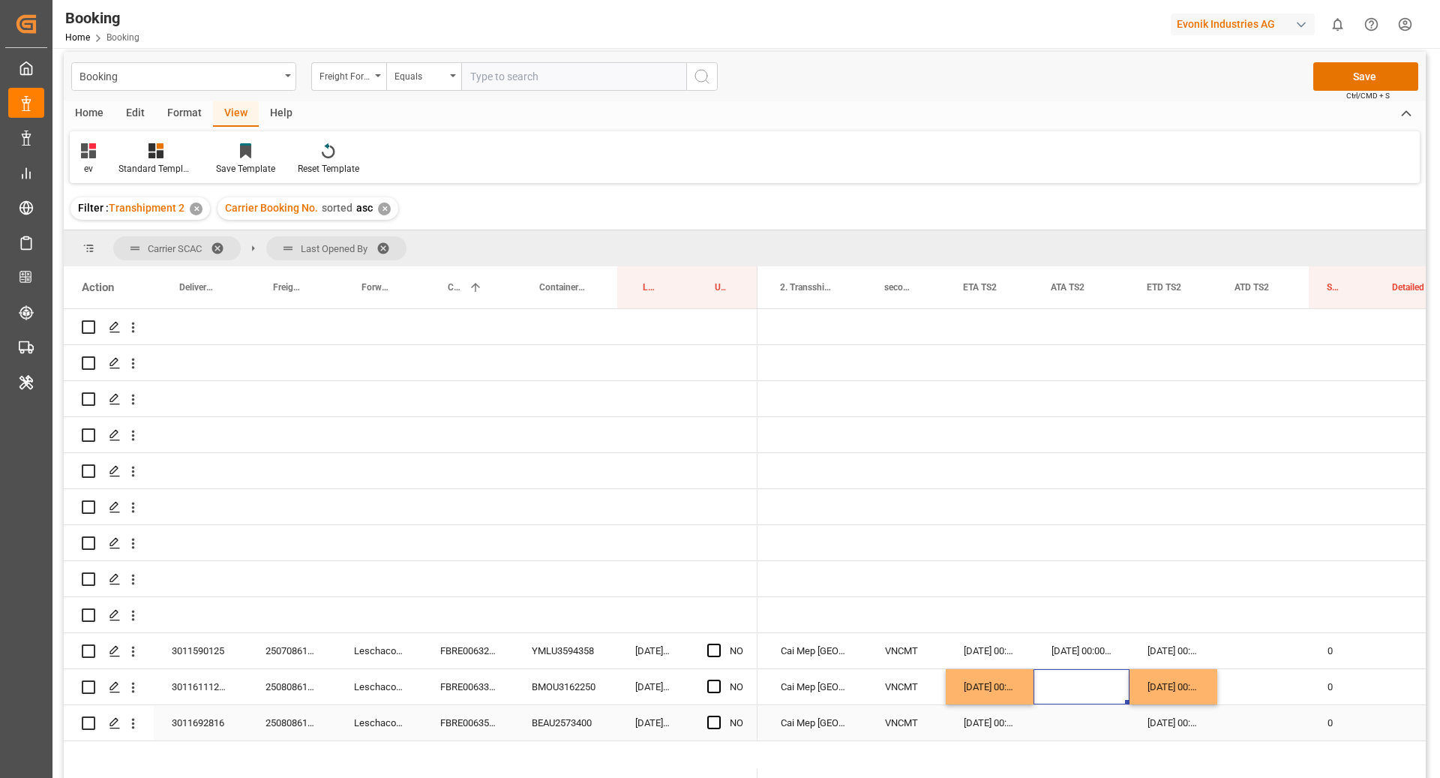
click at [462, 729] on div "FBRE0063588" at bounding box center [467, 722] width 91 height 35
drag, startPoint x: 997, startPoint y: 688, endPoint x: 1195, endPoint y: 689, distance: 198.7
click at [1195, 689] on div "[DATE] 00:00:00 Cai Mep International Terminal VNCMT [DATE] 00:00:00 [DATE] 00:…" at bounding box center [604, 687] width 3693 height 36
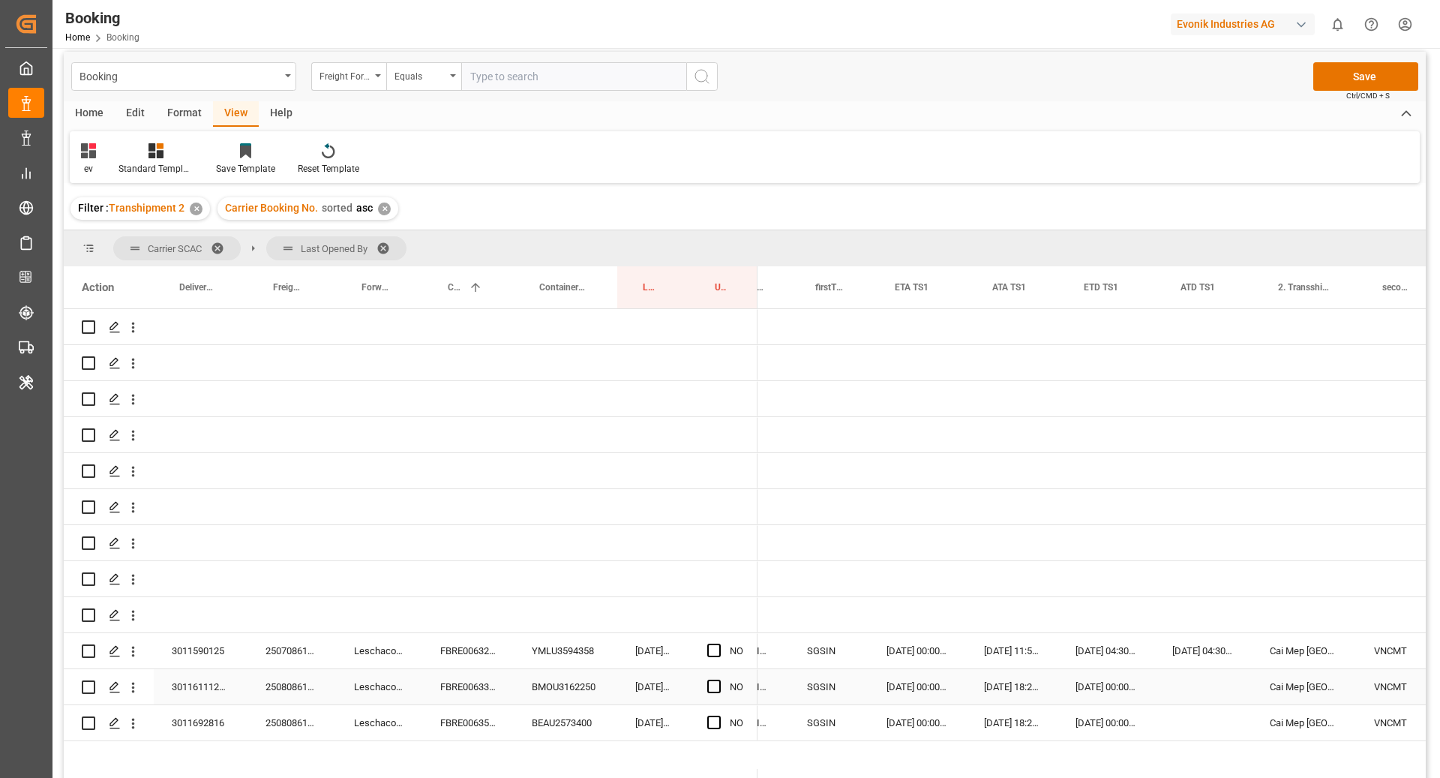
scroll to position [0, 1495]
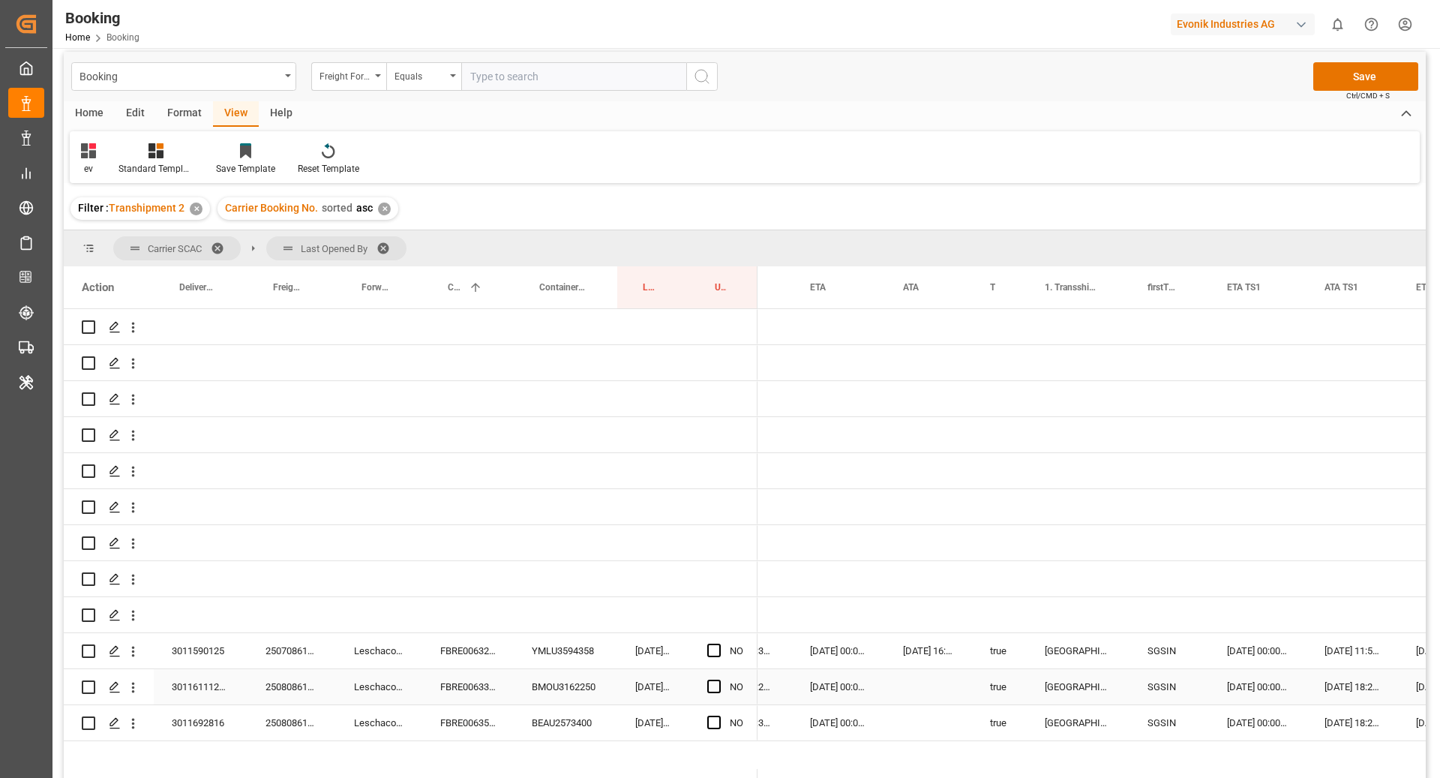
click at [847, 683] on div "[DATE] 00:00:00" at bounding box center [838, 686] width 93 height 35
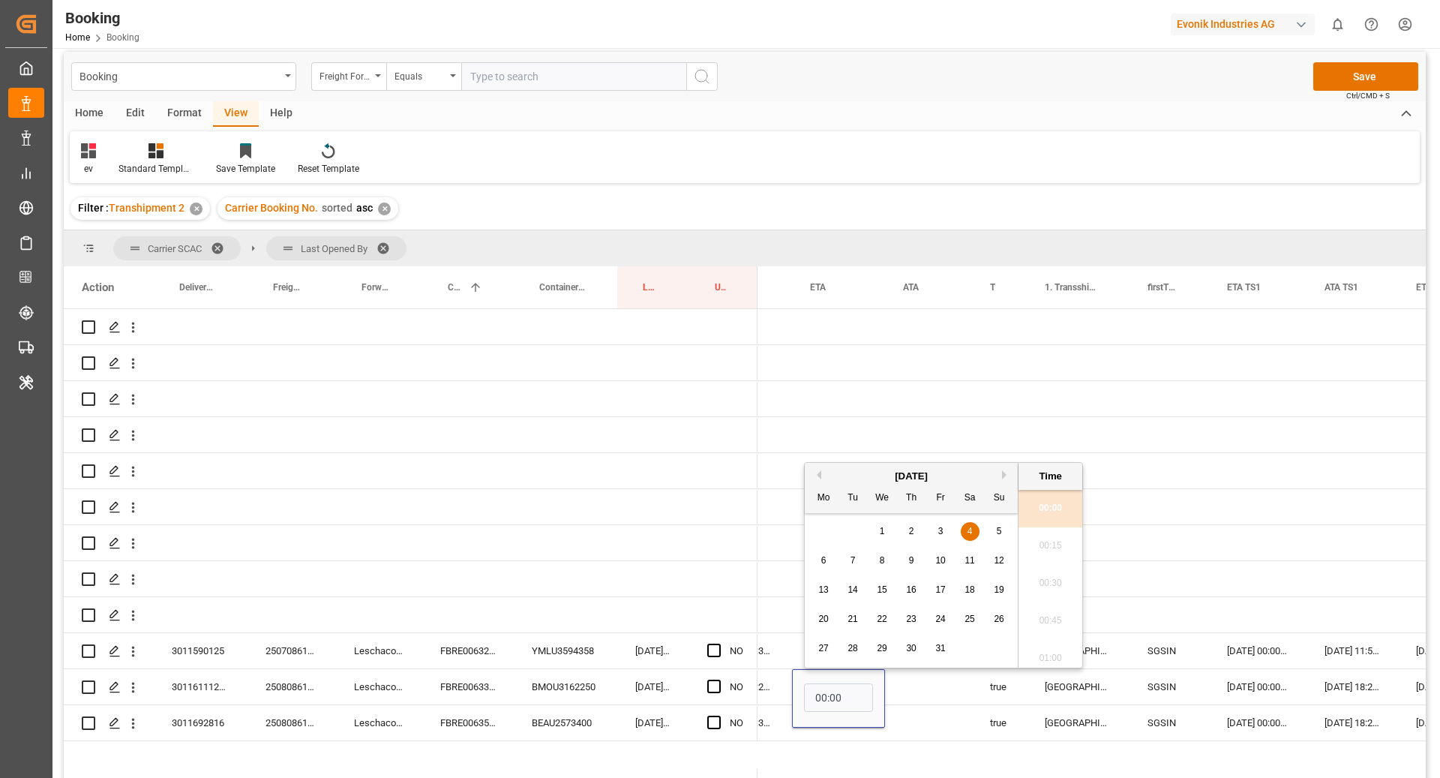
click at [1006, 562] on div "12" at bounding box center [999, 561] width 19 height 18
type input "[DATE] 00:00"
click at [967, 664] on div "[DATE] Mo Tu We Th Fr Sa Su 29 30 1 2 3 4 5 6 7 8 9 10 11 12 13 14 15 16 17 18 …" at bounding box center [912, 565] width 214 height 205
click at [925, 692] on div "Press SPACE to select this row." at bounding box center [928, 686] width 87 height 35
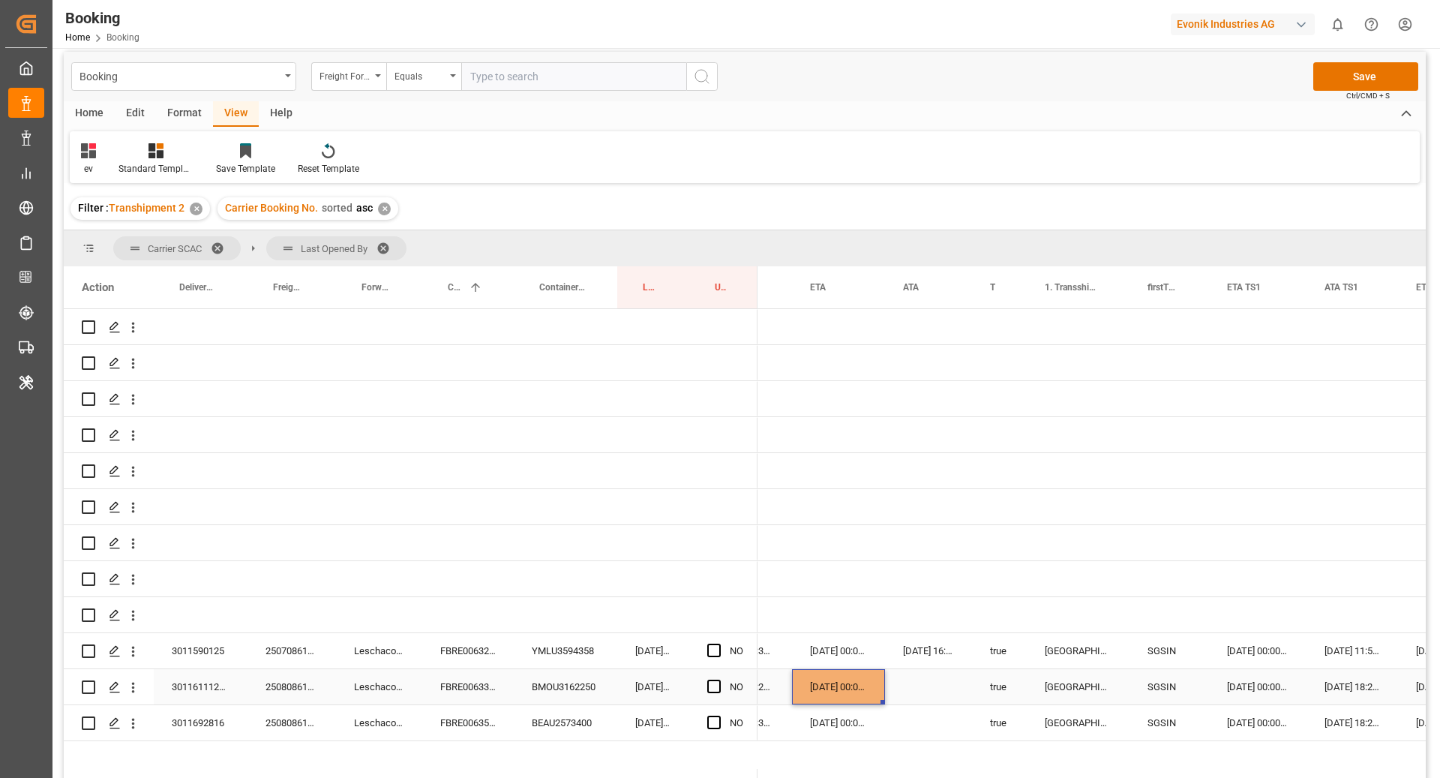
click at [862, 692] on div "[DATE] 00:00:00" at bounding box center [838, 686] width 93 height 35
drag, startPoint x: 880, startPoint y: 701, endPoint x: 879, endPoint y: 715, distance: 13.6
click at [551, 646] on div "YMLU3594358" at bounding box center [565, 650] width 103 height 35
drag, startPoint x: 479, startPoint y: 652, endPoint x: 661, endPoint y: 758, distance: 210.0
click at [480, 652] on div "FBRE0063240" at bounding box center [467, 650] width 91 height 35
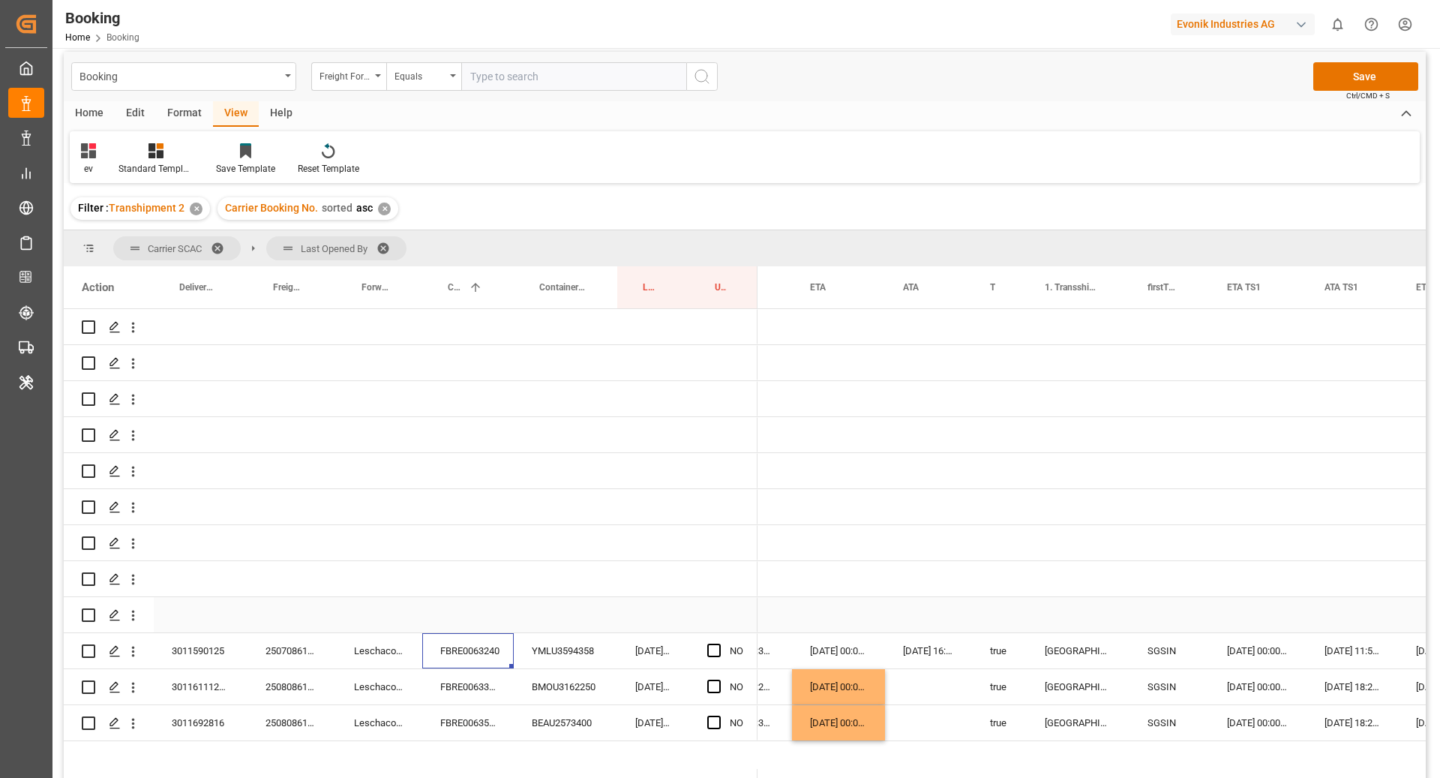
click at [942, 618] on div "Press SPACE to select this row." at bounding box center [928, 614] width 87 height 35
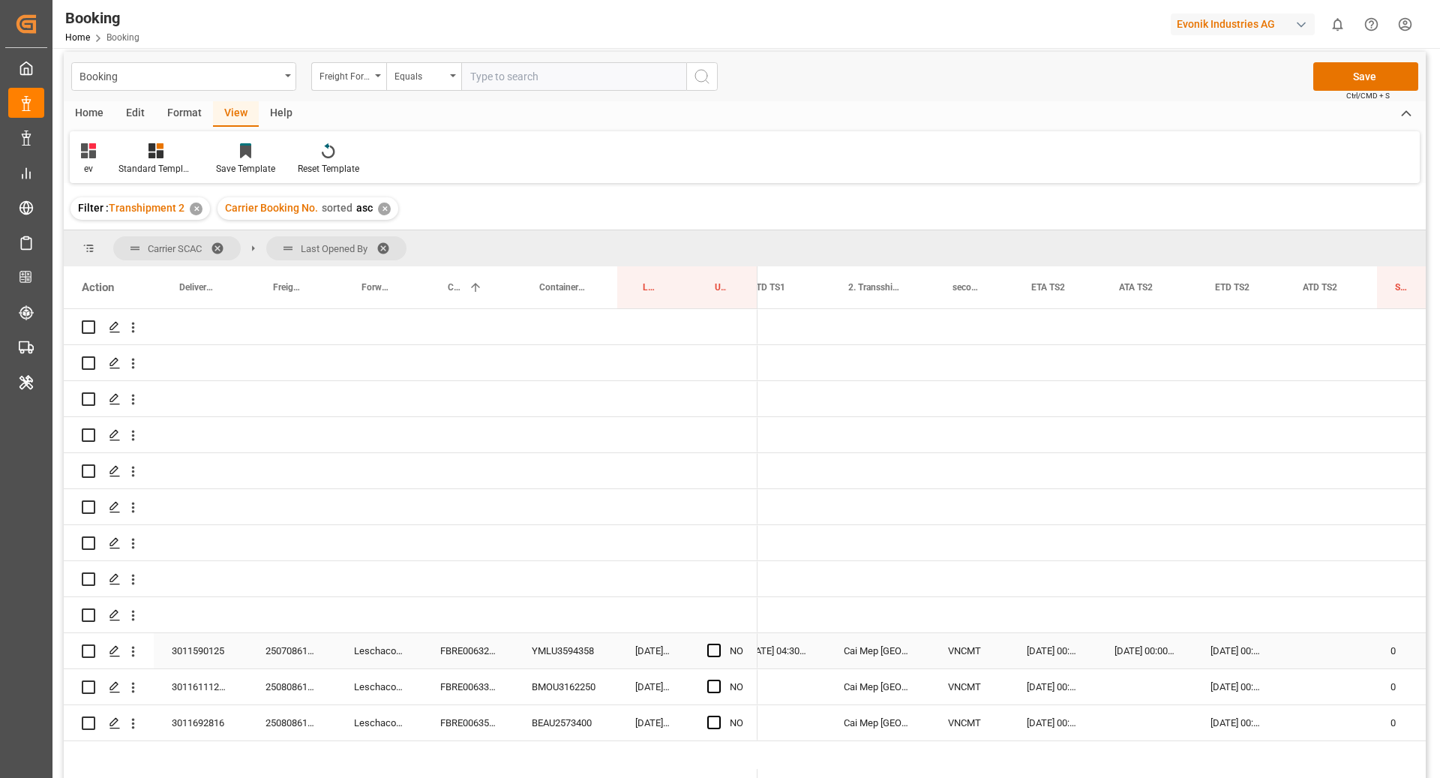
scroll to position [0, 1980]
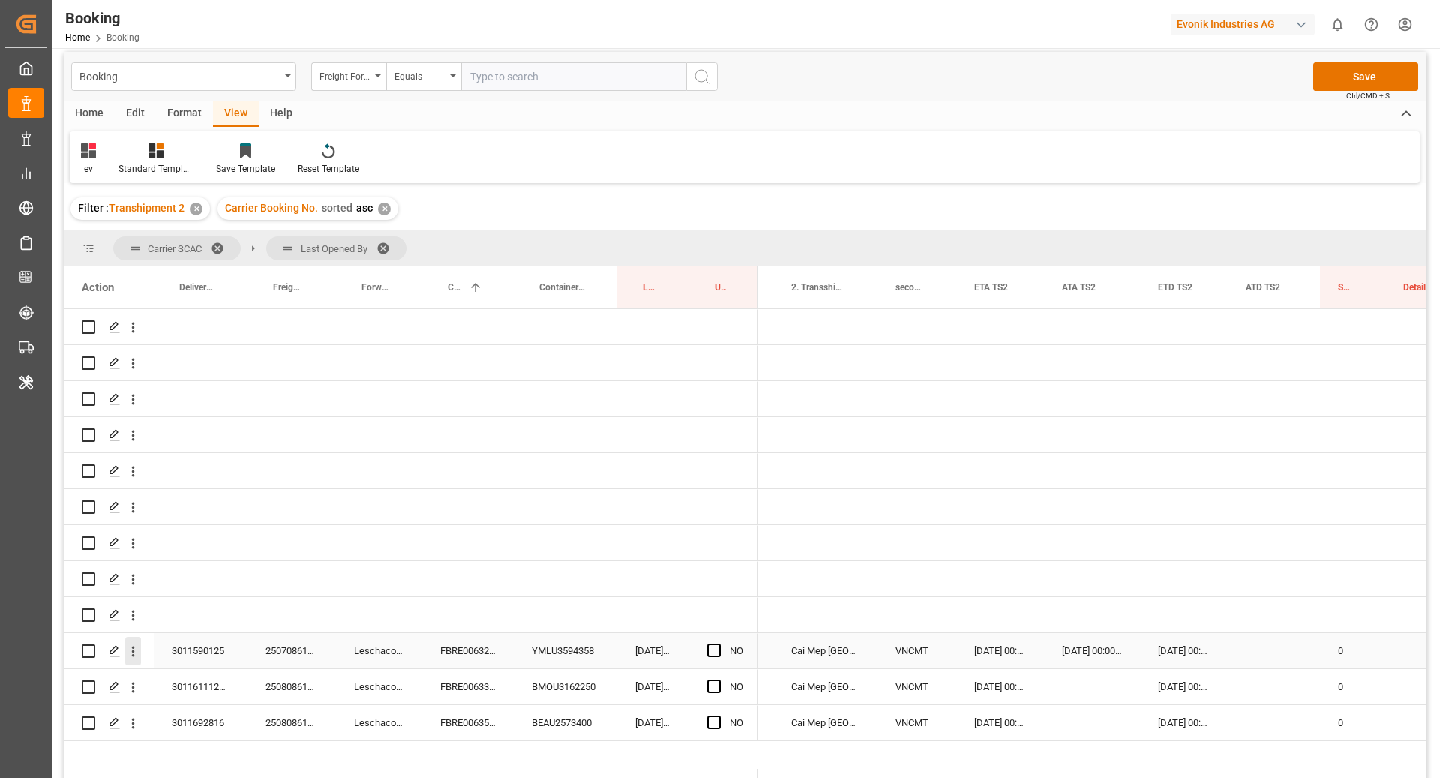
click at [130, 655] on icon "open menu" at bounding box center [133, 651] width 16 height 16
click at [174, 679] on span "Open in new tab" at bounding box center [231, 683] width 136 height 16
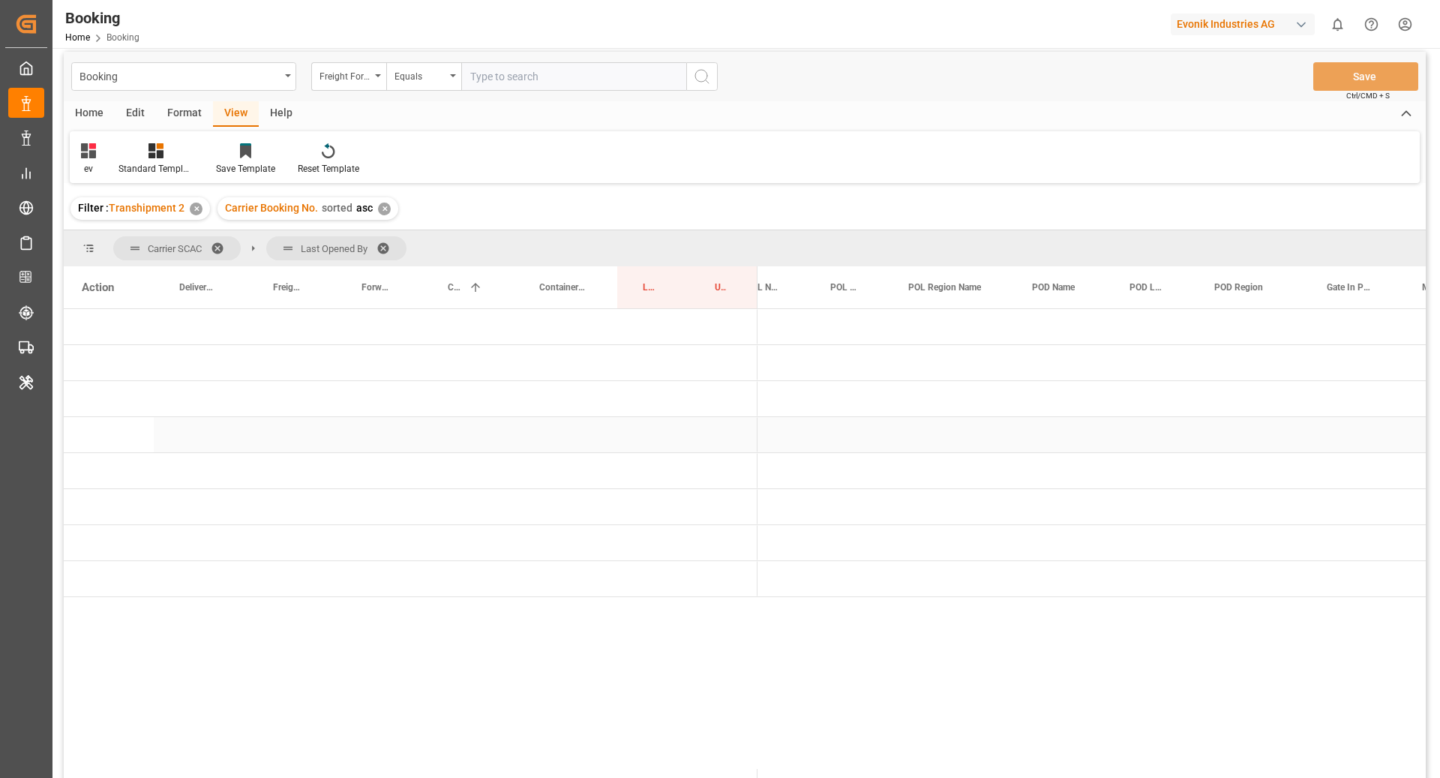
scroll to position [0, 57]
click at [781, 544] on span "Press SPACE to select this row." at bounding box center [781, 542] width 13 height 13
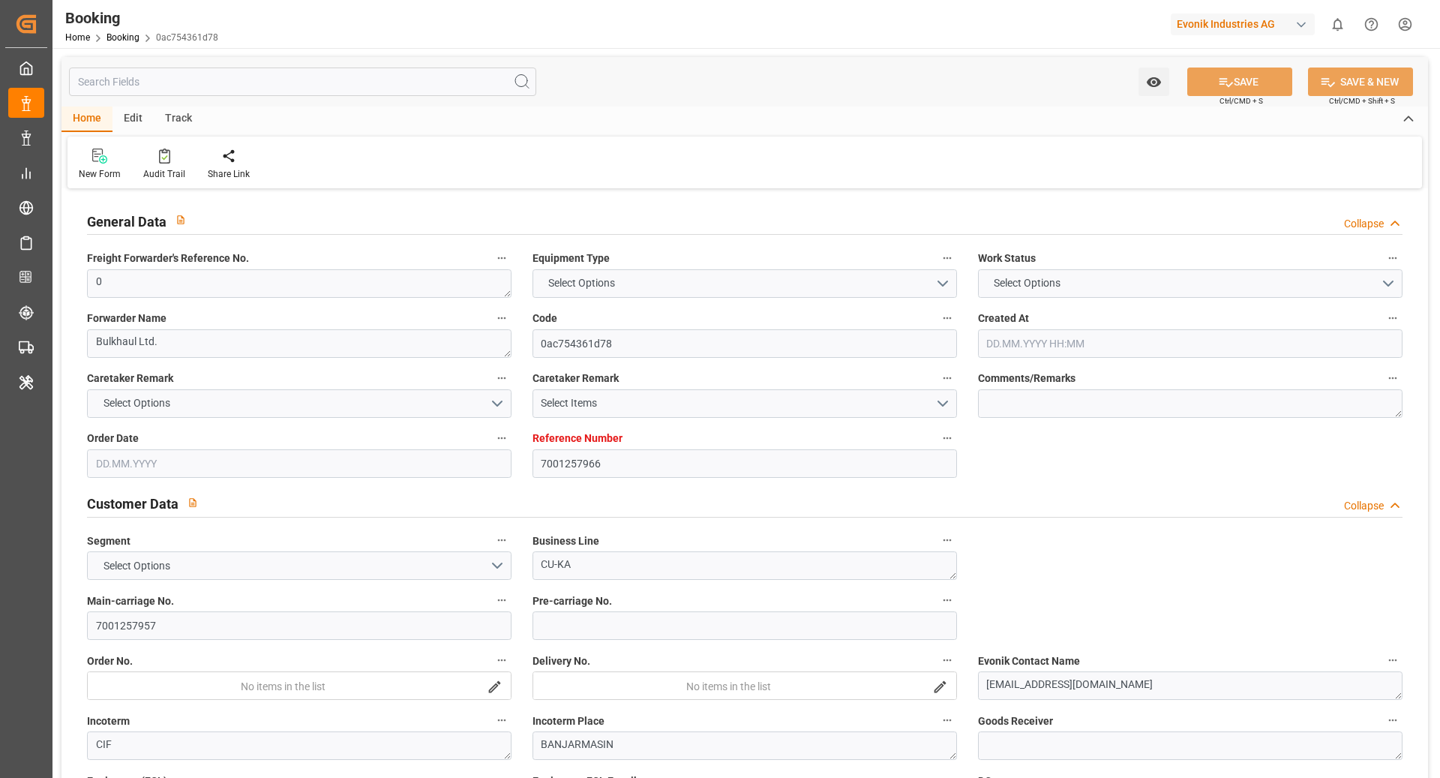
type input "7001257966"
type input "9839143"
type input "CMACGM"
type input "CMA CGM Group"
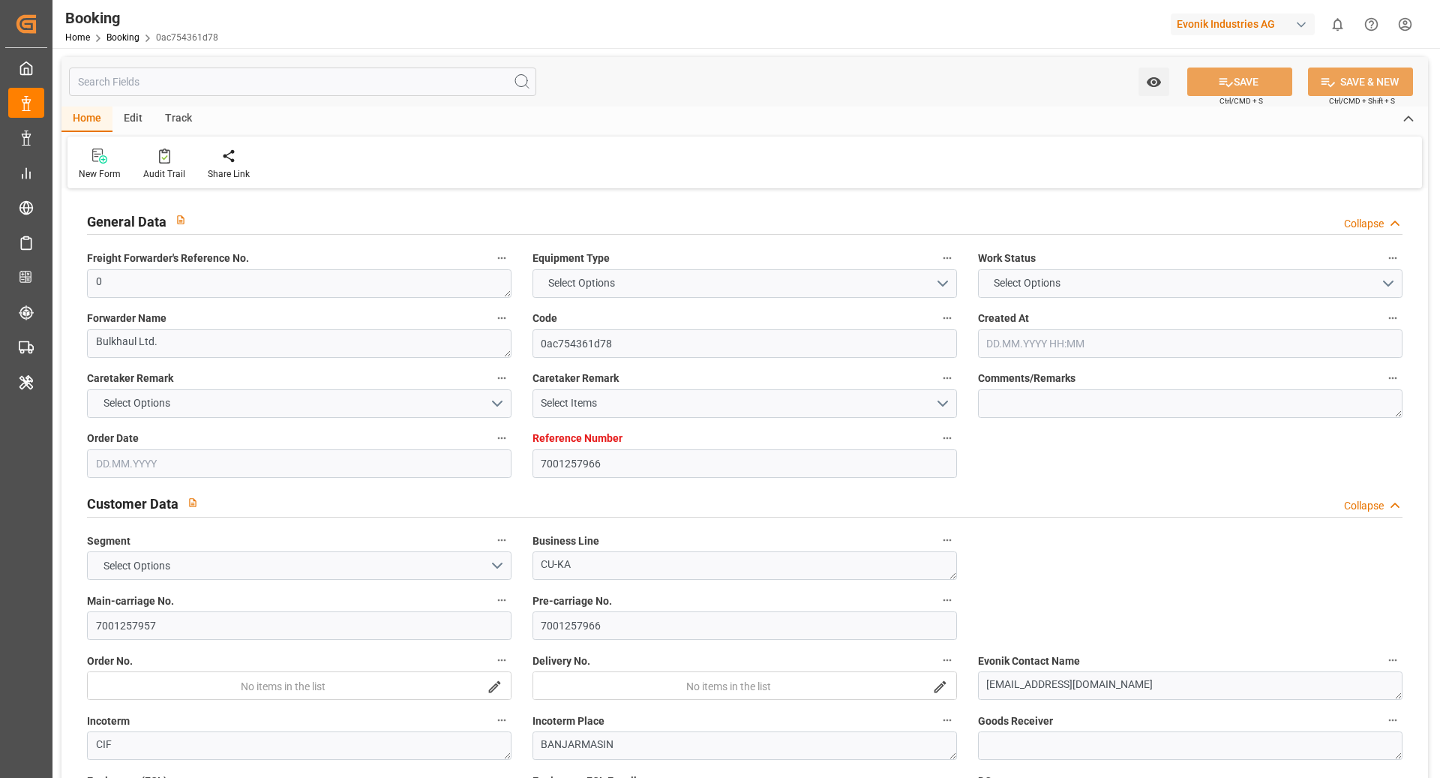
type input "BEANR"
type input "IDBDJ"
type input "MYPKG"
type input "IDJKT"
type input "0"
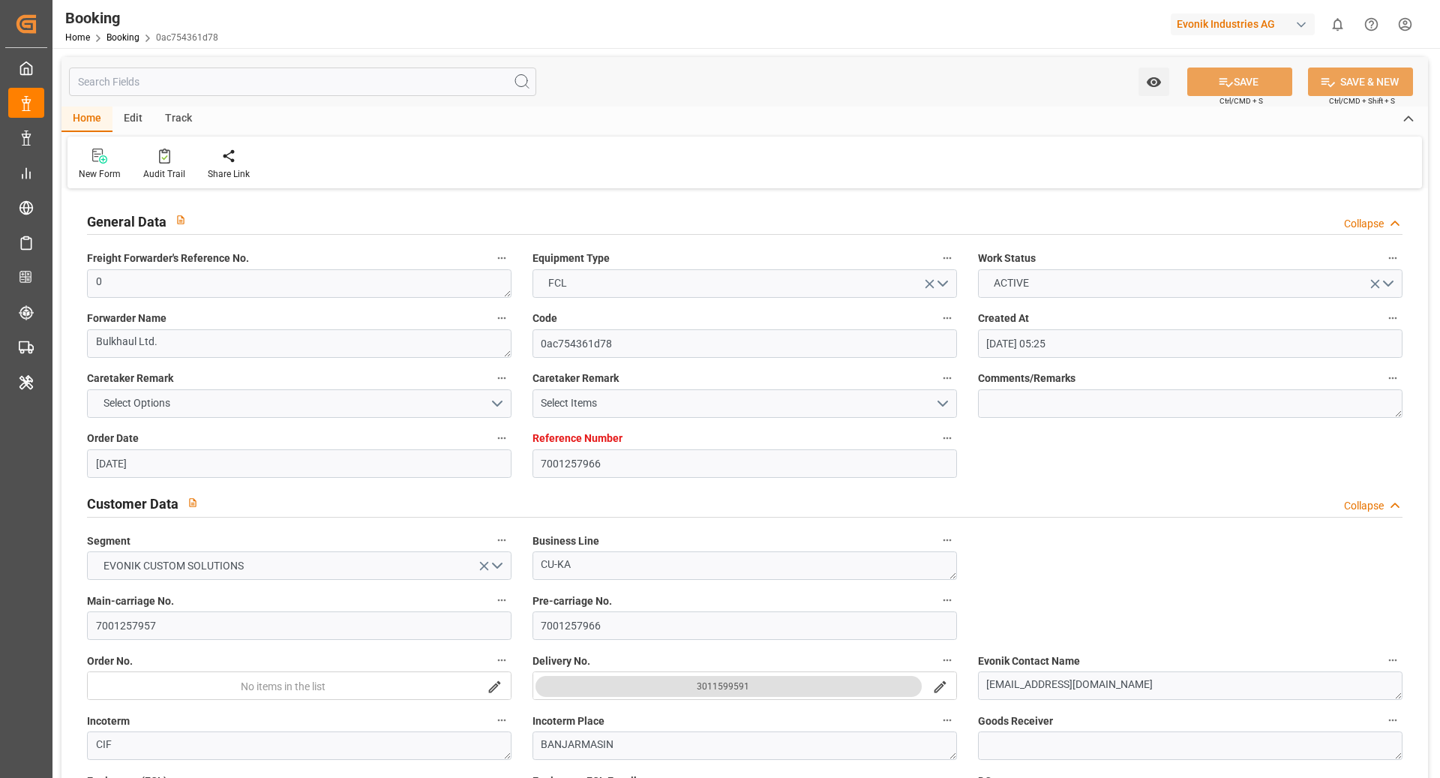
type input "[DATE] 05:25"
type input "[DATE]"
type input "[DATE] 00:00"
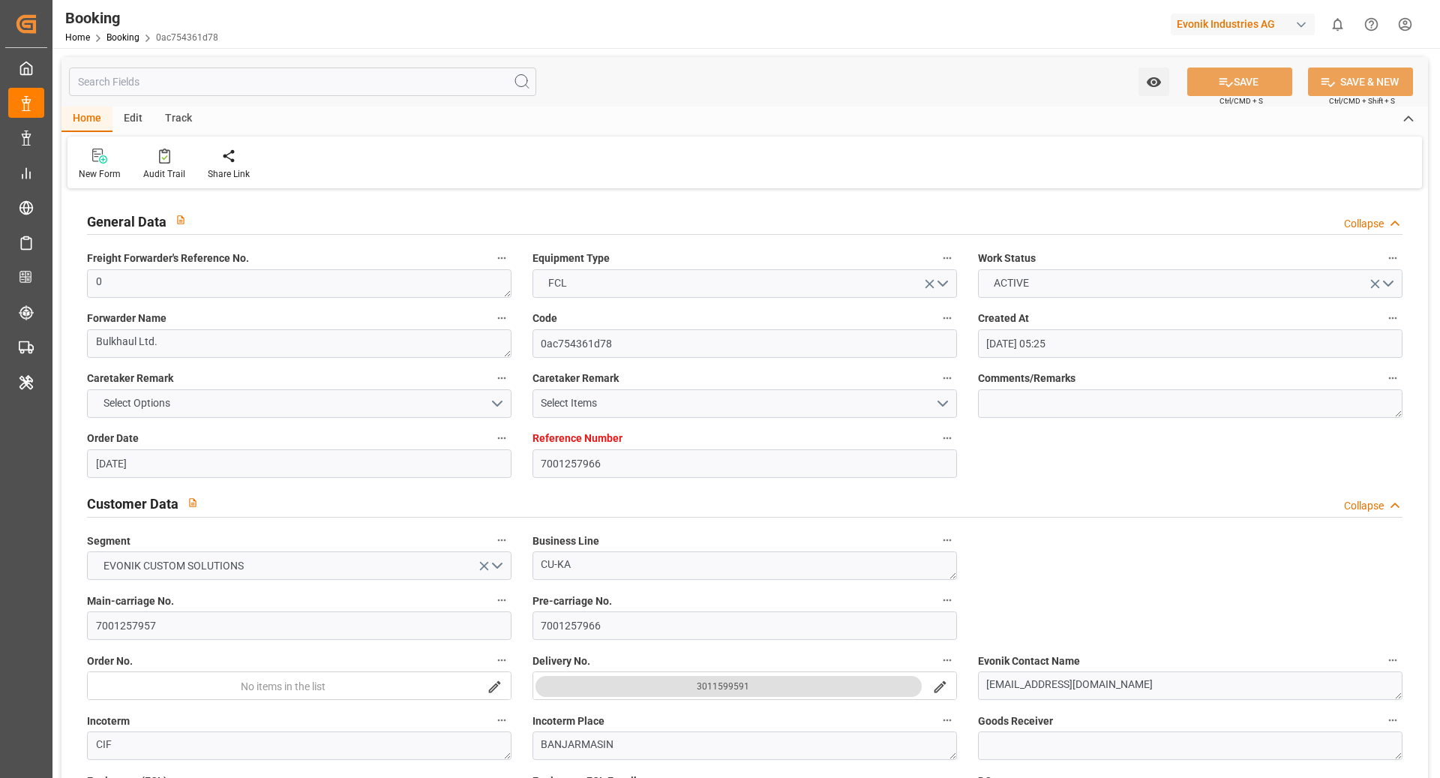
type input "[DATE] 00:00"
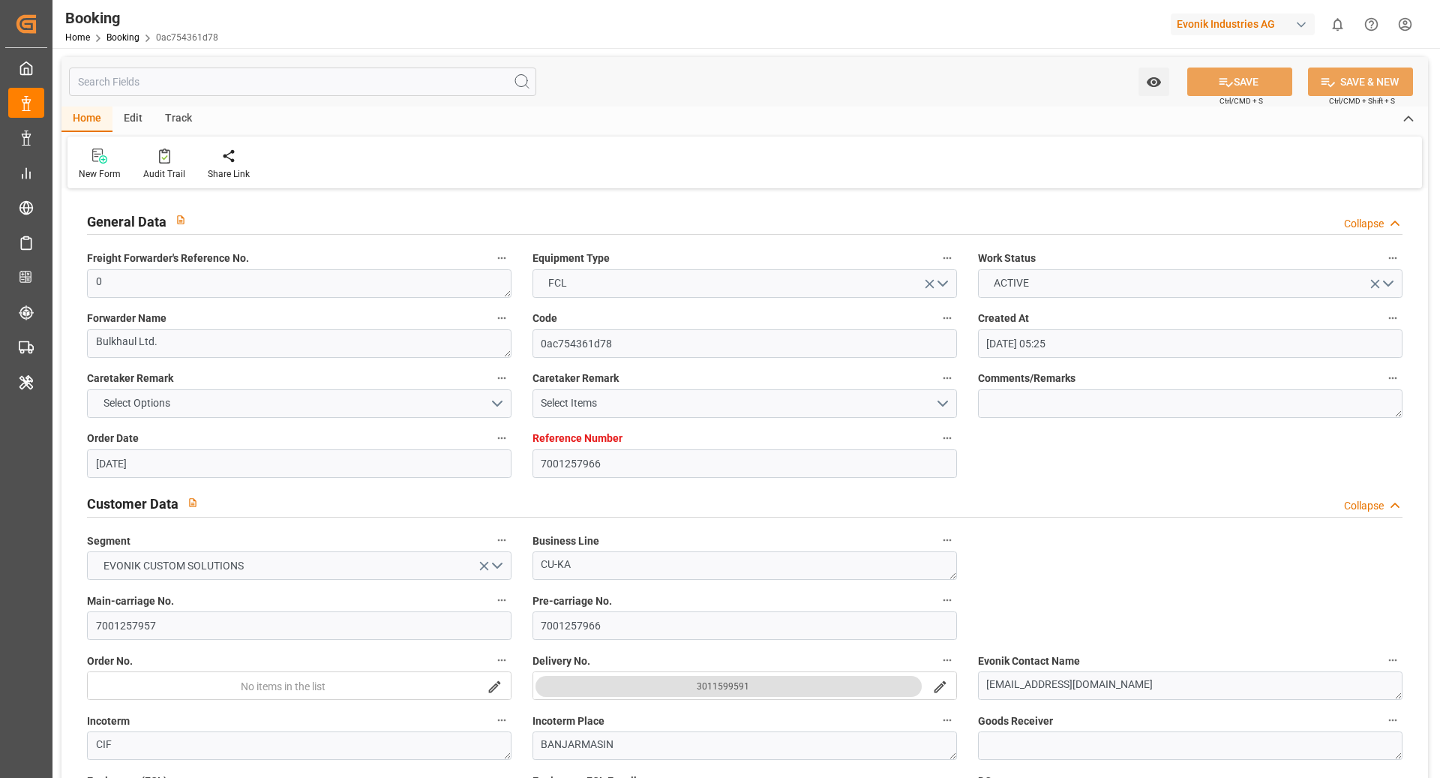
type input "[DATE] 00:00"
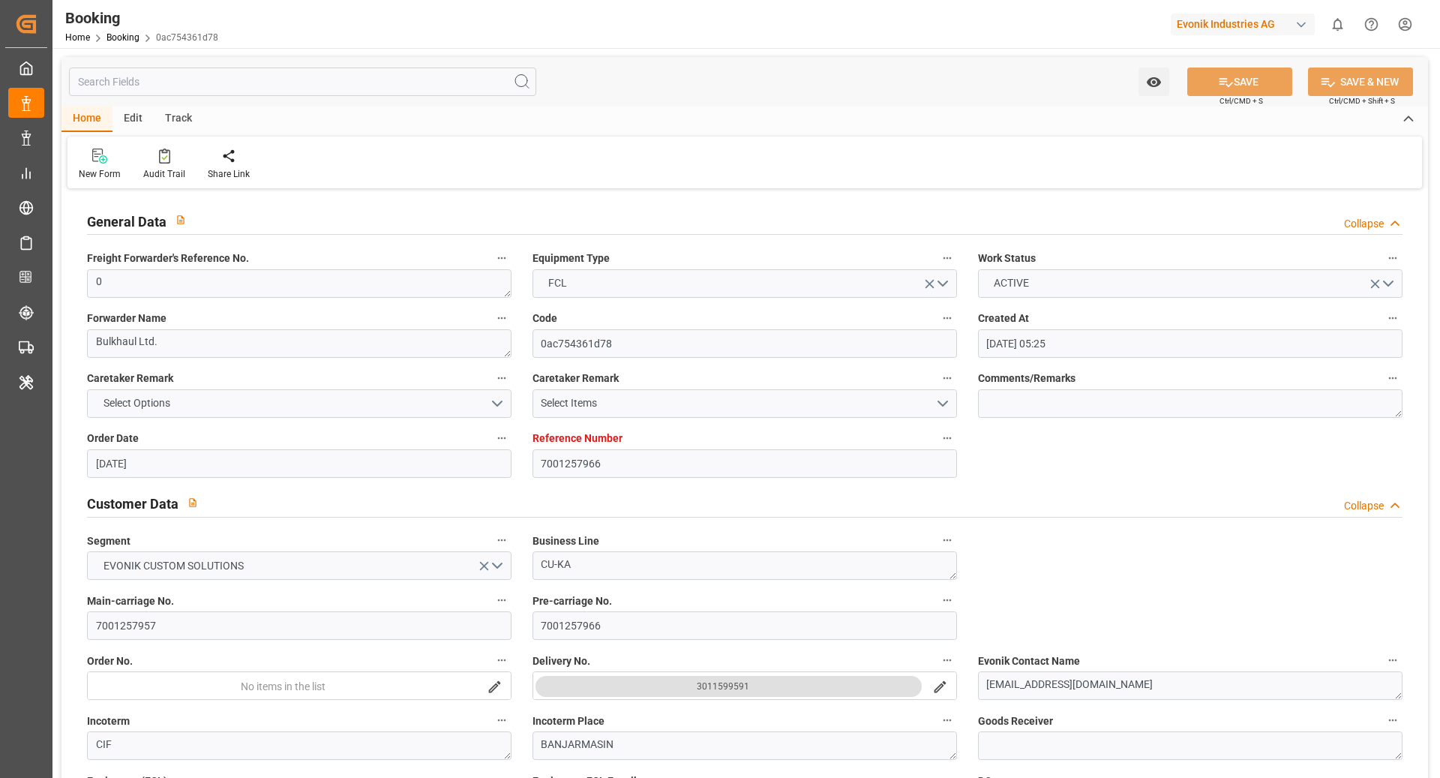
type input "[DATE] 00:00"
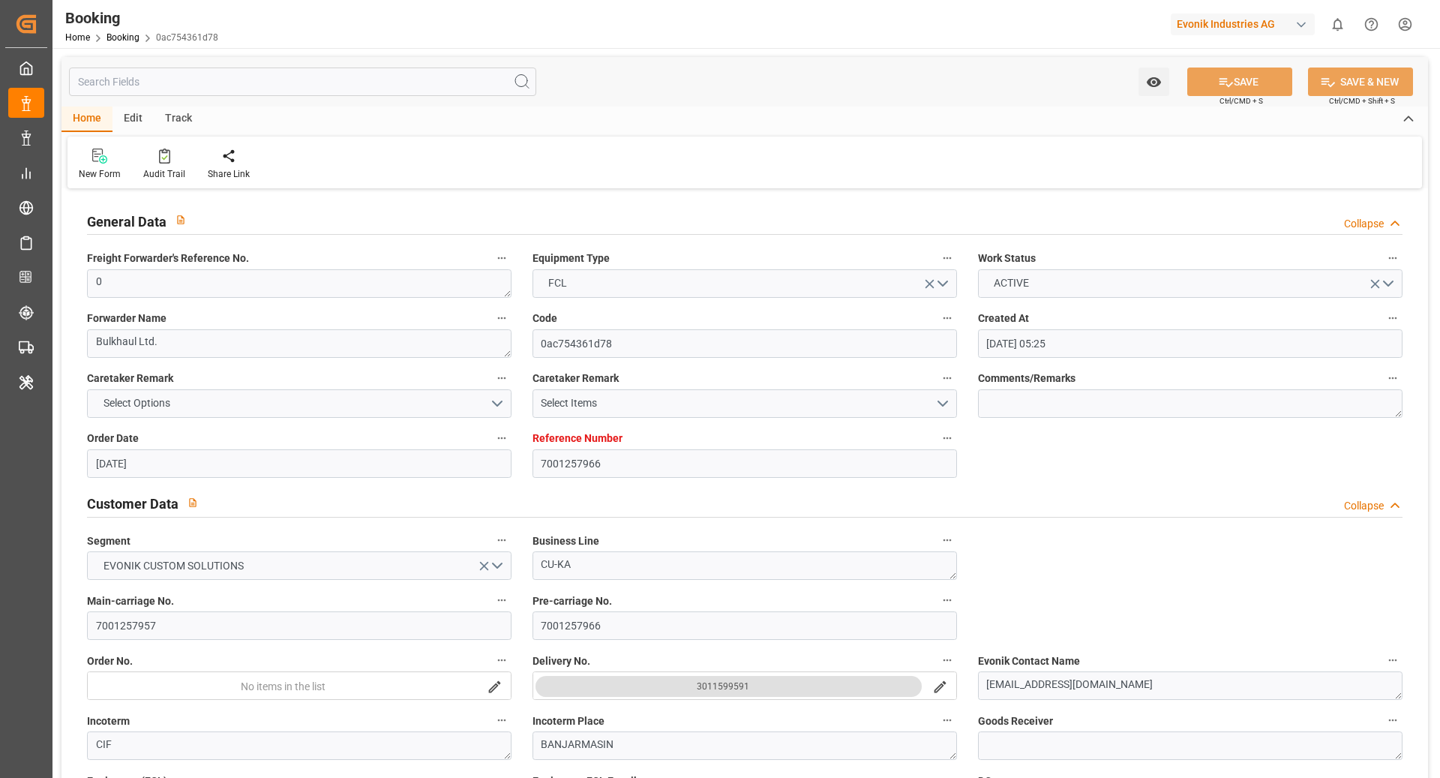
type input "[DATE] 00:00"
type input "[DATE] 09:09"
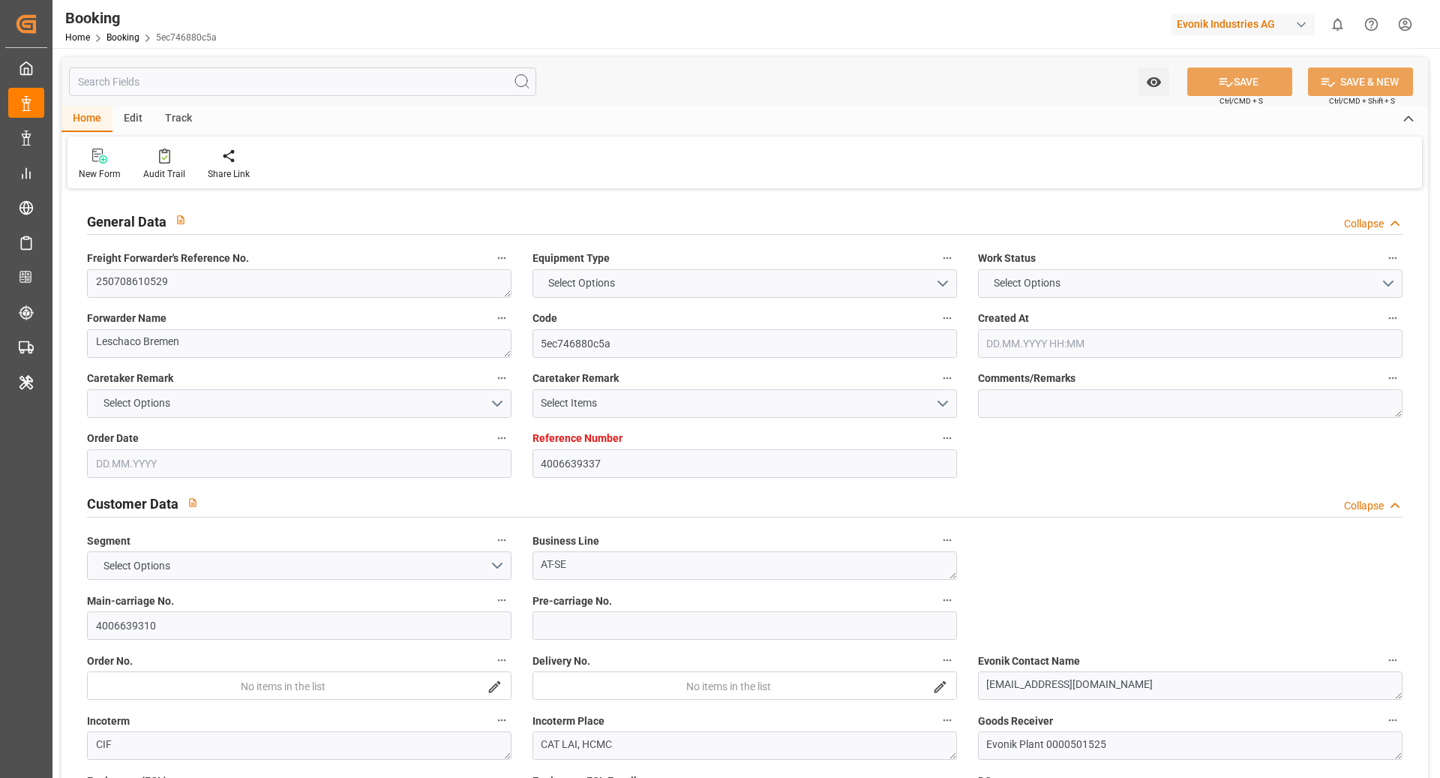
type input "4006639337"
type input "9312781"
type input "[PERSON_NAME]"
type input "[PERSON_NAME] Marine Transport Corp."
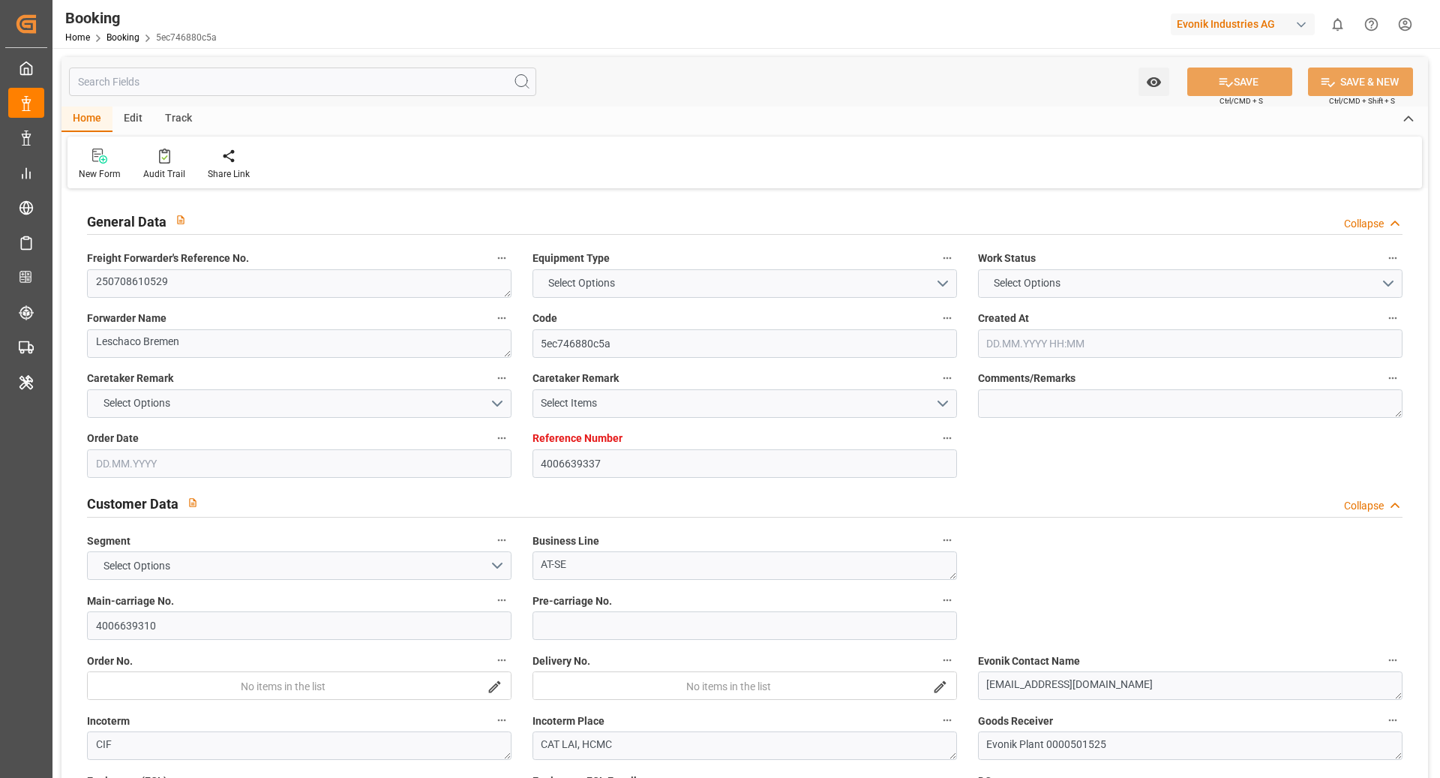
type input "DEHAM"
type input "VNCLI"
type input "43"
type input "SGSIN"
type input "VNCMT"
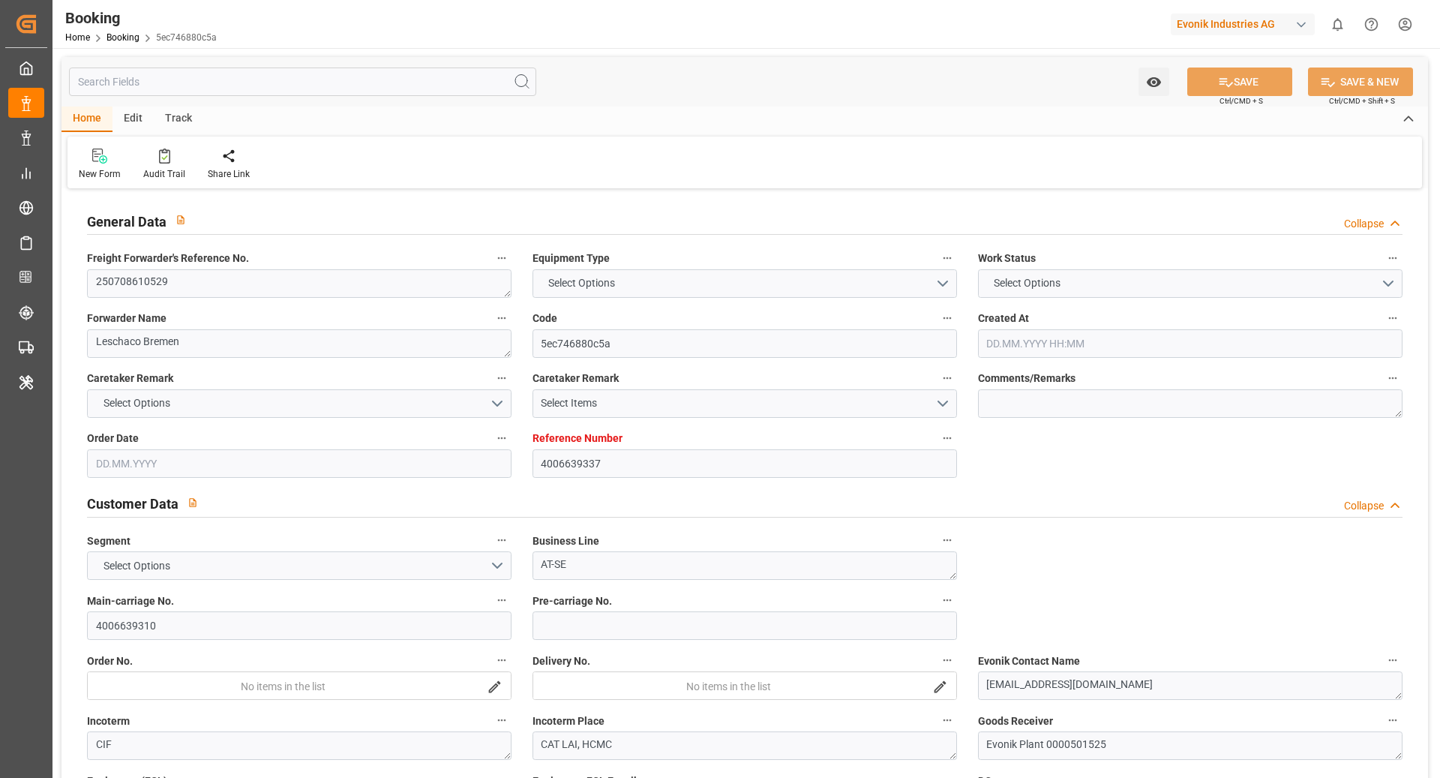
type input "0"
type input "DEHAM"
type input "VNCMT"
type input "9339662"
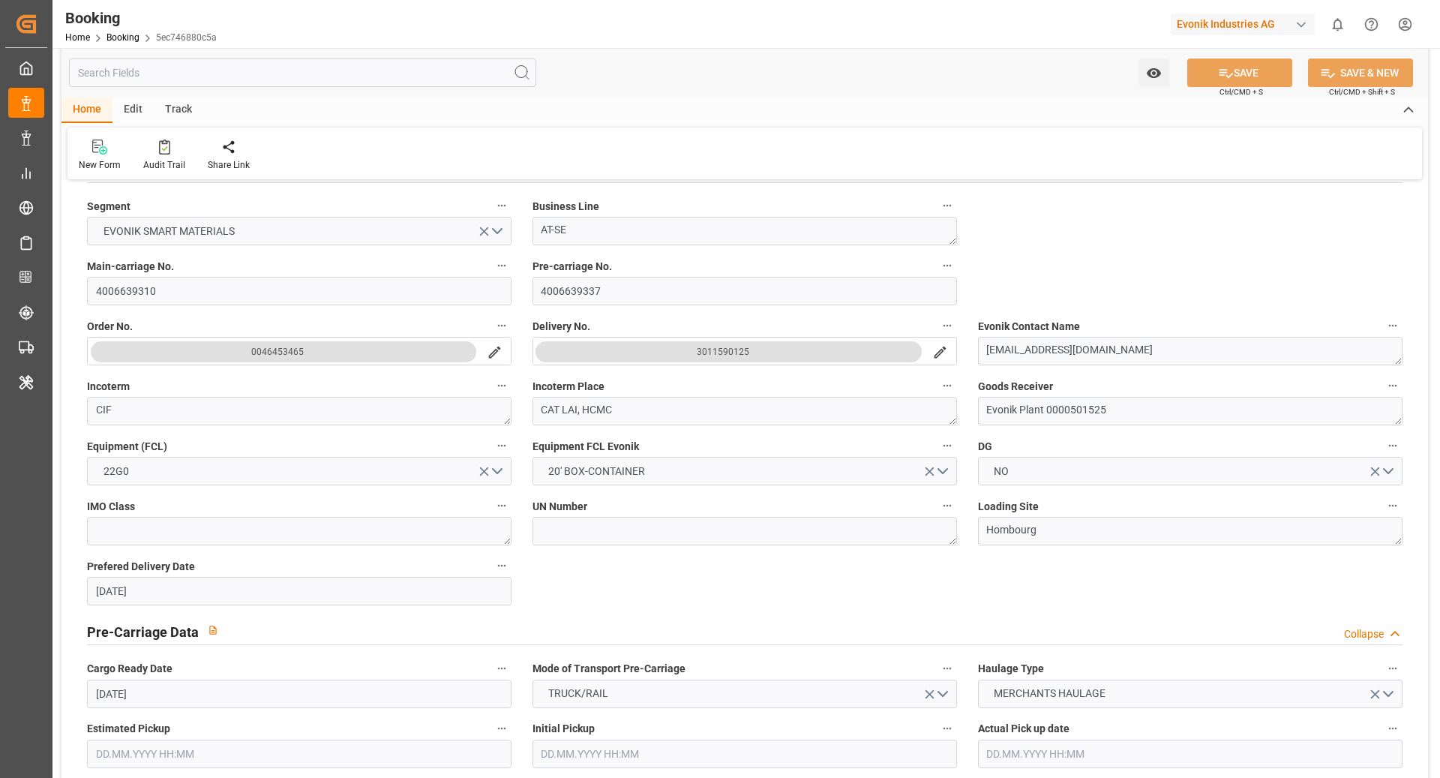
type input "[DATE] 07:58"
type input "[DATE]"
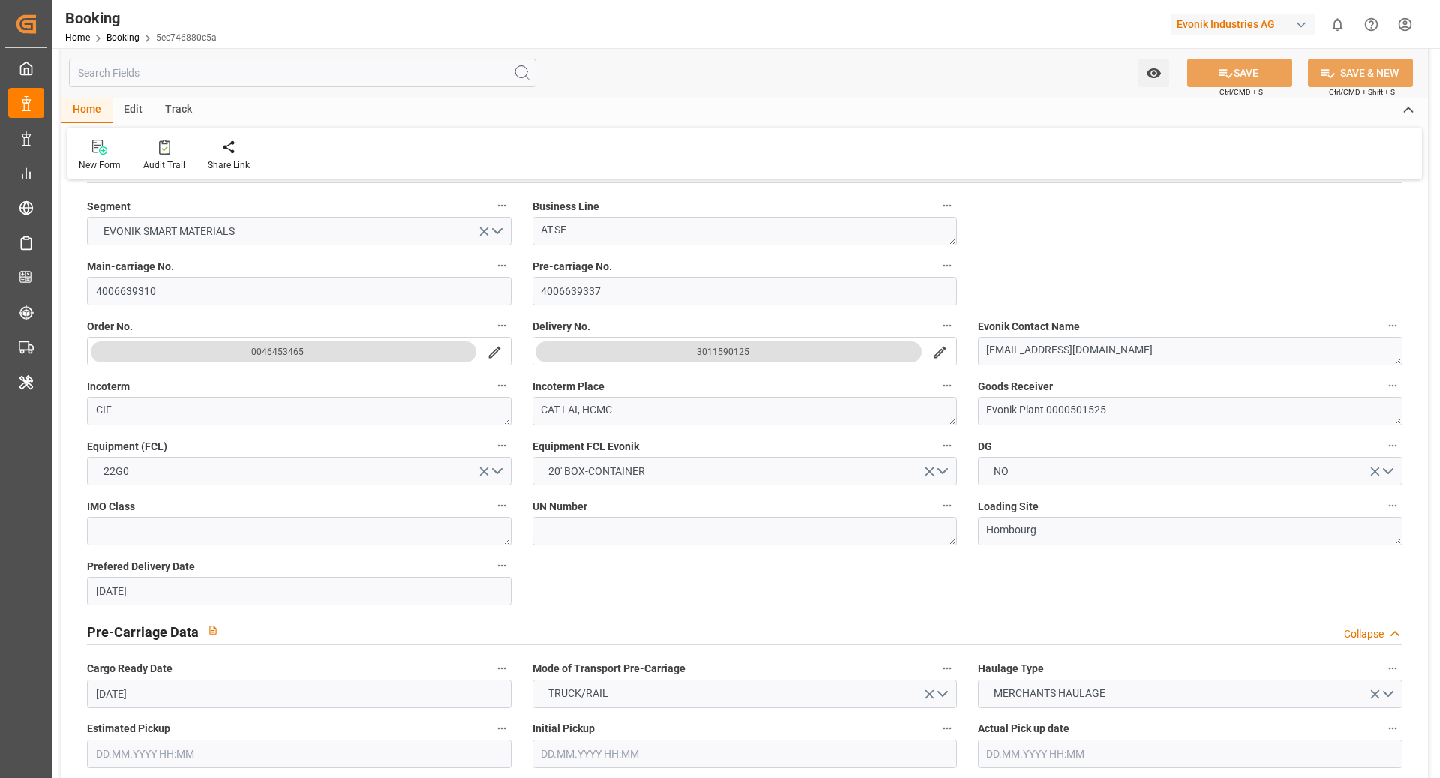
type input "[DATE] 15:00"
type input "[DATE] 00:00"
type input "[DATE] 14:30"
type input "[DATE] 15:58"
type input "[DATE] 00:00"
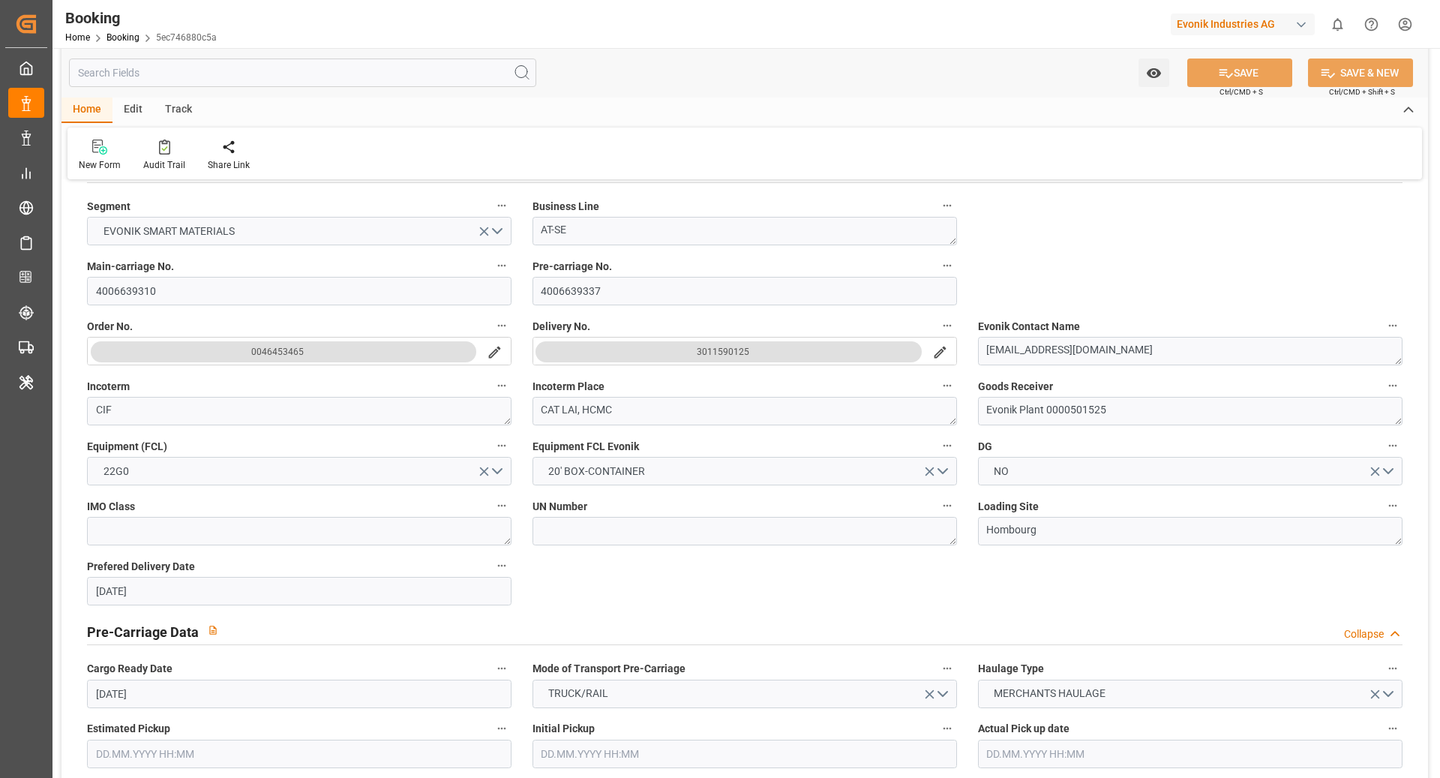
type input "[DATE] 00:00"
type input "[DATE] 16:50"
type input "[DATE] 00:00"
type input "[DATE] 11:50"
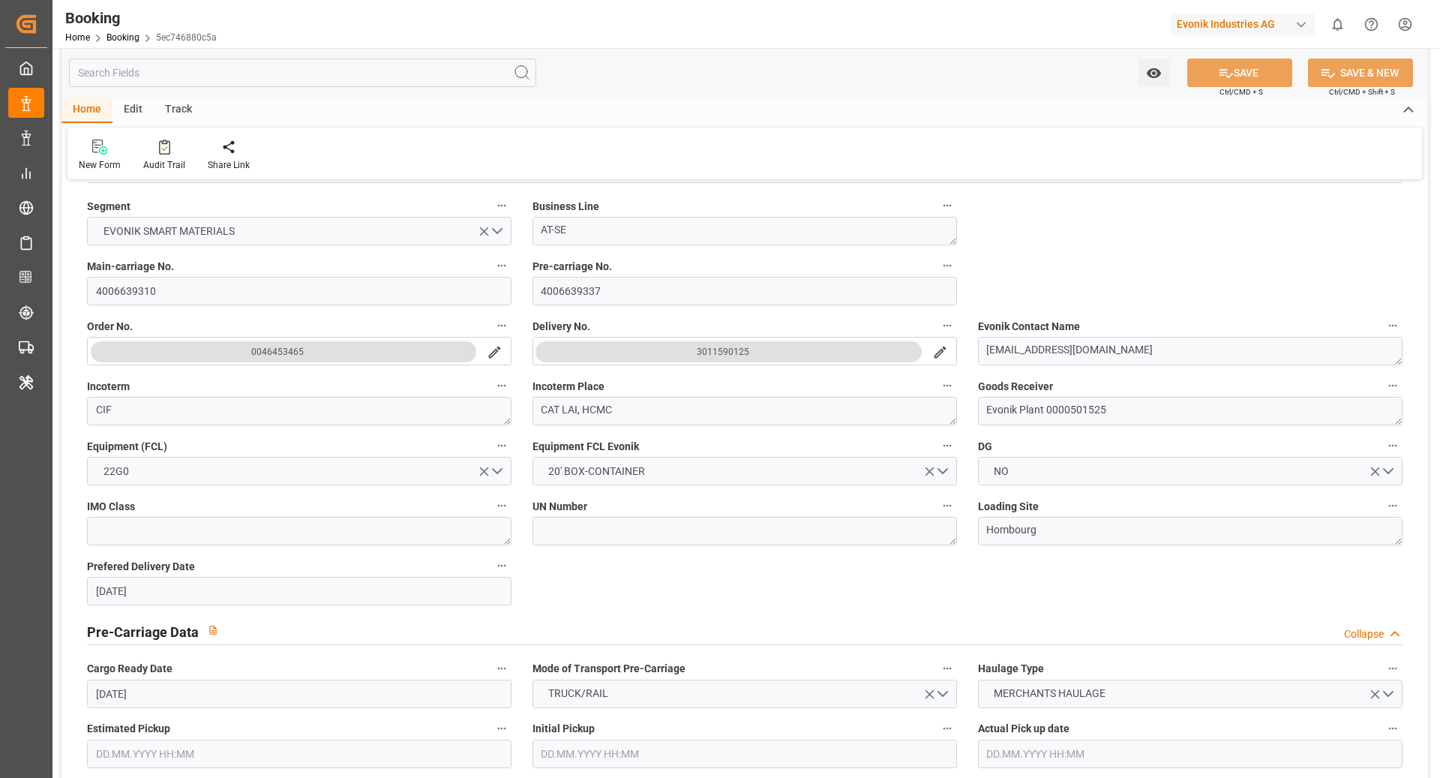
type input "[DATE] 04:30"
type input "[DATE] 00:00"
type input "[DATE] 04:30"
type input "[DATE] 00:00"
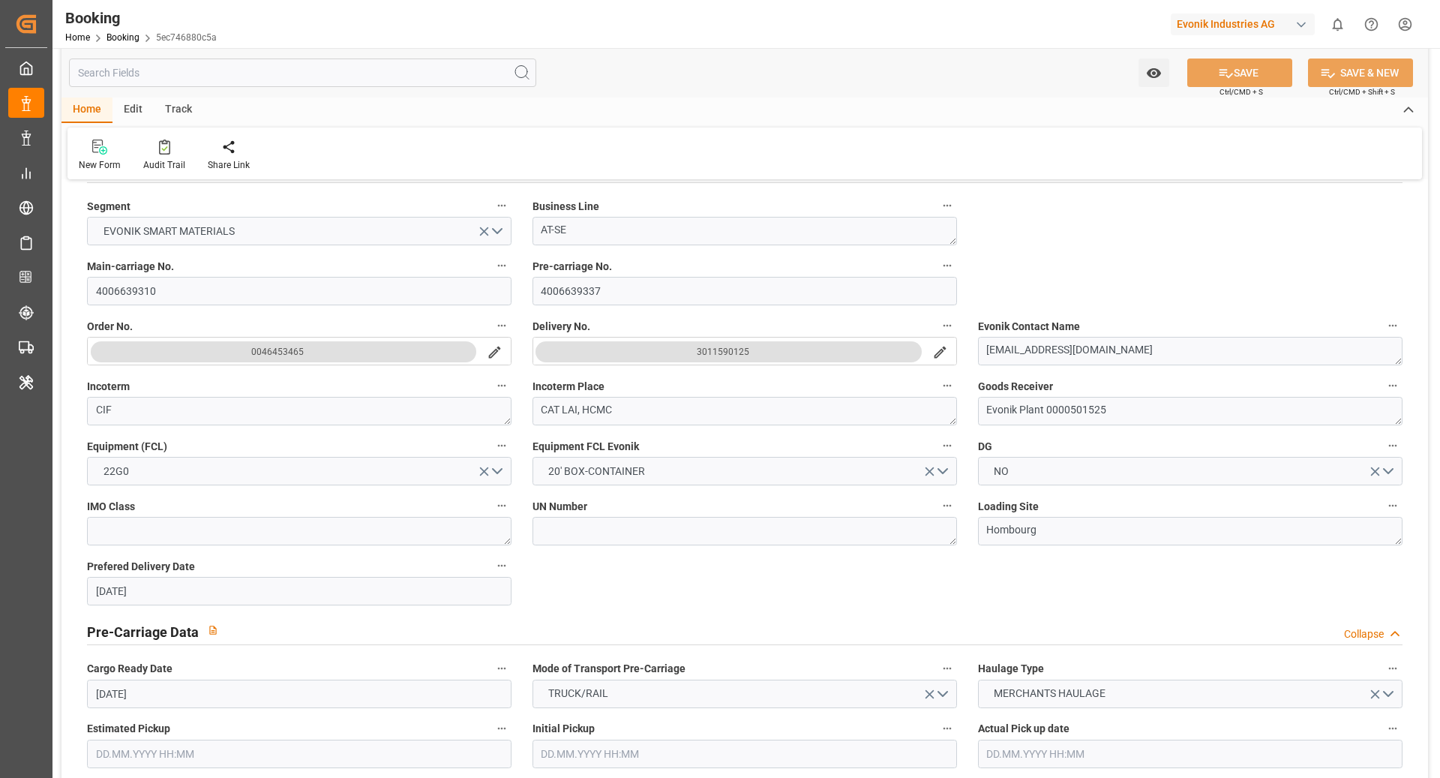
type input "[DATE] 00:00"
type input "[DATE]"
type input "[DATE] 00:35"
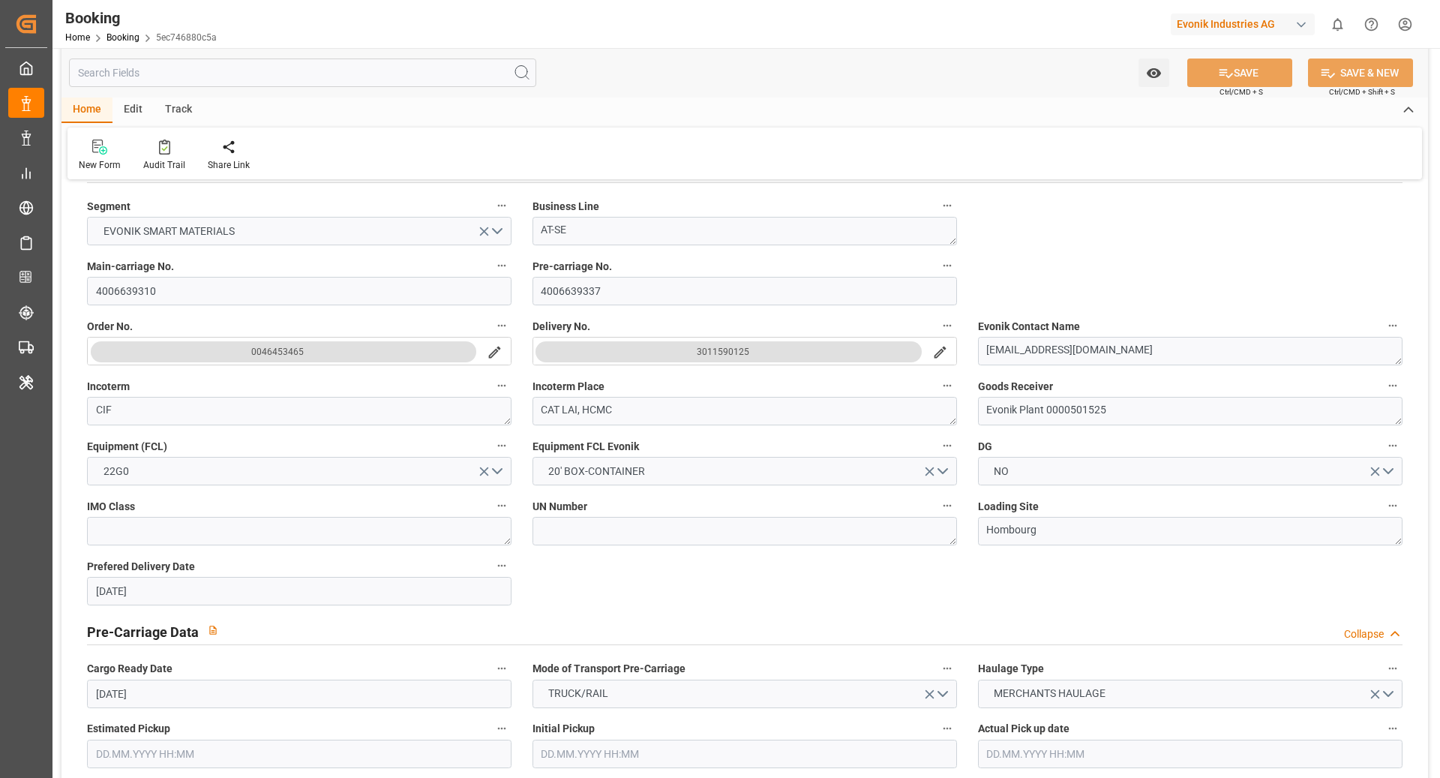
type input "[DATE]"
type input "[DATE] 06:57"
type input "[DATE] 06:19"
type input "[DATE] 15:00"
type input "[DATE] 15:31"
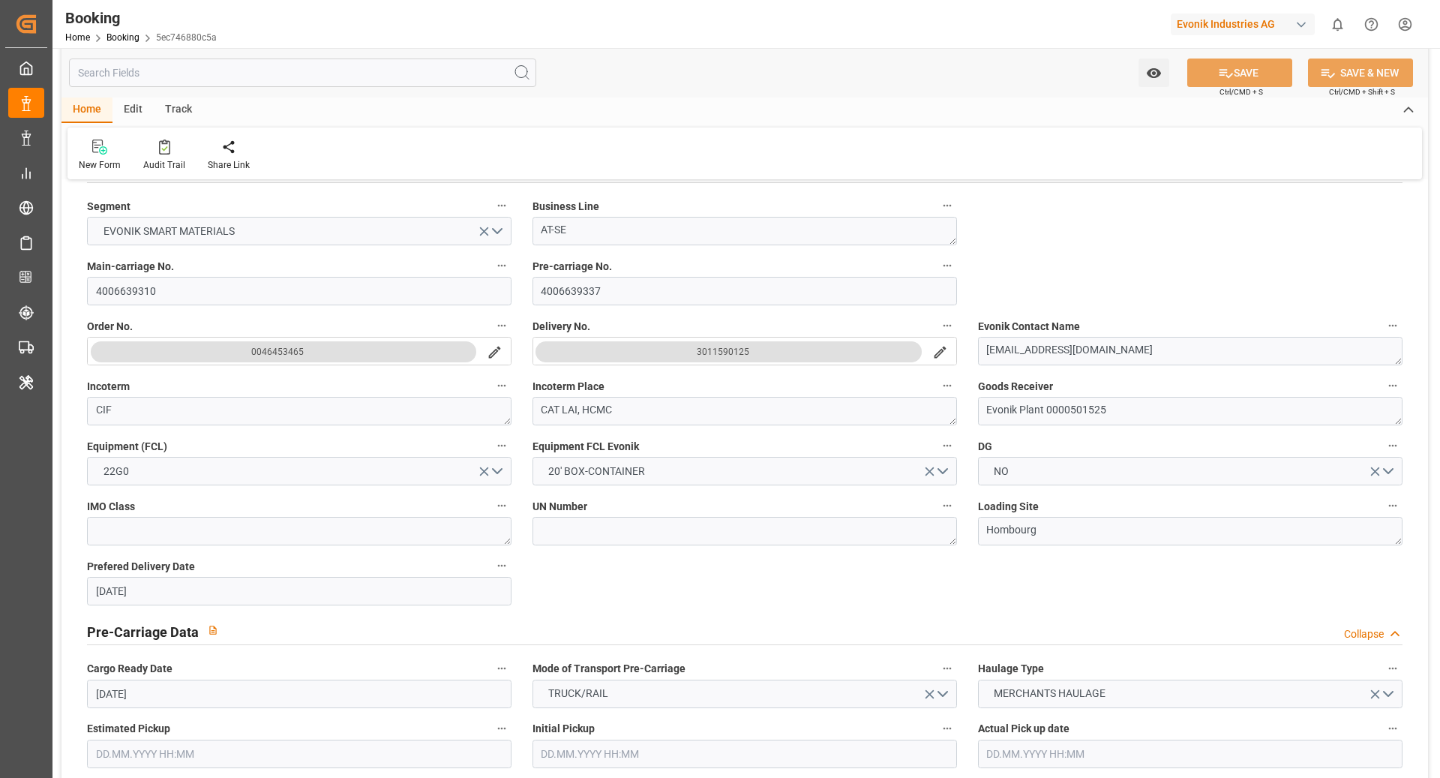
type input "[DATE] 11:25"
type input "[DATE] 04:35"
type input "[DATE] 08:47"
type input "[DATE] 03:00"
type input "[DATE] 05:51"
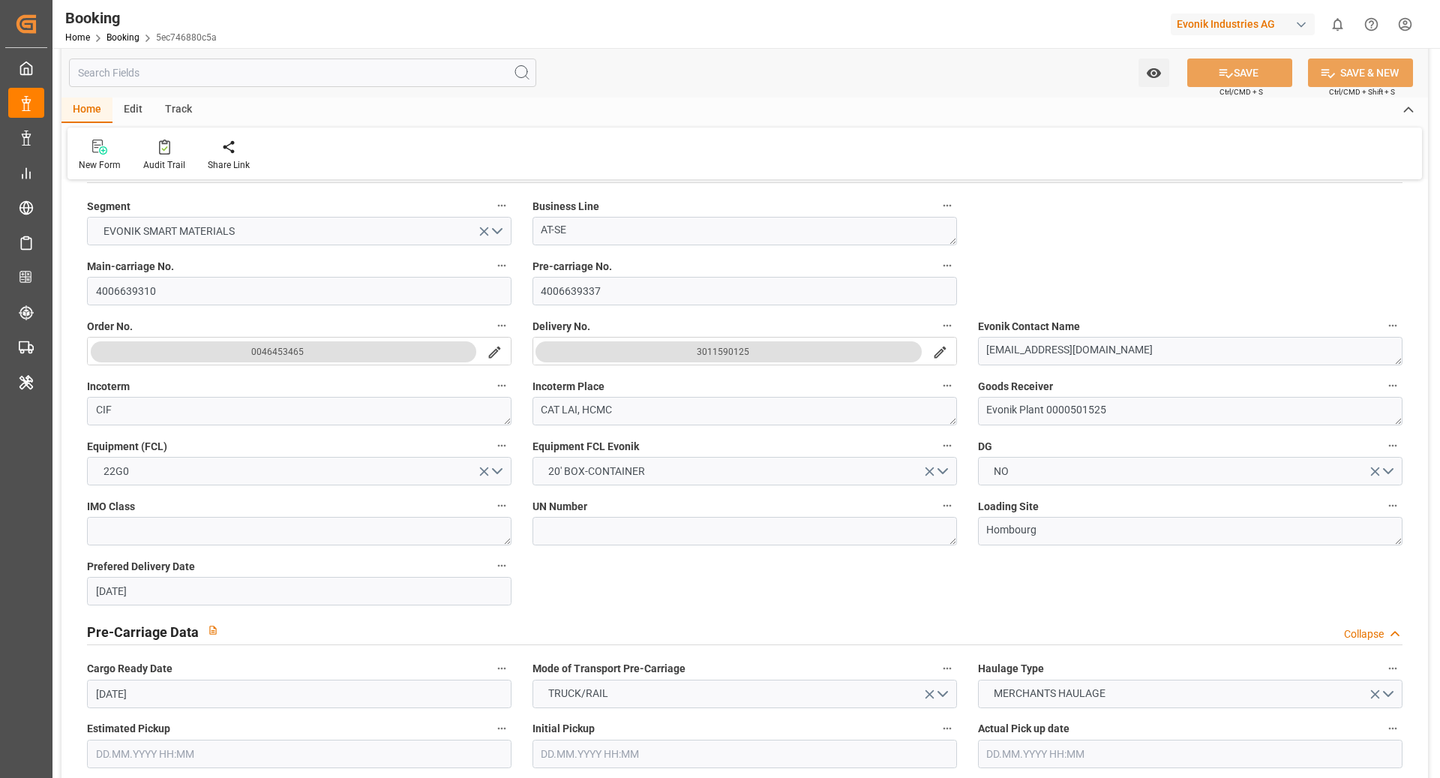
type input "[DATE] 10:00"
type input "[DATE] 09:13"
type input "[DATE] 00:38"
type input "[DATE] 08:17"
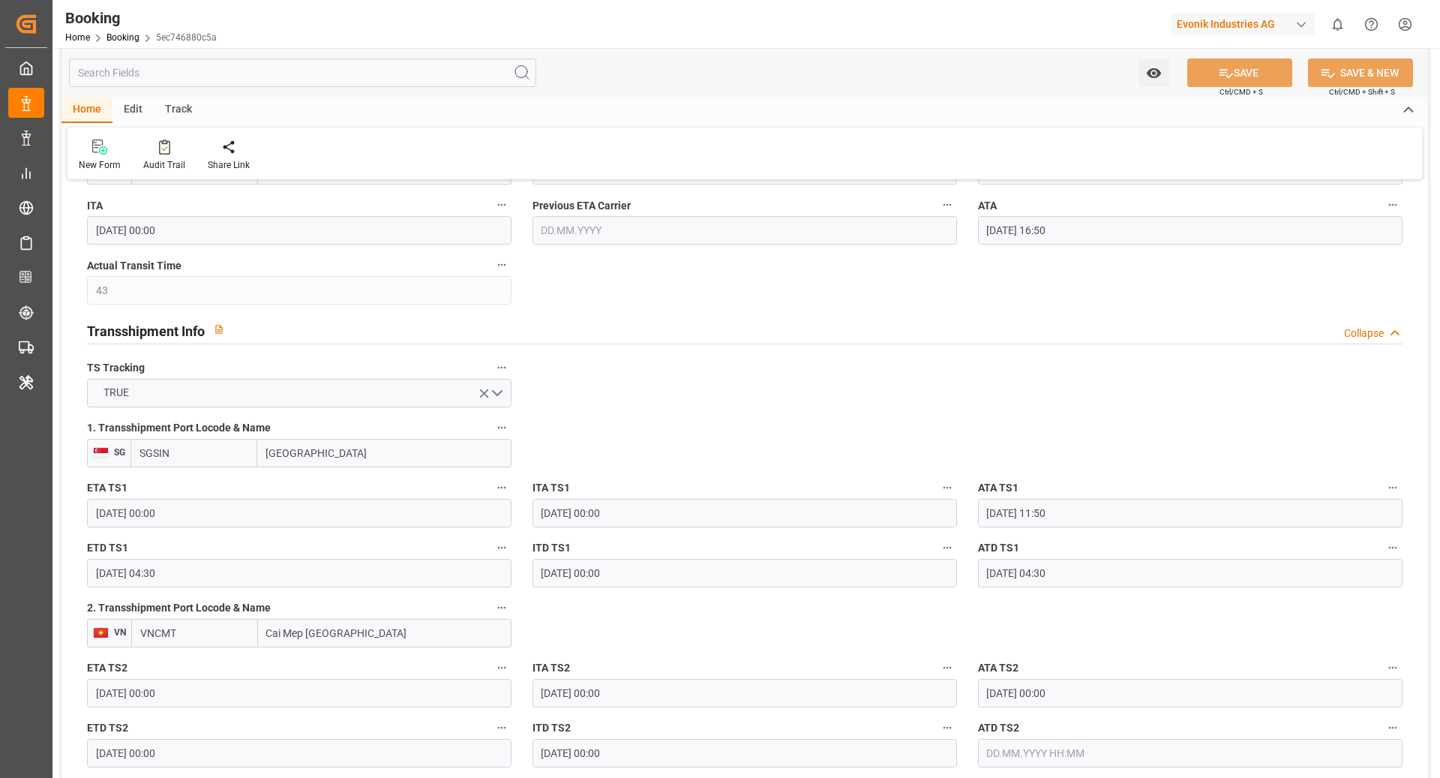
scroll to position [1353, 0]
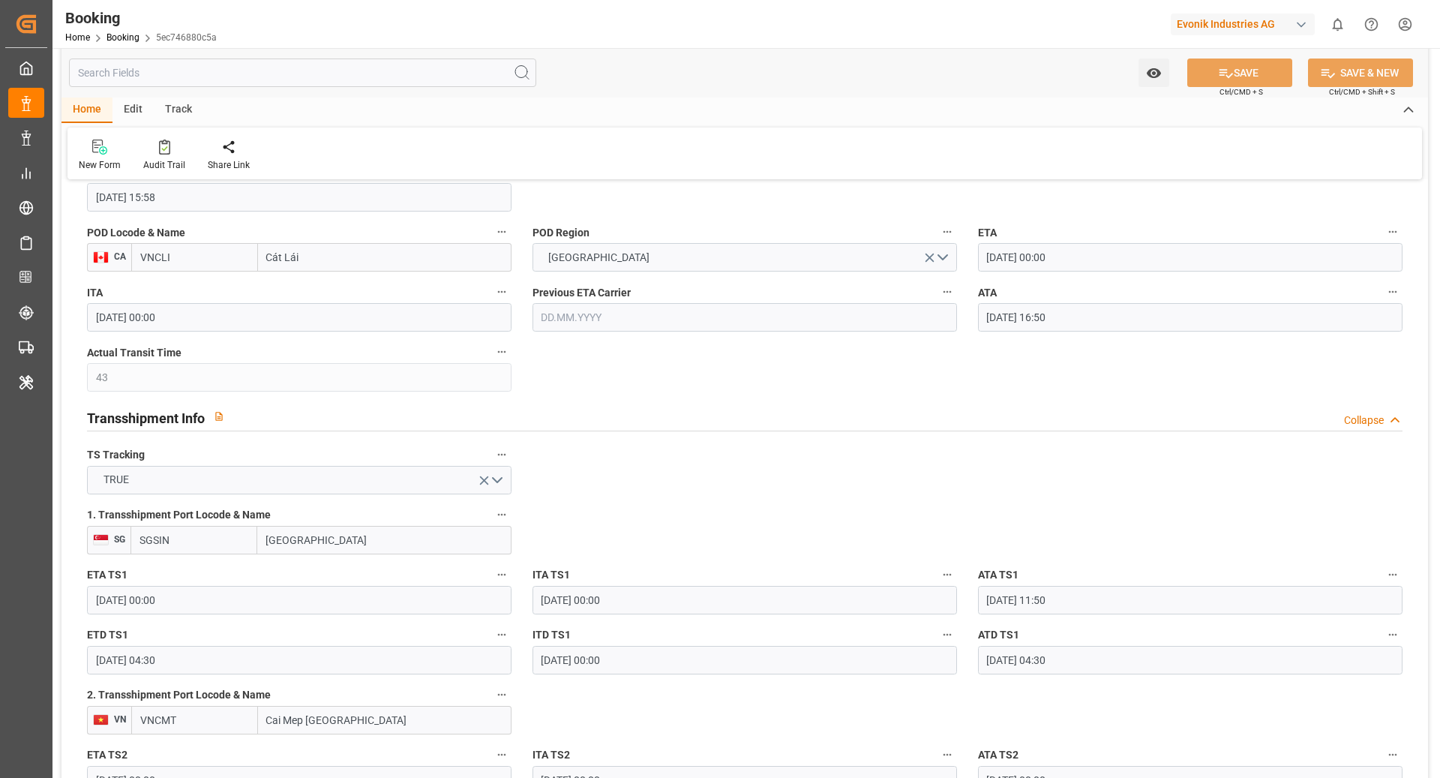
click at [1395, 288] on icon "button" at bounding box center [1393, 292] width 12 height 12
click at [1370, 334] on li "Tracking Details" at bounding box center [1366, 340] width 121 height 25
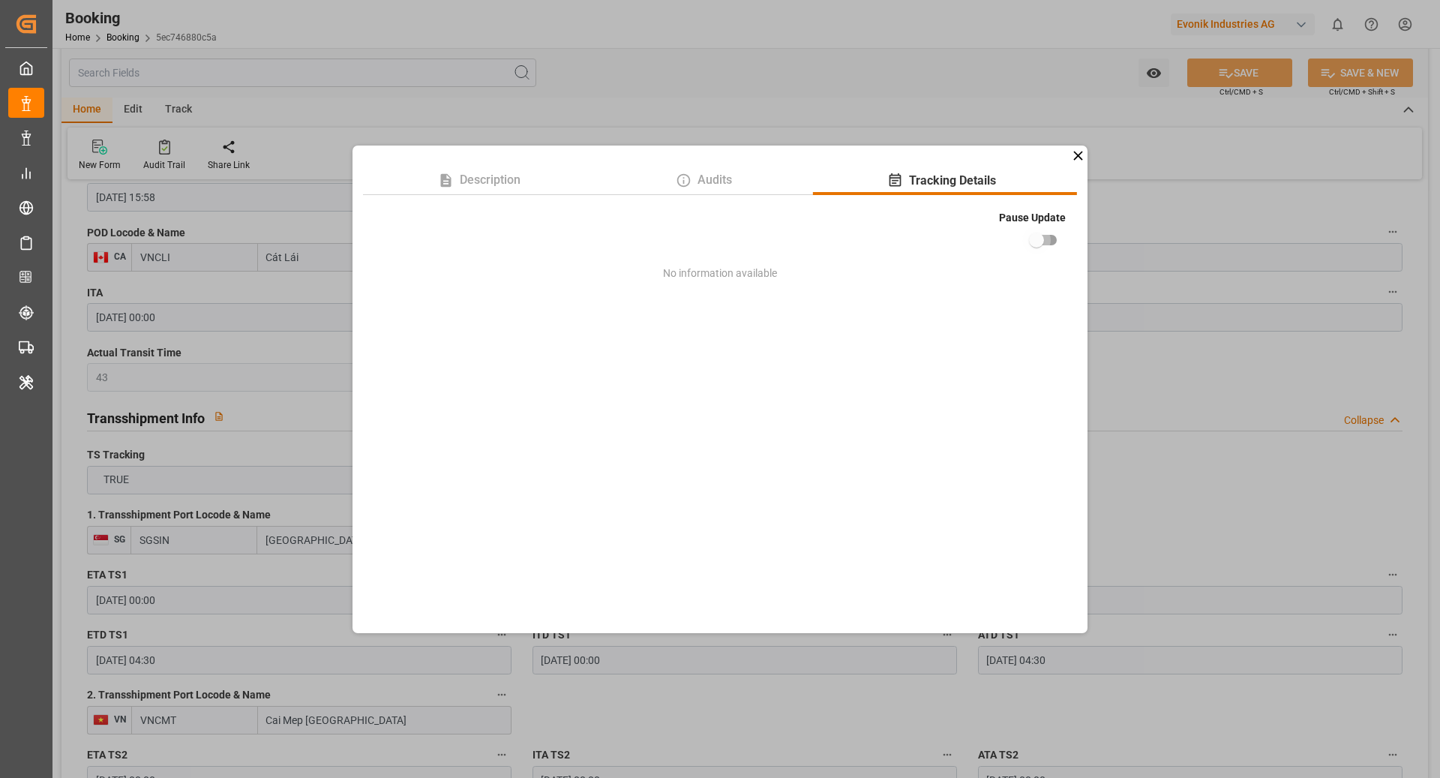
click at [1042, 244] on input "checkbox" at bounding box center [1036, 240] width 85 height 28
checkbox input "true"
click at [1155, 369] on div "Description Audits Tracking Details Pause Update No information available" at bounding box center [720, 389] width 1440 height 778
